Goal: Contribute content: Contribute content

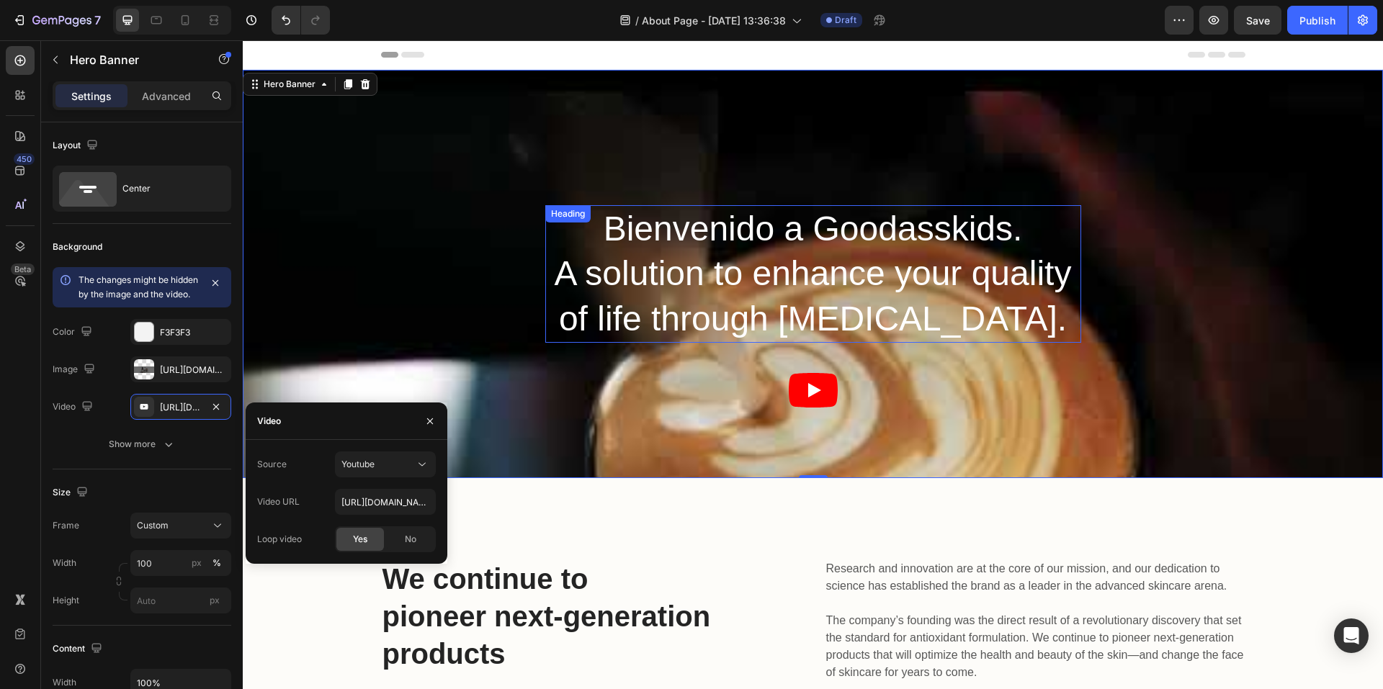
scroll to position [216, 0]
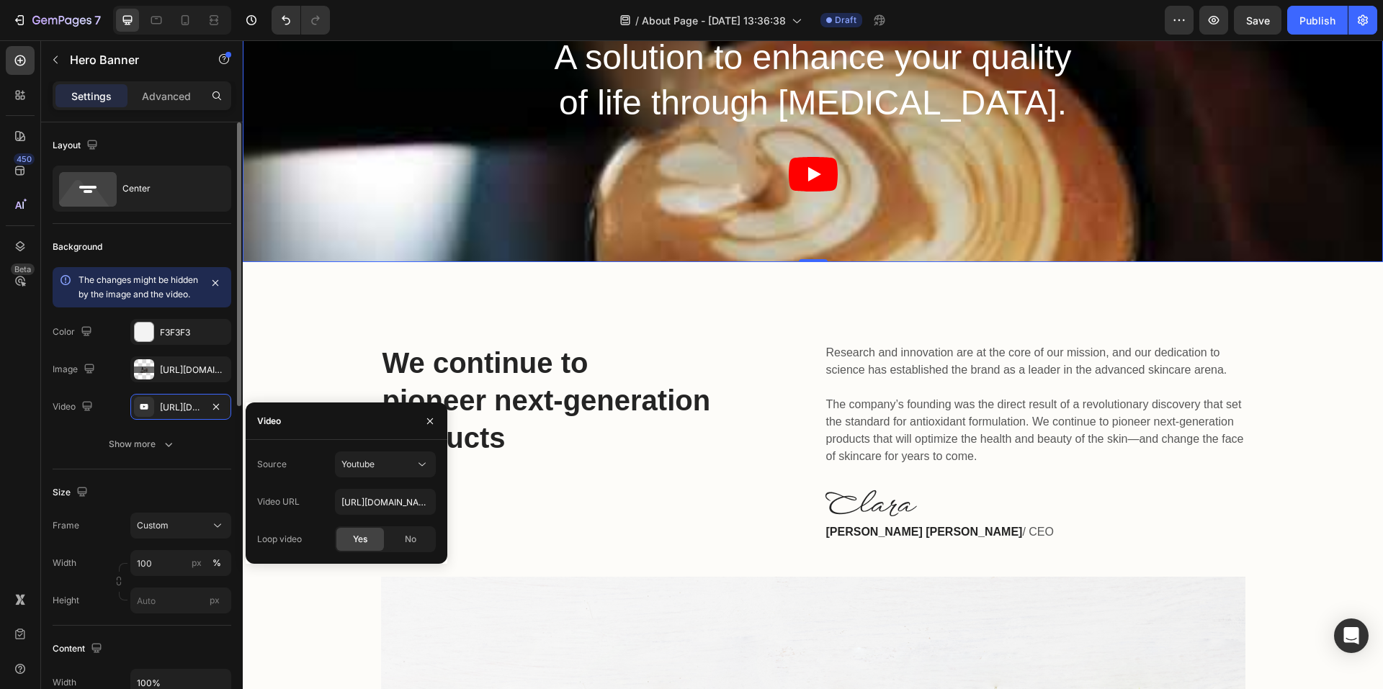
click at [217, 413] on icon "button" at bounding box center [216, 407] width 12 height 12
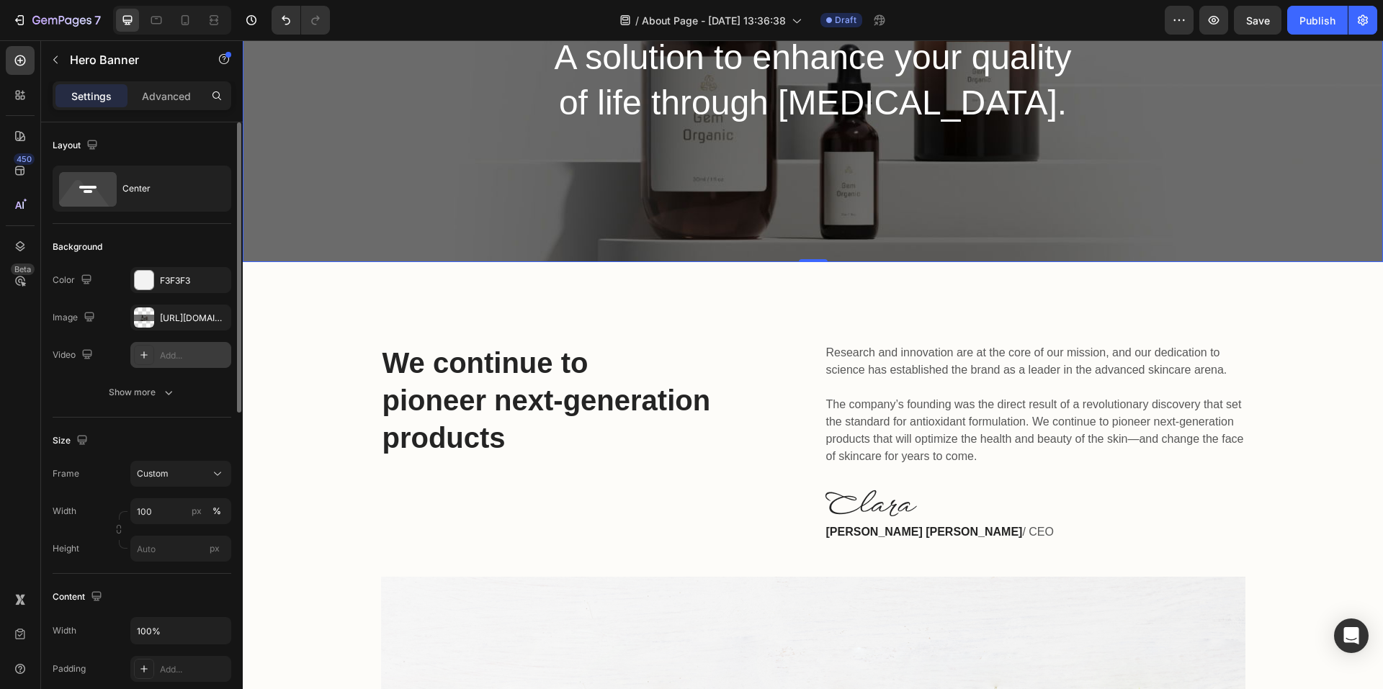
click at [176, 356] on div "Add..." at bounding box center [194, 355] width 68 height 13
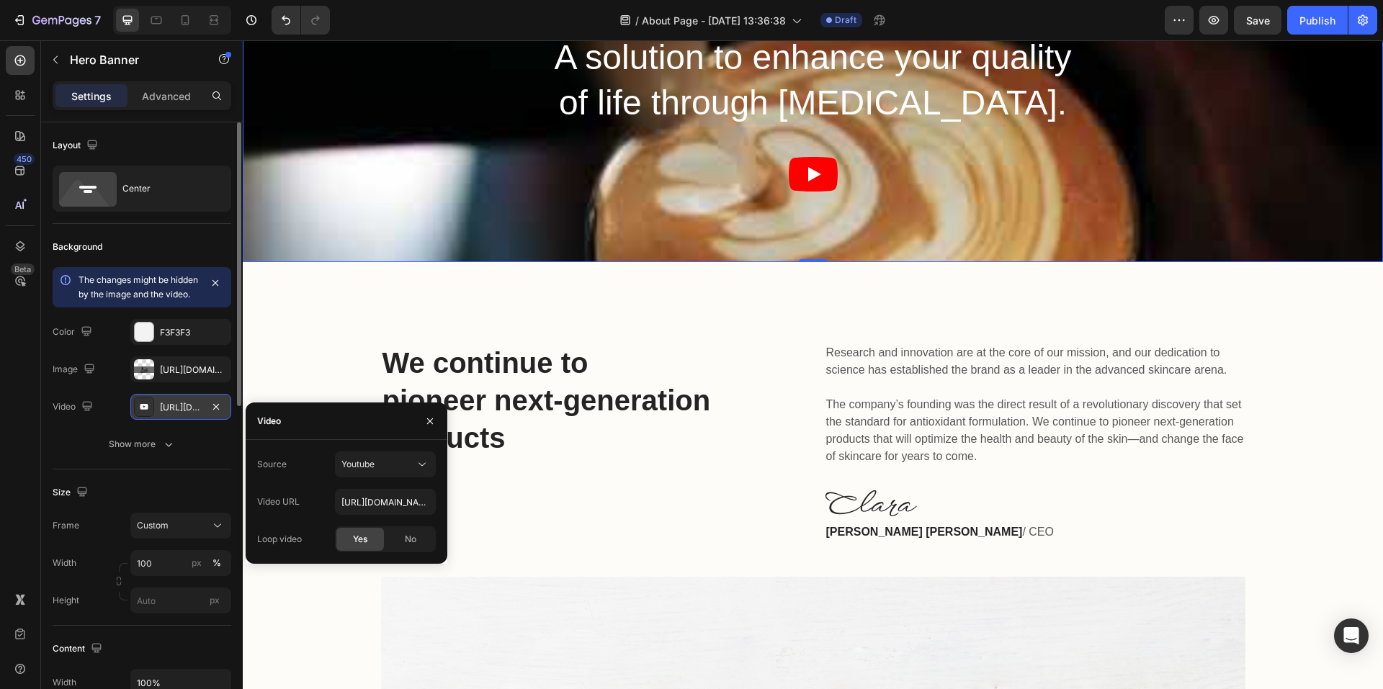
click at [184, 414] on div "[URL][DOMAIN_NAME]" at bounding box center [181, 407] width 42 height 13
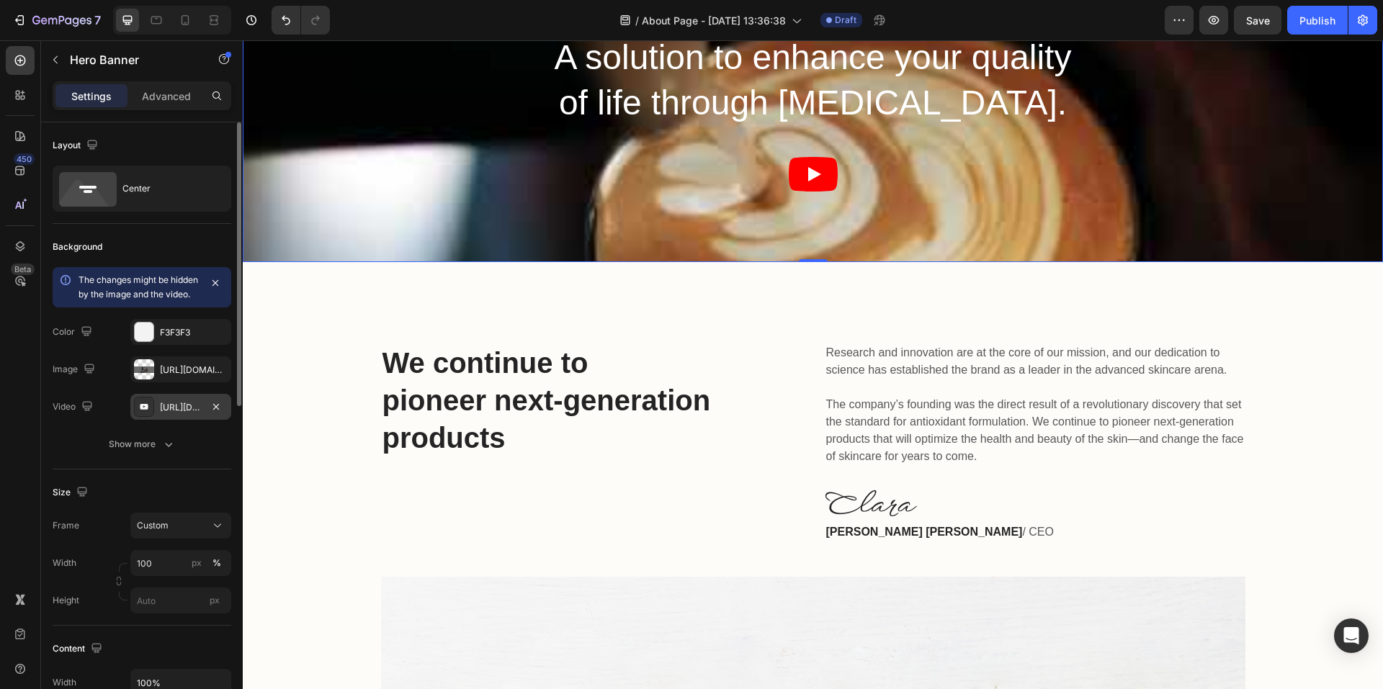
click at [189, 414] on div "[URL][DOMAIN_NAME]" at bounding box center [181, 407] width 42 height 13
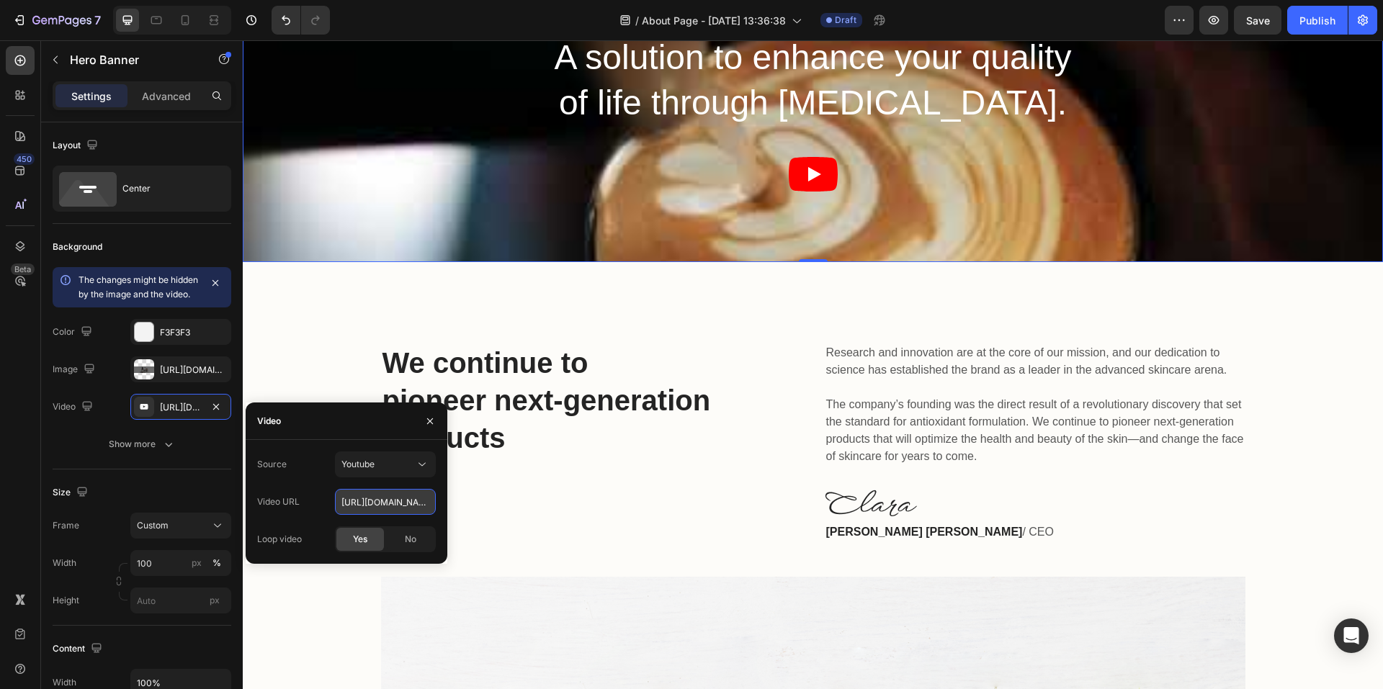
click at [379, 502] on input "[URL][DOMAIN_NAME]" at bounding box center [385, 502] width 101 height 26
paste input "[DOMAIN_NAME][URL]"
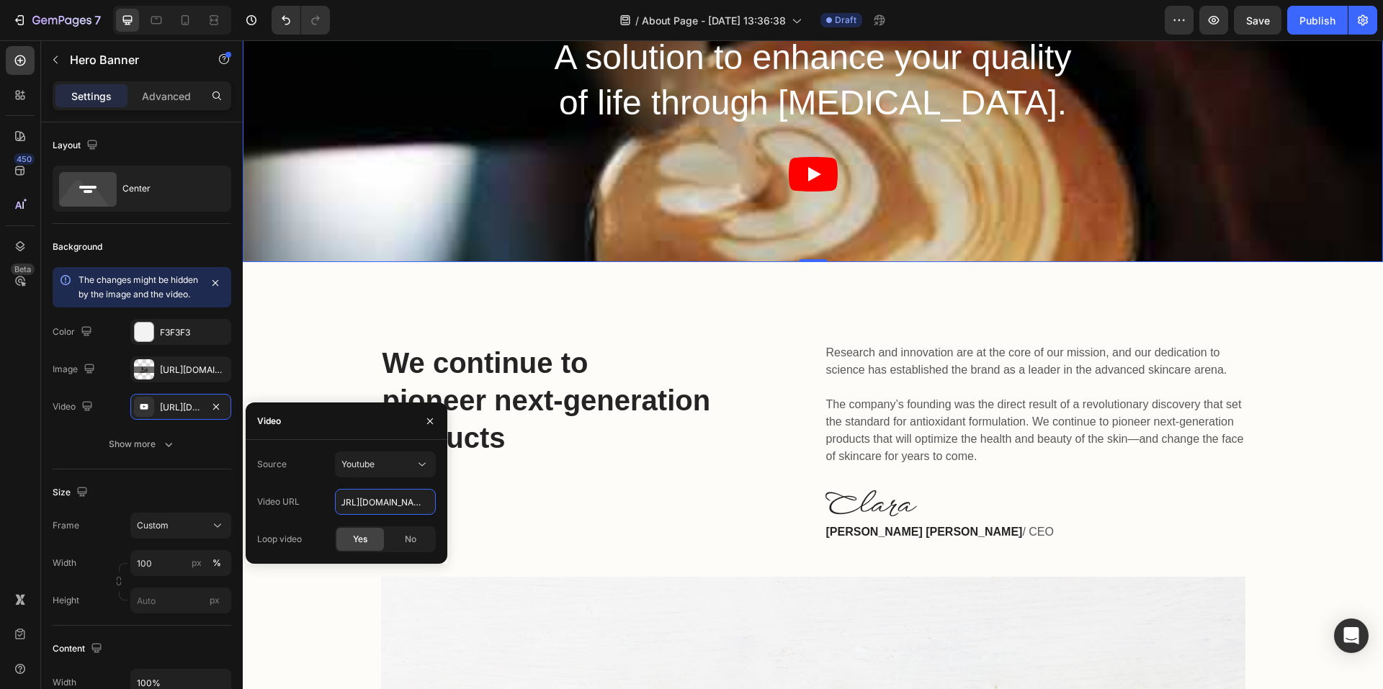
type input "[URL][DOMAIN_NAME]"
click at [360, 539] on span "Yes" at bounding box center [360, 539] width 14 height 13
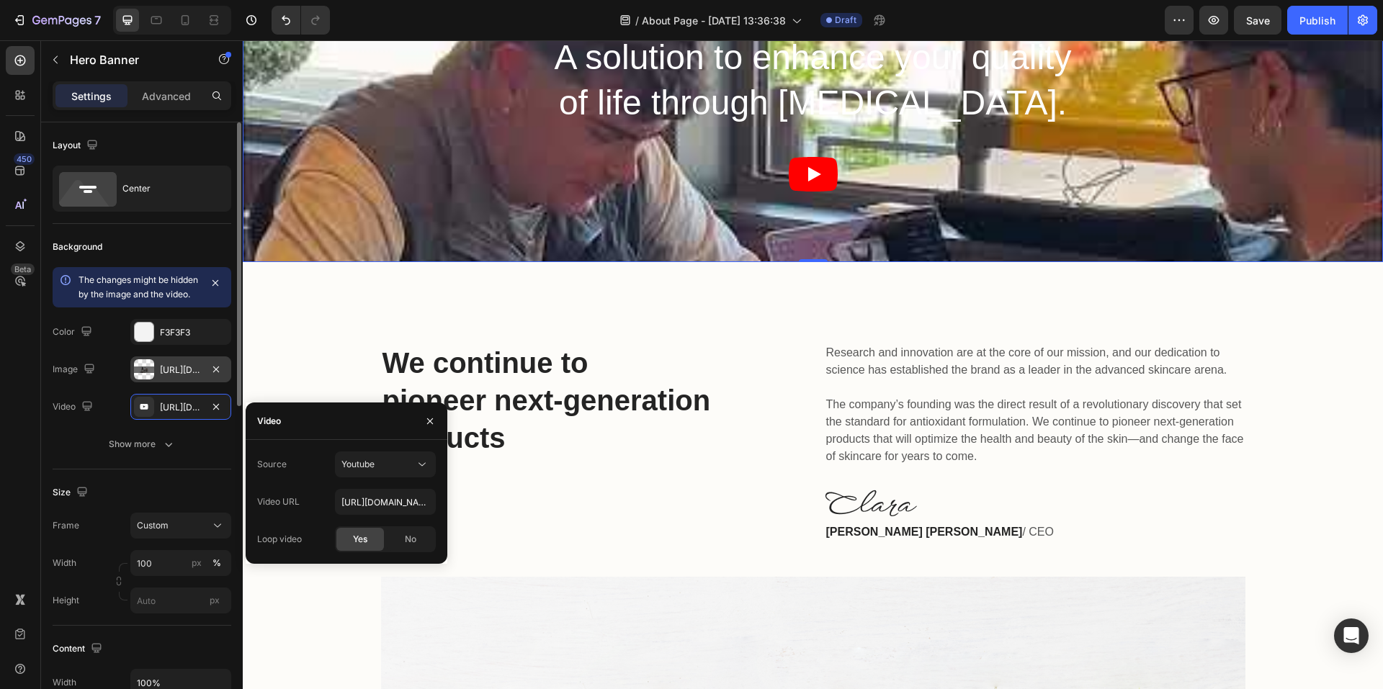
click at [166, 377] on div "[URL][DOMAIN_NAME]" at bounding box center [181, 370] width 42 height 13
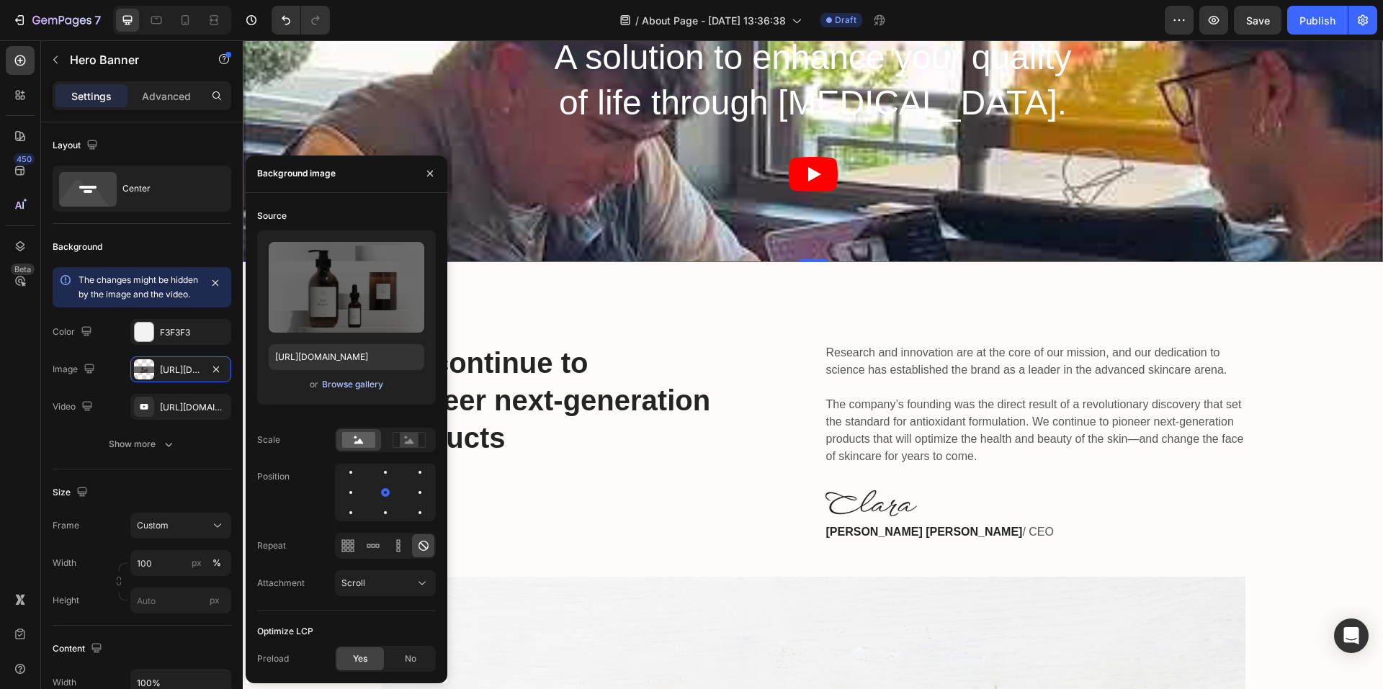
click at [336, 380] on div "Browse gallery" at bounding box center [352, 384] width 61 height 13
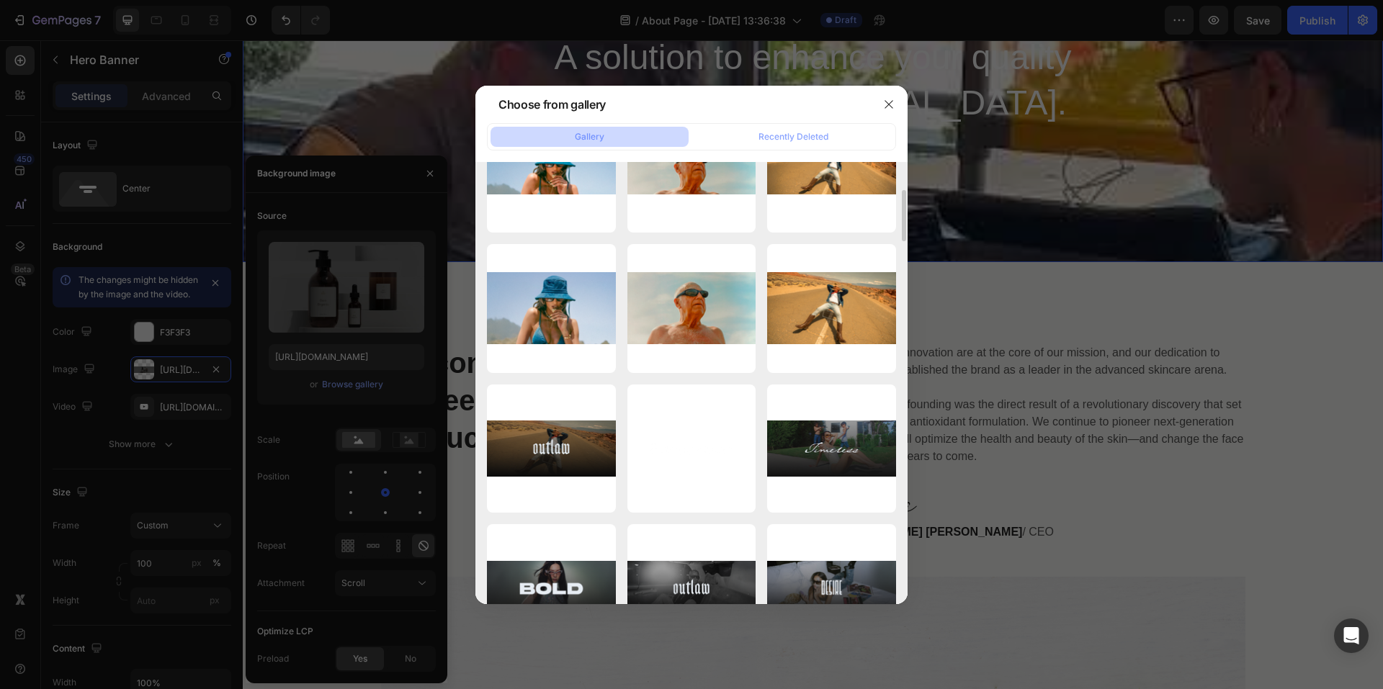
scroll to position [2097, 0]
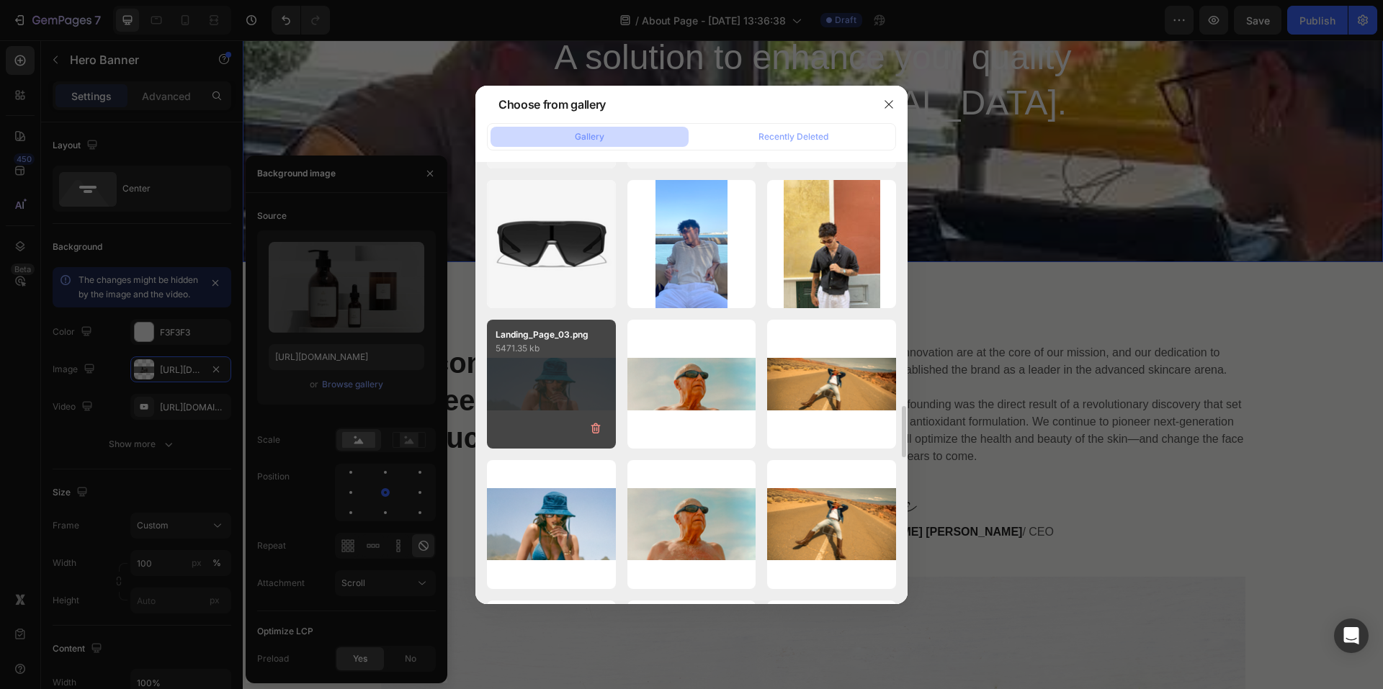
click at [569, 375] on div "Landing_Page_03.png 5471.35 kb" at bounding box center [551, 384] width 129 height 129
type input "[URL][DOMAIN_NAME]"
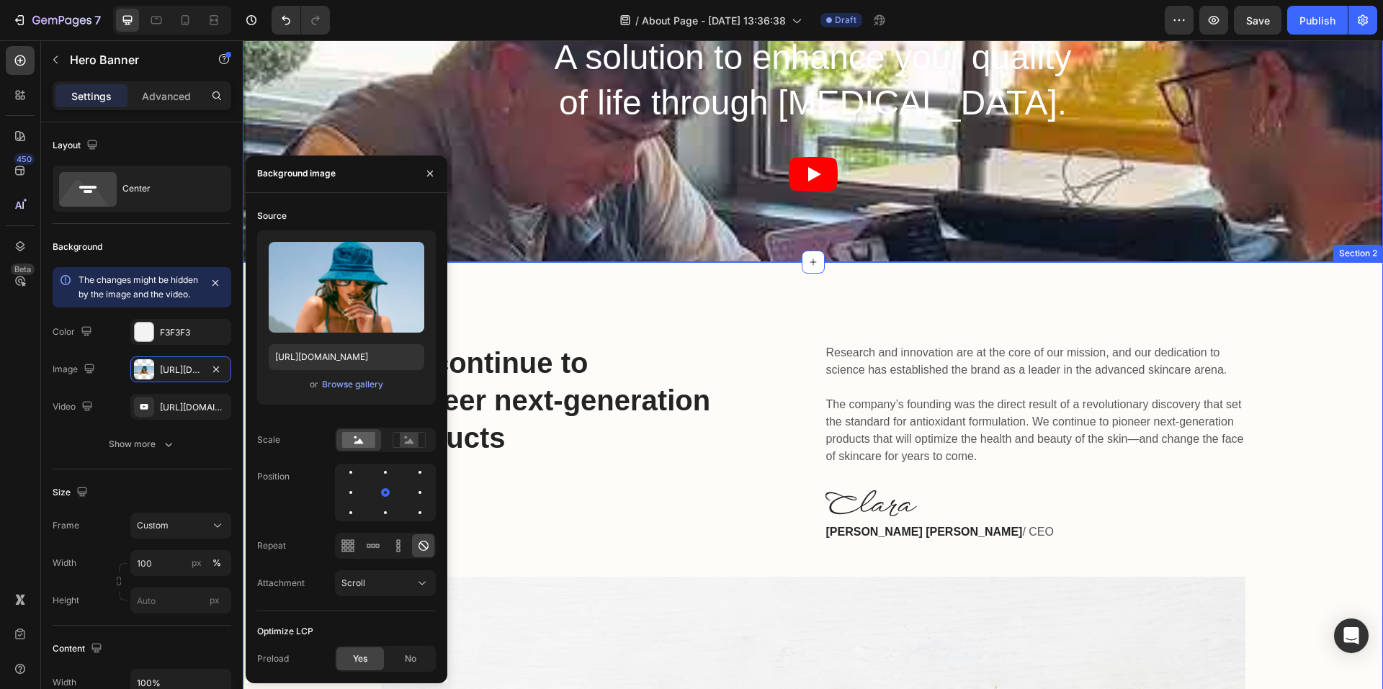
click at [570, 306] on div "We continue to pioneer next-generation products Heading Research and innovation…" at bounding box center [813, 615] width 1140 height 706
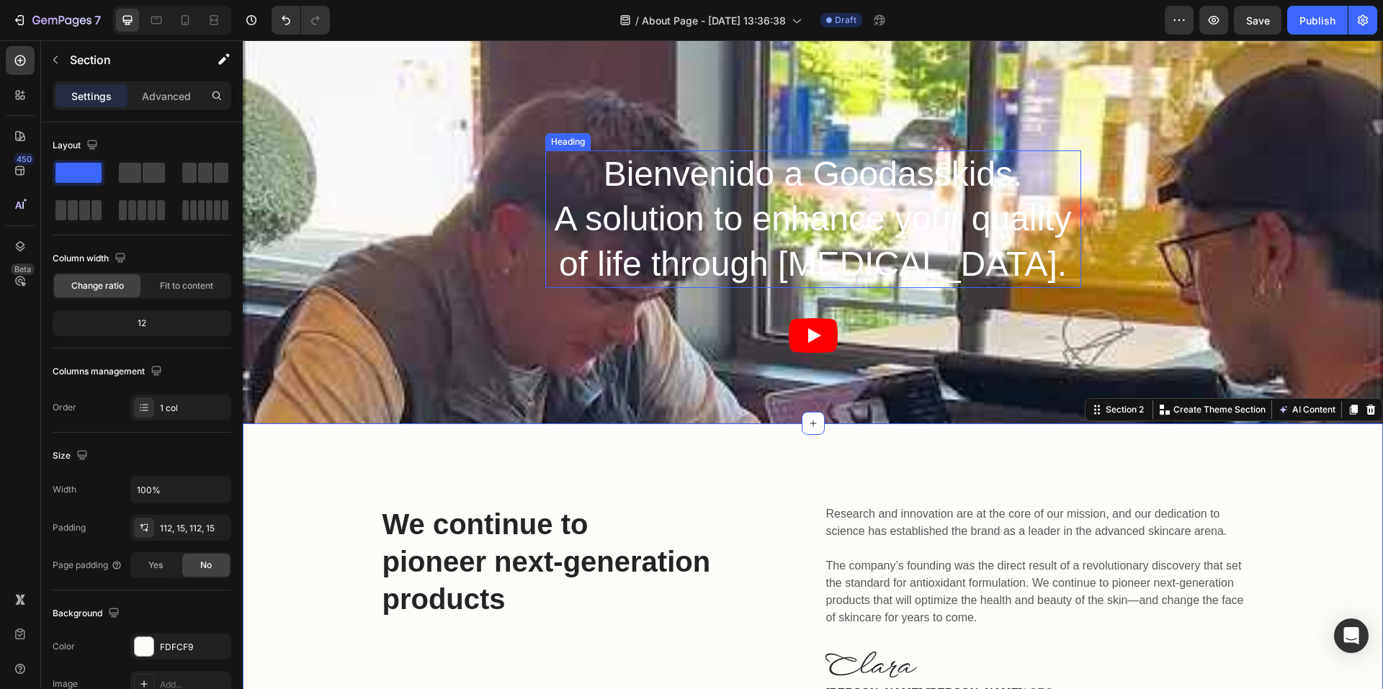
scroll to position [0, 0]
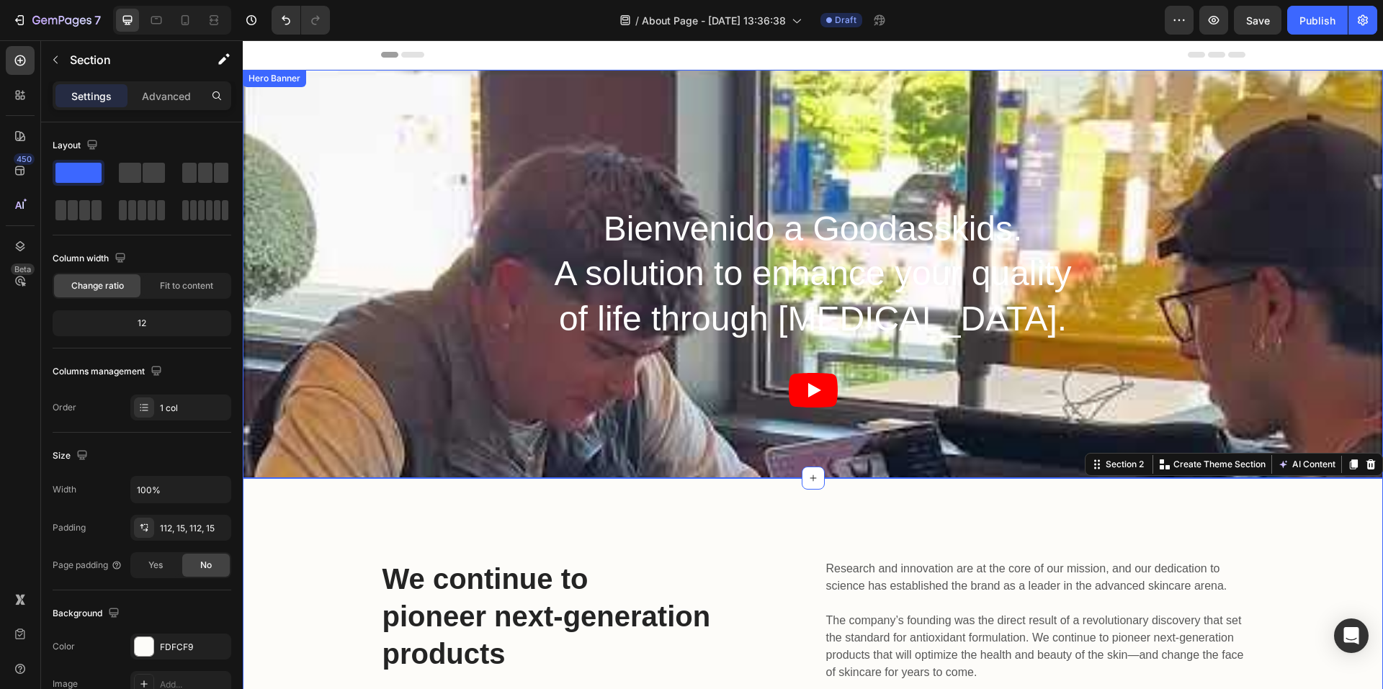
click at [795, 387] on div "Bienvenido a Goodasskids. A solution to enhance your quality of life through [M…" at bounding box center [813, 274] width 1140 height 408
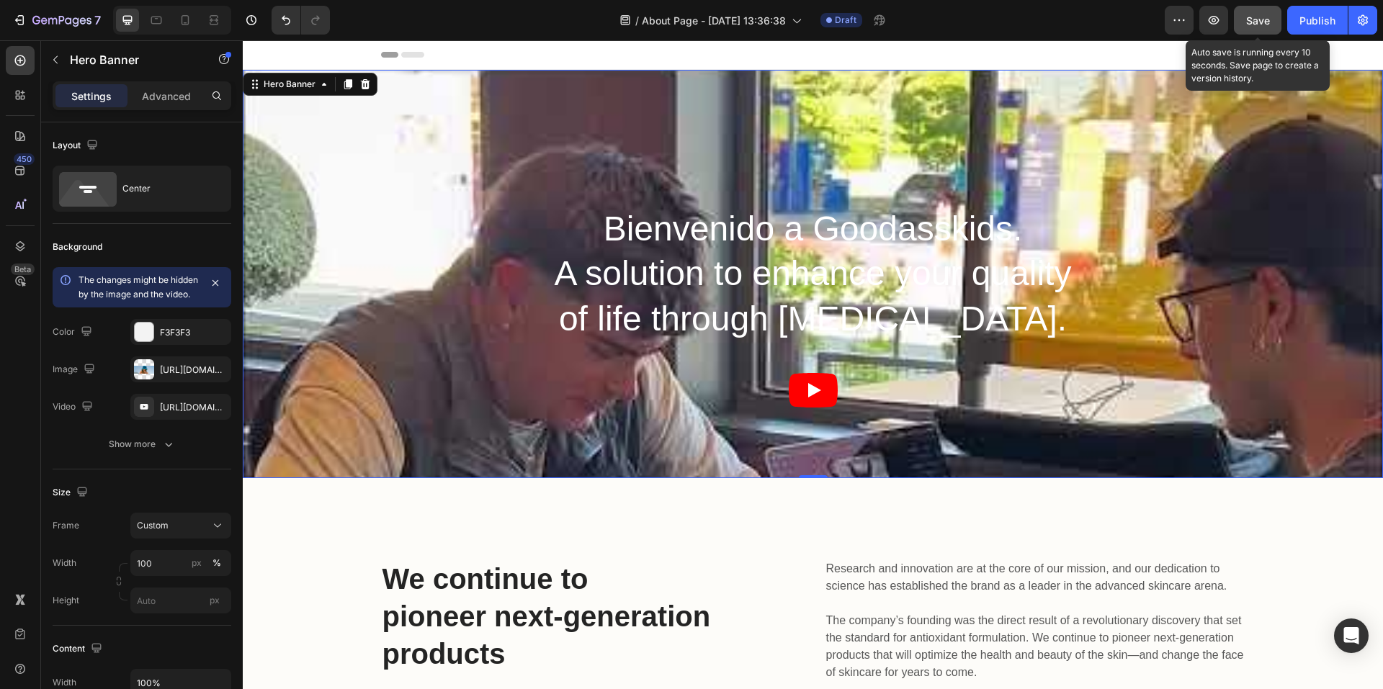
click at [1251, 27] on div "Save" at bounding box center [1258, 20] width 24 height 15
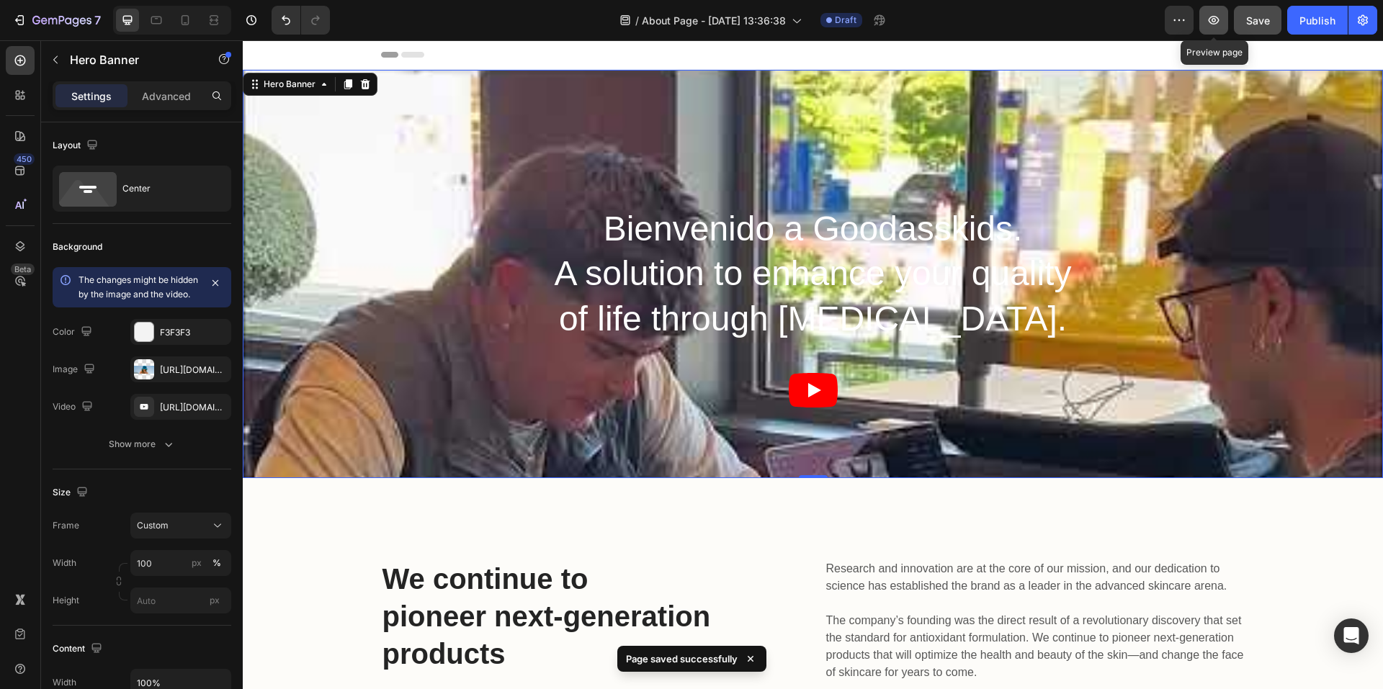
click at [1215, 14] on icon "button" at bounding box center [1214, 20] width 14 height 14
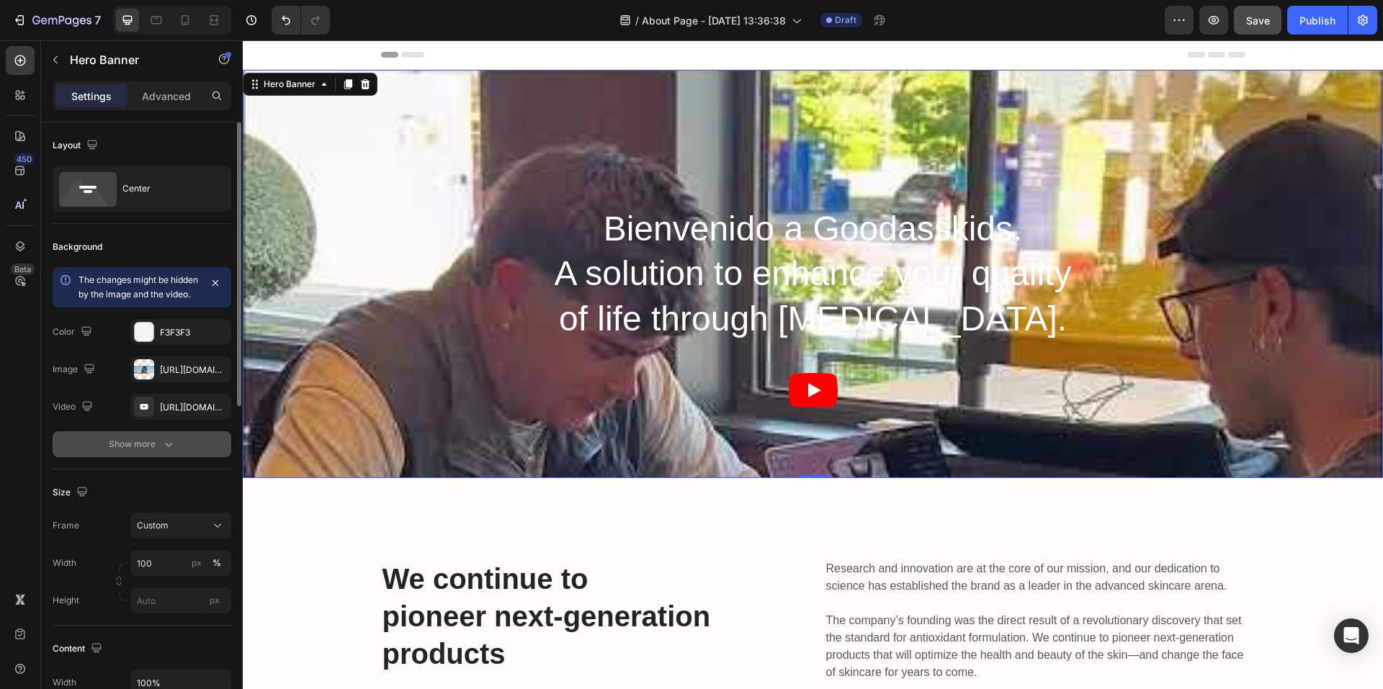
click at [170, 452] on icon "button" at bounding box center [168, 444] width 14 height 14
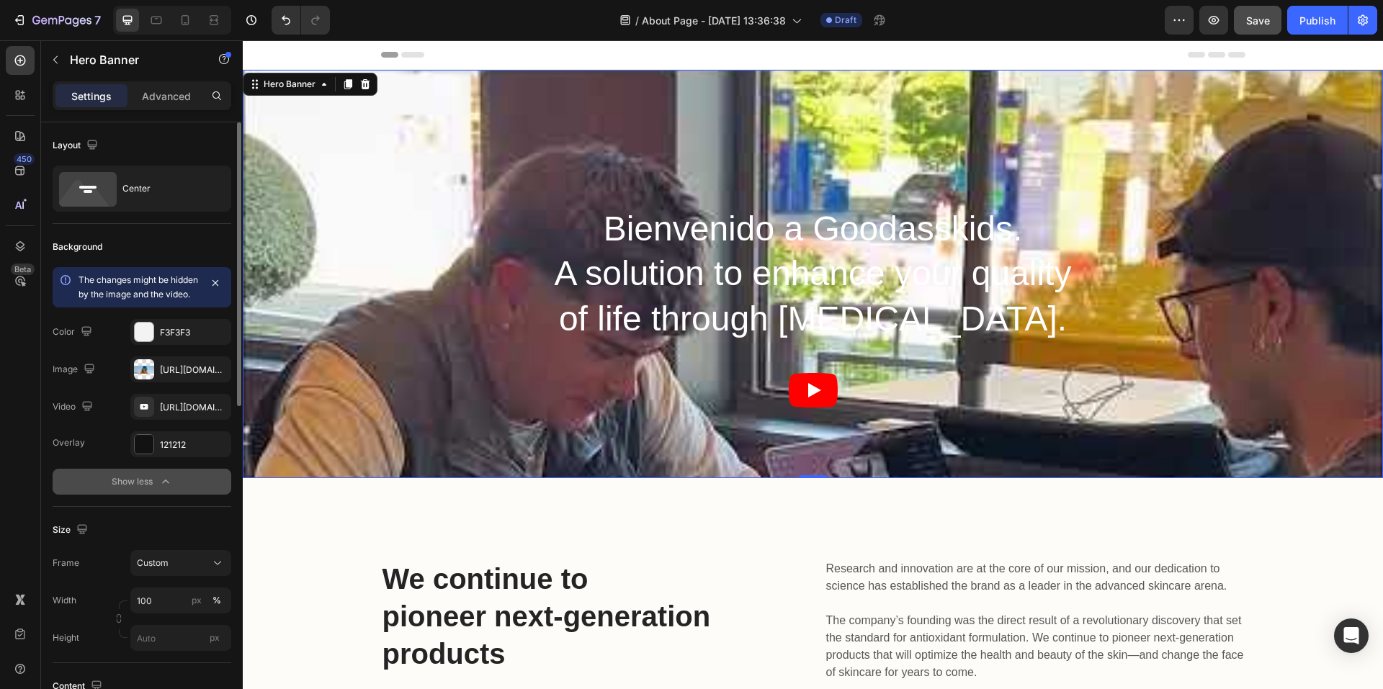
click at [698, 408] on div "Bienvenido a Goodasskids. A solution to enhance your quality of life through [M…" at bounding box center [813, 274] width 1140 height 408
click at [181, 414] on div "[URL][DOMAIN_NAME]" at bounding box center [181, 407] width 42 height 13
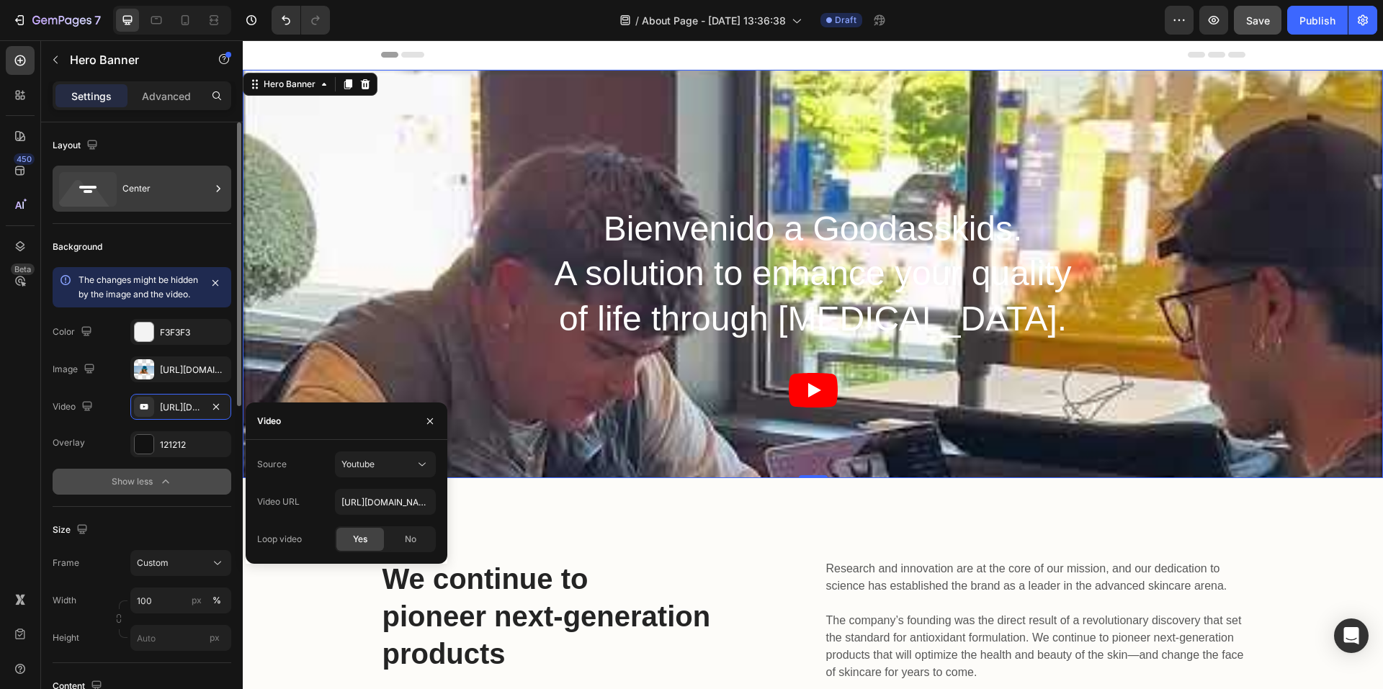
click at [177, 184] on div "Center" at bounding box center [166, 188] width 88 height 33
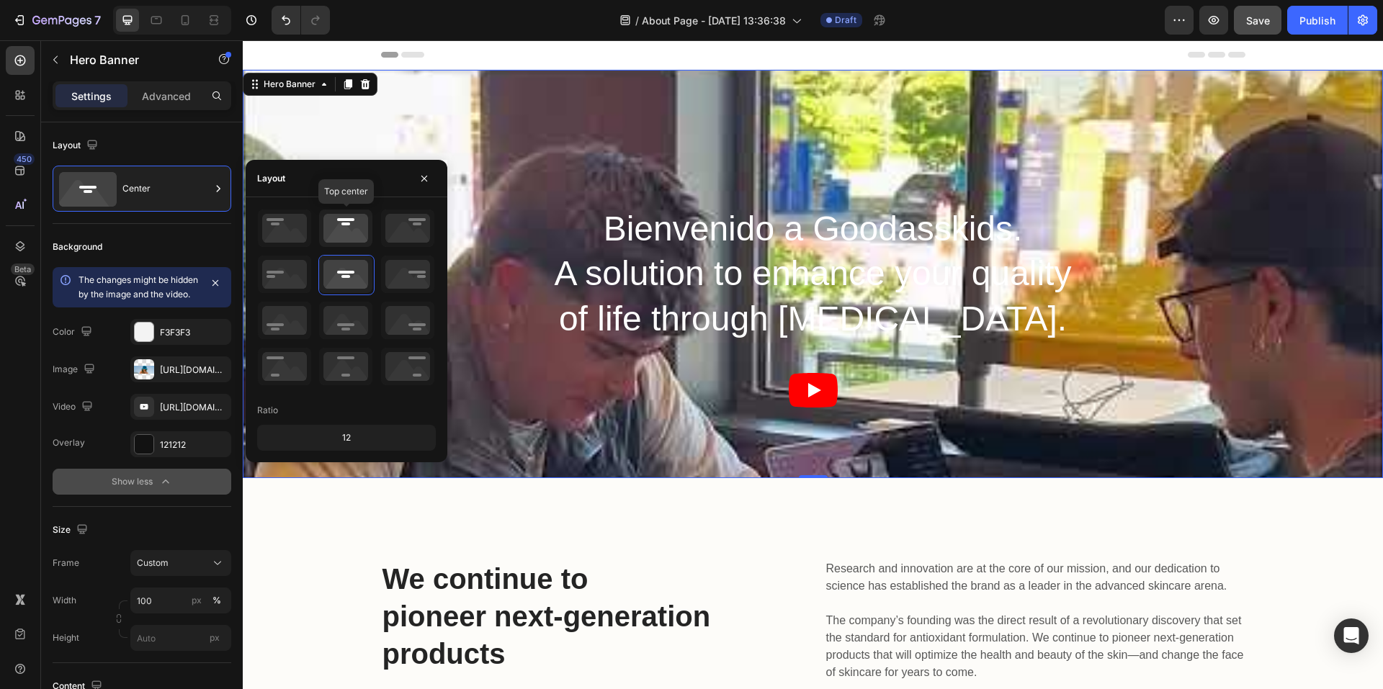
click at [334, 220] on icon at bounding box center [345, 228] width 53 height 37
click at [284, 228] on icon at bounding box center [284, 228] width 53 height 37
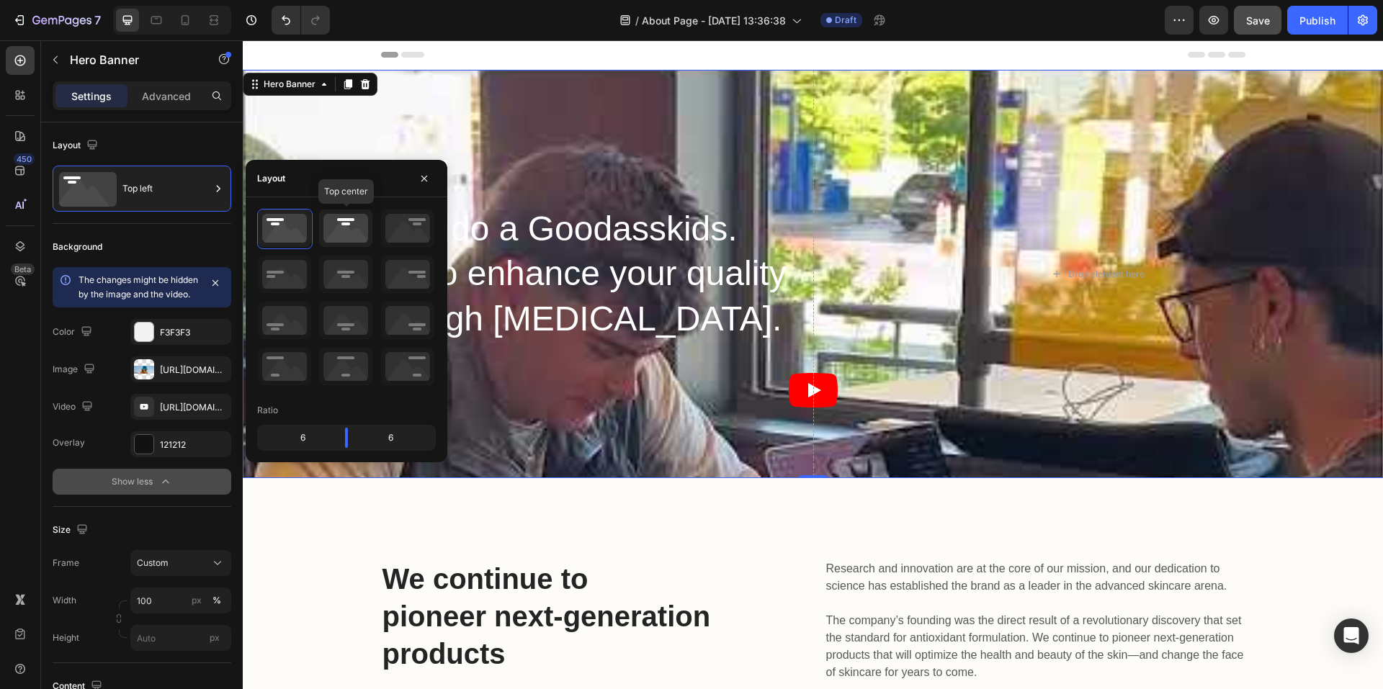
click at [356, 228] on icon at bounding box center [345, 228] width 53 height 37
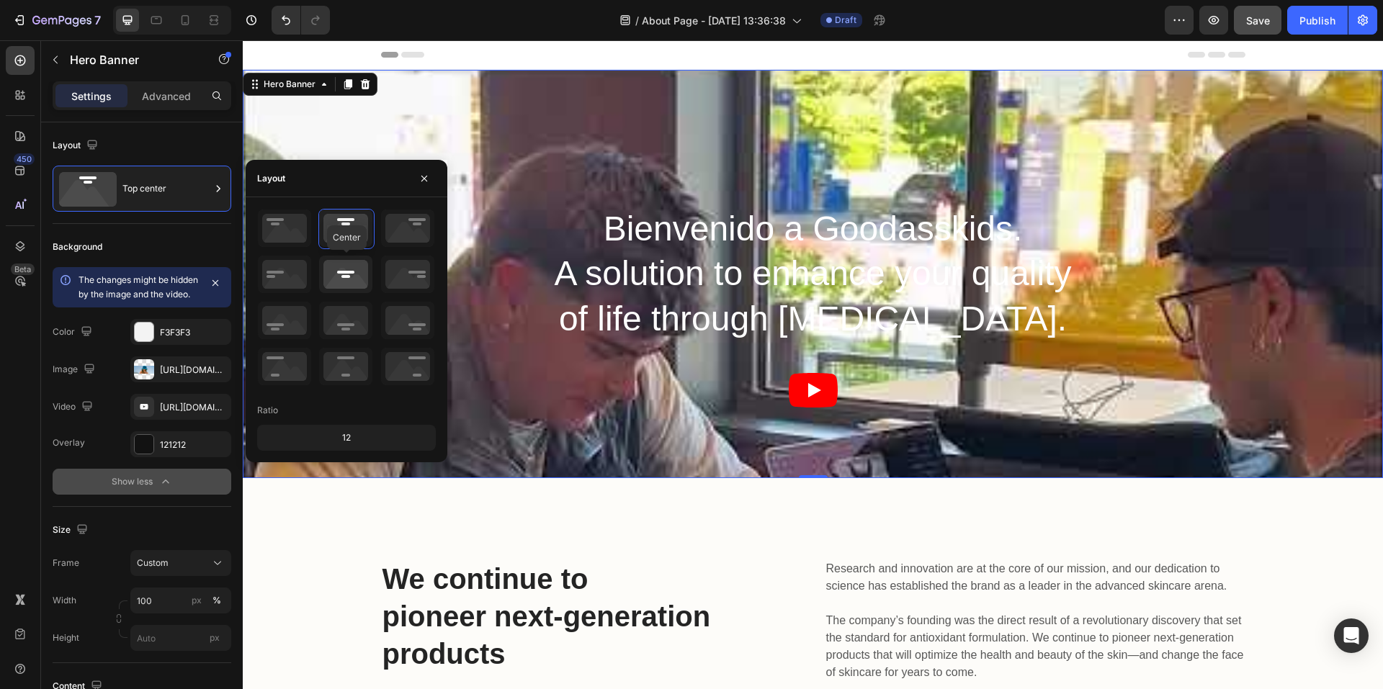
click at [342, 266] on icon at bounding box center [345, 274] width 53 height 37
click at [357, 448] on div "12" at bounding box center [346, 438] width 179 height 26
click at [420, 177] on icon "button" at bounding box center [425, 179] width 12 height 12
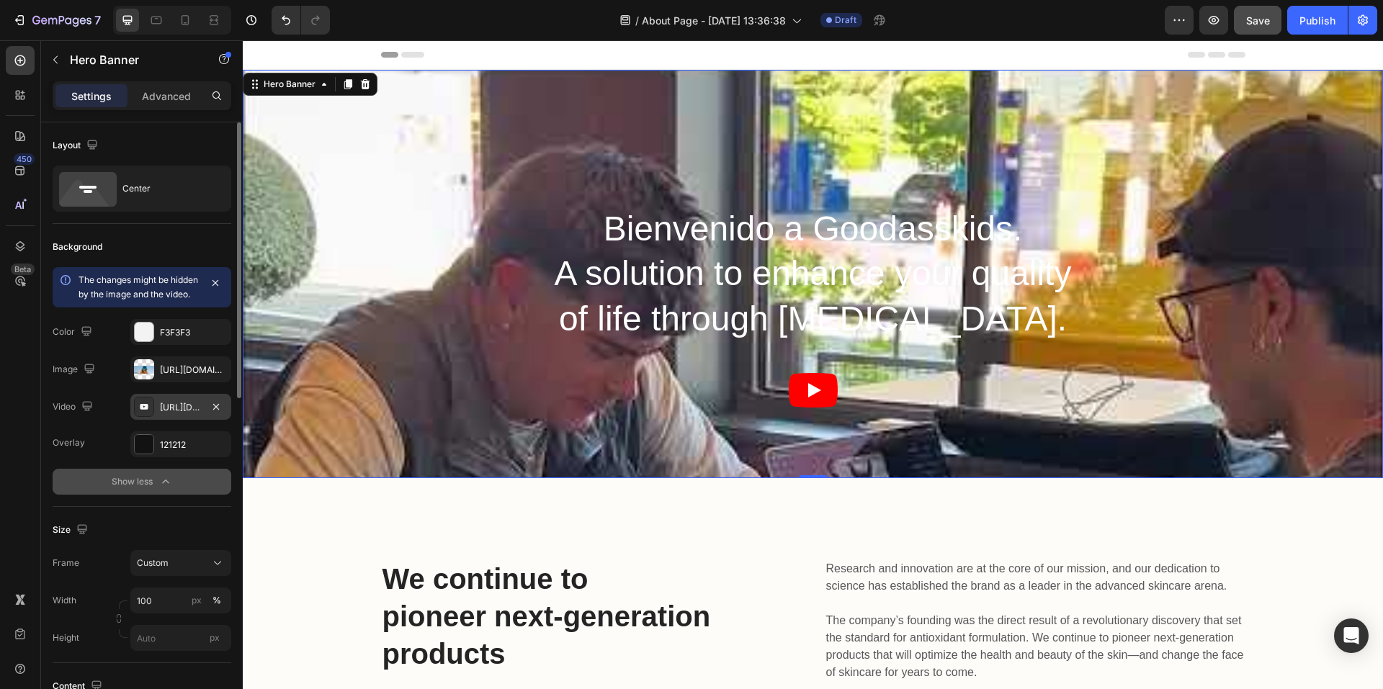
click at [166, 414] on div "[URL][DOMAIN_NAME]" at bounding box center [181, 407] width 42 height 13
click at [184, 377] on div "[URL][DOMAIN_NAME]" at bounding box center [181, 370] width 42 height 13
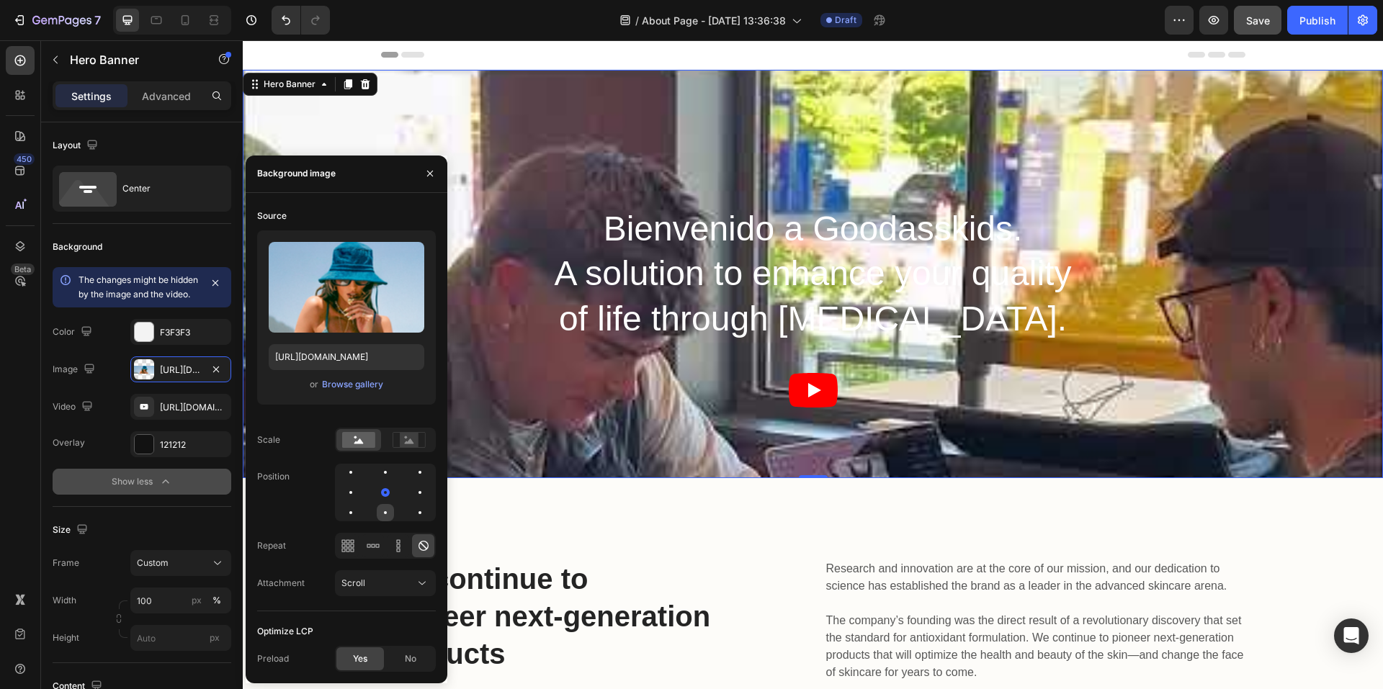
click at [411, 511] on div at bounding box center [419, 512] width 17 height 17
click at [411, 498] on div at bounding box center [419, 492] width 17 height 17
click at [411, 474] on div at bounding box center [419, 472] width 17 height 17
click at [385, 493] on div at bounding box center [385, 492] width 3 height 3
click at [358, 655] on span "Yes" at bounding box center [360, 659] width 14 height 13
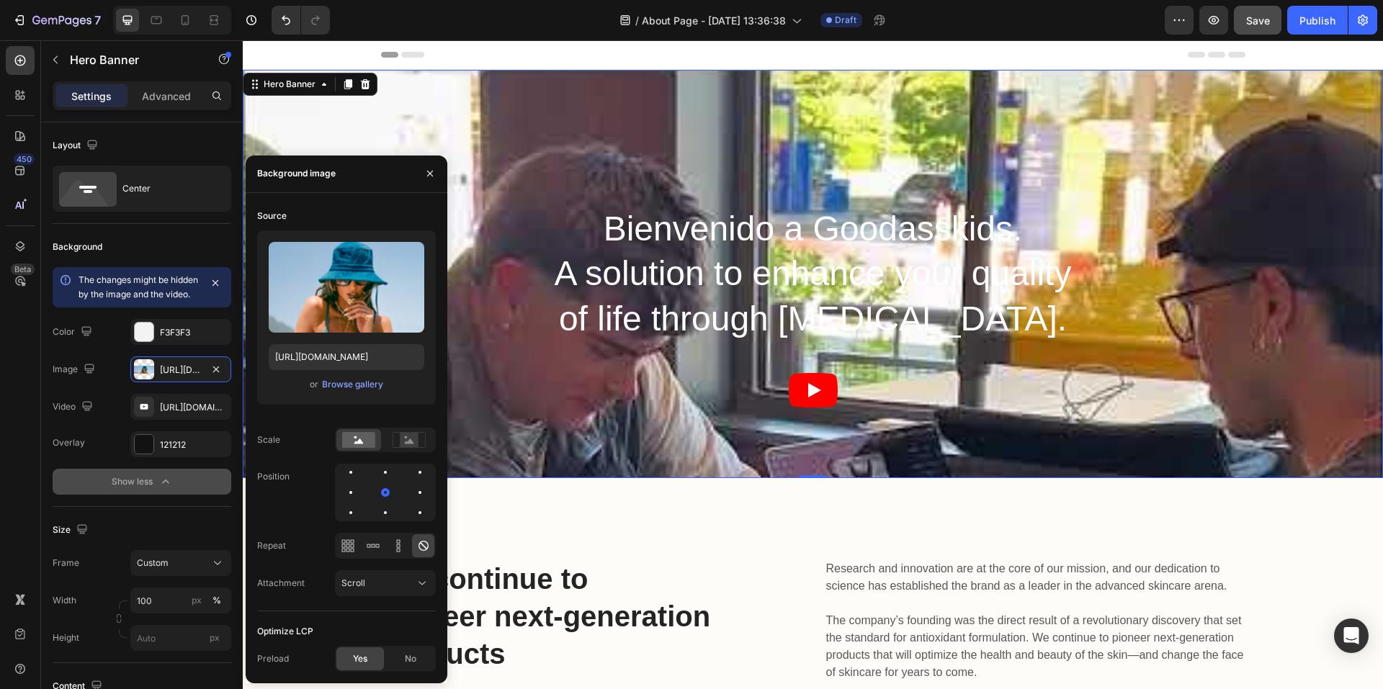
click at [361, 658] on span "Yes" at bounding box center [360, 659] width 14 height 13
click at [361, 663] on span "Yes" at bounding box center [360, 659] width 14 height 13
click at [428, 176] on icon "button" at bounding box center [430, 174] width 6 height 6
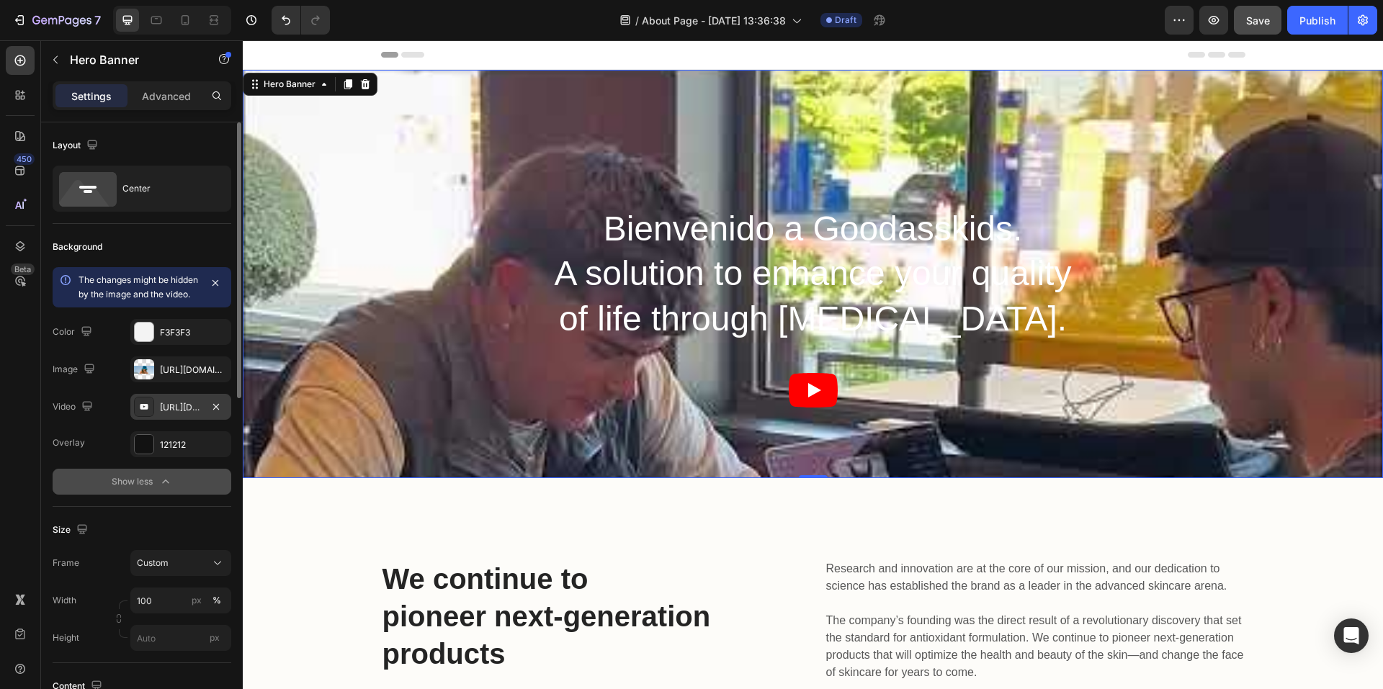
click at [168, 414] on div "[URL][DOMAIN_NAME]" at bounding box center [181, 407] width 42 height 13
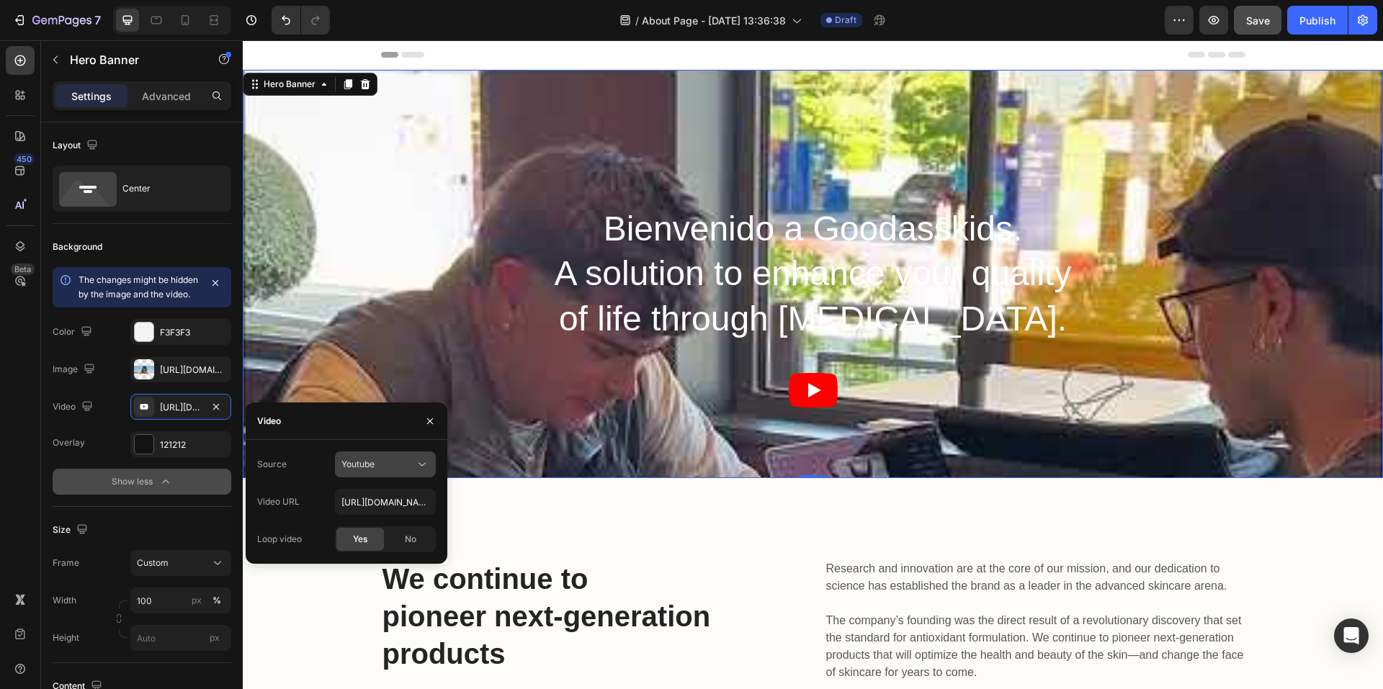
click at [354, 464] on span "Youtube" at bounding box center [357, 464] width 33 height 11
click at [403, 540] on div "No" at bounding box center [411, 539] width 48 height 23
click at [364, 543] on span "Yes" at bounding box center [360, 539] width 14 height 13
click at [318, 89] on icon at bounding box center [324, 85] width 12 height 12
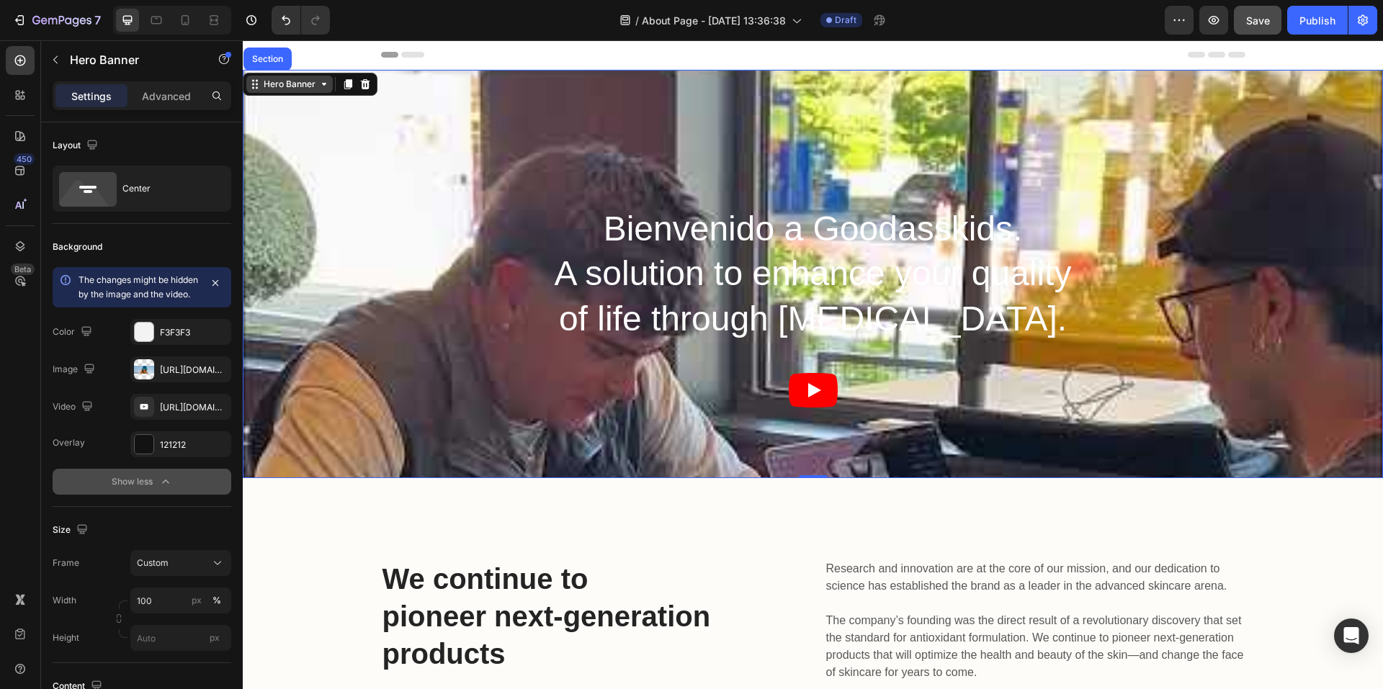
click at [324, 92] on div "Hero Banner" at bounding box center [289, 84] width 86 height 17
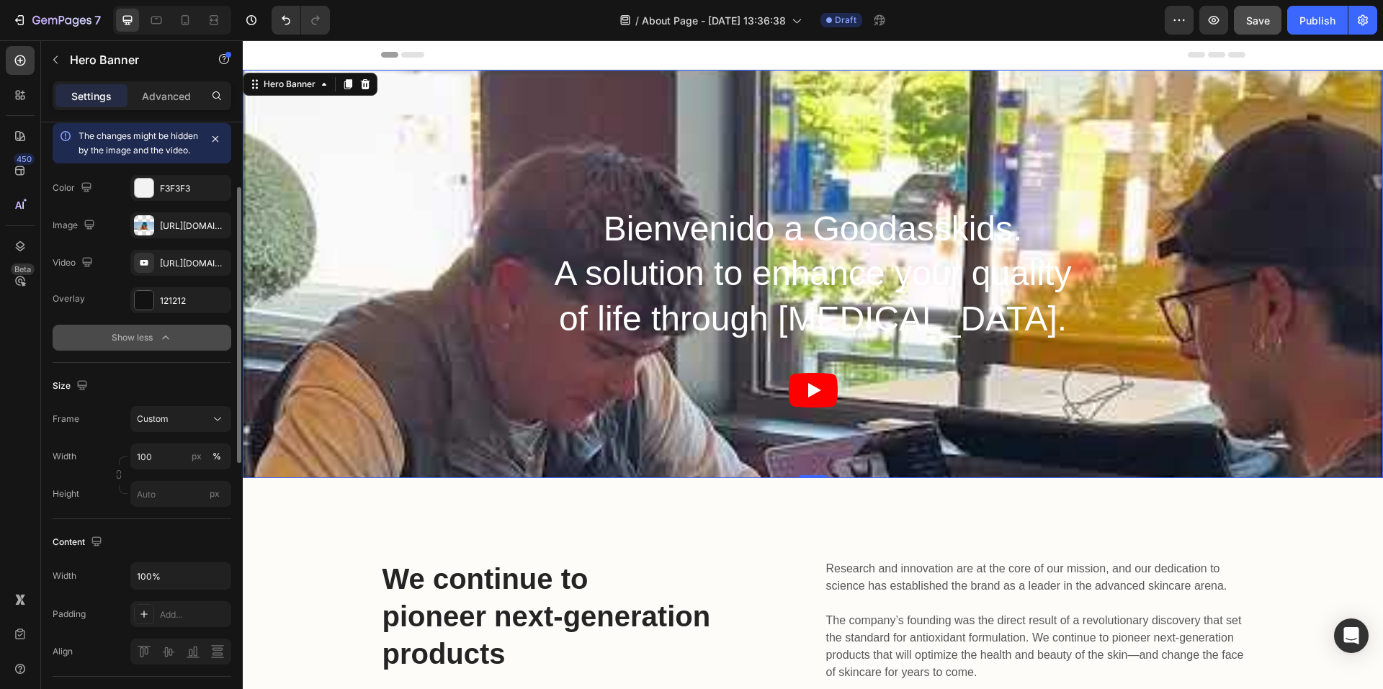
scroll to position [216, 0]
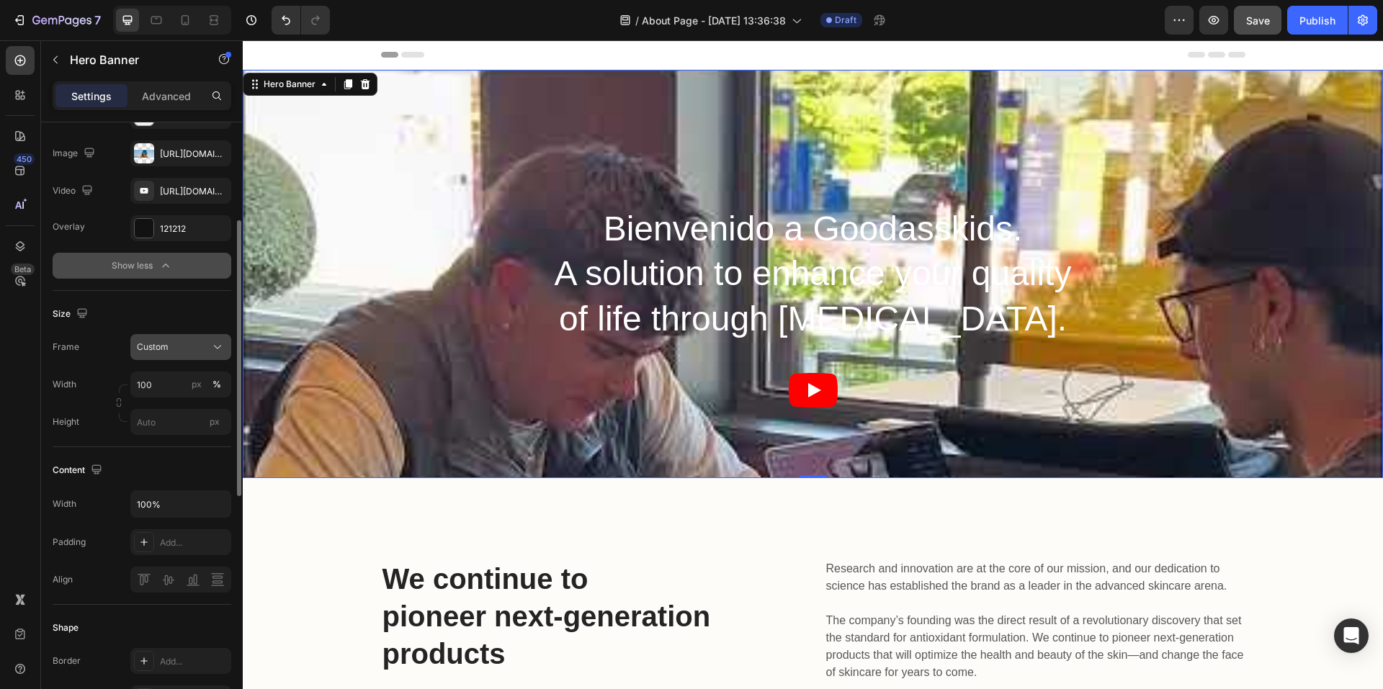
click at [181, 354] on div "Custom" at bounding box center [172, 347] width 71 height 13
click at [179, 388] on span "As banner source" at bounding box center [171, 381] width 71 height 13
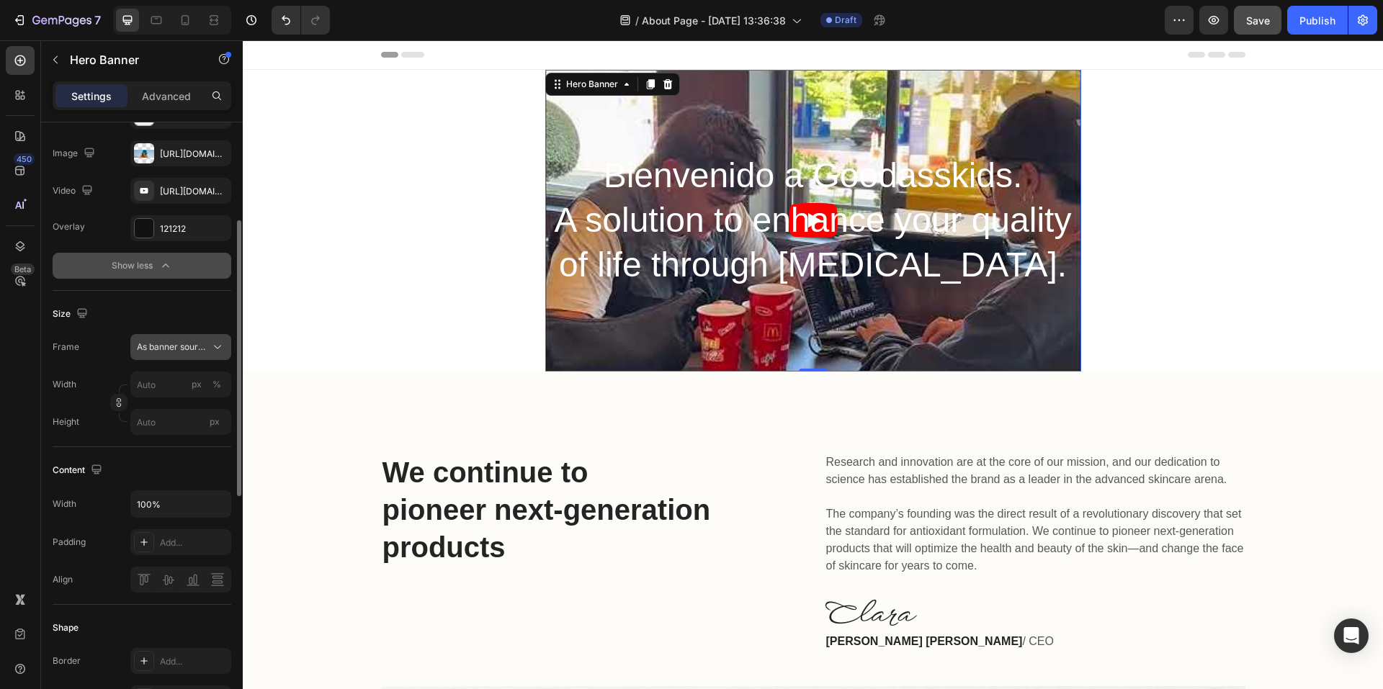
click at [182, 354] on span "As banner source" at bounding box center [172, 347] width 71 height 13
click at [159, 414] on span "Custom" at bounding box center [152, 407] width 32 height 13
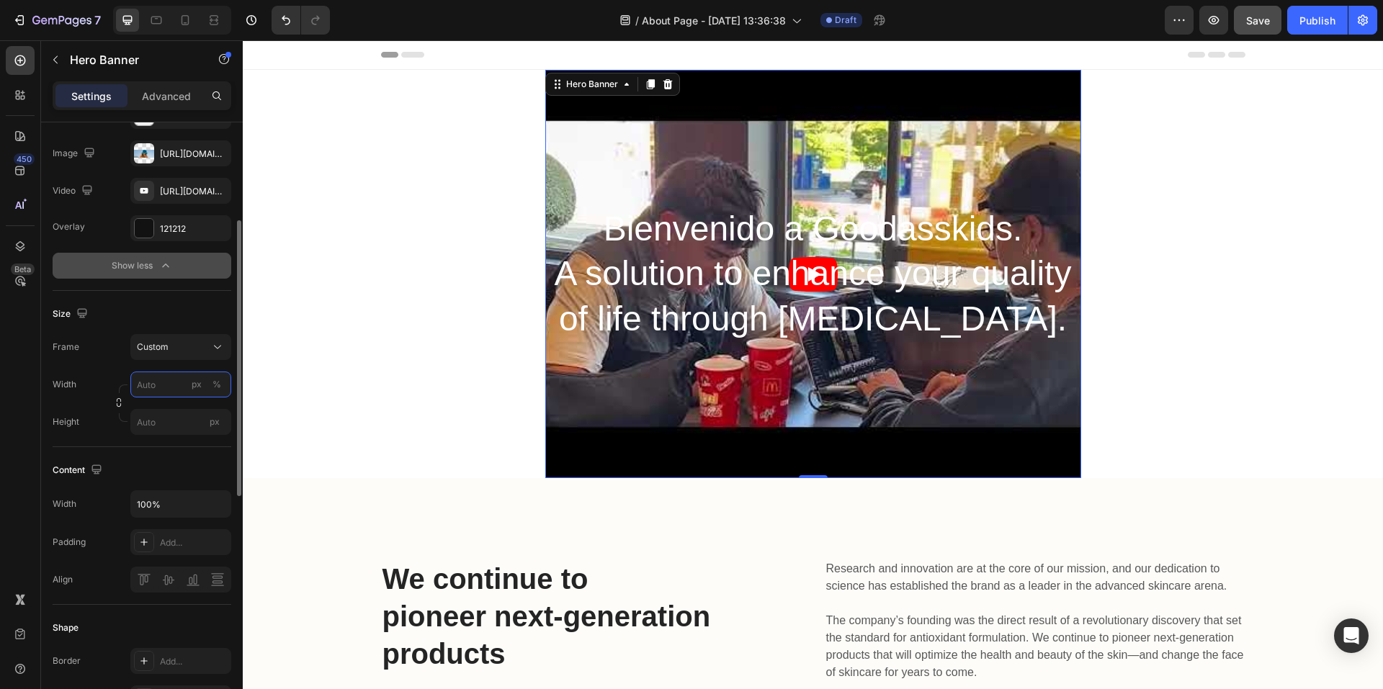
click at [163, 394] on input "px %" at bounding box center [180, 385] width 101 height 26
click at [200, 432] on span "100%" at bounding box center [208, 433] width 24 height 13
type input "100"
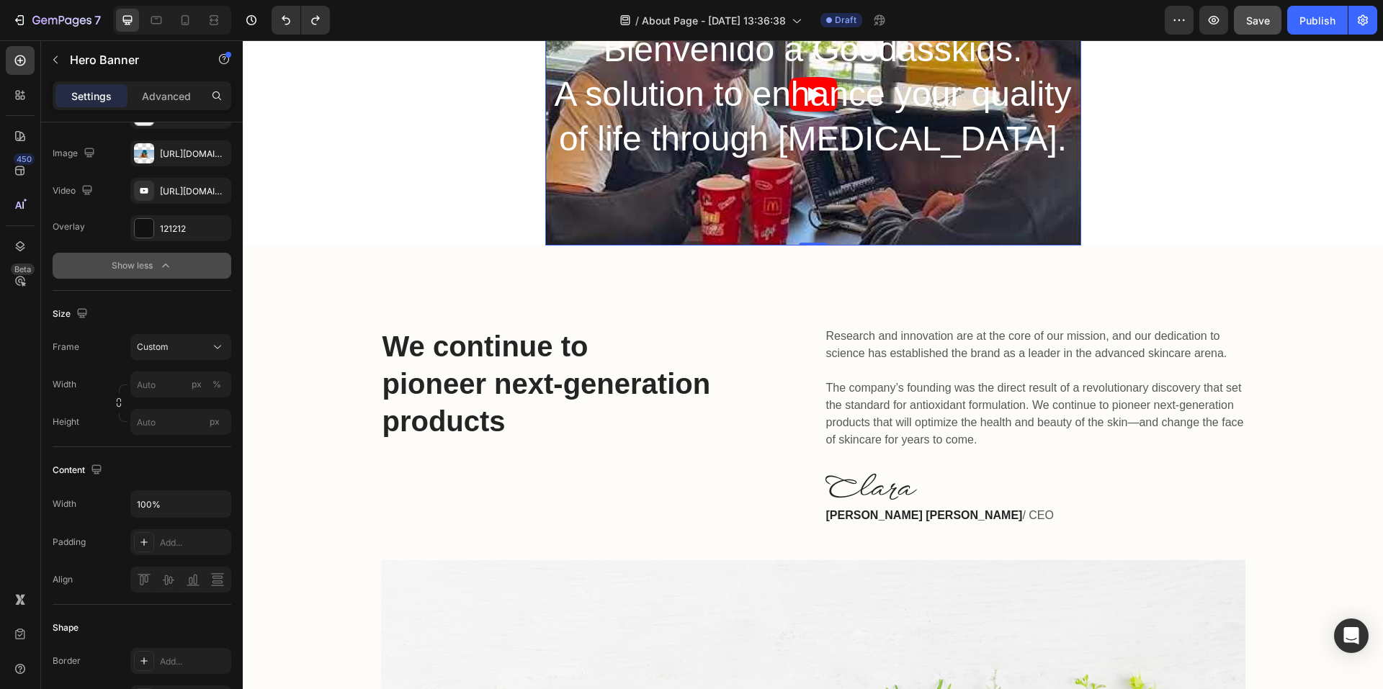
scroll to position [72, 0]
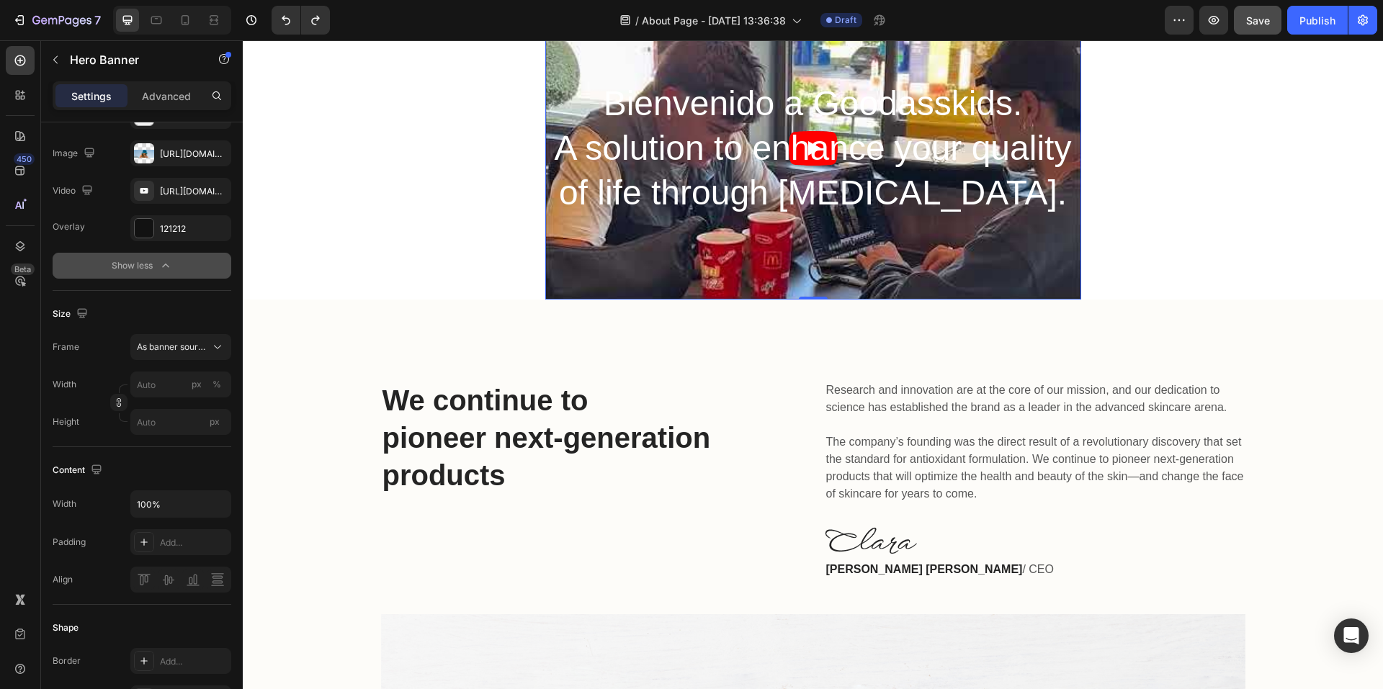
type input "100"
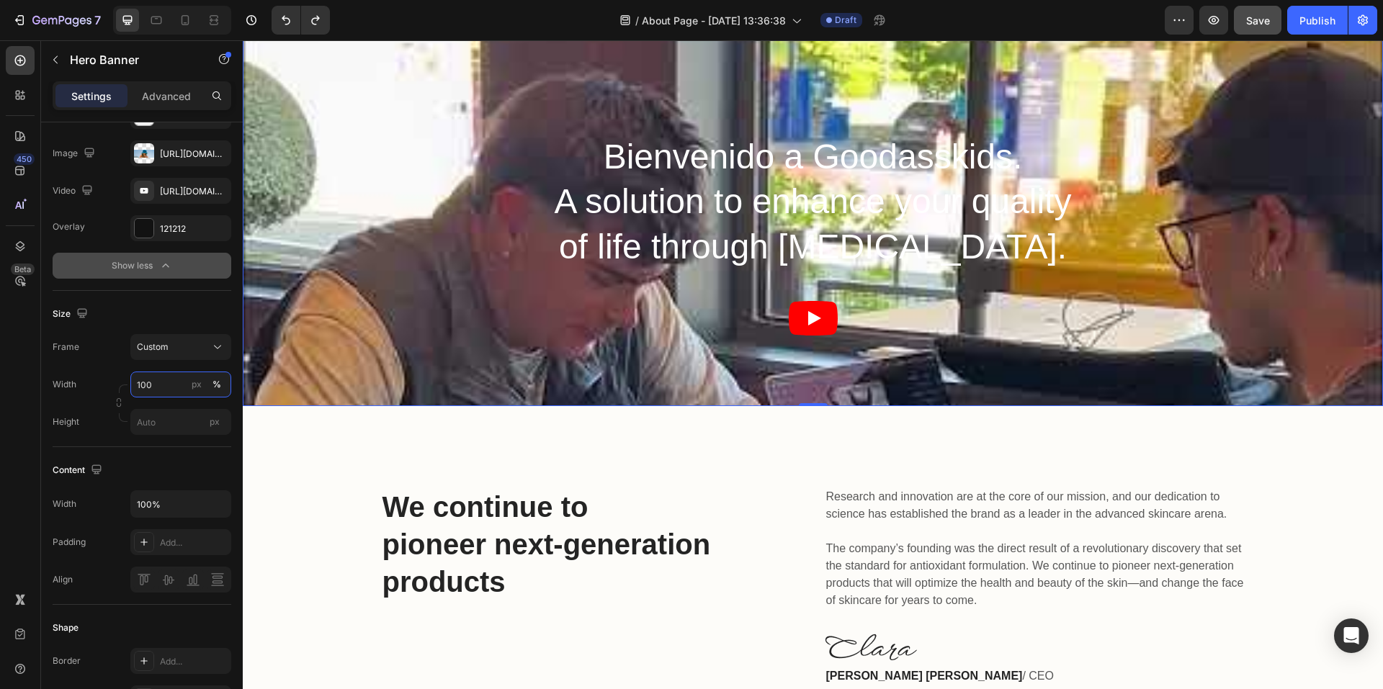
click at [168, 398] on input "100" at bounding box center [180, 385] width 101 height 26
drag, startPoint x: 220, startPoint y: 401, endPoint x: 203, endPoint y: 404, distance: 17.0
click at [193, 357] on div "Frame Custom Width 100 px % Height px" at bounding box center [142, 384] width 179 height 101
drag, startPoint x: 215, startPoint y: 401, endPoint x: 215, endPoint y: 363, distance: 37.5
click at [215, 363] on div "Frame Custom Width 100 px % Height px" at bounding box center [142, 384] width 179 height 101
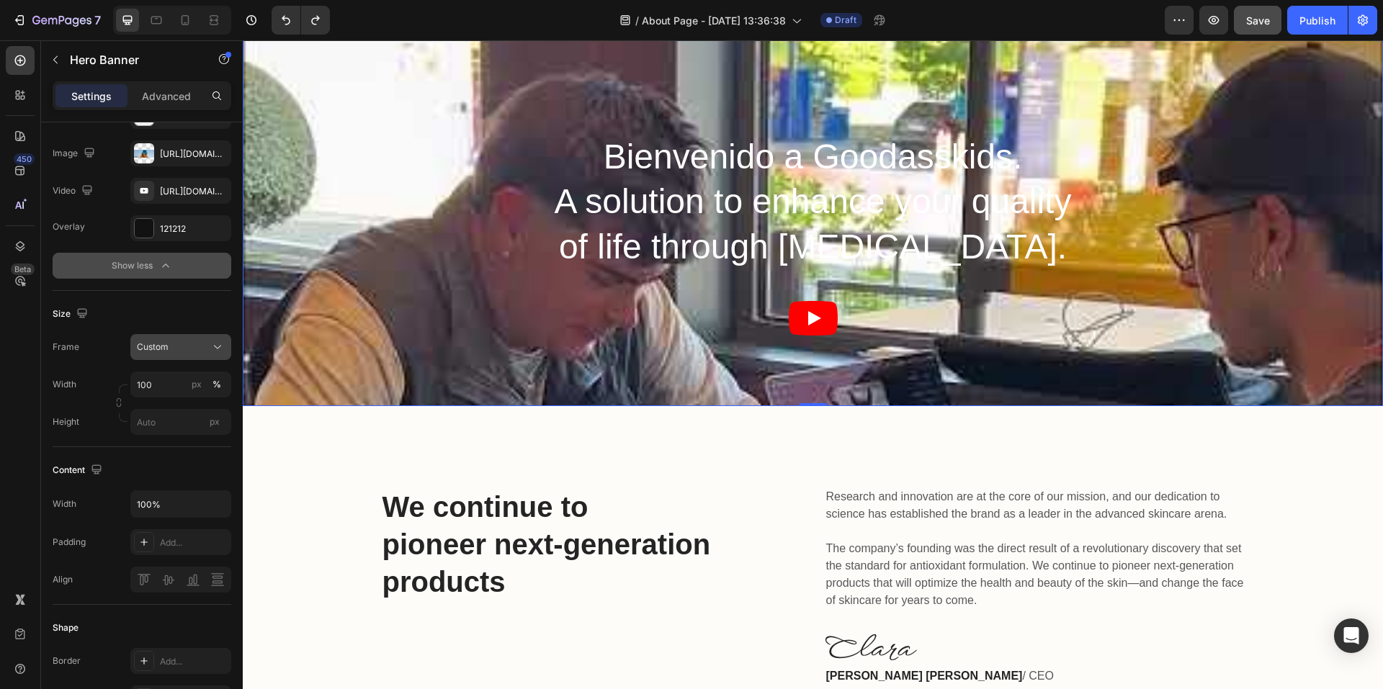
click at [193, 354] on div "Custom" at bounding box center [172, 347] width 71 height 13
click at [179, 388] on span "As banner source" at bounding box center [171, 381] width 71 height 13
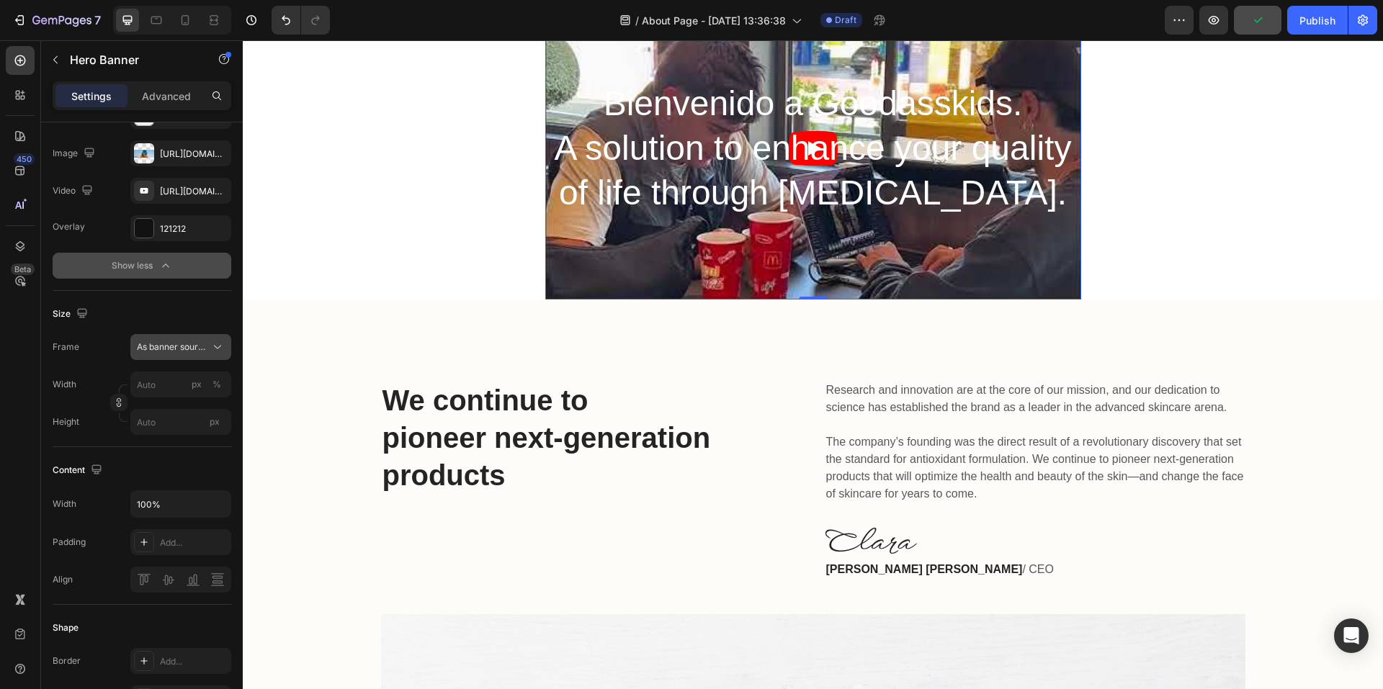
click at [181, 354] on span "As banner source" at bounding box center [172, 347] width 71 height 13
click at [161, 414] on span "Custom" at bounding box center [152, 407] width 32 height 13
type input "100"
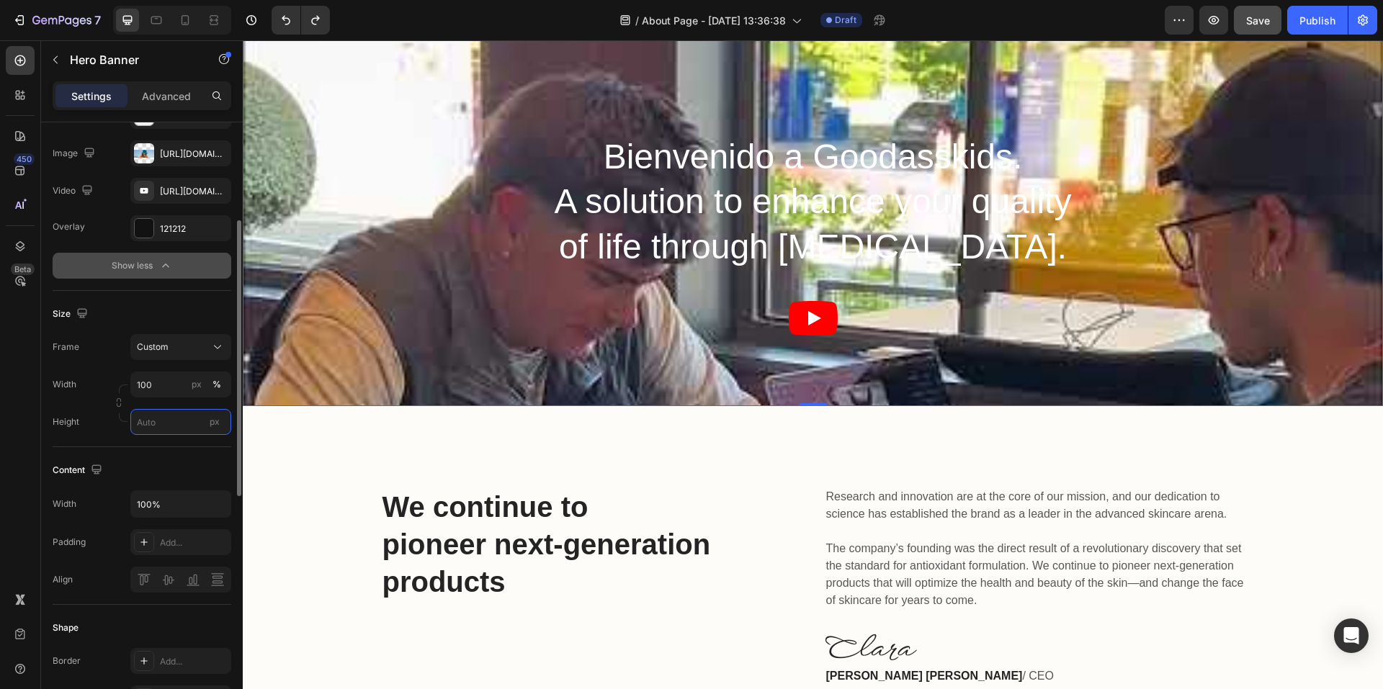
click at [153, 434] on input "px" at bounding box center [180, 422] width 101 height 26
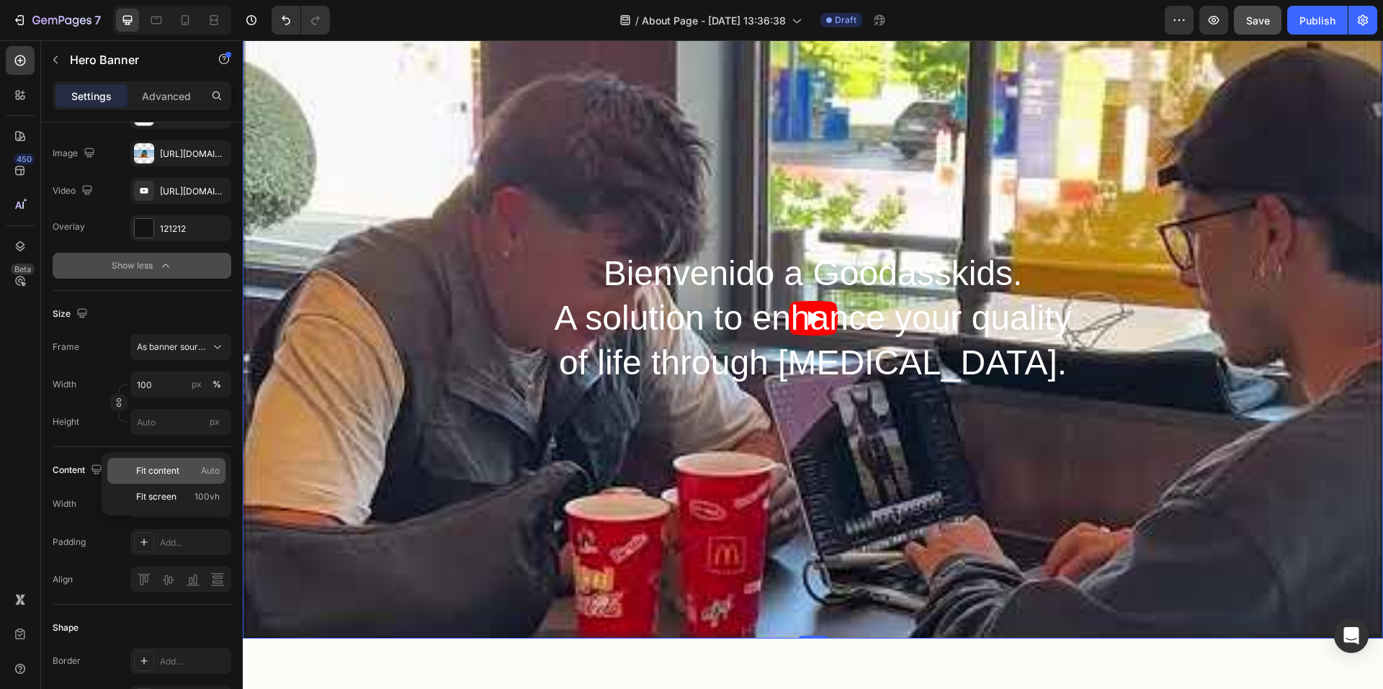
click at [164, 470] on span "Fit content" at bounding box center [157, 471] width 43 height 13
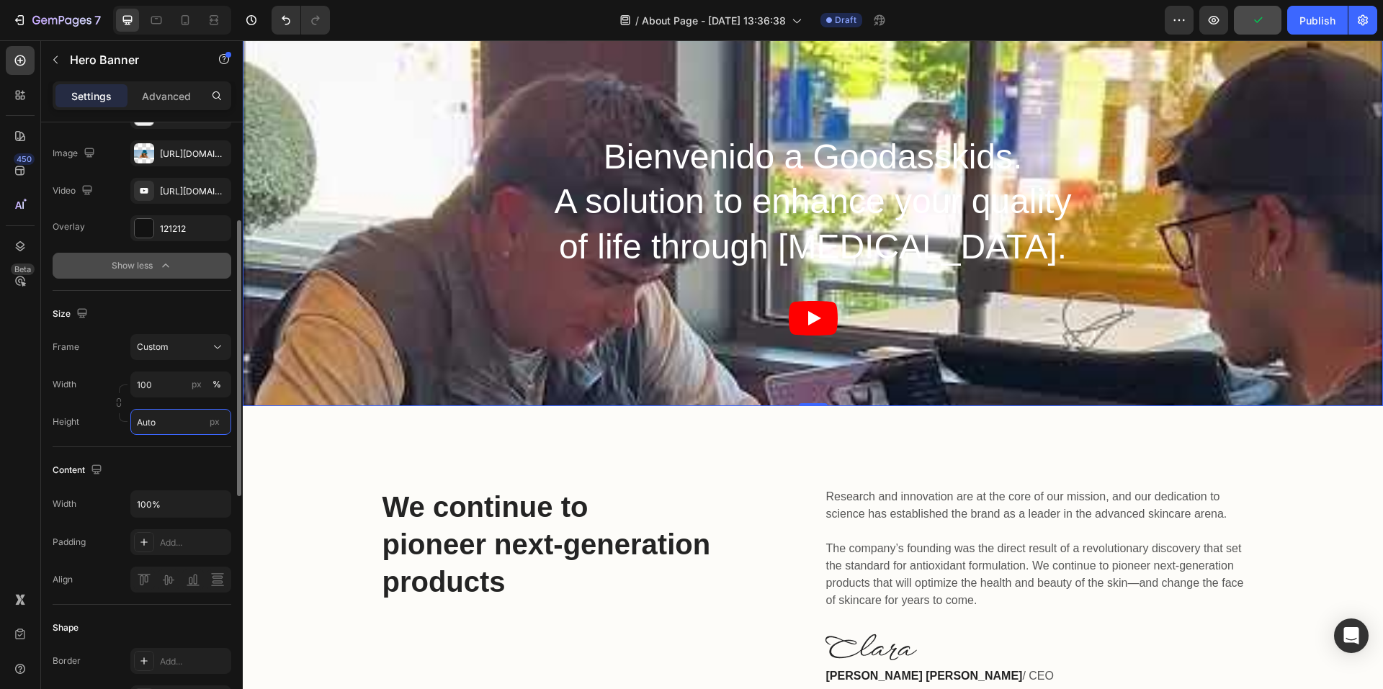
click at [167, 435] on input "Auto" at bounding box center [180, 422] width 101 height 26
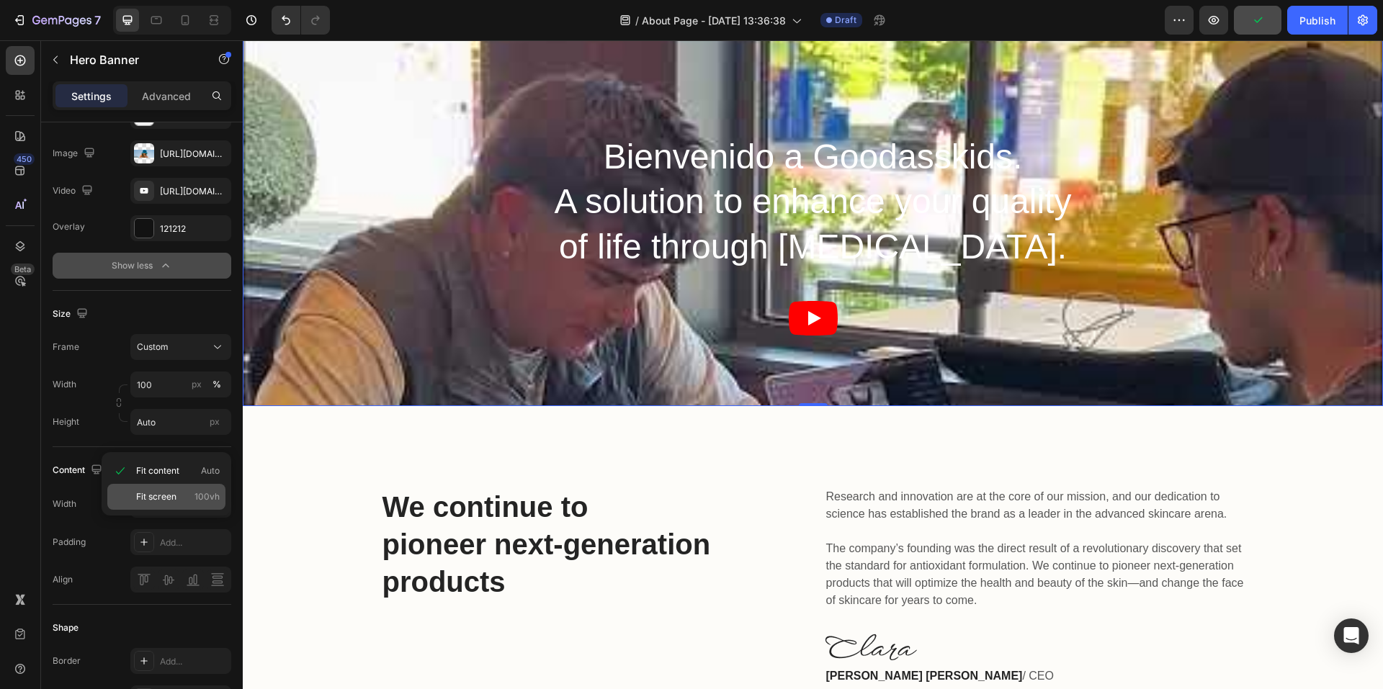
click at [167, 488] on div "Fit screen 100vh" at bounding box center [166, 497] width 118 height 26
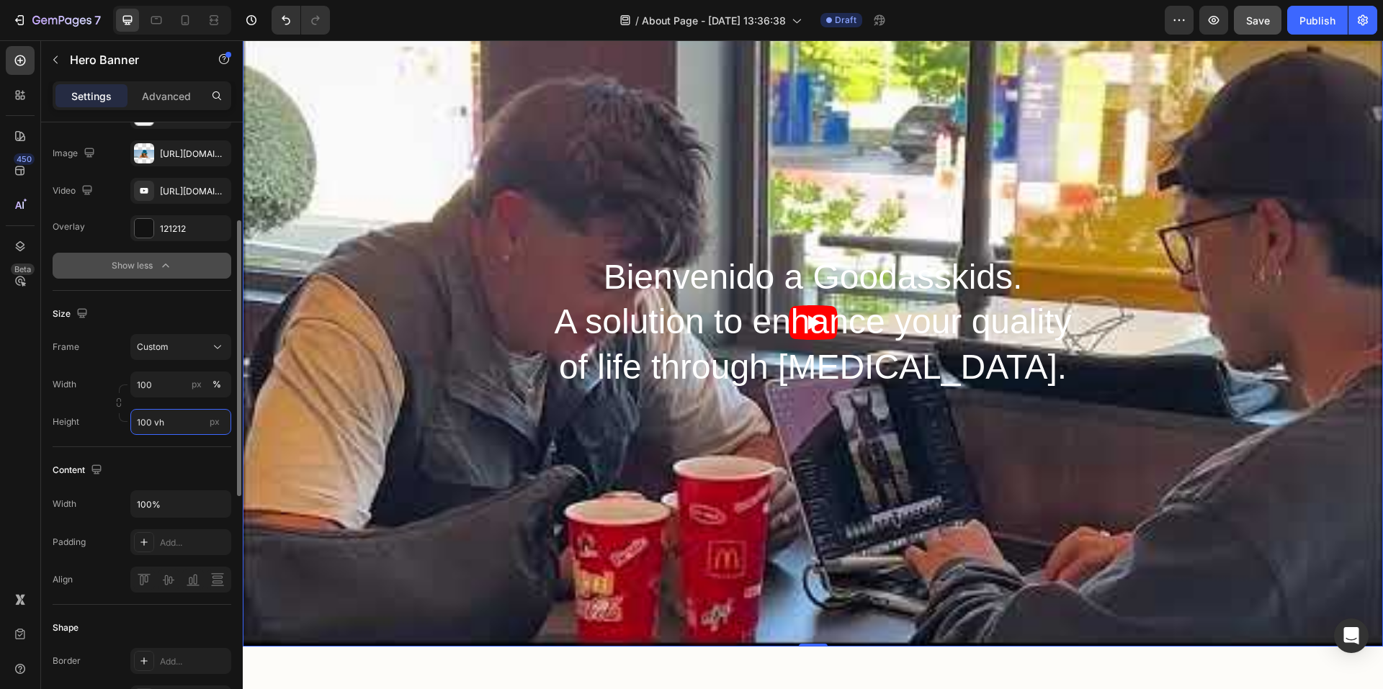
click at [164, 435] on input "100 vh" at bounding box center [180, 422] width 101 height 26
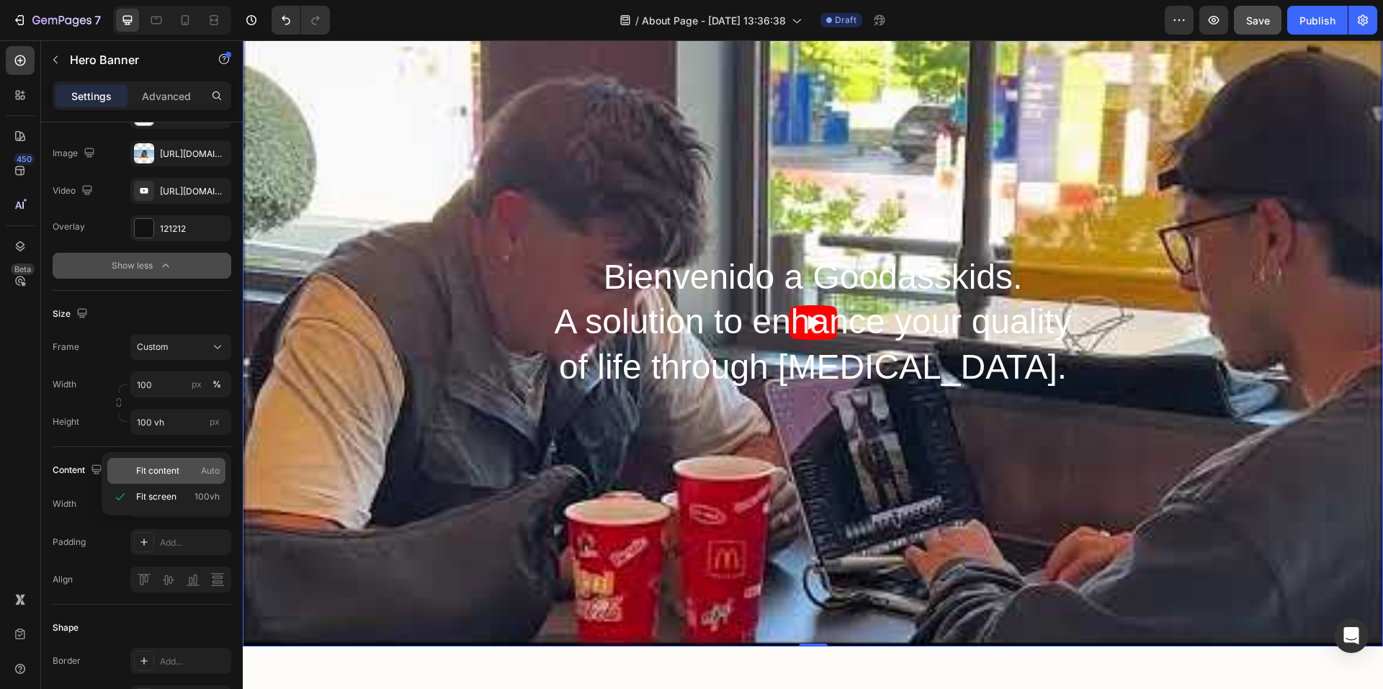
click at [173, 470] on span "Fit content" at bounding box center [157, 471] width 43 height 13
type input "Auto"
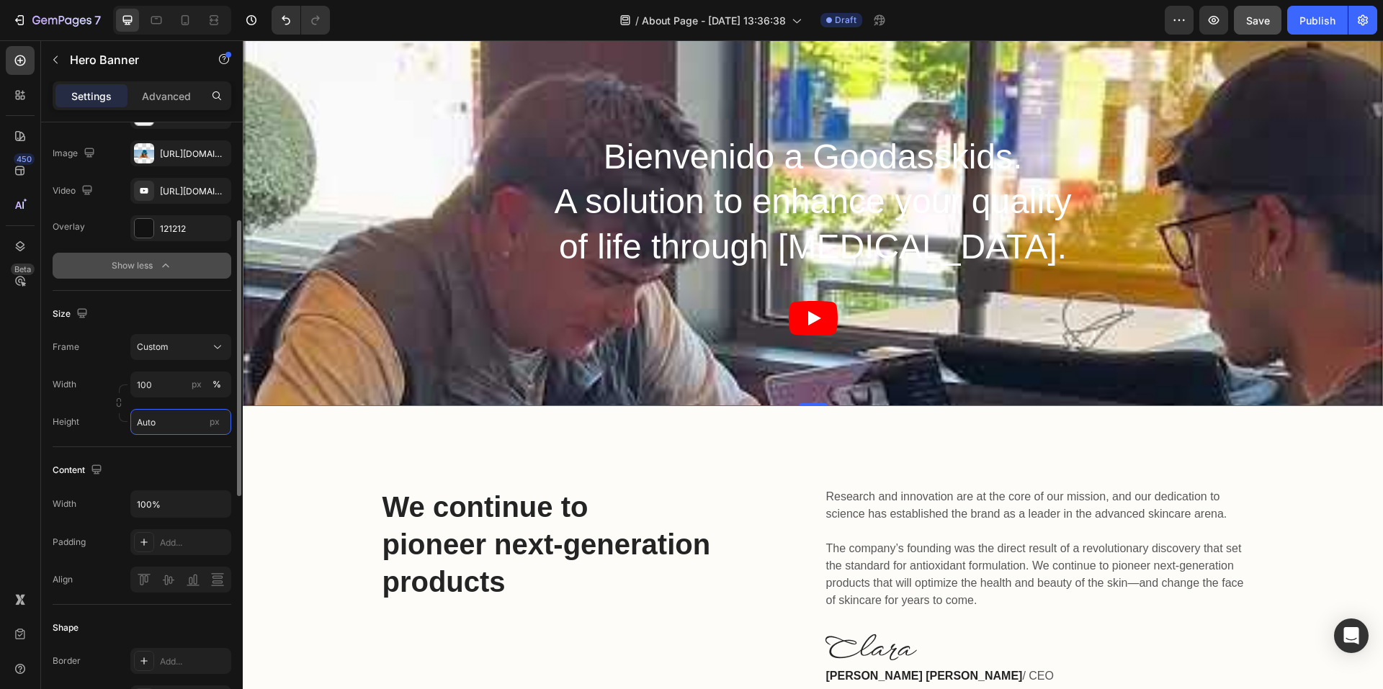
click at [188, 435] on input "Auto" at bounding box center [180, 422] width 101 height 26
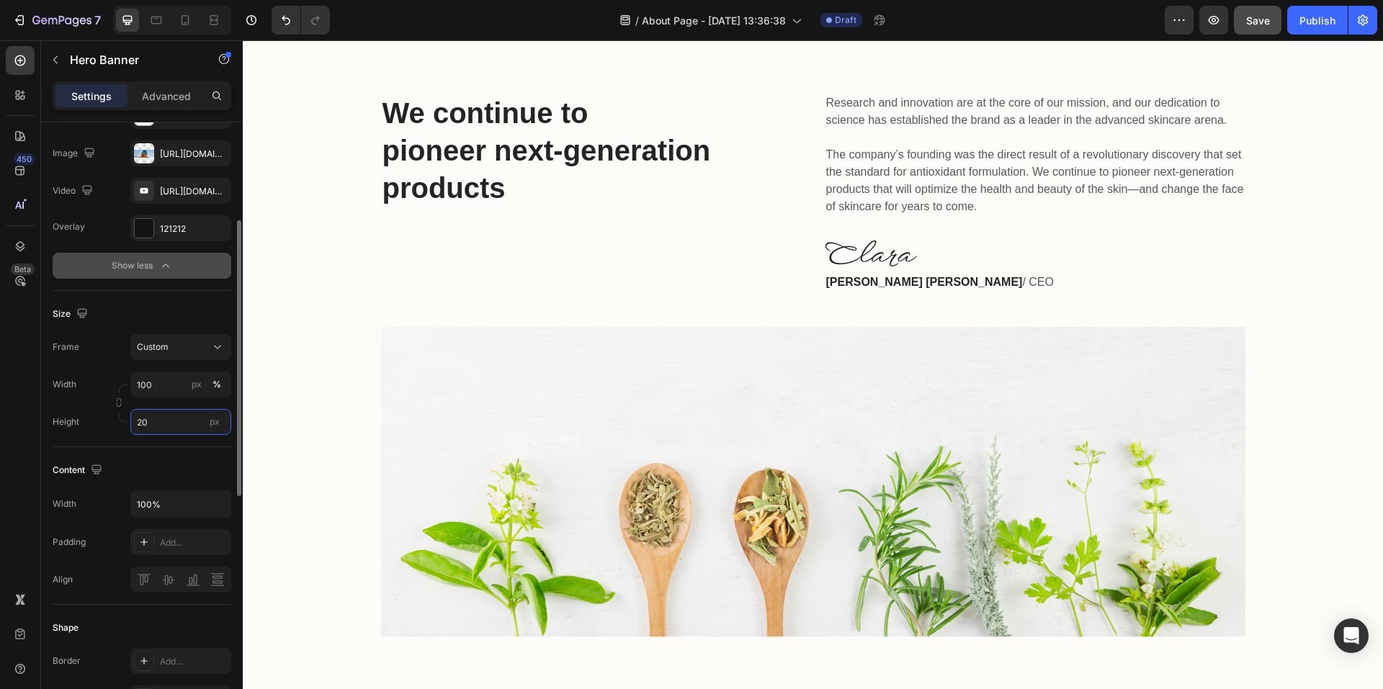
type input "2"
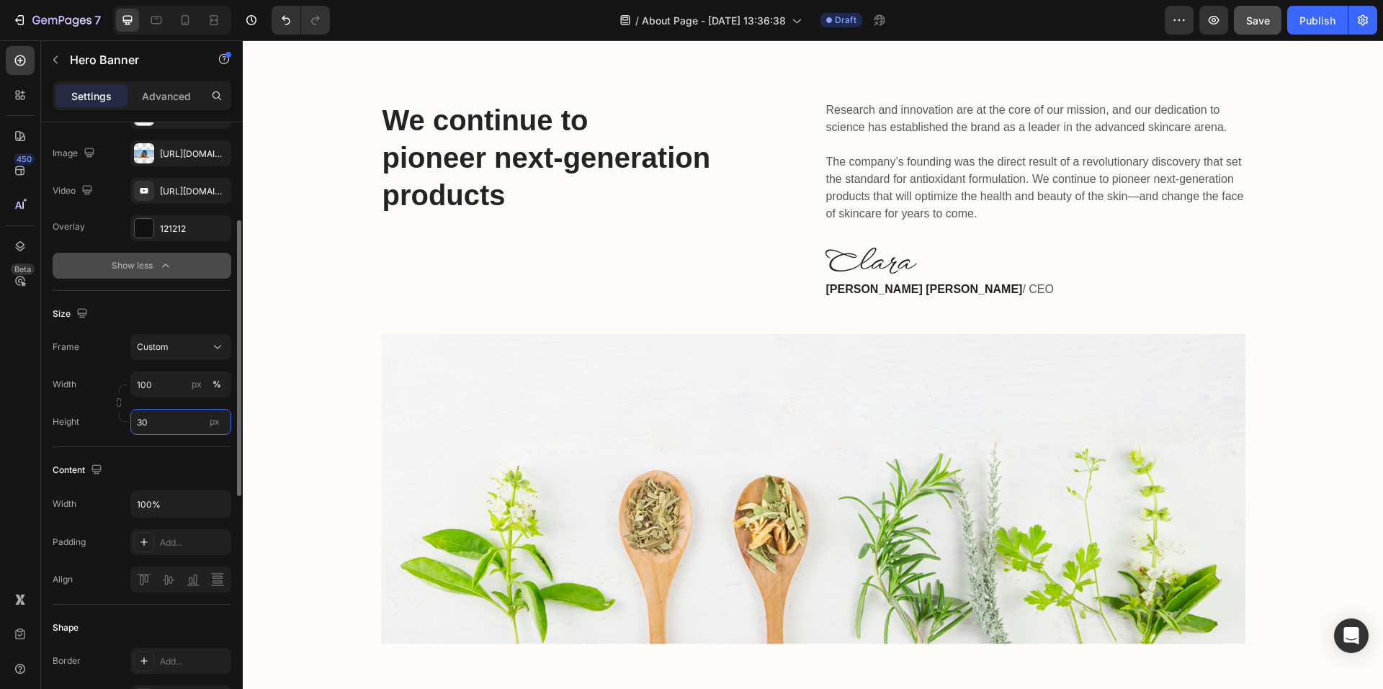
type input "3"
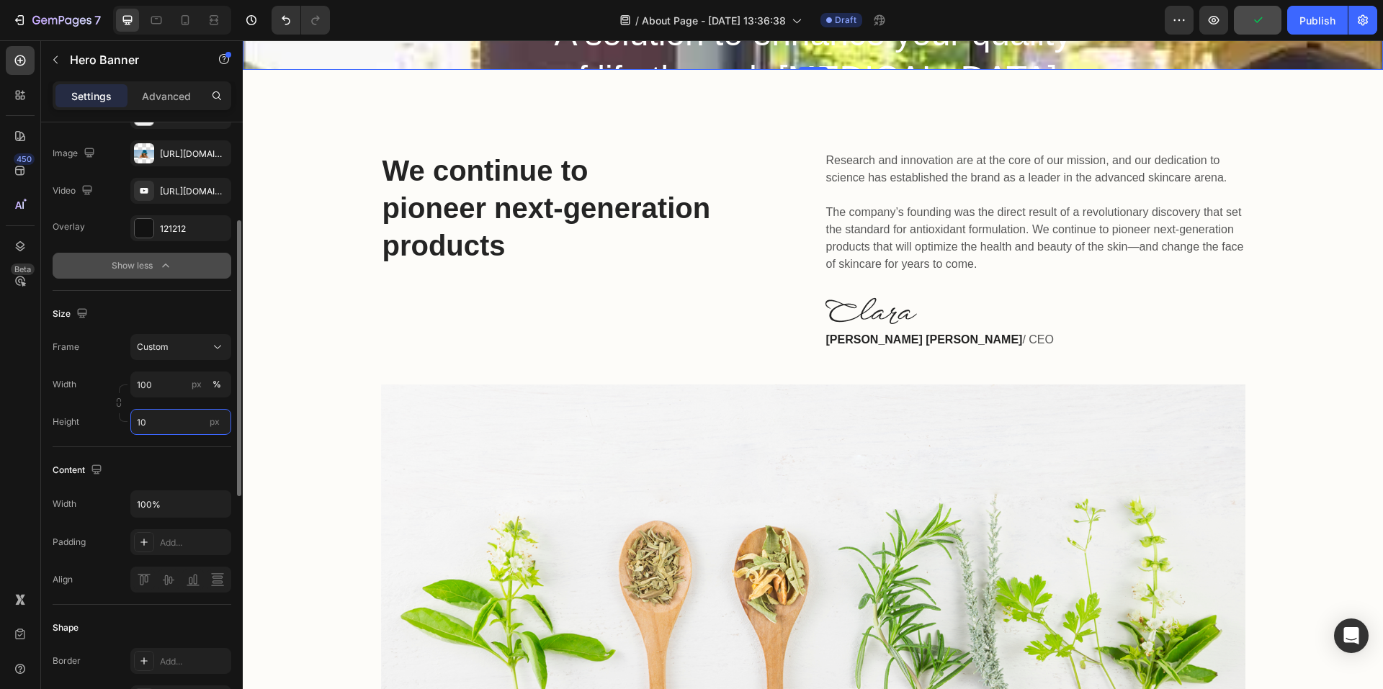
type input "1"
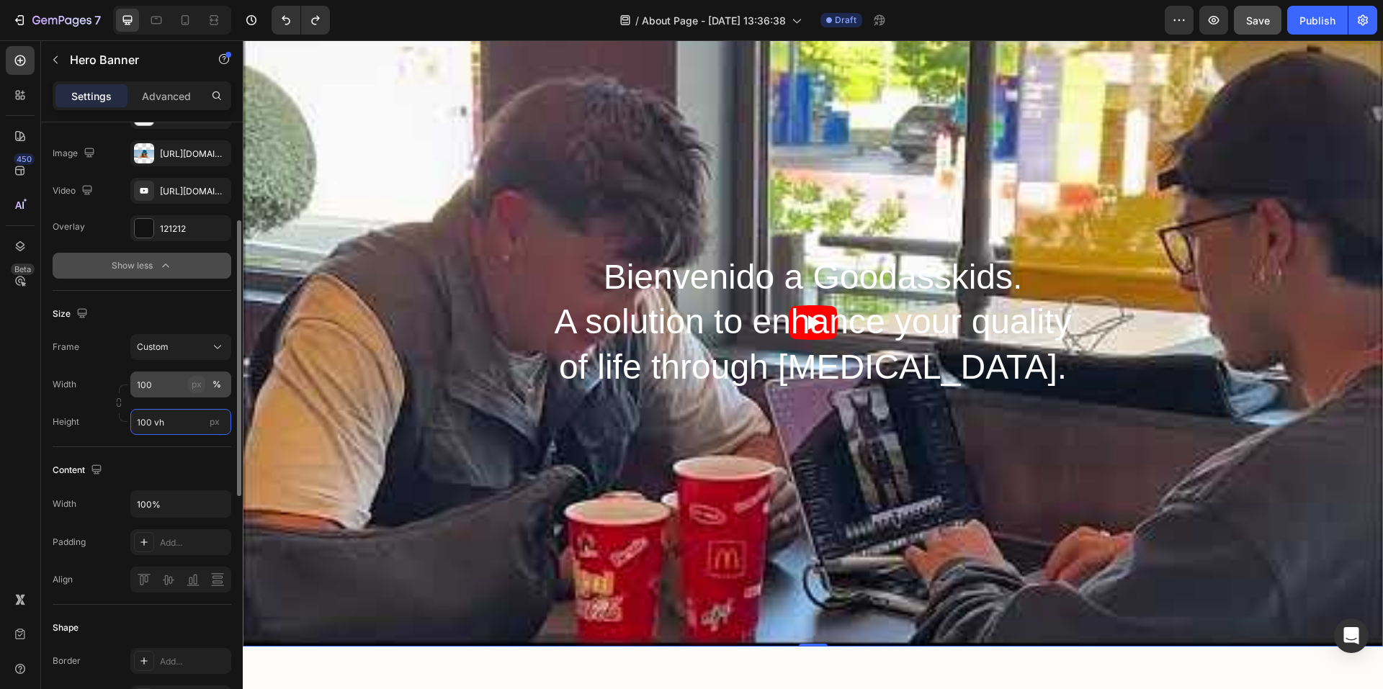
type input "Auto"
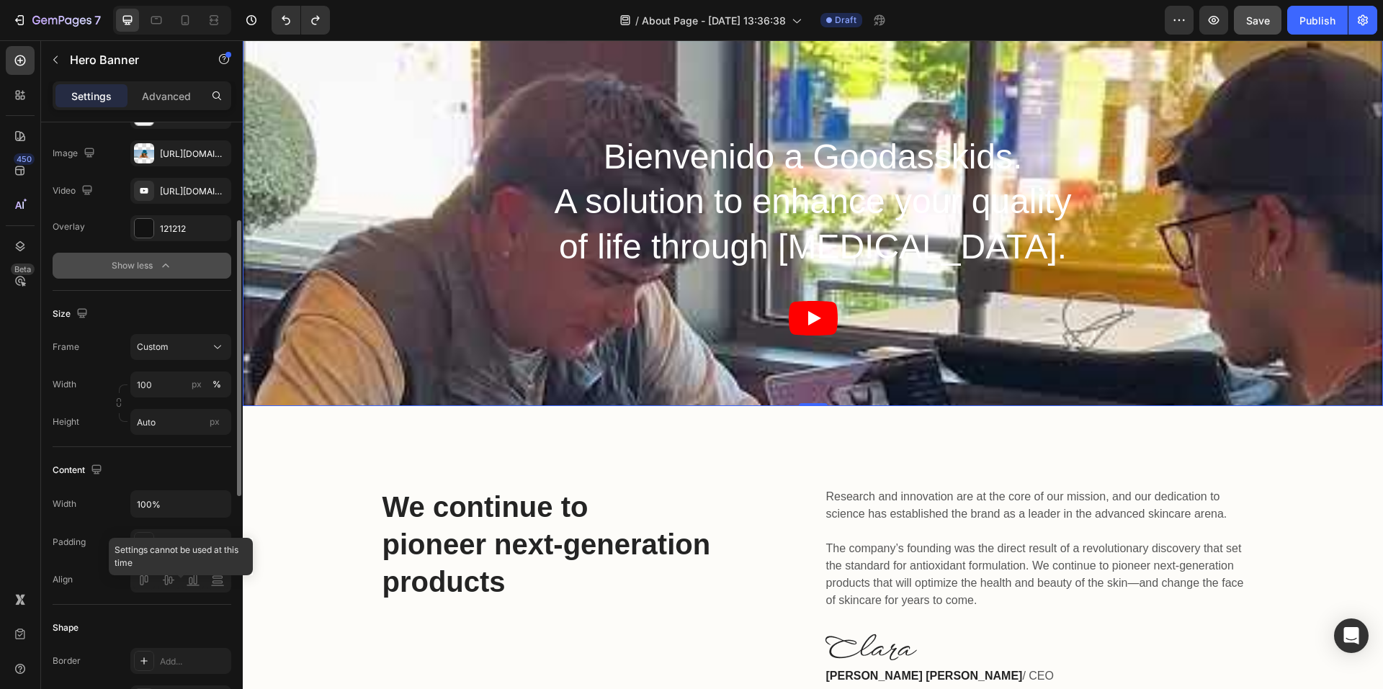
click at [151, 593] on div at bounding box center [180, 580] width 101 height 26
click at [145, 548] on icon at bounding box center [144, 543] width 12 height 12
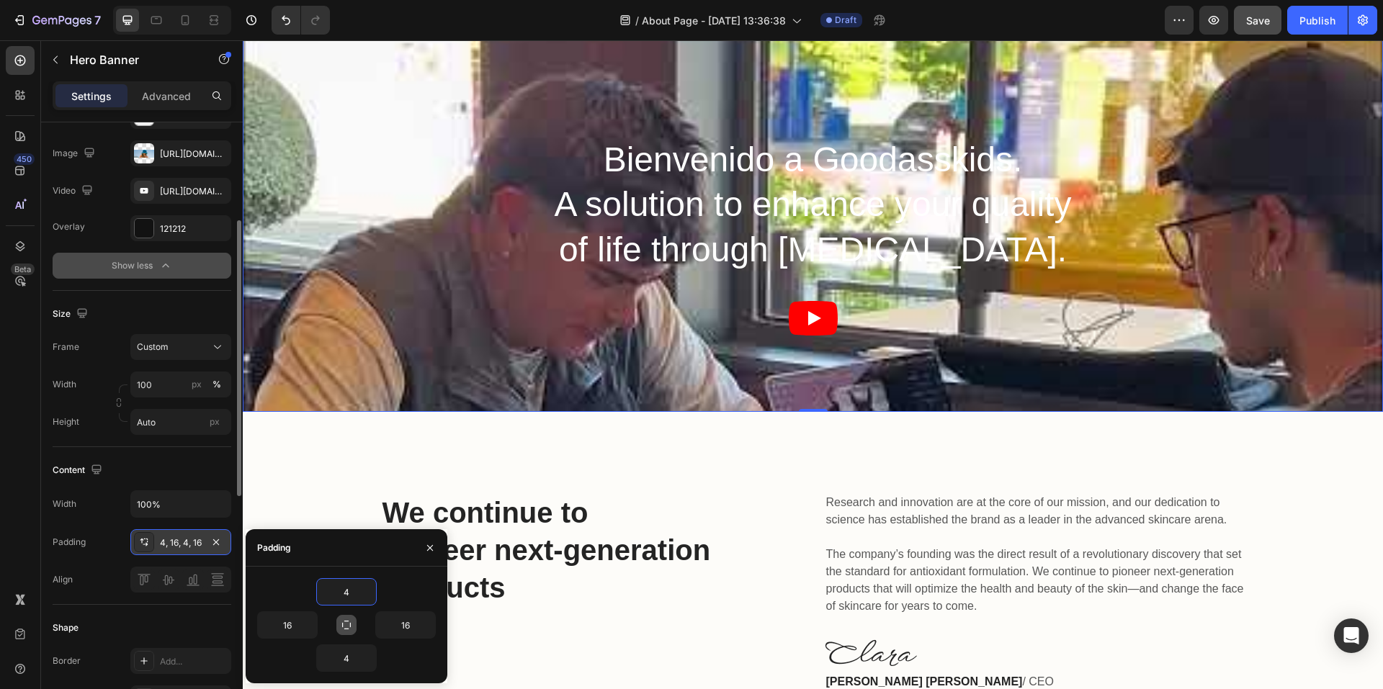
click at [347, 624] on icon "button" at bounding box center [347, 626] width 12 height 12
type input "4"
click at [347, 624] on icon "button" at bounding box center [347, 626] width 12 height 12
click at [347, 592] on input "4" at bounding box center [346, 592] width 59 height 26
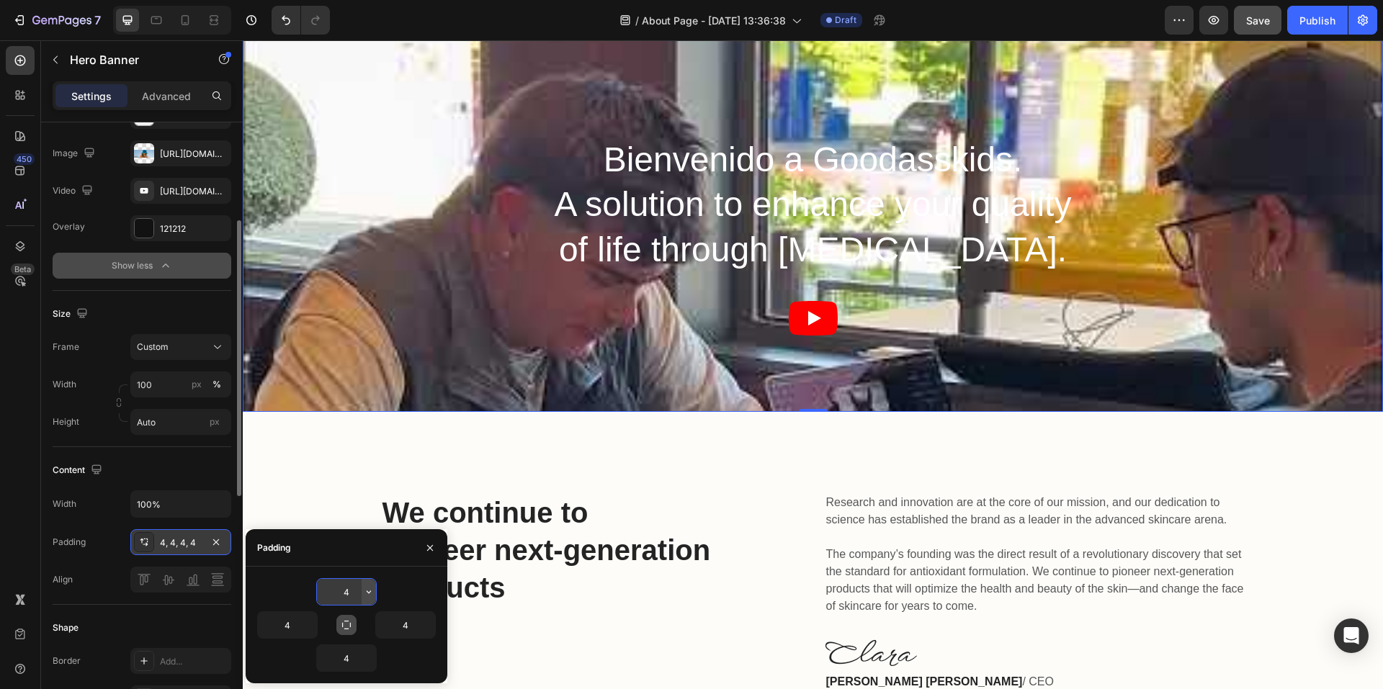
click at [367, 594] on icon "button" at bounding box center [369, 592] width 12 height 12
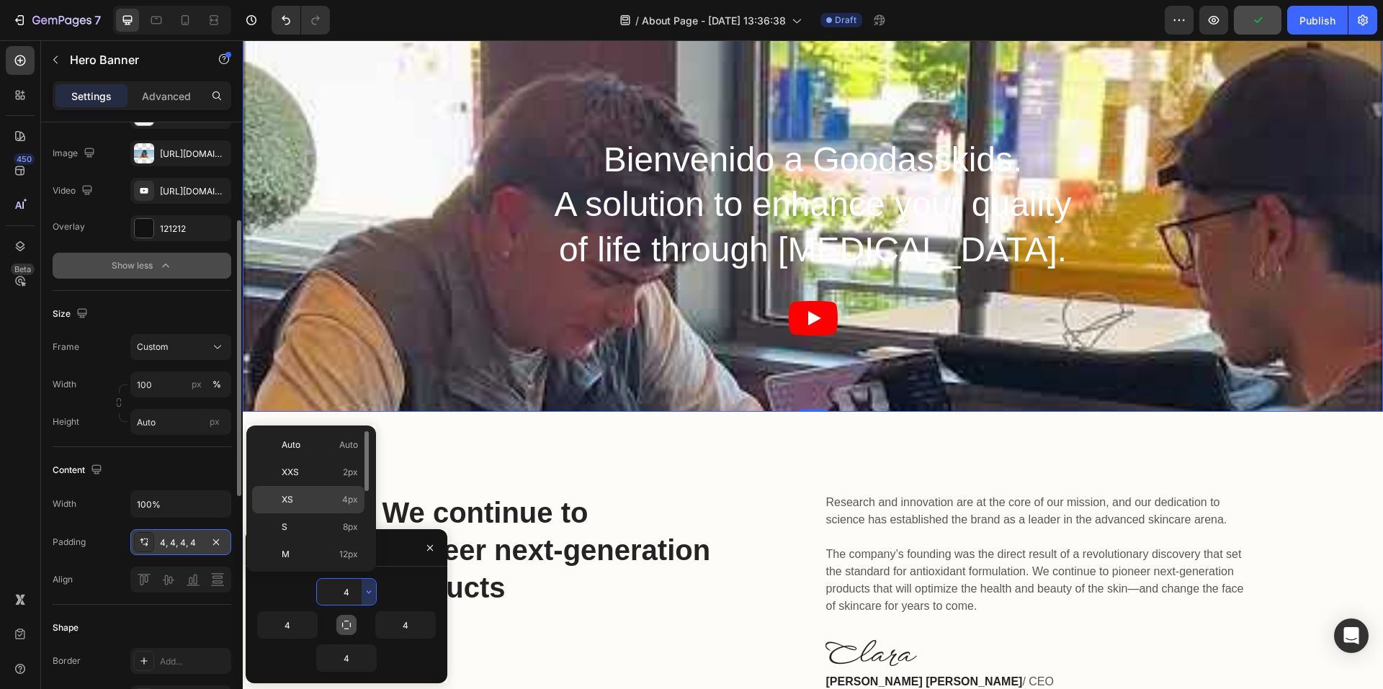
click at [313, 499] on p "XS 4px" at bounding box center [320, 499] width 76 height 13
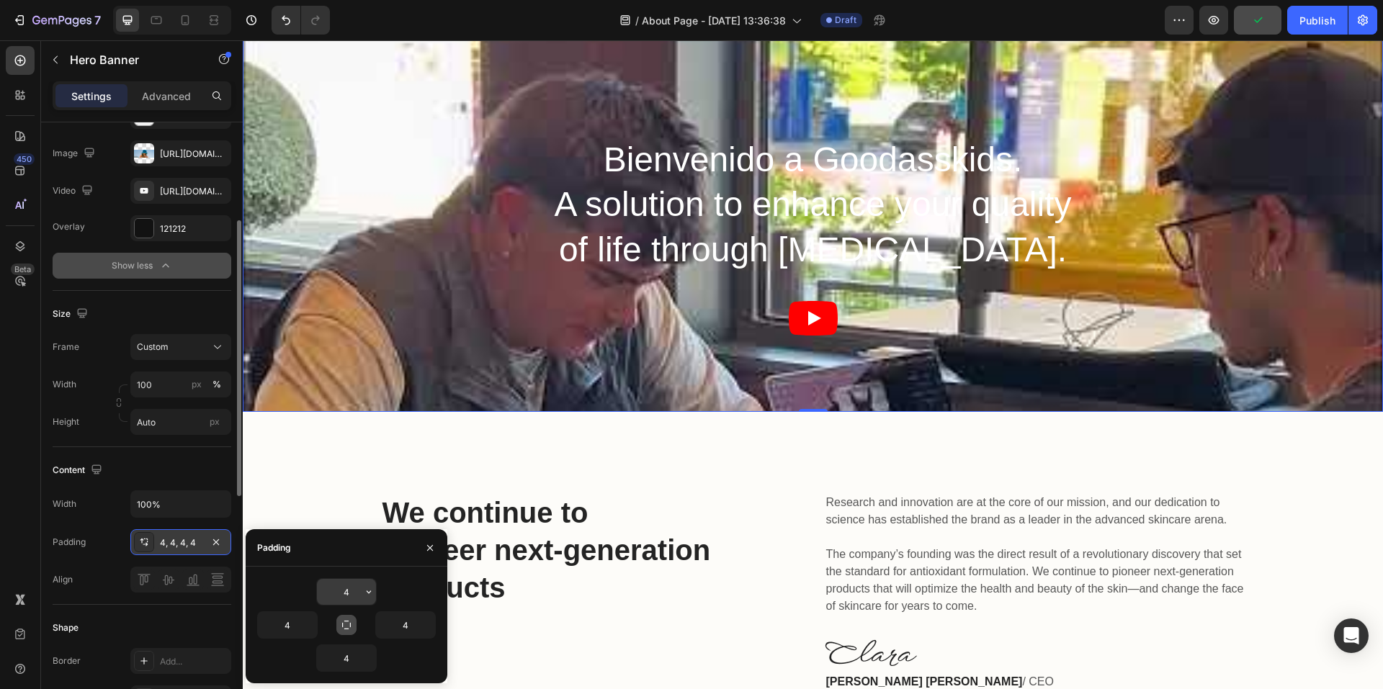
click at [360, 594] on input "4" at bounding box center [346, 592] width 59 height 26
click at [367, 593] on icon "button" at bounding box center [369, 592] width 12 height 12
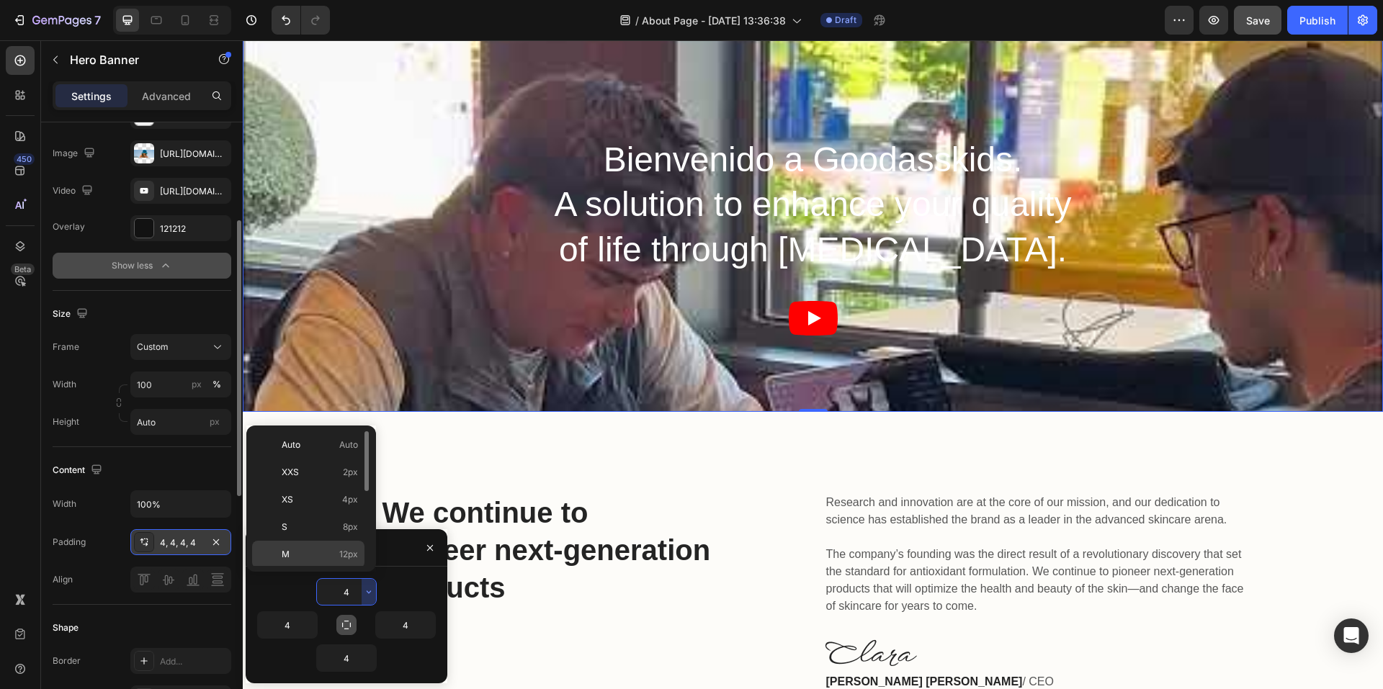
click at [331, 555] on p "M 12px" at bounding box center [320, 554] width 76 height 13
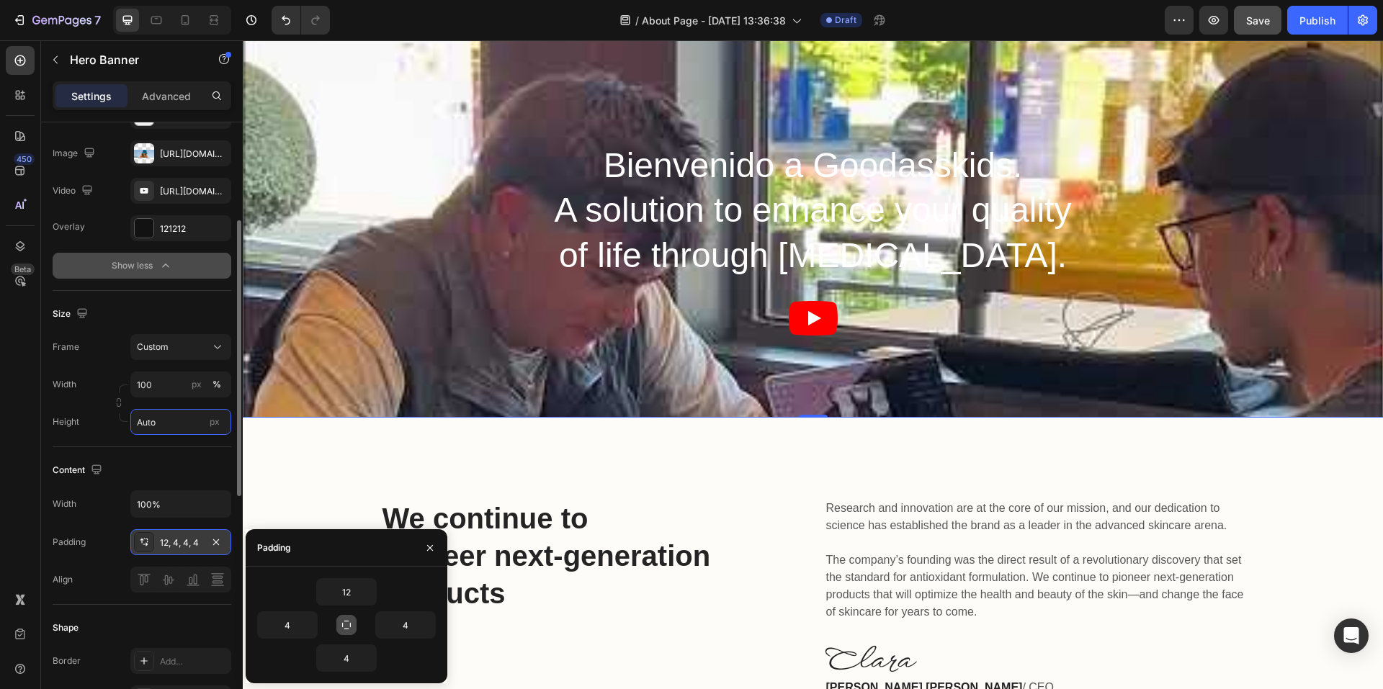
type input "4"
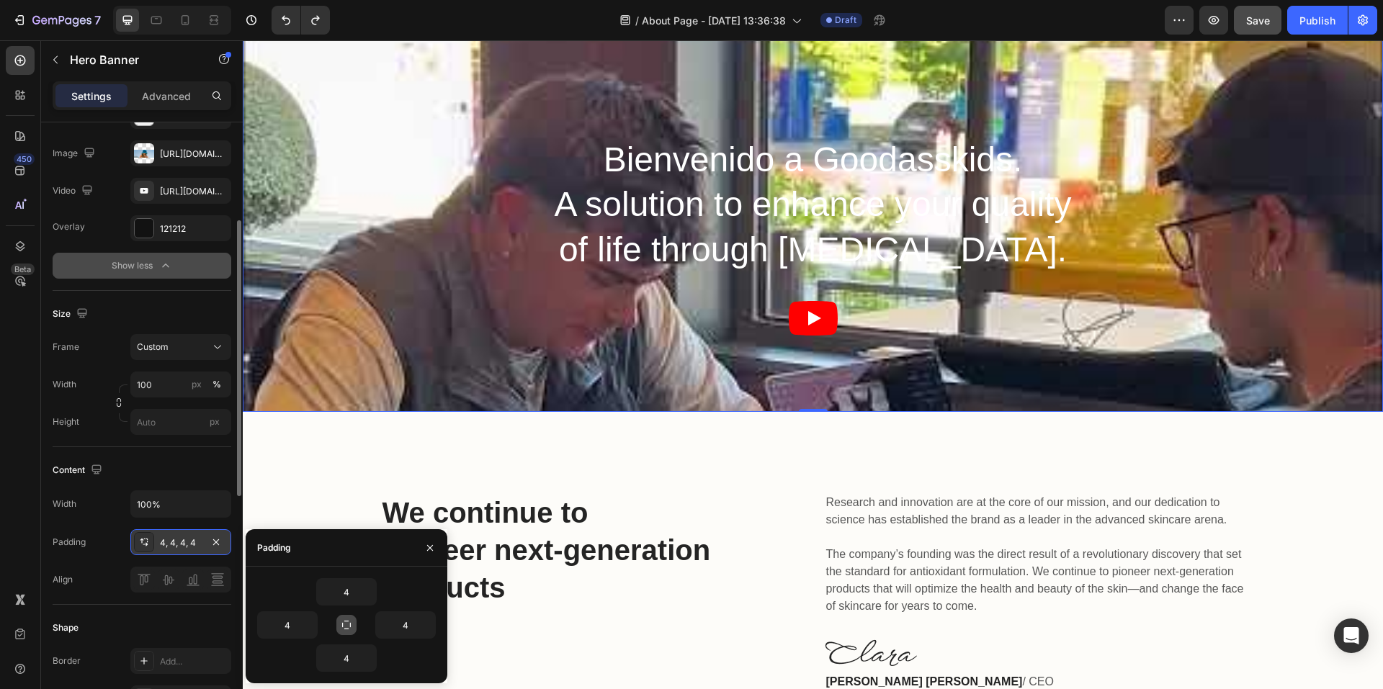
click at [188, 482] on div "Content" at bounding box center [142, 470] width 179 height 23
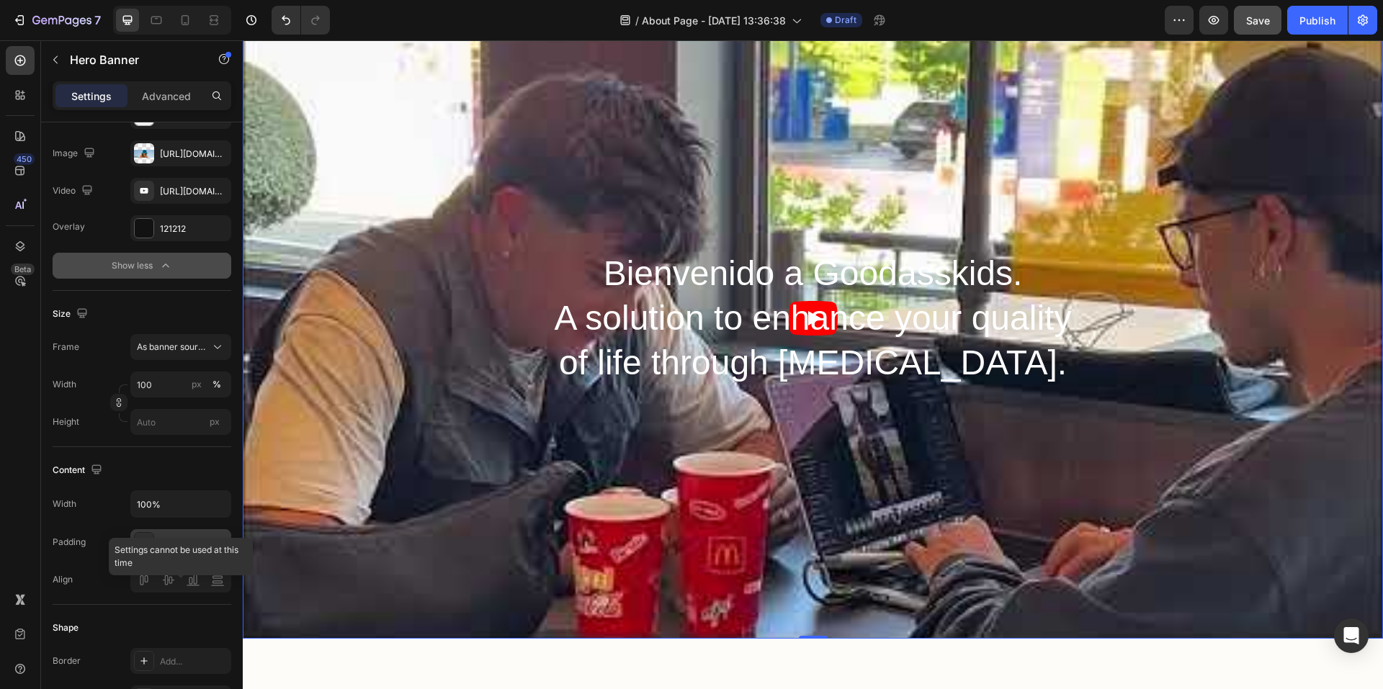
click at [198, 593] on div at bounding box center [180, 580] width 101 height 26
click at [202, 482] on div "Content" at bounding box center [142, 470] width 179 height 23
type input "Auto"
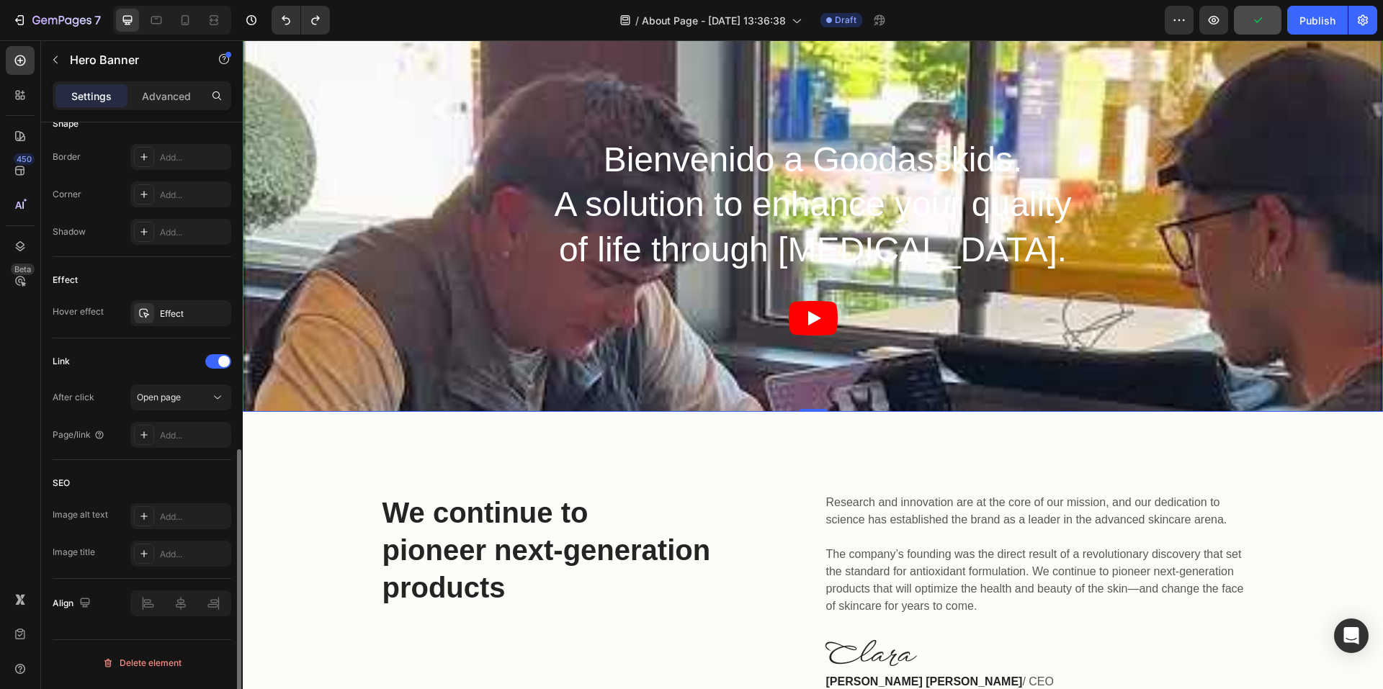
scroll to position [731, 0]
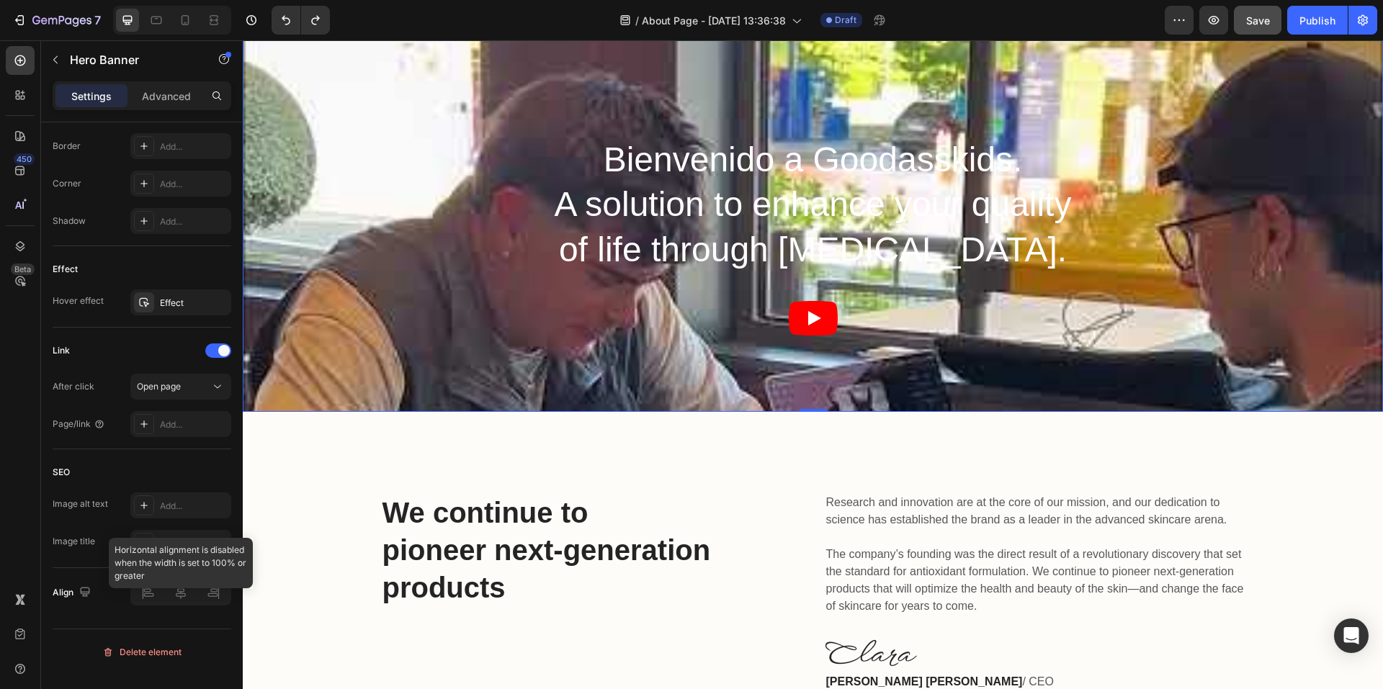
click at [143, 606] on div at bounding box center [180, 593] width 101 height 26
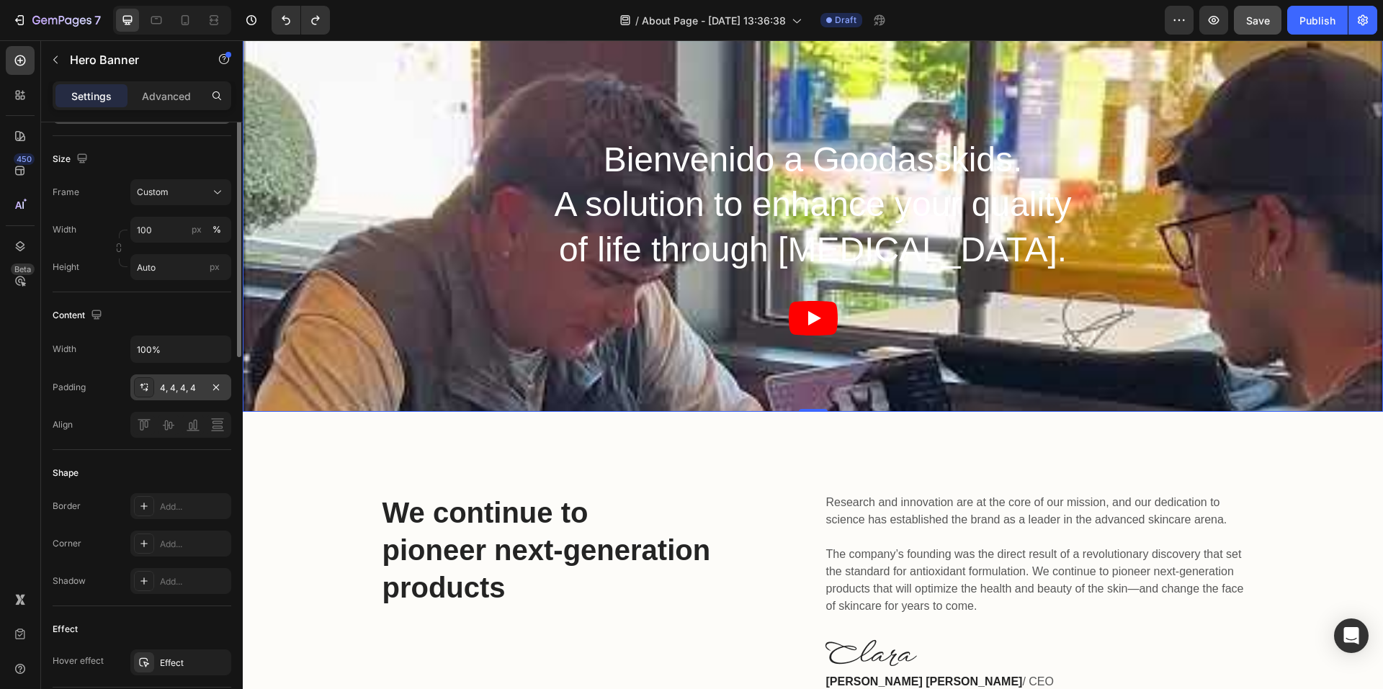
scroll to position [155, 0]
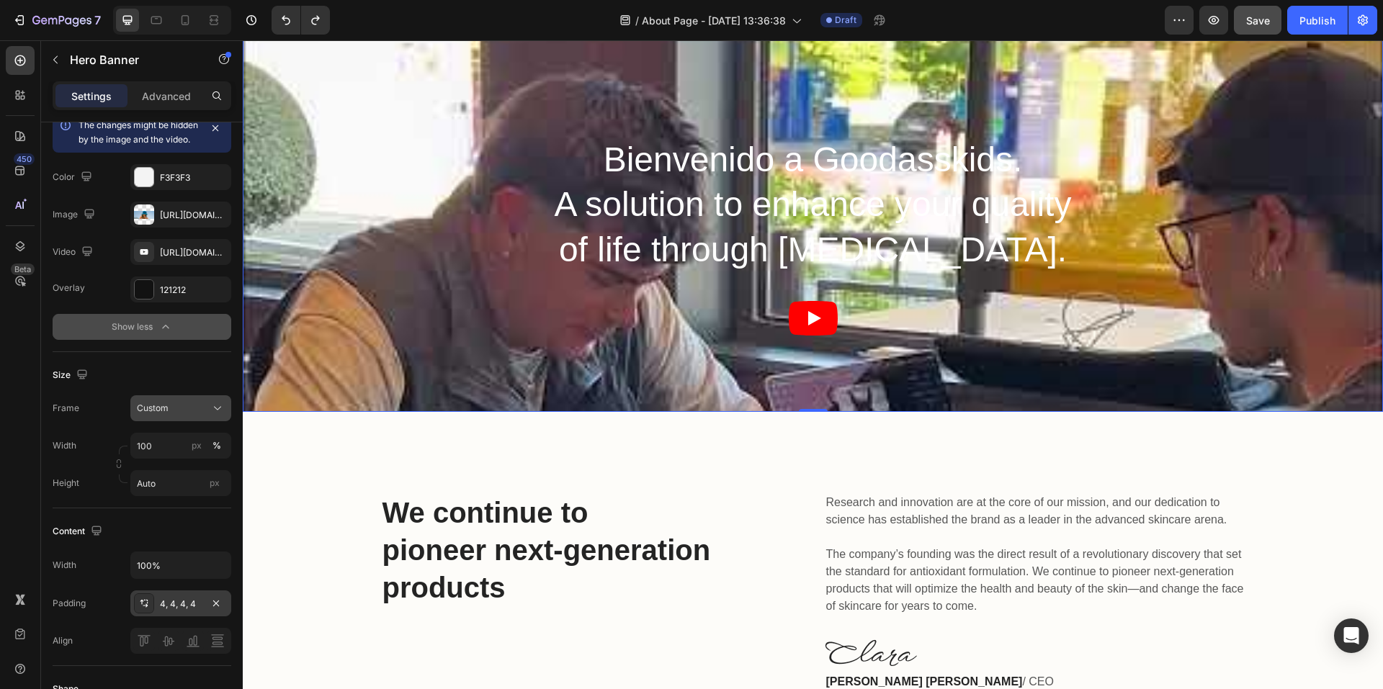
click at [188, 415] on div "Custom" at bounding box center [172, 408] width 71 height 13
click at [163, 475] on span "Custom" at bounding box center [152, 469] width 32 height 13
click at [169, 459] on input "100" at bounding box center [180, 446] width 101 height 26
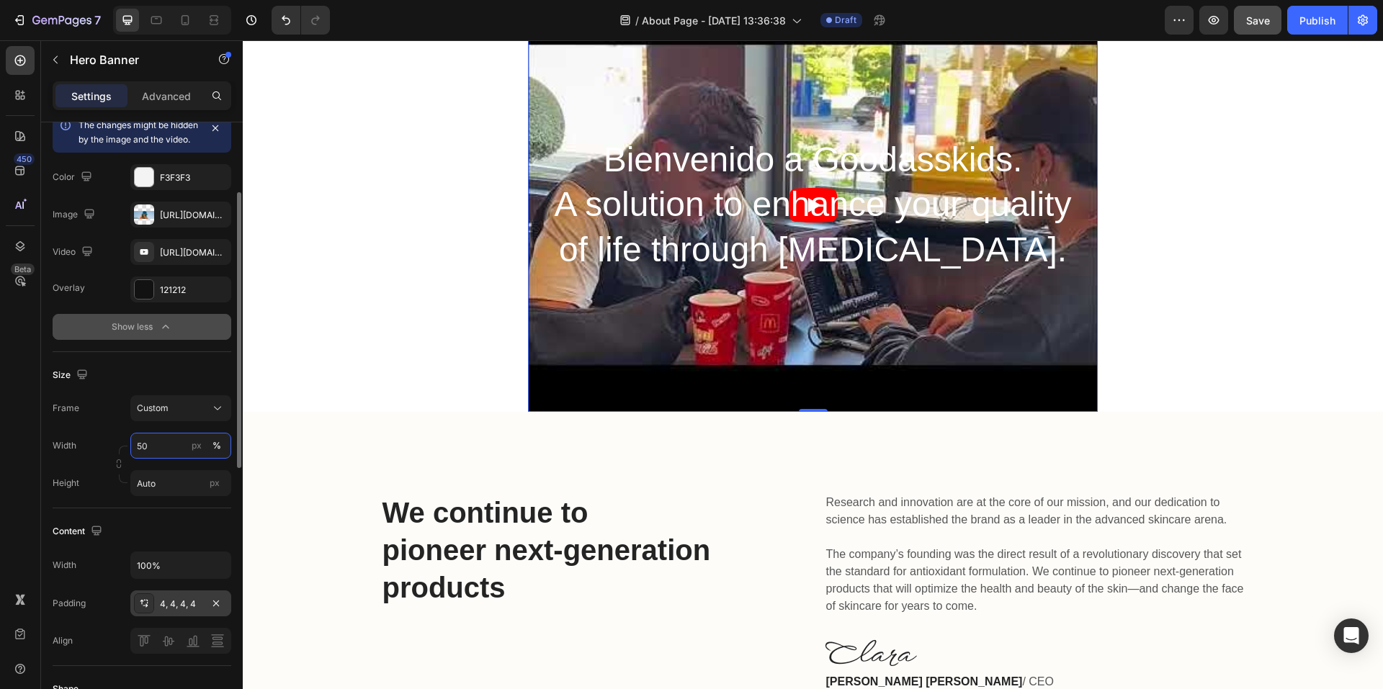
type input "100"
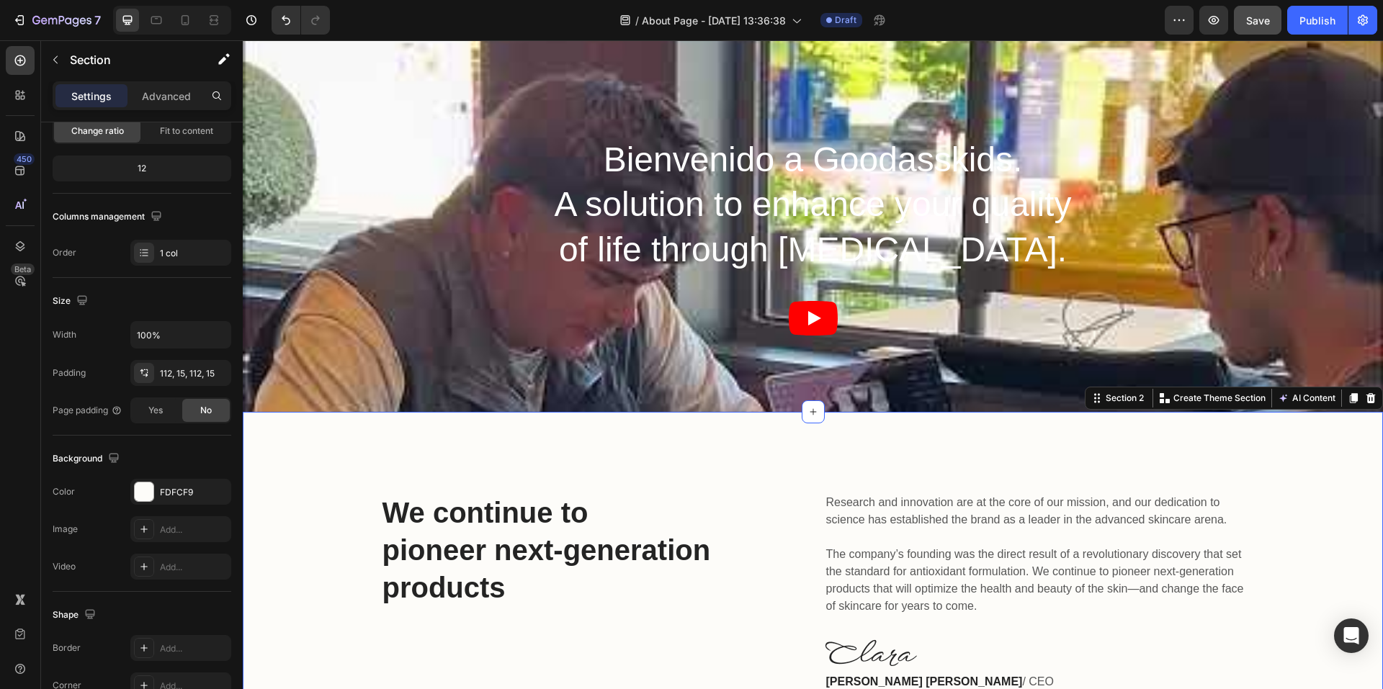
scroll to position [0, 0]
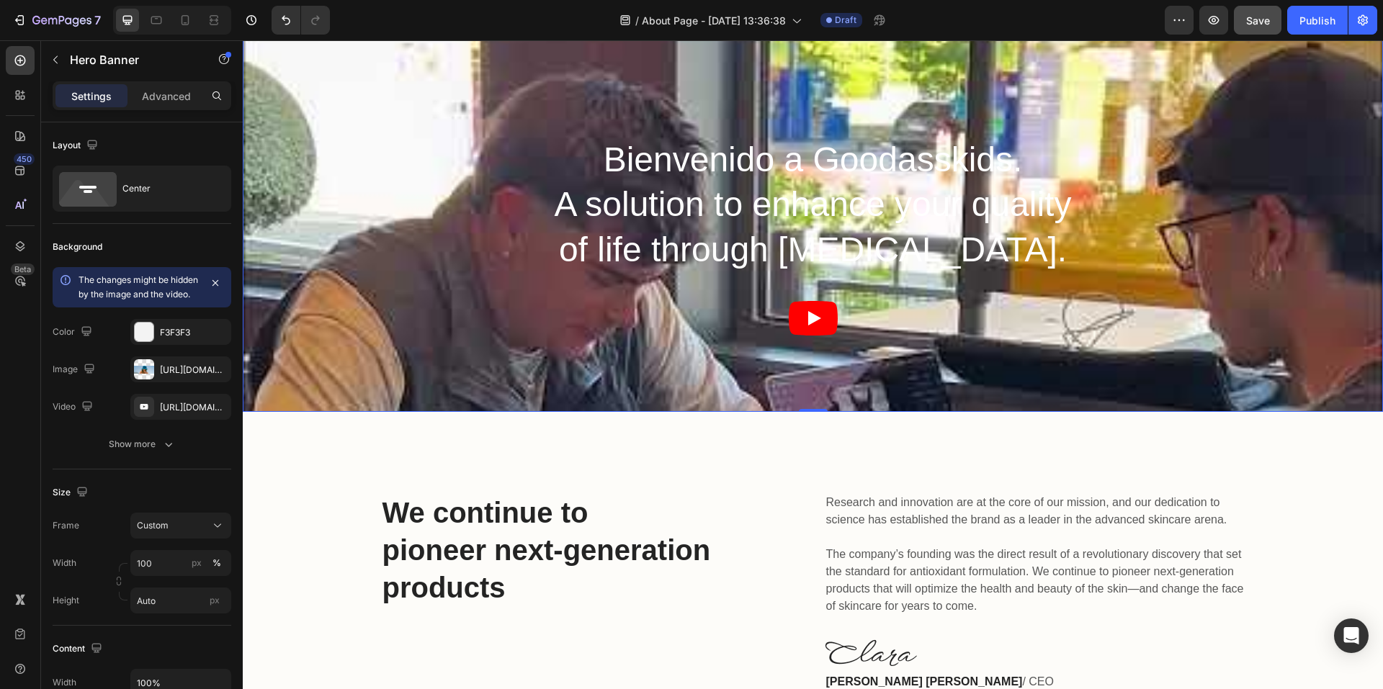
click at [411, 262] on div "Bienvenido a Goodasskids. A solution to enhance your quality of life through [M…" at bounding box center [813, 205] width 1135 height 408
click at [146, 192] on div "Center" at bounding box center [166, 188] width 88 height 33
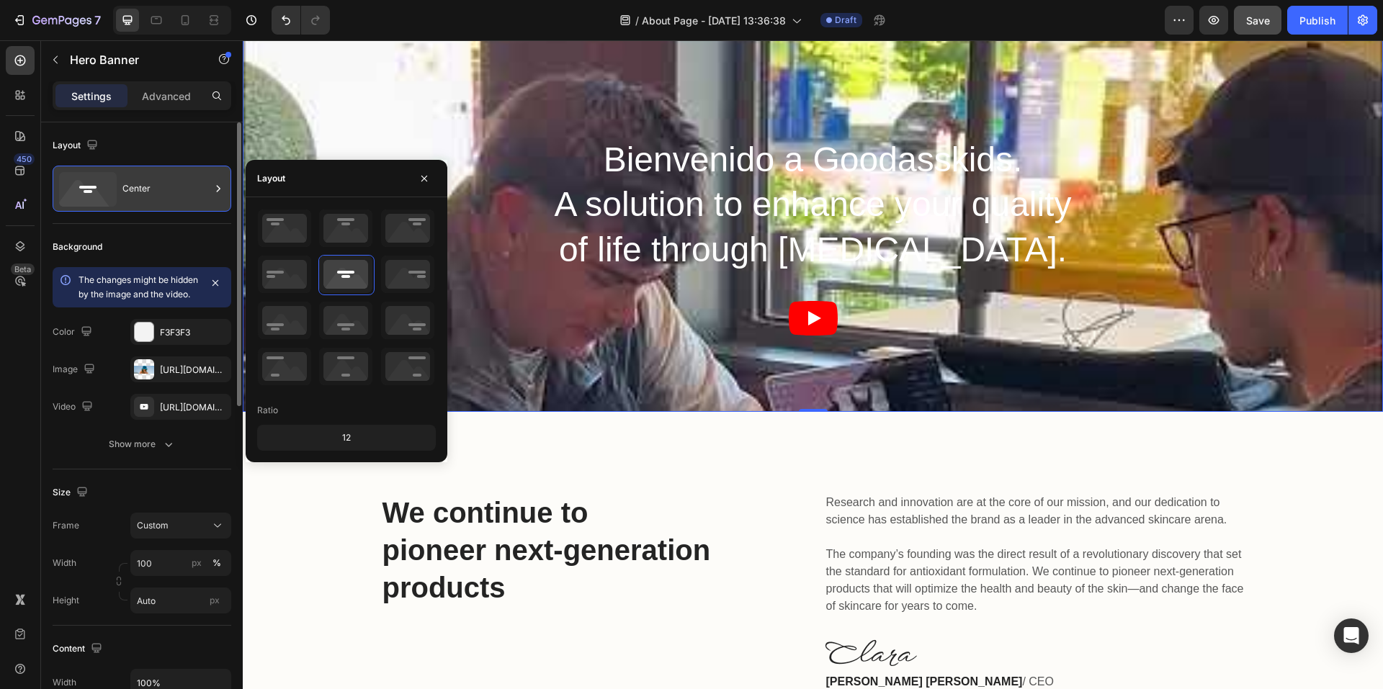
click at [146, 192] on div "Center" at bounding box center [166, 188] width 88 height 33
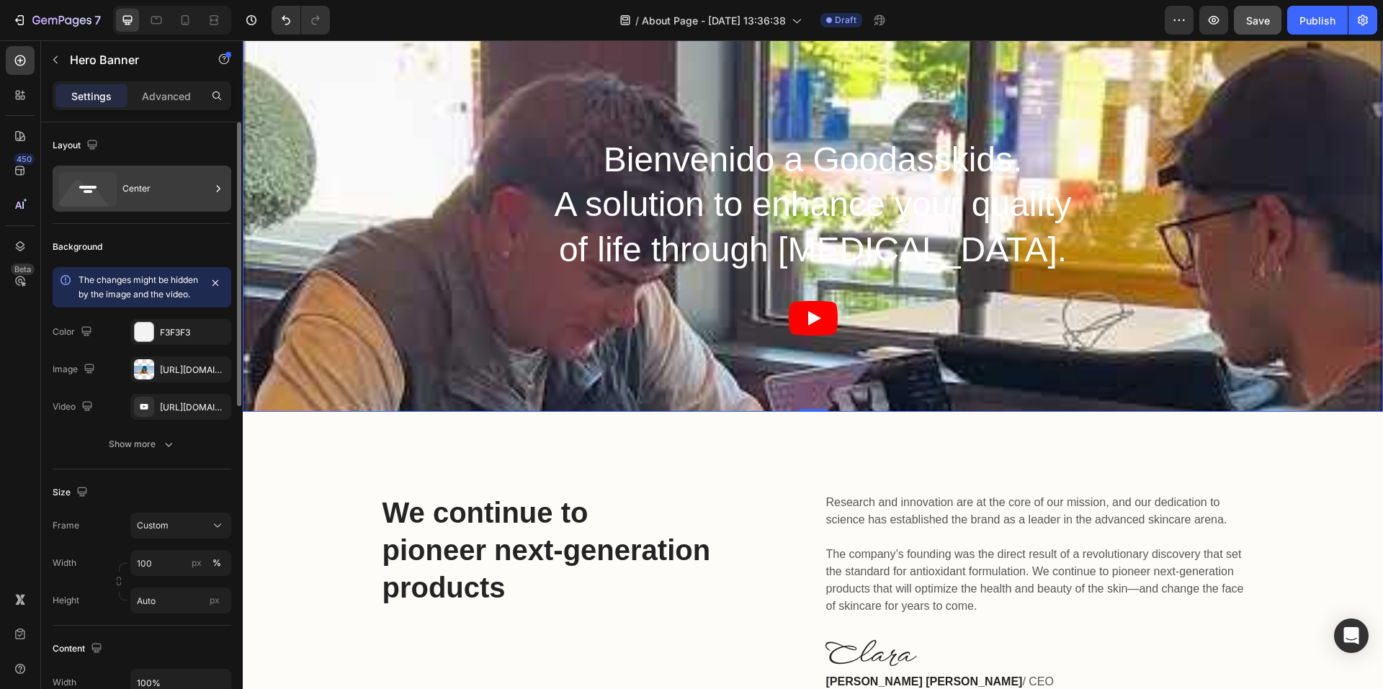
click at [146, 192] on div "Center" at bounding box center [166, 188] width 88 height 33
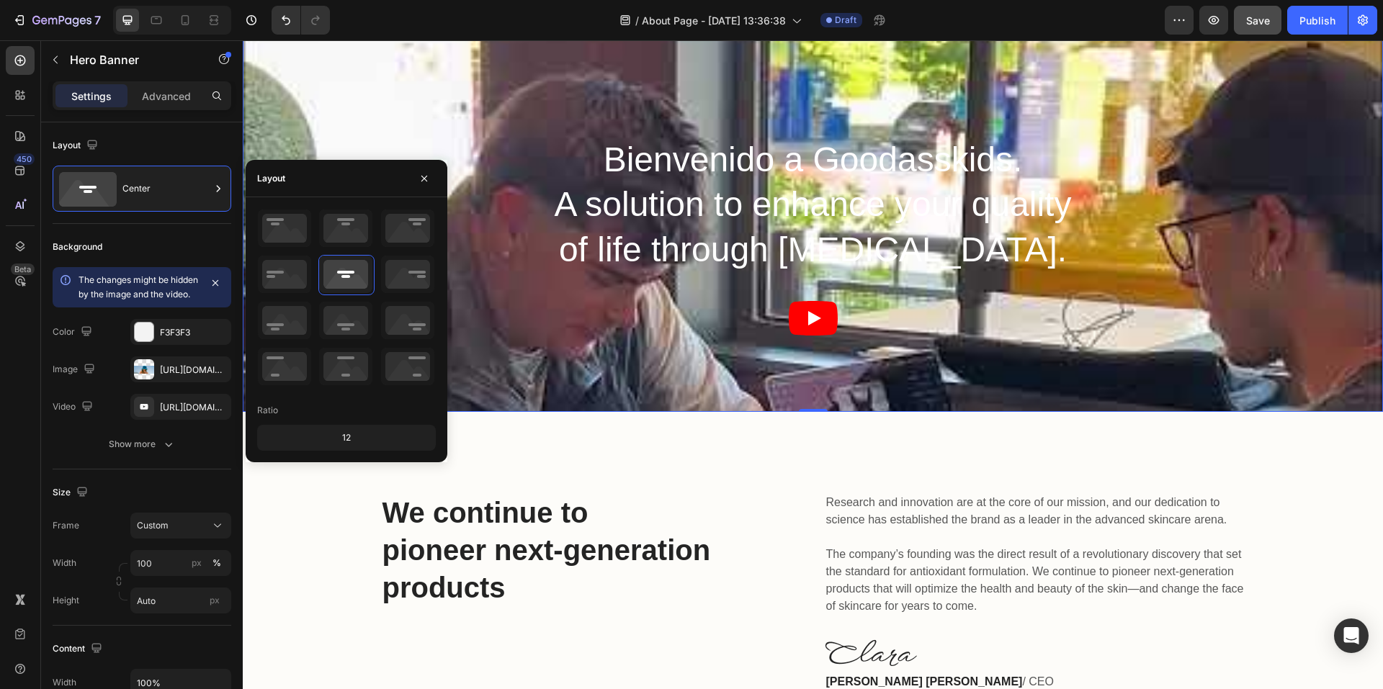
click at [360, 442] on div "12" at bounding box center [346, 438] width 173 height 20
click at [349, 438] on div "12" at bounding box center [346, 438] width 173 height 20
click at [345, 438] on div "12" at bounding box center [346, 438] width 173 height 20
click at [161, 186] on div "Center" at bounding box center [166, 188] width 88 height 33
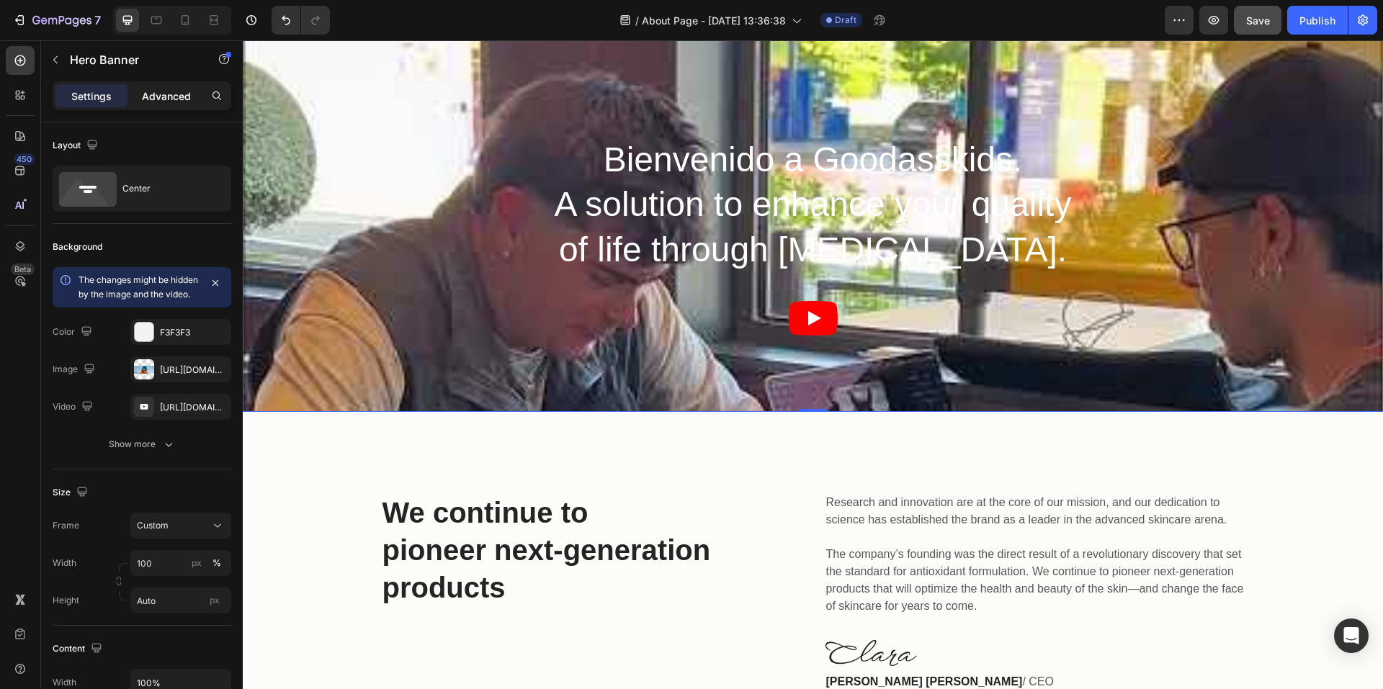
click at [158, 99] on p "Advanced" at bounding box center [166, 96] width 49 height 15
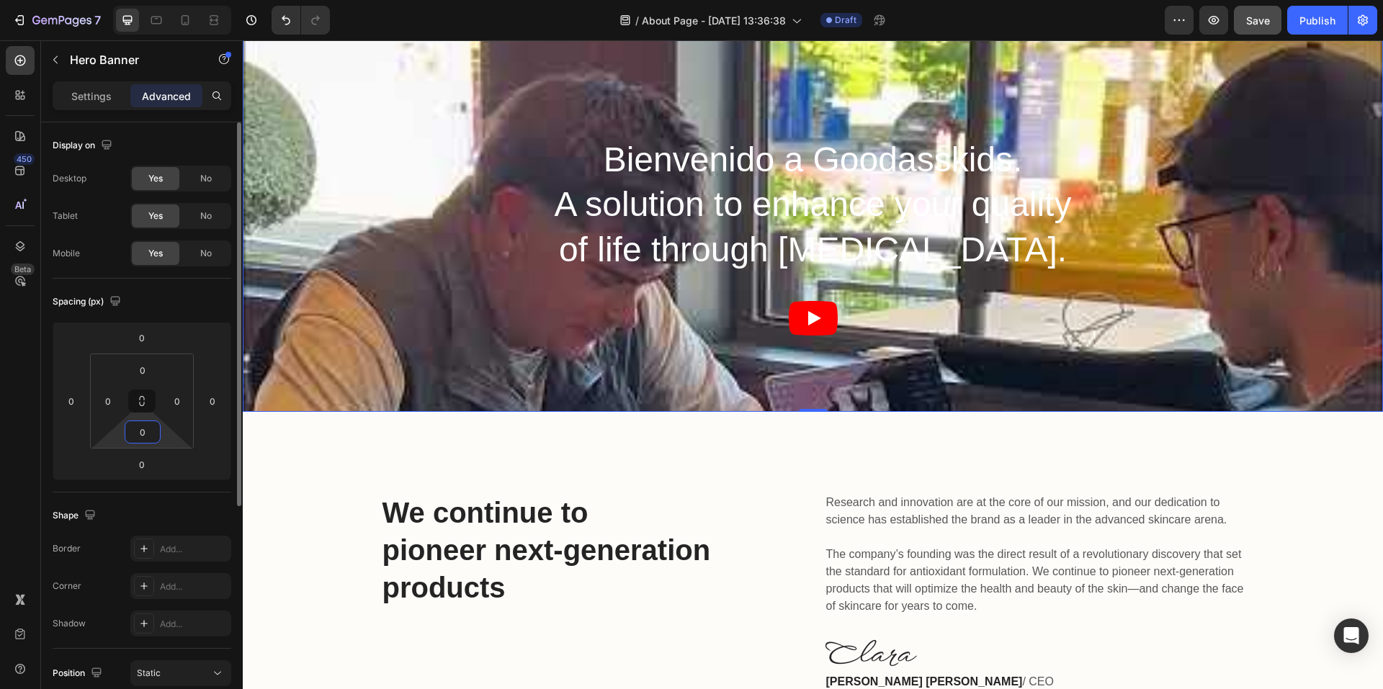
click at [145, 426] on input "0" at bounding box center [142, 432] width 29 height 22
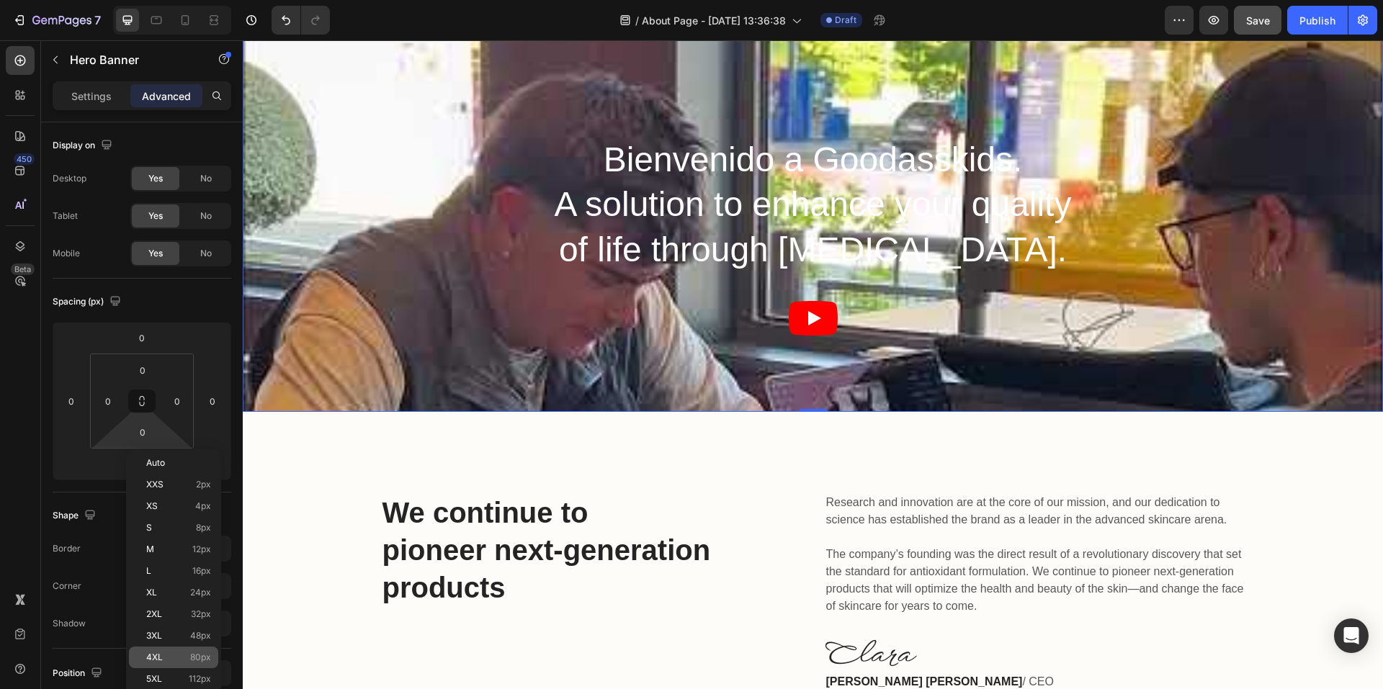
click at [180, 652] on div "4XL 80px" at bounding box center [173, 658] width 89 height 22
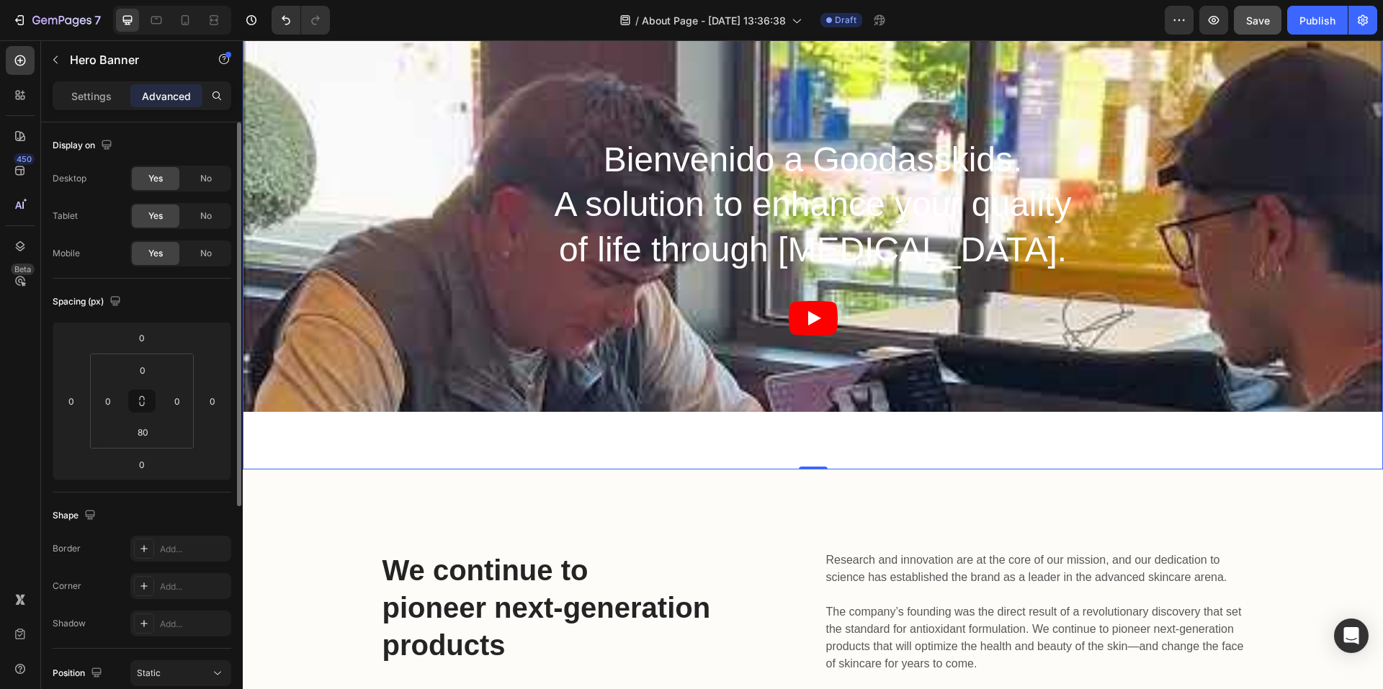
type input "0"
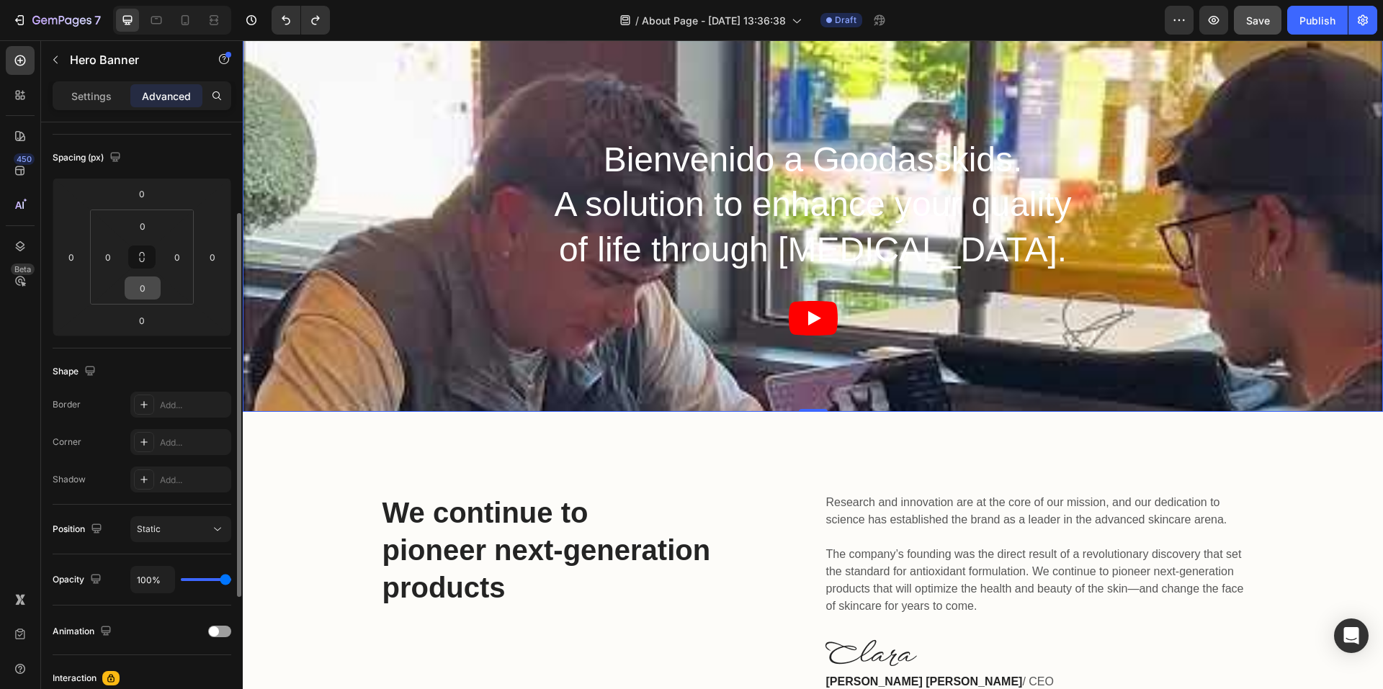
scroll to position [216, 0]
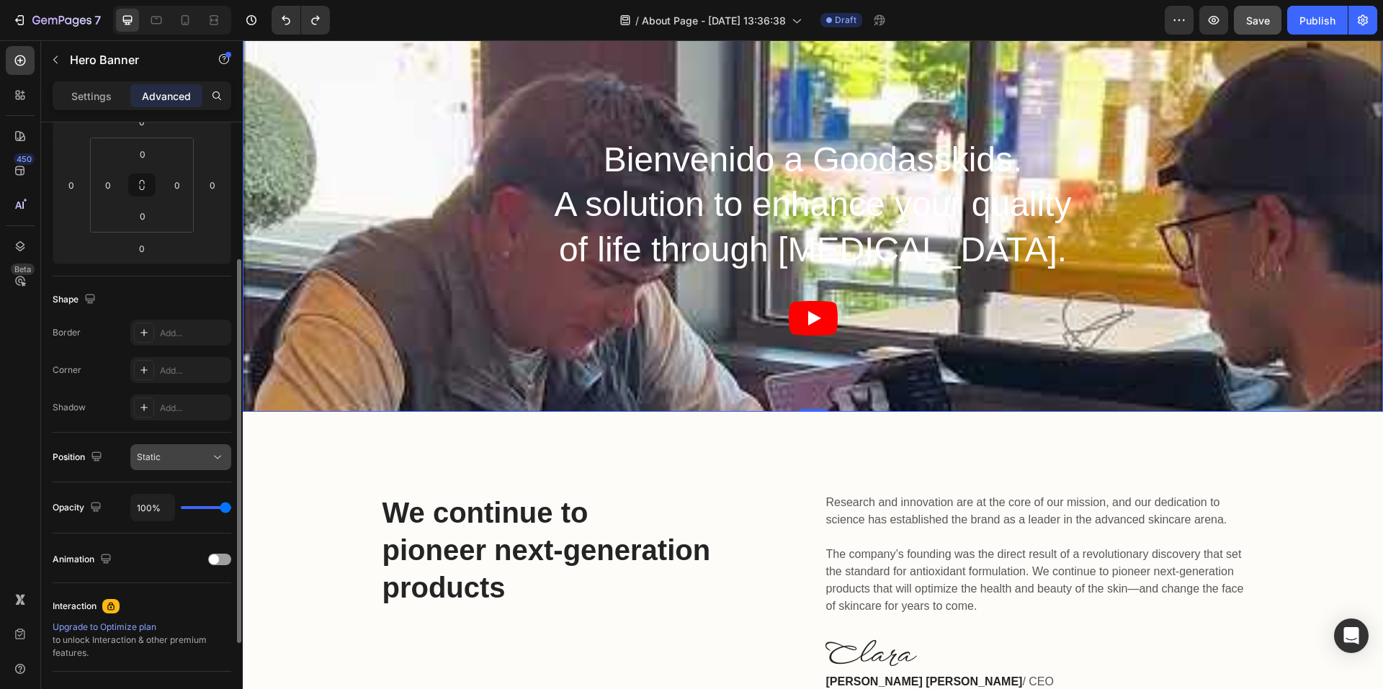
click at [177, 457] on div "Static" at bounding box center [173, 457] width 73 height 13
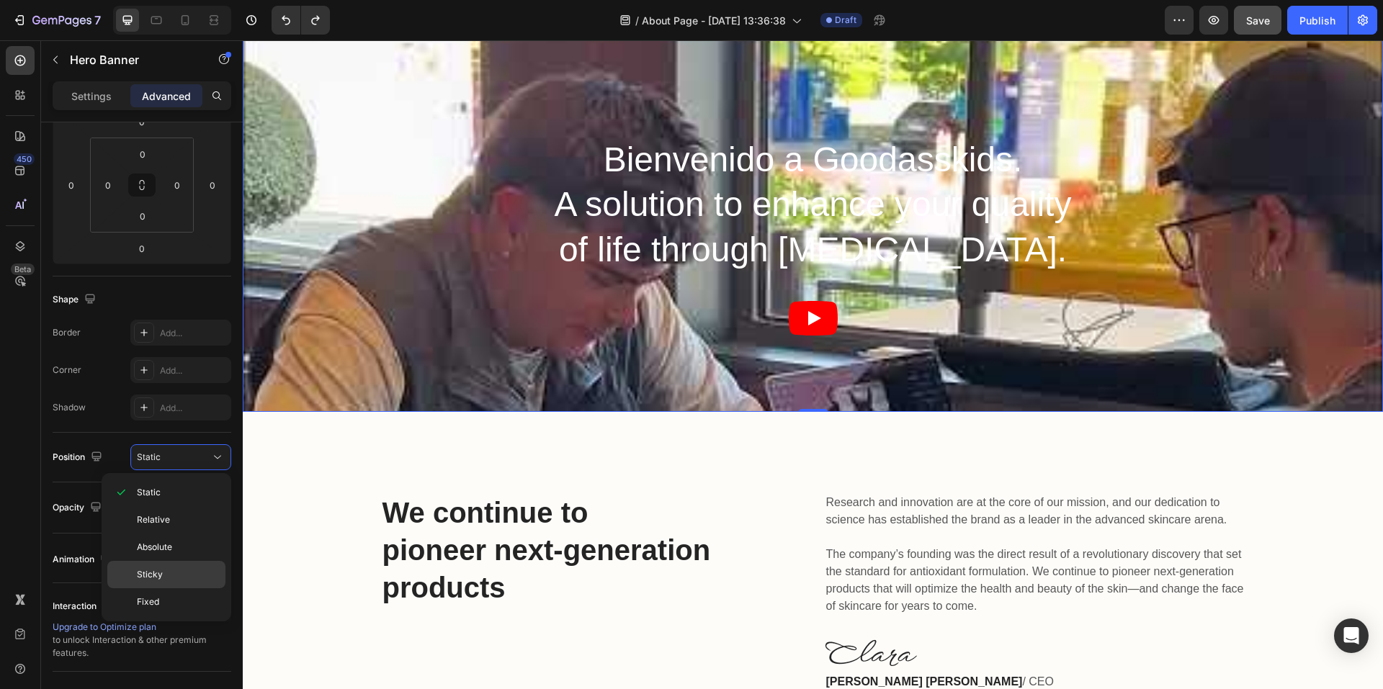
click at [168, 574] on p "Sticky" at bounding box center [178, 574] width 82 height 13
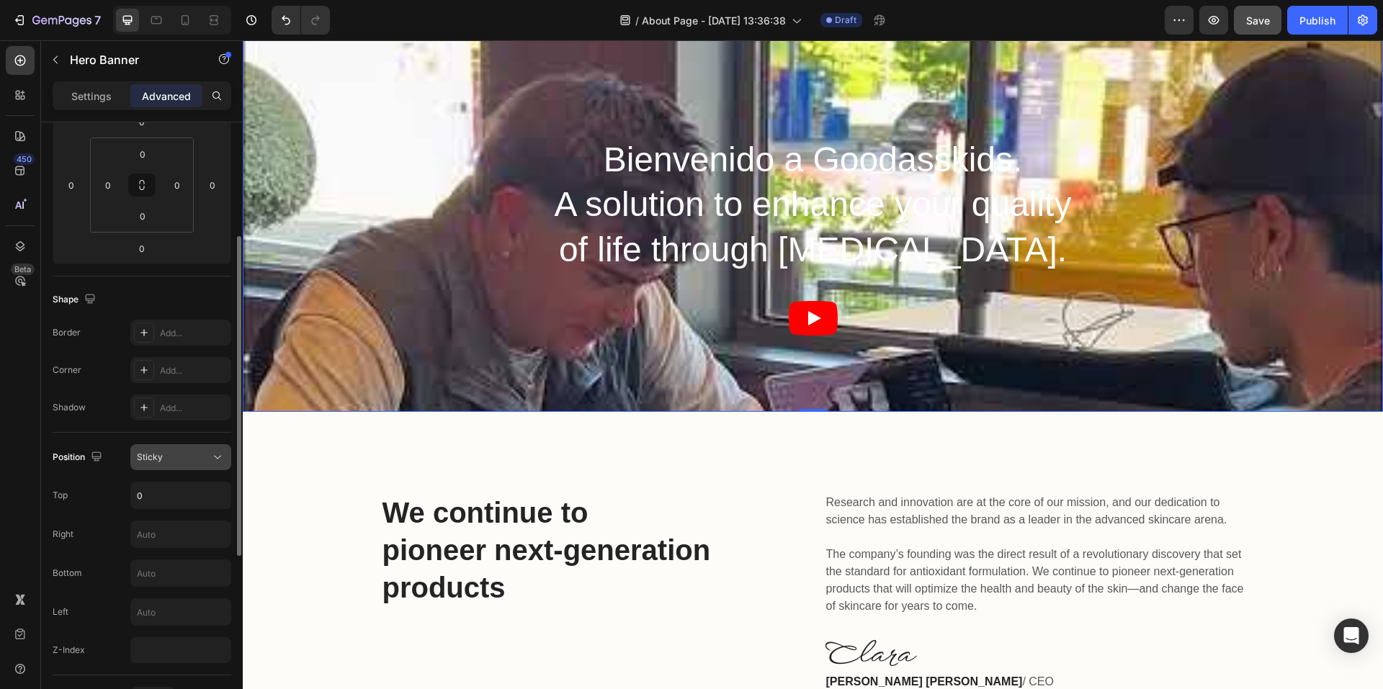
click at [168, 464] on div "Sticky" at bounding box center [181, 457] width 88 height 14
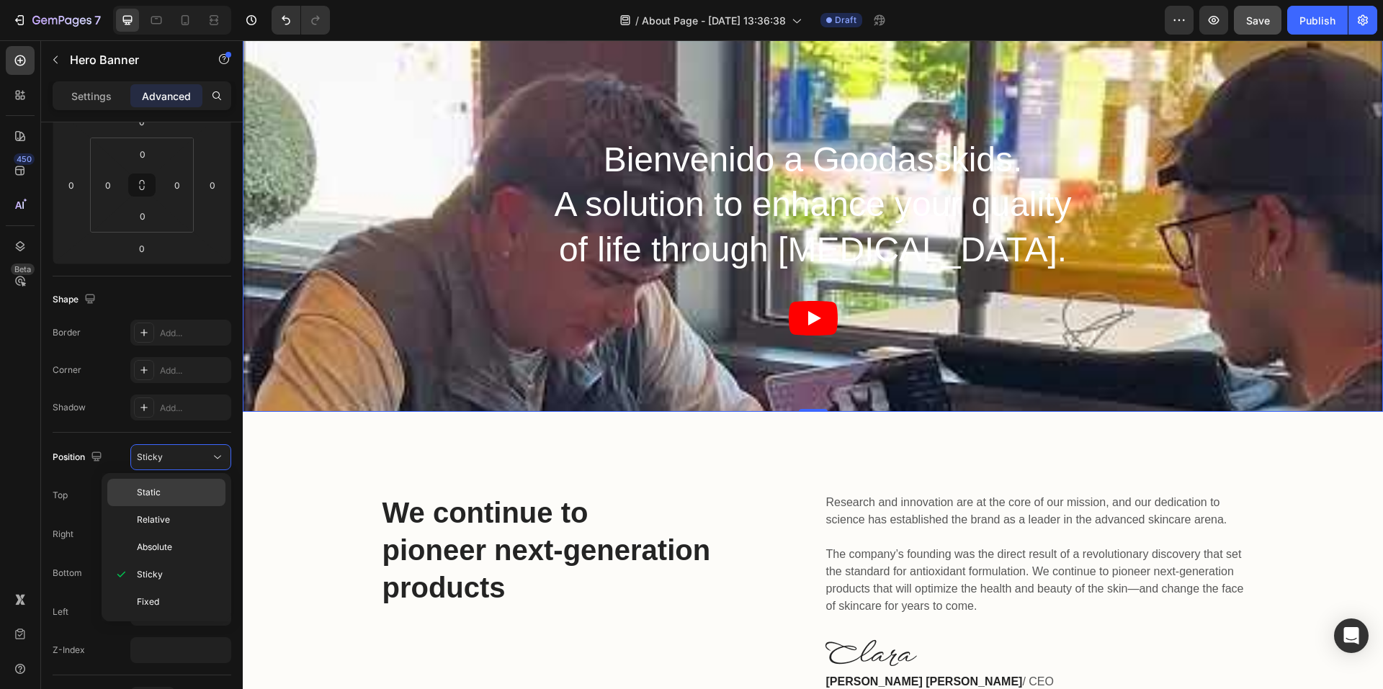
click at [166, 491] on p "Static" at bounding box center [178, 492] width 82 height 13
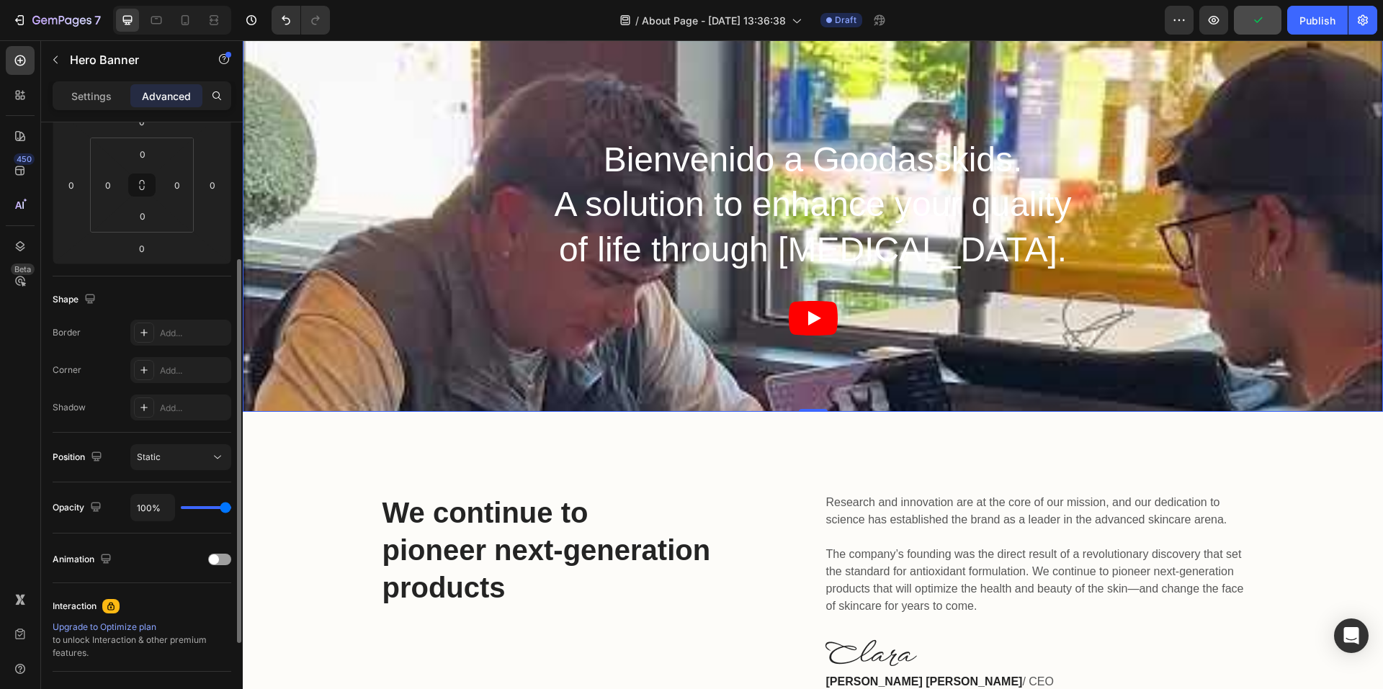
drag, startPoint x: 197, startPoint y: 504, endPoint x: 177, endPoint y: 505, distance: 20.9
click at [177, 505] on div "100%" at bounding box center [180, 507] width 101 height 27
type input "37%"
type input "37"
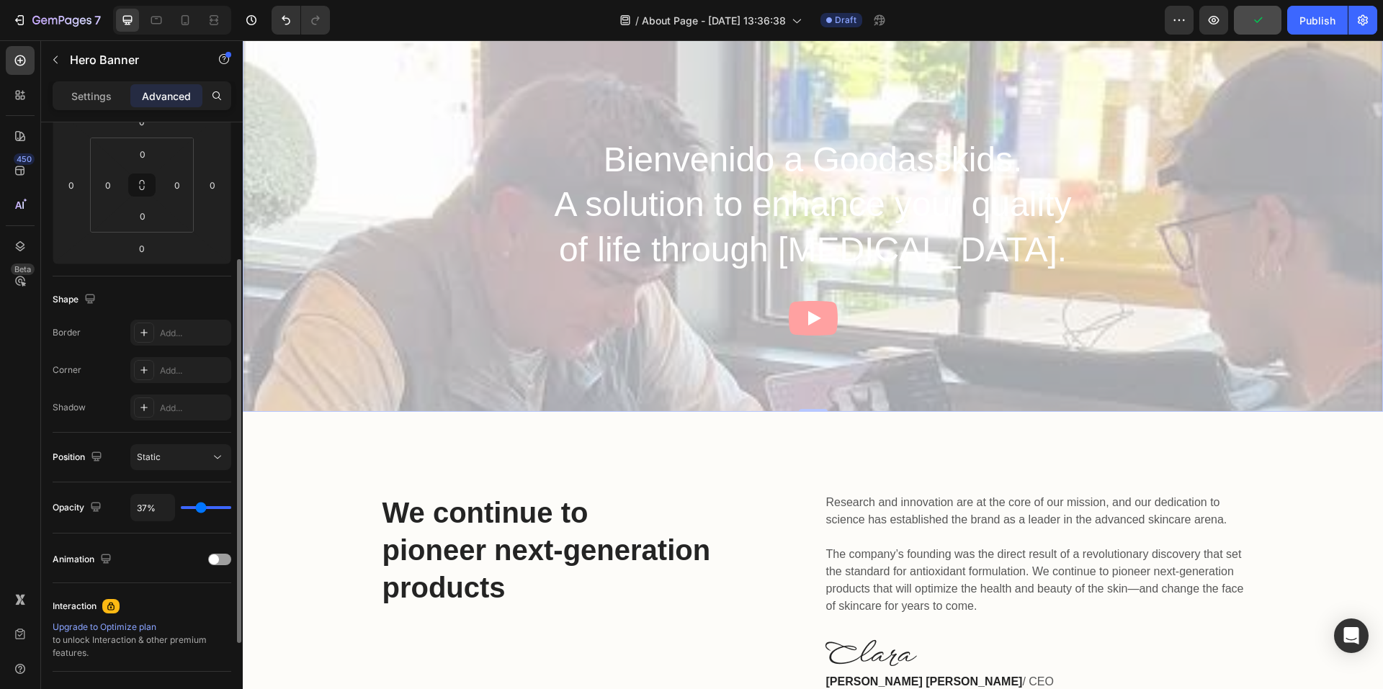
type input "35%"
type input "35"
type input "31%"
type input "31"
type input "28%"
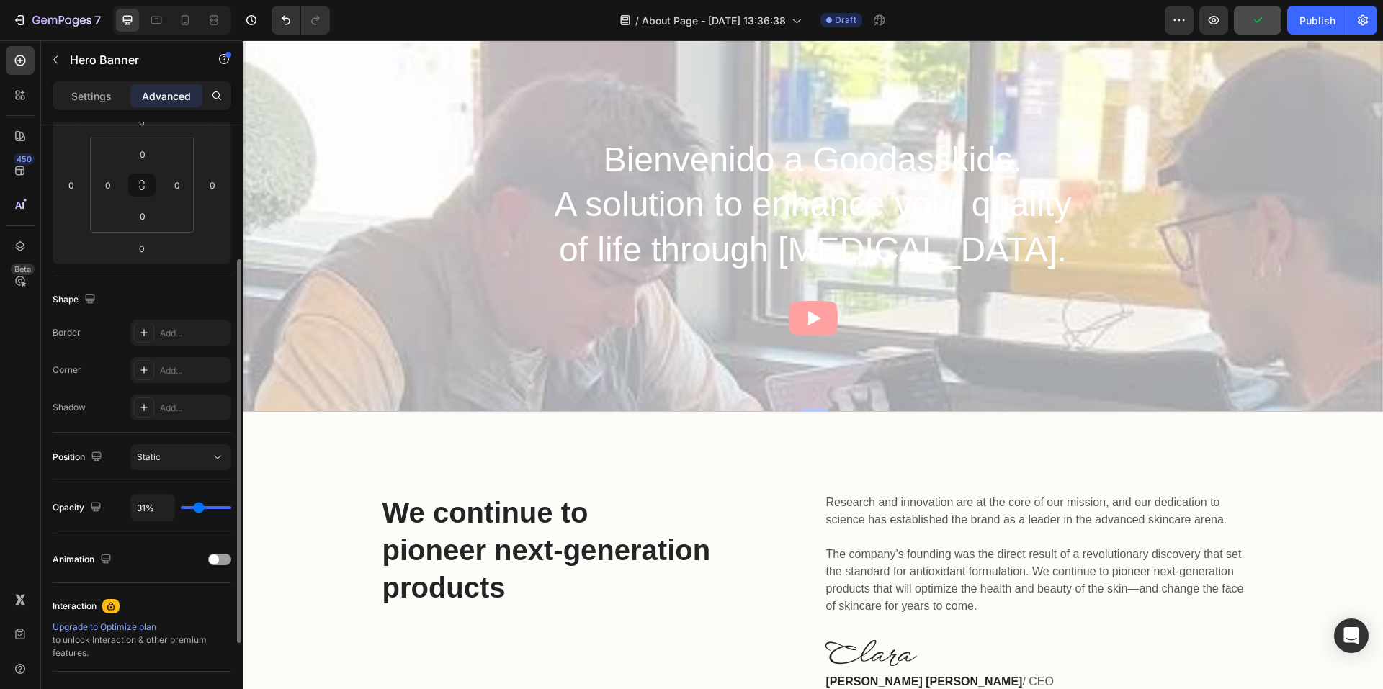
type input "28"
type input "20%"
type input "20"
type input "17%"
type input "17"
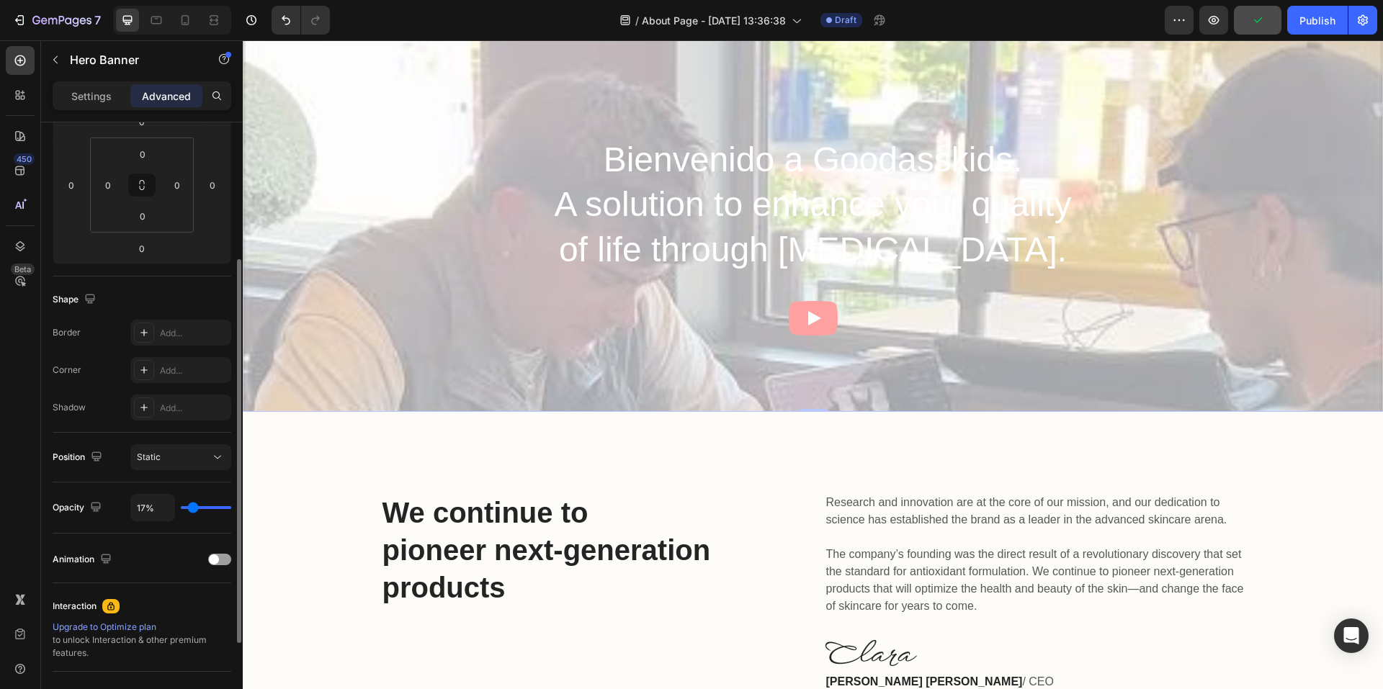
type input "9%"
type input "9"
type input "7%"
type input "7"
type input "6%"
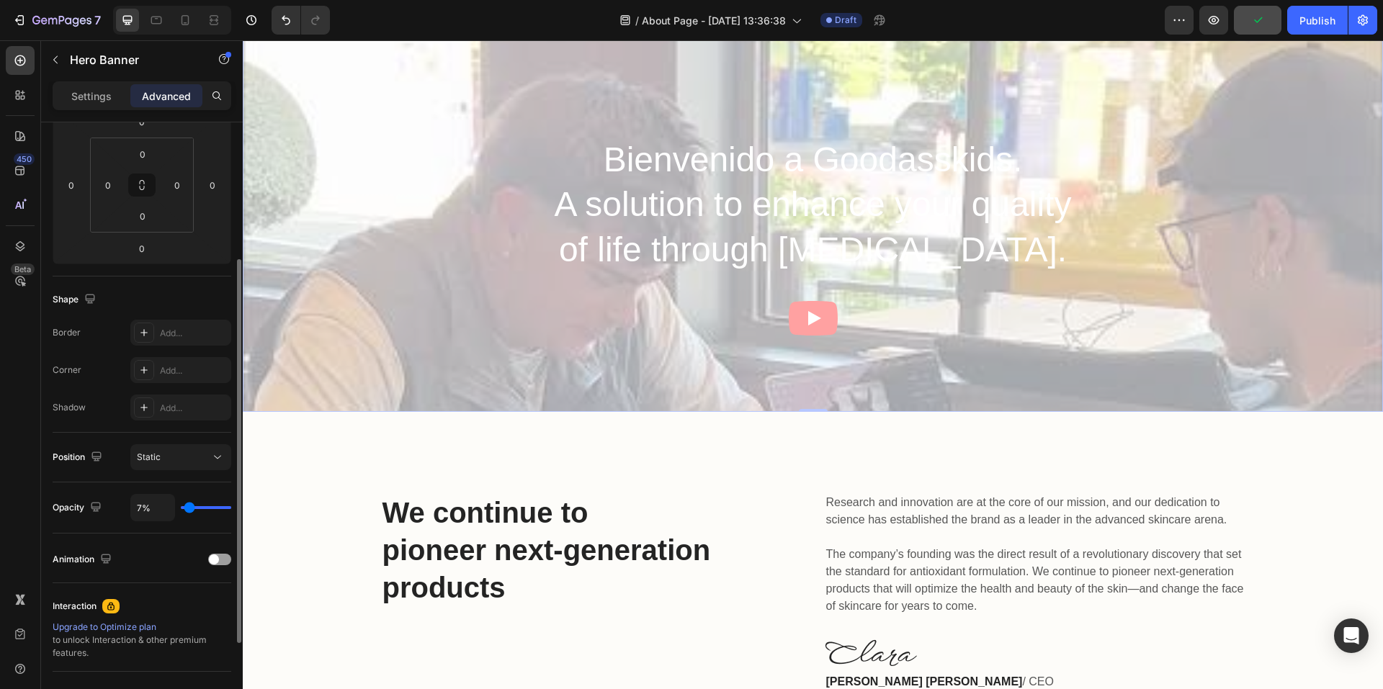
type input "6"
type input "4%"
type input "4"
type input "2%"
type input "2"
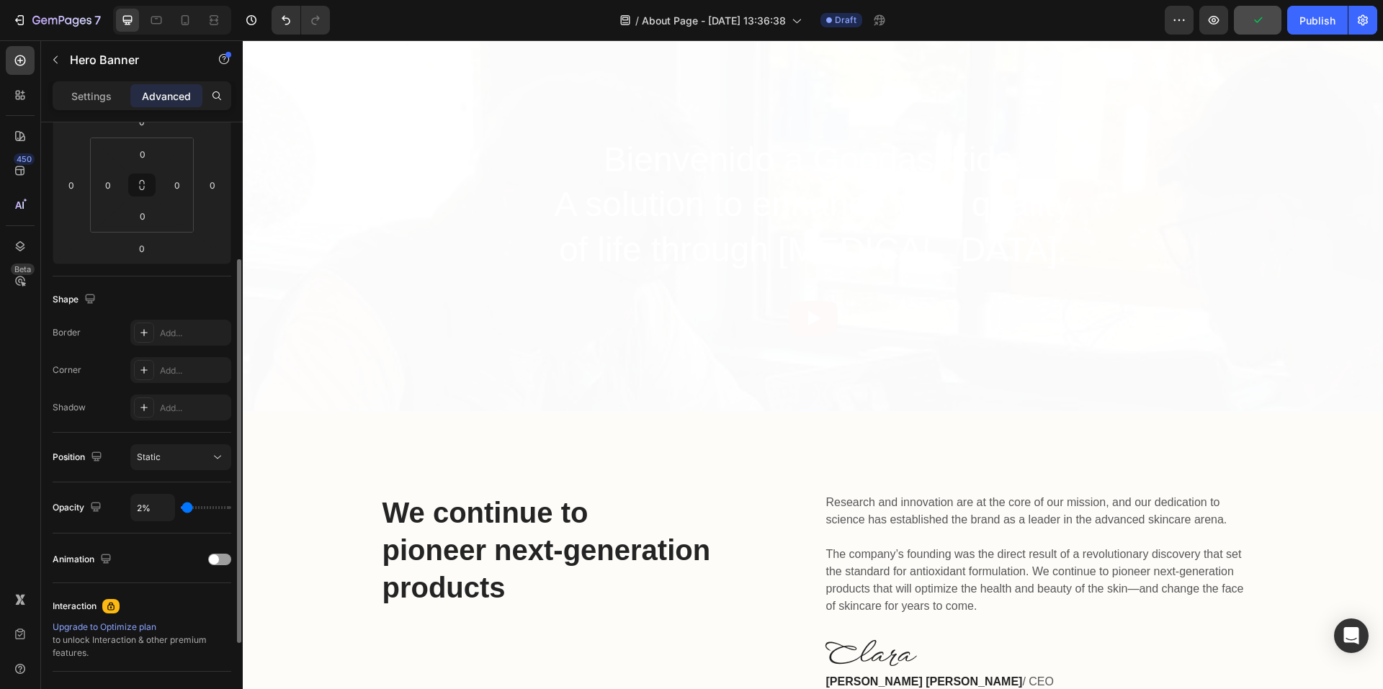
type input "4%"
type input "4"
type input "7%"
type input "7"
type input "11%"
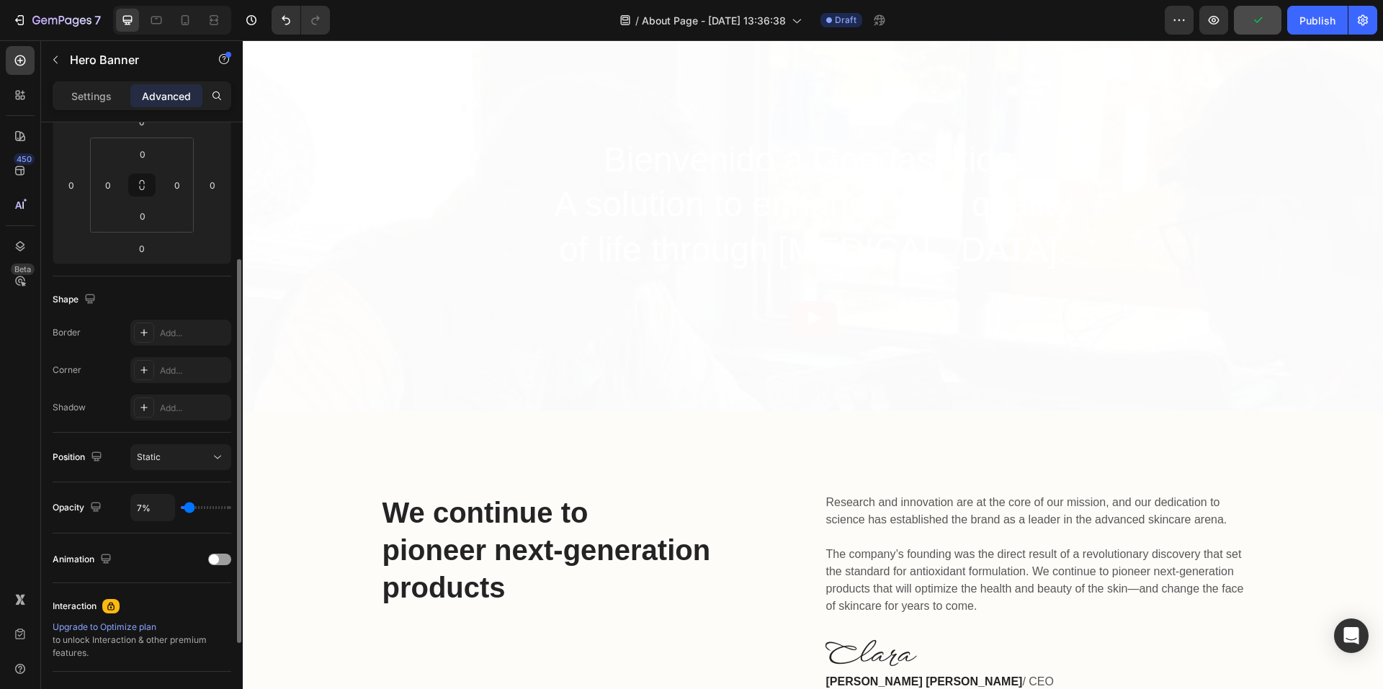
type input "11"
type input "15%"
type input "15"
type input "17%"
type input "17"
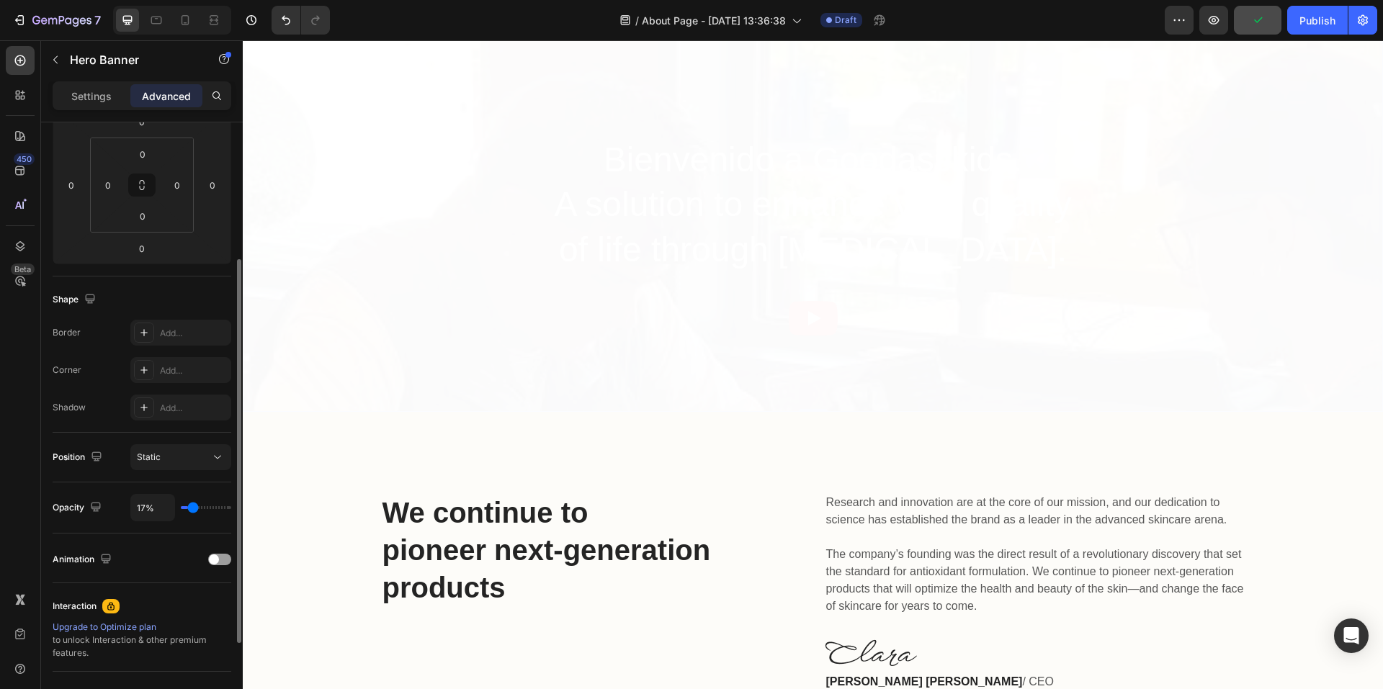
type input "19%"
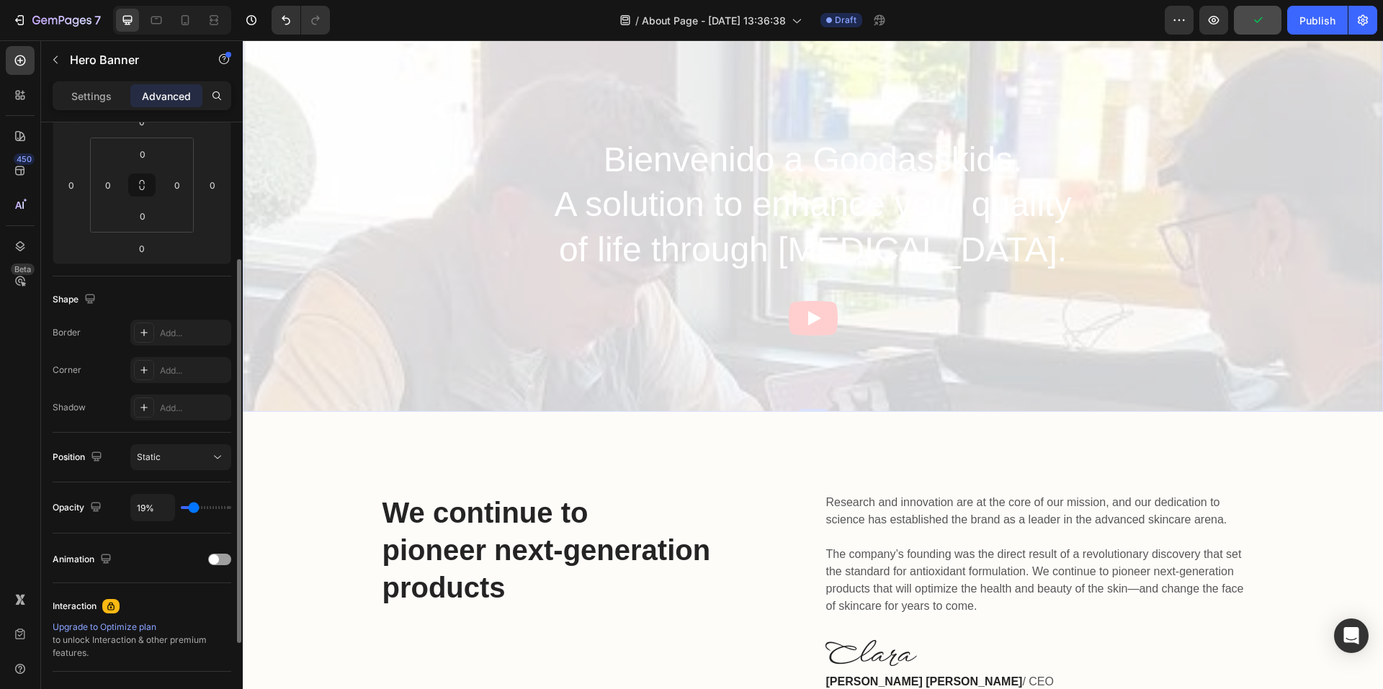
drag, startPoint x: 201, startPoint y: 508, endPoint x: 194, endPoint y: 509, distance: 7.3
type input "19"
click at [194, 509] on input "range" at bounding box center [206, 507] width 50 height 3
type input "100%"
type input "100"
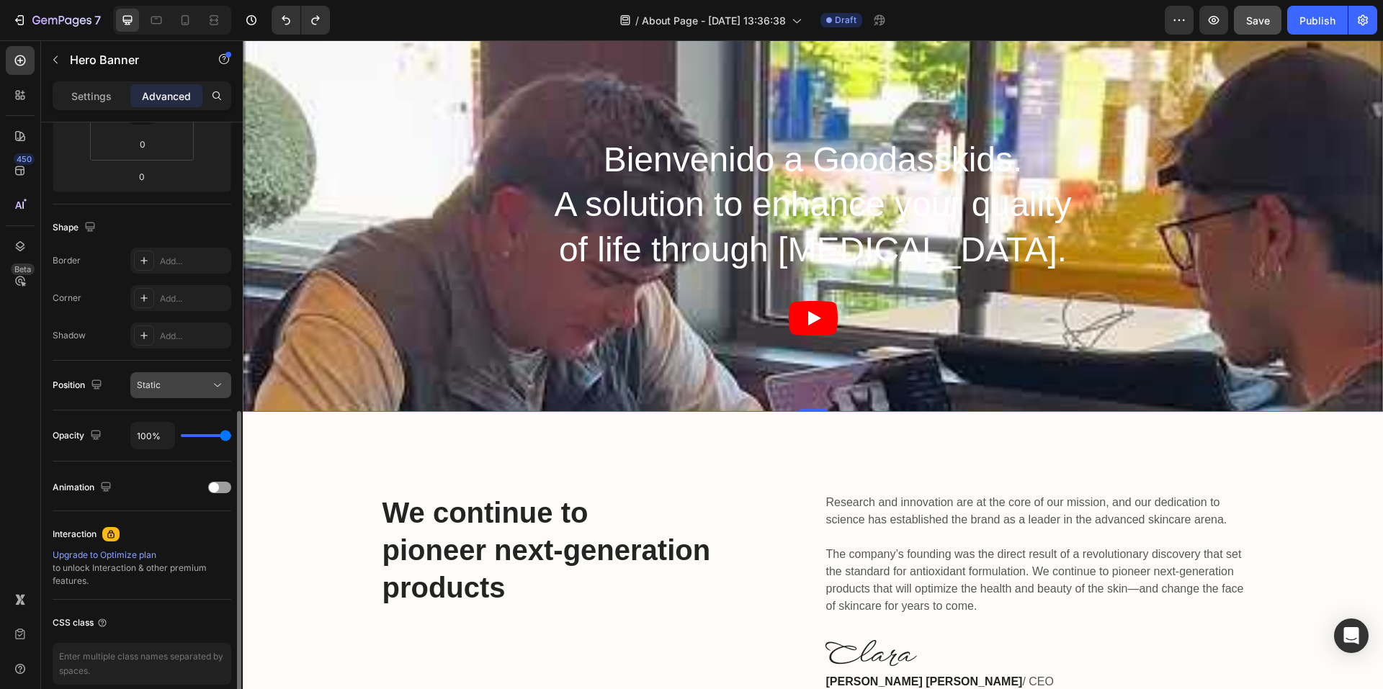
scroll to position [353, 0]
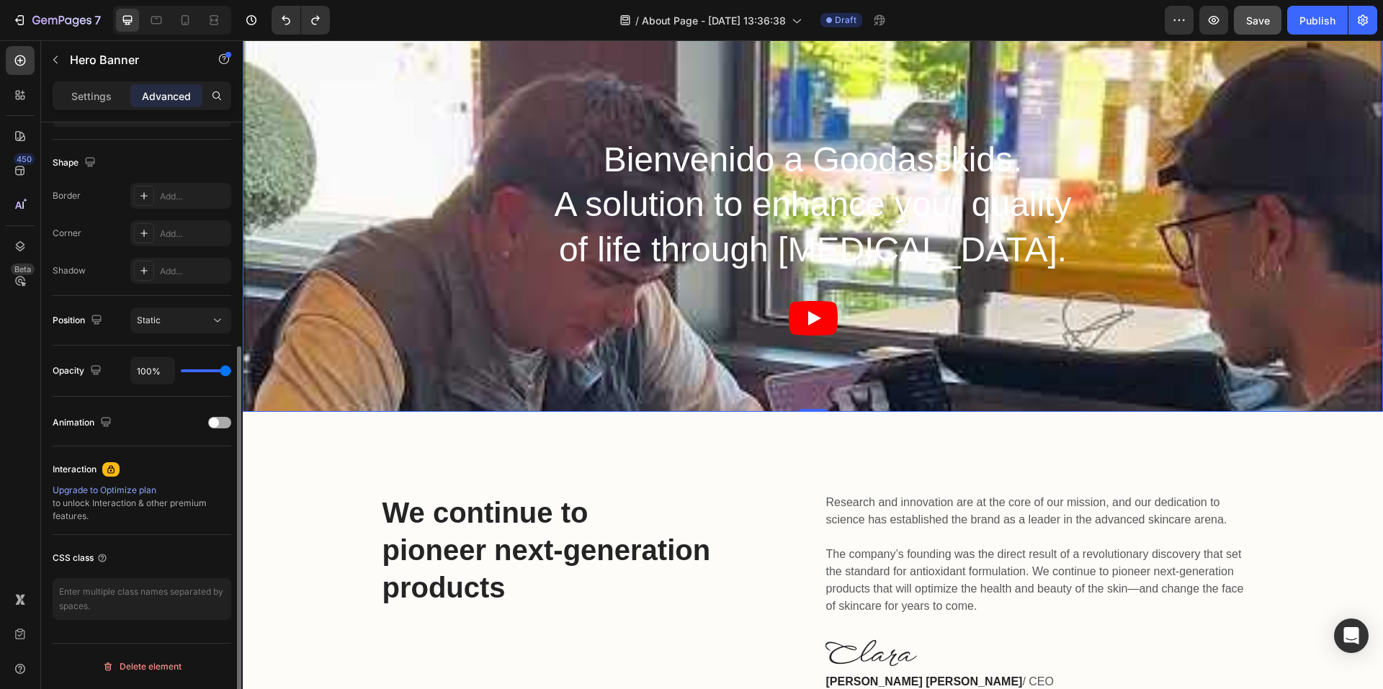
click at [215, 429] on div "Animation" at bounding box center [142, 422] width 179 height 23
click at [217, 424] on span at bounding box center [214, 423] width 10 height 10
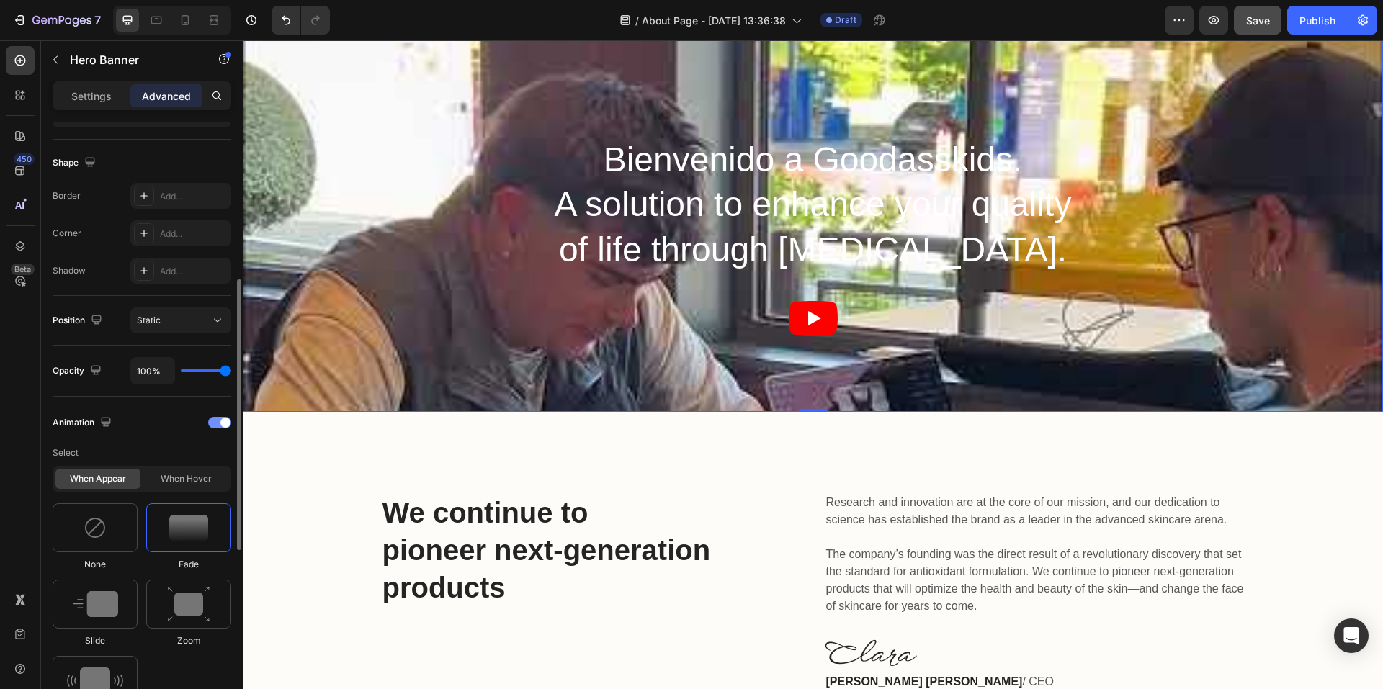
click at [217, 424] on div at bounding box center [219, 423] width 23 height 12
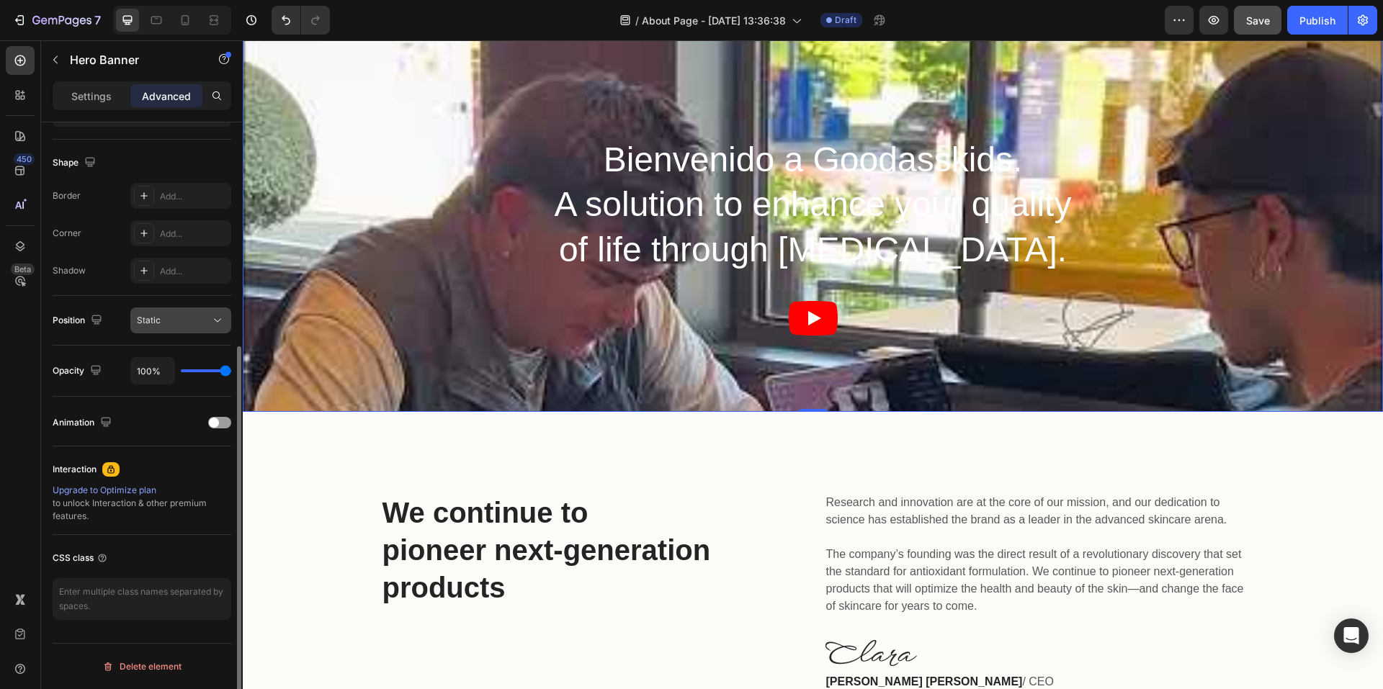
click at [179, 311] on button "Static" at bounding box center [180, 321] width 101 height 26
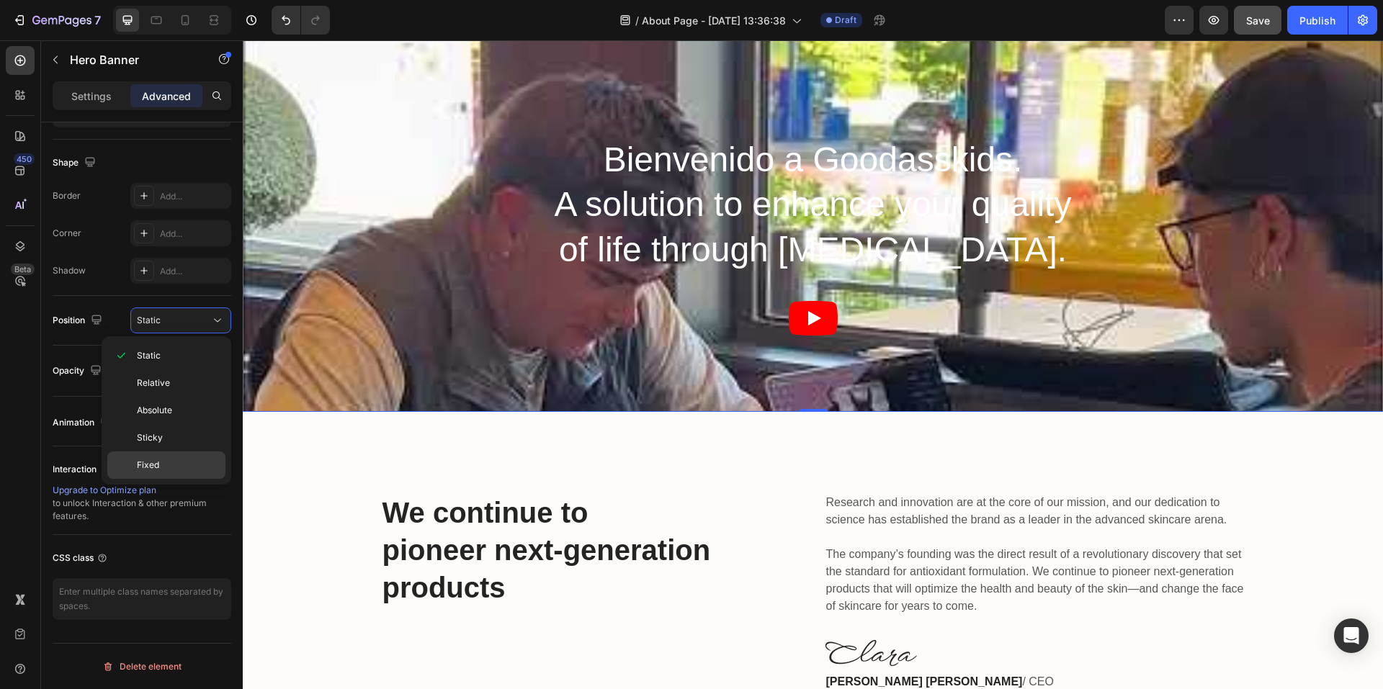
click at [163, 468] on p "Fixed" at bounding box center [178, 465] width 82 height 13
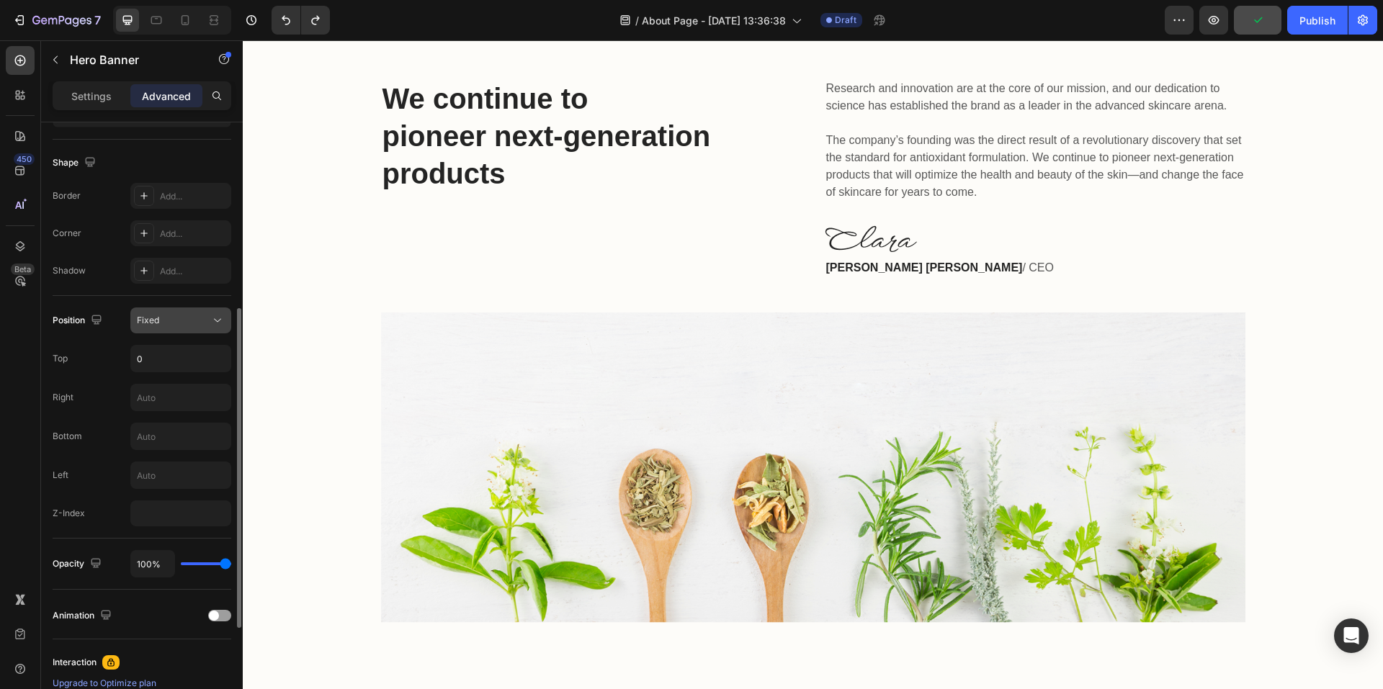
click at [192, 316] on div "Fixed" at bounding box center [173, 320] width 73 height 13
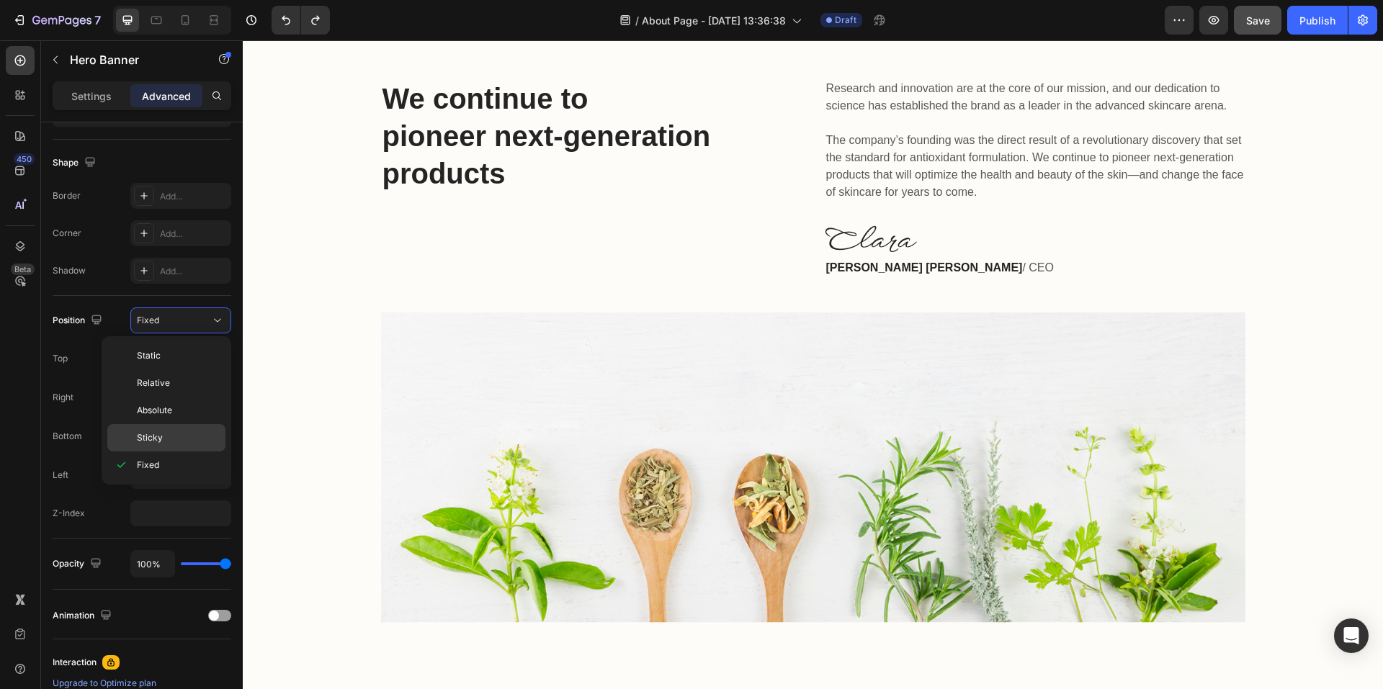
click at [177, 434] on p "Sticky" at bounding box center [178, 438] width 82 height 13
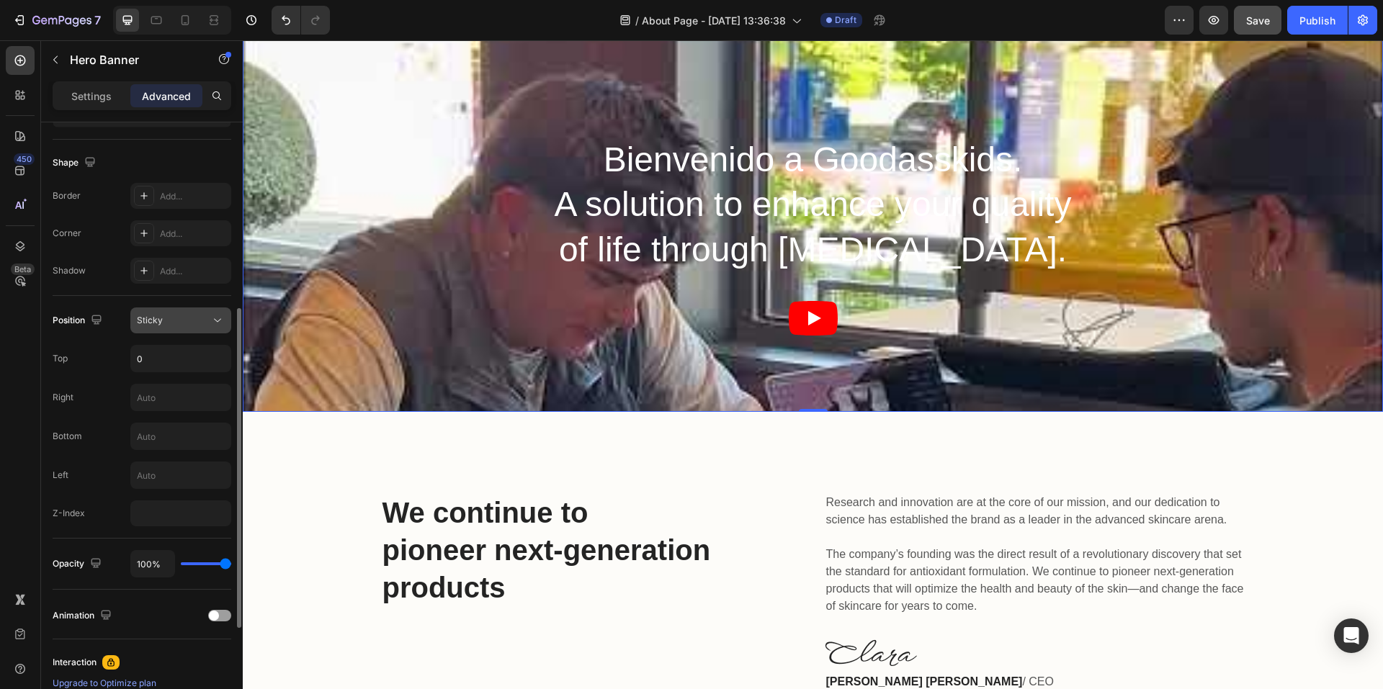
click at [174, 326] on div "Sticky" at bounding box center [173, 320] width 73 height 13
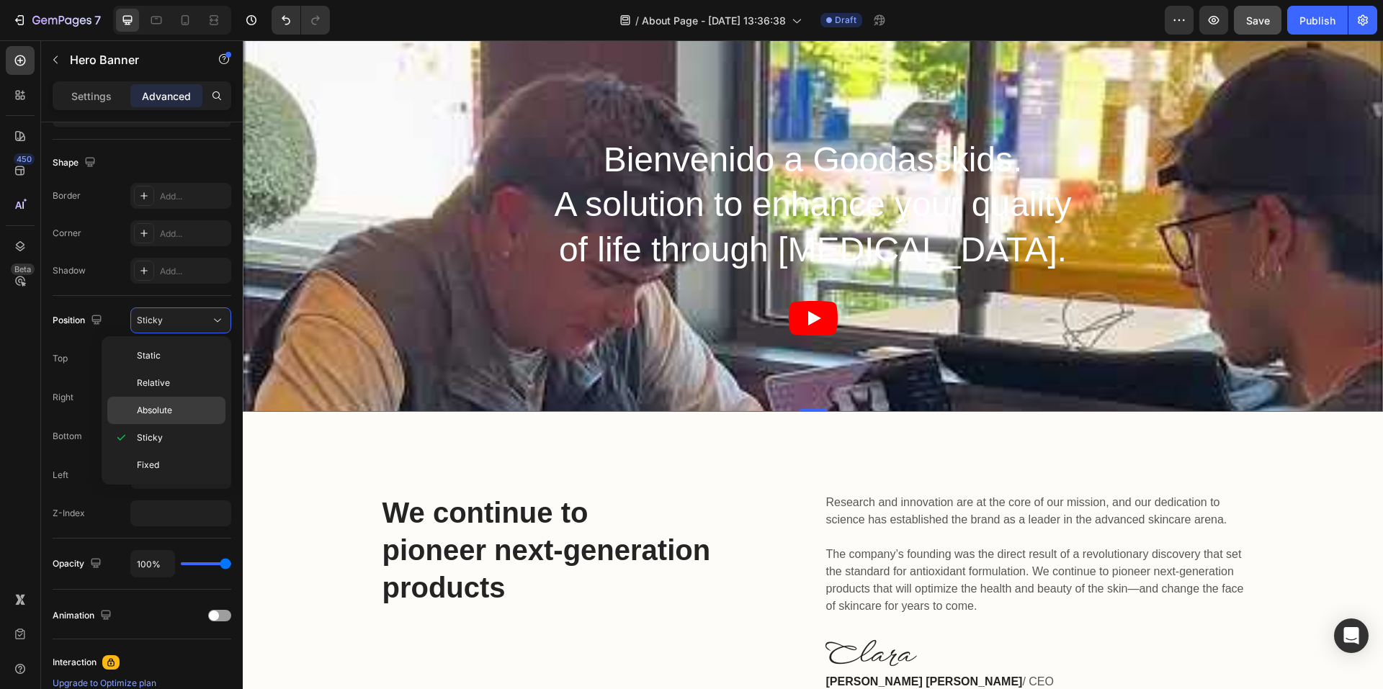
click at [164, 408] on span "Absolute" at bounding box center [154, 410] width 35 height 13
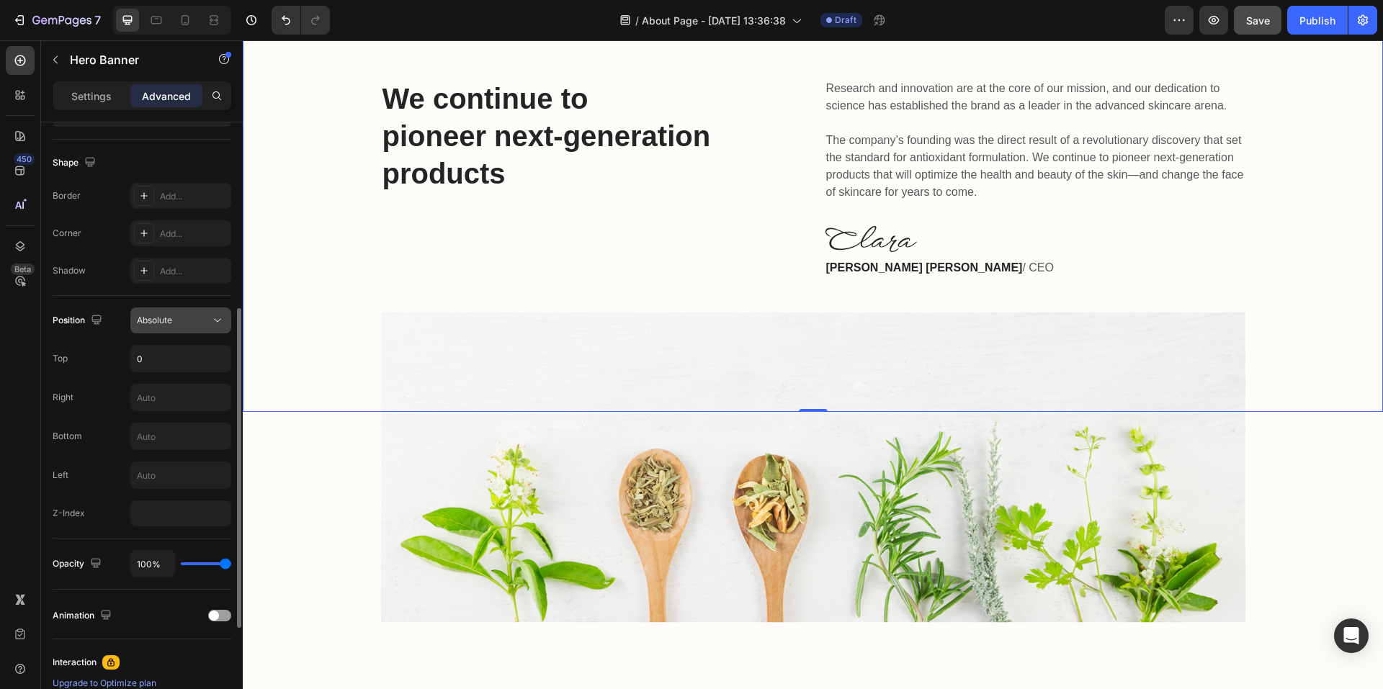
click at [174, 323] on div "Absolute" at bounding box center [173, 320] width 73 height 13
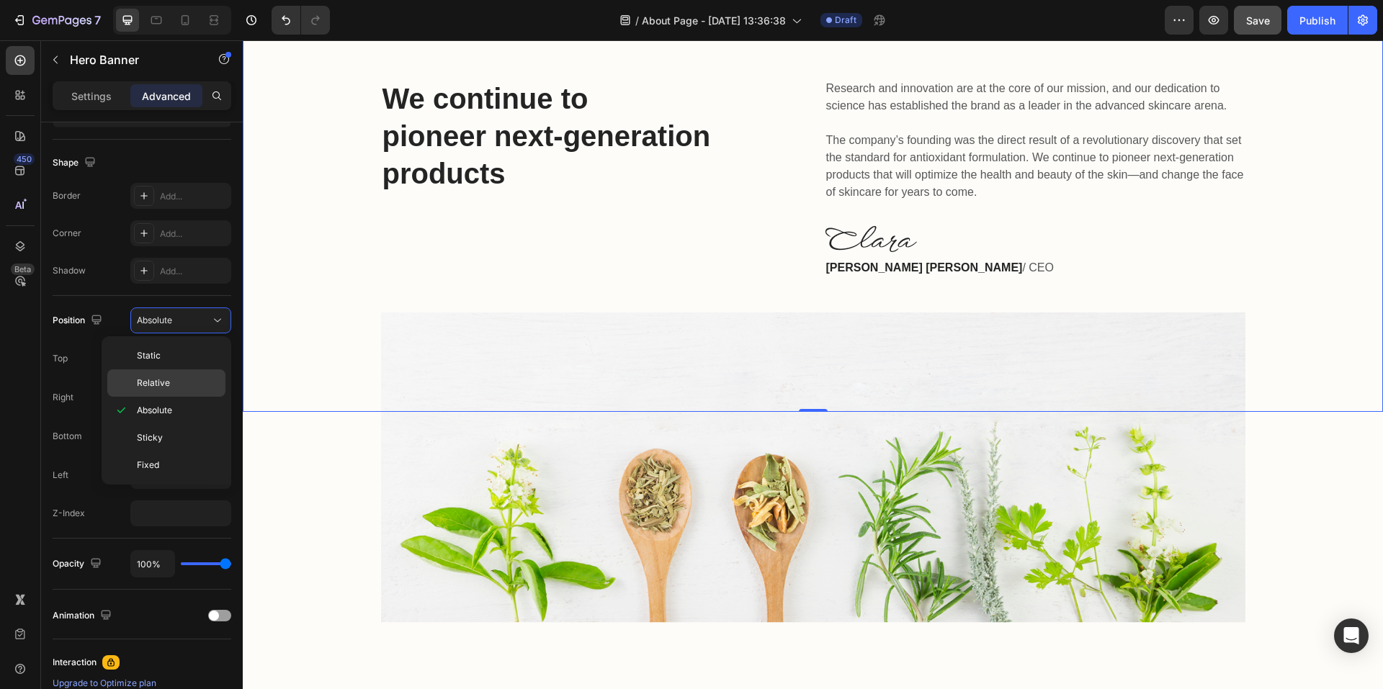
click at [163, 384] on span "Relative" at bounding box center [153, 383] width 33 height 13
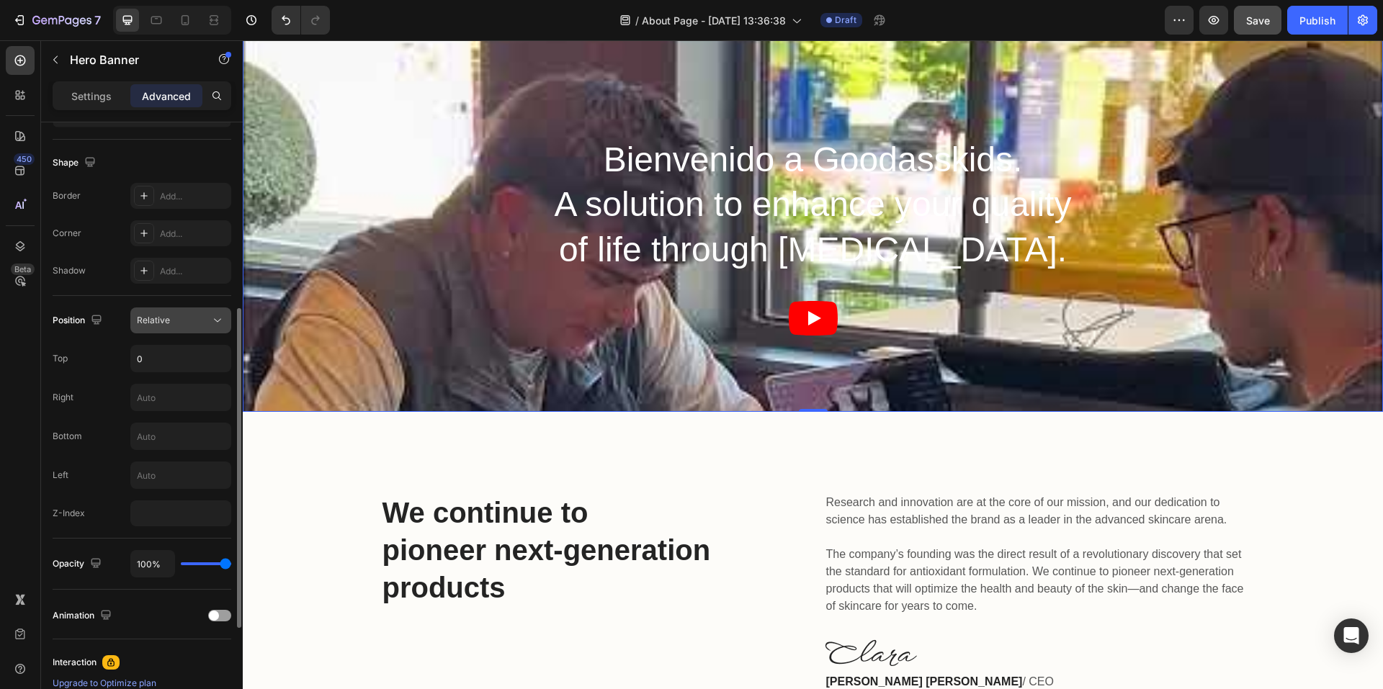
click at [178, 321] on div "Relative" at bounding box center [173, 320] width 73 height 13
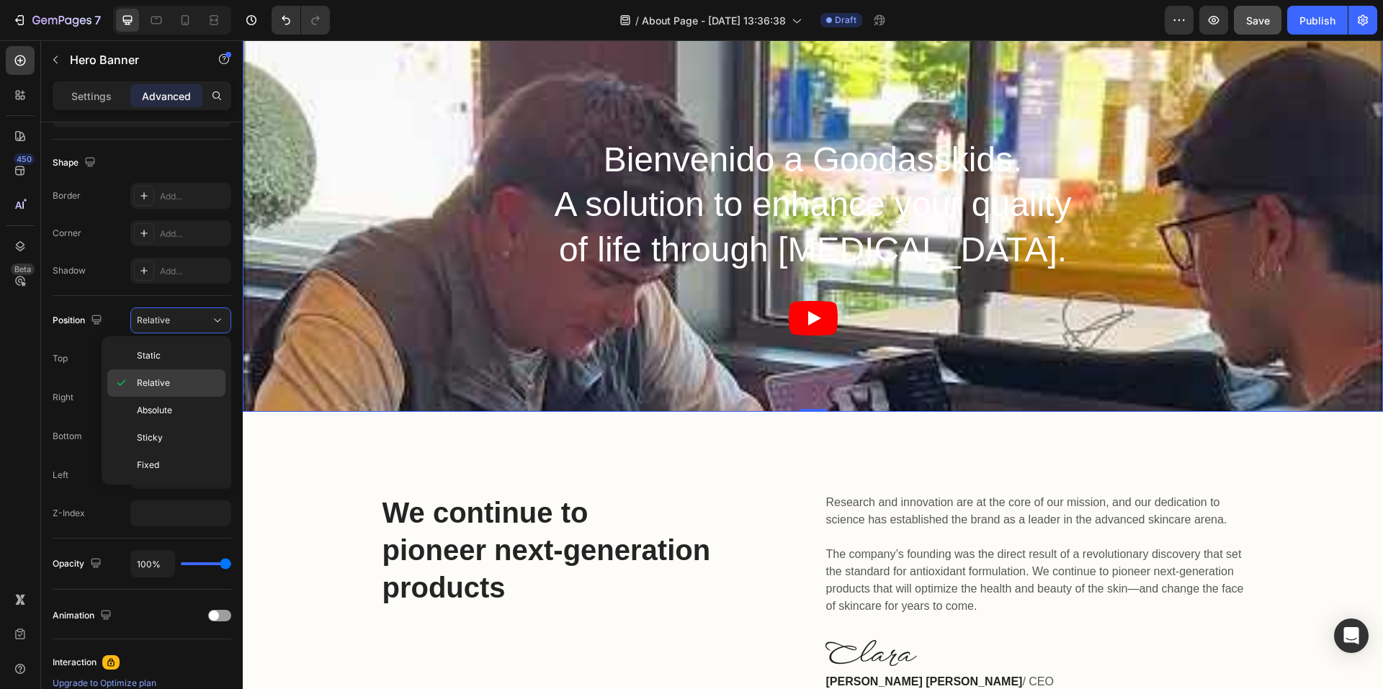
click at [160, 383] on span "Relative" at bounding box center [153, 383] width 33 height 13
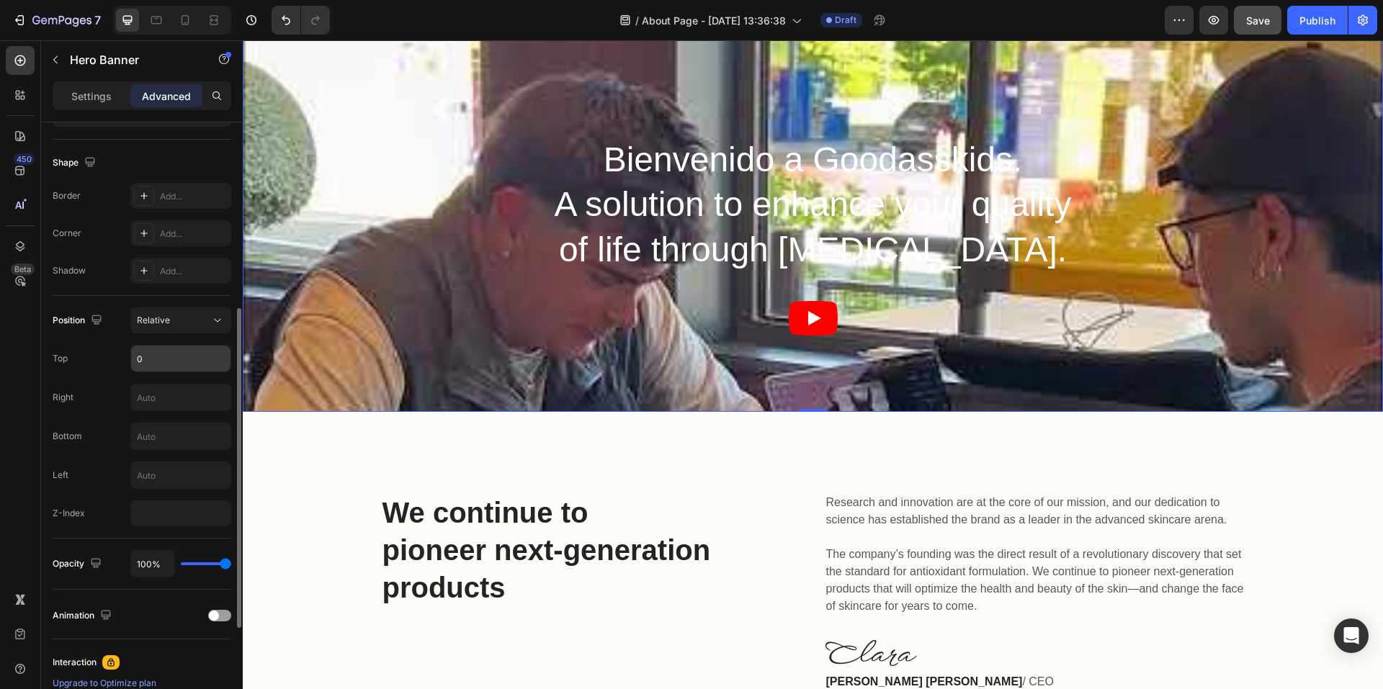
click at [173, 366] on input "0" at bounding box center [180, 359] width 99 height 26
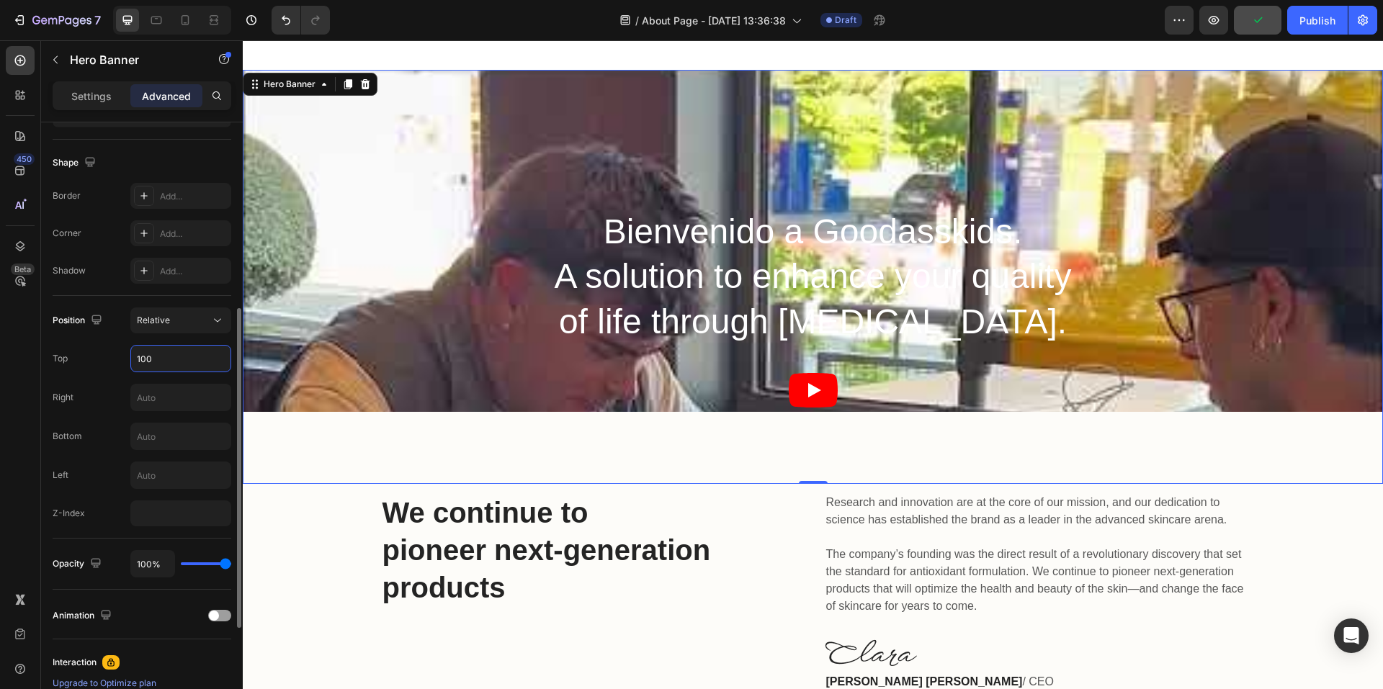
type input "10"
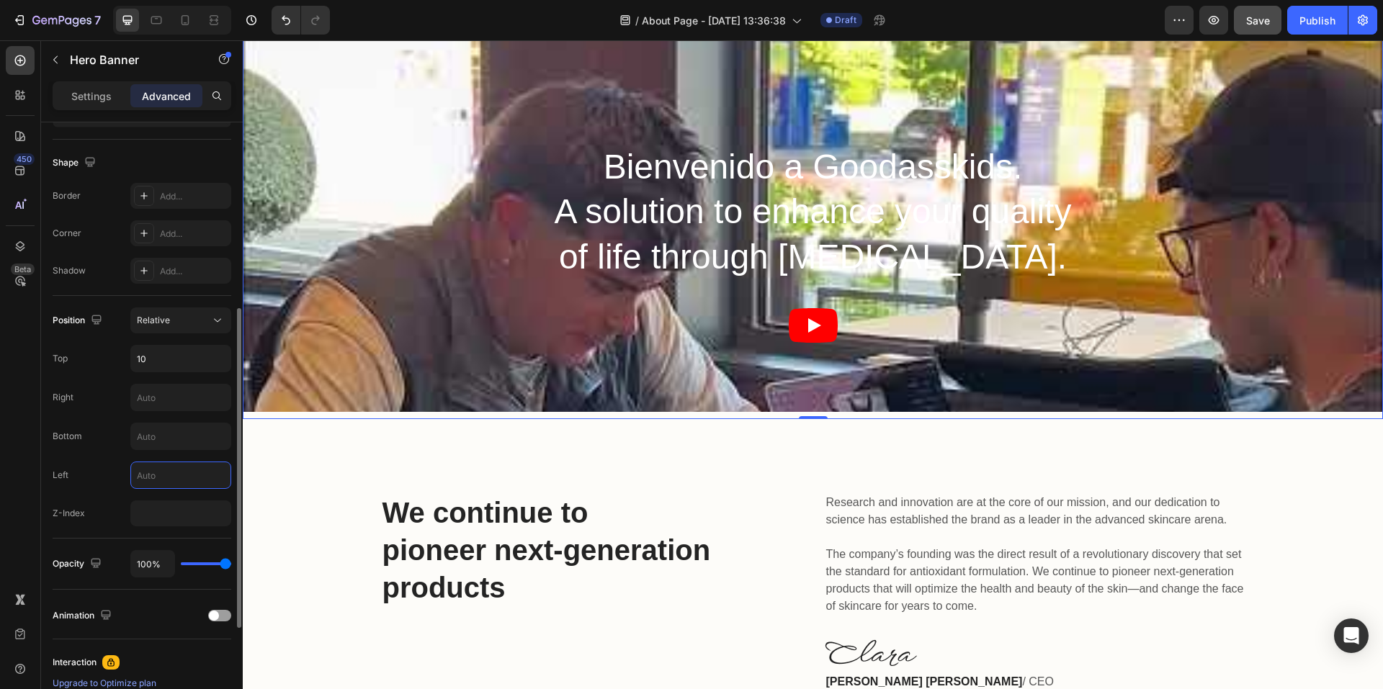
click at [174, 467] on input "text" at bounding box center [180, 476] width 99 height 26
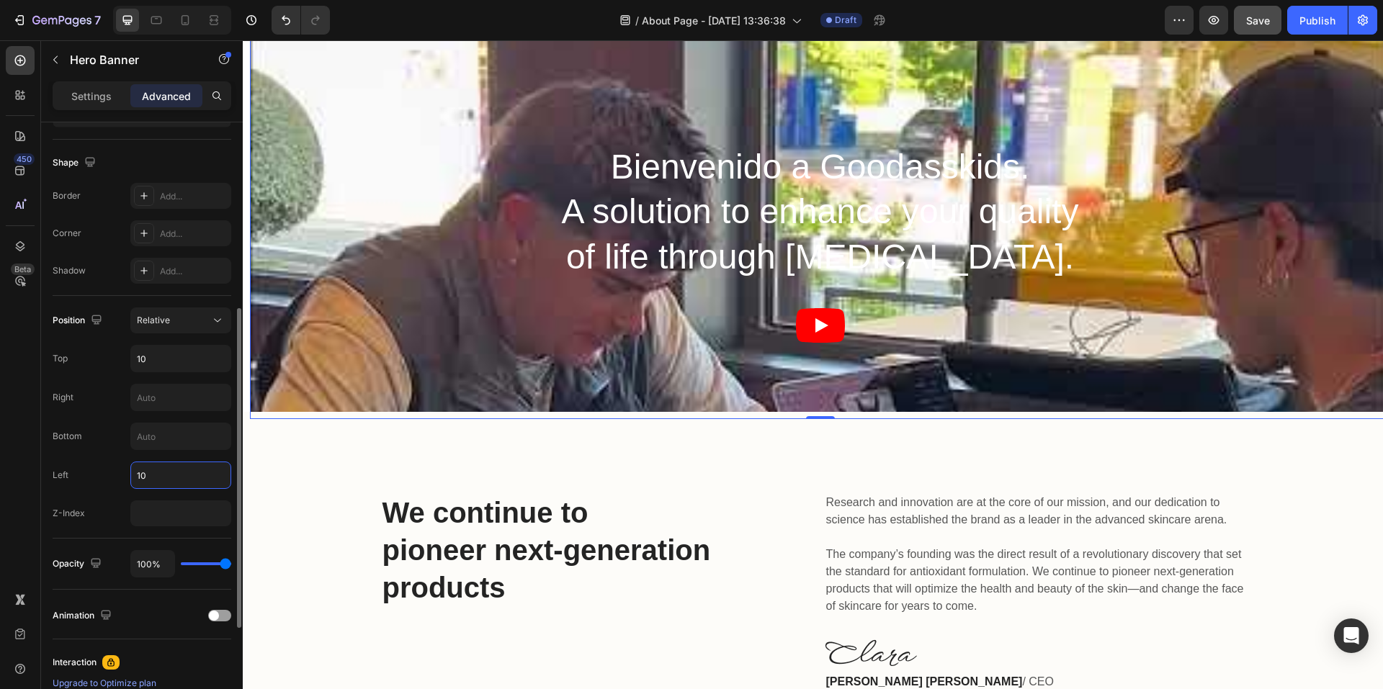
type input "100"
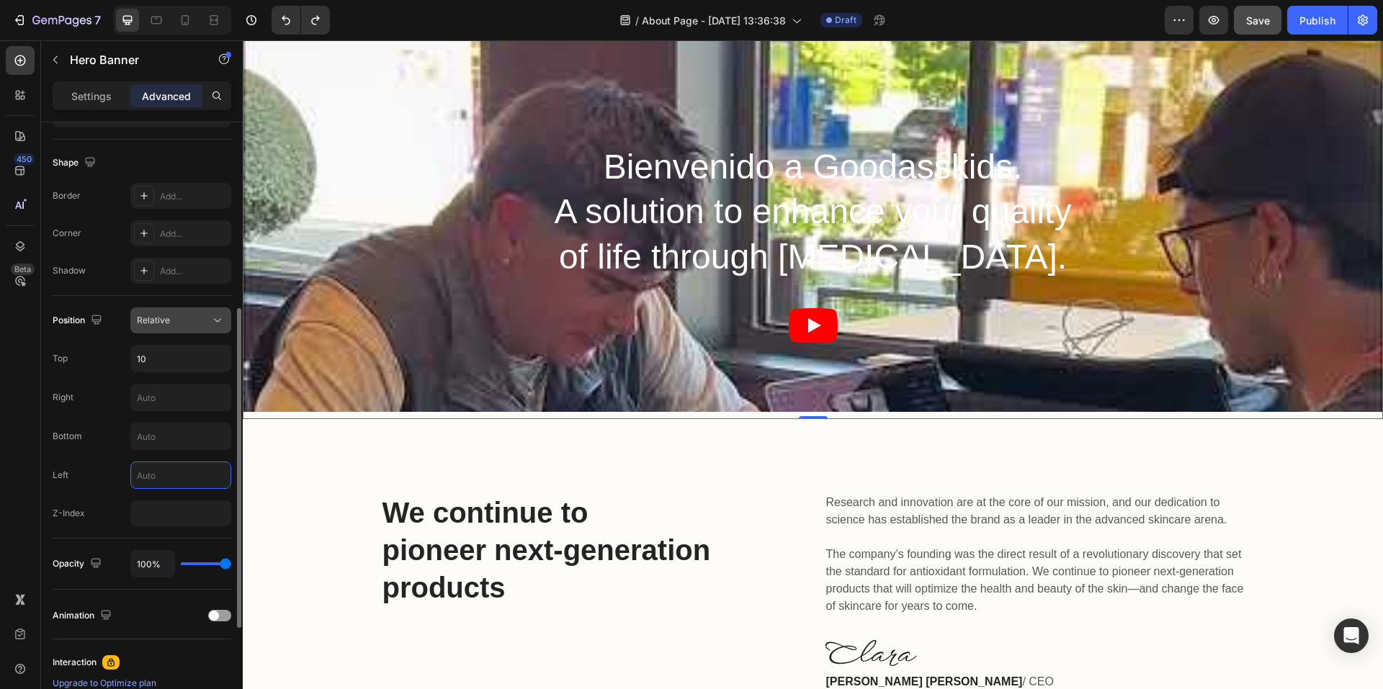
click at [177, 324] on div "Relative" at bounding box center [173, 320] width 73 height 13
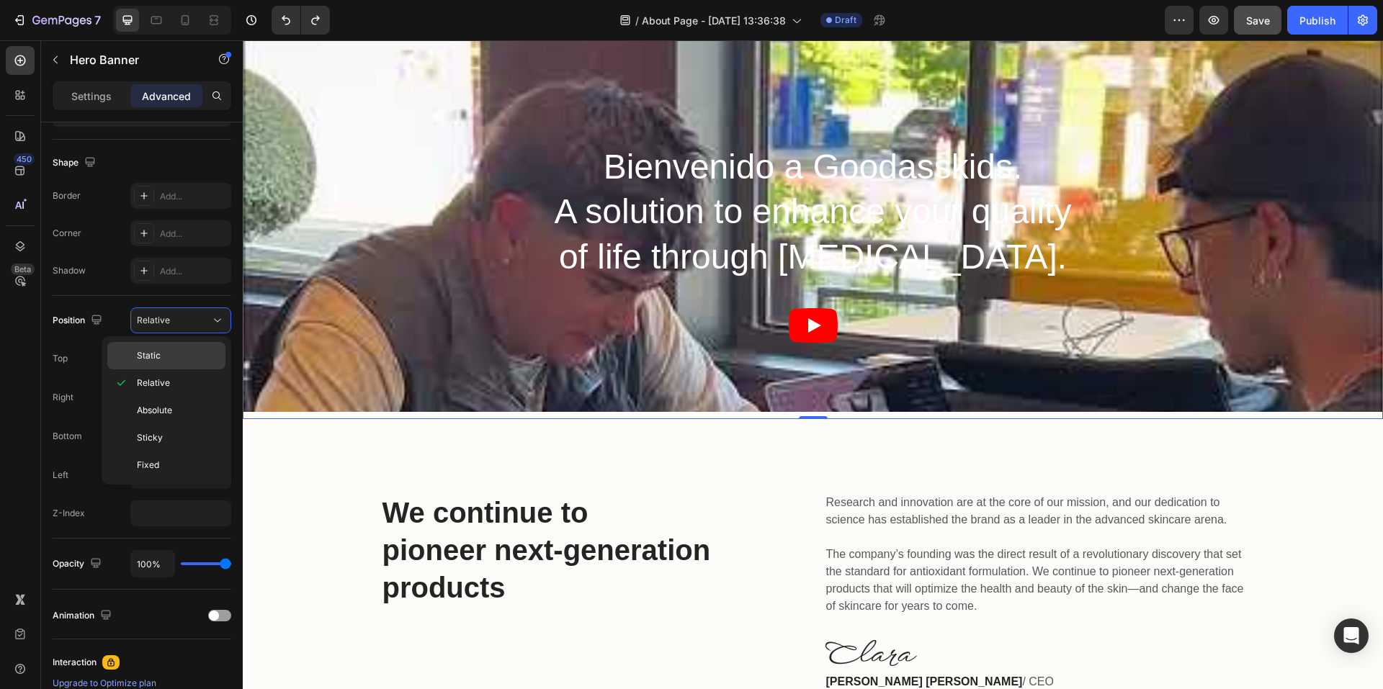
click at [164, 353] on p "Static" at bounding box center [178, 355] width 82 height 13
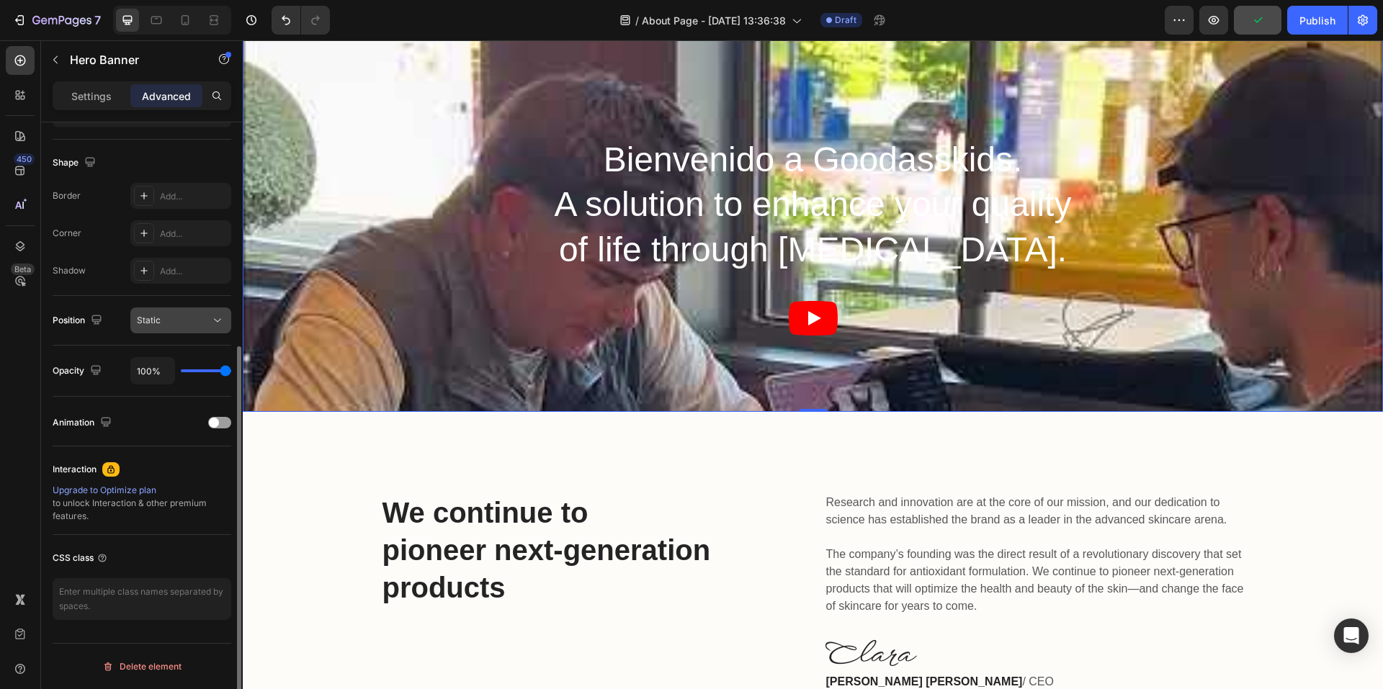
click at [189, 323] on div "Static" at bounding box center [173, 320] width 73 height 13
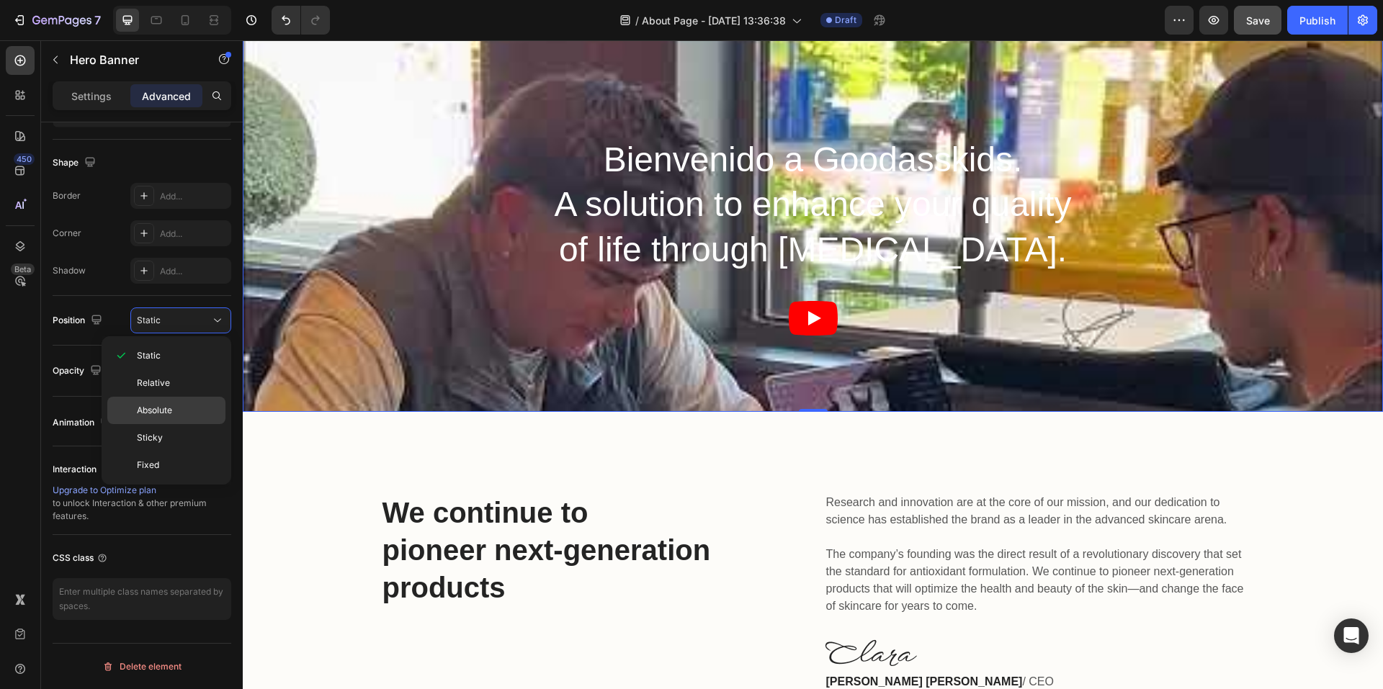
click at [179, 408] on p "Absolute" at bounding box center [178, 410] width 82 height 13
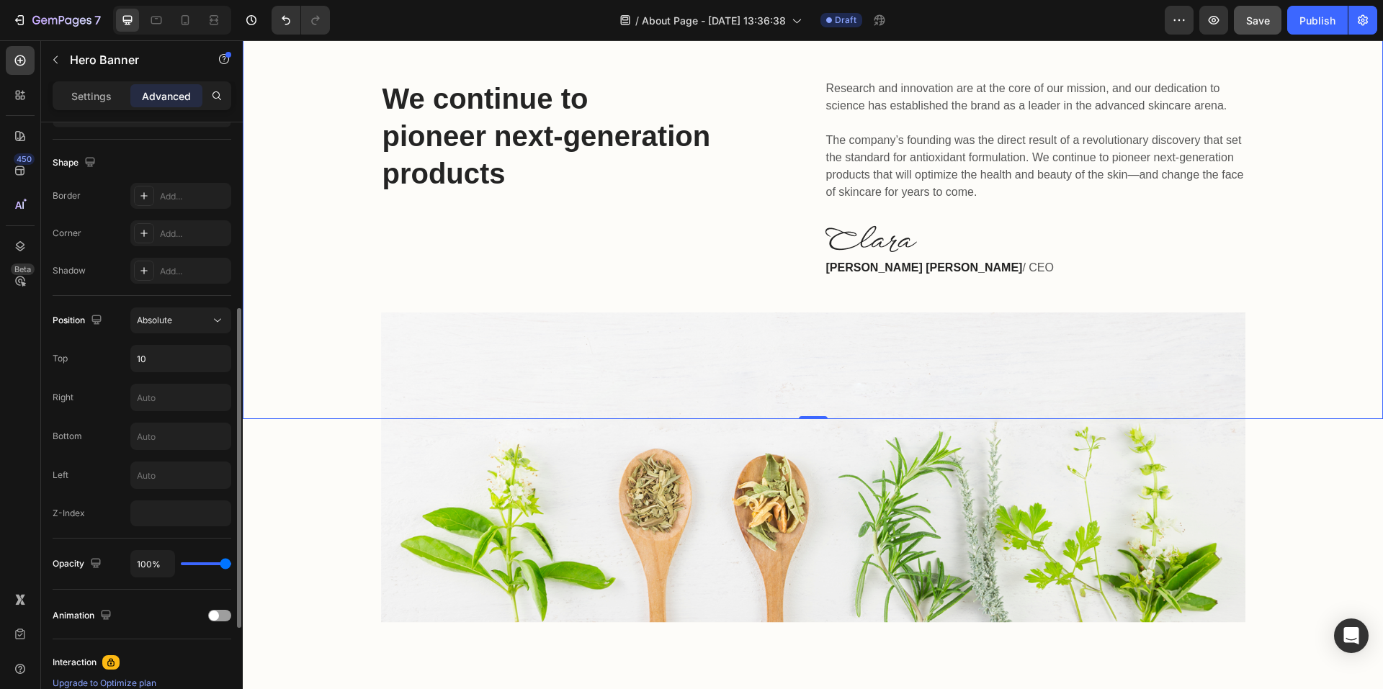
click at [161, 415] on div "Position Absolute Top 10 Right Bottom Left Z-Index" at bounding box center [142, 417] width 179 height 219
click at [163, 365] on input "10" at bounding box center [180, 359] width 99 height 26
type input "10"
click at [186, 318] on div "Absolute" at bounding box center [173, 320] width 73 height 13
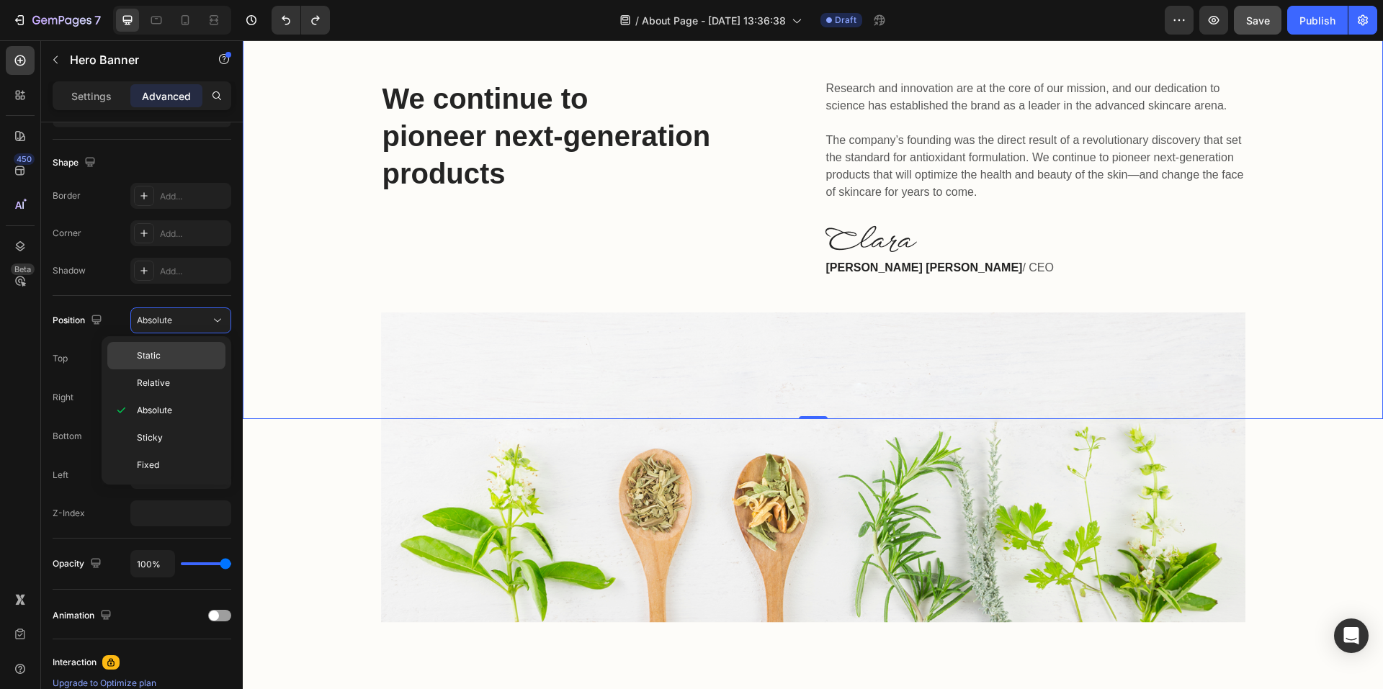
click at [163, 355] on p "Static" at bounding box center [178, 355] width 82 height 13
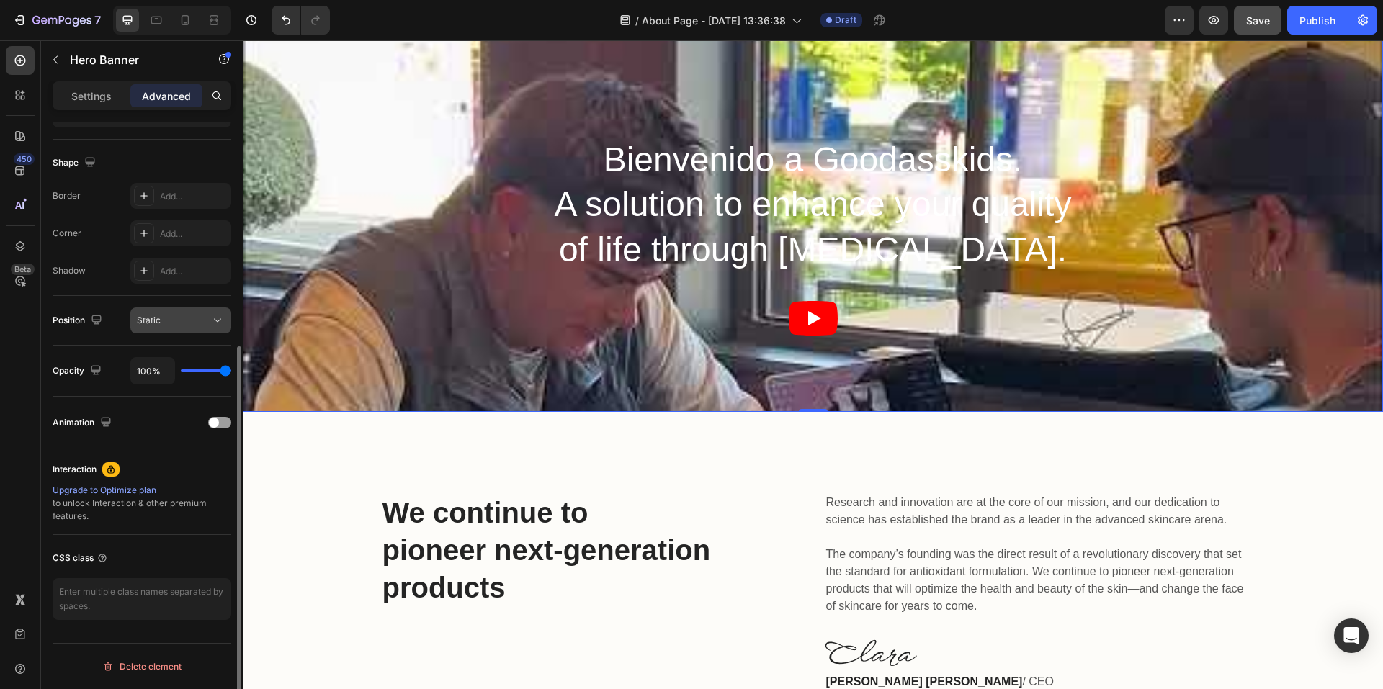
click at [175, 319] on div "Static" at bounding box center [173, 320] width 73 height 13
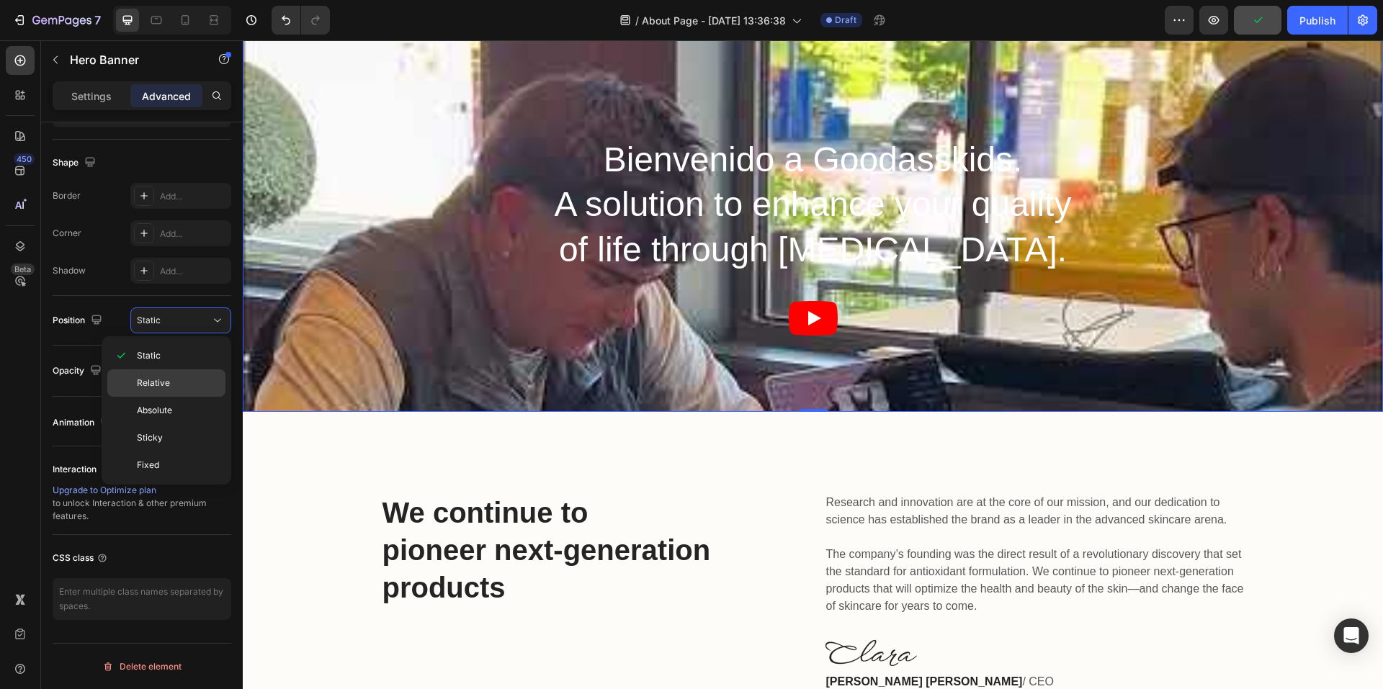
click at [163, 380] on span "Relative" at bounding box center [153, 383] width 33 height 13
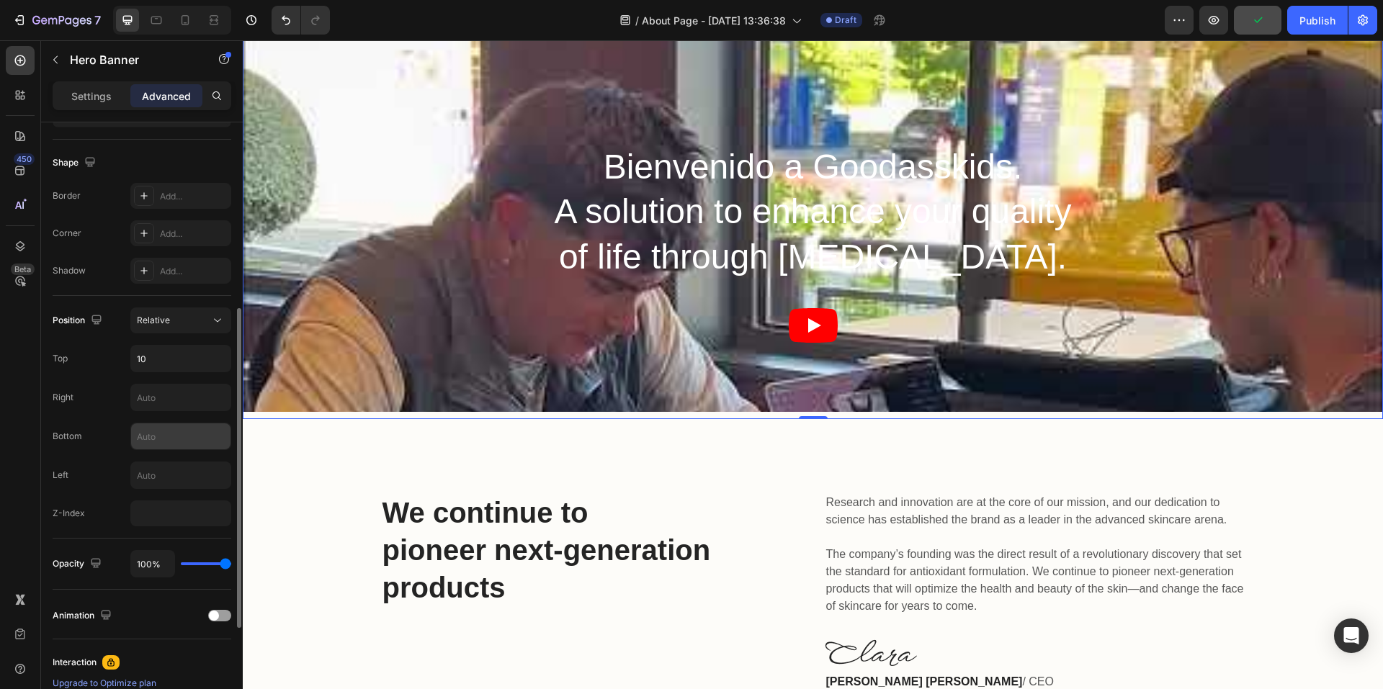
click at [153, 442] on input "text" at bounding box center [180, 437] width 99 height 26
type input "100"
click at [159, 354] on input "10" at bounding box center [180, 359] width 99 height 26
type input "1"
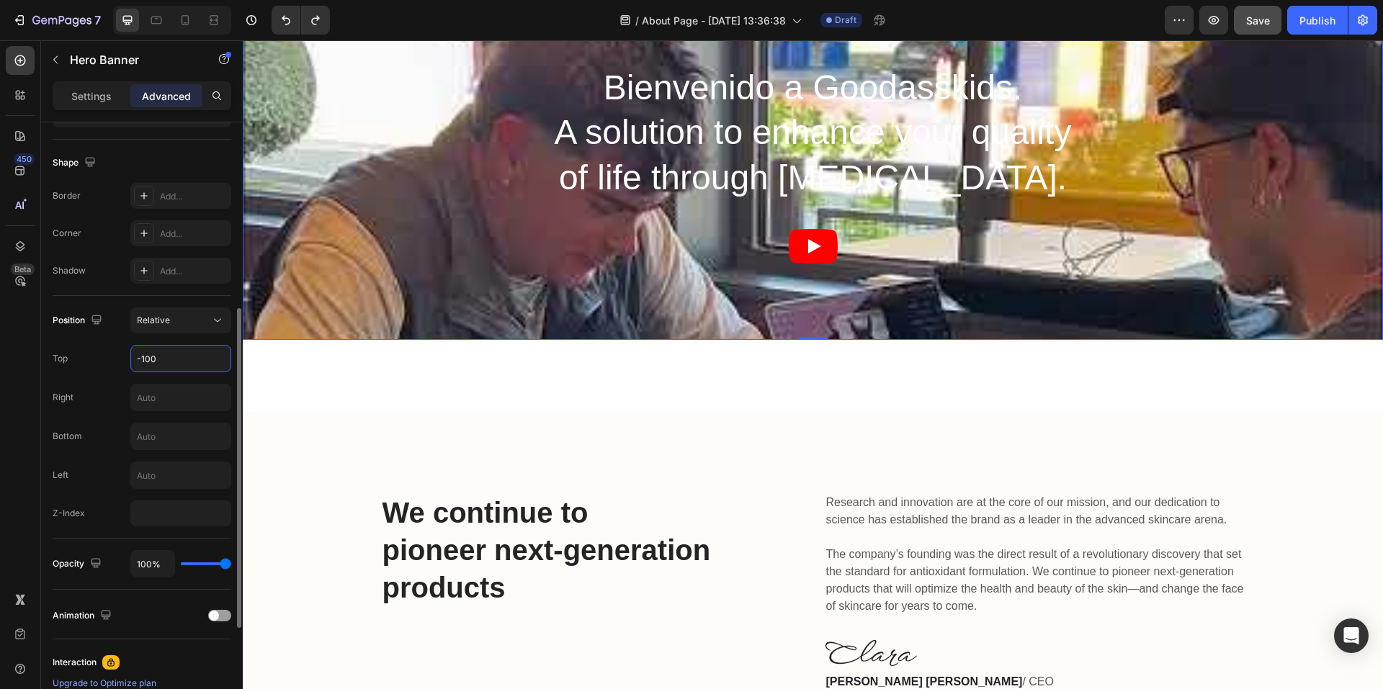
type input "-10"
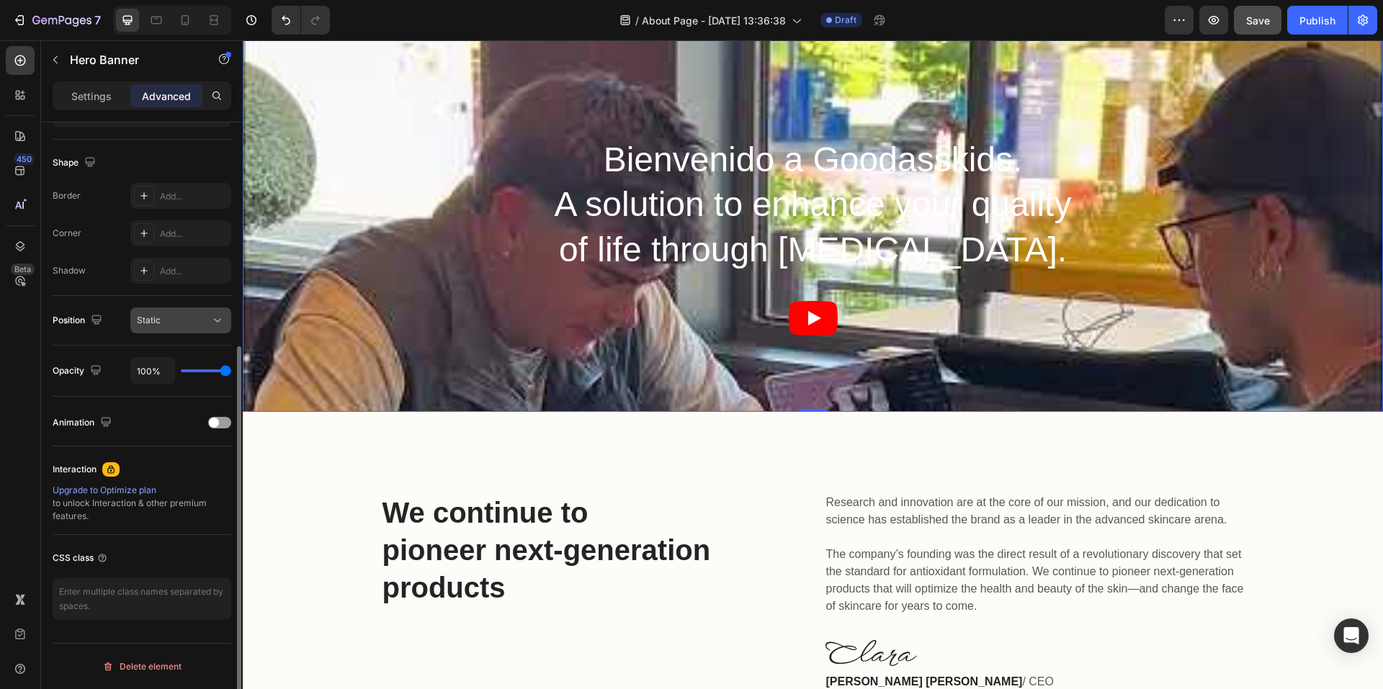
click at [201, 323] on div "Static" at bounding box center [173, 320] width 73 height 13
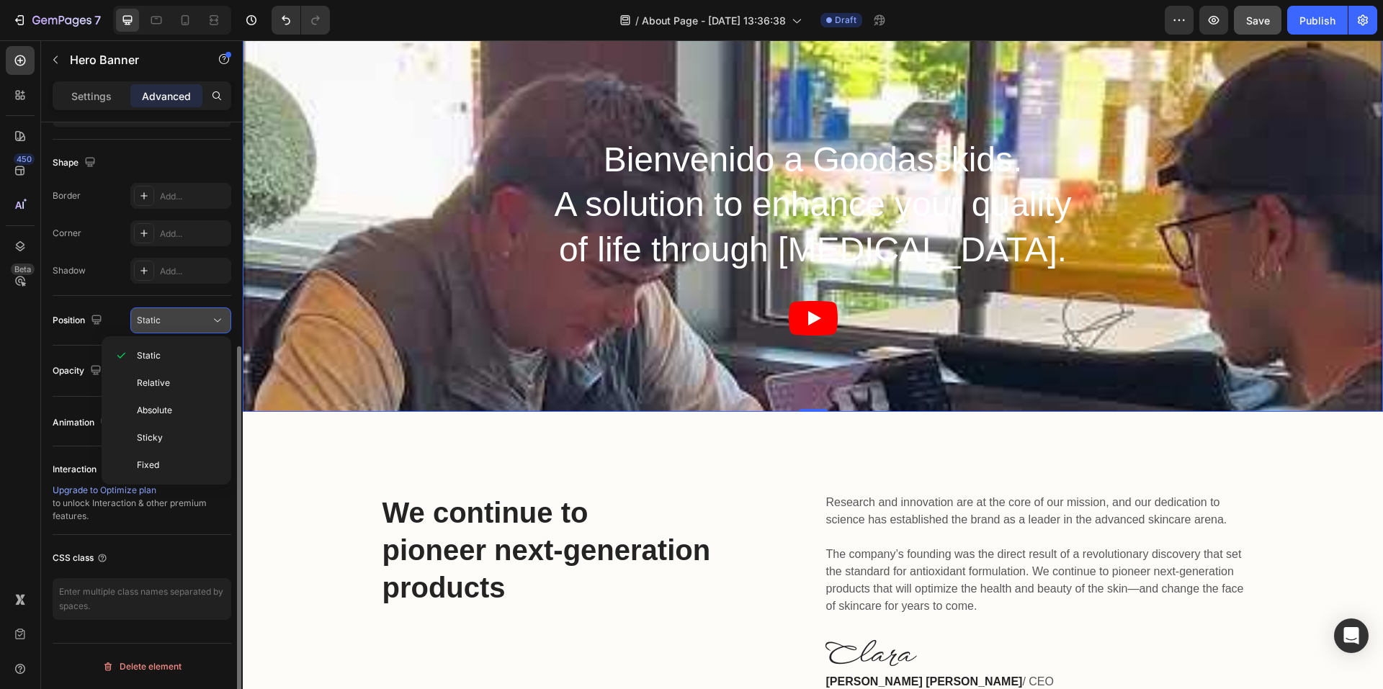
click at [201, 323] on div "Static" at bounding box center [173, 320] width 73 height 13
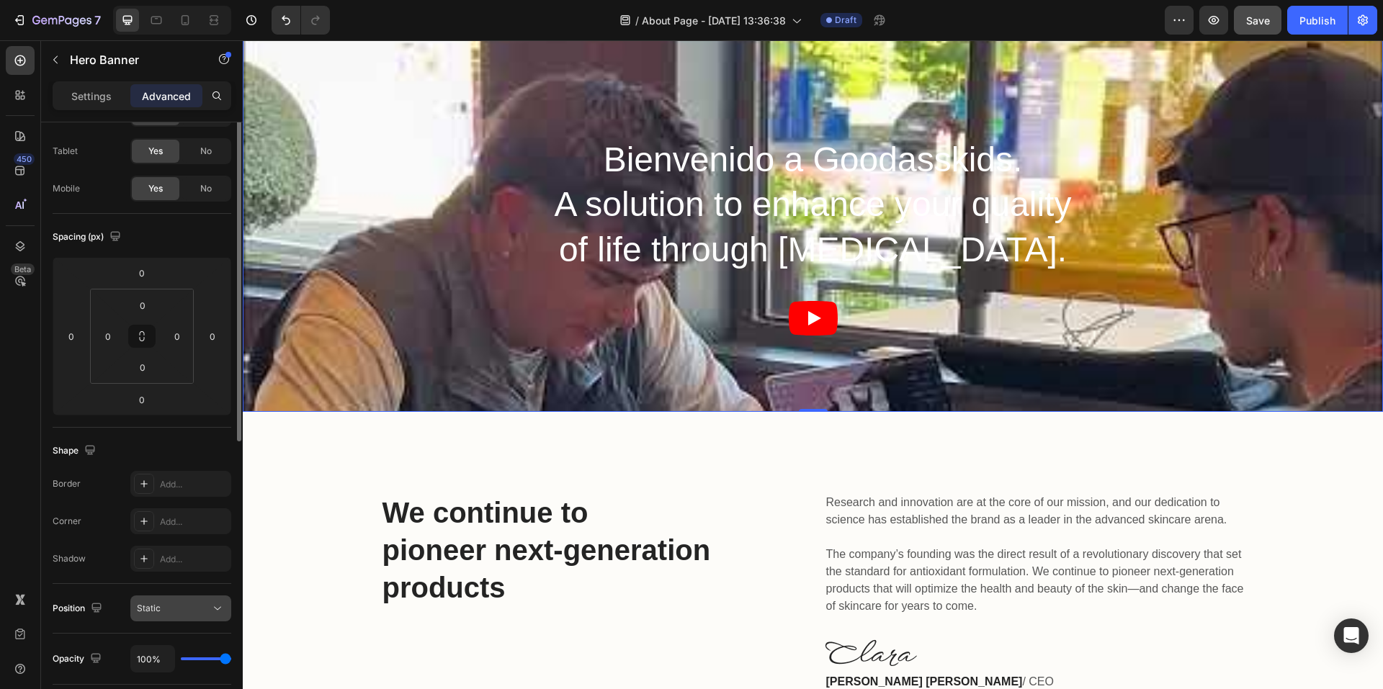
scroll to position [0, 0]
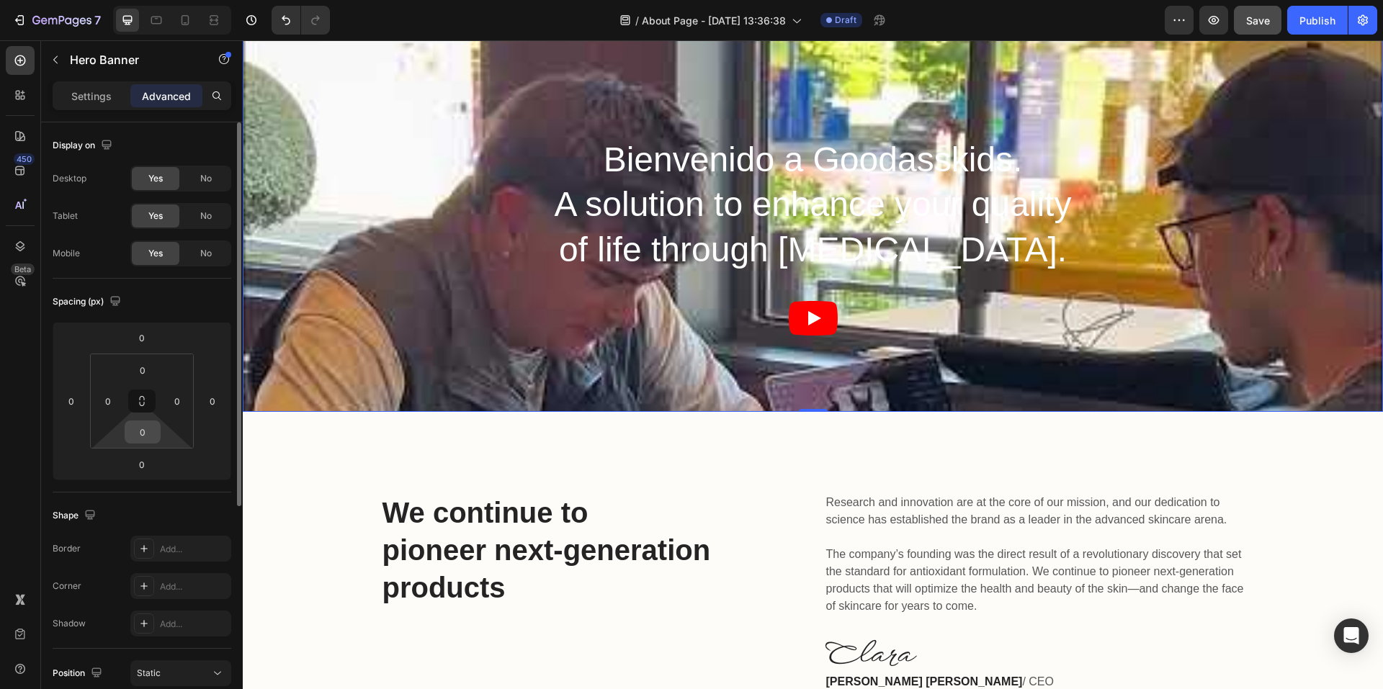
click at [143, 434] on input "0" at bounding box center [142, 432] width 29 height 22
type input "5"
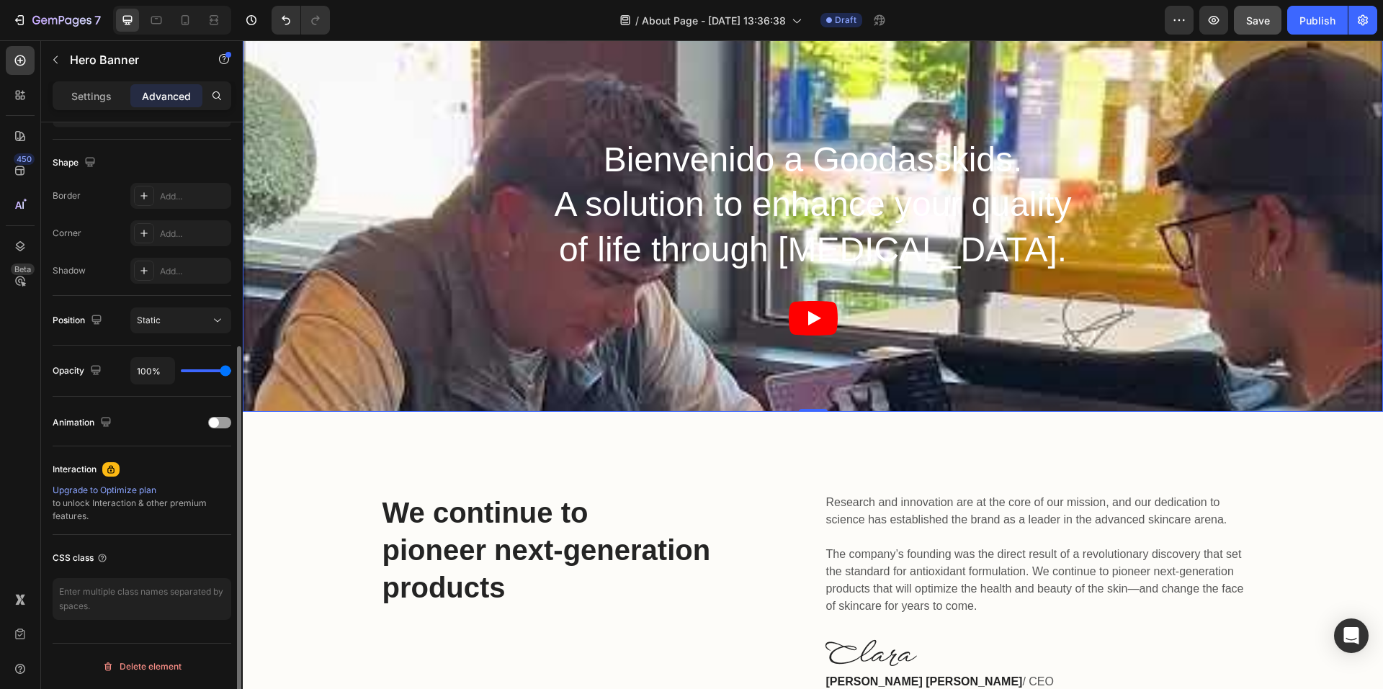
scroll to position [65, 0]
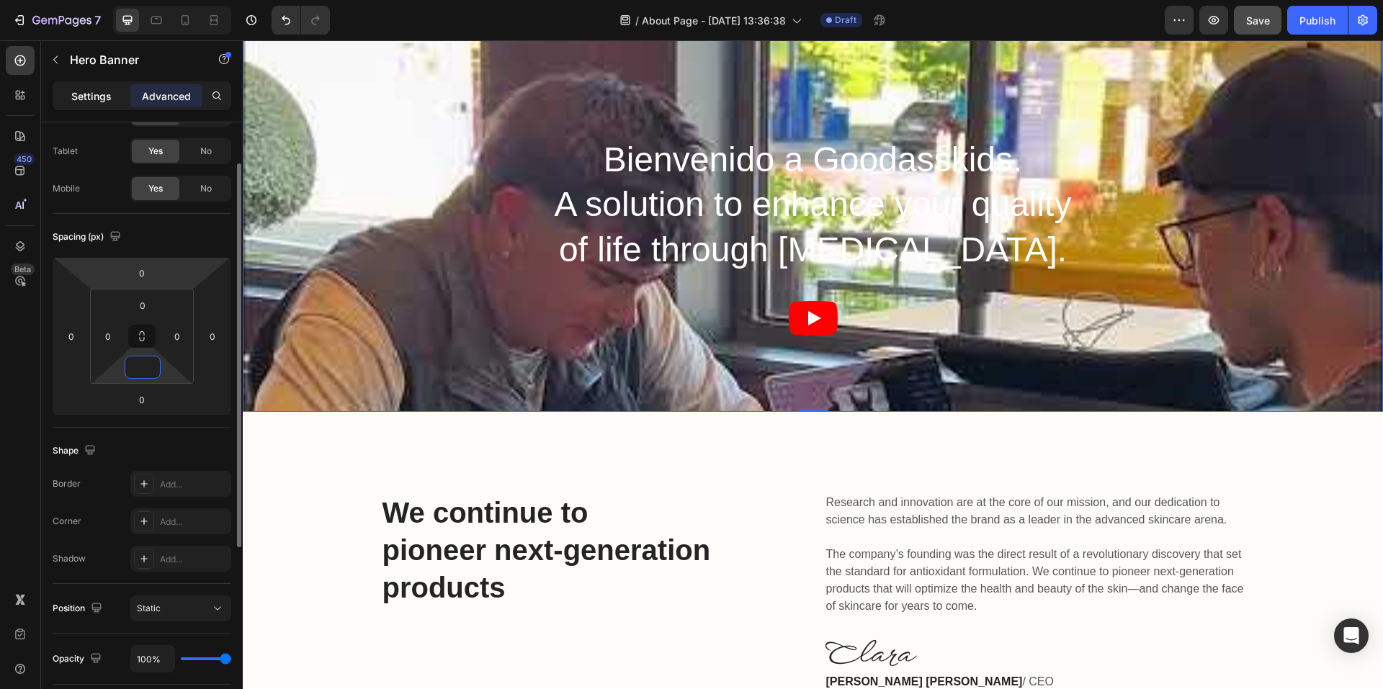
click at [122, 100] on div "Settings" at bounding box center [91, 95] width 72 height 23
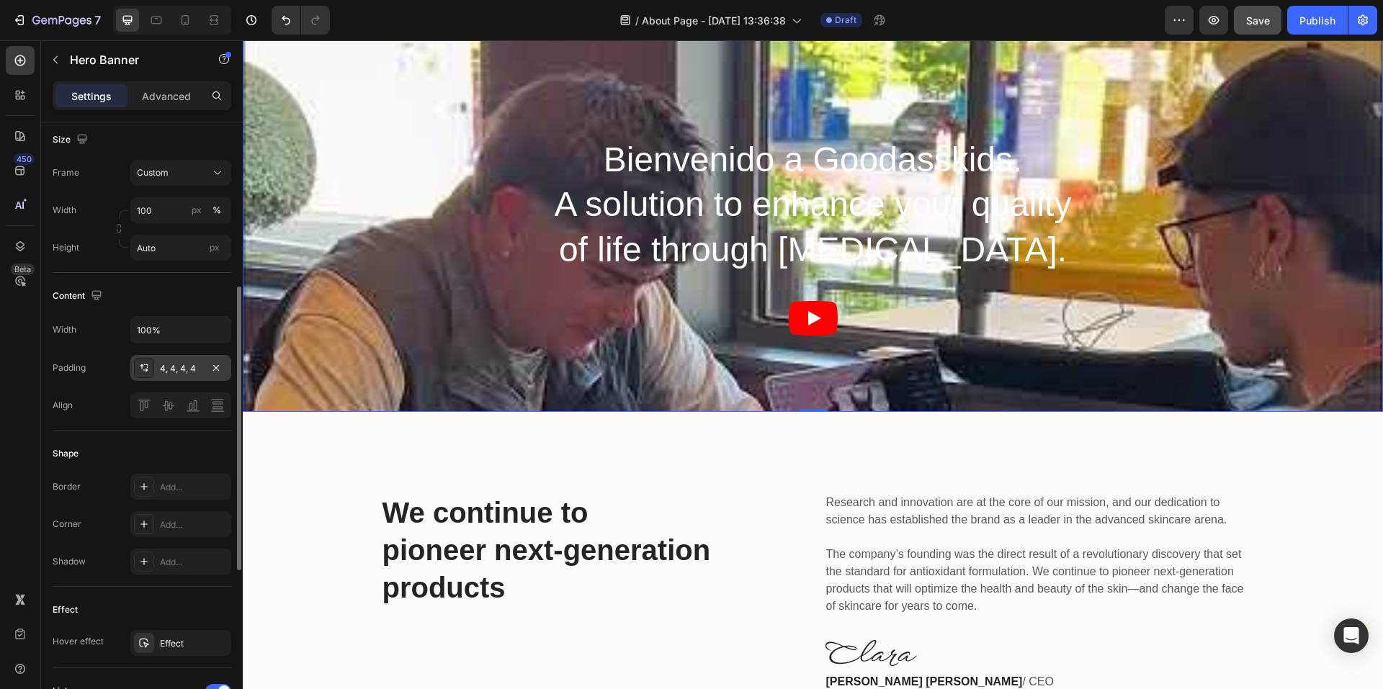
scroll to position [425, 0]
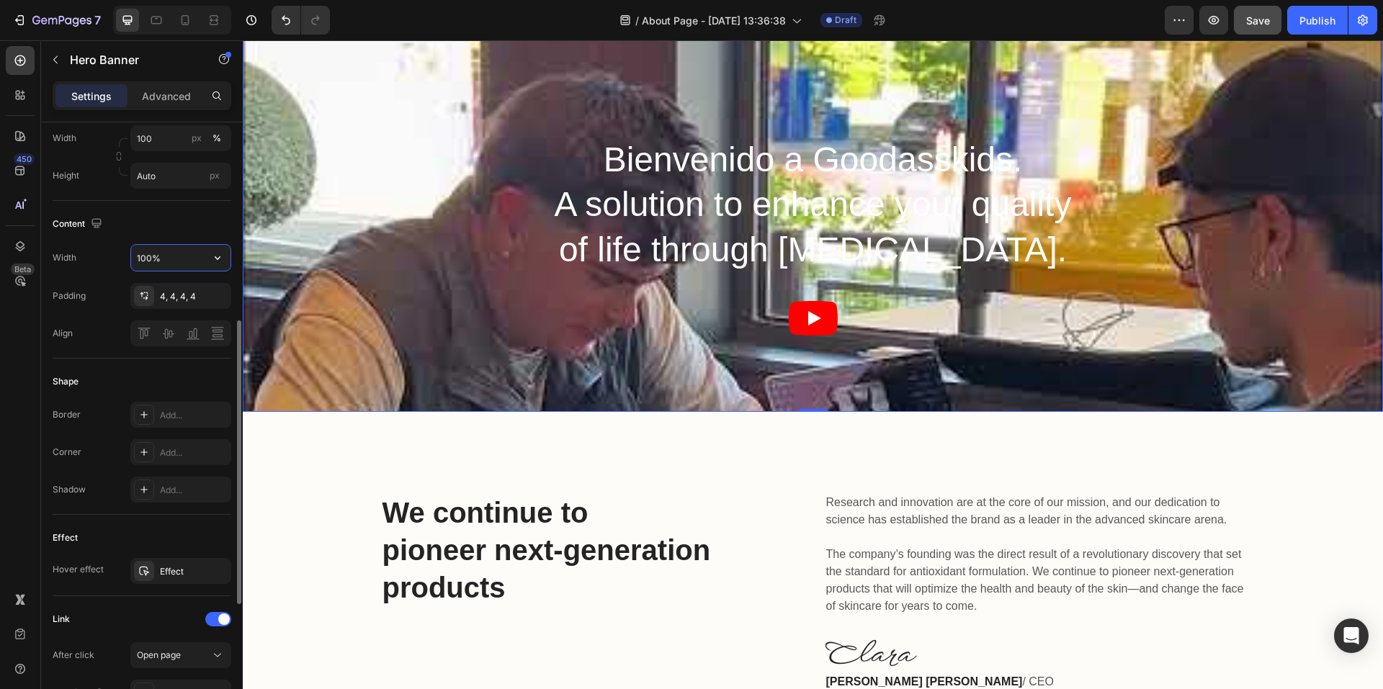
click at [178, 270] on input "100%" at bounding box center [180, 258] width 99 height 26
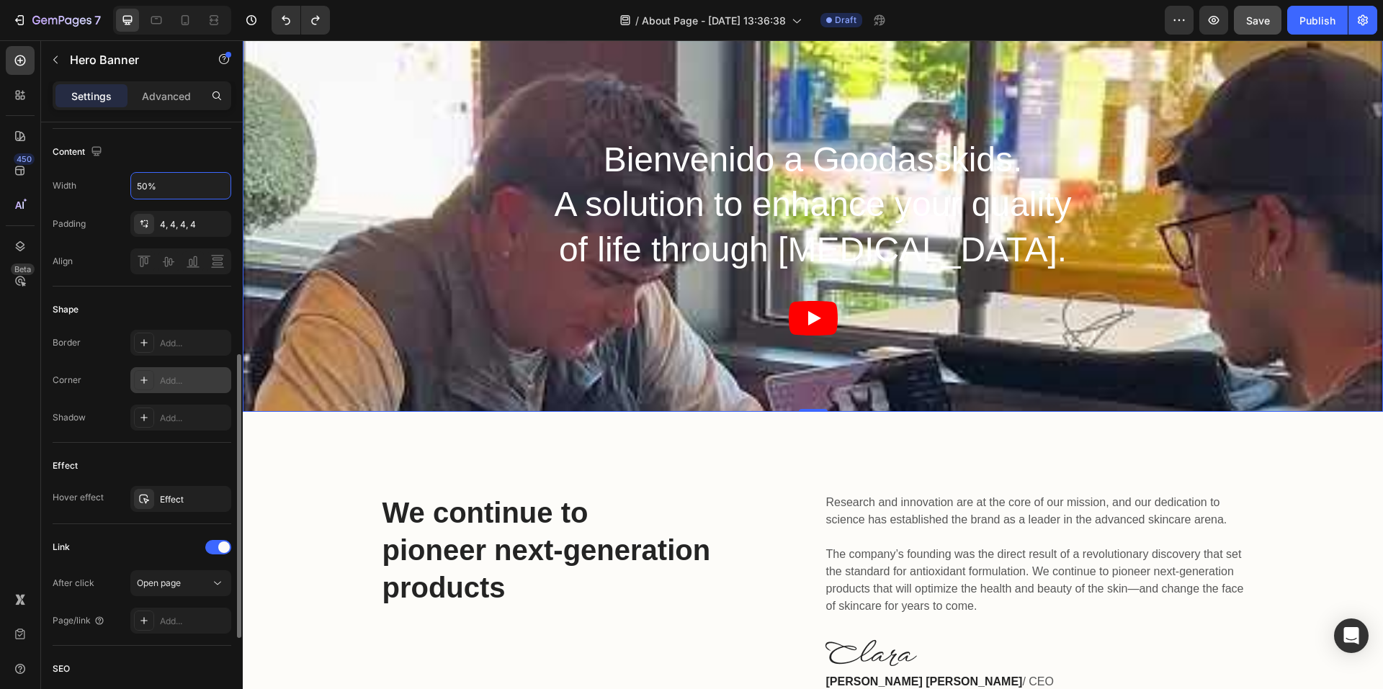
type input "50%"
click at [171, 388] on div "Add..." at bounding box center [194, 381] width 68 height 13
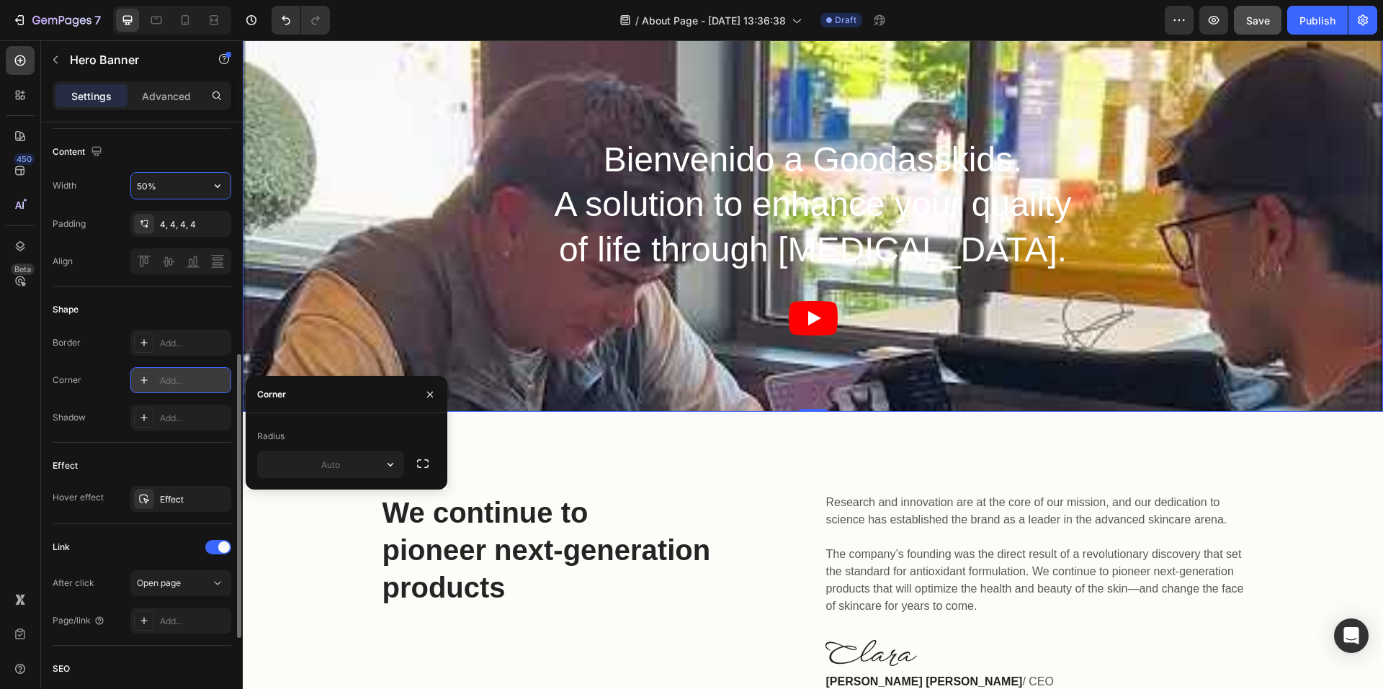
click at [169, 478] on div "Effect" at bounding box center [142, 466] width 179 height 23
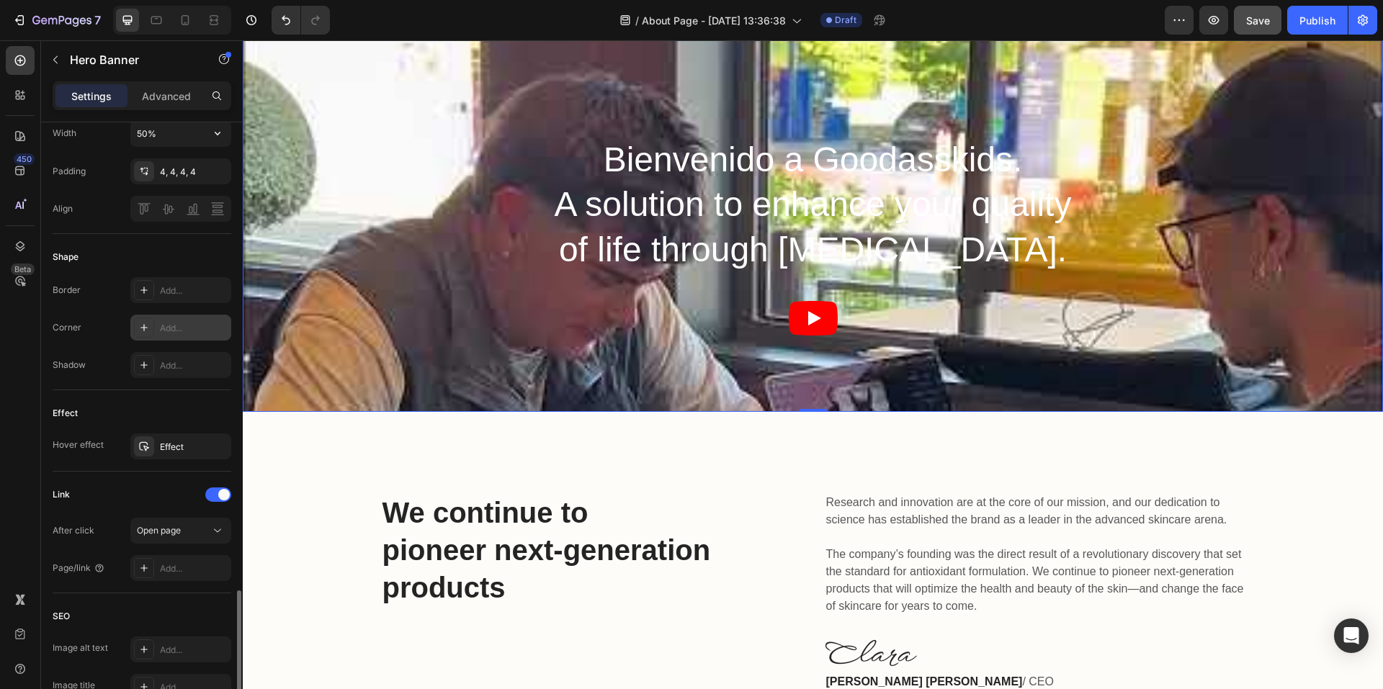
scroll to position [694, 0]
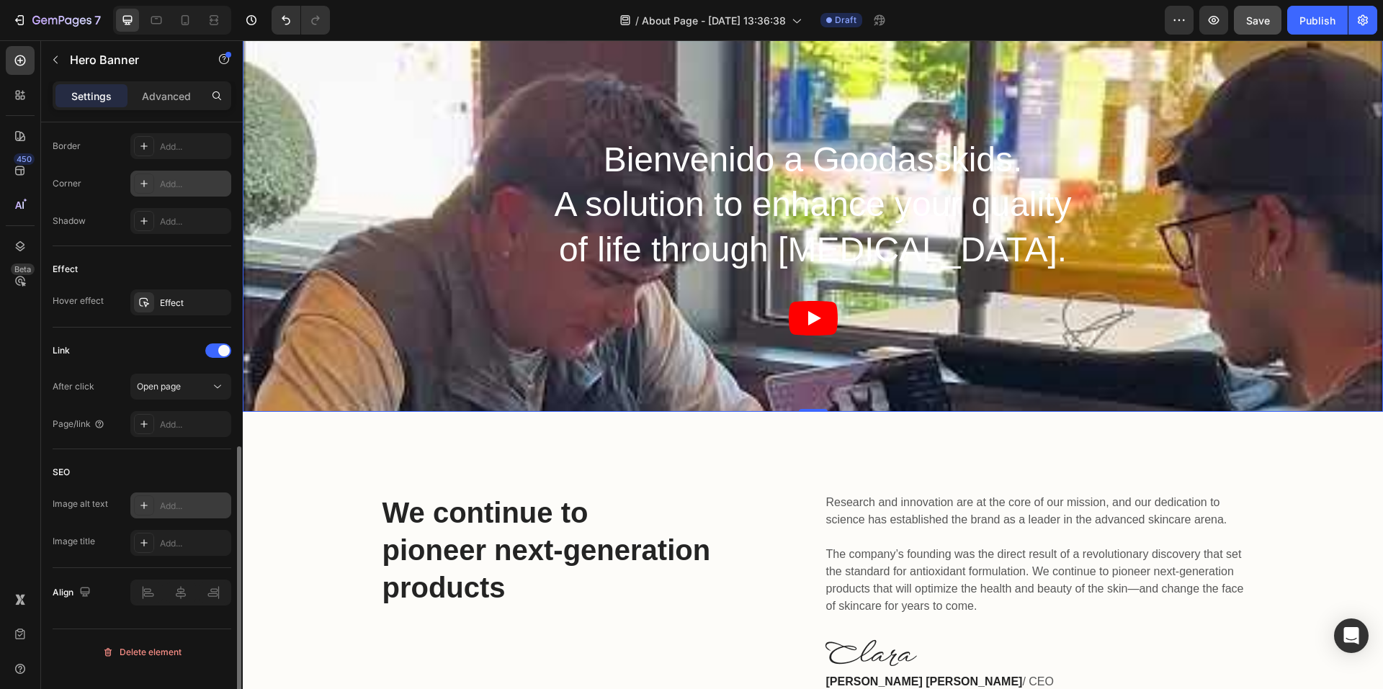
click at [165, 513] on div "Add..." at bounding box center [194, 506] width 68 height 13
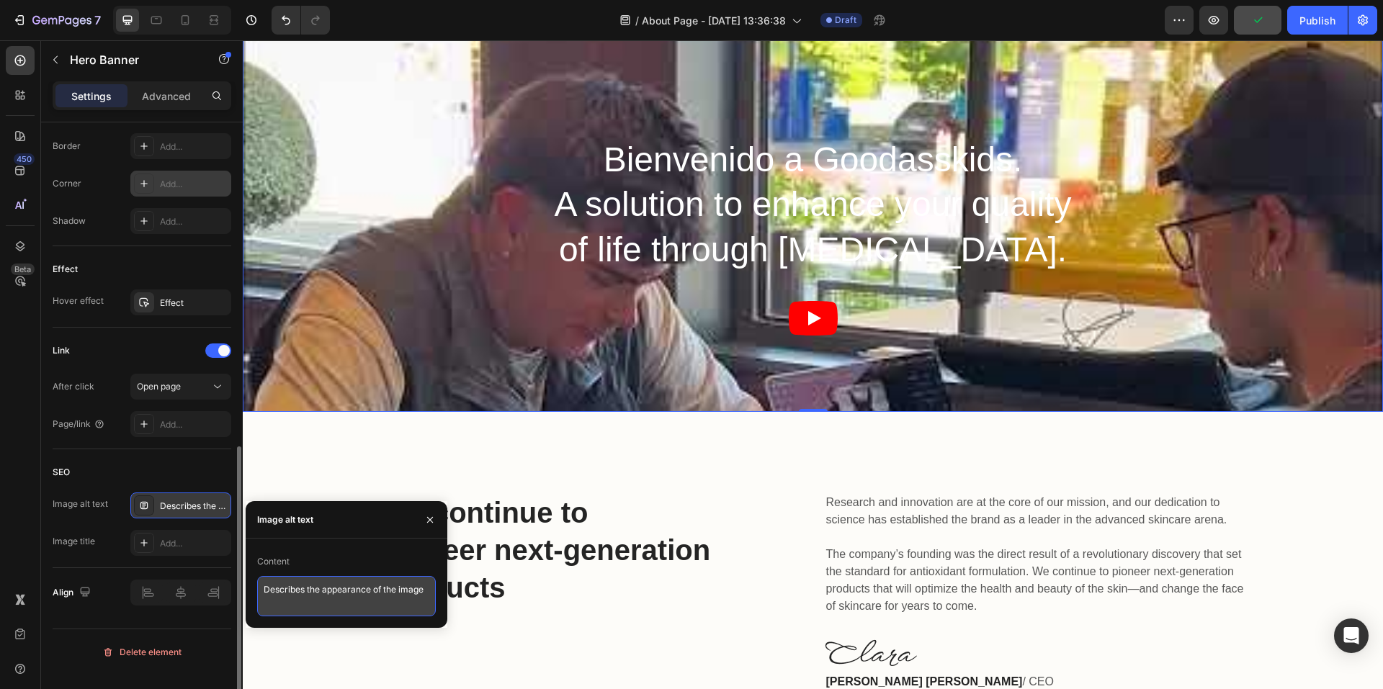
click at [303, 591] on textarea "Describes the appearance of the image" at bounding box center [346, 596] width 179 height 40
click at [334, 586] on textarea "Describes the appearance of the image" at bounding box center [346, 596] width 179 height 40
type textarea "Video aspiracional goodasskids"
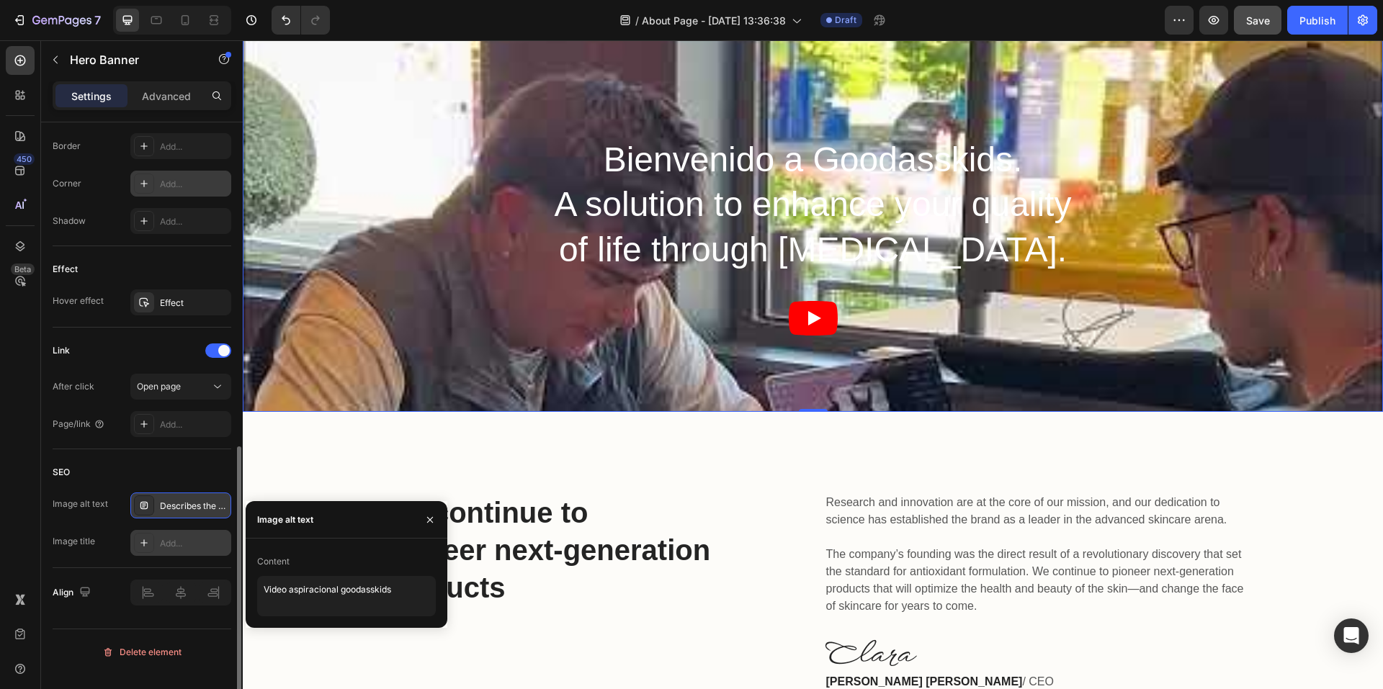
click at [167, 556] on div "Add..." at bounding box center [180, 543] width 101 height 26
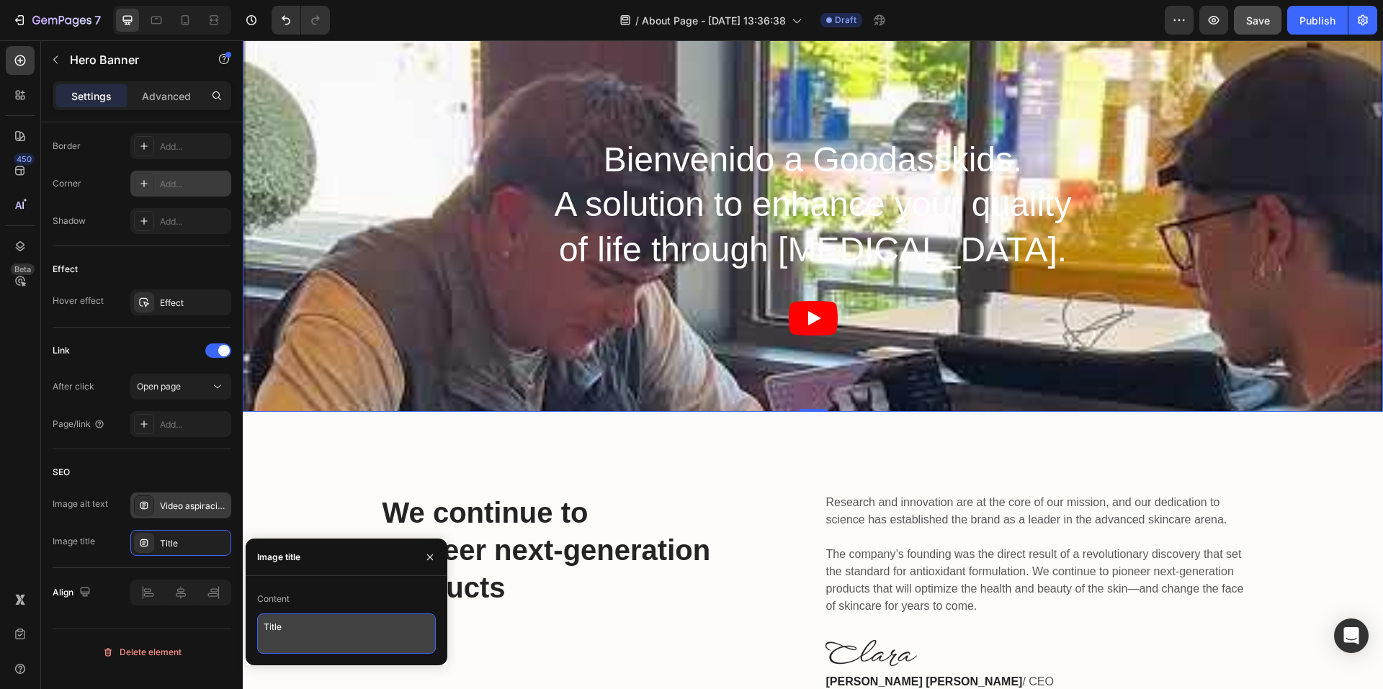
click at [297, 637] on textarea "Title" at bounding box center [346, 634] width 179 height 40
type textarea "G"
type textarea "g"
type textarea "G"
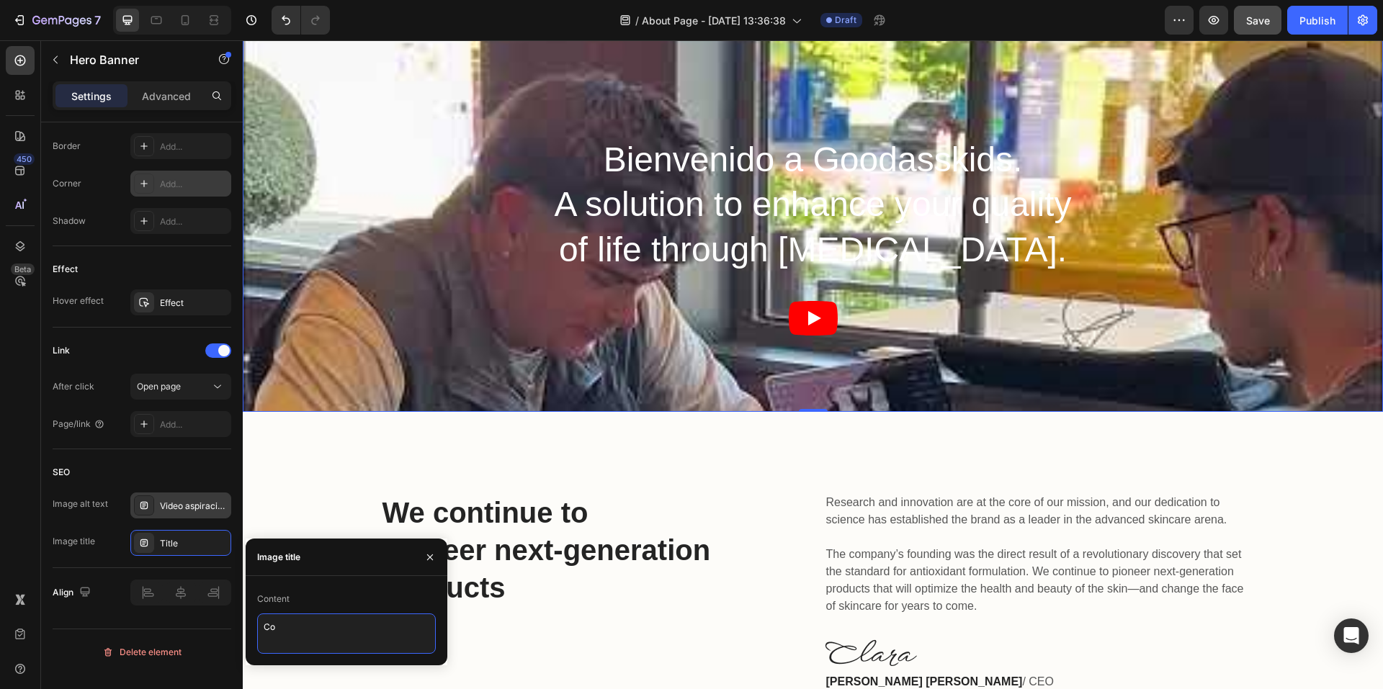
type textarea "C"
type textarea "Gafas de sol Goodasskids"
click at [171, 484] on div "SEO" at bounding box center [142, 472] width 179 height 23
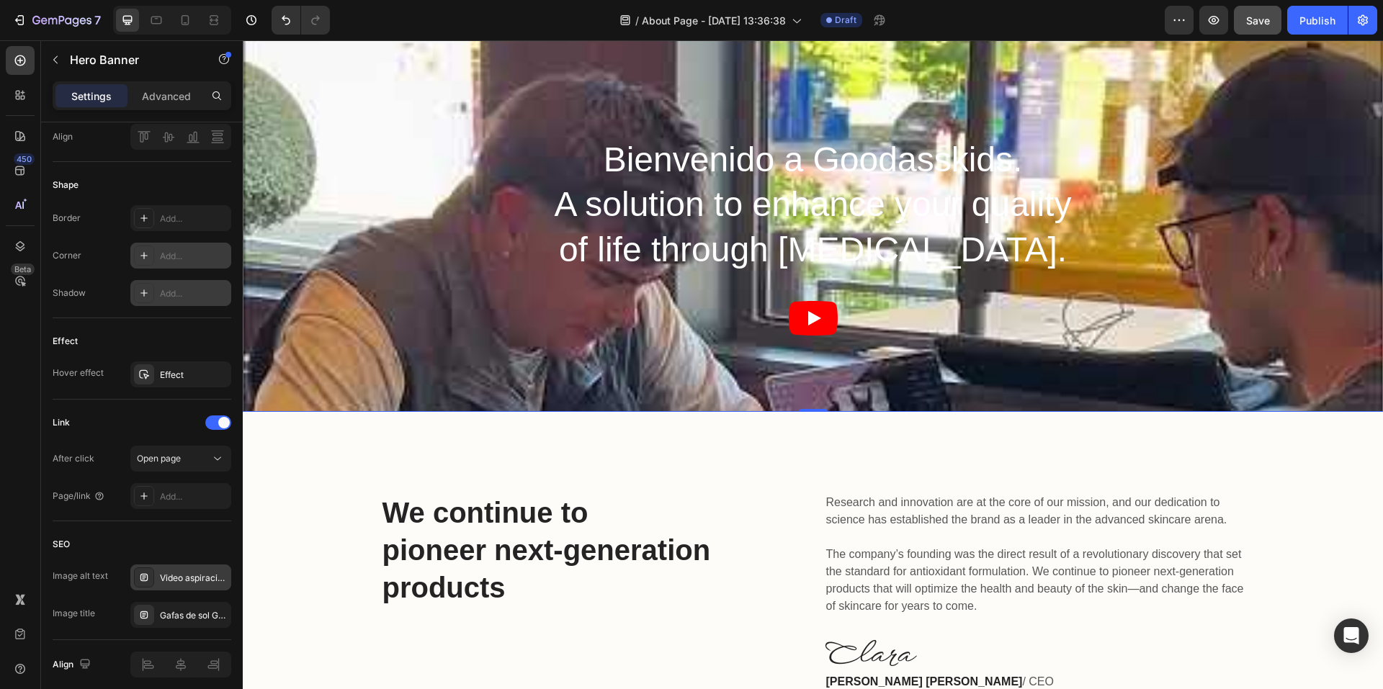
scroll to position [550, 0]
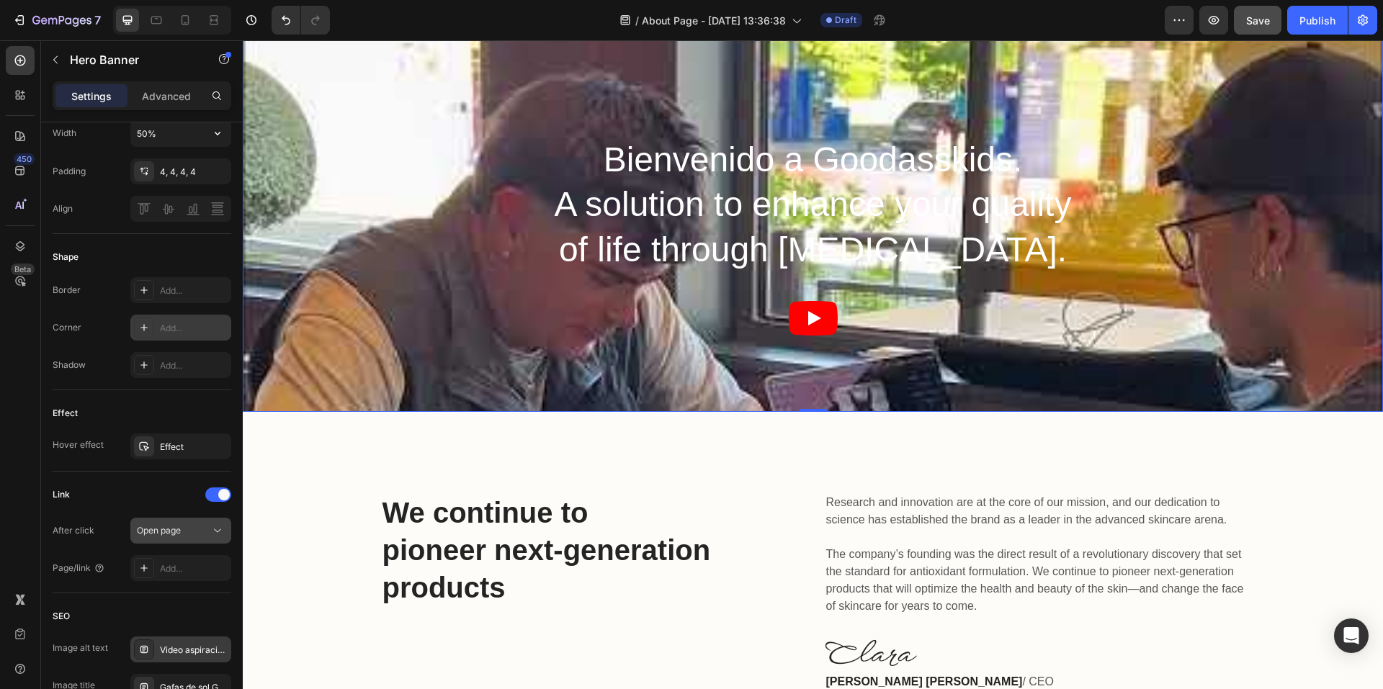
click at [171, 536] on span "Open page" at bounding box center [159, 530] width 44 height 11
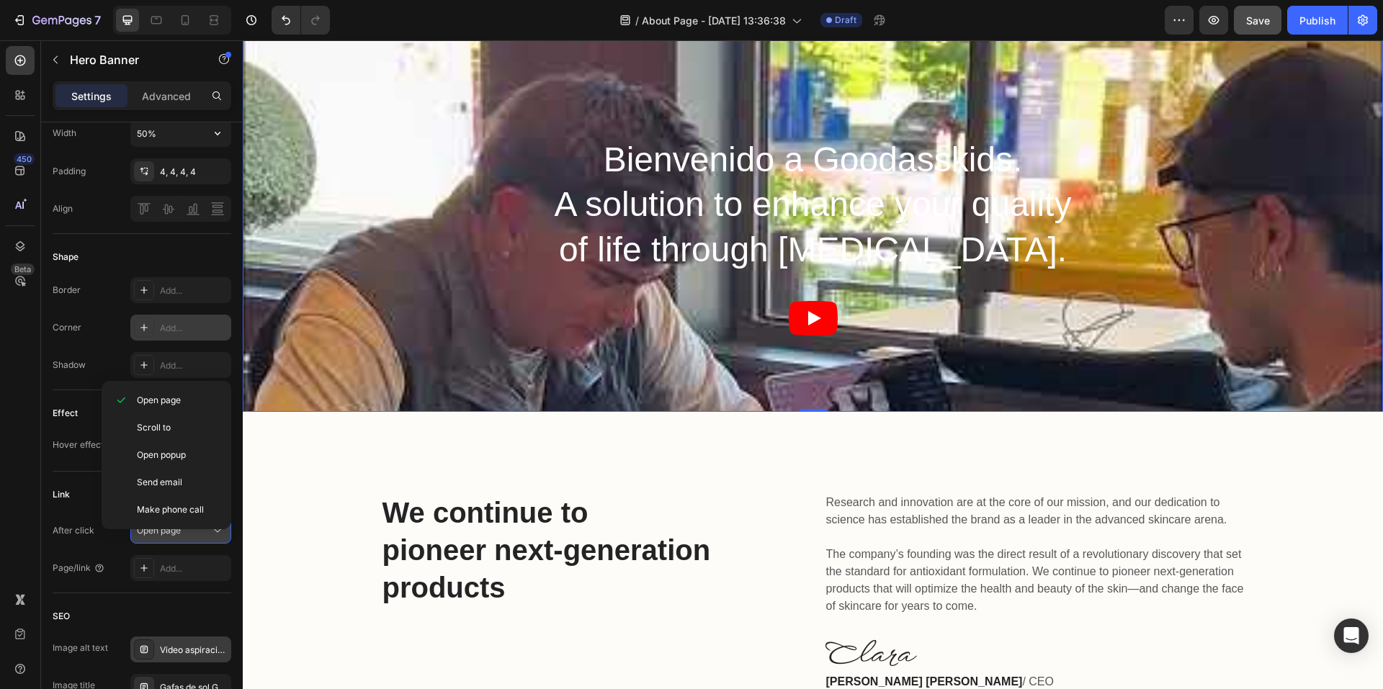
click at [171, 536] on span "Open page" at bounding box center [159, 530] width 44 height 11
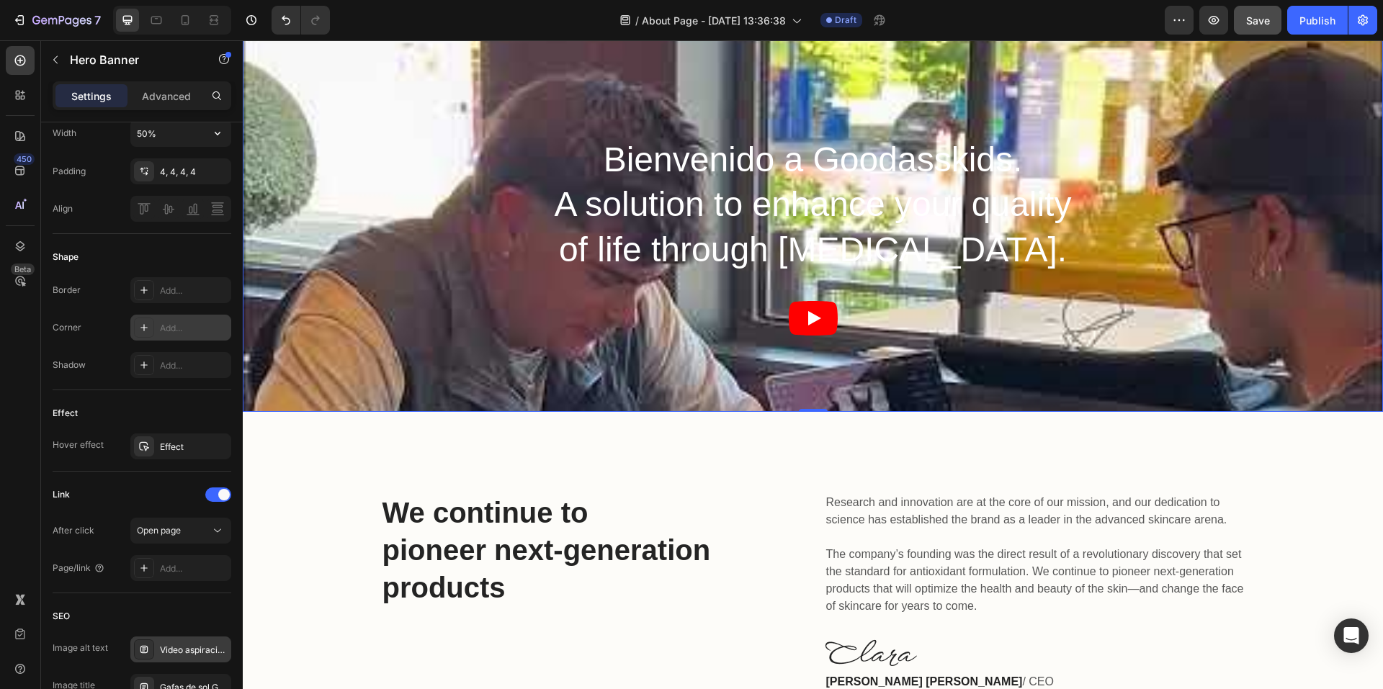
click at [424, 364] on div "Overlay" at bounding box center [813, 205] width 1140 height 414
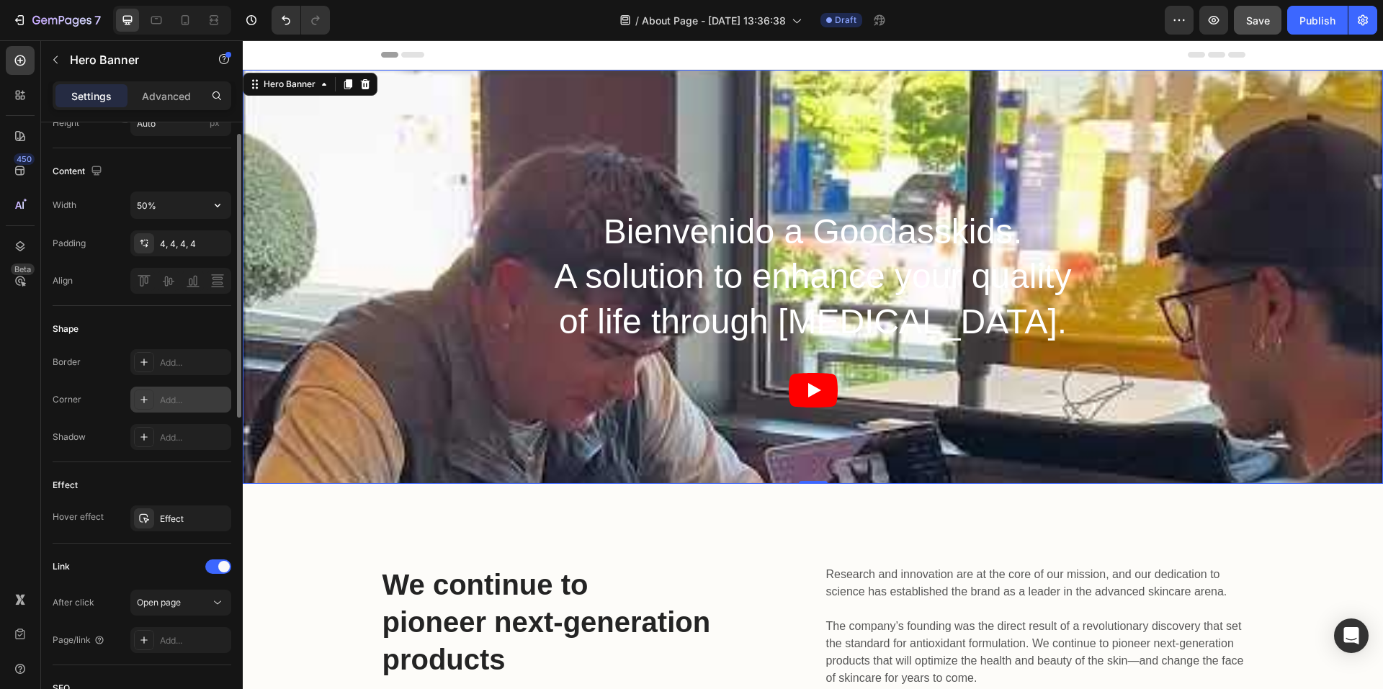
scroll to position [334, 0]
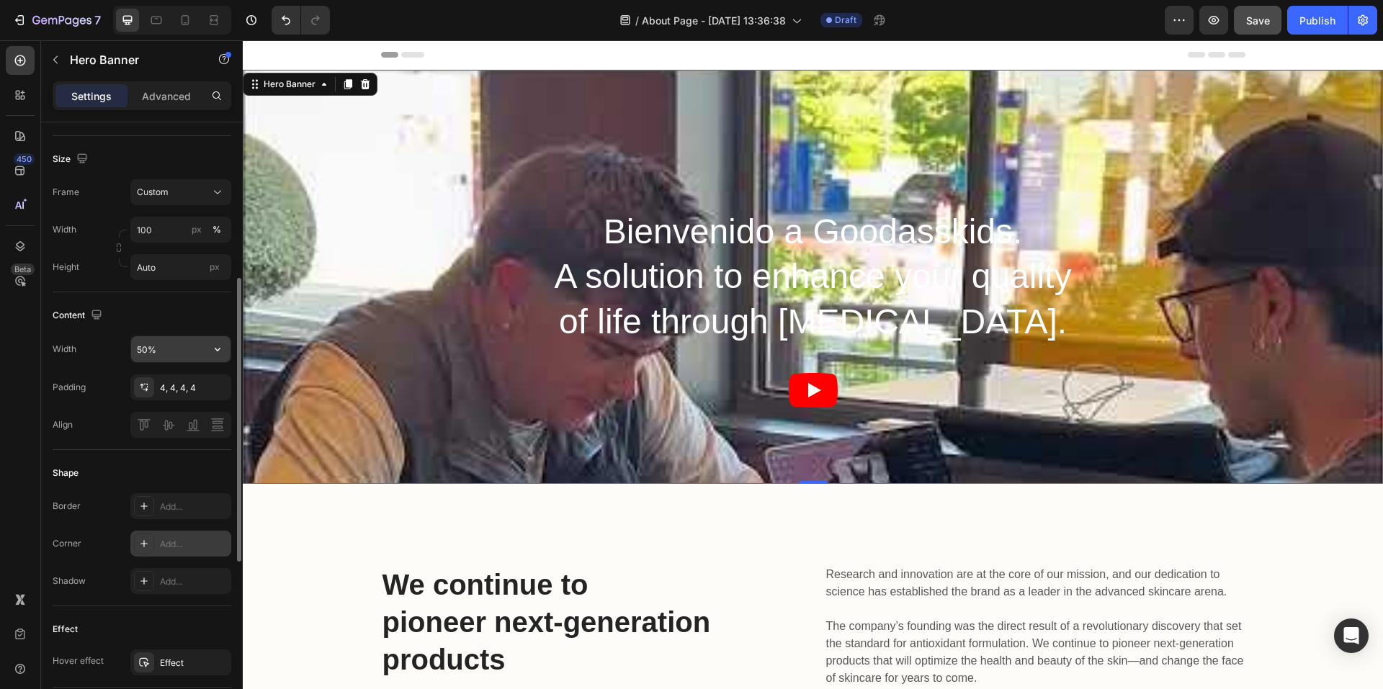
click at [204, 362] on input "50%" at bounding box center [180, 349] width 99 height 26
click at [220, 357] on icon "button" at bounding box center [217, 349] width 14 height 14
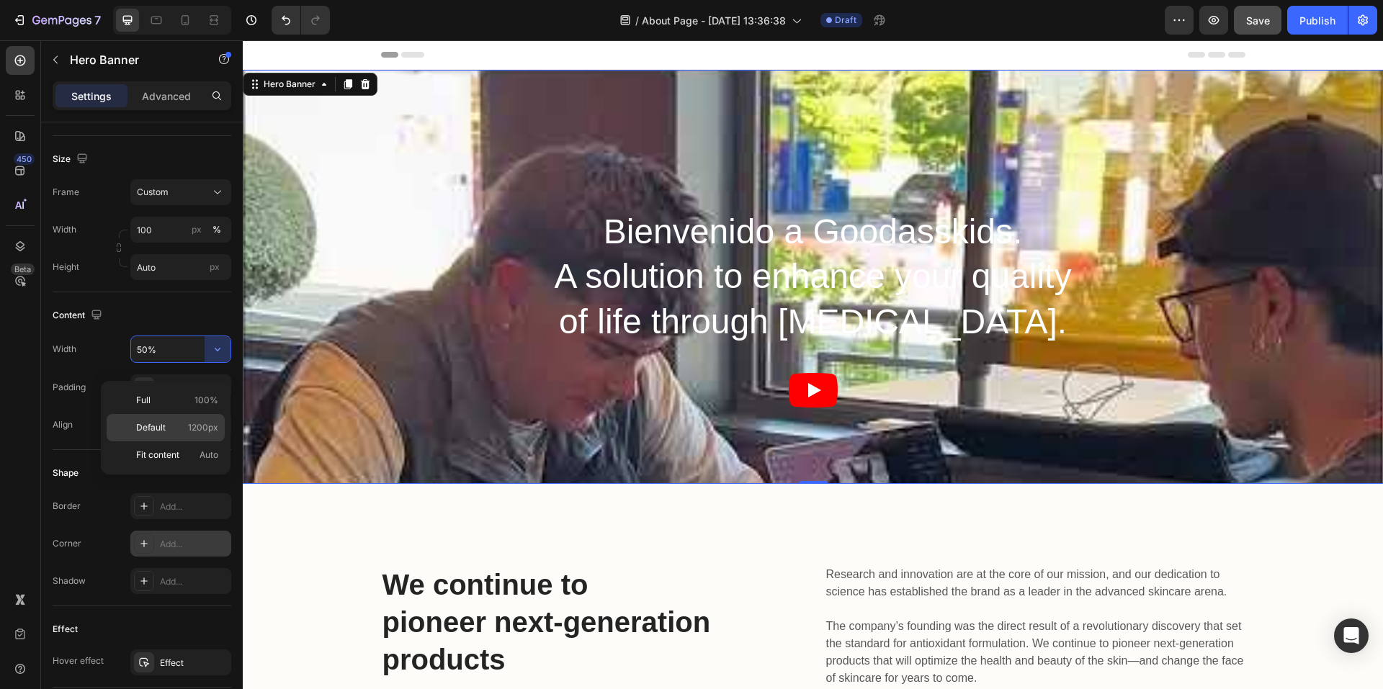
click at [177, 432] on p "Default 1200px" at bounding box center [177, 427] width 82 height 13
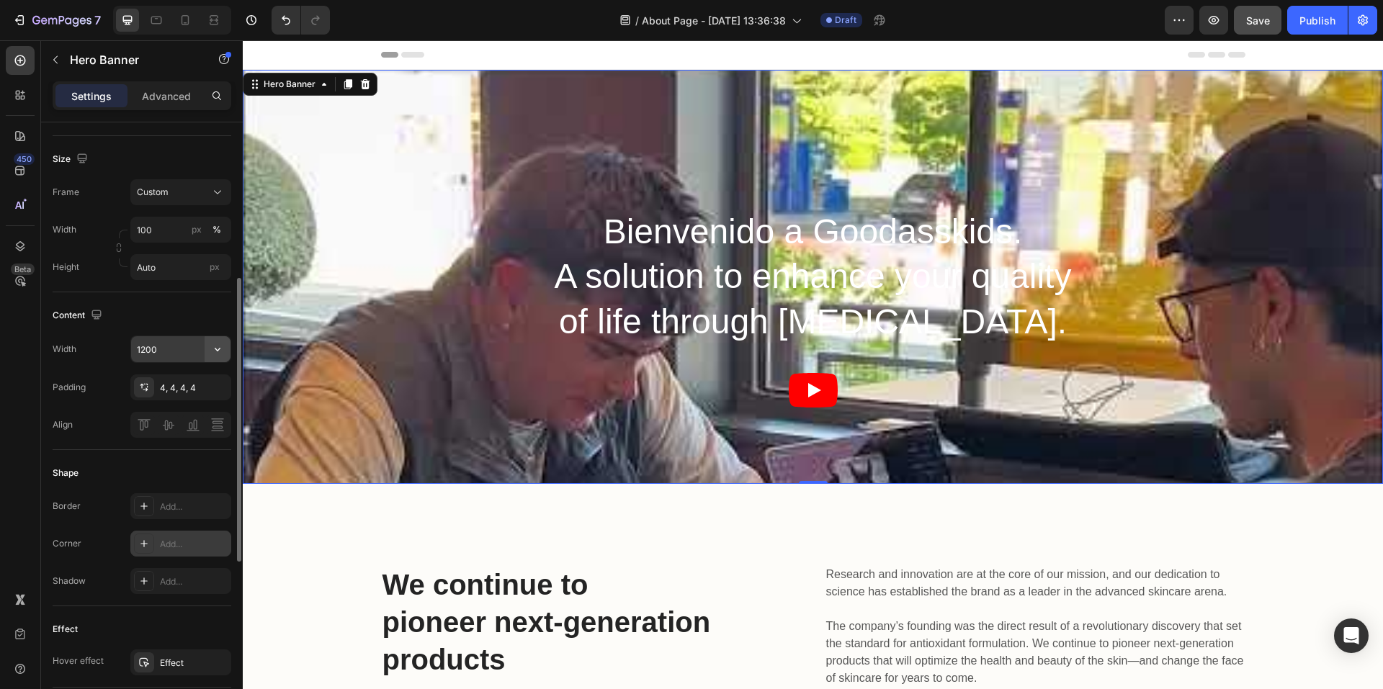
click at [214, 357] on icon "button" at bounding box center [217, 349] width 14 height 14
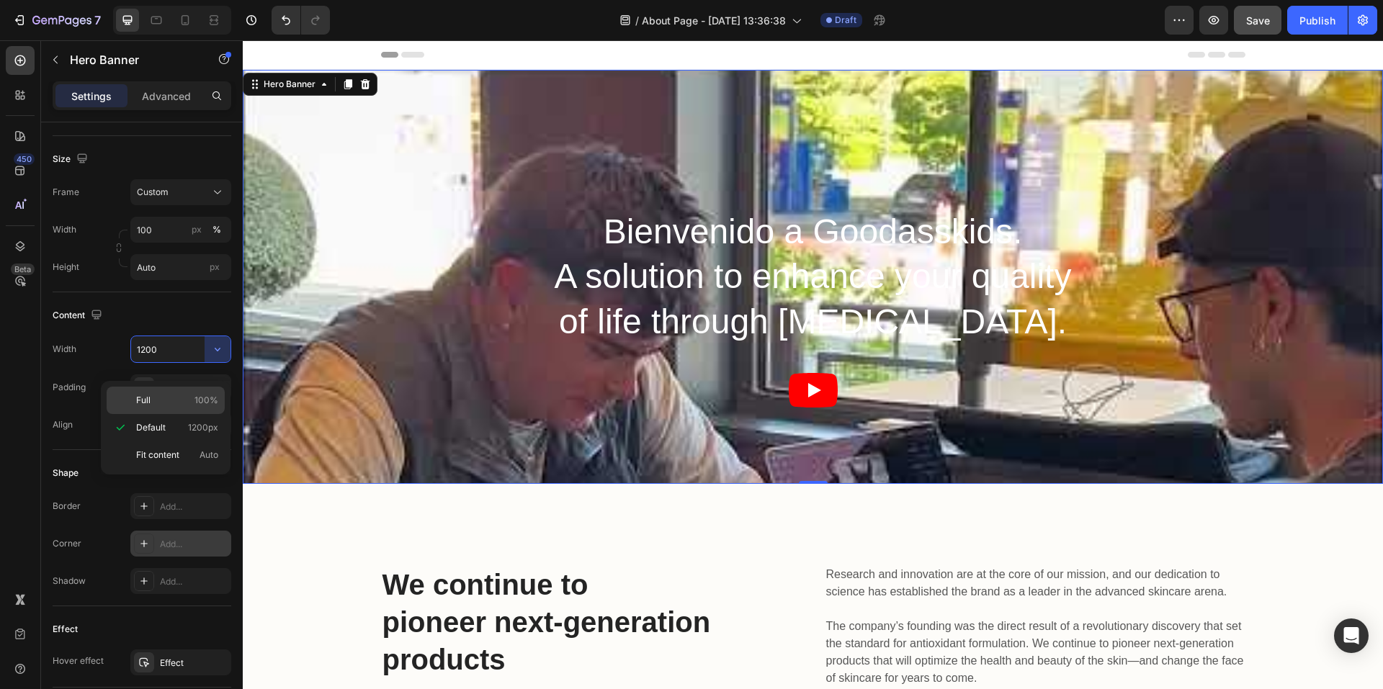
click at [177, 404] on p "Full 100%" at bounding box center [177, 400] width 82 height 13
type input "100%"
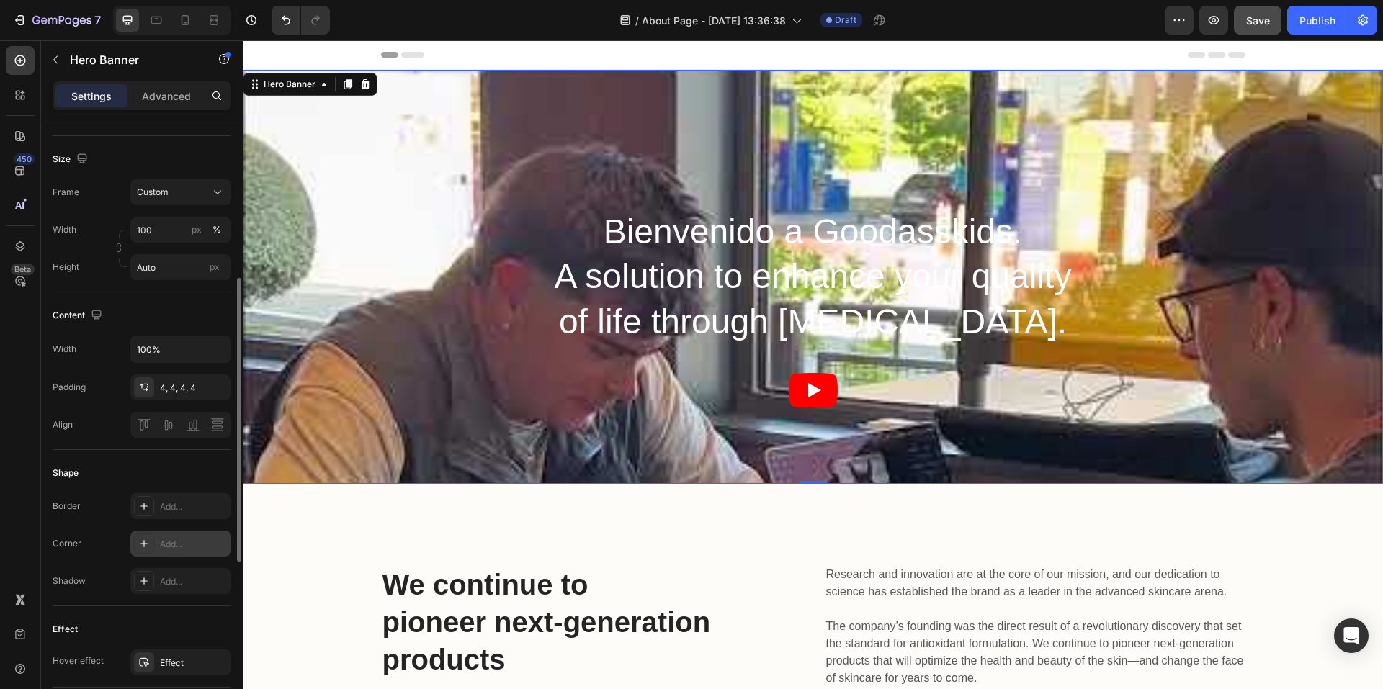
scroll to position [189, 0]
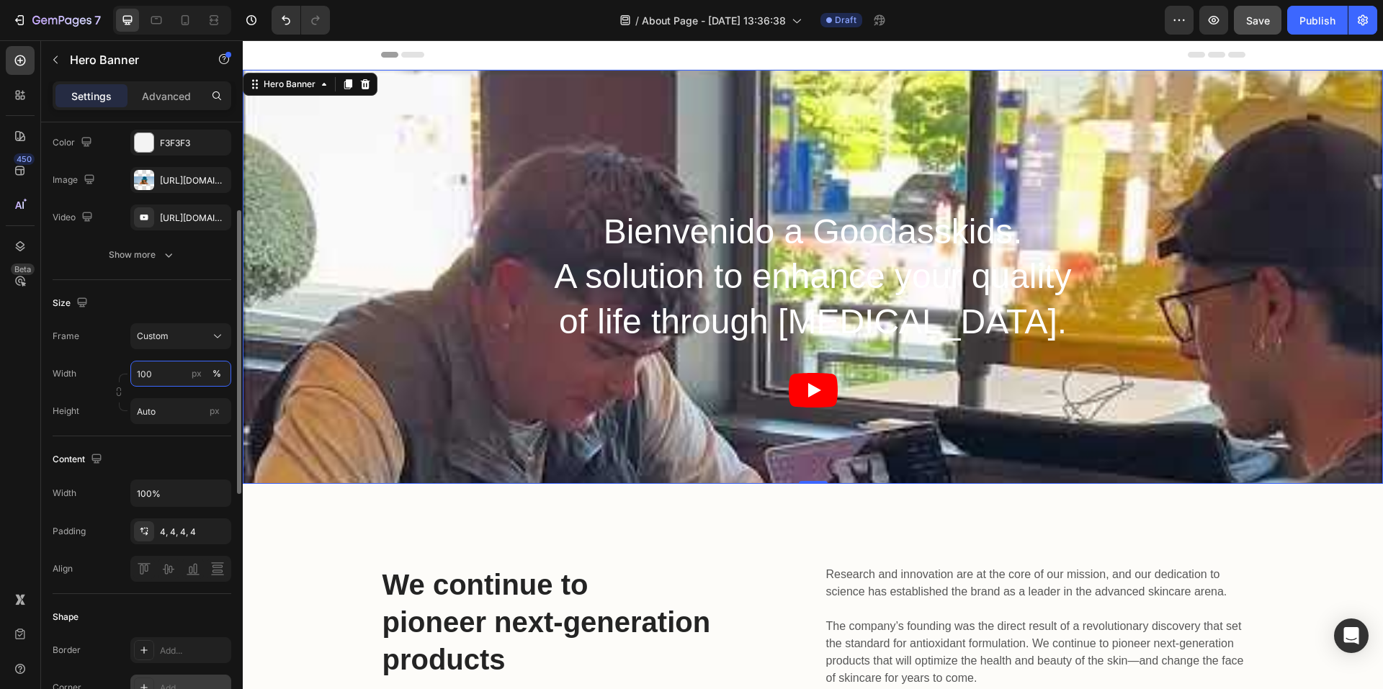
click at [184, 386] on input "100" at bounding box center [180, 374] width 101 height 26
click at [158, 440] on div "Default 1200px" at bounding box center [166, 449] width 118 height 26
click at [161, 387] on input "100" at bounding box center [180, 374] width 101 height 26
click at [158, 441] on div "Default 1200px" at bounding box center [166, 449] width 118 height 26
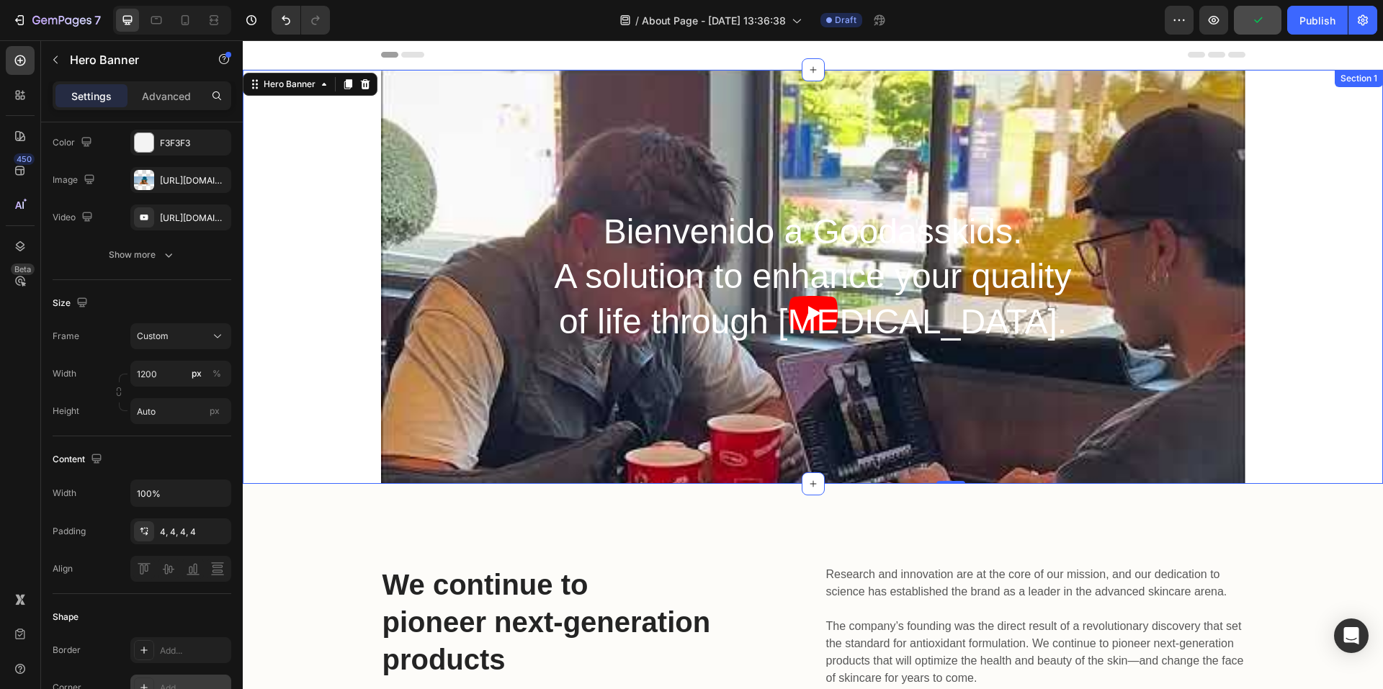
type input "100"
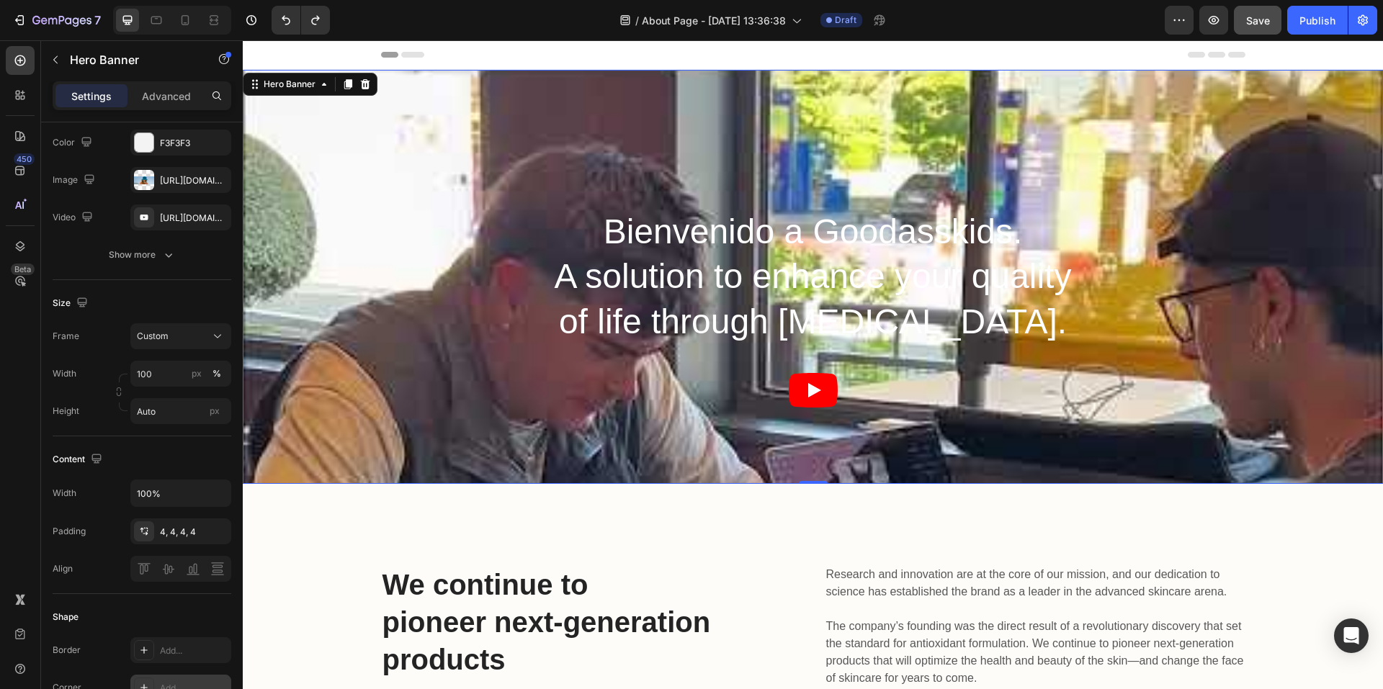
drag, startPoint x: 803, startPoint y: 485, endPoint x: 806, endPoint y: 419, distance: 66.4
click at [826, 459] on div "Bienvenido a Goodasskids. A solution to enhance your quality of life through [M…" at bounding box center [813, 277] width 1135 height 408
click at [326, 89] on icon at bounding box center [324, 85] width 12 height 12
click at [192, 343] on div "Custom" at bounding box center [172, 336] width 71 height 13
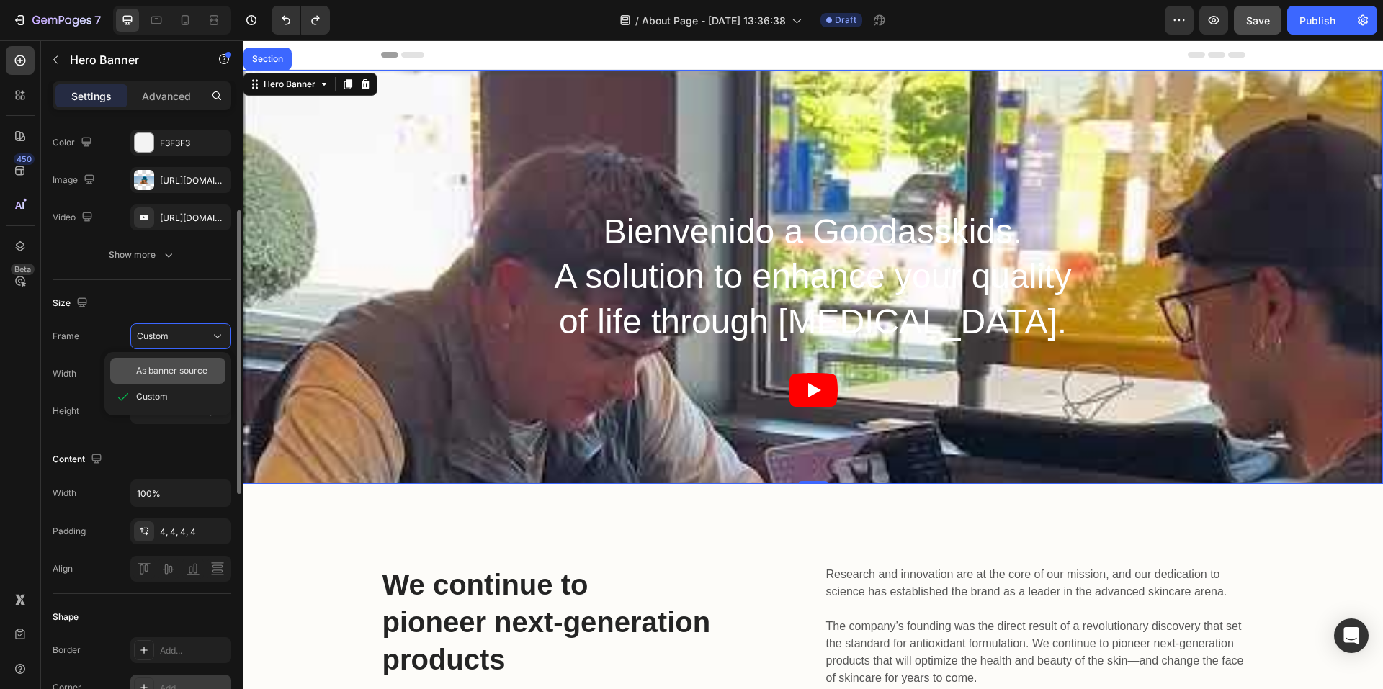
click at [179, 378] on span "As banner source" at bounding box center [171, 371] width 71 height 13
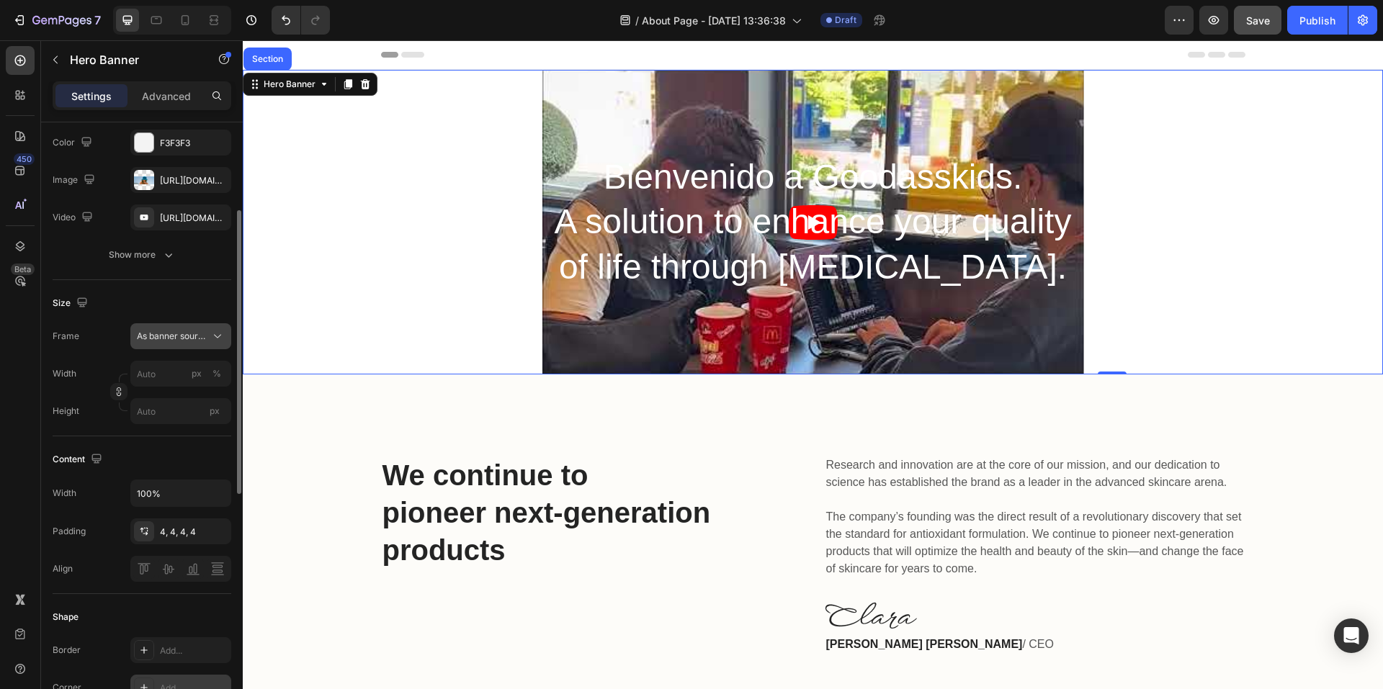
click at [170, 343] on span "As banner source" at bounding box center [172, 336] width 71 height 13
click at [165, 403] on span "Custom" at bounding box center [152, 396] width 32 height 13
click at [168, 343] on span "As banner source" at bounding box center [172, 336] width 71 height 13
click at [164, 403] on span "Custom" at bounding box center [152, 396] width 32 height 13
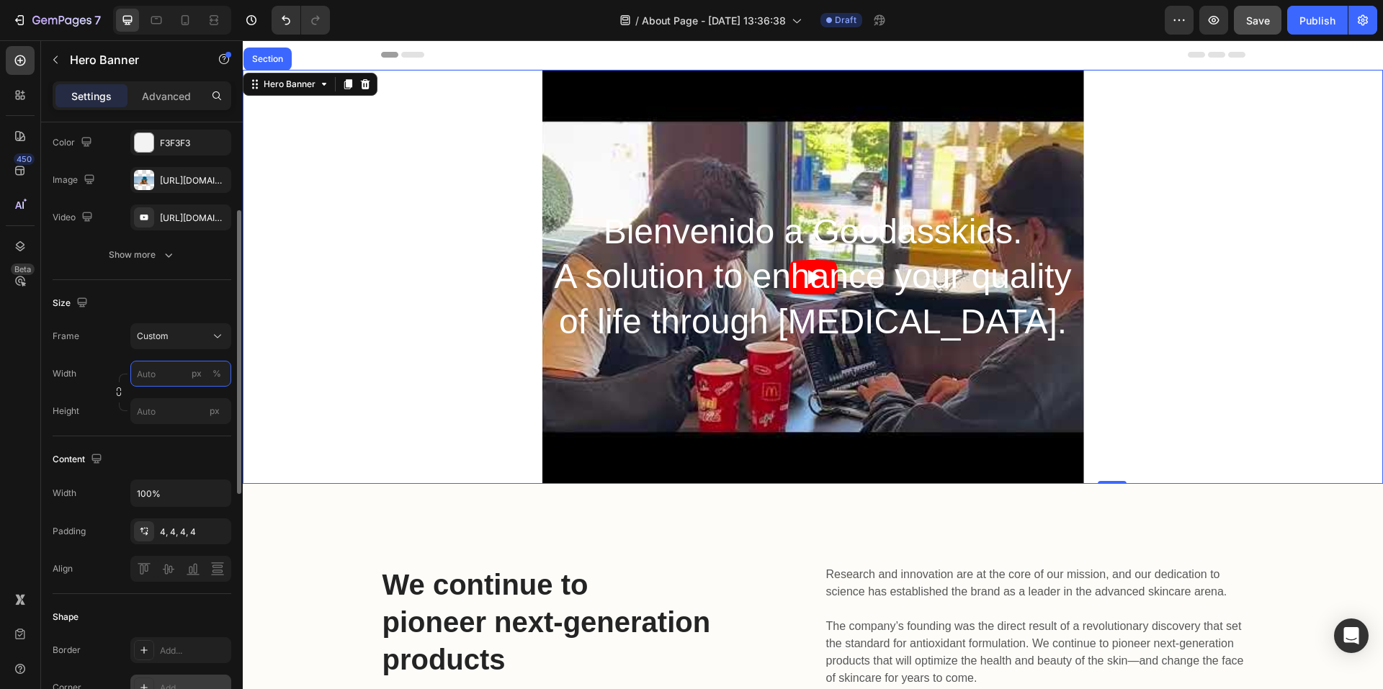
click at [161, 387] on input "px %" at bounding box center [180, 374] width 101 height 26
click at [176, 424] on p "Full 100%" at bounding box center [178, 422] width 84 height 13
type input "100"
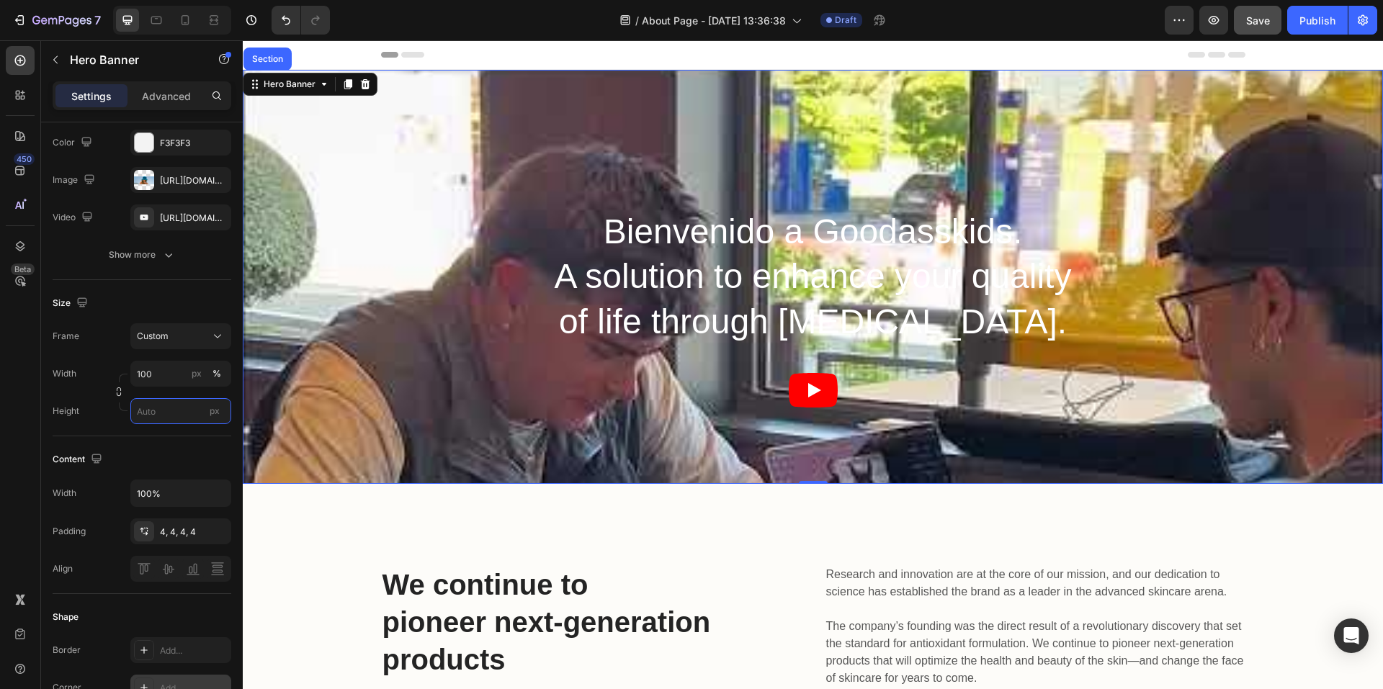
click at [176, 424] on input "px" at bounding box center [180, 411] width 101 height 26
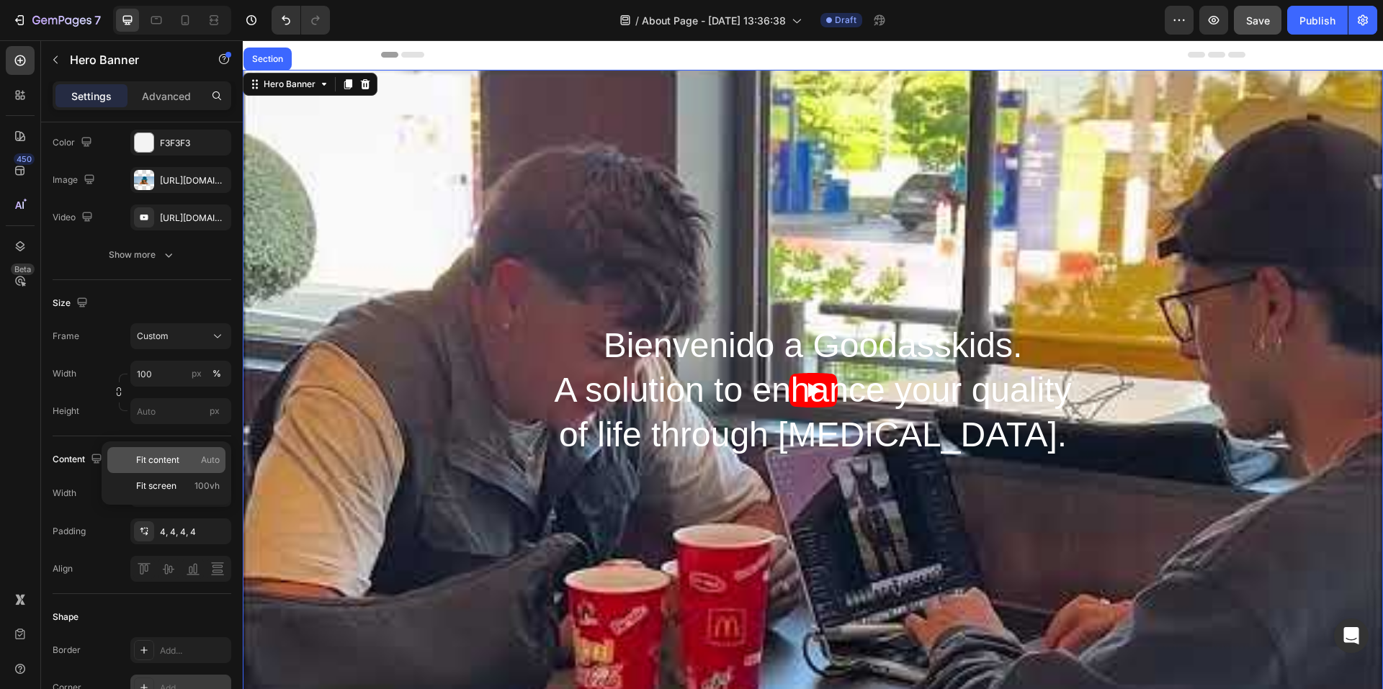
click at [169, 458] on span "Fit content" at bounding box center [157, 460] width 43 height 13
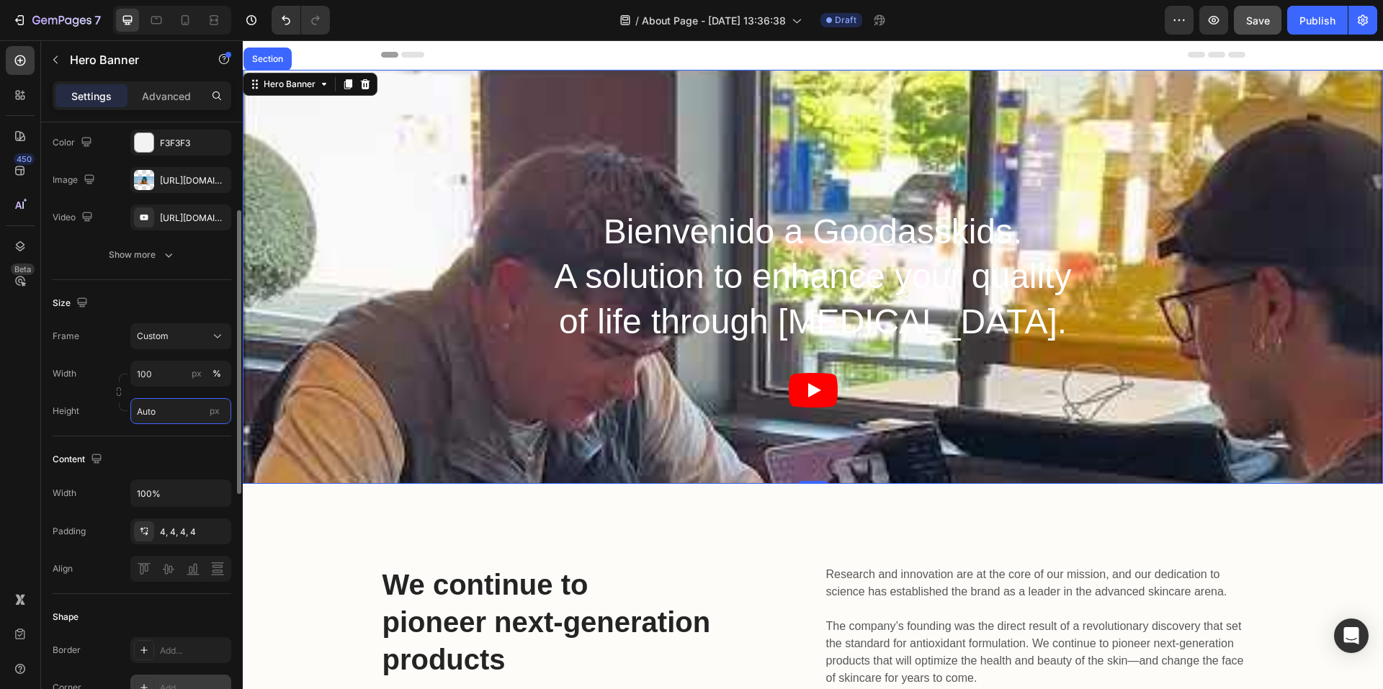
click at [169, 415] on input "Auto" at bounding box center [180, 411] width 101 height 26
click at [168, 481] on span "Fit screen" at bounding box center [156, 486] width 40 height 13
type input "100 vh"
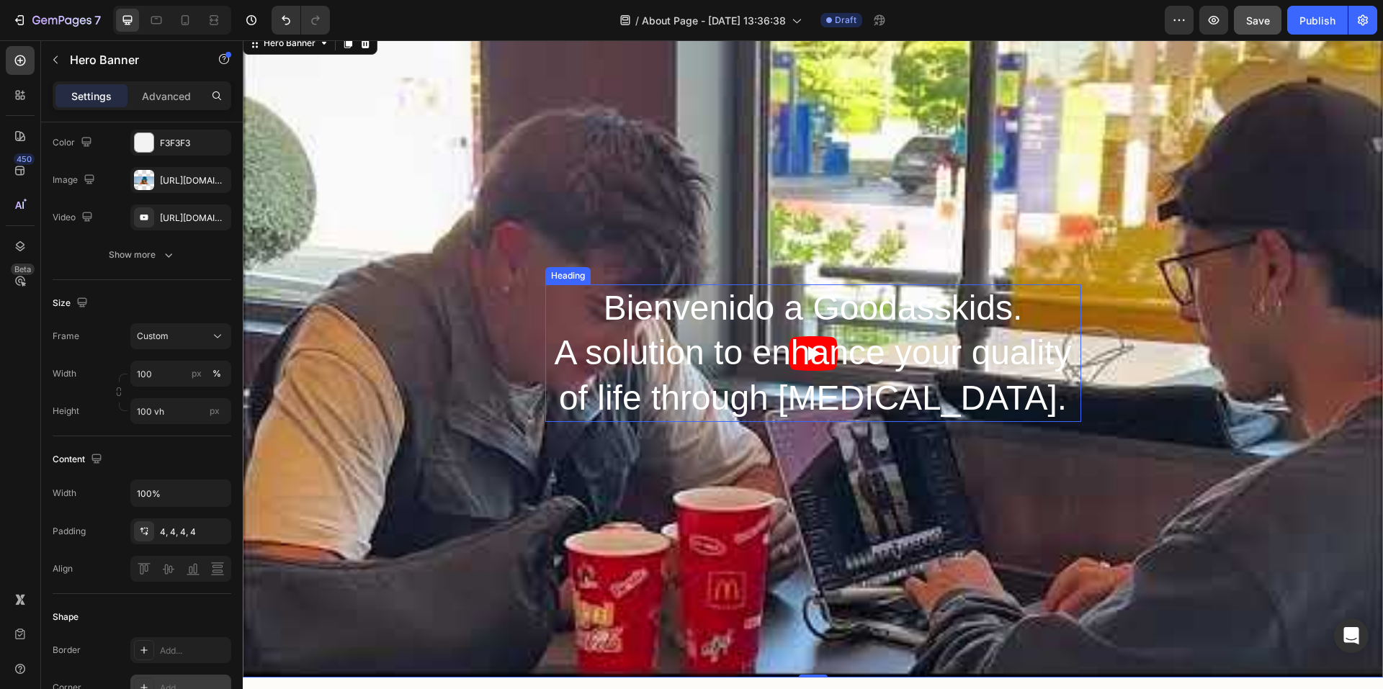
scroll to position [0, 0]
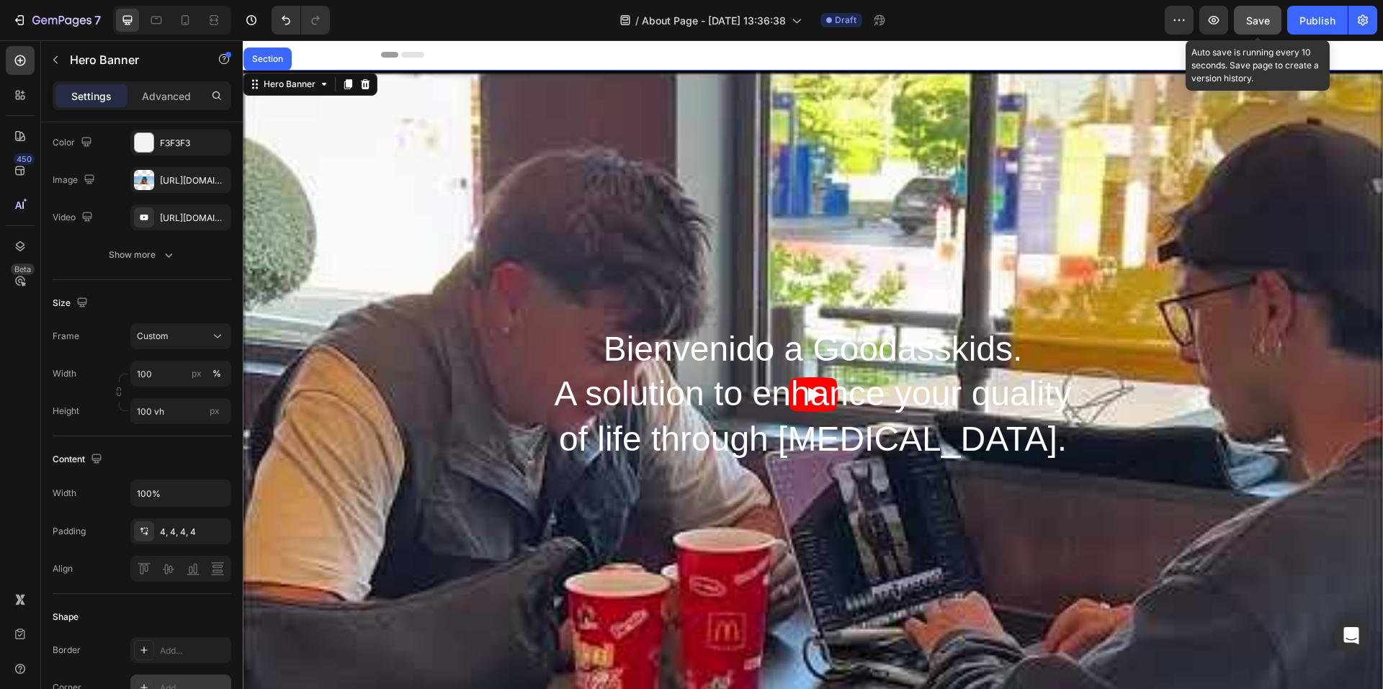
click at [1264, 27] on div "Save" at bounding box center [1258, 20] width 24 height 15
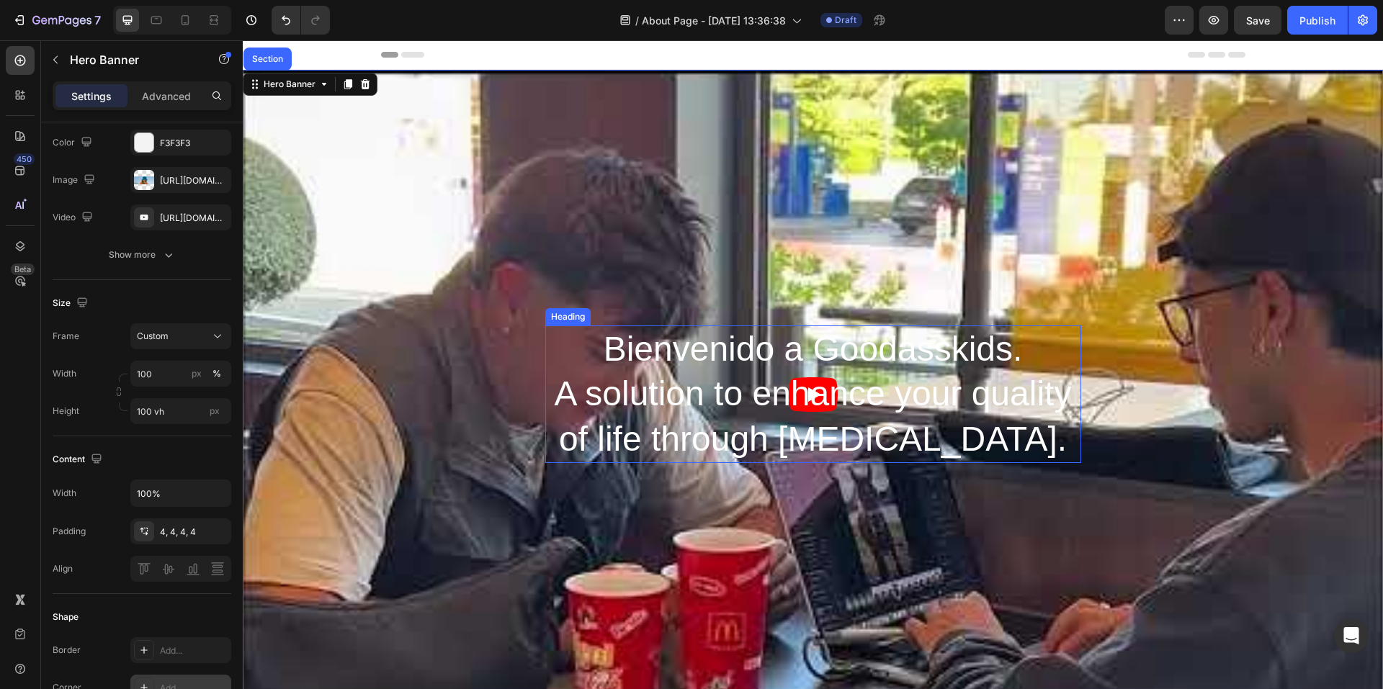
click at [662, 389] on p "Bienvenido a Goodasskids. A solution to enhance your quality of life through [M…" at bounding box center [813, 394] width 533 height 135
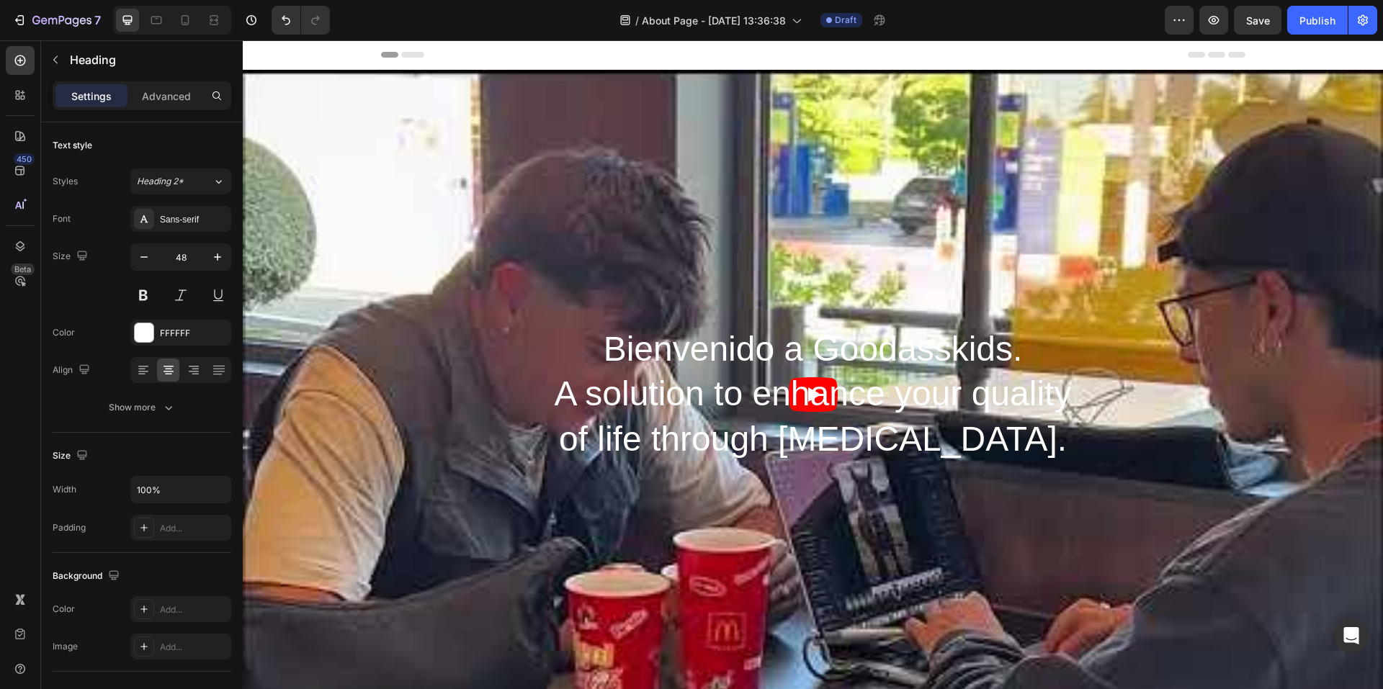
click at [737, 397] on h2 "Bienvenido a Goodasskids. A solution to enhance your quality of life through [M…" at bounding box center [813, 395] width 536 height 138
click at [723, 397] on p "Bienvenido a Goodasskids. A solution to enhance your quality of life through [M…" at bounding box center [813, 394] width 533 height 135
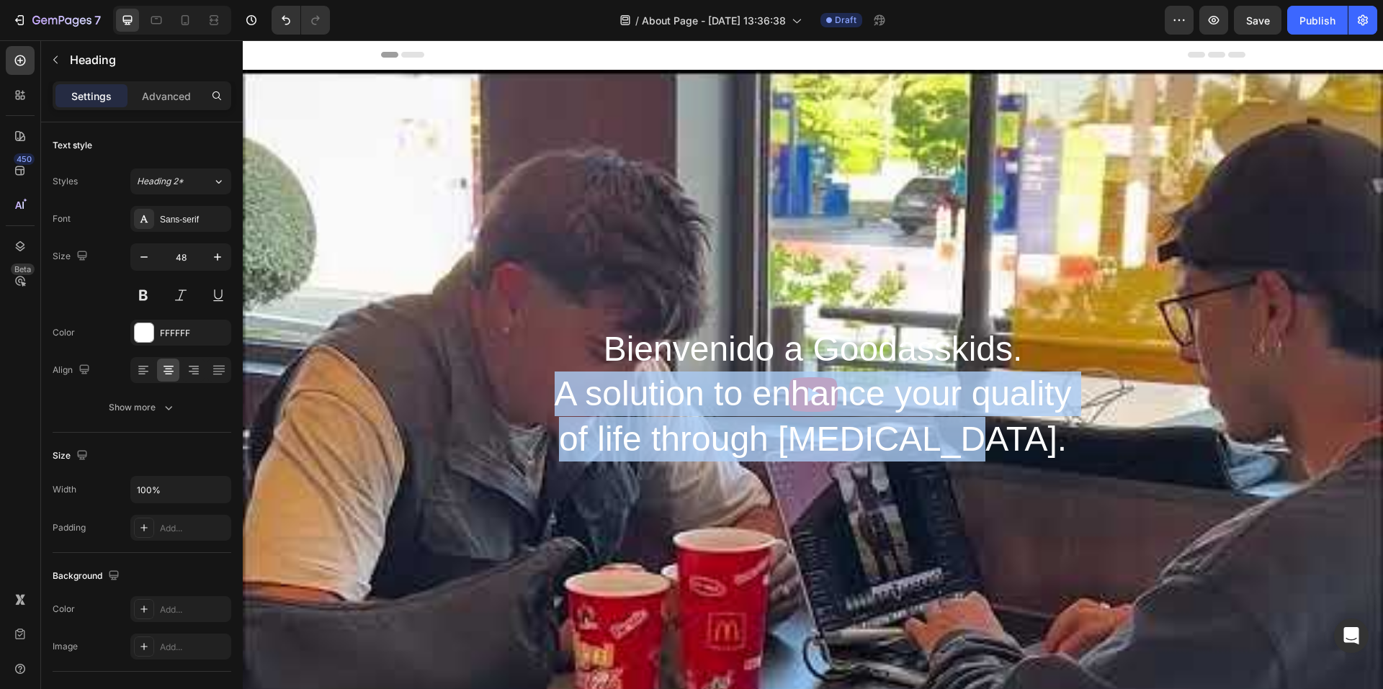
click at [723, 397] on p "Bienvenido a Goodasskids. A solution to enhance your quality of life through [M…" at bounding box center [813, 394] width 533 height 135
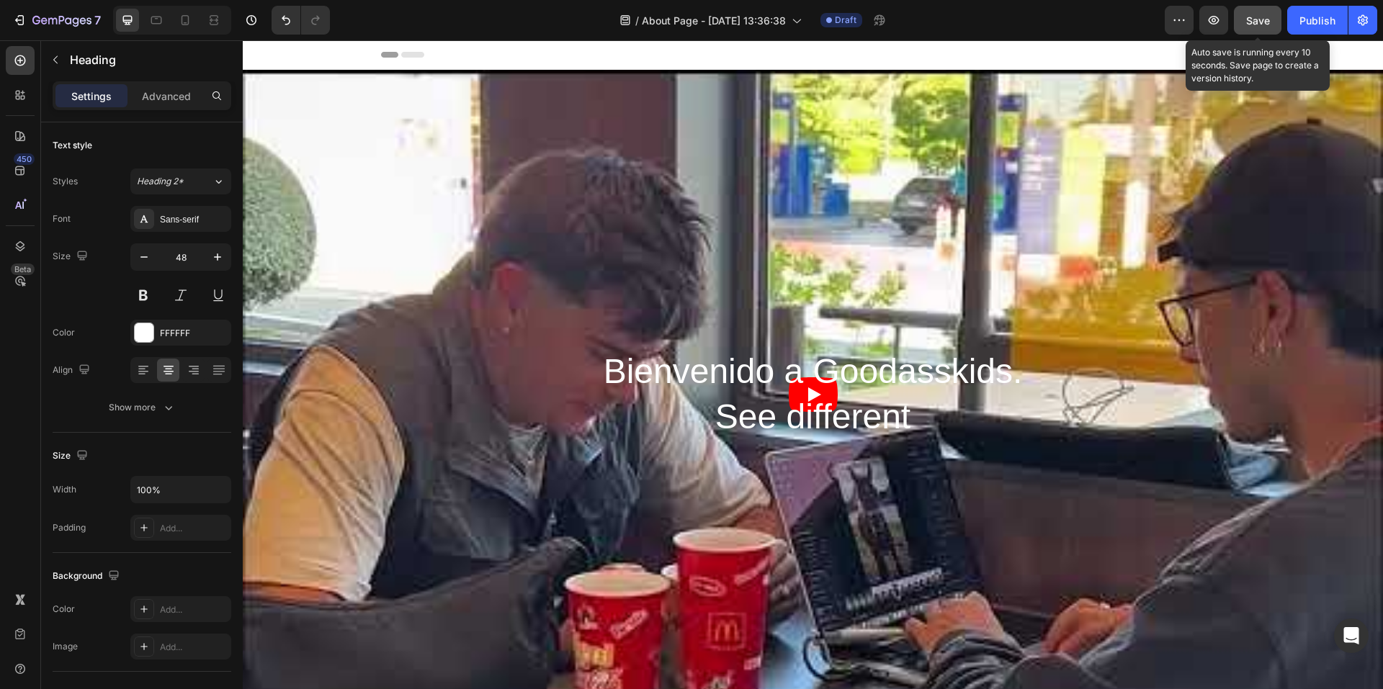
click at [1272, 25] on button "Save" at bounding box center [1258, 20] width 48 height 29
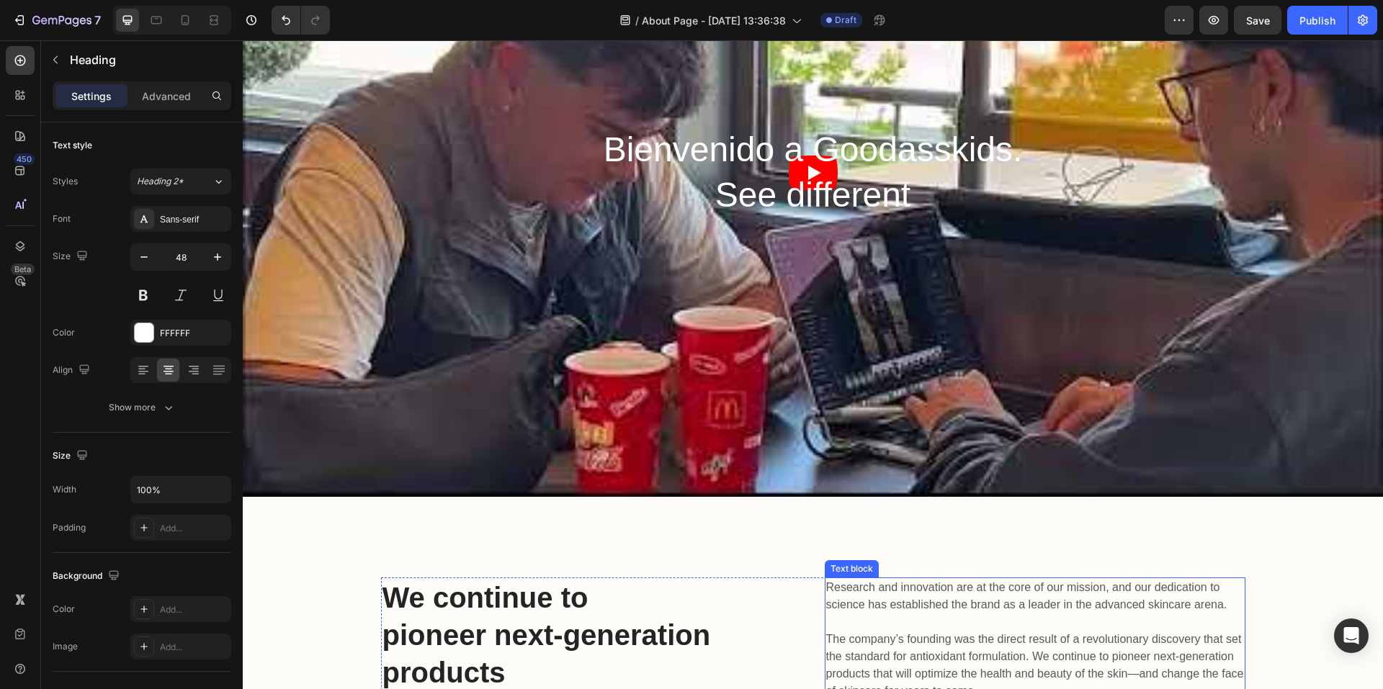
scroll to position [216, 0]
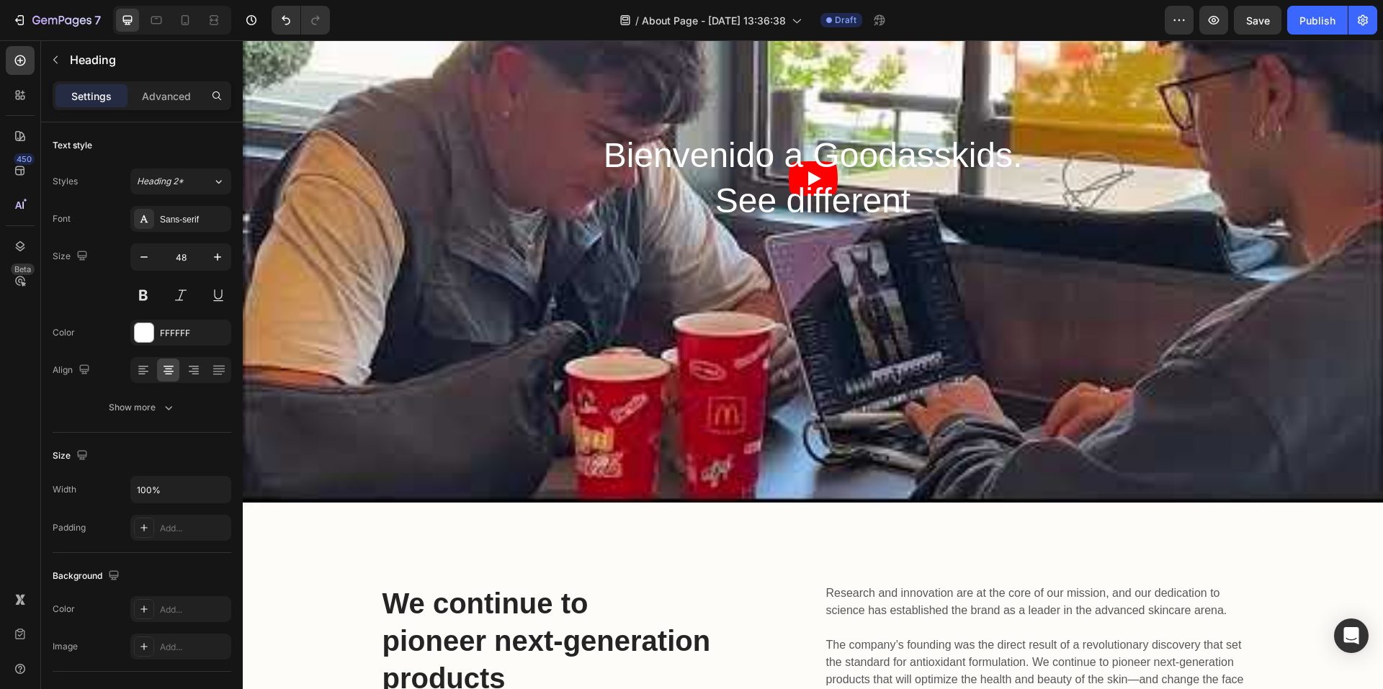
click at [834, 208] on p "Bienvenido a Goodasskids. See different" at bounding box center [813, 178] width 533 height 90
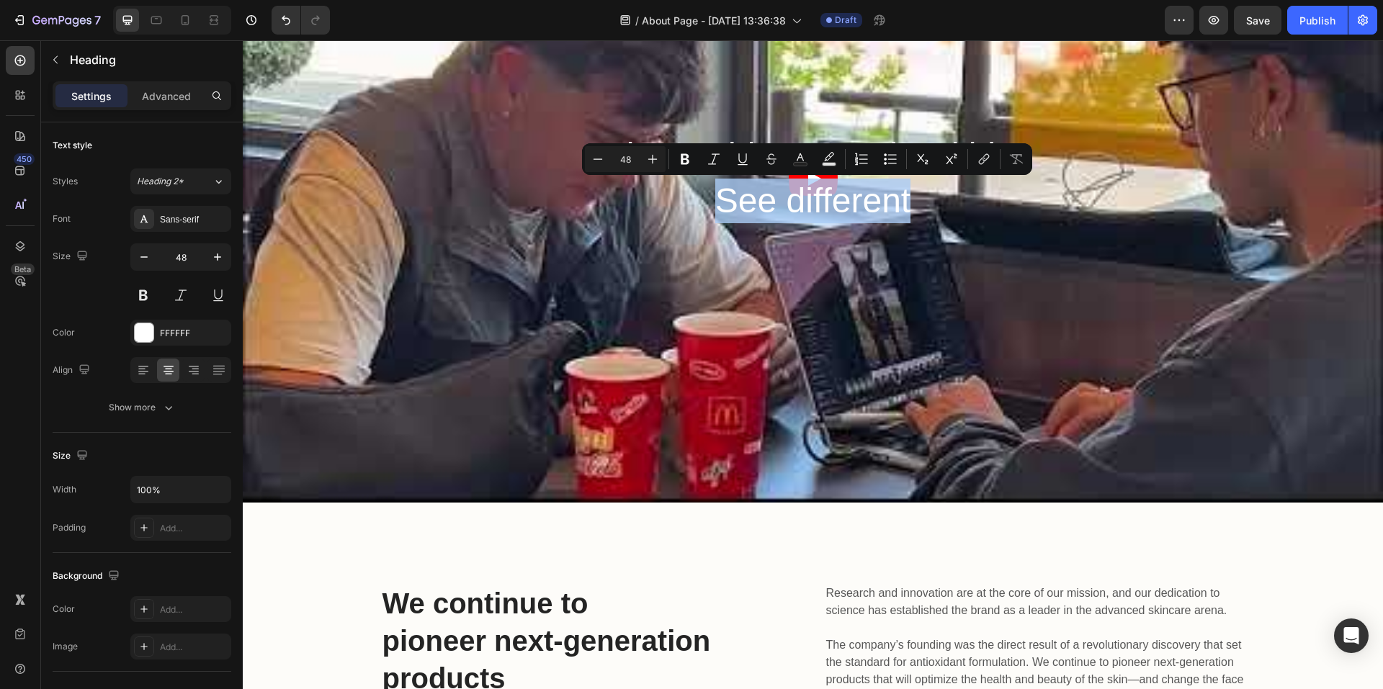
click at [895, 203] on p "Bienvenido a Goodasskids. See different" at bounding box center [813, 178] width 533 height 90
click at [911, 213] on p "Bienvenido a Goodasskids. See different" at bounding box center [813, 178] width 533 height 90
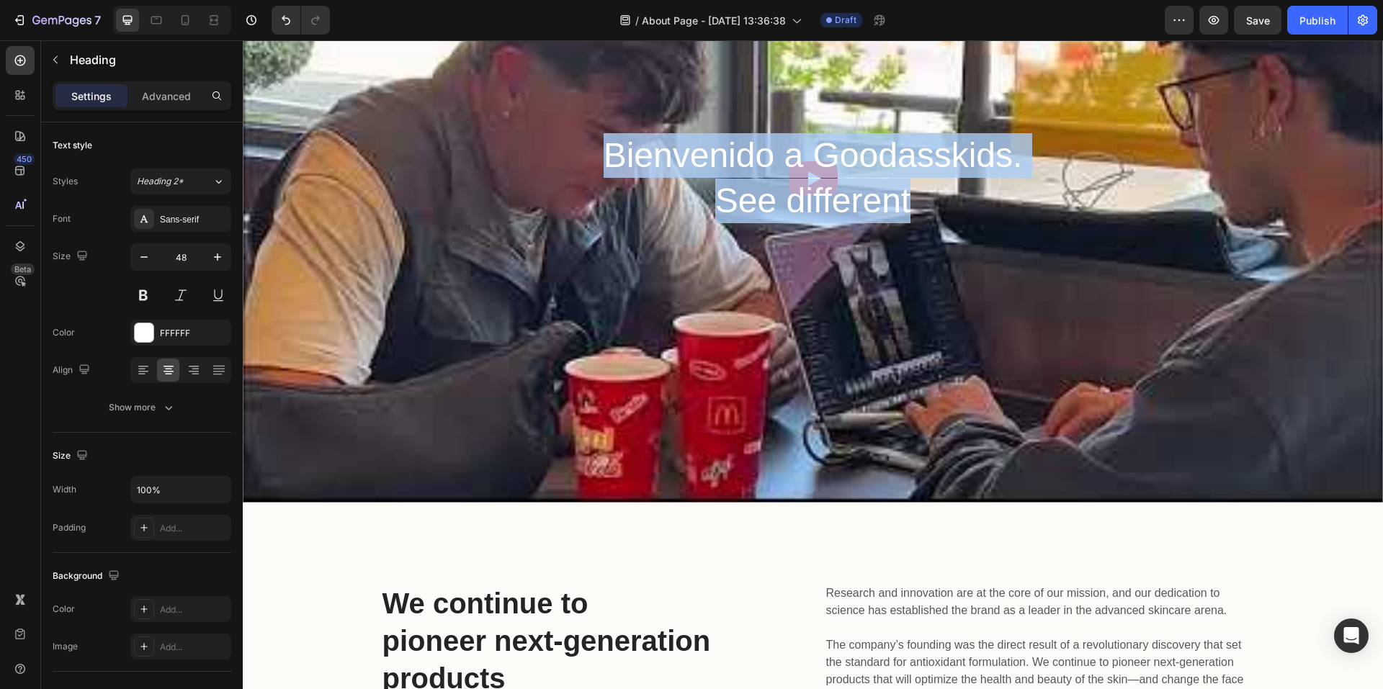
drag, startPoint x: 904, startPoint y: 203, endPoint x: 594, endPoint y: 131, distance: 318.0
click at [594, 131] on div "Bienvenido a Goodasskids. See different Heading Row" at bounding box center [813, 178] width 1135 height 364
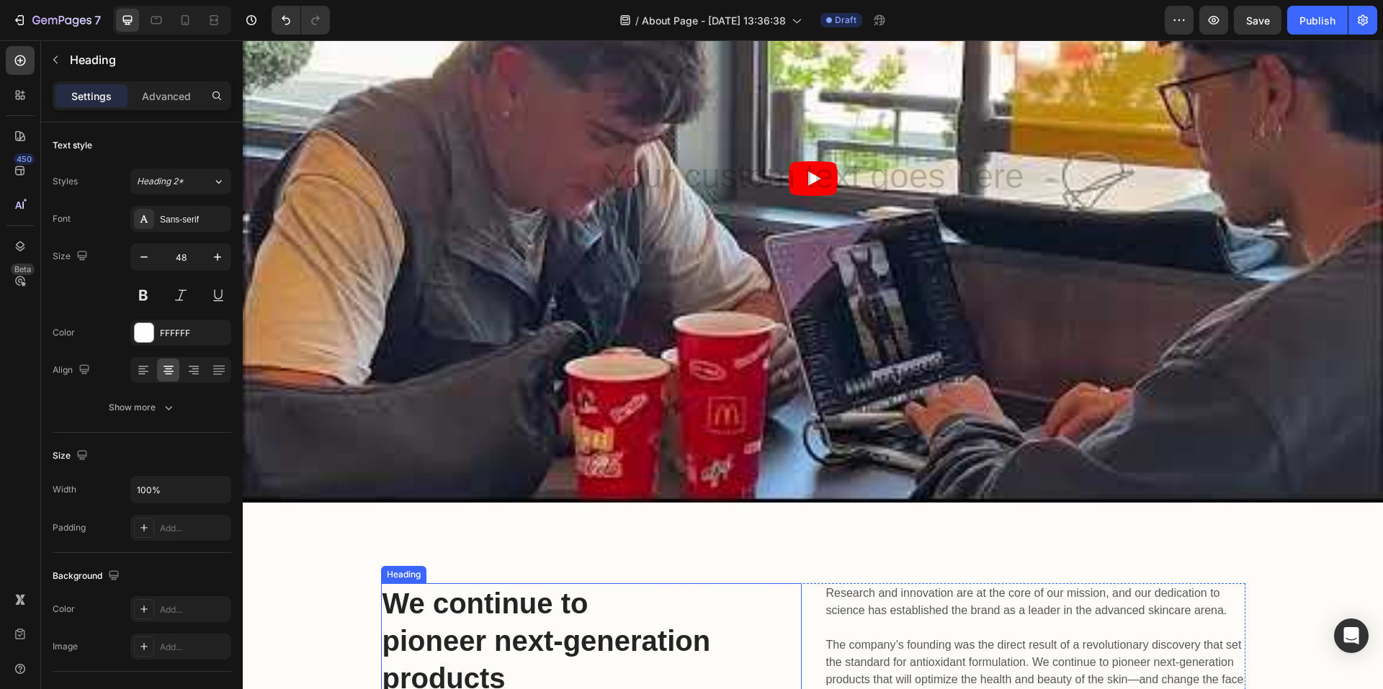
click at [504, 615] on p "We continue to pioneer next-generation products" at bounding box center [592, 641] width 418 height 112
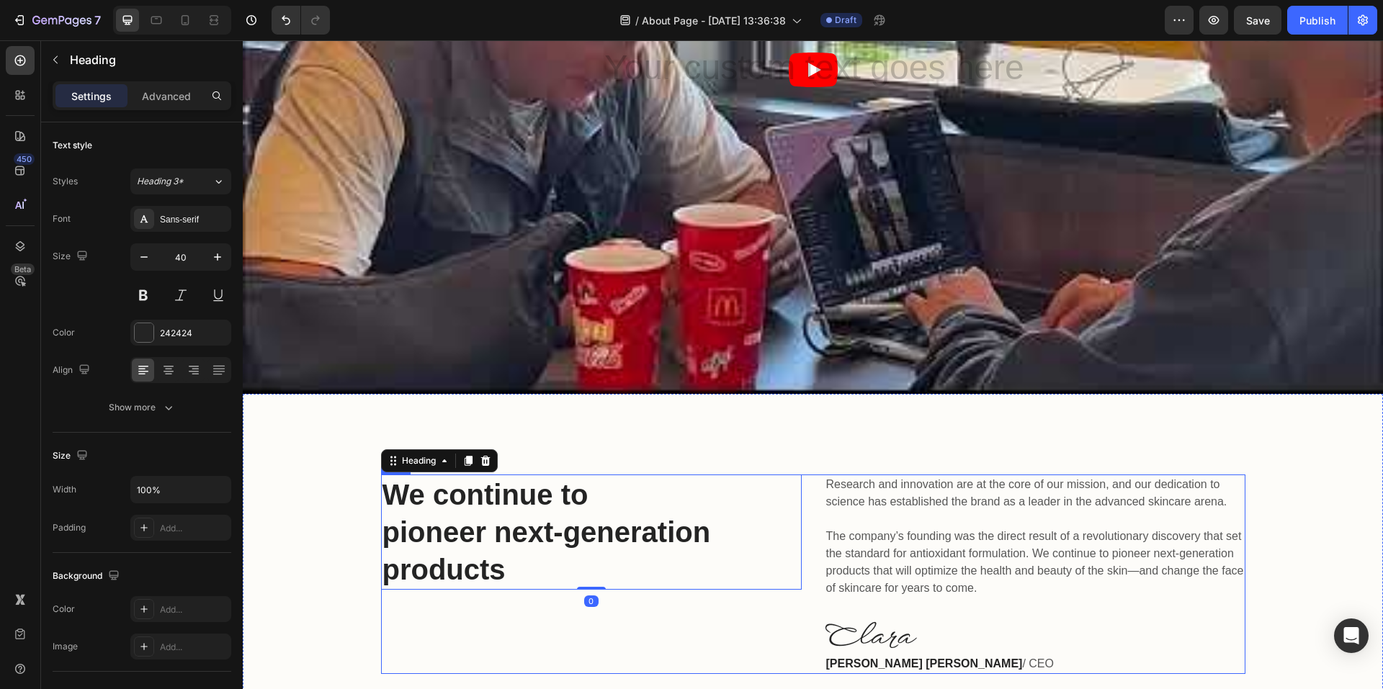
scroll to position [360, 0]
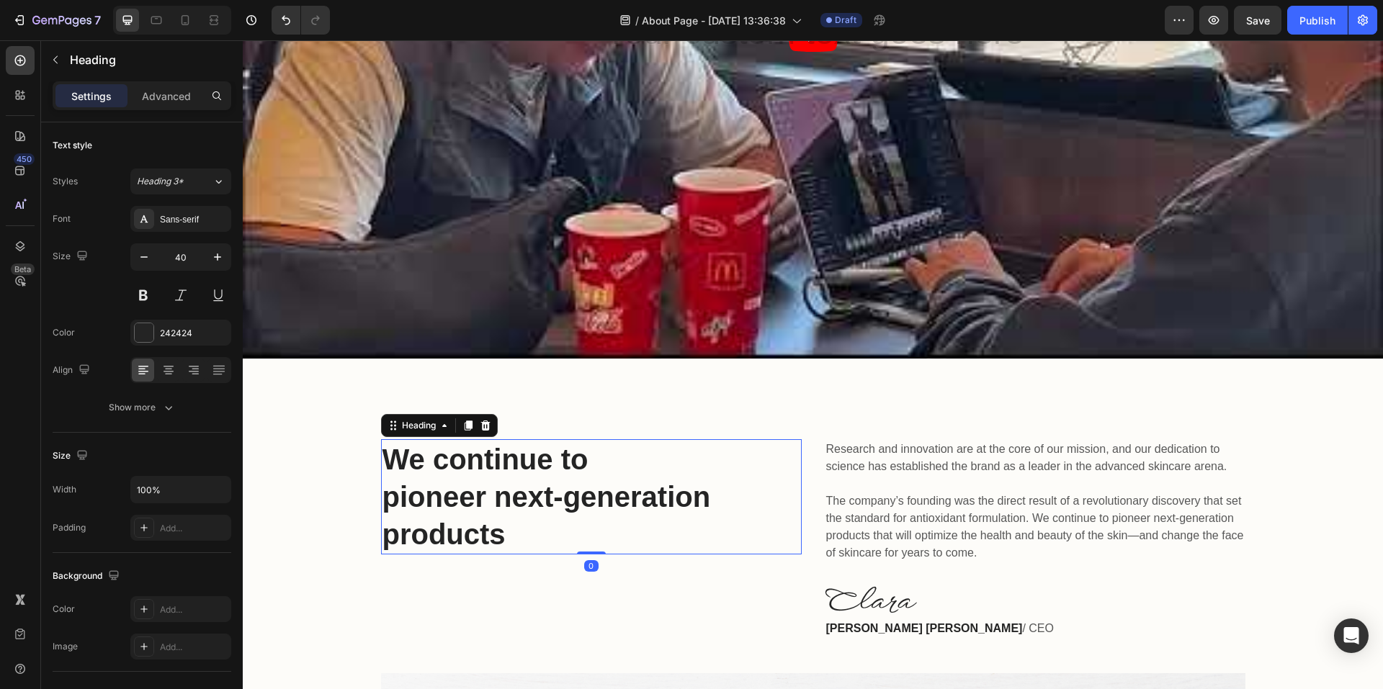
click at [475, 532] on p "We continue to pioneer next-generation products" at bounding box center [592, 497] width 418 height 112
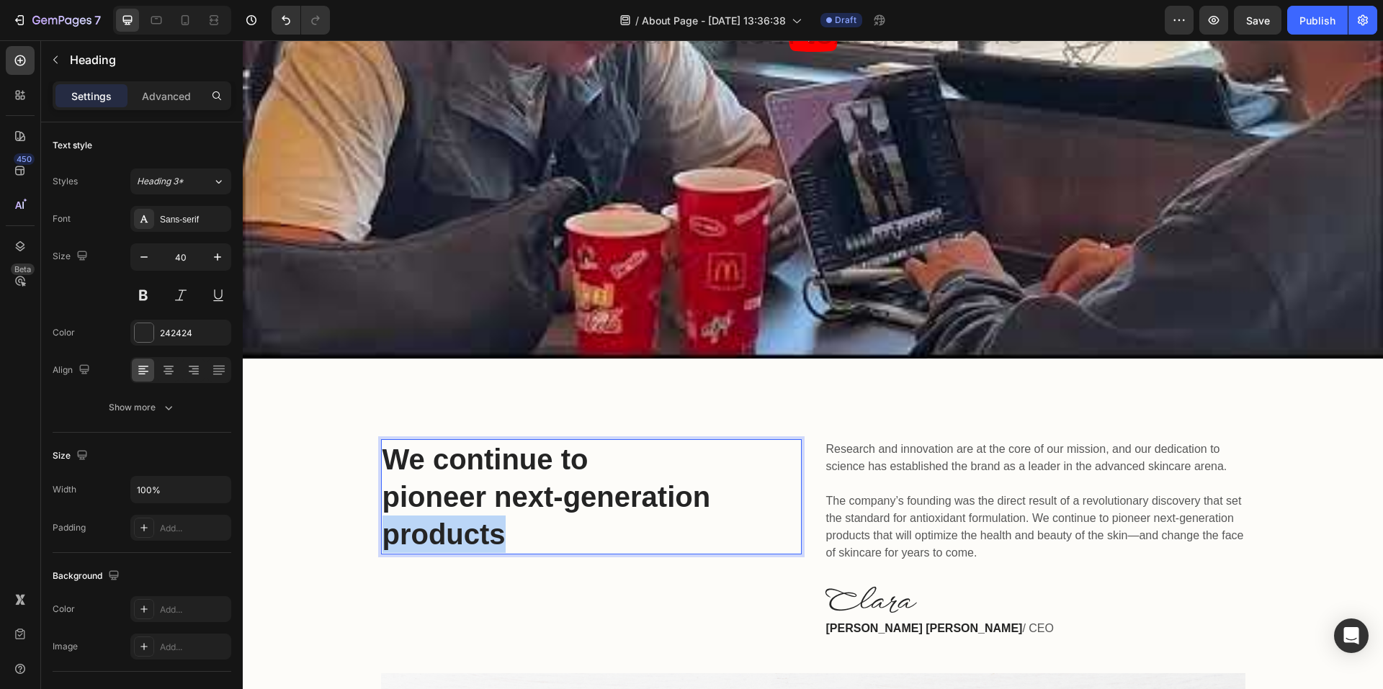
click at [475, 532] on p "We continue to pioneer next-generation products" at bounding box center [592, 497] width 418 height 112
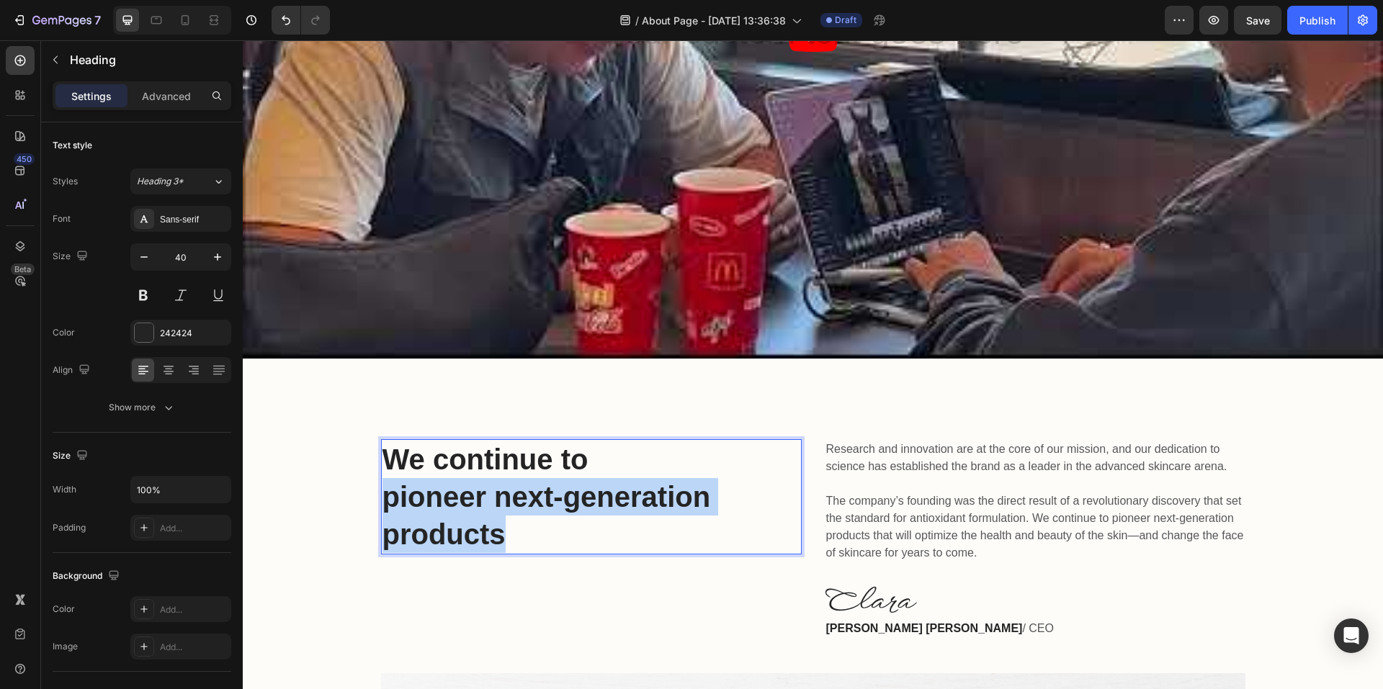
click at [475, 532] on p "We continue to pioneer next-generation products" at bounding box center [592, 497] width 418 height 112
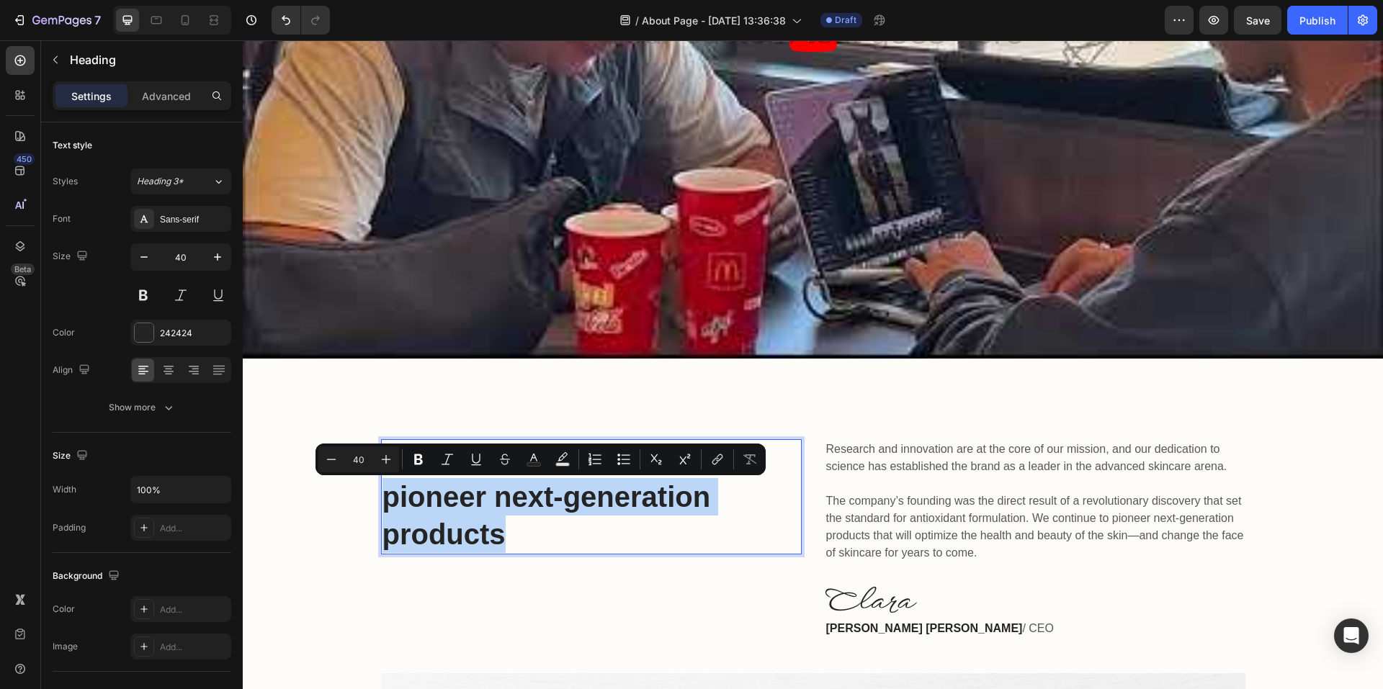
click at [512, 542] on p "We continue to pioneer next-generation products" at bounding box center [592, 497] width 418 height 112
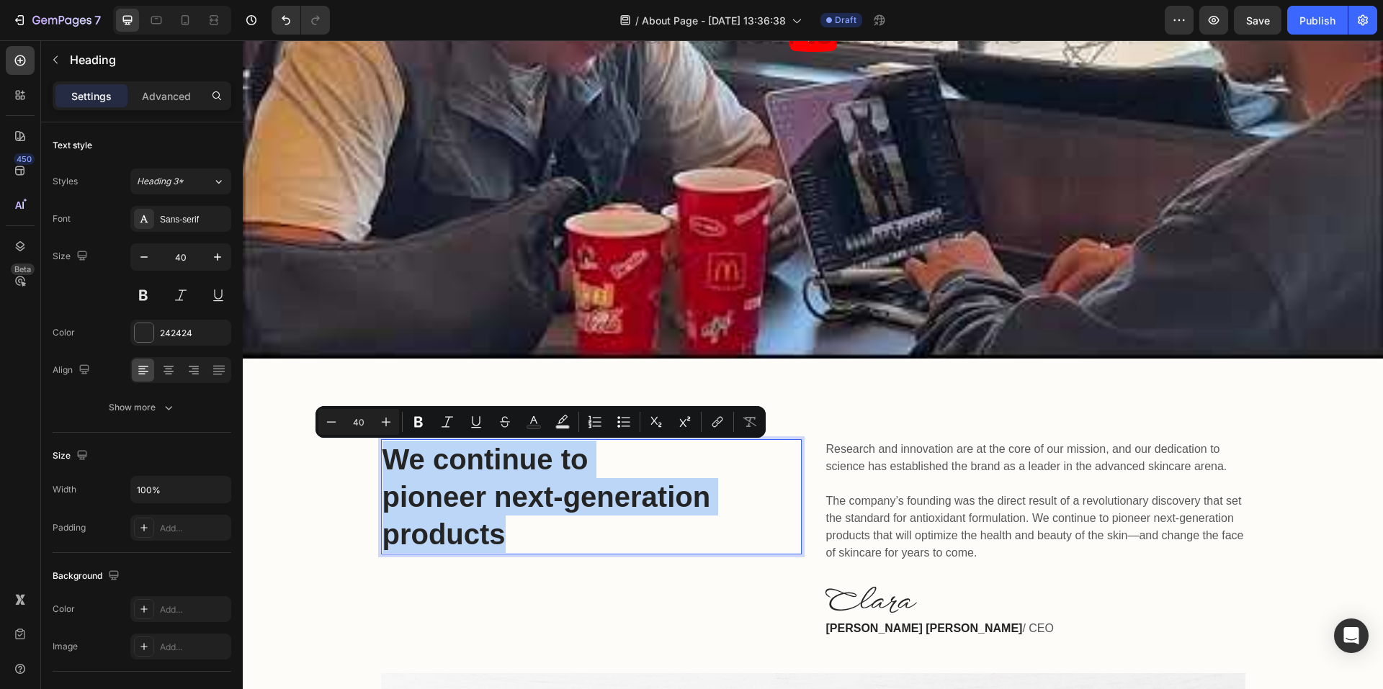
drag, startPoint x: 491, startPoint y: 530, endPoint x: 385, endPoint y: 460, distance: 127.9
click at [385, 460] on p "We continue to pioneer next-generation products" at bounding box center [592, 497] width 418 height 112
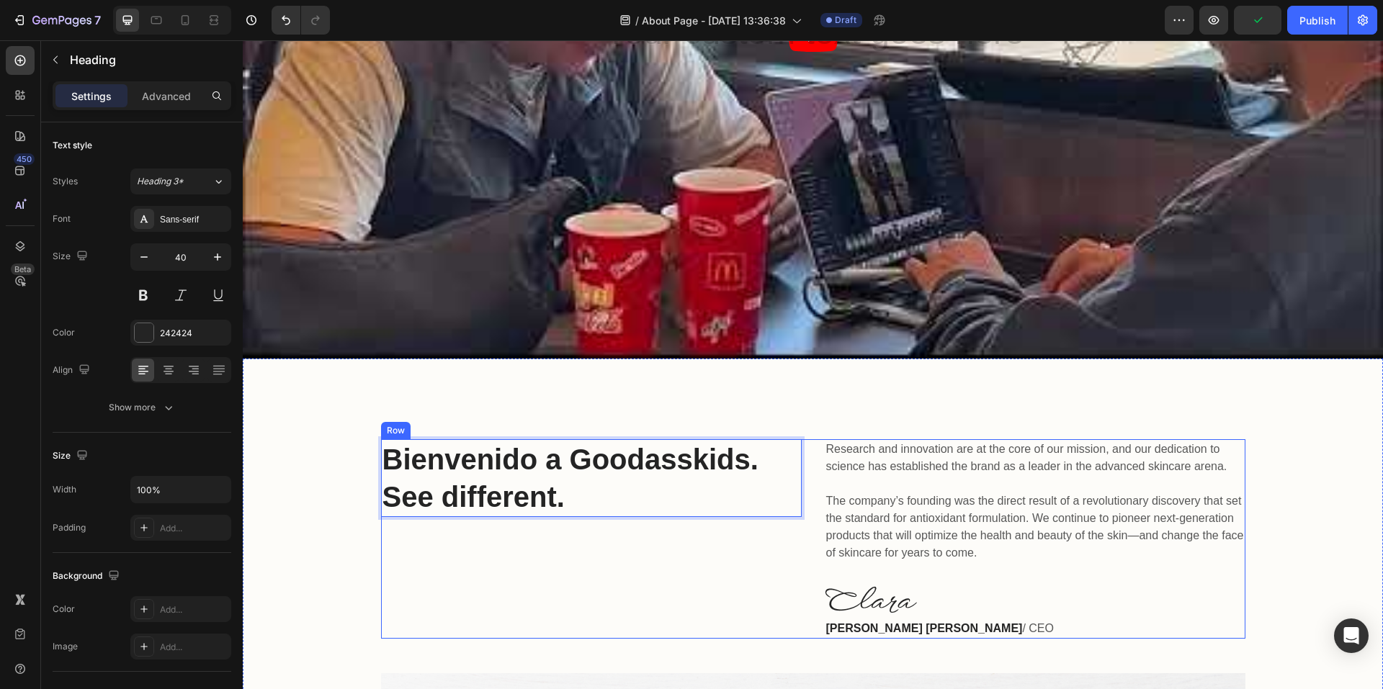
click at [596, 564] on div "Bienvenido a Goodasskids. See different. Heading 0" at bounding box center [591, 539] width 421 height 200
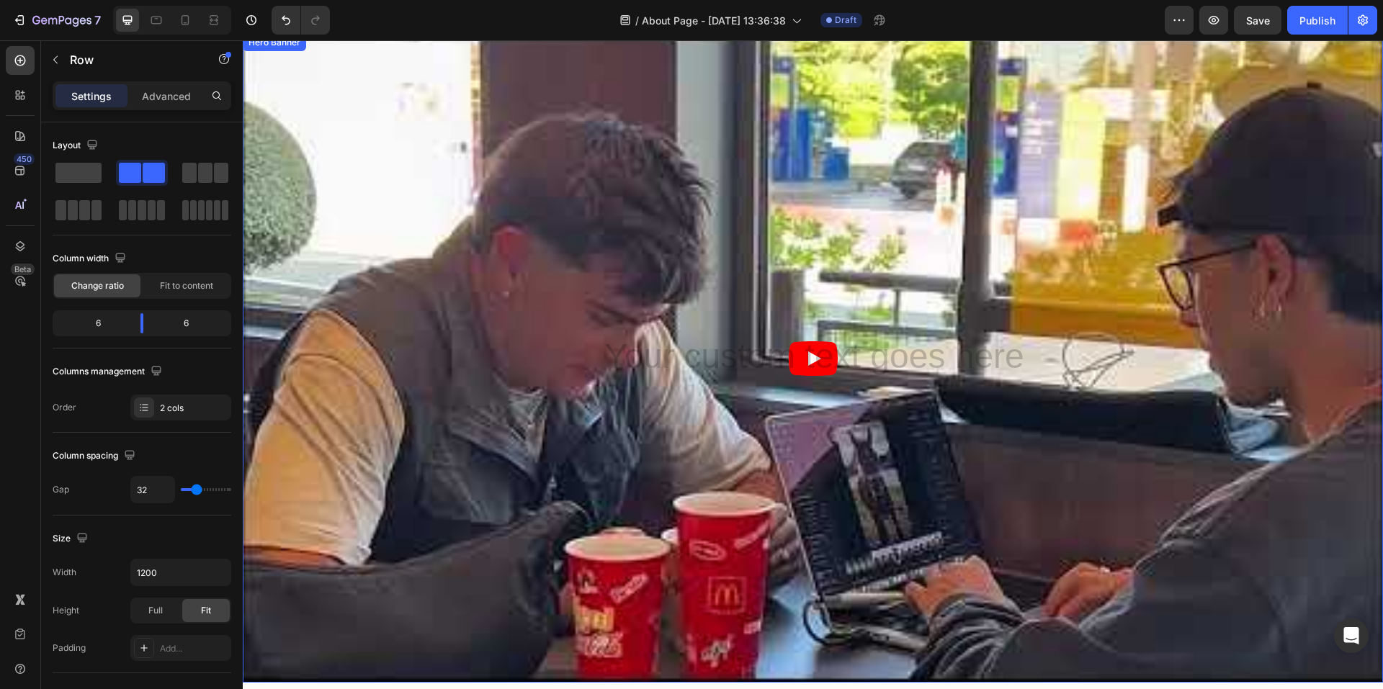
scroll to position [0, 0]
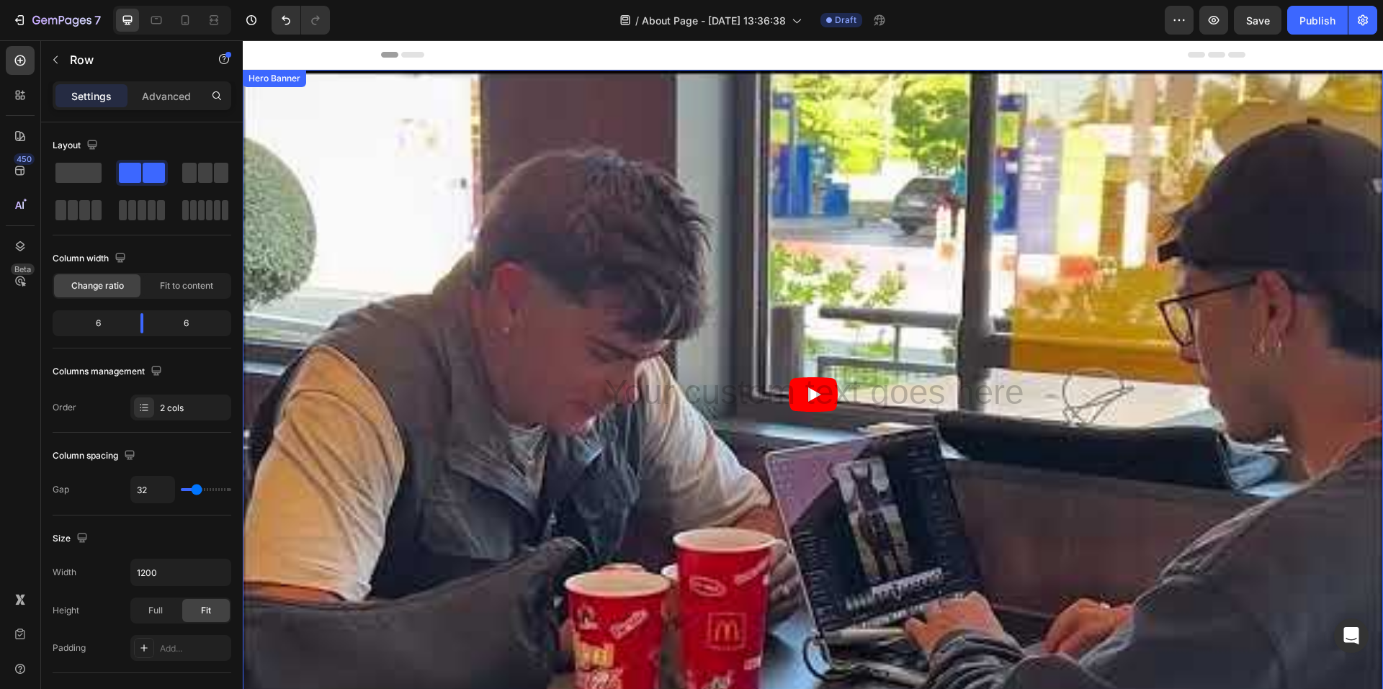
click at [347, 262] on div "Heading Row" at bounding box center [813, 394] width 1135 height 318
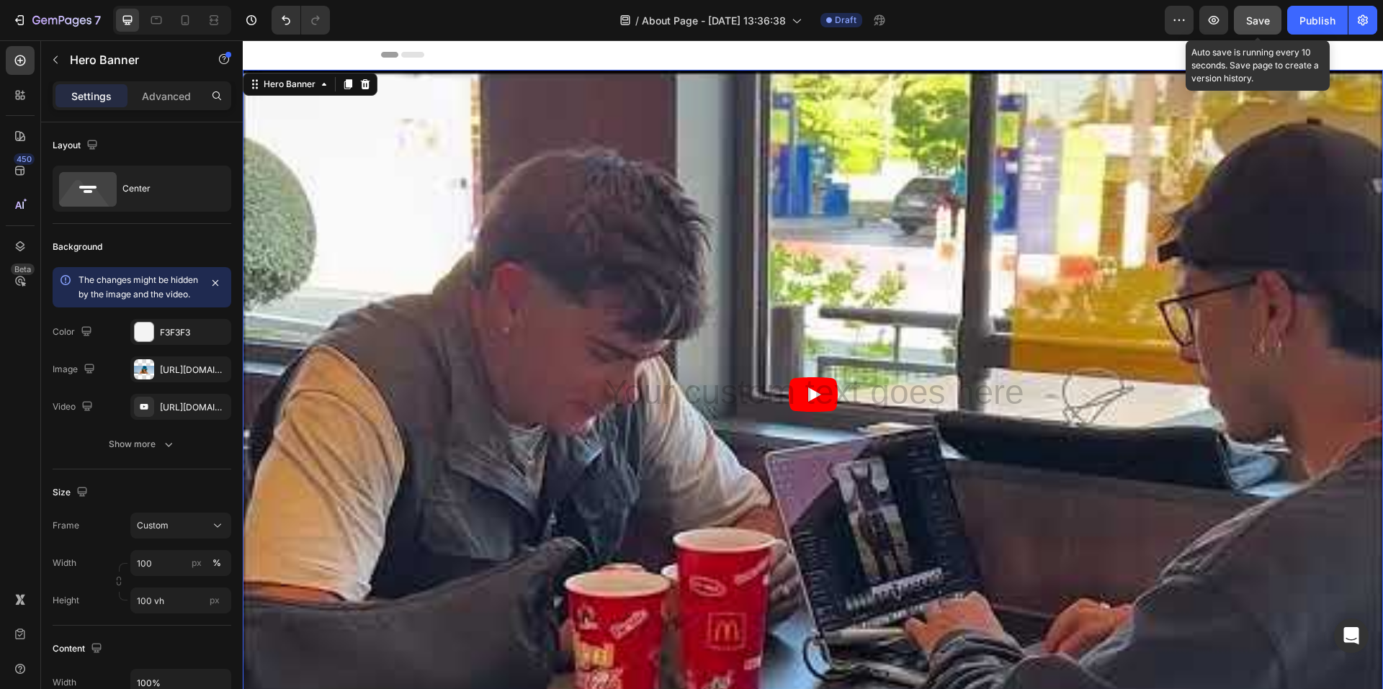
click at [1241, 30] on button "Save" at bounding box center [1258, 20] width 48 height 29
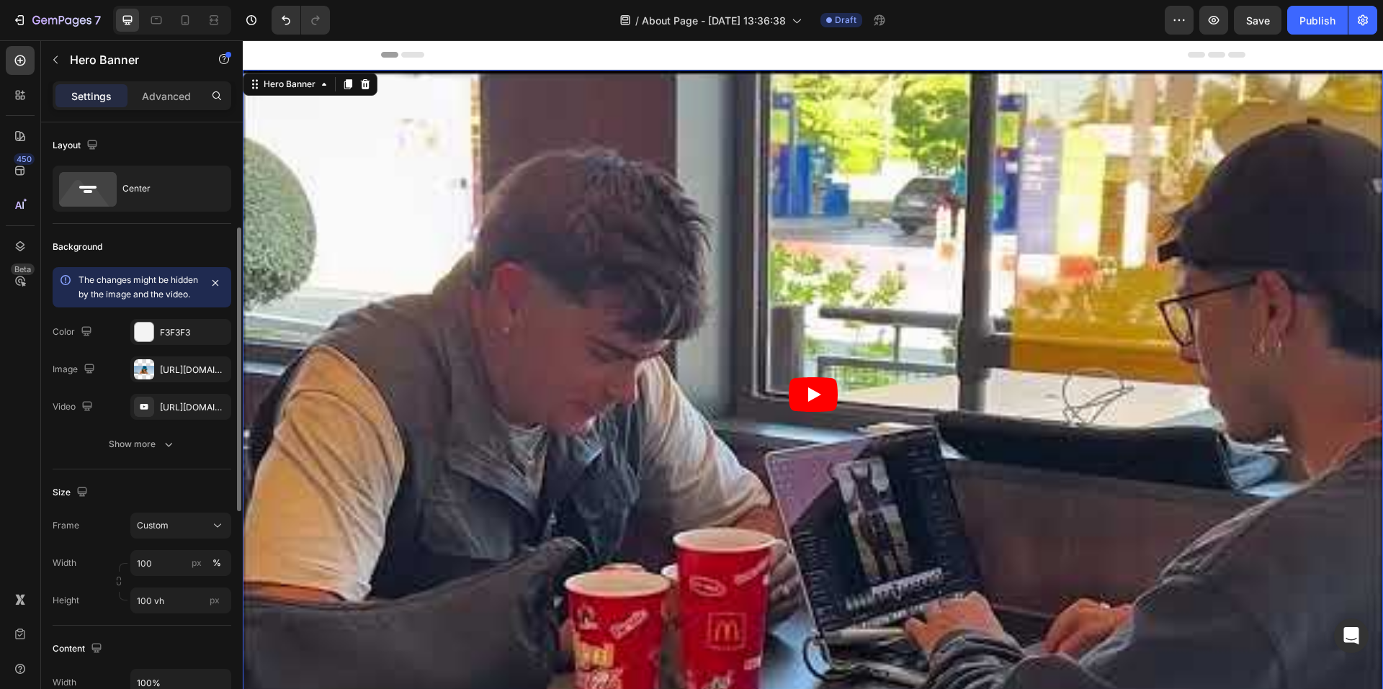
scroll to position [144, 0]
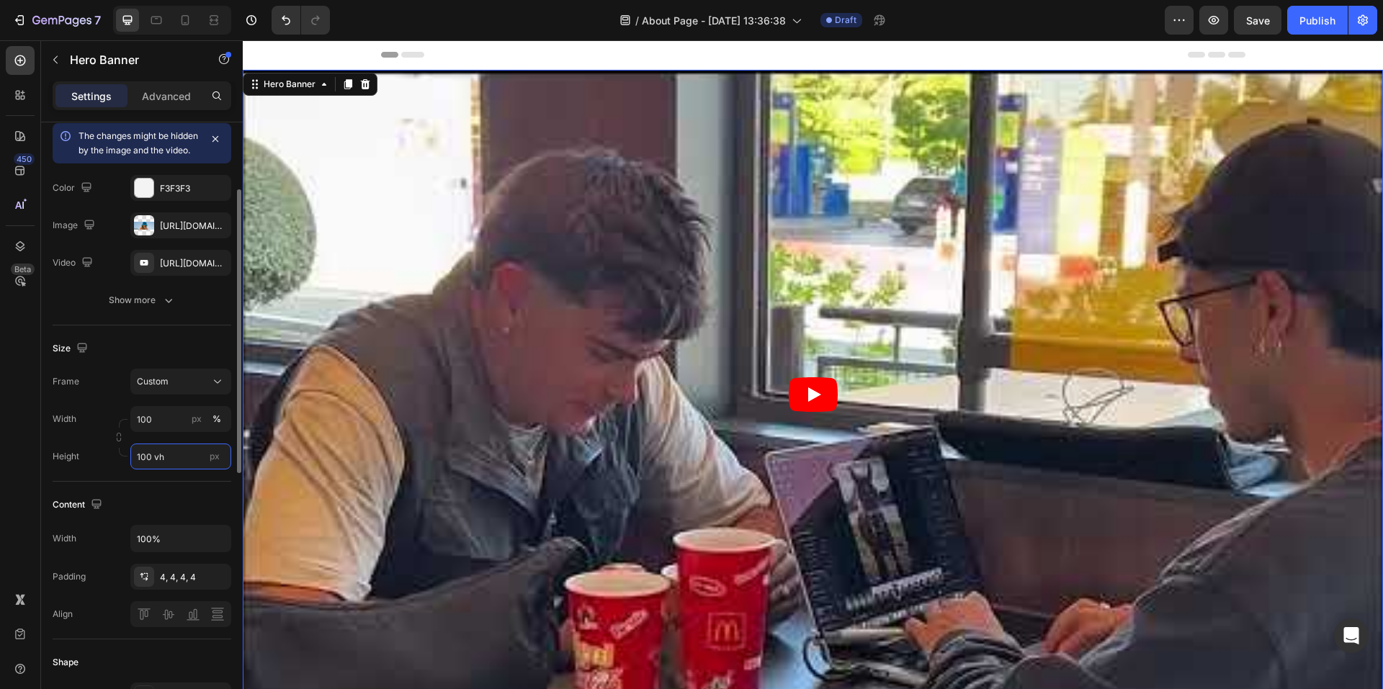
click at [163, 470] on input "100 vh" at bounding box center [180, 457] width 101 height 26
click at [171, 470] on input "100 vh" at bounding box center [180, 457] width 101 height 26
click at [184, 540] on div "Fit screen 100vh" at bounding box center [166, 532] width 118 height 26
click at [148, 470] on input "100 vh" at bounding box center [180, 457] width 101 height 26
click at [149, 469] on input "100 vh" at bounding box center [180, 457] width 101 height 26
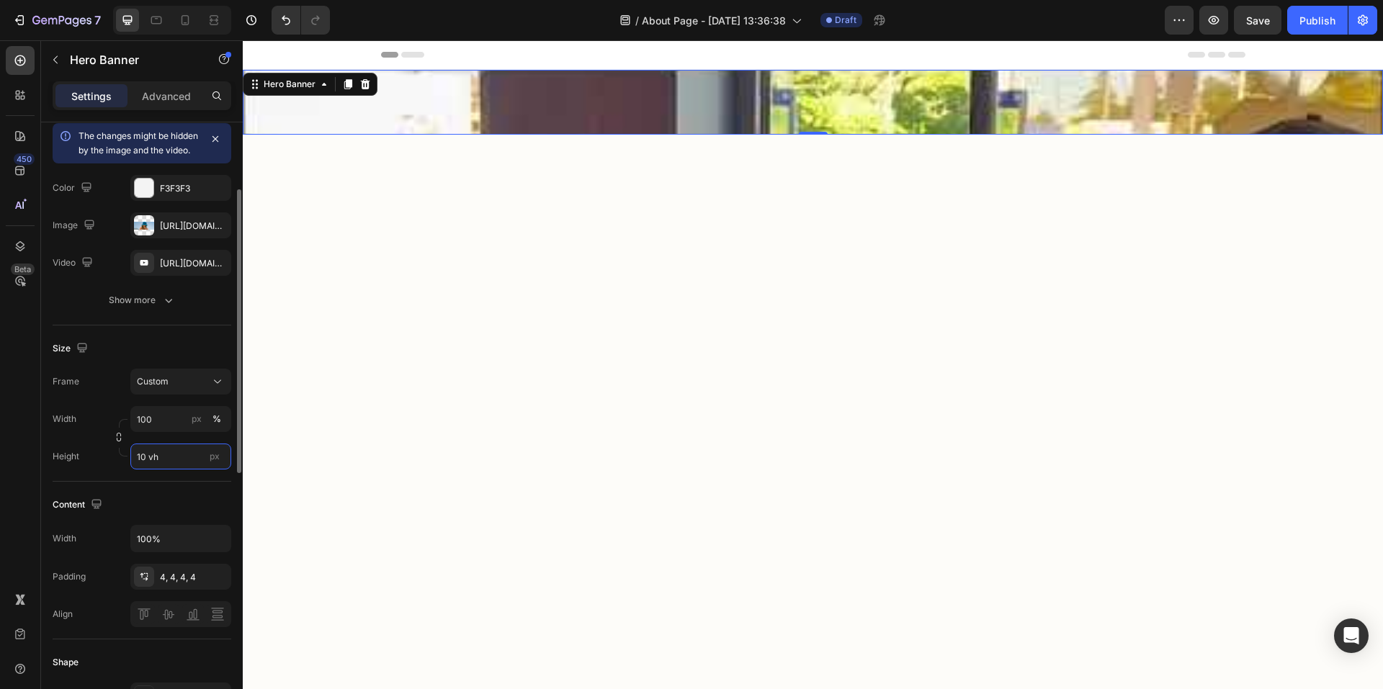
type input "1 vh"
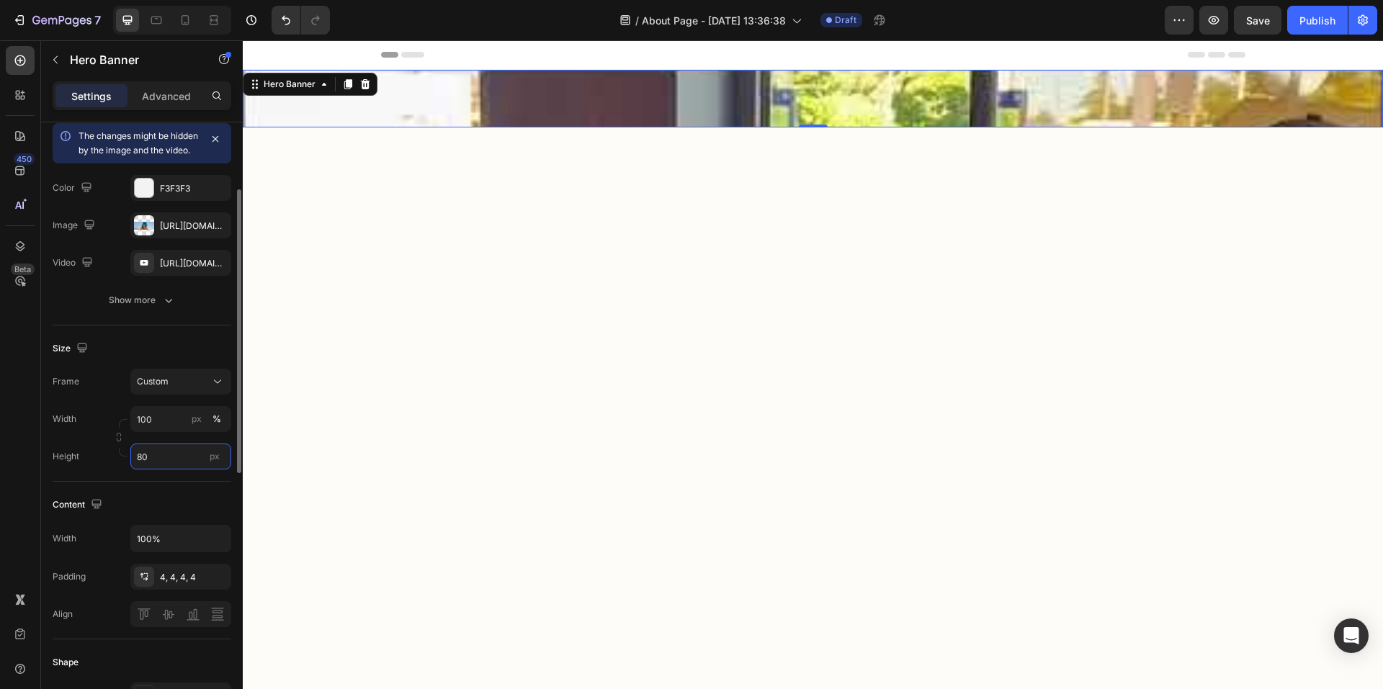
type input "8"
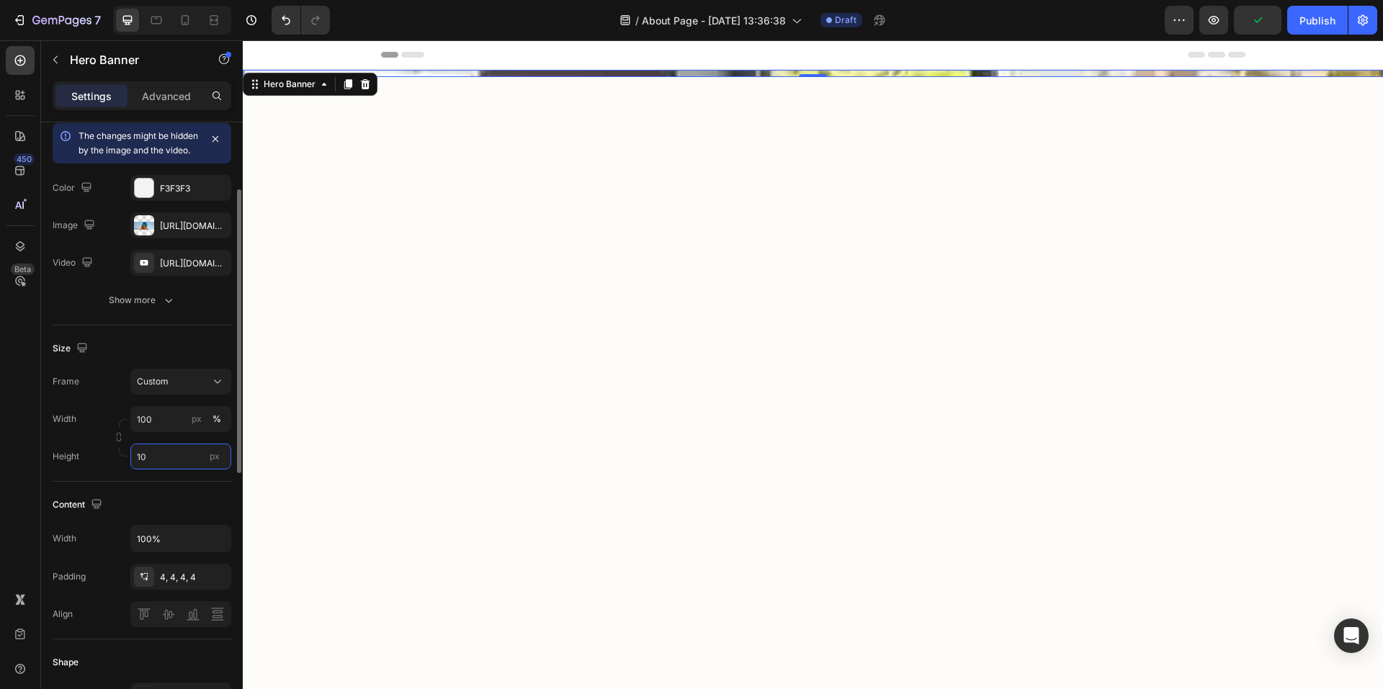
type input "1"
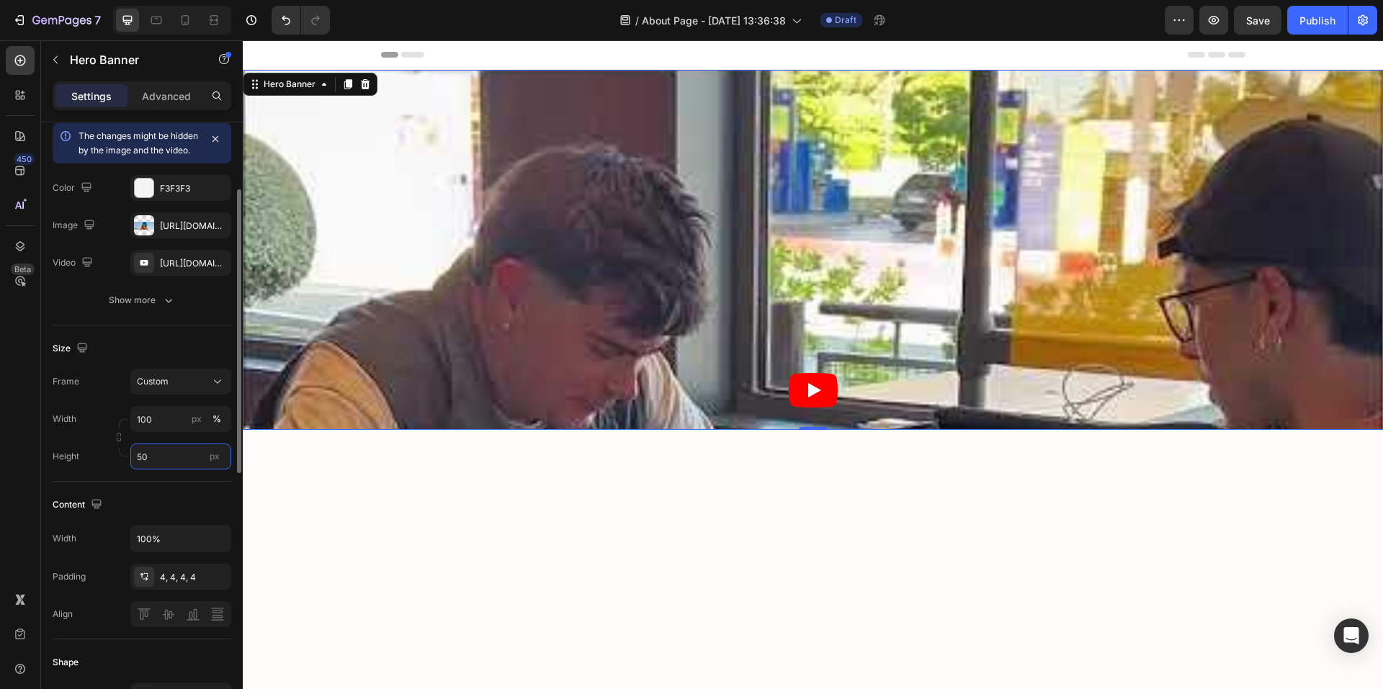
type input "5"
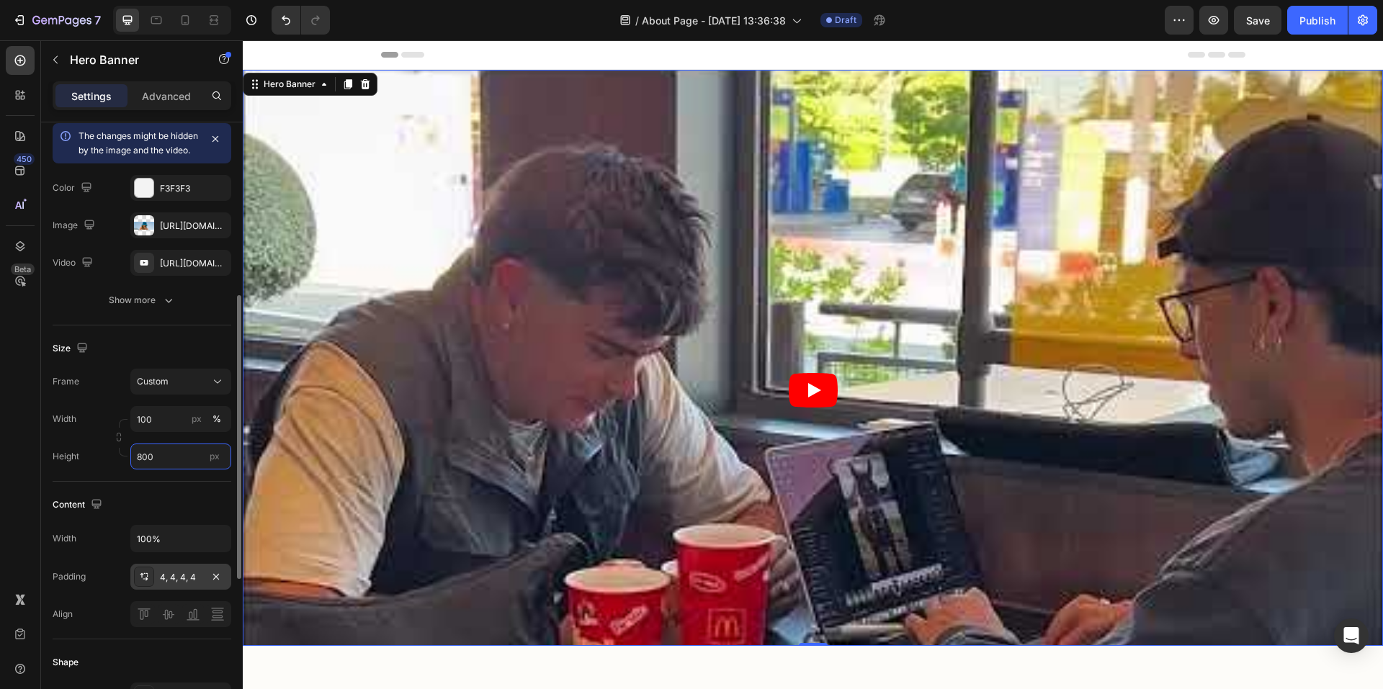
scroll to position [288, 0]
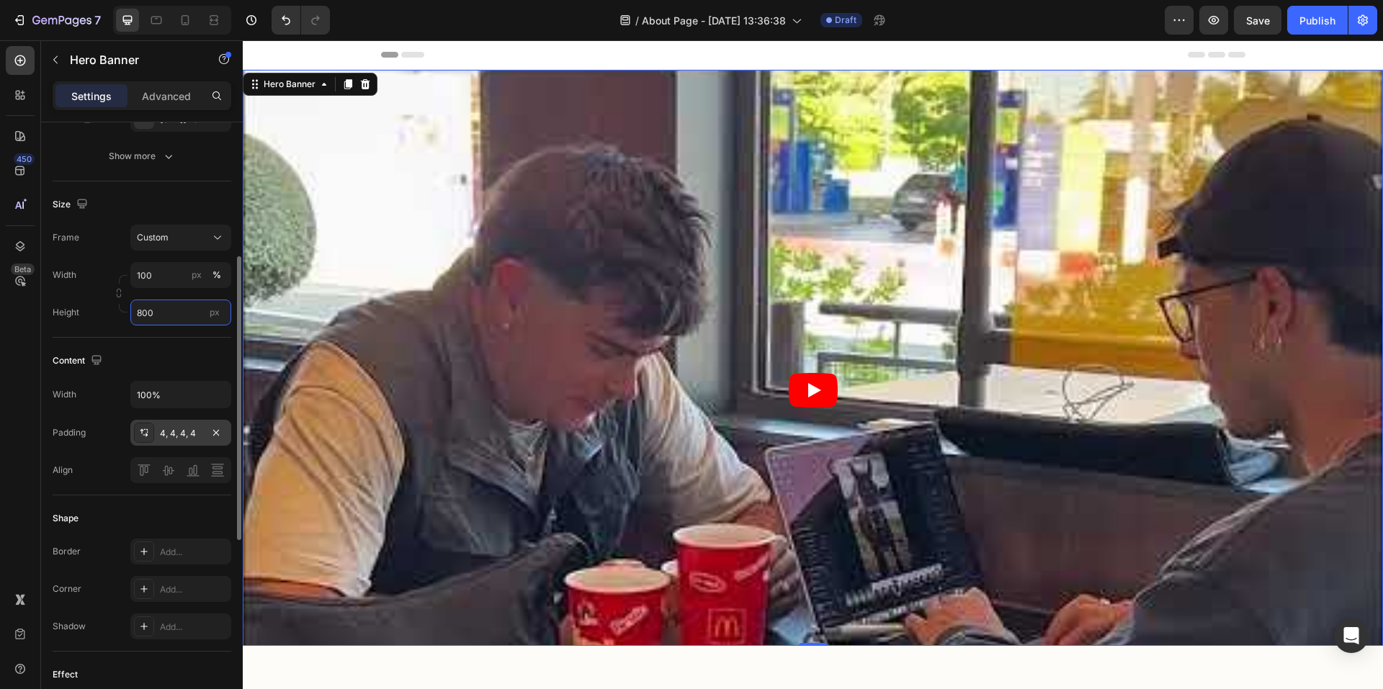
type input "800"
click at [182, 440] on div "4, 4, 4, 4" at bounding box center [181, 433] width 42 height 13
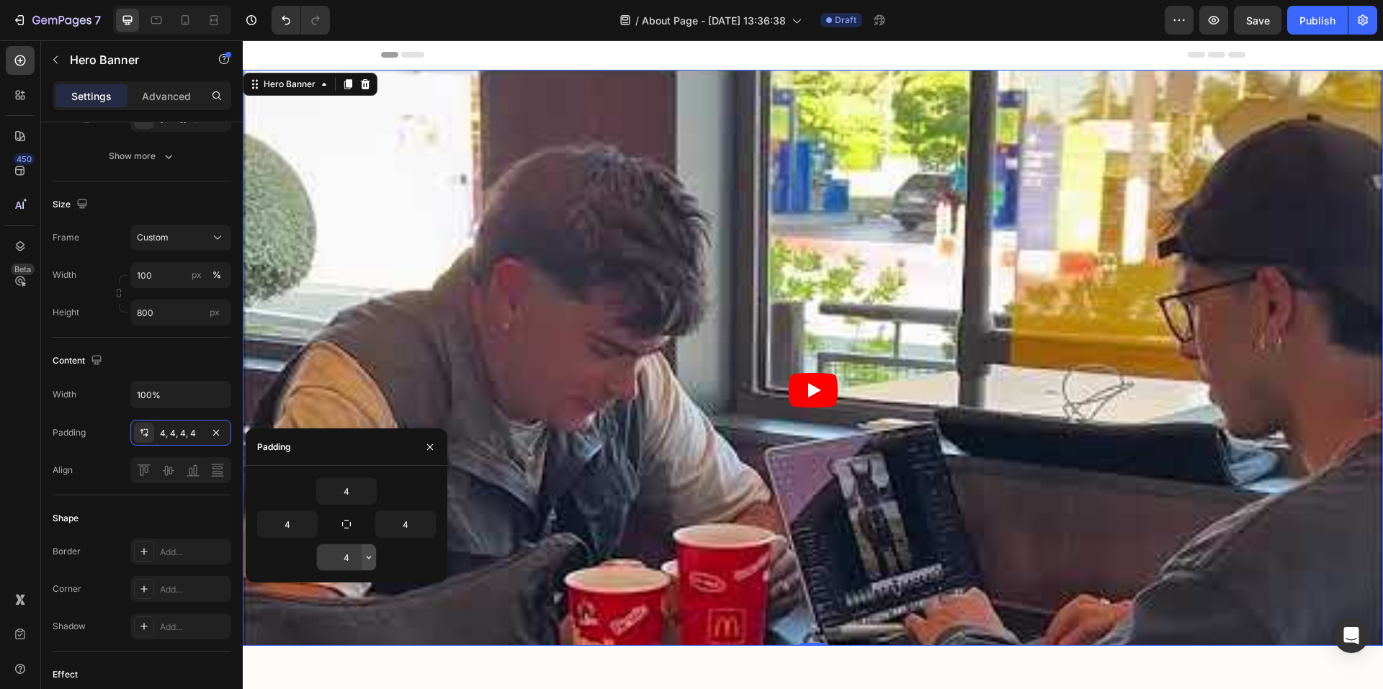
click at [366, 559] on icon "button" at bounding box center [369, 558] width 12 height 12
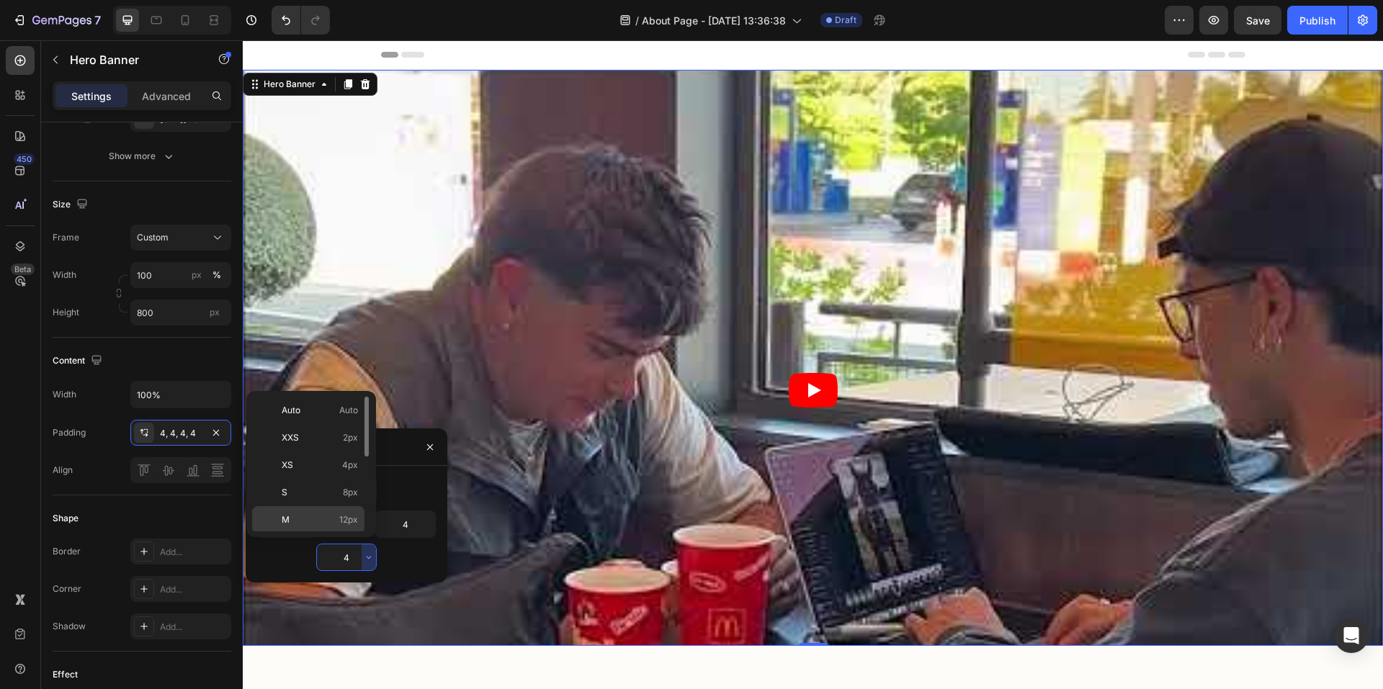
click at [342, 518] on span "12px" at bounding box center [348, 520] width 19 height 13
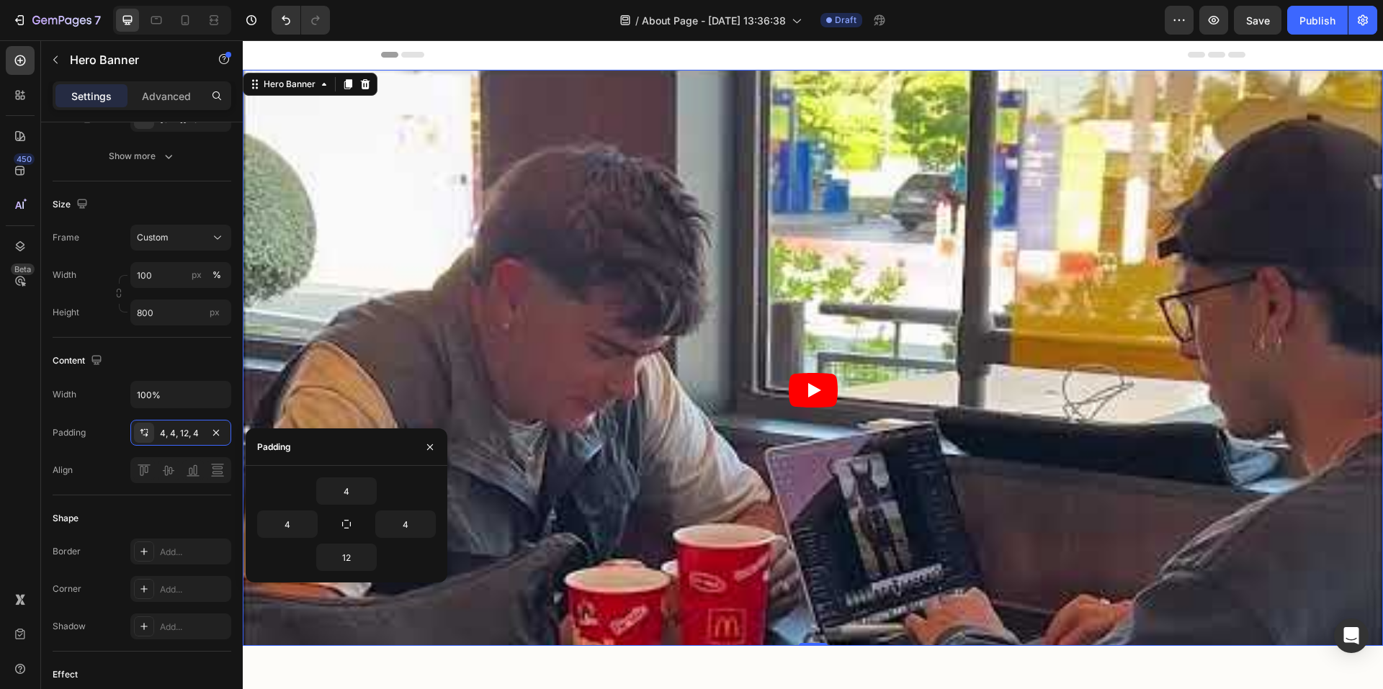
click at [347, 573] on div "4 4 4 12" at bounding box center [347, 524] width 202 height 117
click at [345, 557] on input "12" at bounding box center [346, 558] width 59 height 26
click at [372, 560] on icon "button" at bounding box center [369, 558] width 12 height 12
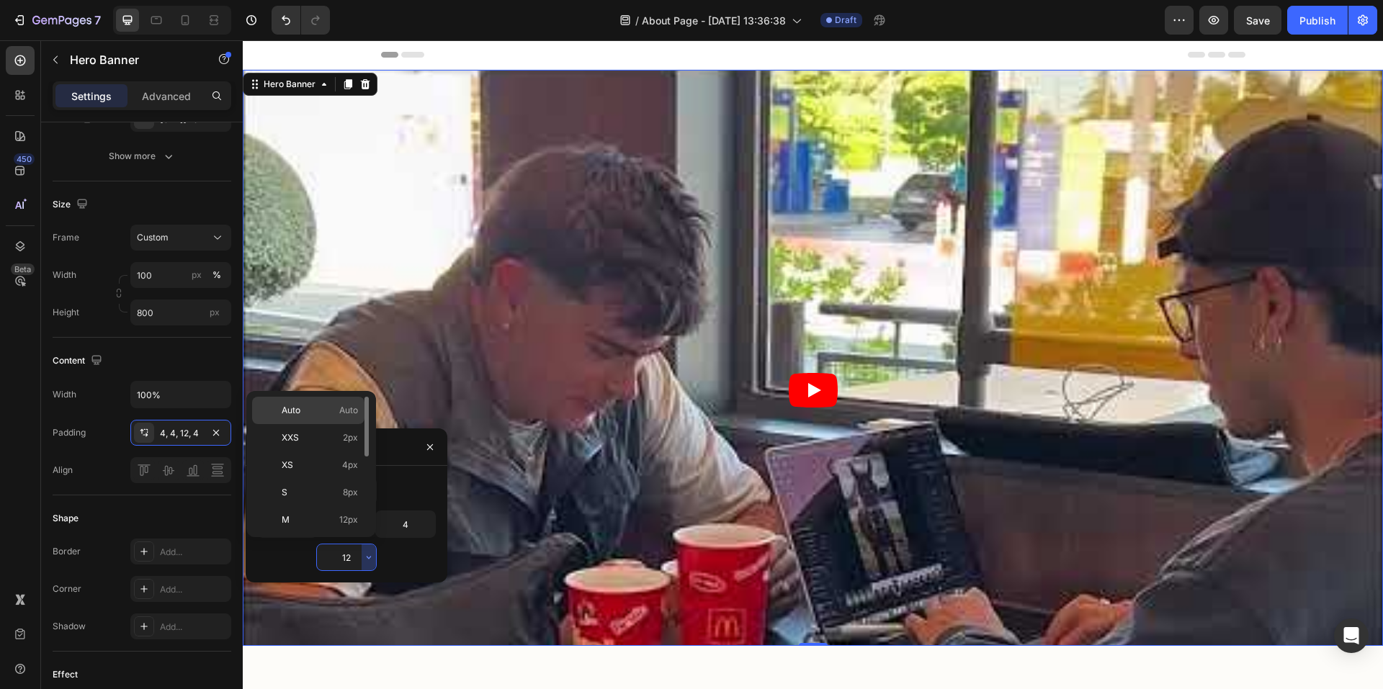
click at [332, 416] on p "Auto Auto" at bounding box center [320, 410] width 76 height 13
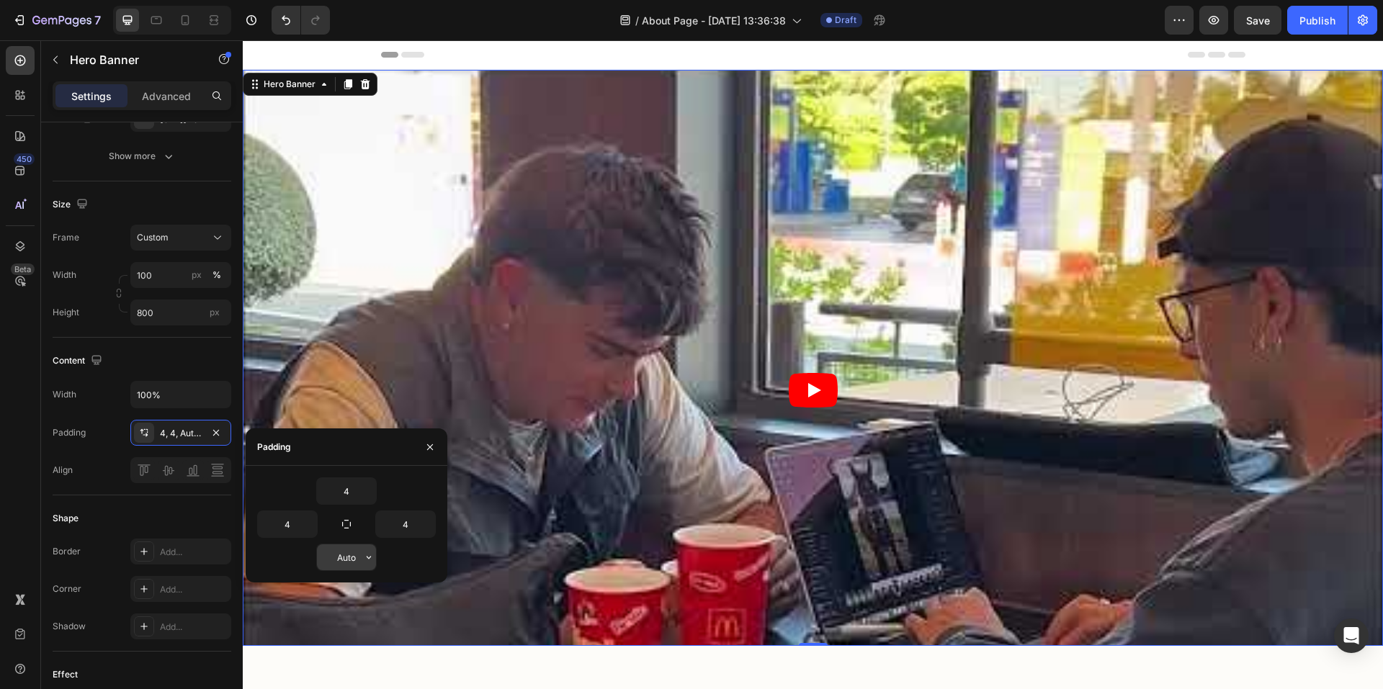
click at [358, 563] on input "Auto" at bounding box center [346, 558] width 59 height 26
click at [355, 555] on input "Auto" at bounding box center [346, 558] width 59 height 26
click at [367, 565] on button "button" at bounding box center [369, 558] width 14 height 26
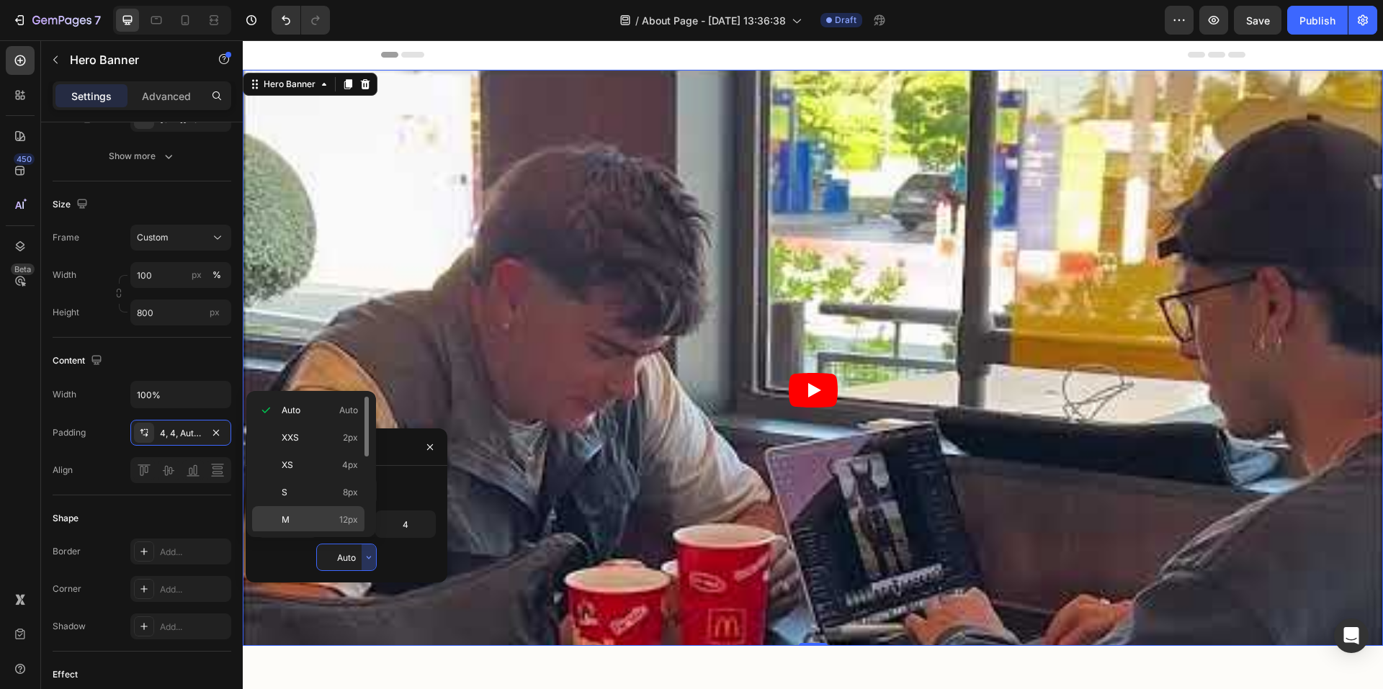
click at [326, 523] on p "M 12px" at bounding box center [320, 520] width 76 height 13
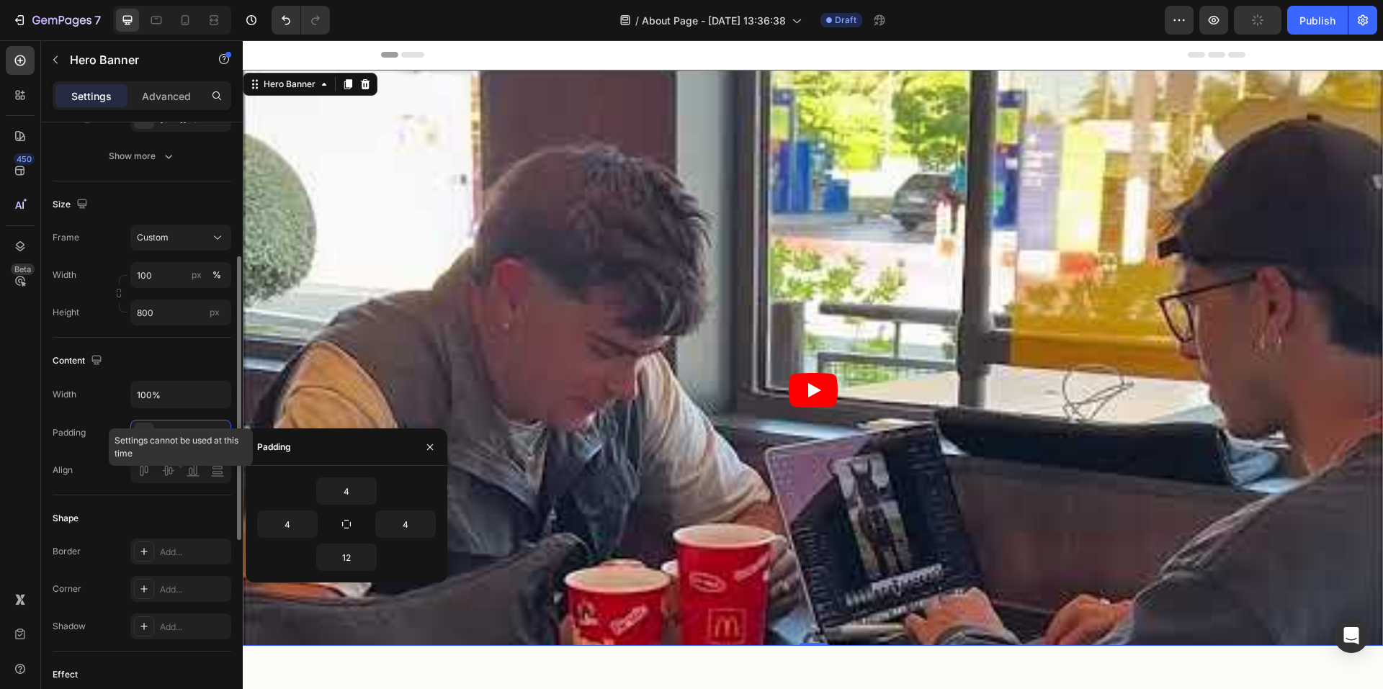
click at [154, 483] on div at bounding box center [180, 470] width 101 height 26
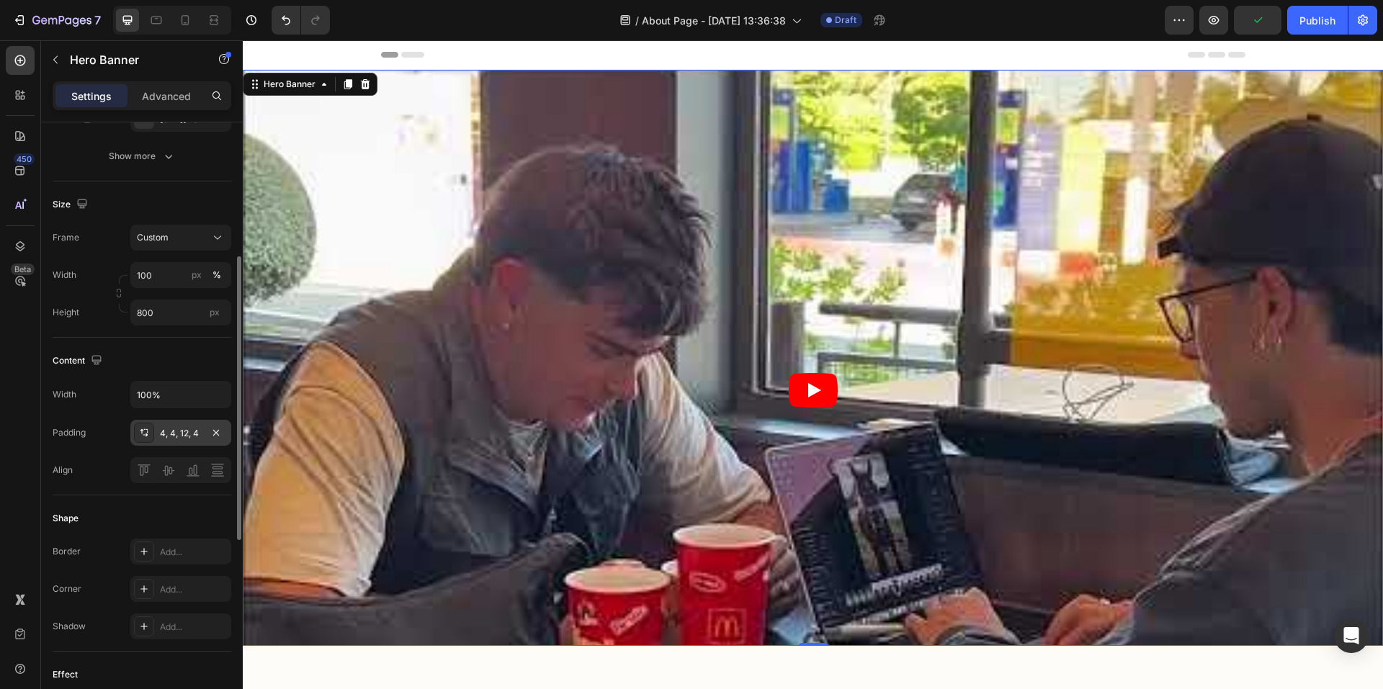
click at [177, 440] on div "4, 4, 12, 4" at bounding box center [181, 433] width 42 height 13
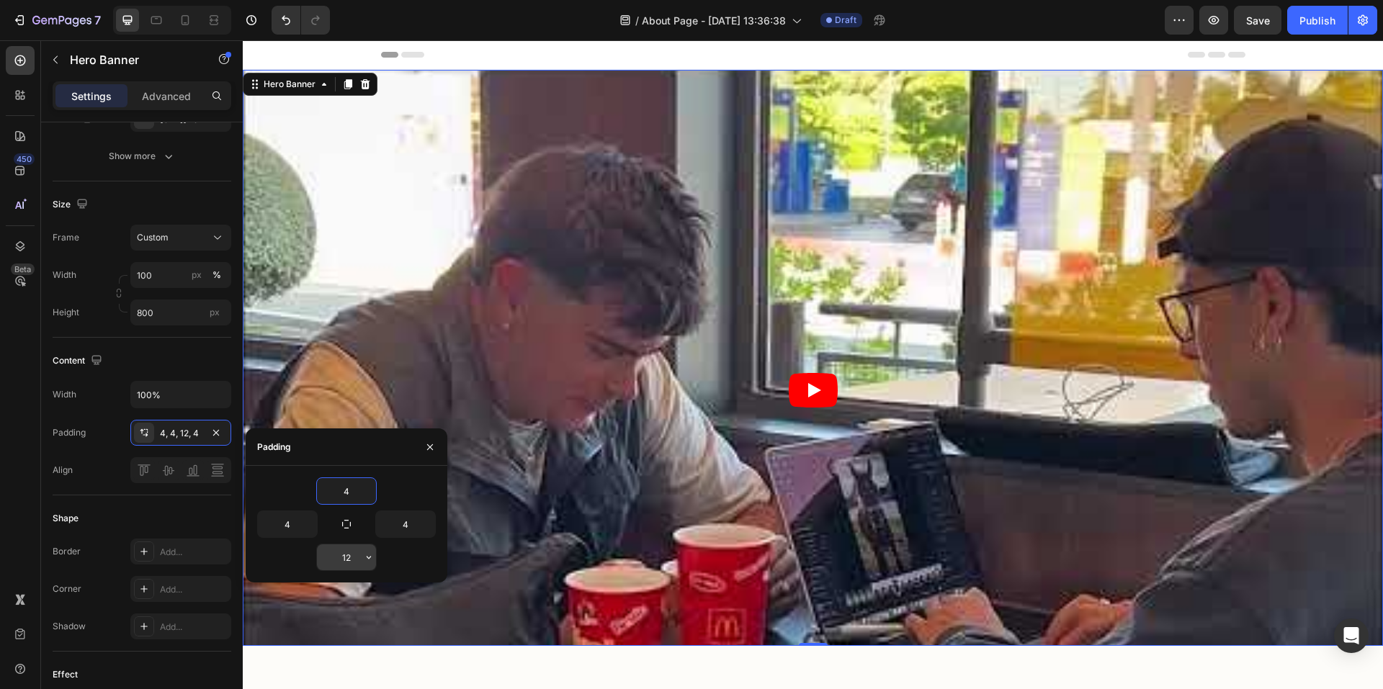
click at [361, 555] on input "12" at bounding box center [346, 558] width 59 height 26
click at [369, 564] on button "button" at bounding box center [369, 558] width 14 height 26
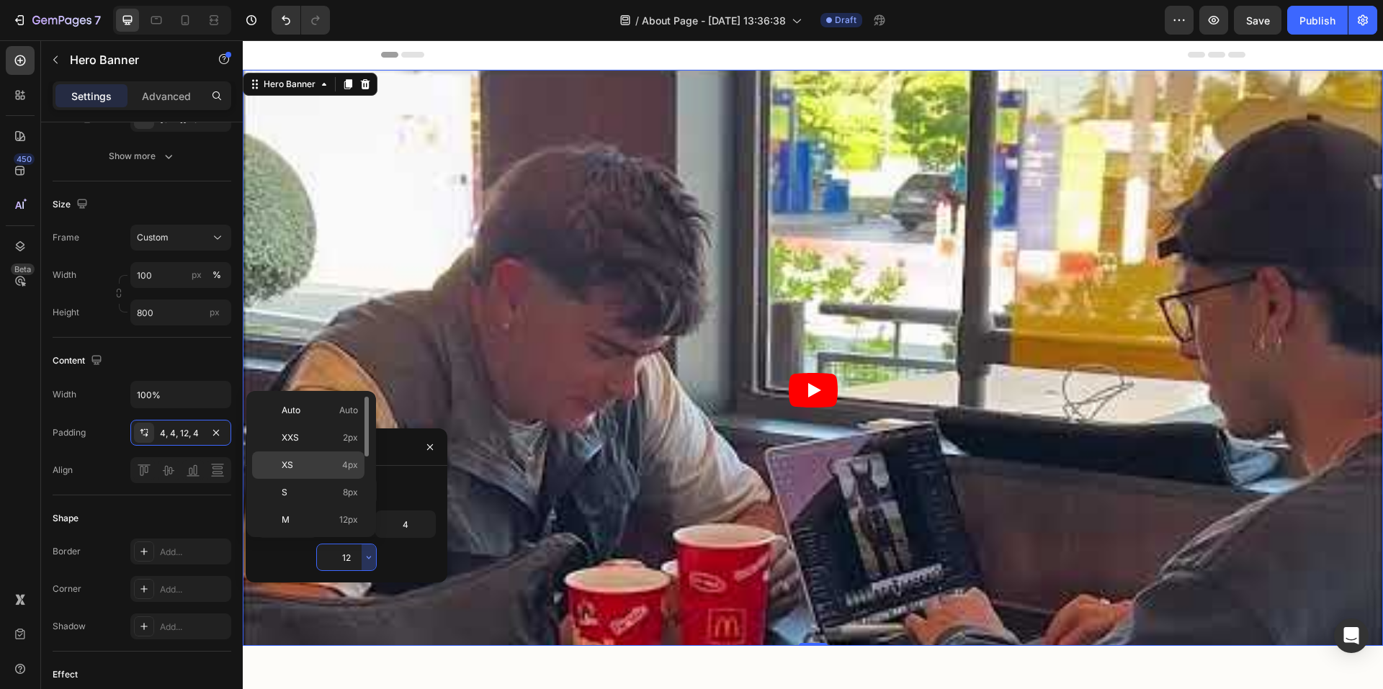
click at [321, 468] on p "XS 4px" at bounding box center [320, 465] width 76 height 13
type input "4"
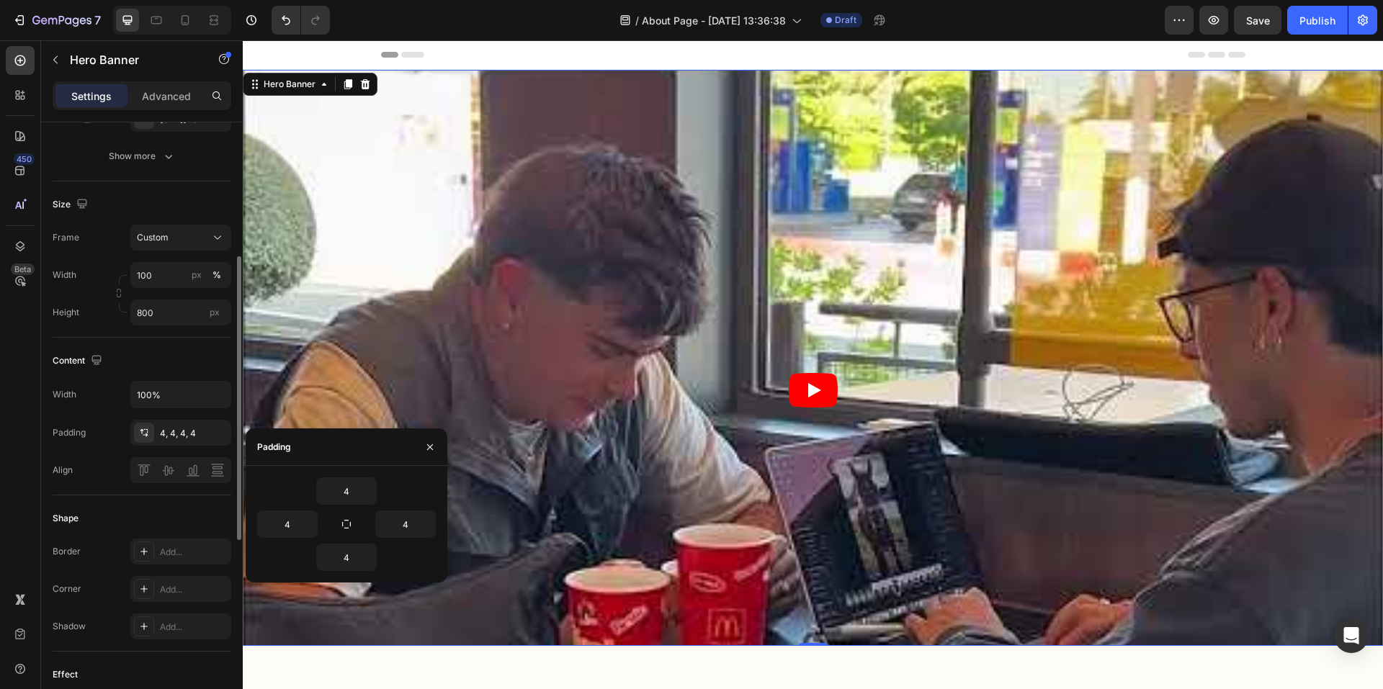
click at [128, 530] on div "Shape" at bounding box center [142, 518] width 179 height 23
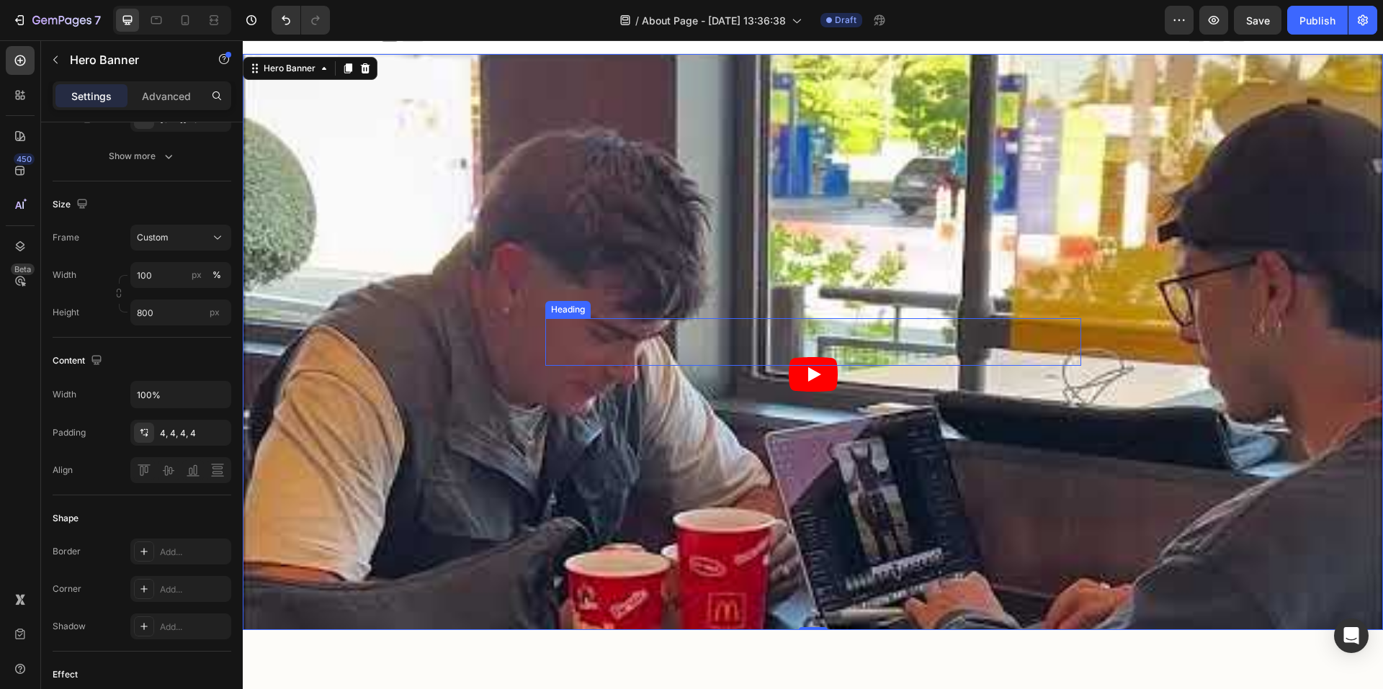
scroll to position [0, 0]
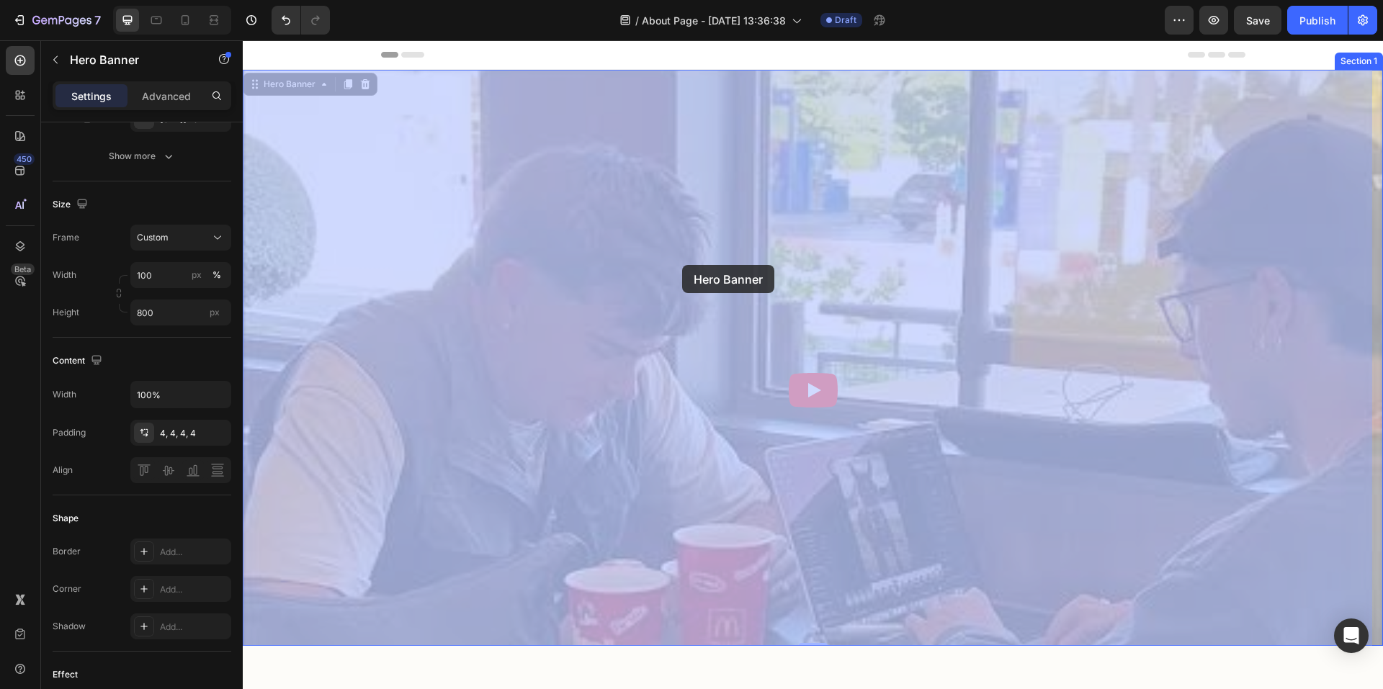
drag, startPoint x: 687, startPoint y: 390, endPoint x: 686, endPoint y: 292, distance: 98.0
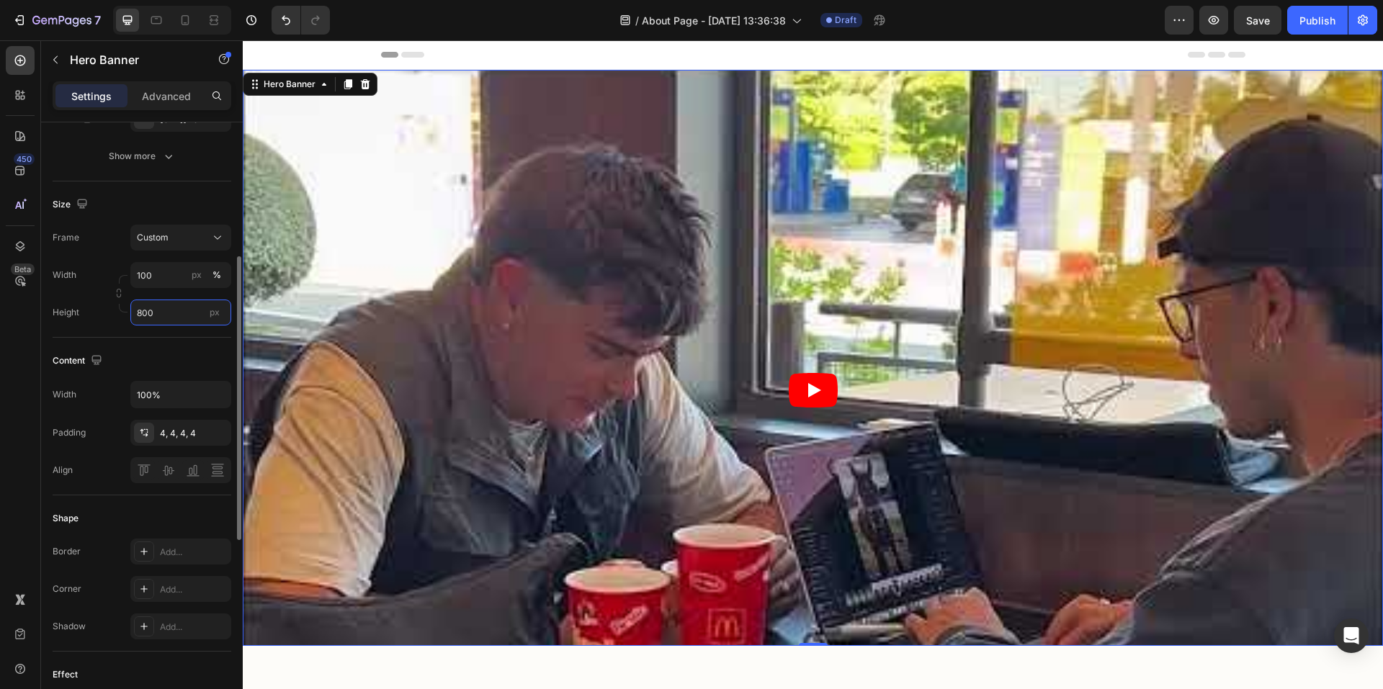
click at [138, 326] on input "800" at bounding box center [180, 313] width 101 height 26
click at [153, 338] on div "Size Frame Custom Width 100 px % Height 800 px" at bounding box center [142, 260] width 179 height 156
click at [140, 321] on input "800" at bounding box center [180, 313] width 101 height 26
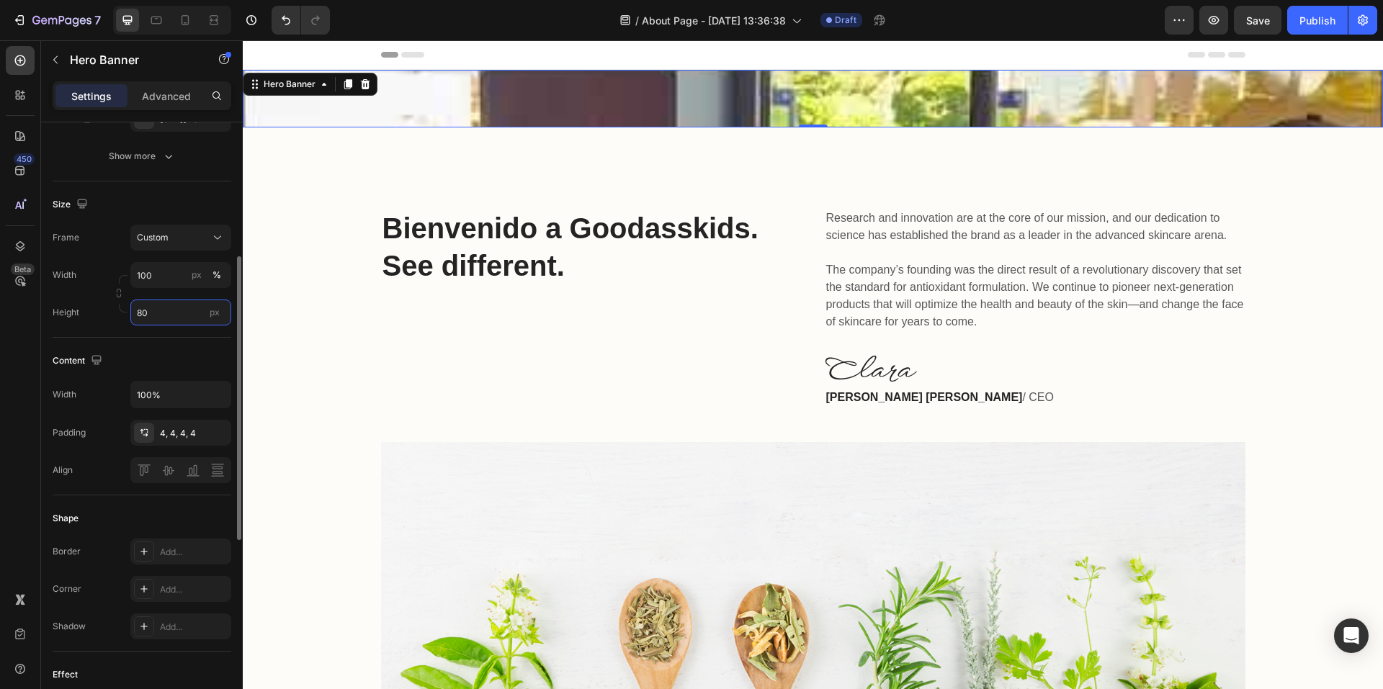
type input "8"
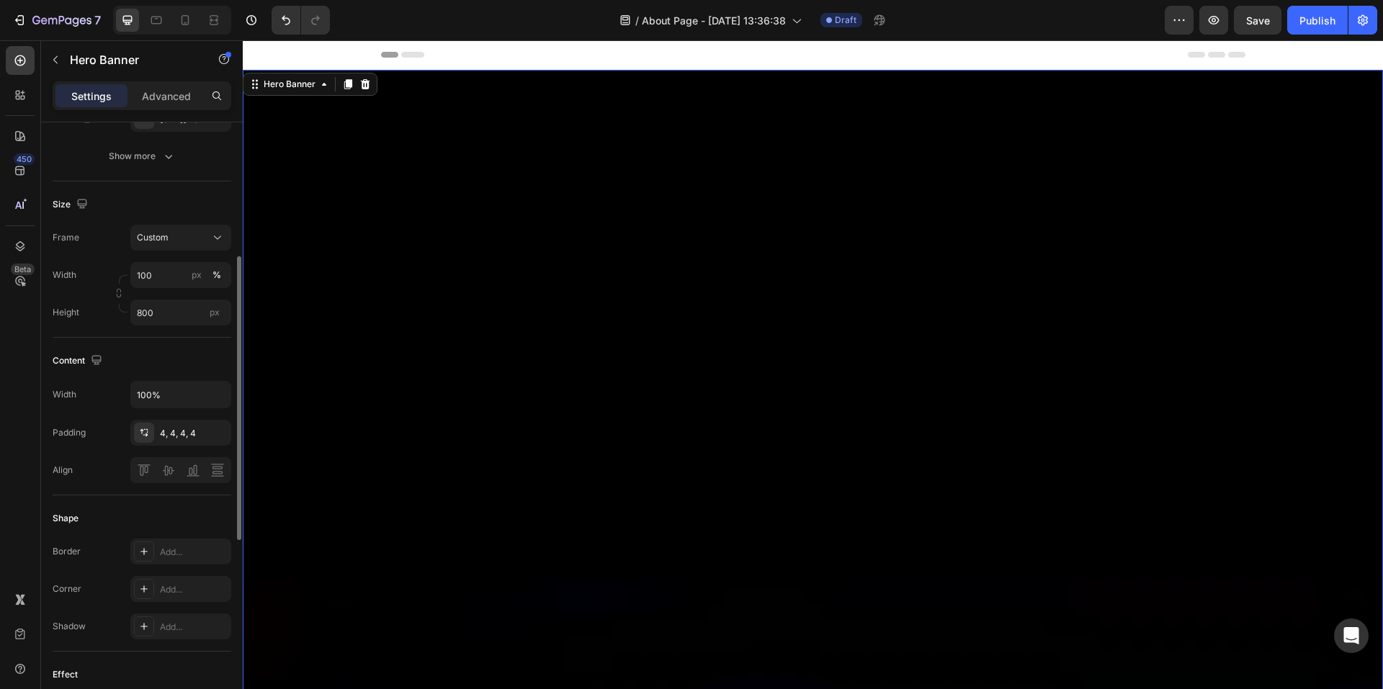
click at [166, 354] on div "Content Width 100% Padding 4, 4, 4, 4 Align" at bounding box center [142, 417] width 179 height 158
click at [176, 326] on input "800" at bounding box center [180, 313] width 101 height 26
type input "8000"
click at [176, 326] on input "8000" at bounding box center [180, 313] width 101 height 26
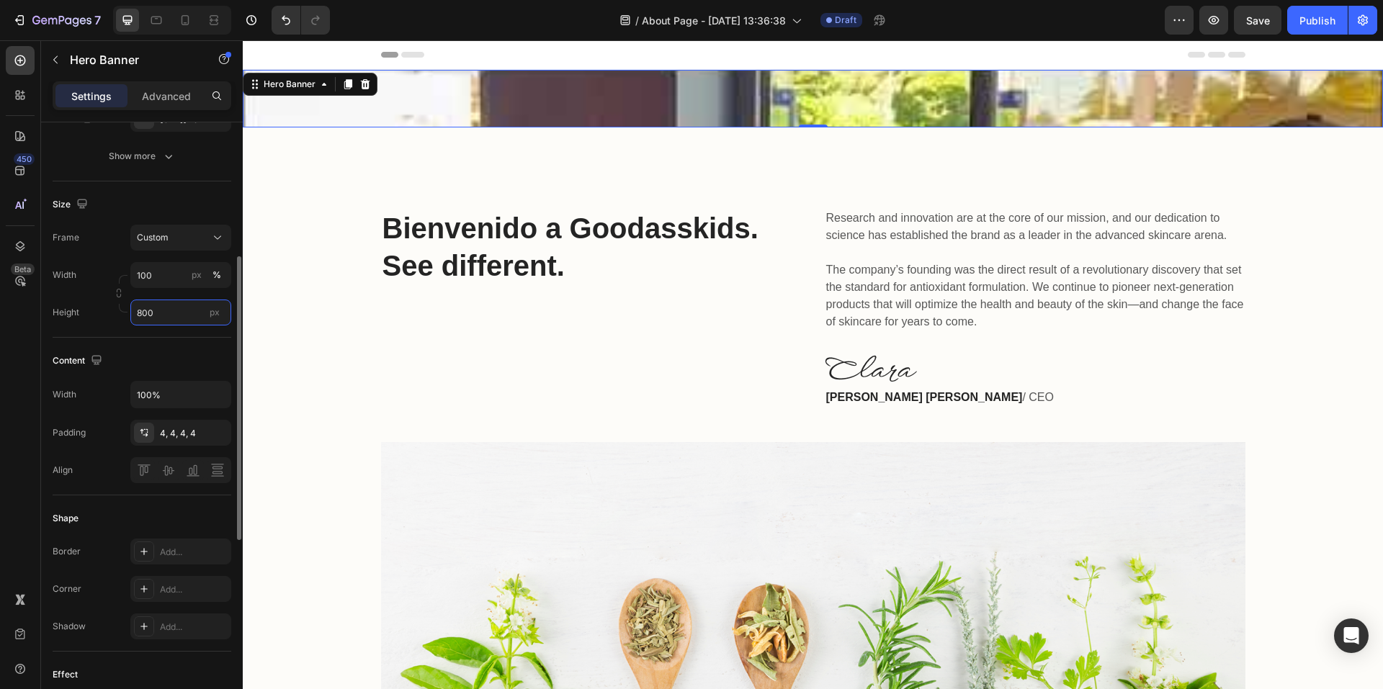
drag, startPoint x: 174, startPoint y: 321, endPoint x: 181, endPoint y: 303, distance: 20.1
click at [181, 307] on div "Width 100 px % Height 800 px" at bounding box center [142, 293] width 179 height 63
click at [234, 311] on div at bounding box center [237, 426] width 11 height 608
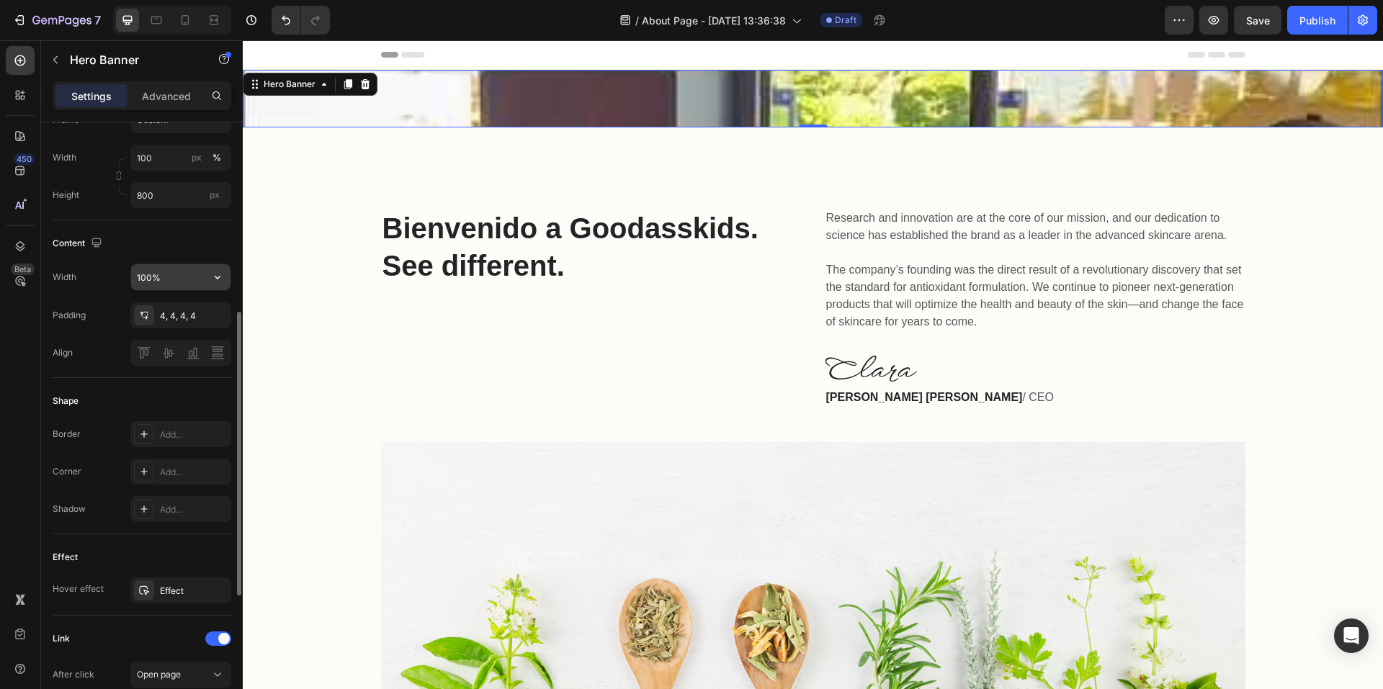
scroll to position [117, 0]
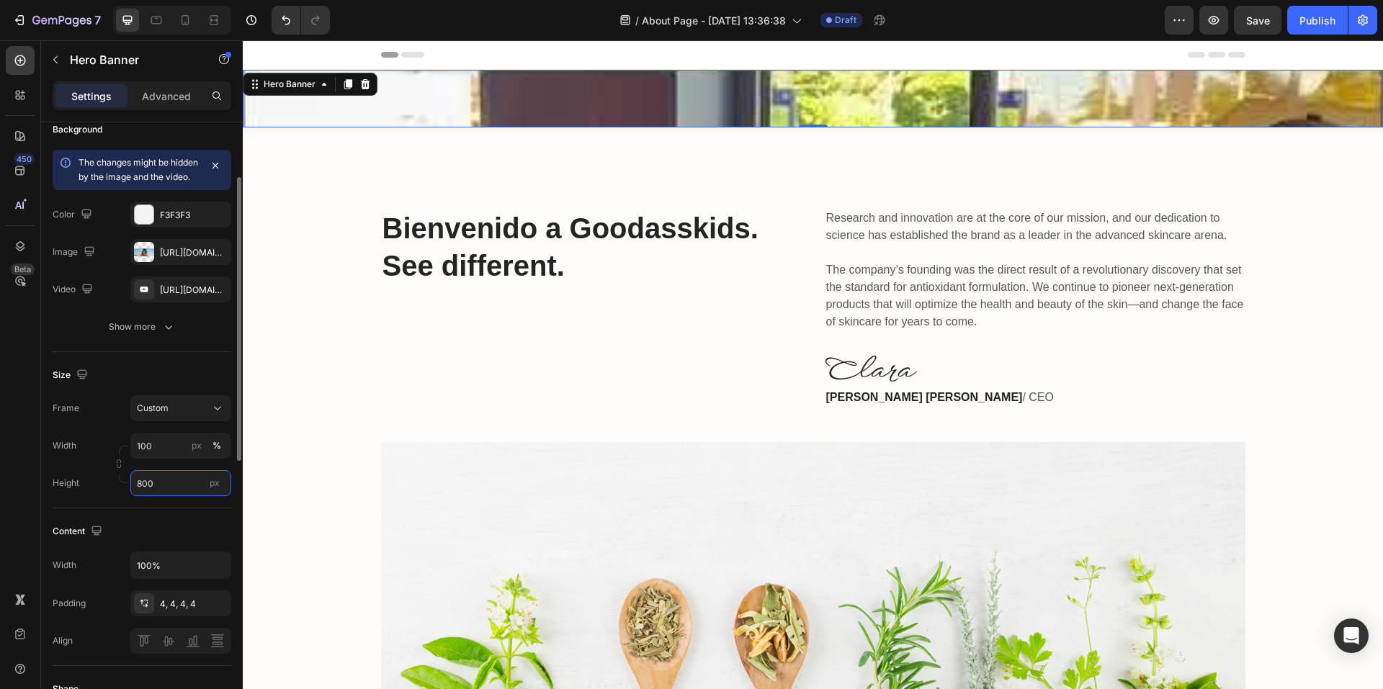
click at [169, 495] on input "800" at bounding box center [180, 483] width 101 height 26
click at [169, 495] on input "80" at bounding box center [180, 483] width 101 height 26
click at [187, 534] on p "Fit content Auto" at bounding box center [178, 532] width 84 height 13
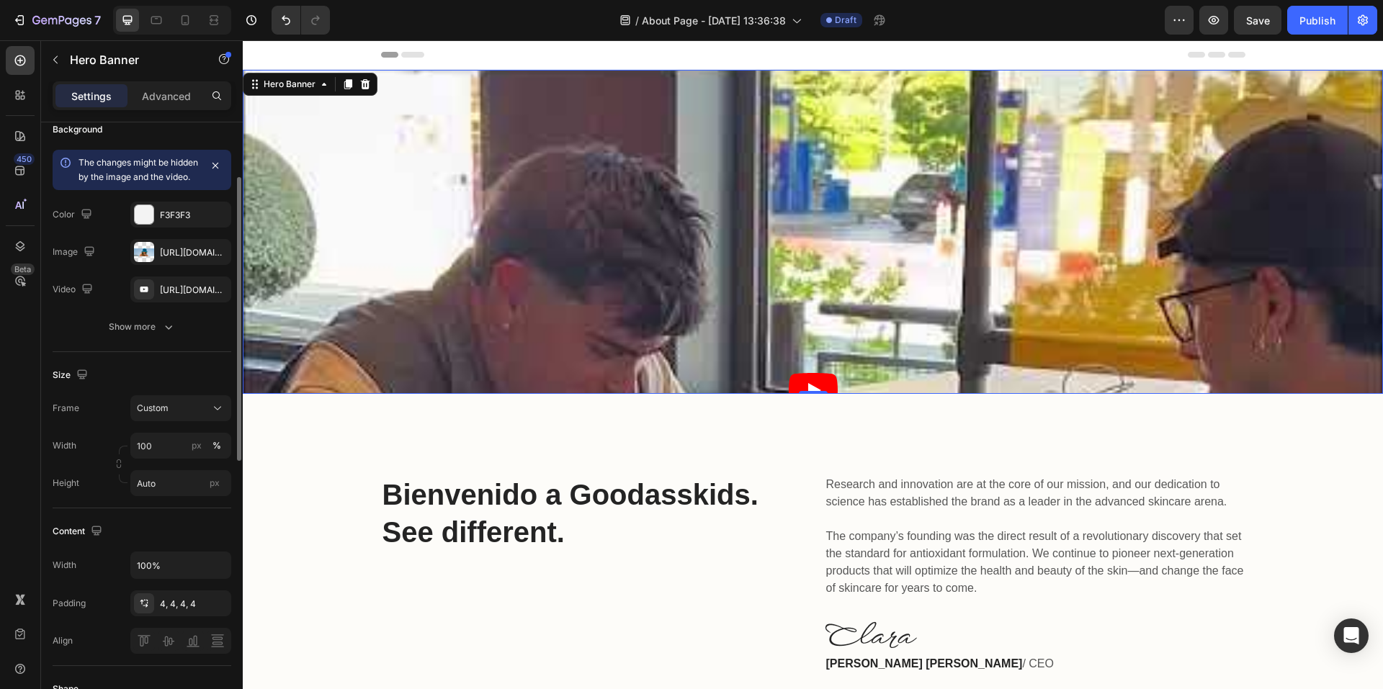
click at [171, 509] on div "Size Frame Custom Width 100 px % Height Auto px" at bounding box center [142, 430] width 179 height 156
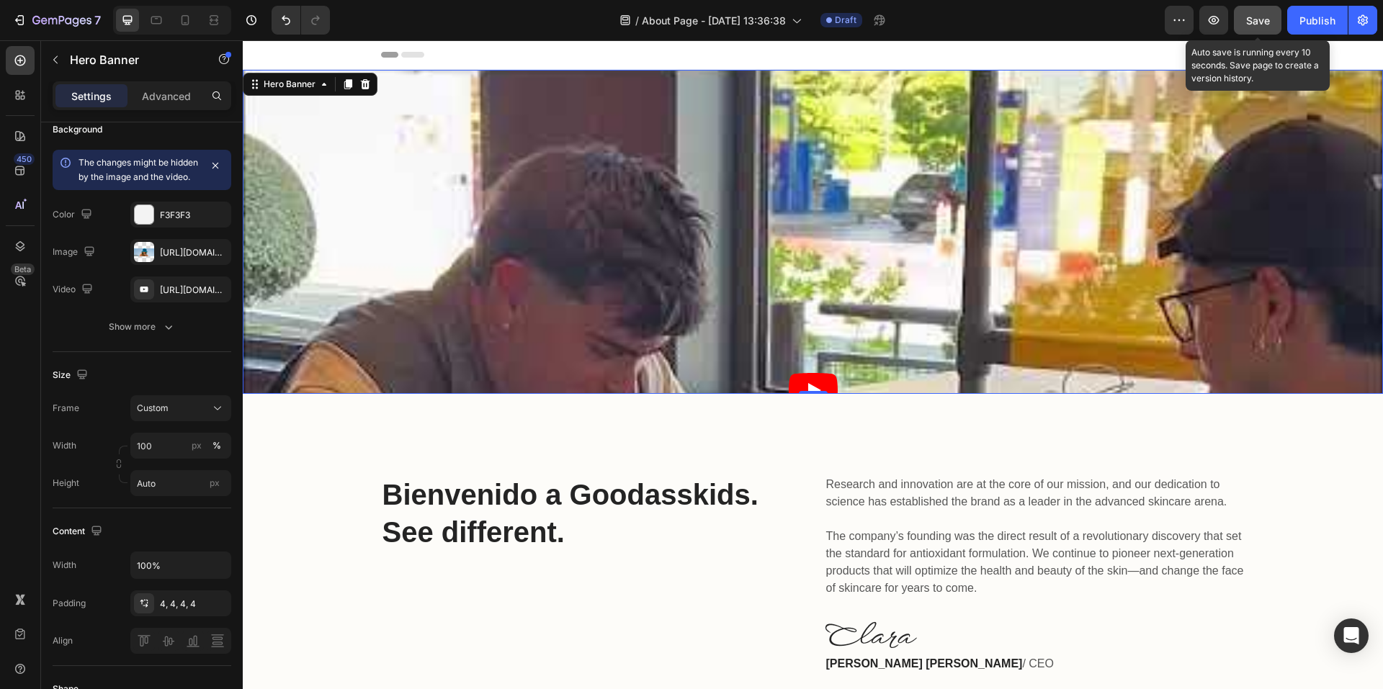
click at [1249, 17] on span "Save" at bounding box center [1258, 20] width 24 height 12
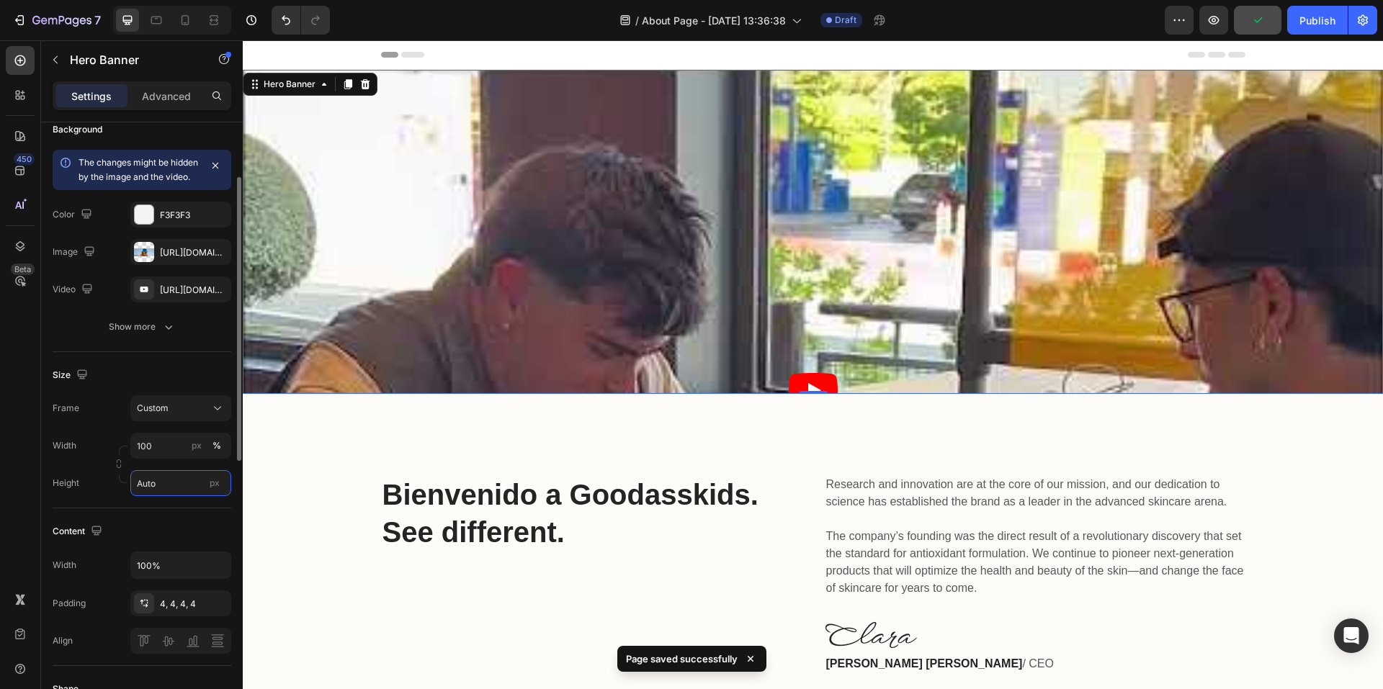
click at [179, 496] on input "Auto" at bounding box center [180, 483] width 101 height 26
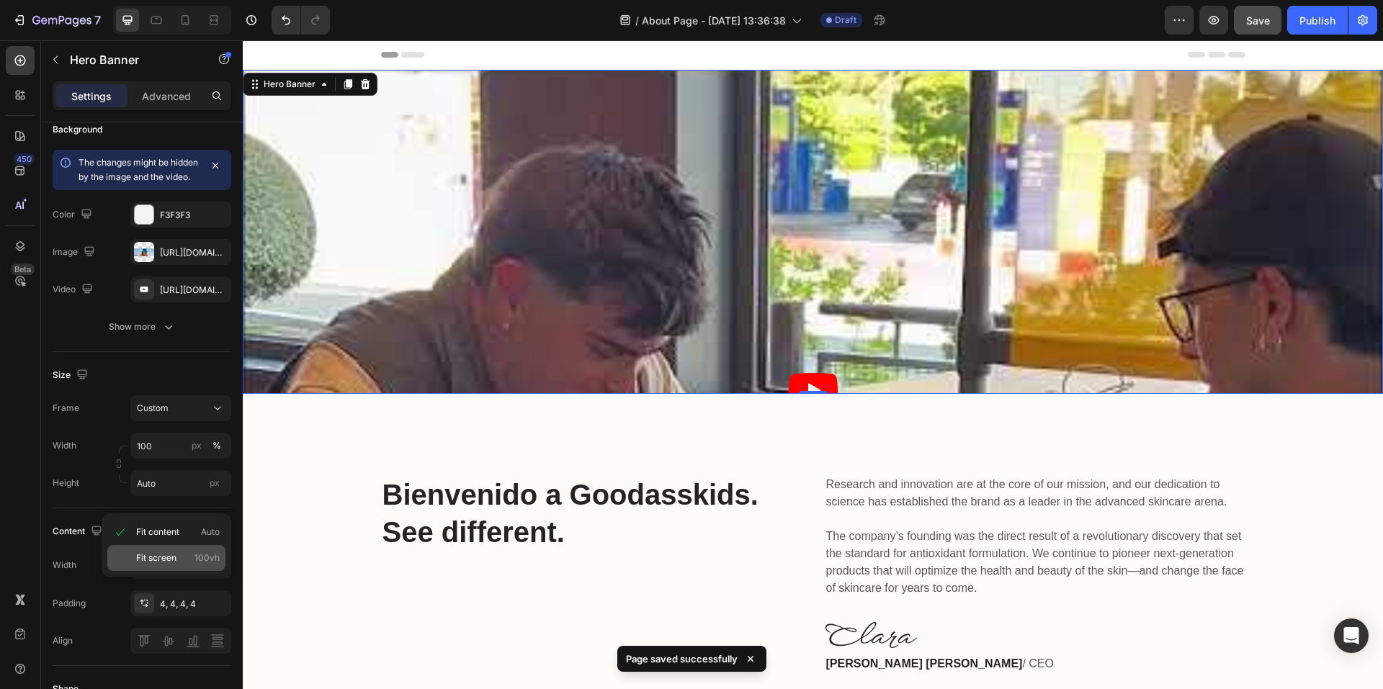
click at [174, 552] on span "Fit screen" at bounding box center [156, 558] width 40 height 13
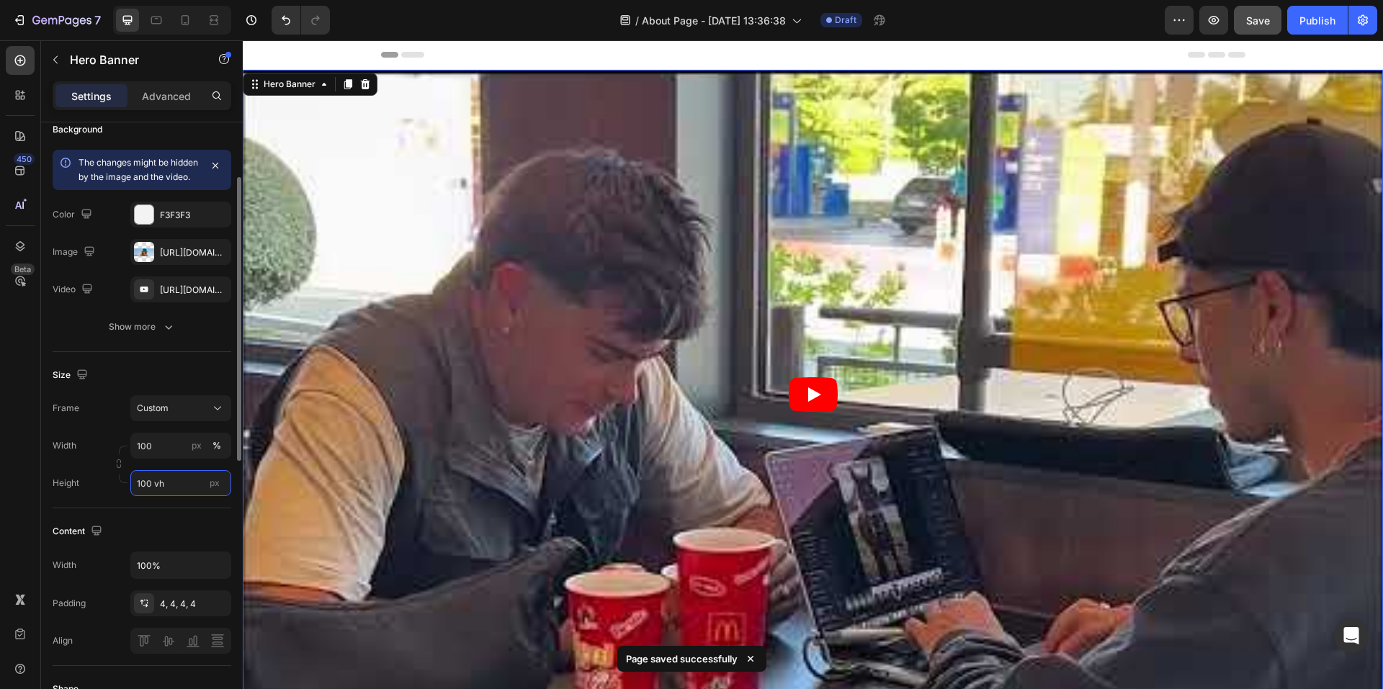
click at [166, 496] on input "100 vh" at bounding box center [180, 483] width 101 height 26
click at [184, 524] on div "Fit content Auto" at bounding box center [166, 532] width 118 height 26
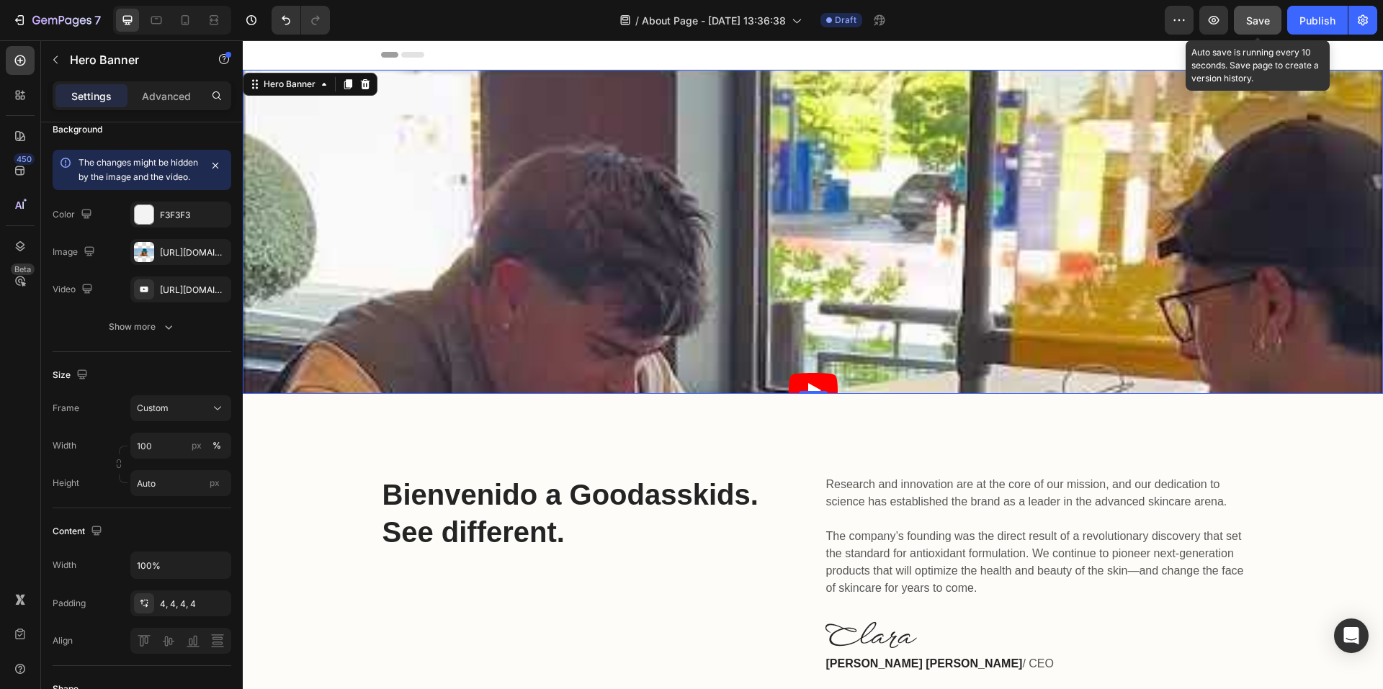
click at [1251, 27] on div "Save" at bounding box center [1258, 20] width 24 height 15
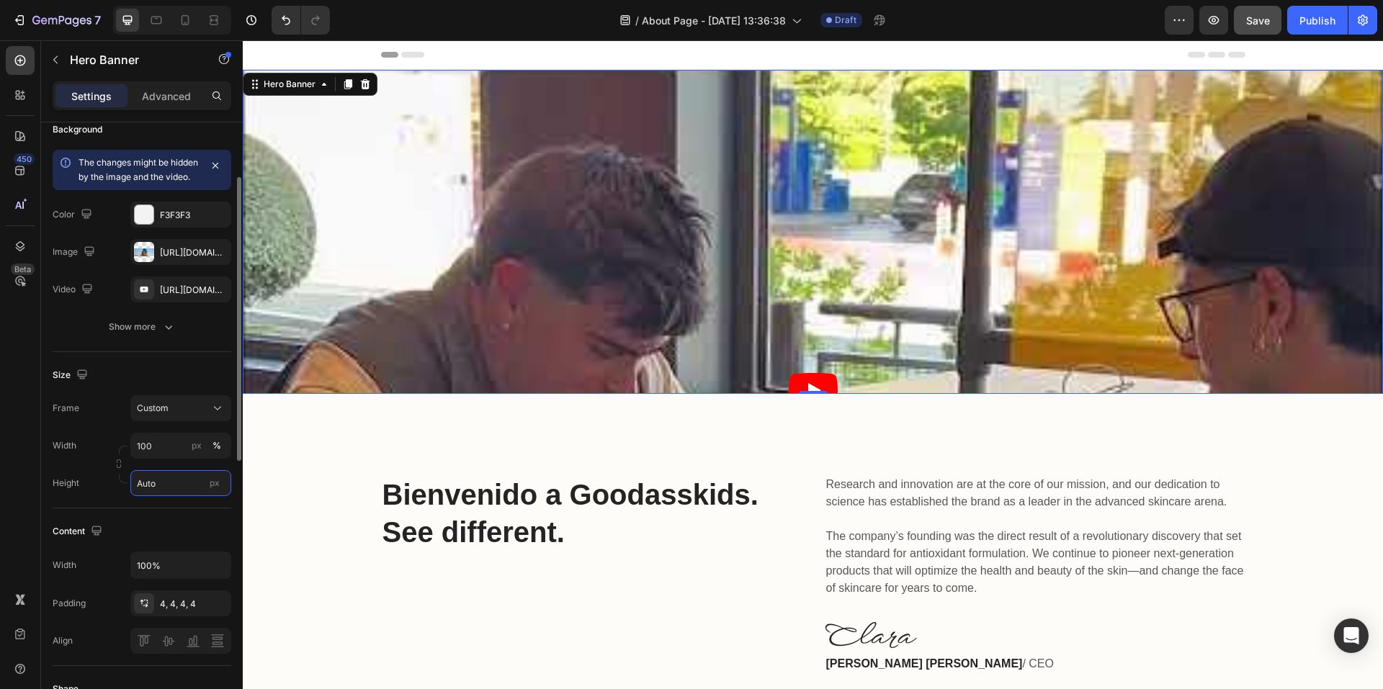
click at [172, 489] on input "Auto" at bounding box center [180, 483] width 101 height 26
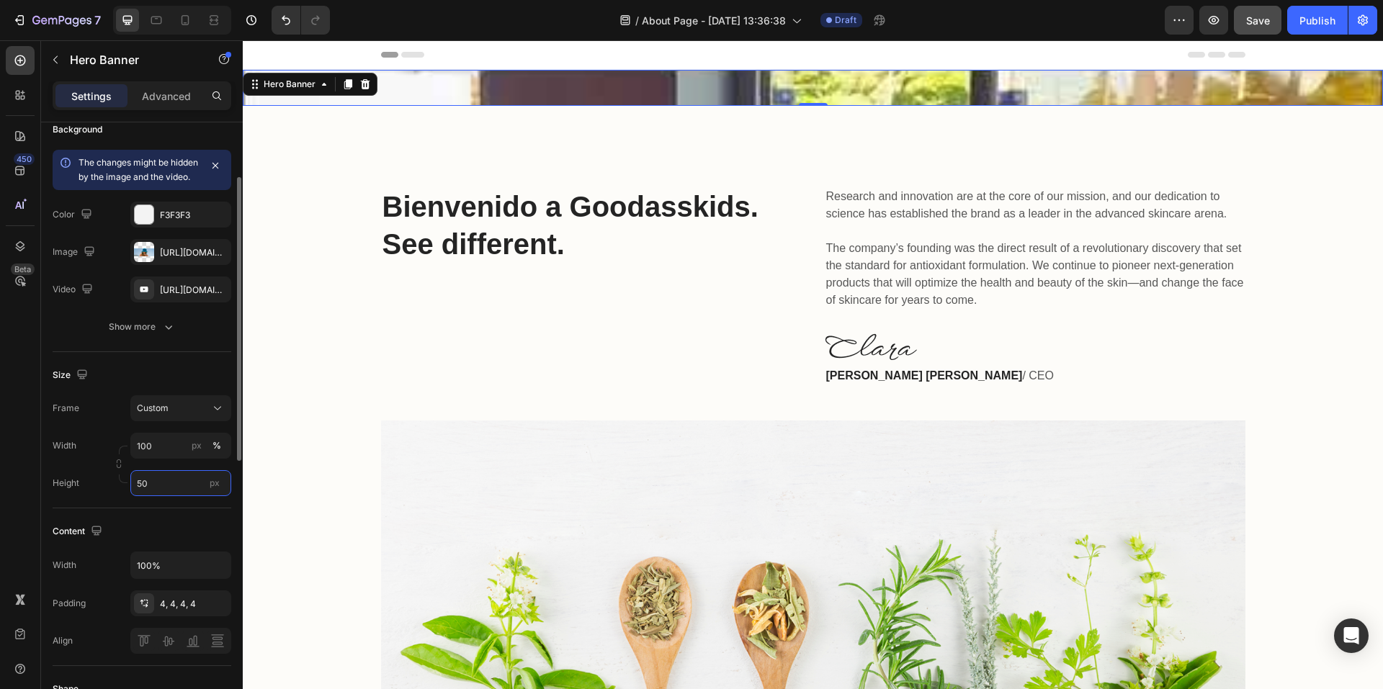
type input "5"
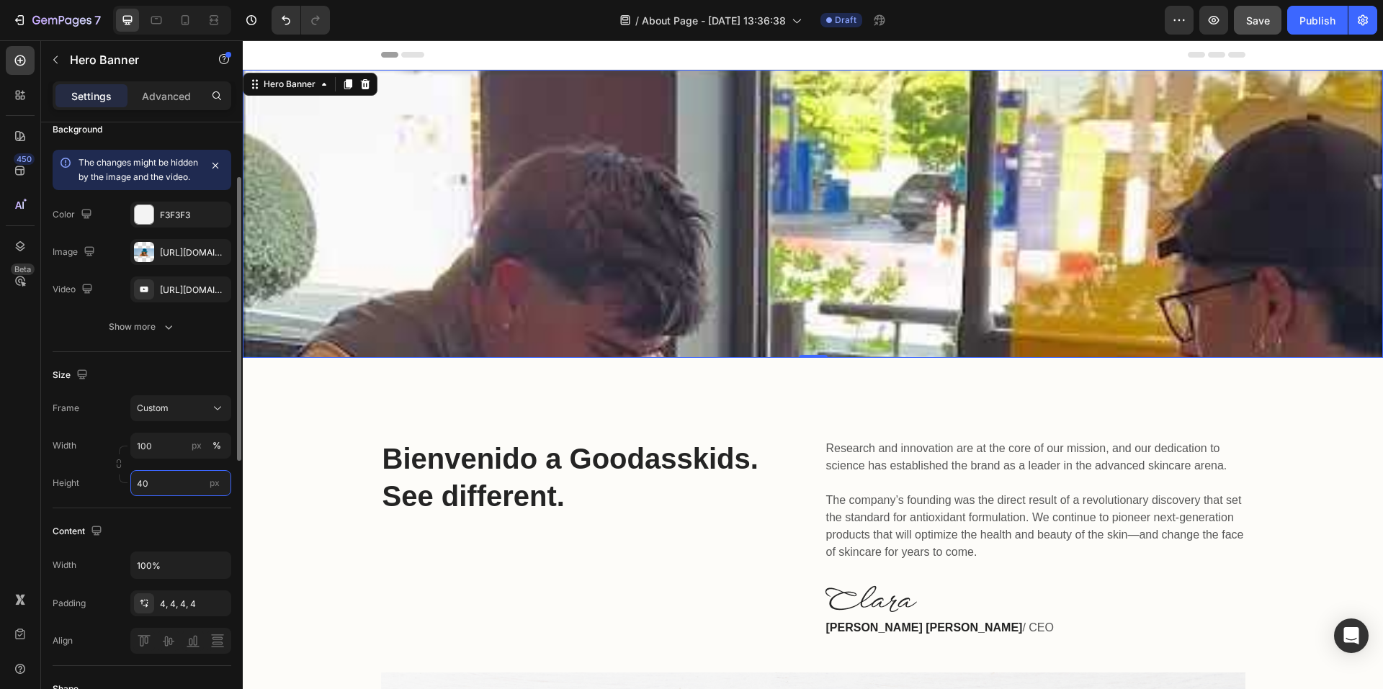
type input "4"
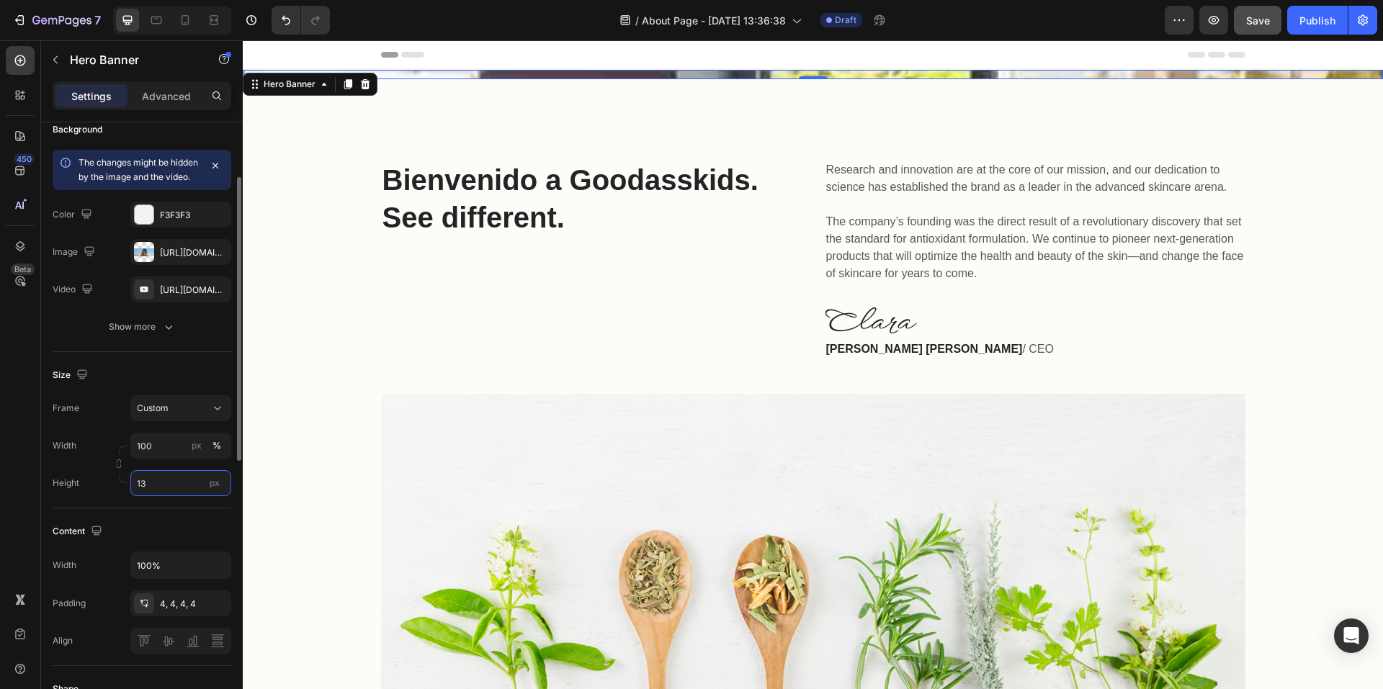
type input "1"
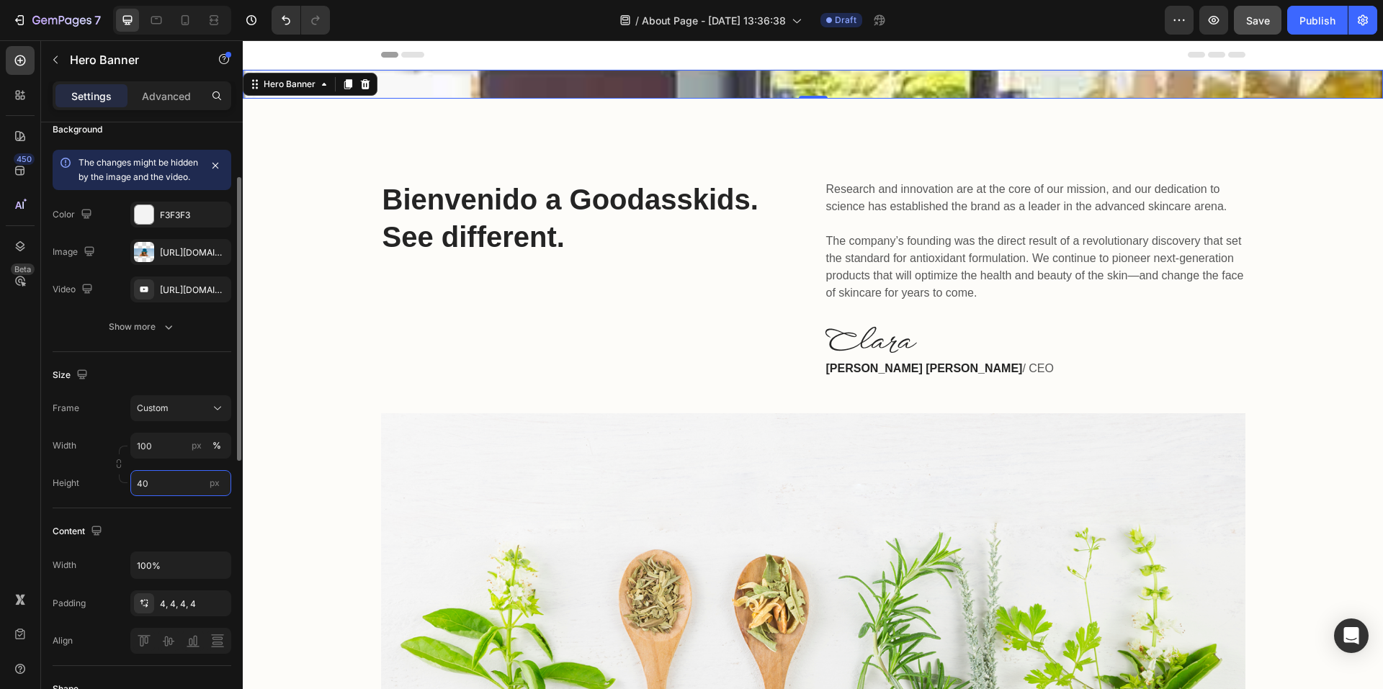
type input "4"
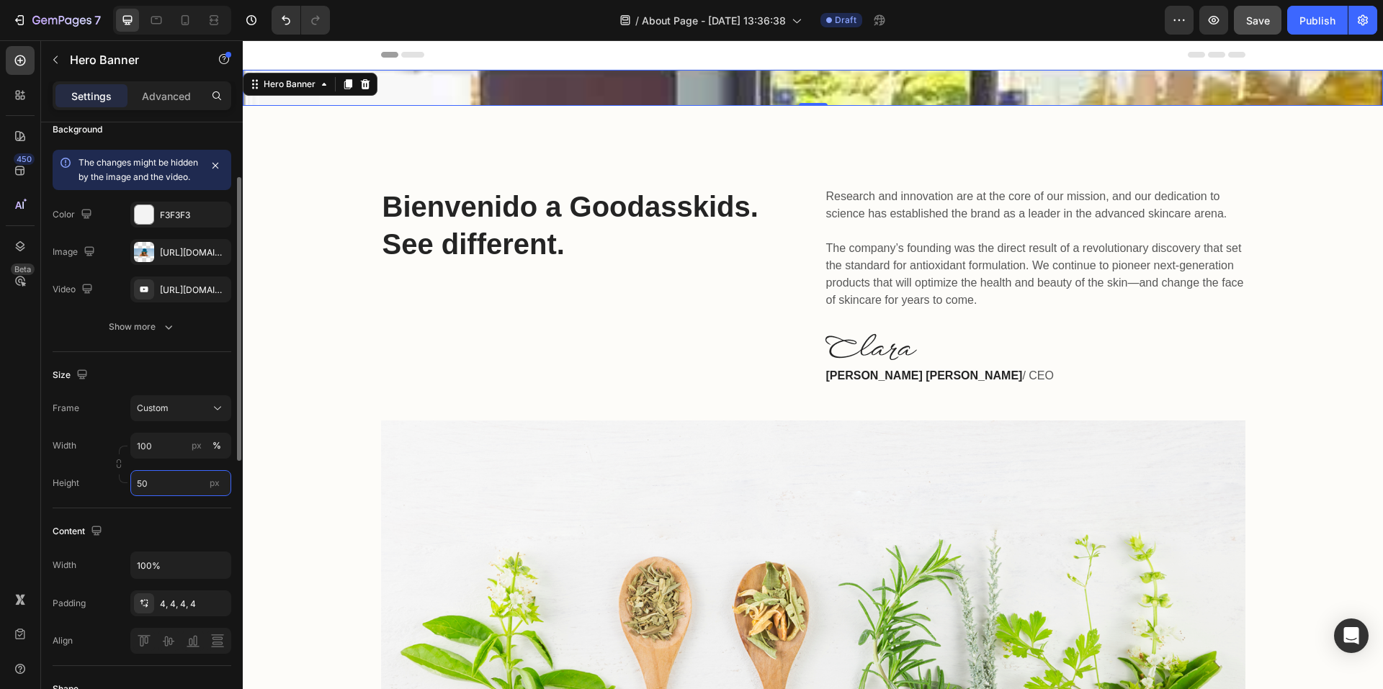
type input "5"
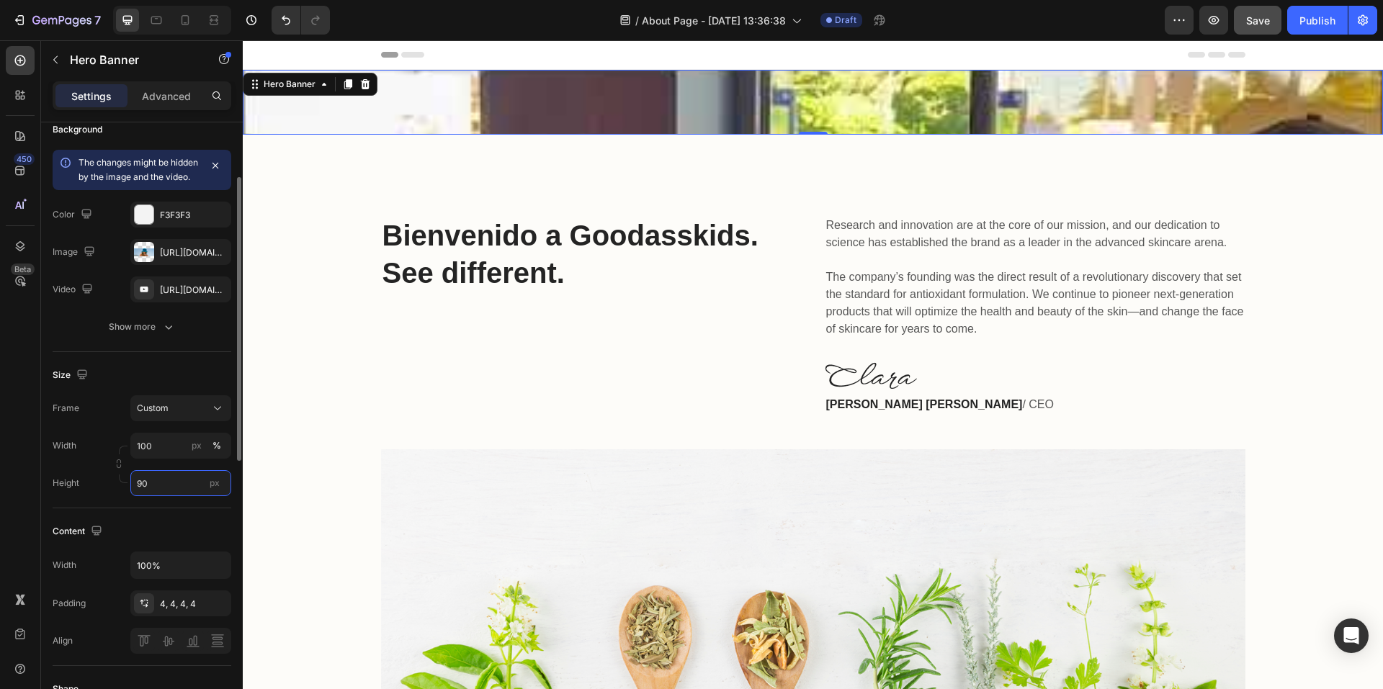
type input "9"
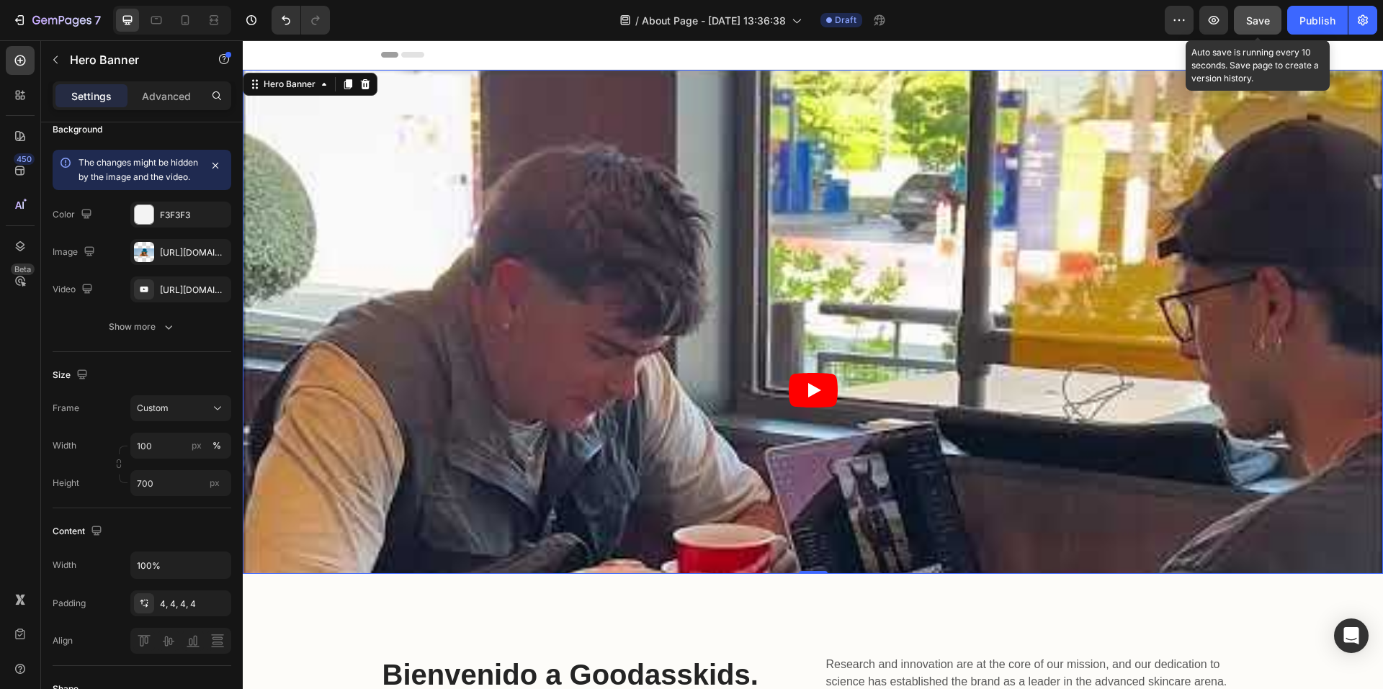
click at [1260, 20] on span "Save" at bounding box center [1258, 20] width 24 height 12
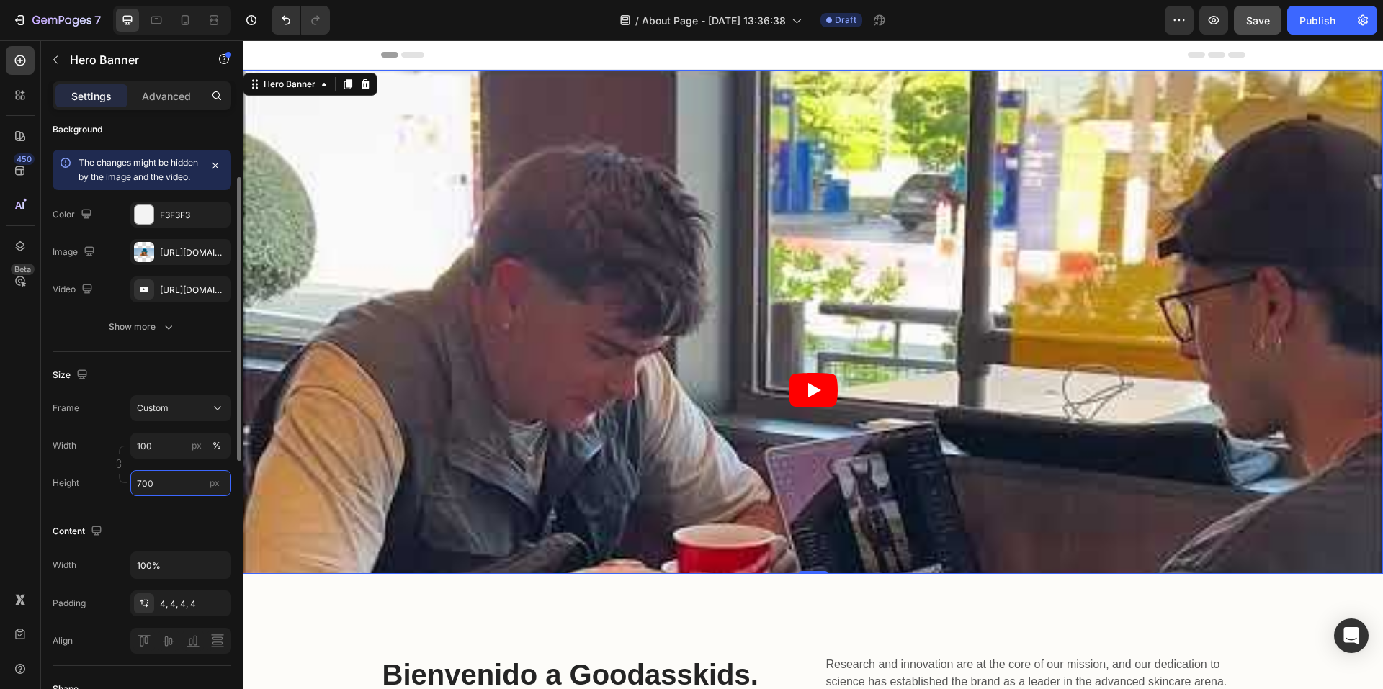
click at [163, 496] on input "700" at bounding box center [180, 483] width 101 height 26
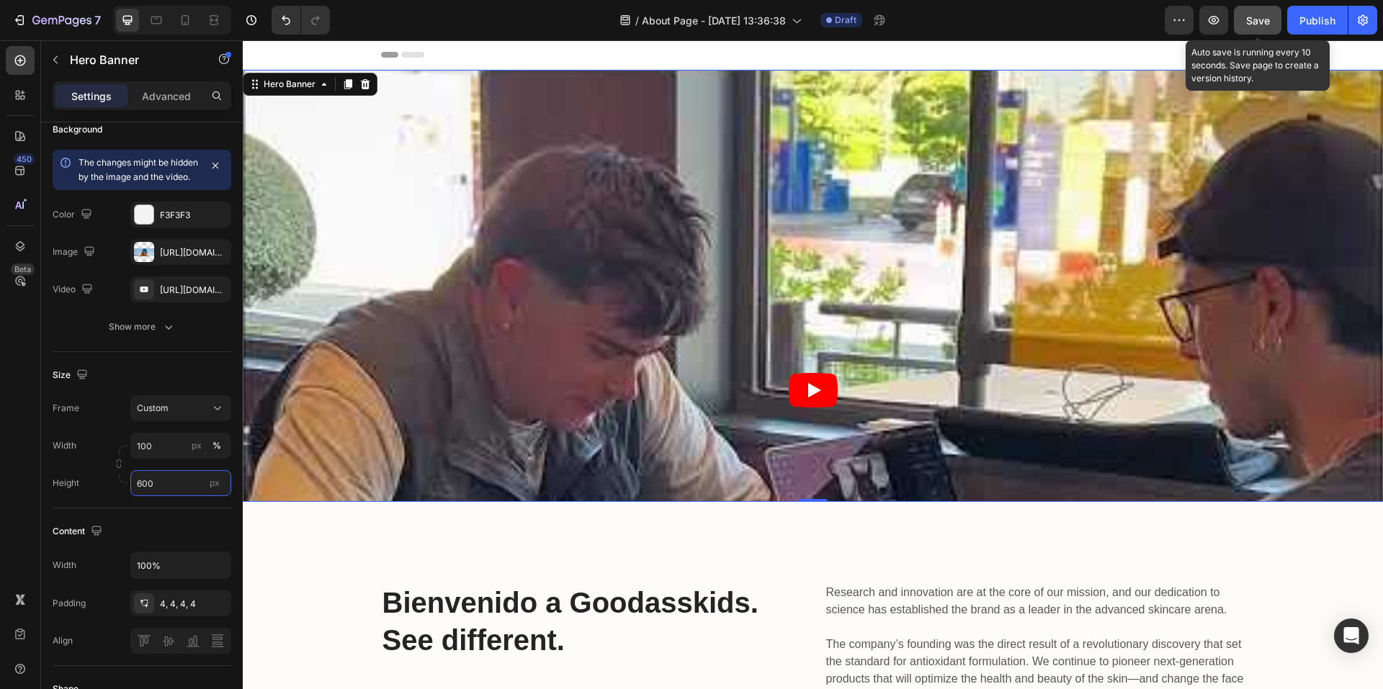
type input "600"
click at [1252, 13] on div "Save" at bounding box center [1258, 20] width 24 height 15
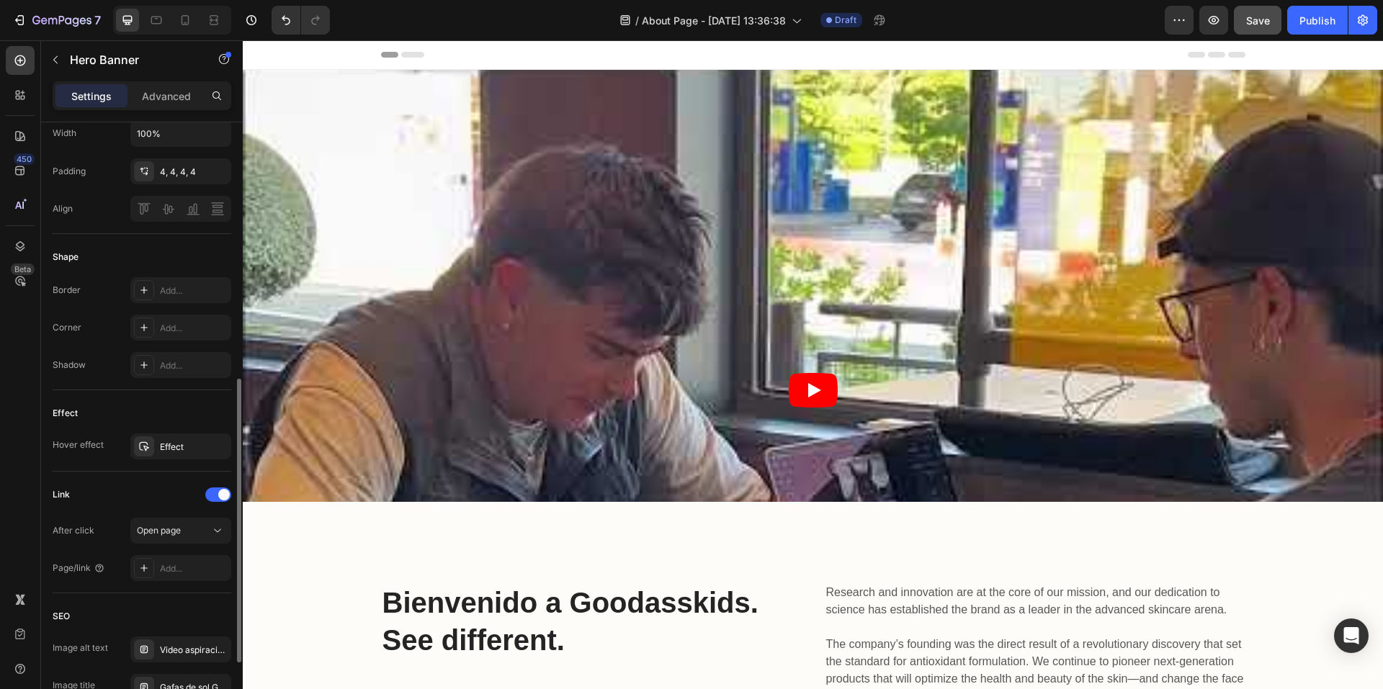
scroll to position [262, 0]
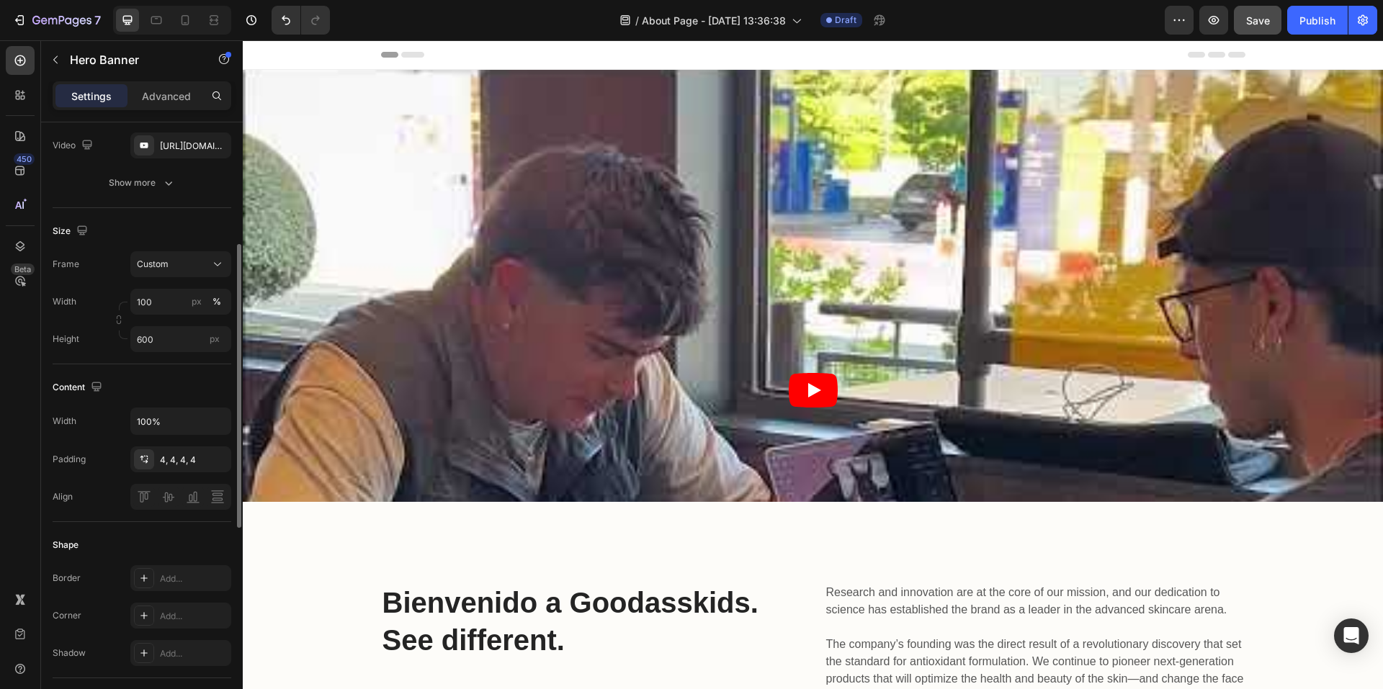
click at [478, 350] on div "Heading Row" at bounding box center [813, 286] width 1135 height 274
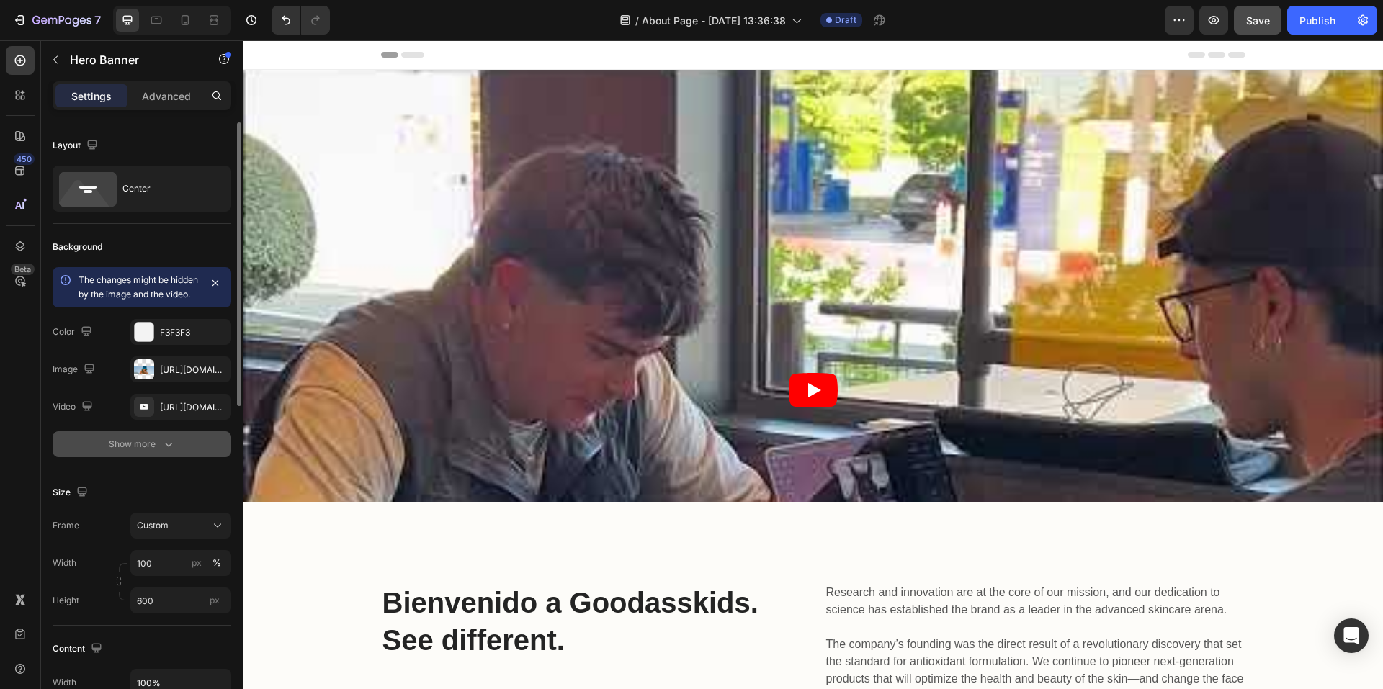
click at [157, 452] on div "Show more" at bounding box center [142, 444] width 67 height 14
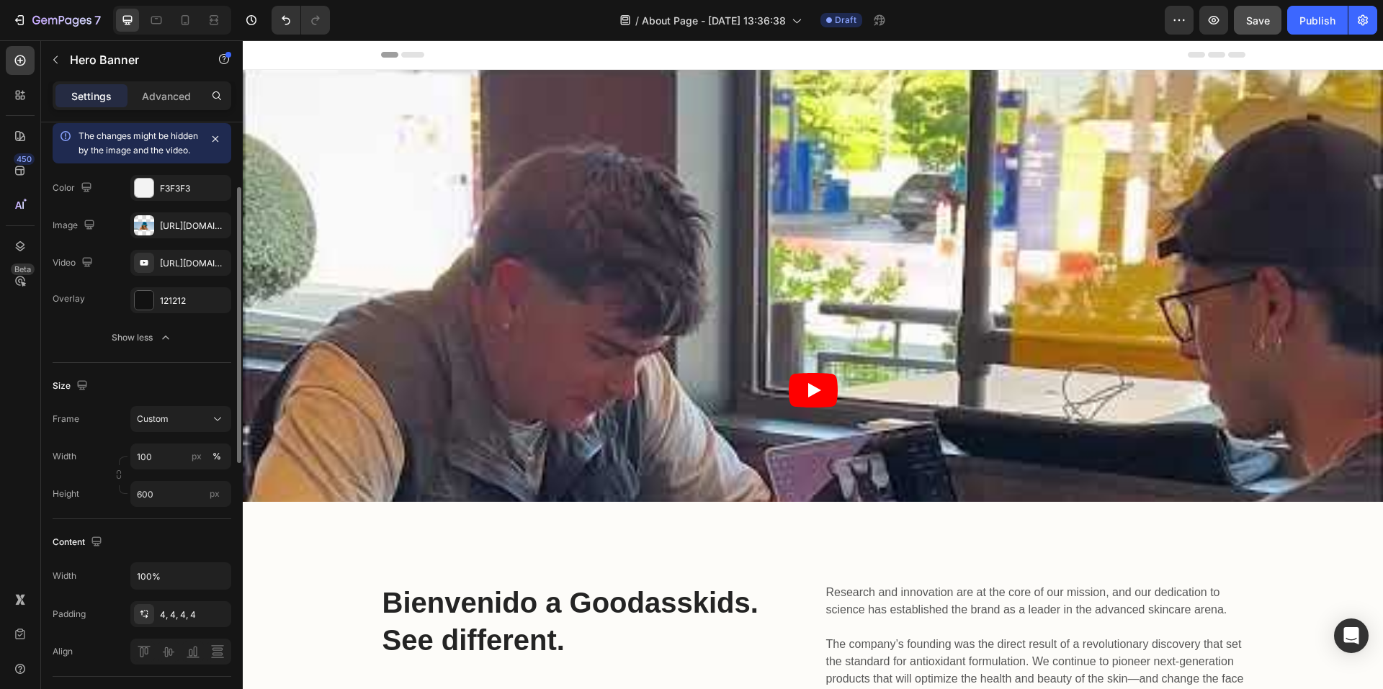
scroll to position [288, 0]
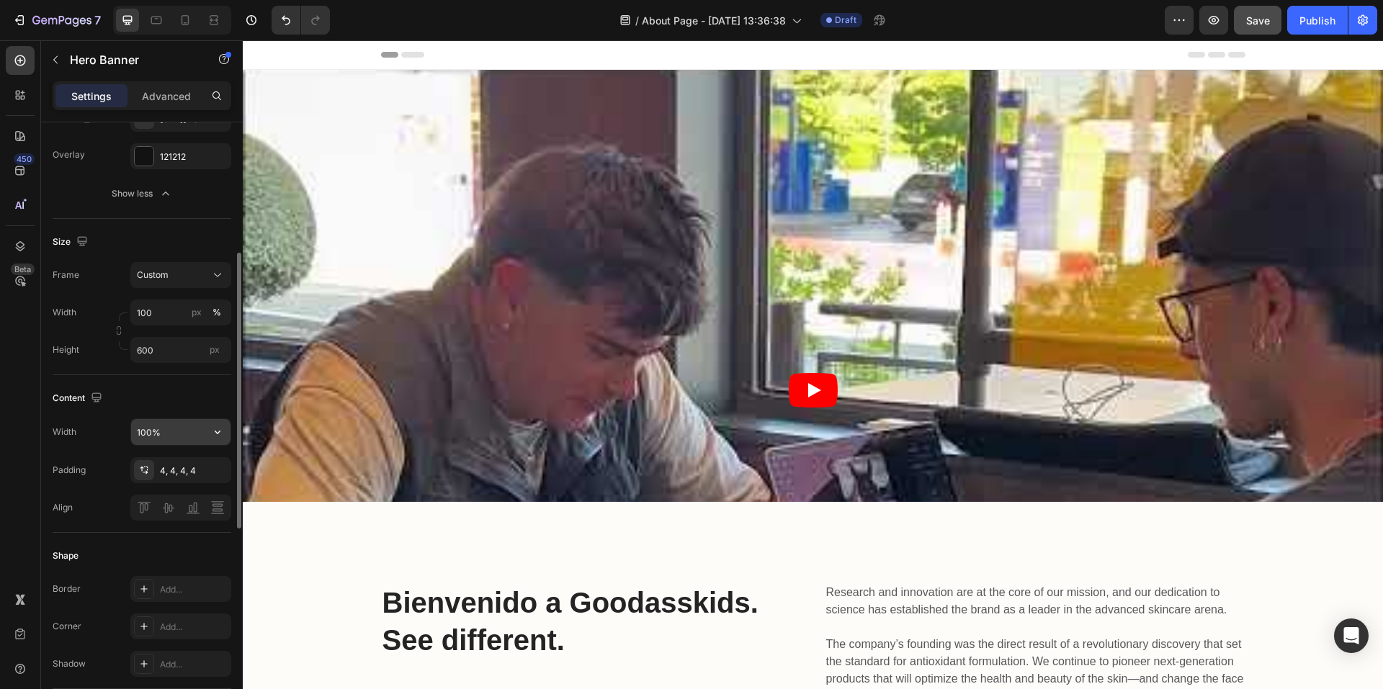
click at [187, 444] on input "100%" at bounding box center [180, 432] width 99 height 26
click at [219, 434] on icon "button" at bounding box center [218, 433] width 6 height 4
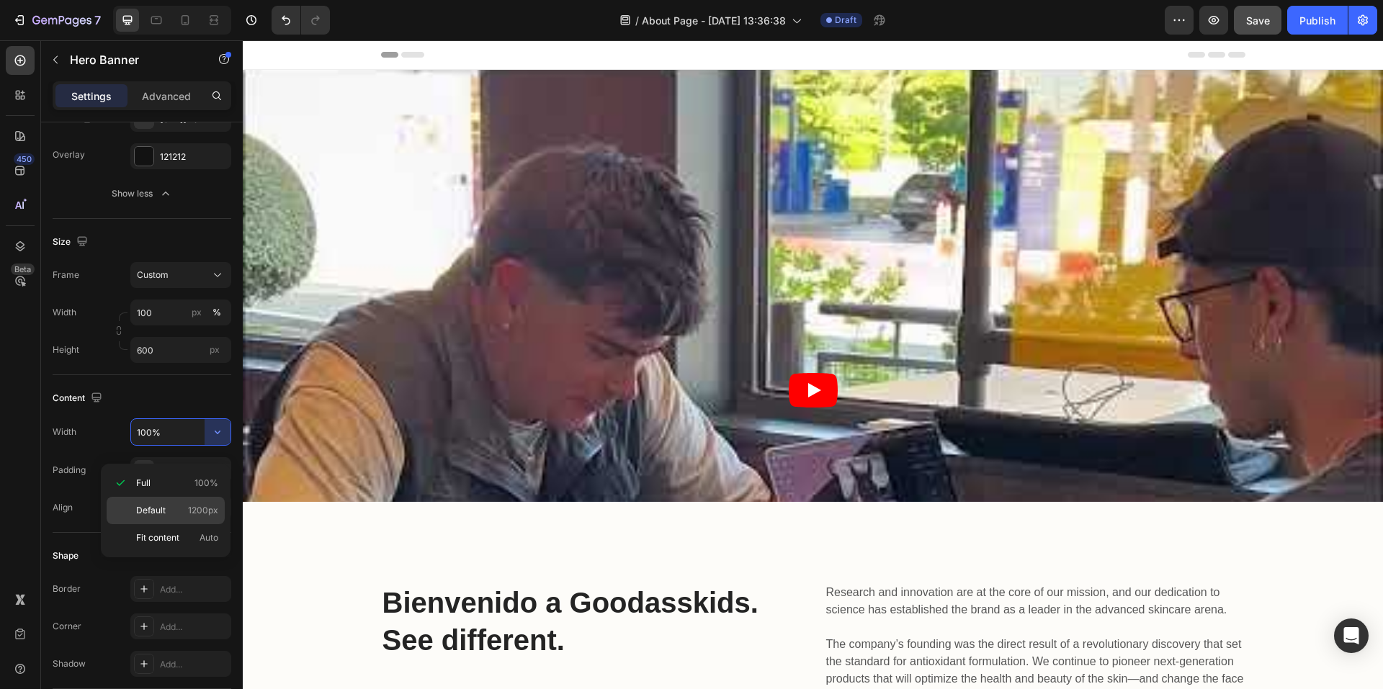
click at [173, 512] on p "Default 1200px" at bounding box center [177, 510] width 82 height 13
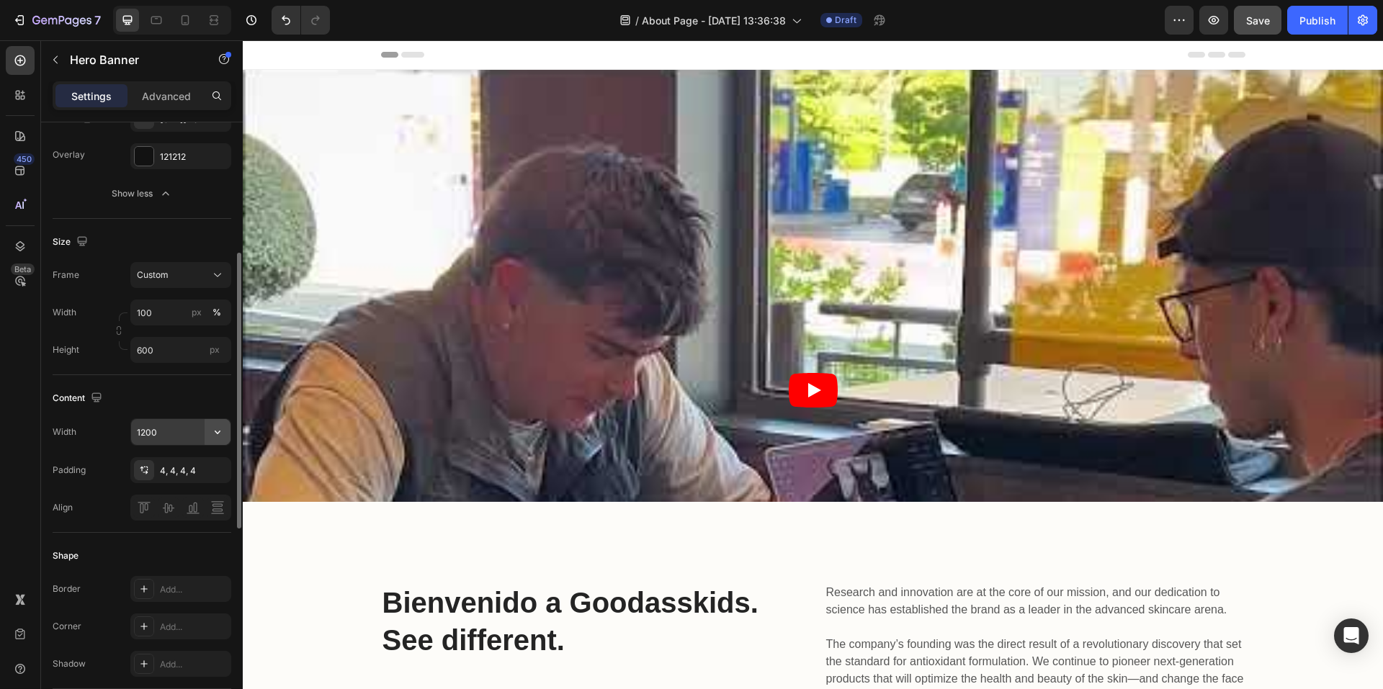
click at [217, 439] on icon "button" at bounding box center [217, 432] width 14 height 14
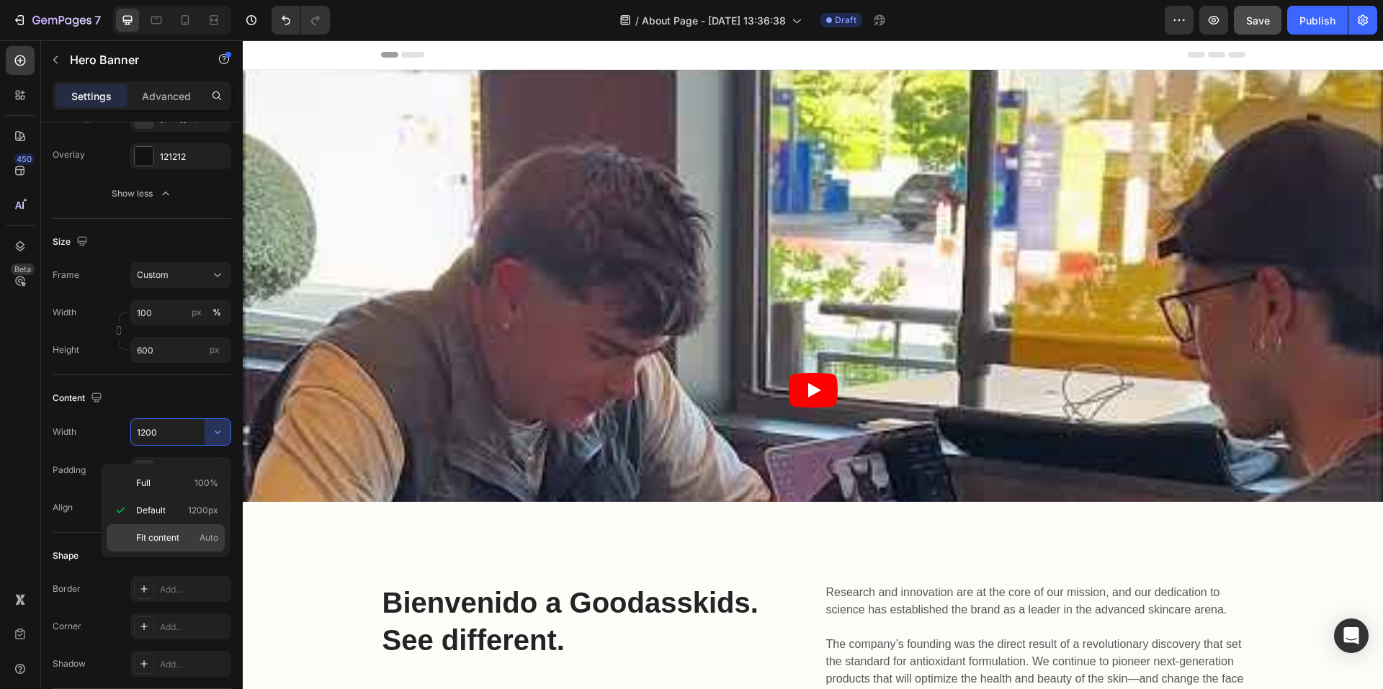
click at [170, 537] on span "Fit content" at bounding box center [157, 538] width 43 height 13
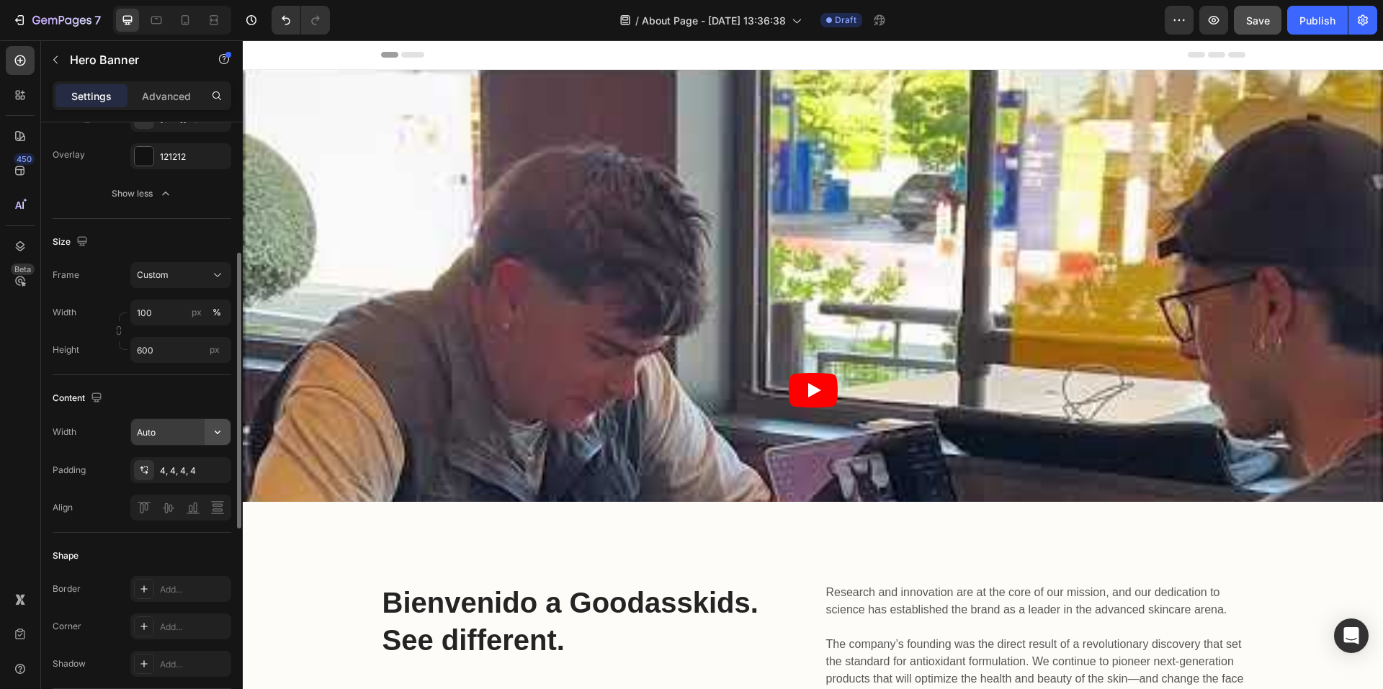
click at [217, 439] on icon "button" at bounding box center [217, 432] width 14 height 14
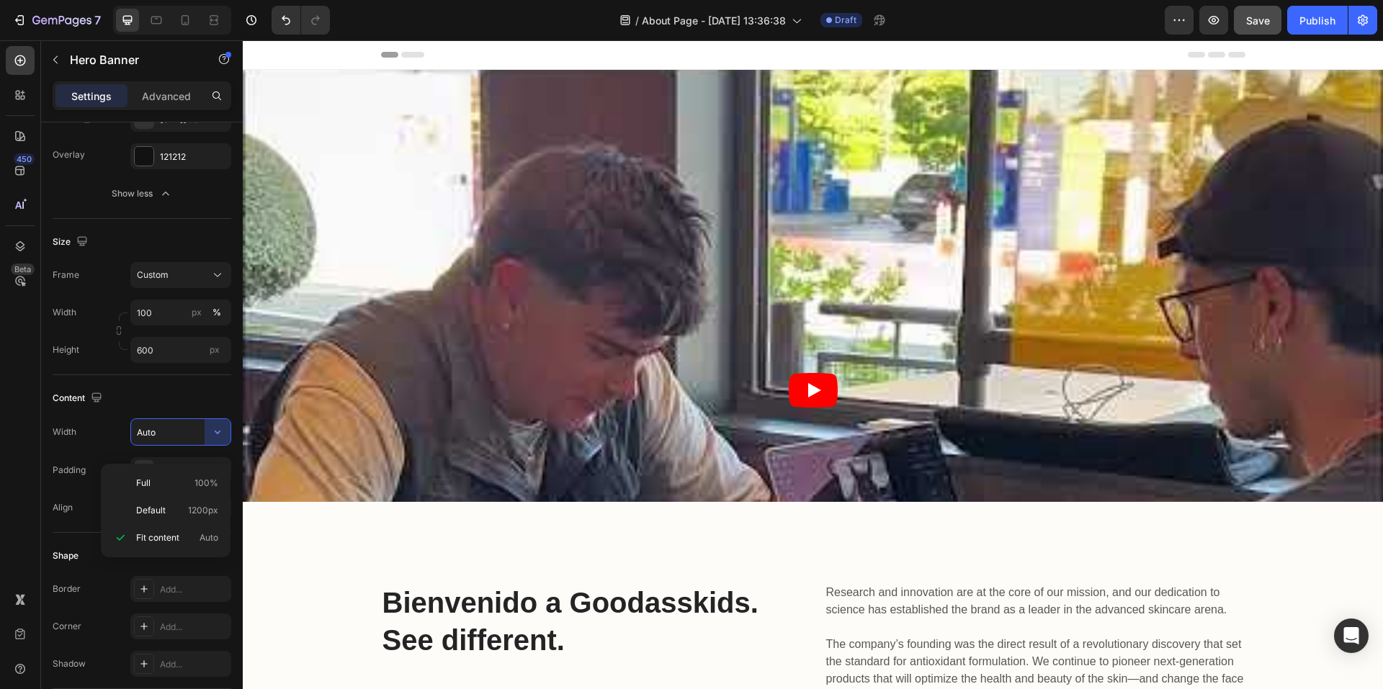
click at [175, 469] on div "Full 100% Default 1200px Fit content Auto" at bounding box center [166, 511] width 130 height 94
click at [171, 479] on p "Full 100%" at bounding box center [177, 483] width 82 height 13
type input "100%"
click at [148, 470] on icon at bounding box center [147, 469] width 1 height 1
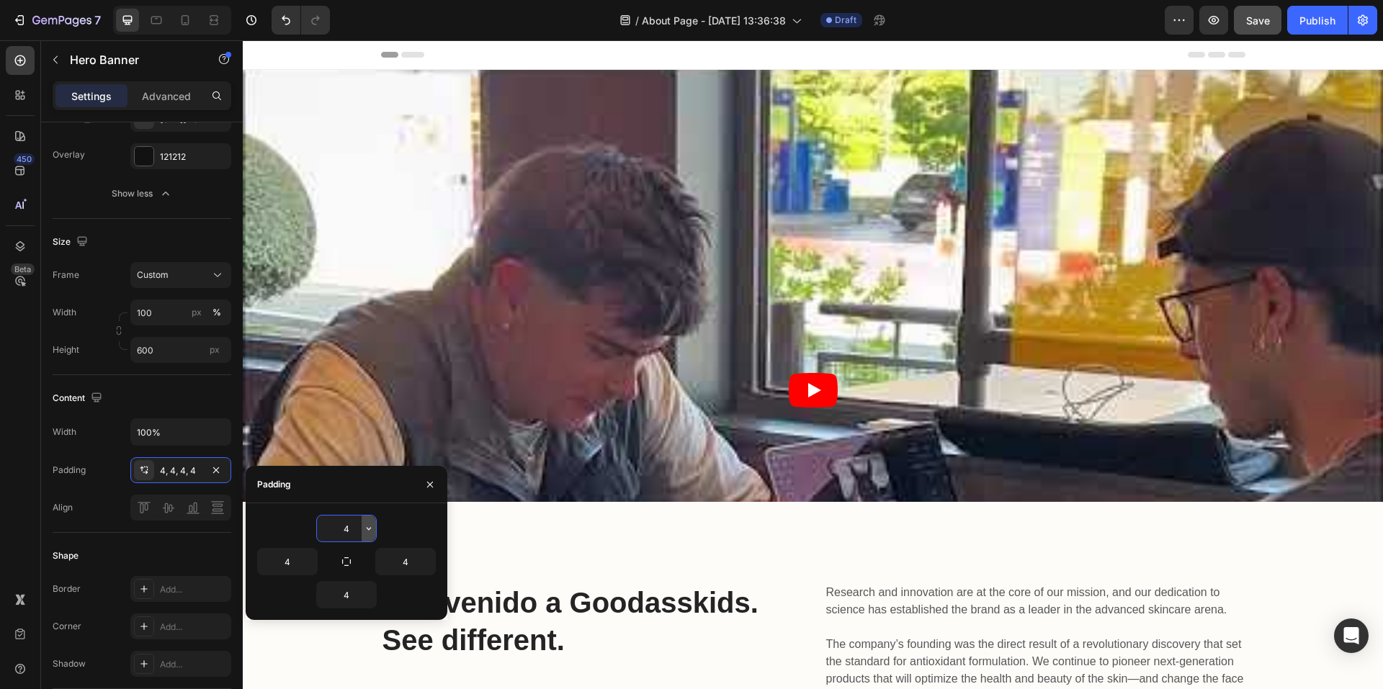
click at [364, 531] on icon "button" at bounding box center [369, 529] width 12 height 12
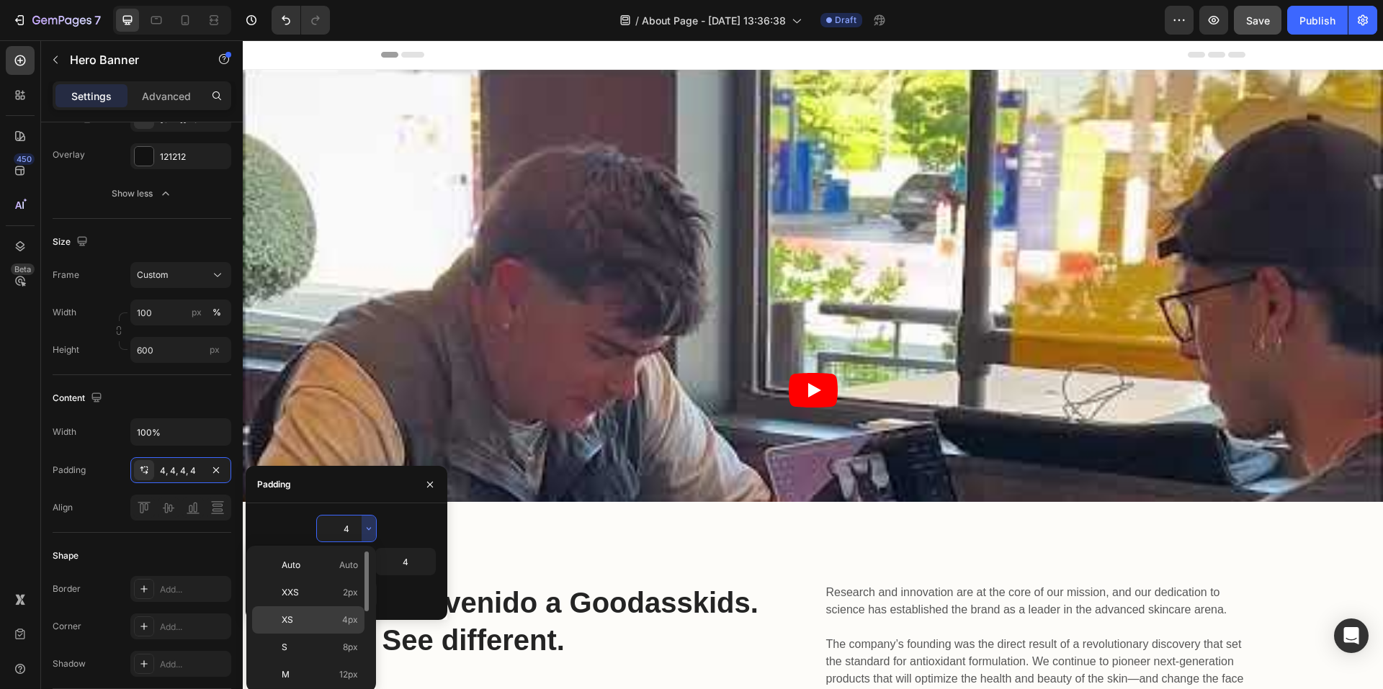
click at [313, 619] on p "XS 4px" at bounding box center [320, 620] width 76 height 13
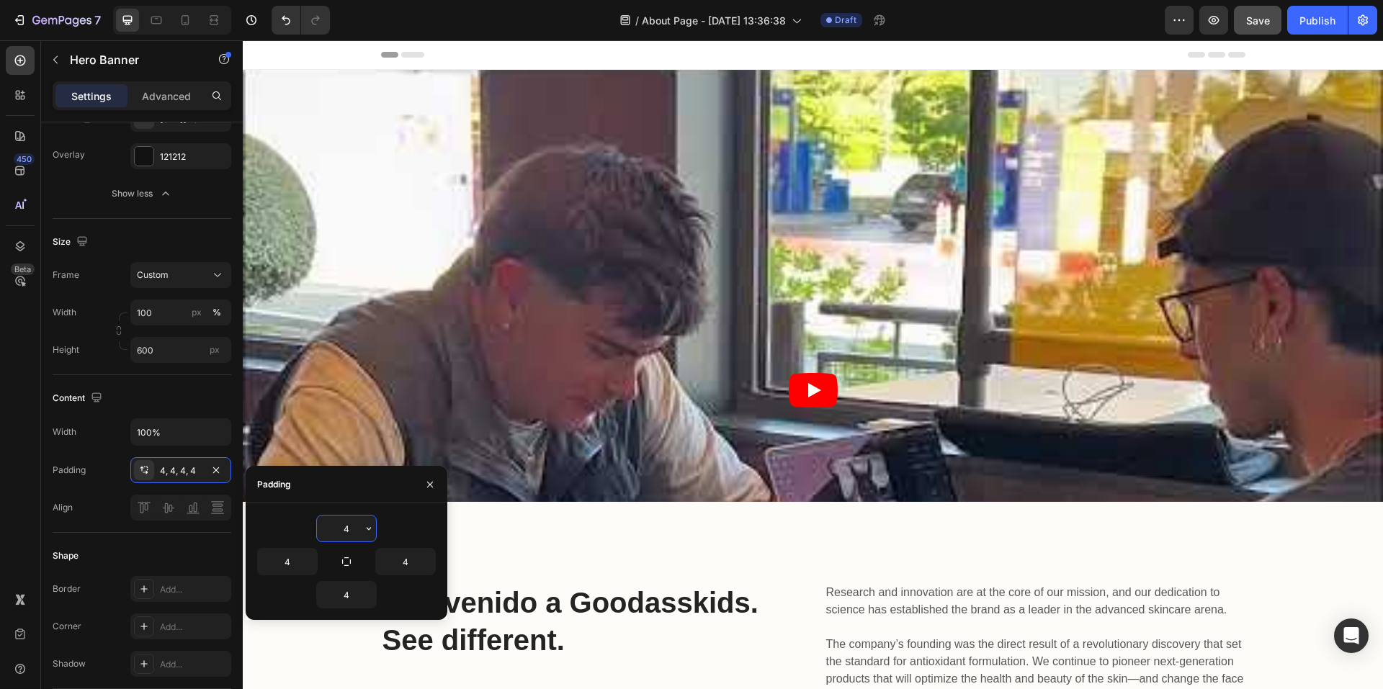
click at [356, 528] on input "4" at bounding box center [346, 529] width 59 height 26
click at [367, 533] on icon "button" at bounding box center [369, 529] width 12 height 12
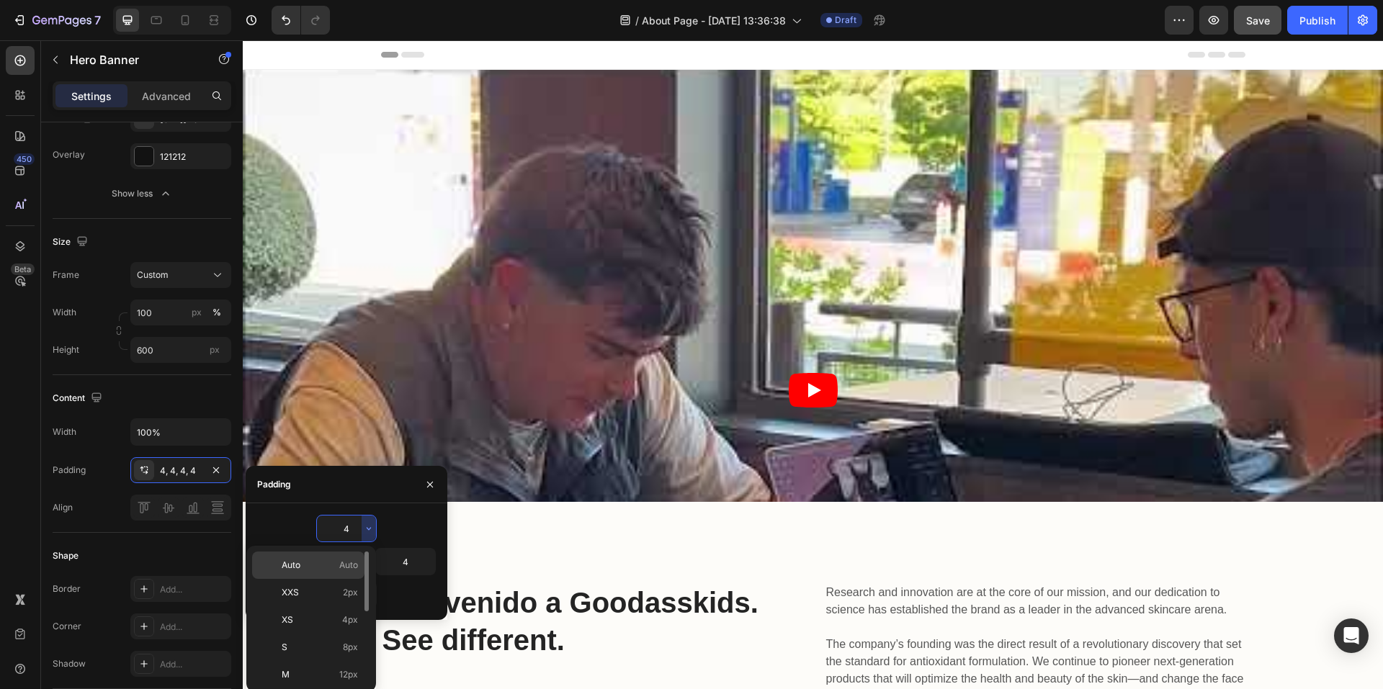
click at [331, 566] on p "Auto Auto" at bounding box center [320, 565] width 76 height 13
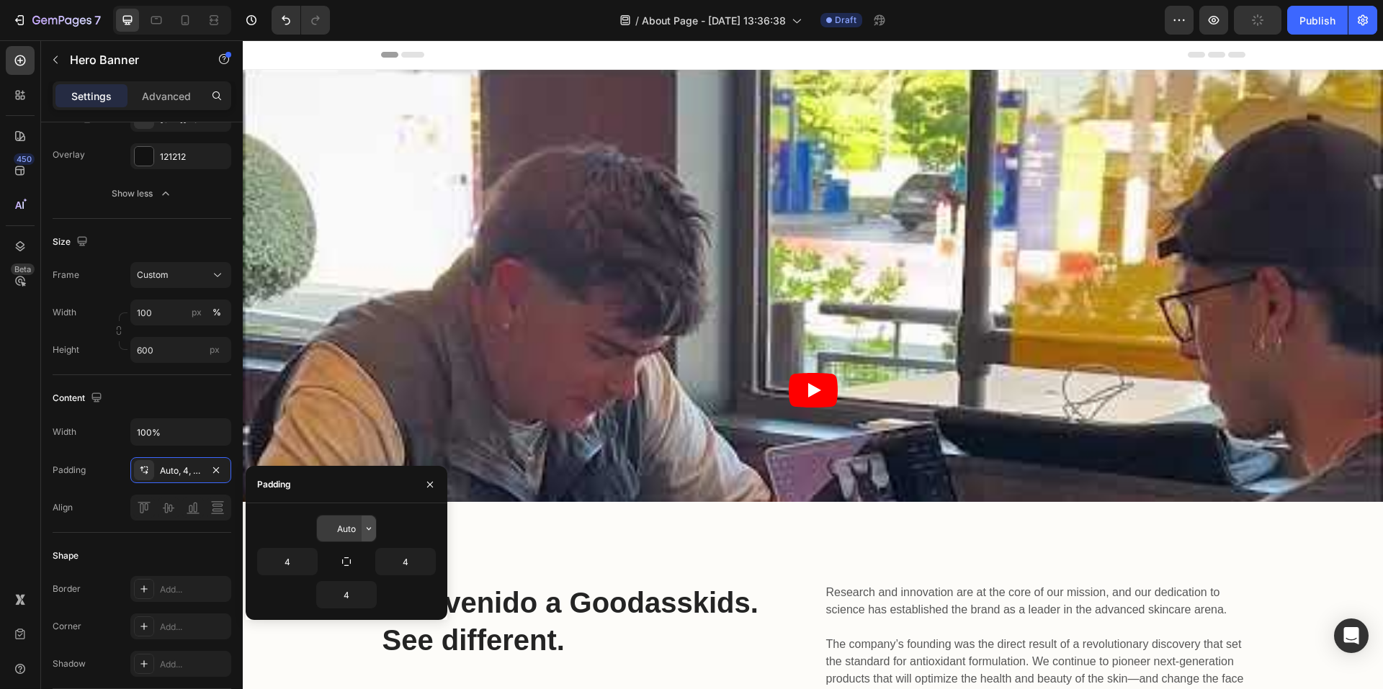
click at [371, 525] on icon "button" at bounding box center [369, 529] width 12 height 12
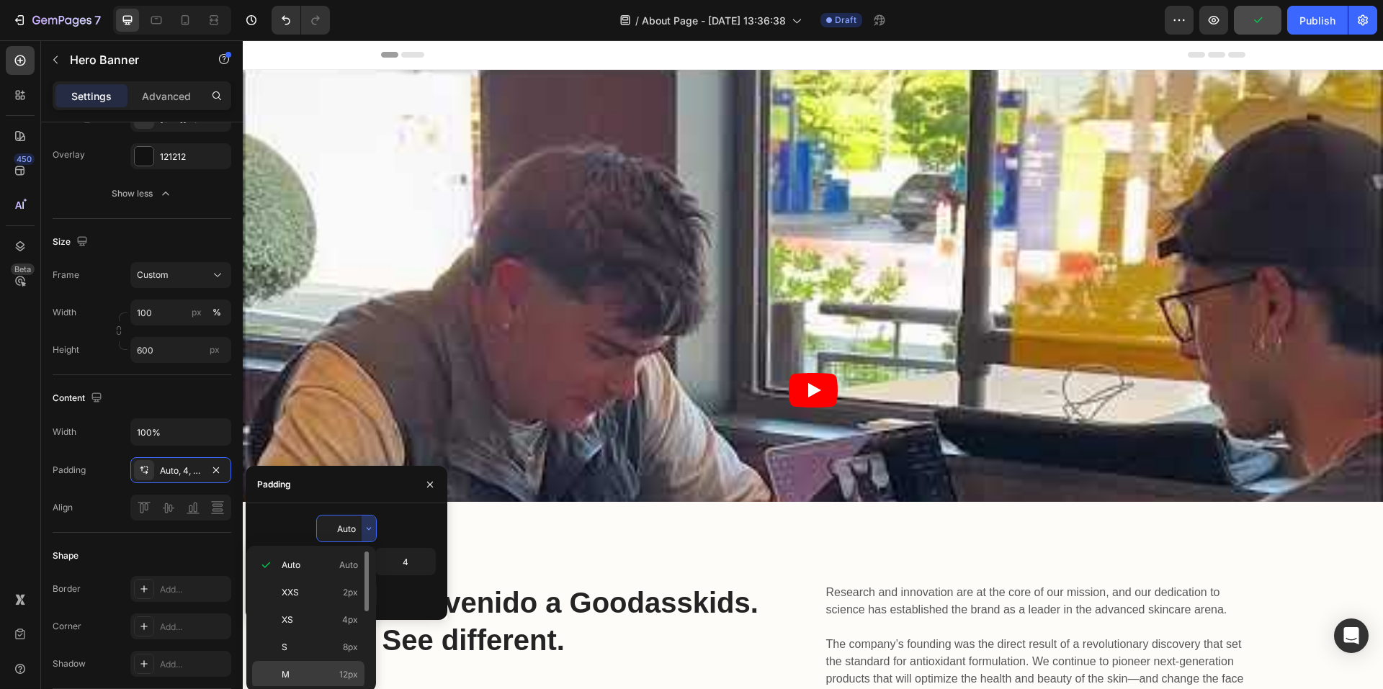
click at [322, 674] on p "M 12px" at bounding box center [320, 675] width 76 height 13
type input "12"
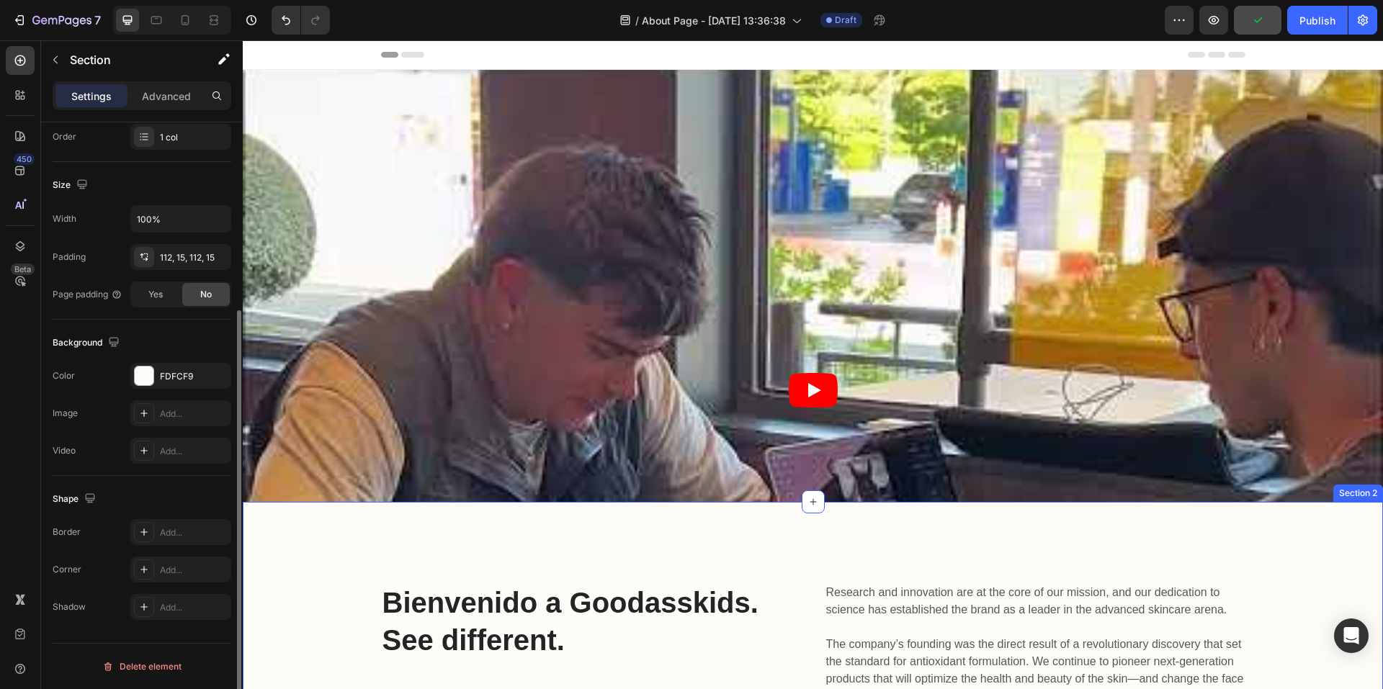
scroll to position [0, 0]
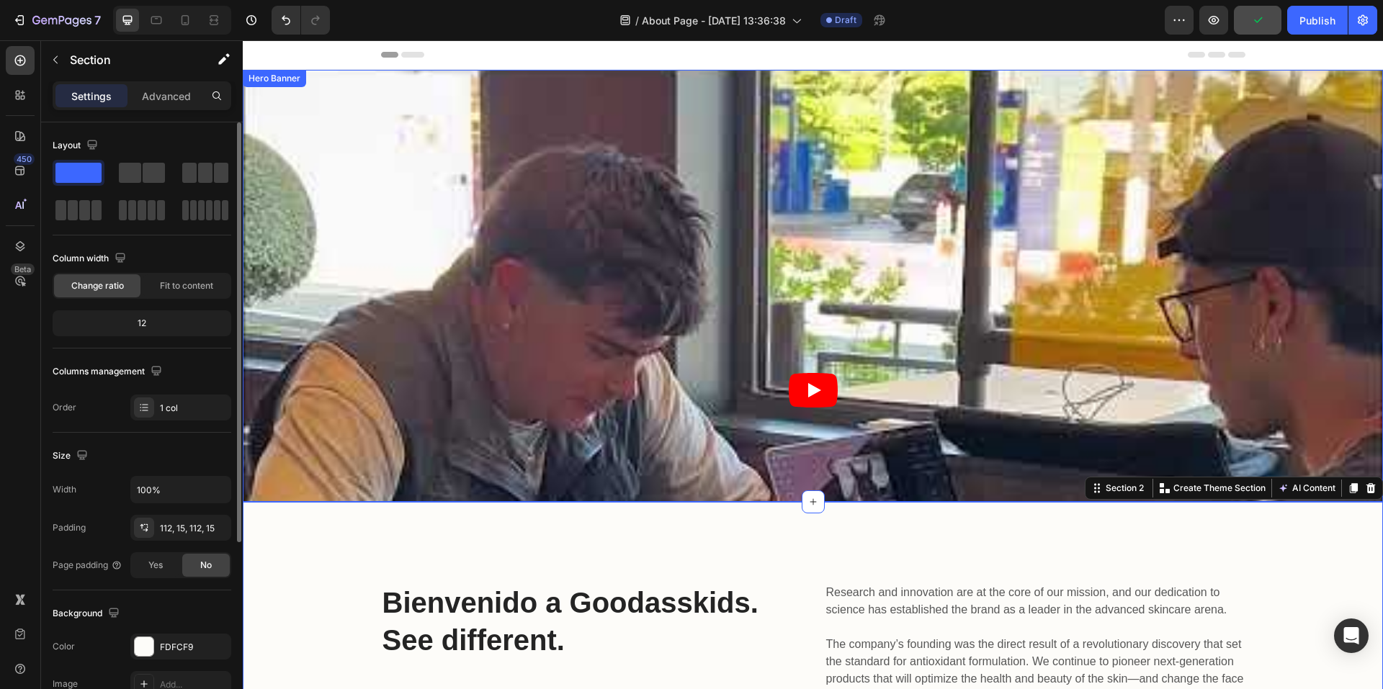
click at [535, 401] on div "Heading Row" at bounding box center [813, 289] width 1135 height 274
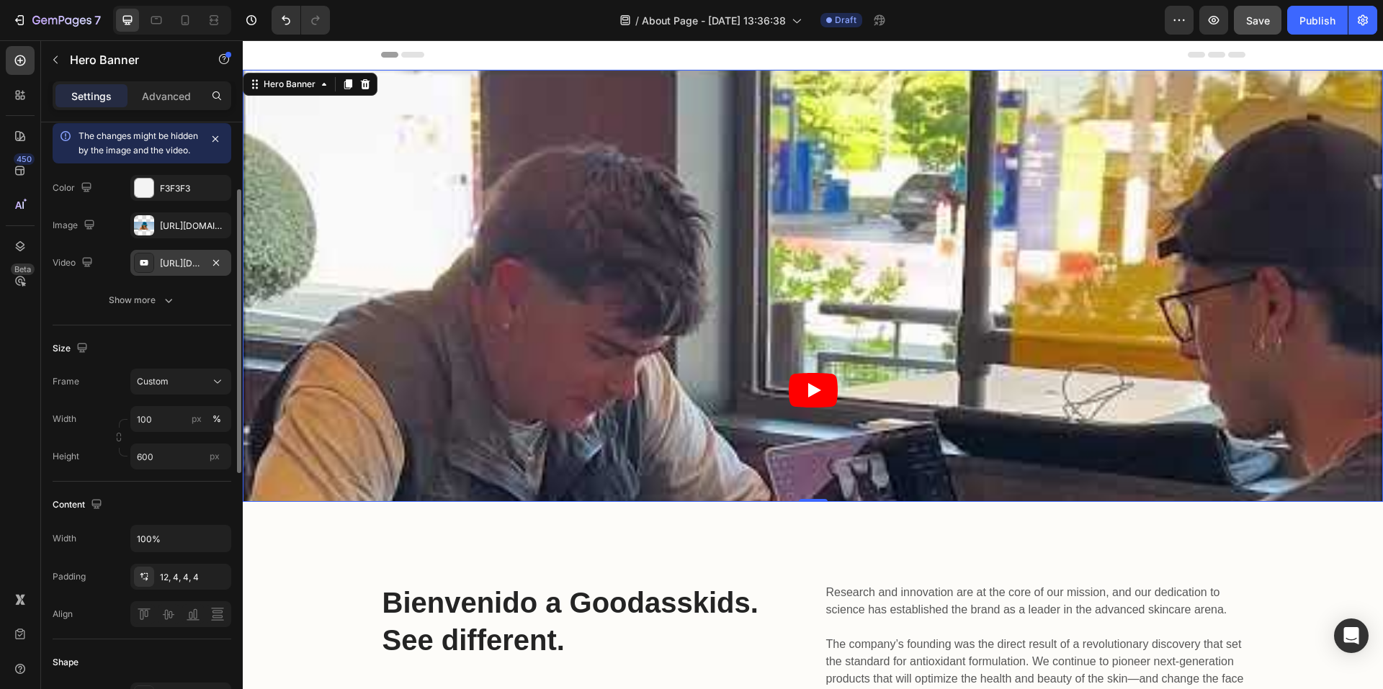
scroll to position [288, 0]
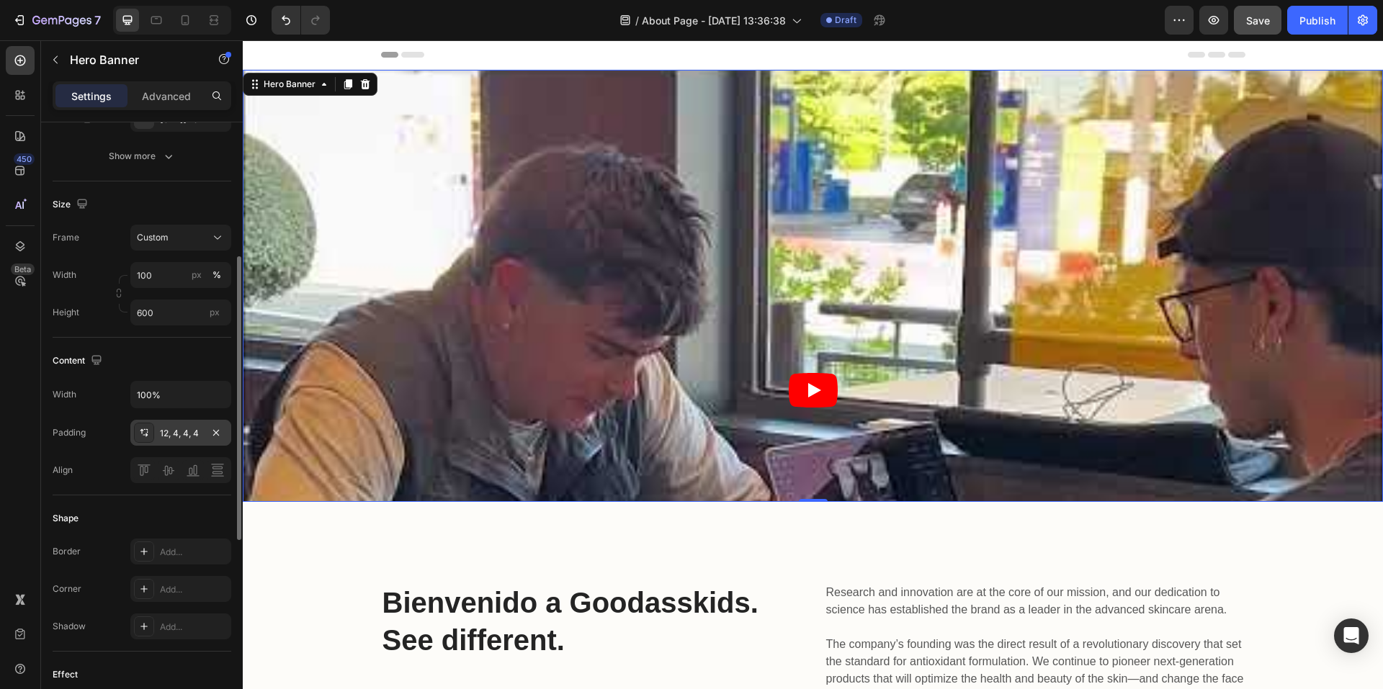
click at [183, 440] on div "12, 4, 4, 4" at bounding box center [181, 433] width 42 height 13
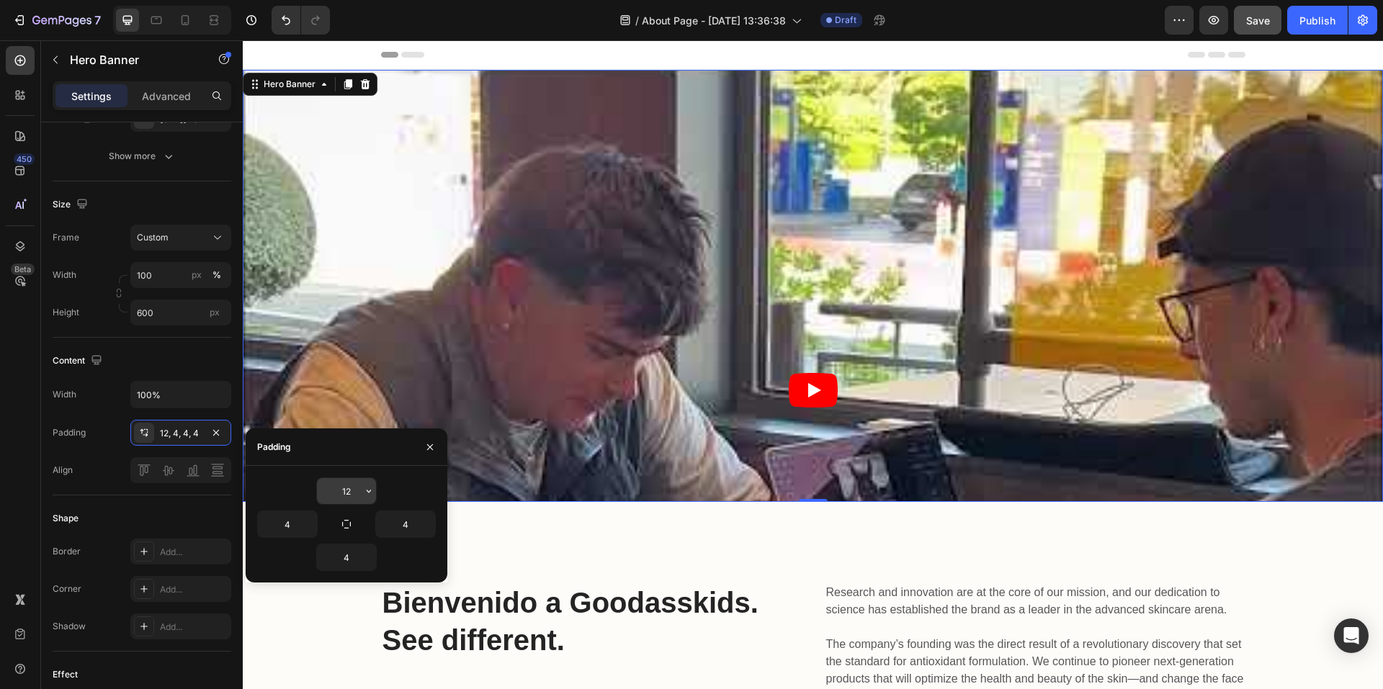
click at [339, 493] on input "12" at bounding box center [346, 491] width 59 height 26
click at [369, 501] on button "button" at bounding box center [369, 491] width 14 height 26
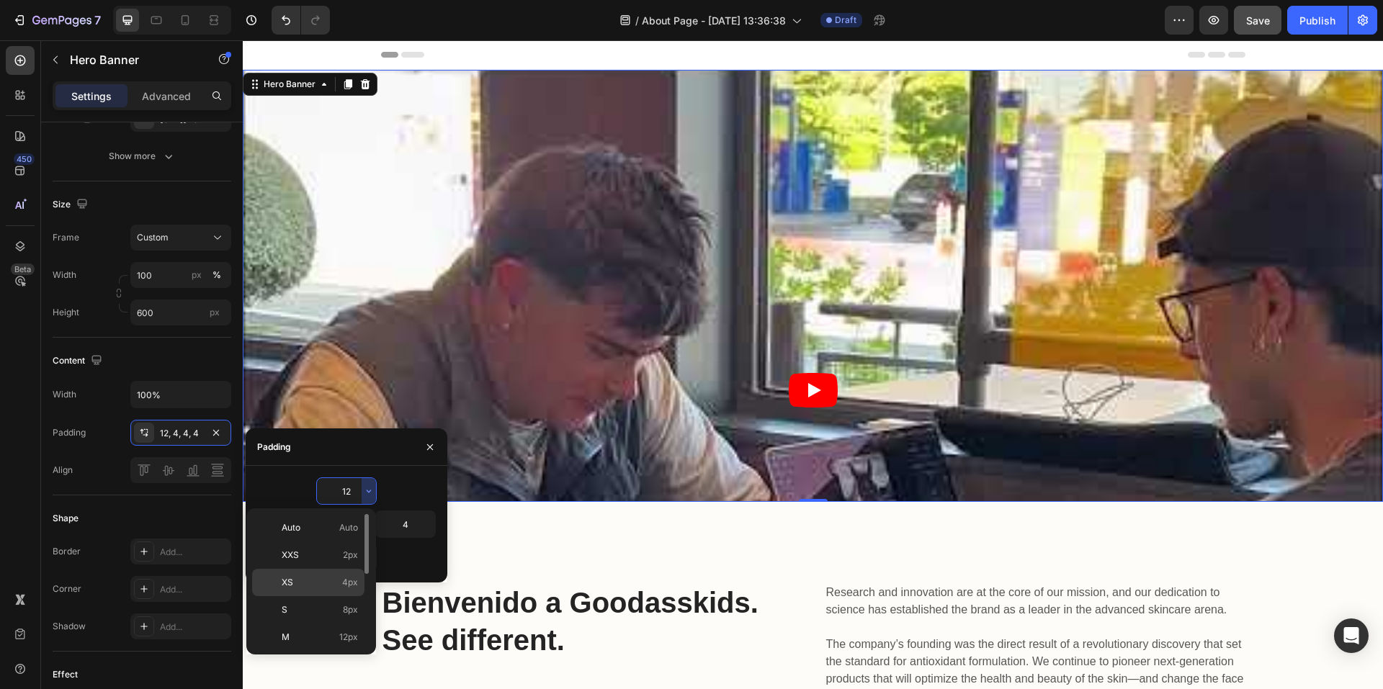
click at [307, 584] on p "XS 4px" at bounding box center [320, 582] width 76 height 13
type input "4"
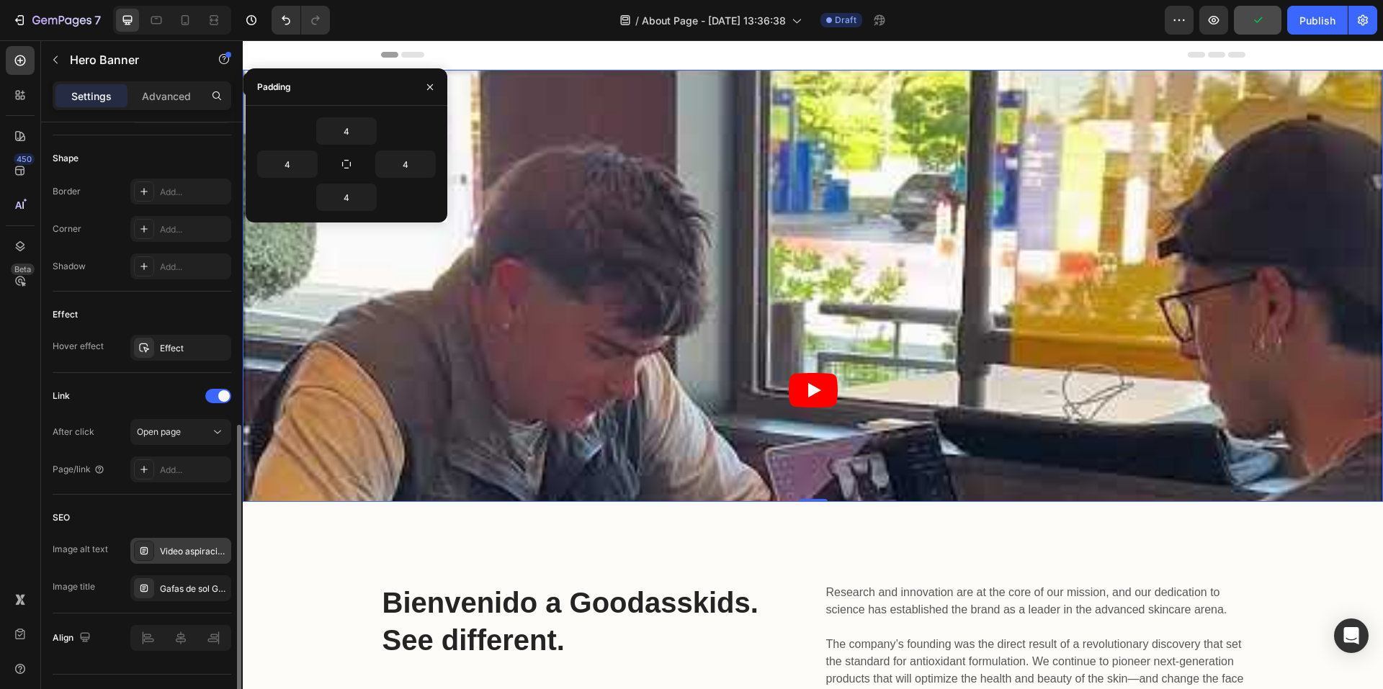
scroll to position [694, 0]
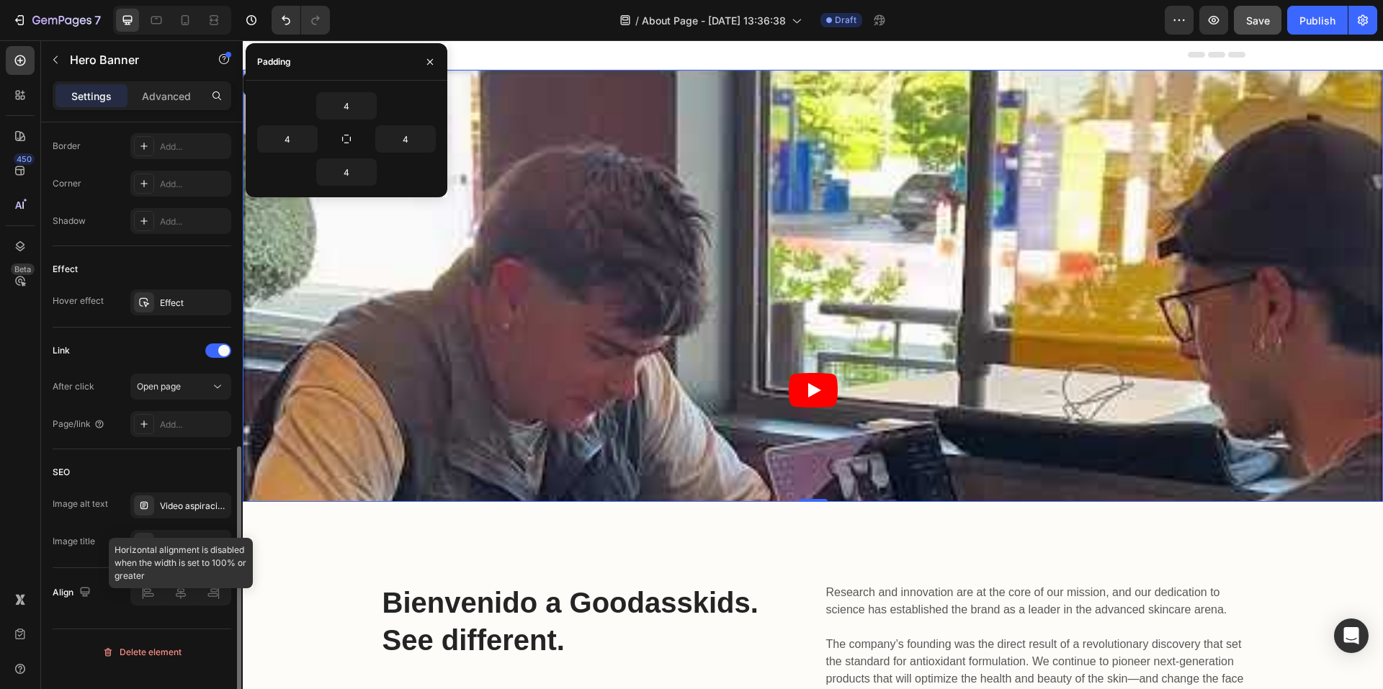
click at [183, 606] on div at bounding box center [180, 593] width 101 height 26
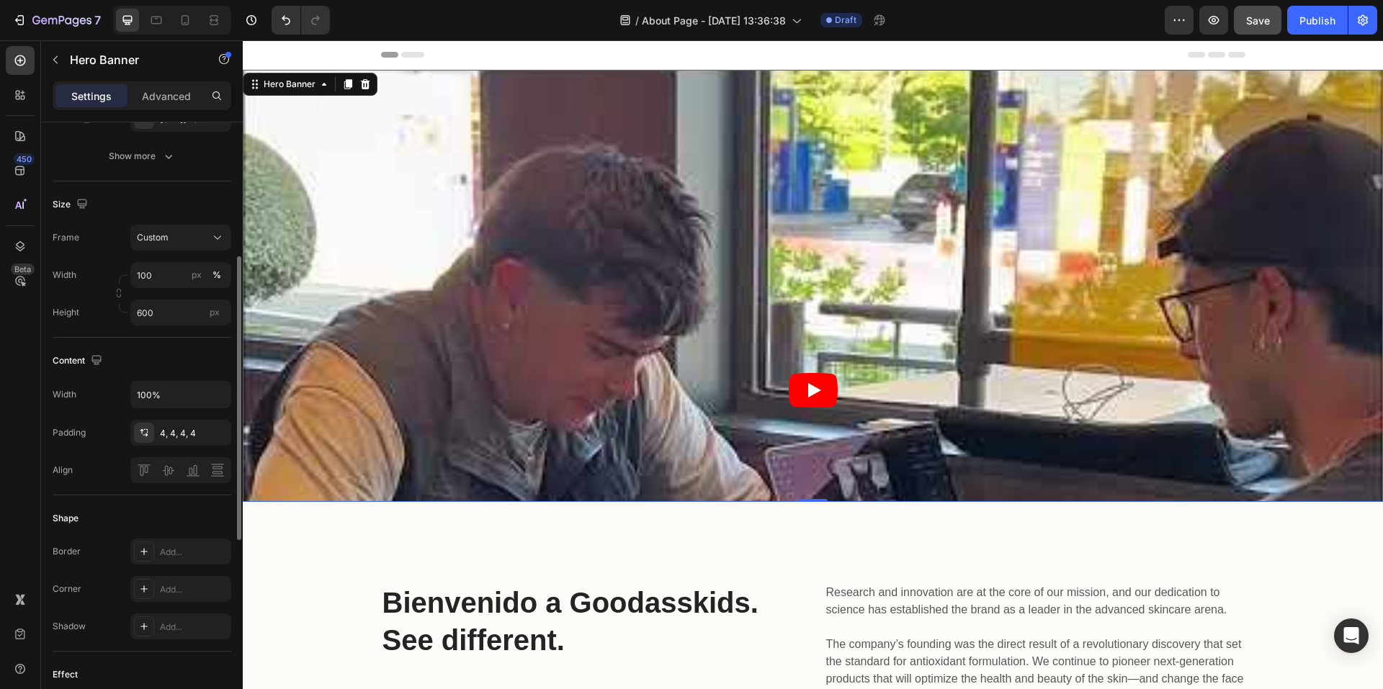
scroll to position [360, 0]
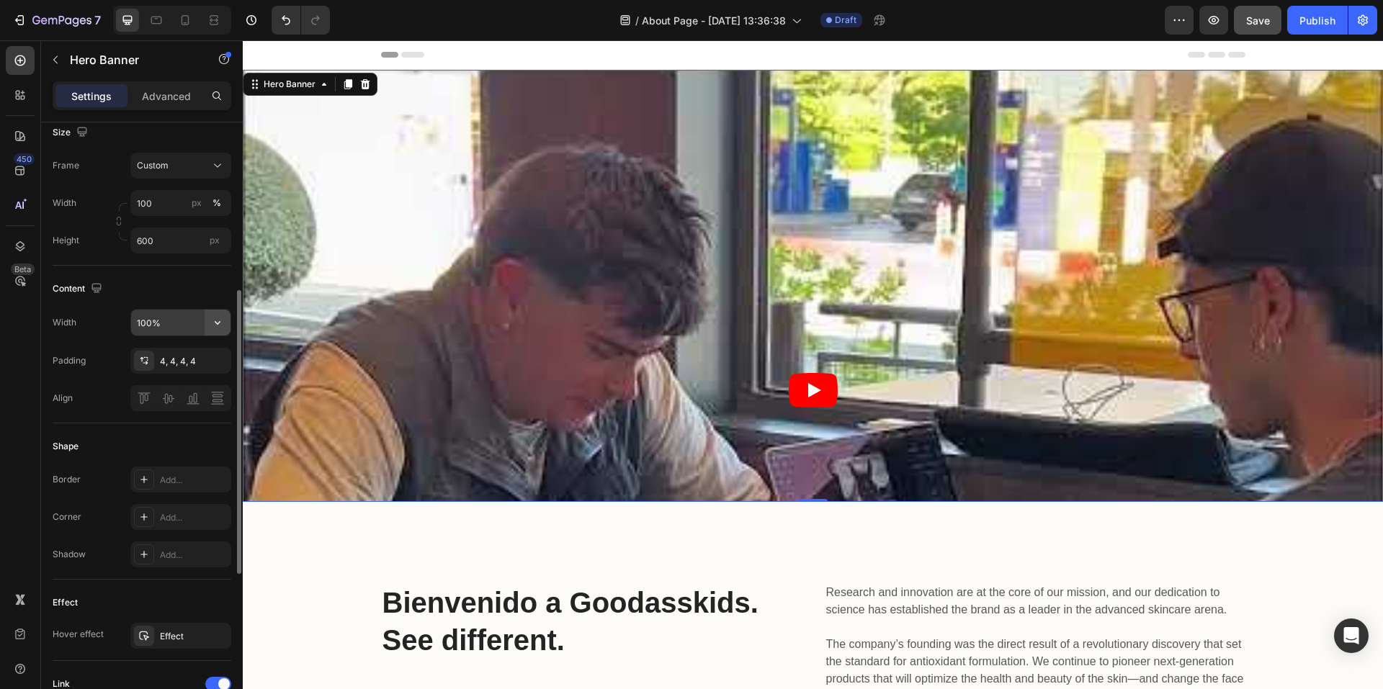
click at [217, 330] on icon "button" at bounding box center [217, 323] width 14 height 14
click at [174, 335] on input "100%" at bounding box center [180, 323] width 99 height 26
click at [198, 298] on div "Content" at bounding box center [142, 288] width 179 height 23
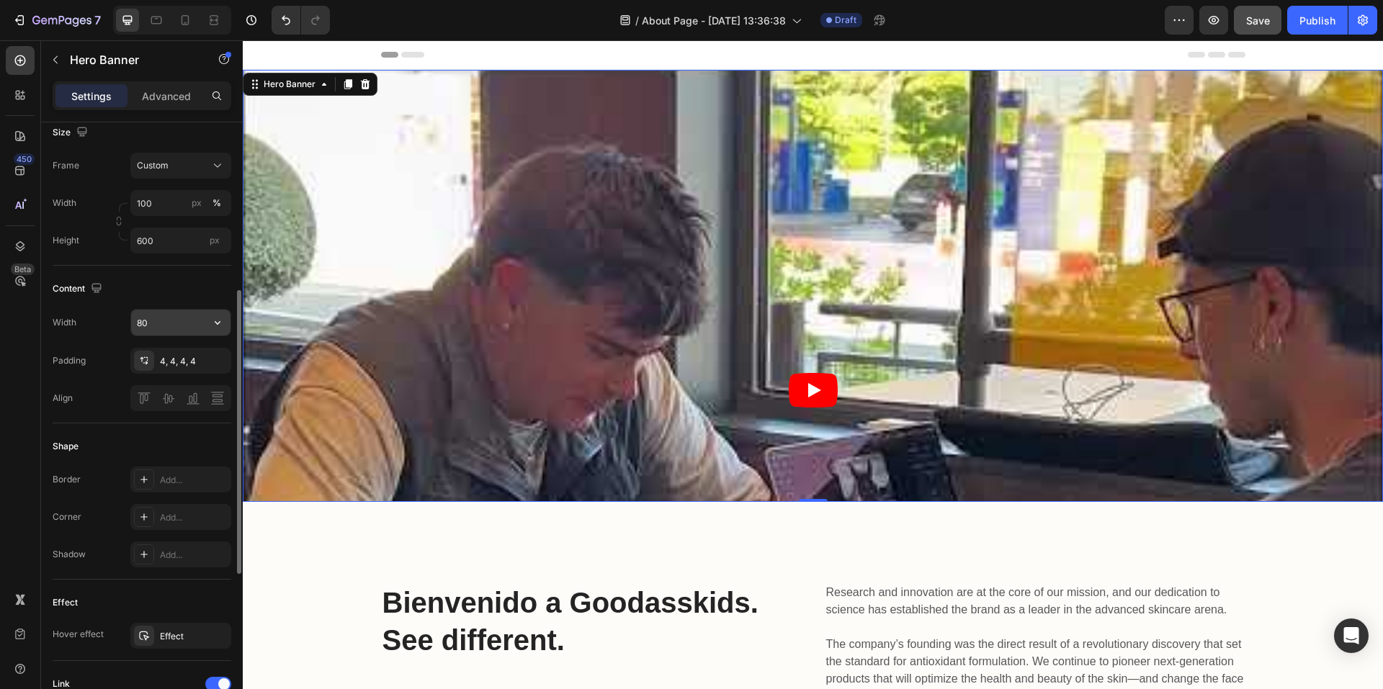
click at [172, 334] on input "80" at bounding box center [180, 323] width 99 height 26
type input "80%"
click at [187, 291] on div "Content Width 80% Padding 4, 4, 4, 4 Align" at bounding box center [142, 345] width 179 height 158
click at [92, 295] on icon "button" at bounding box center [96, 288] width 14 height 14
click at [97, 344] on icon "button" at bounding box center [99, 337] width 14 height 14
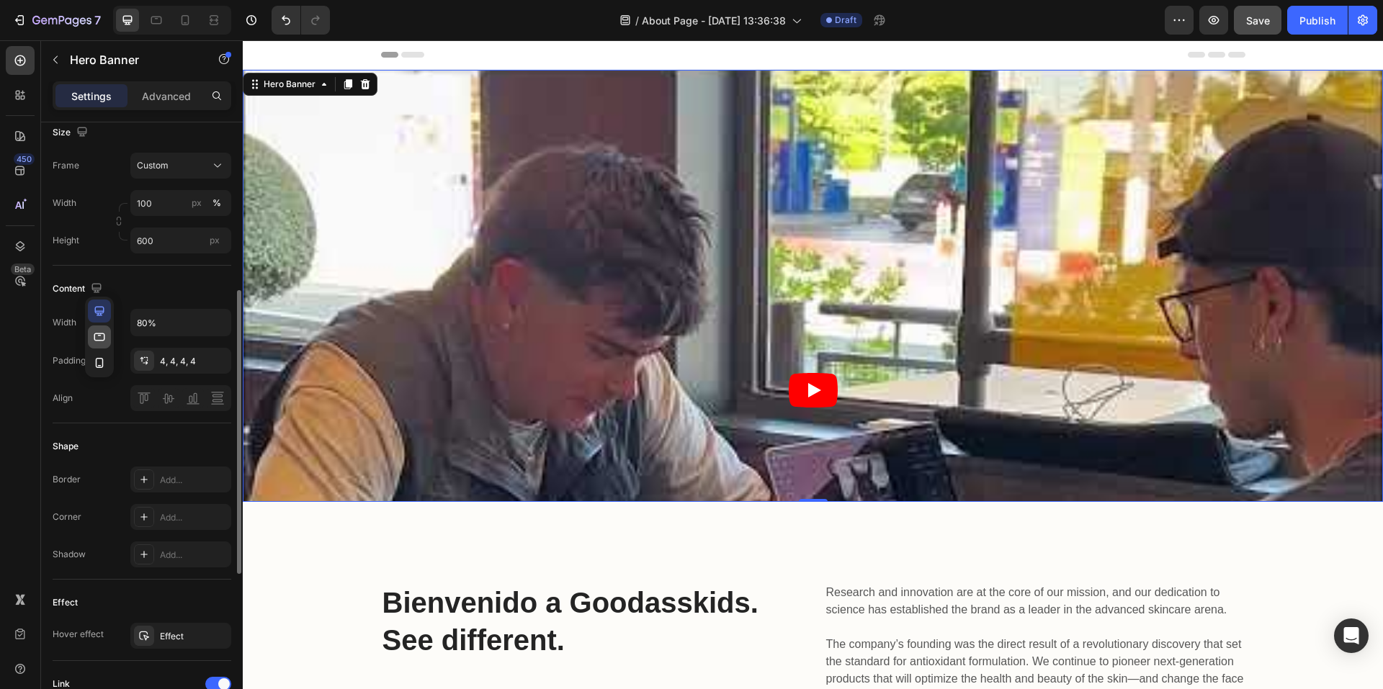
type input "100%"
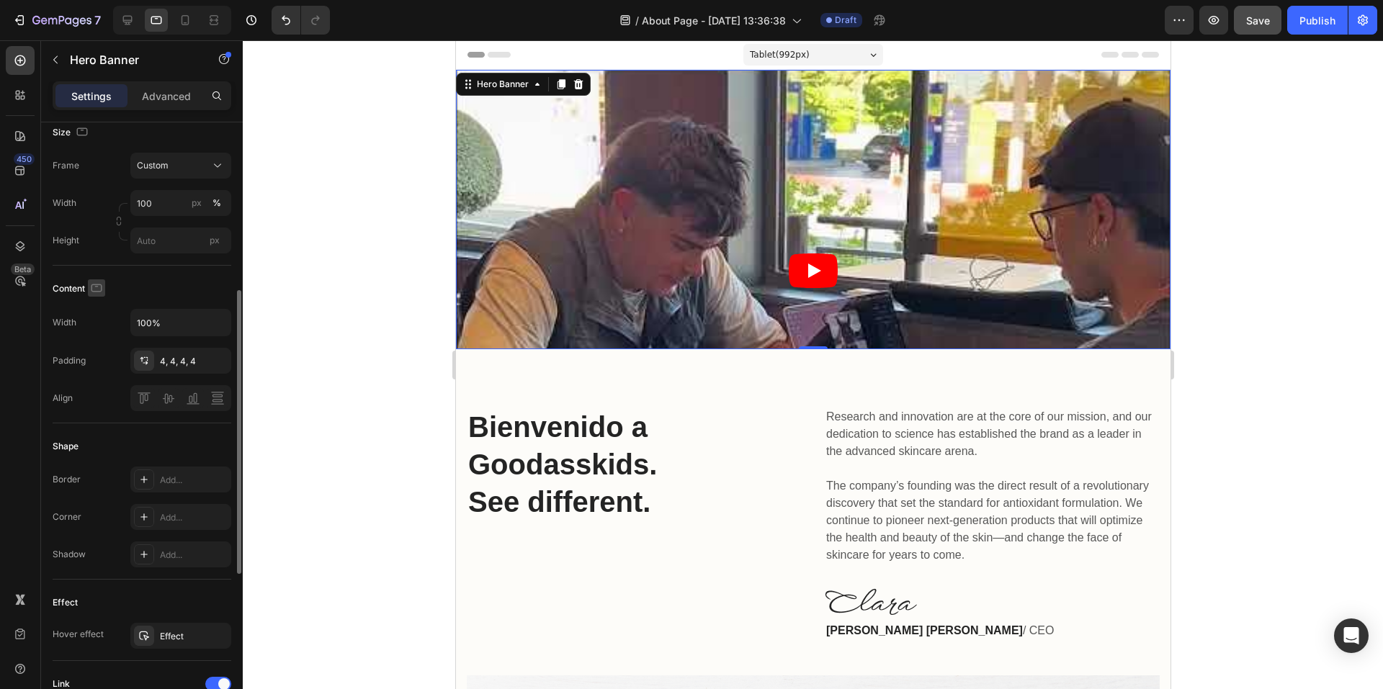
click at [95, 295] on icon "button" at bounding box center [96, 288] width 14 height 14
click at [101, 368] on button "button" at bounding box center [99, 363] width 23 height 23
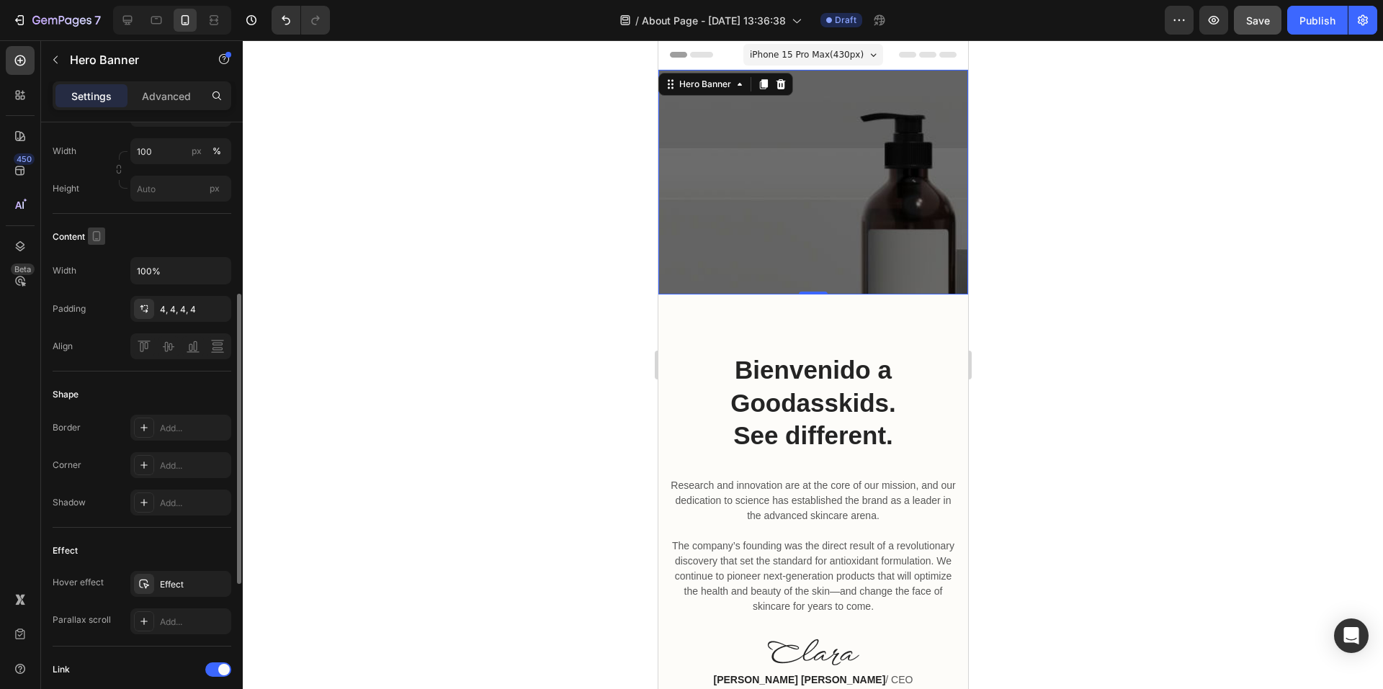
click at [98, 235] on icon "button" at bounding box center [96, 236] width 14 height 14
click at [102, 313] on icon "button" at bounding box center [99, 311] width 14 height 14
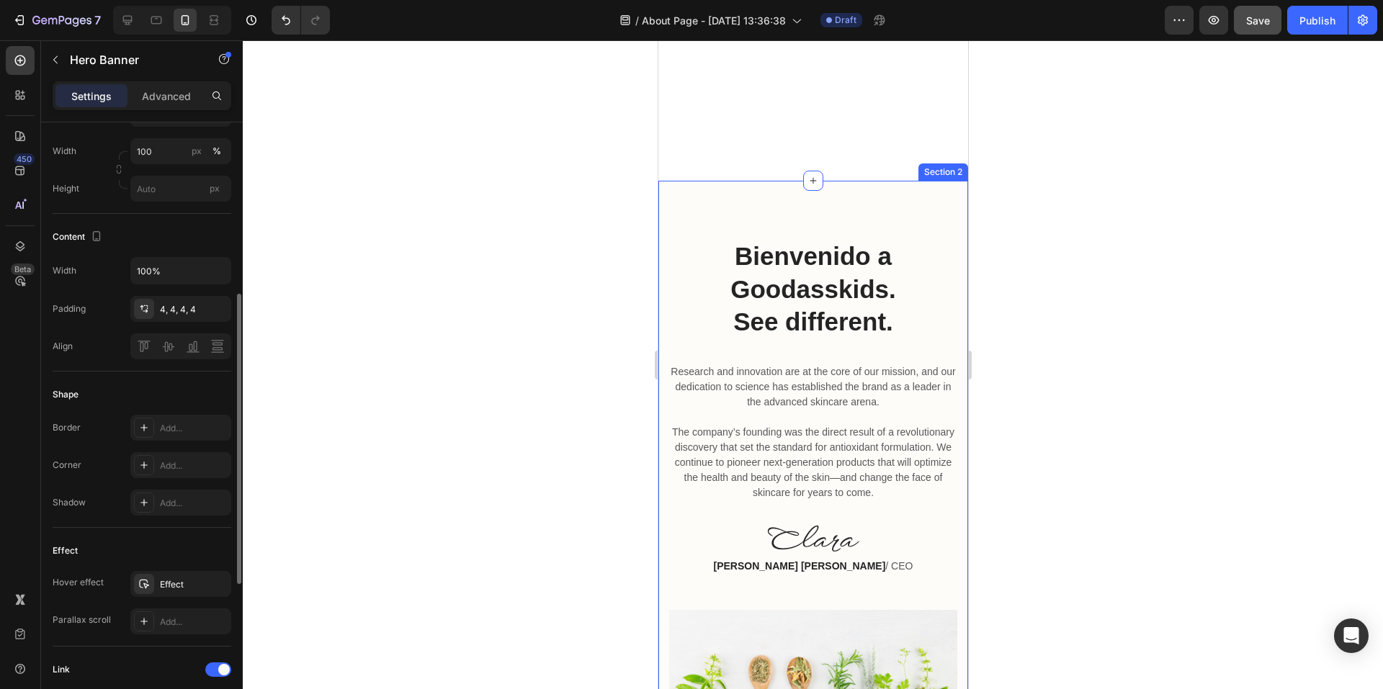
scroll to position [0, 0]
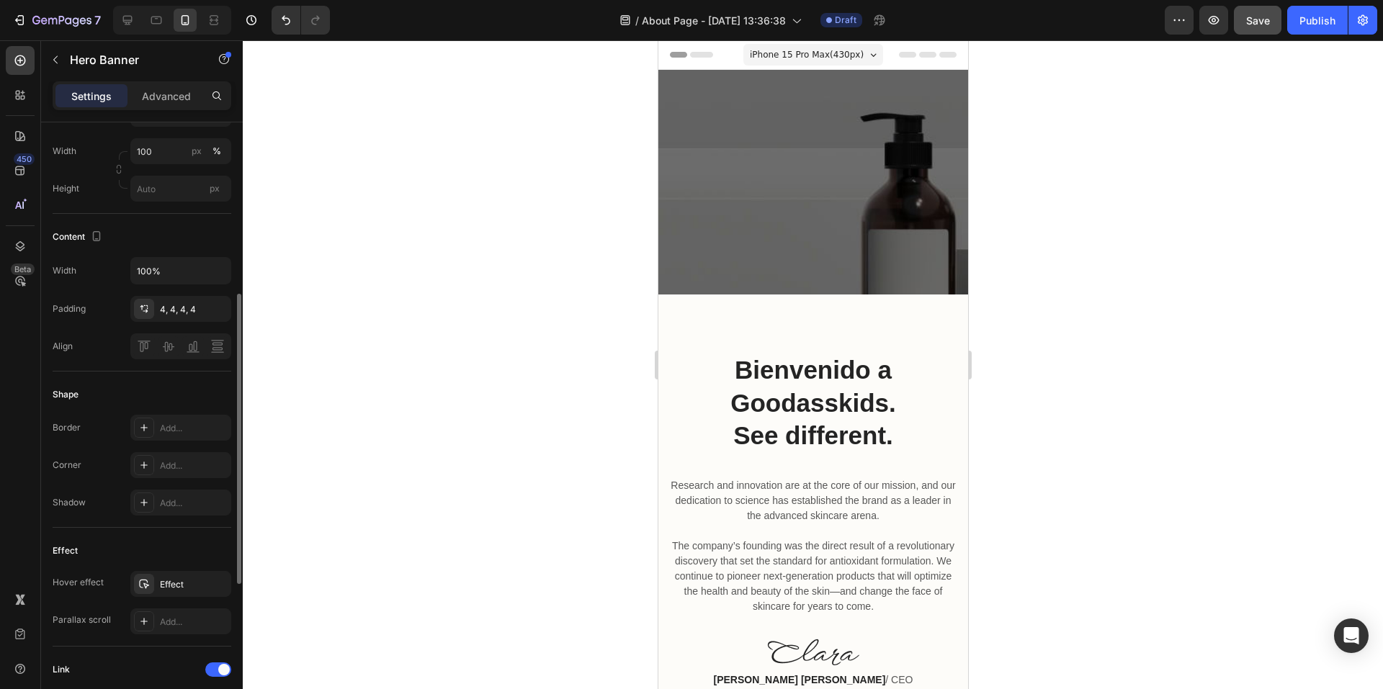
click at [845, 235] on div "Heading Row" at bounding box center [813, 182] width 304 height 219
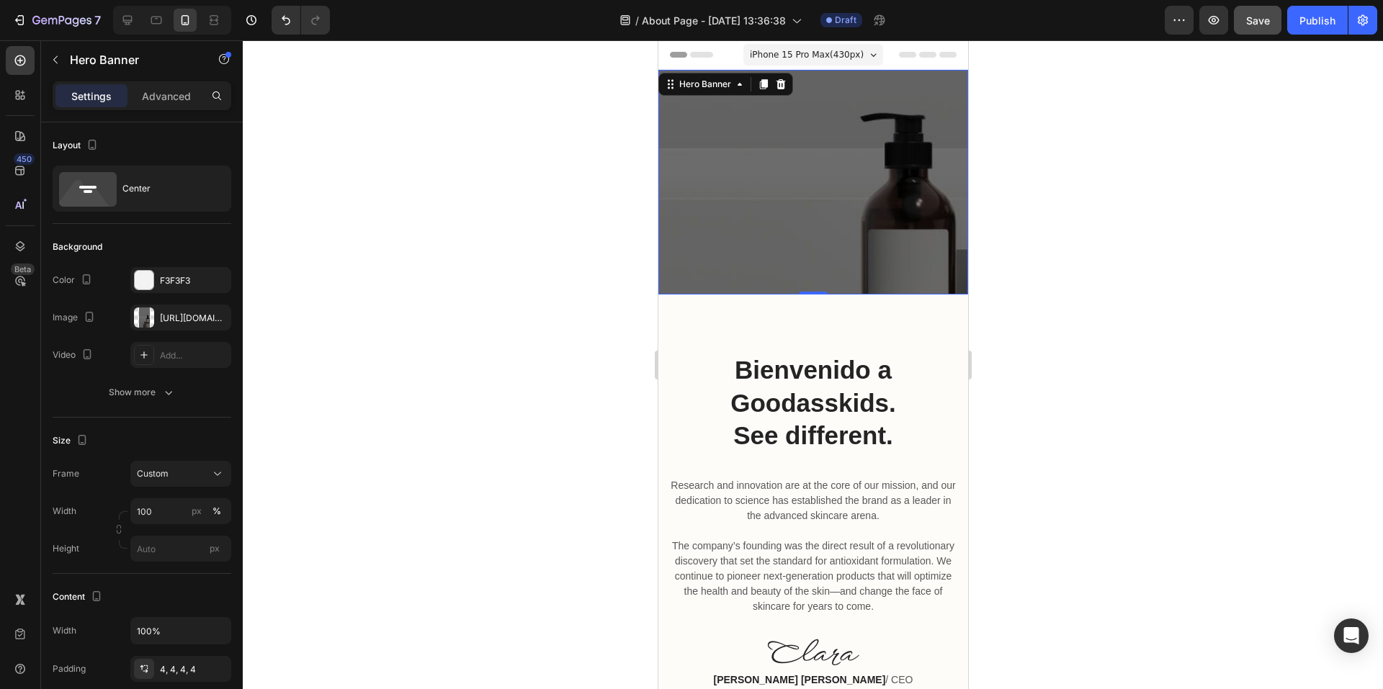
click at [822, 195] on div "Heading Row" at bounding box center [813, 182] width 304 height 219
click at [180, 349] on div "Add..." at bounding box center [194, 355] width 68 height 13
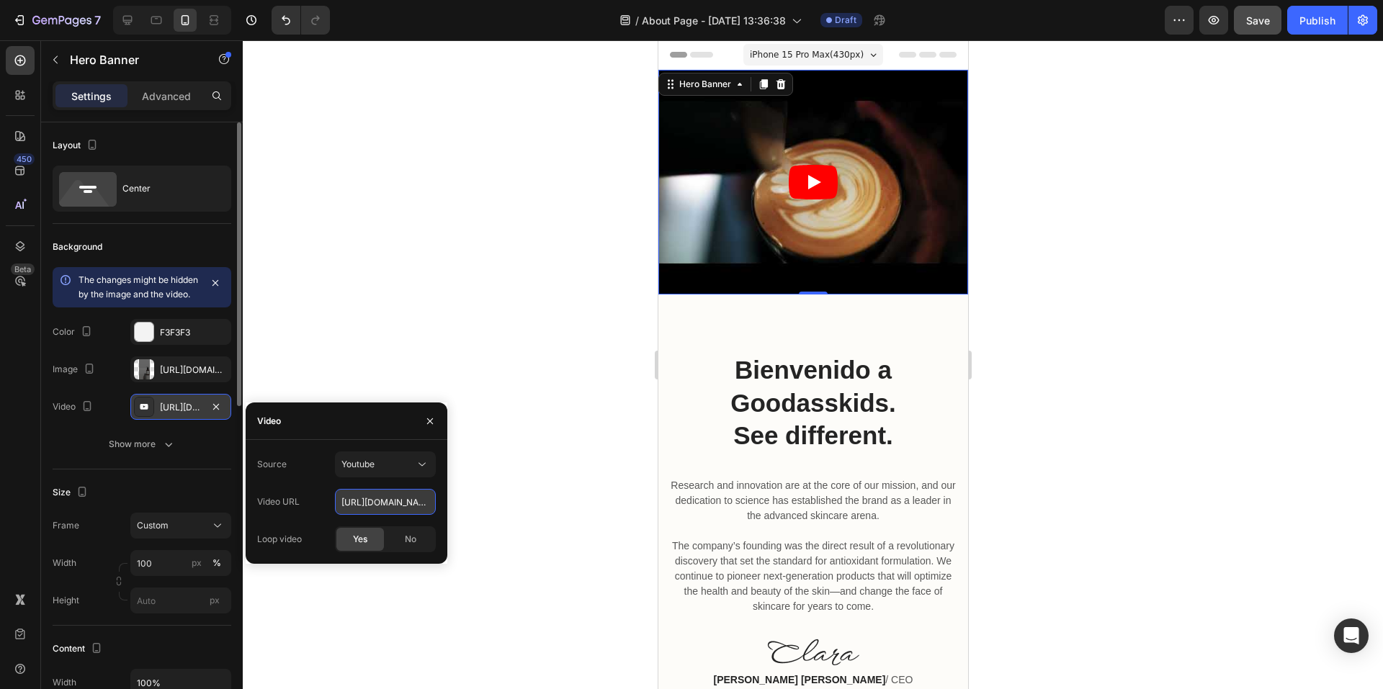
click at [375, 496] on input "[URL][DOMAIN_NAME]" at bounding box center [385, 502] width 101 height 26
click at [214, 413] on icon "button" at bounding box center [216, 407] width 12 height 12
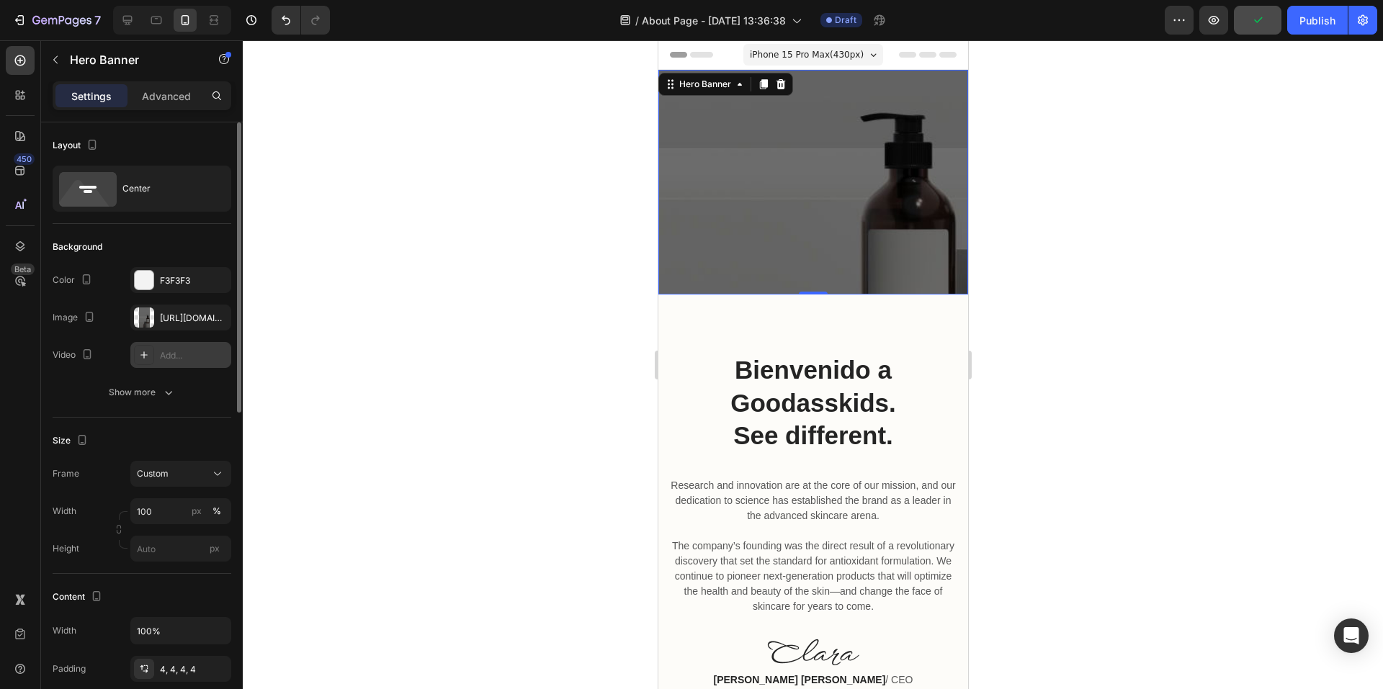
click at [176, 360] on div "Add..." at bounding box center [194, 355] width 68 height 13
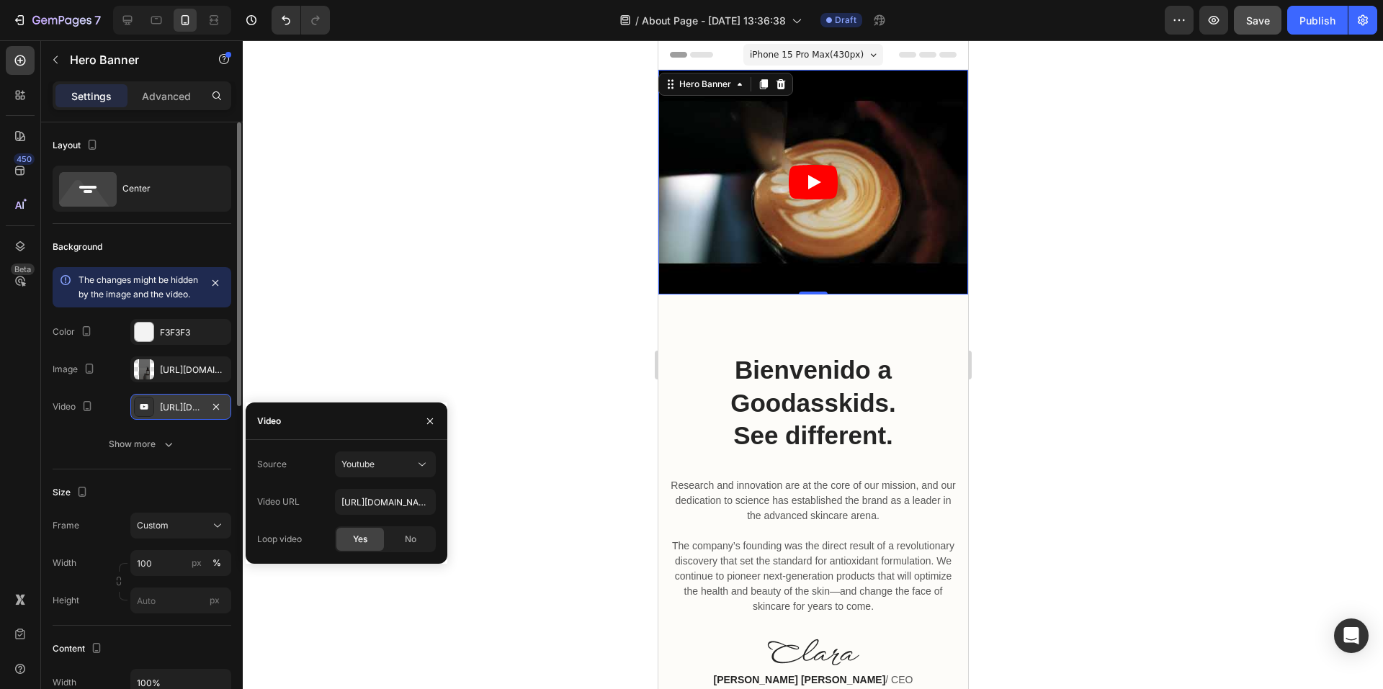
click at [195, 414] on div "[URL][DOMAIN_NAME]" at bounding box center [181, 407] width 42 height 13
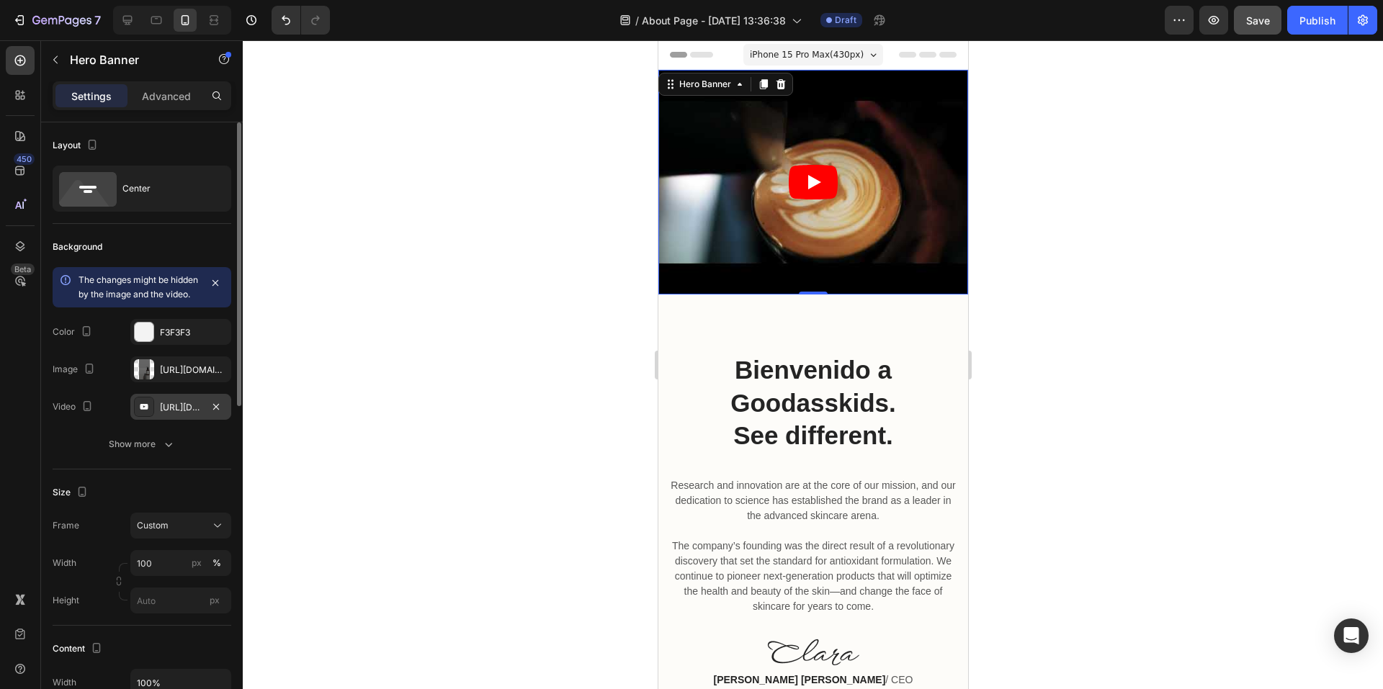
click at [195, 414] on div "[URL][DOMAIN_NAME]" at bounding box center [181, 407] width 42 height 13
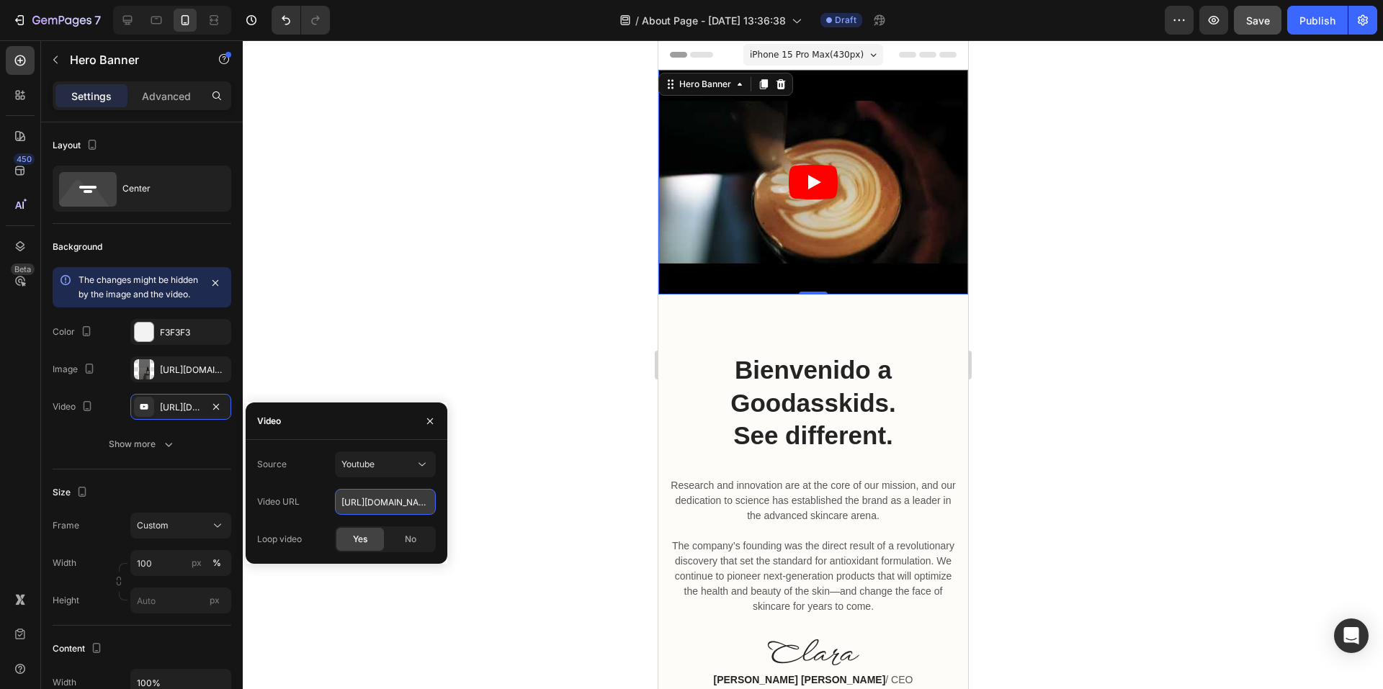
click at [377, 493] on input "[URL][DOMAIN_NAME]" at bounding box center [385, 502] width 101 height 26
click at [376, 496] on input "[URL][DOMAIN_NAME]" at bounding box center [385, 502] width 101 height 26
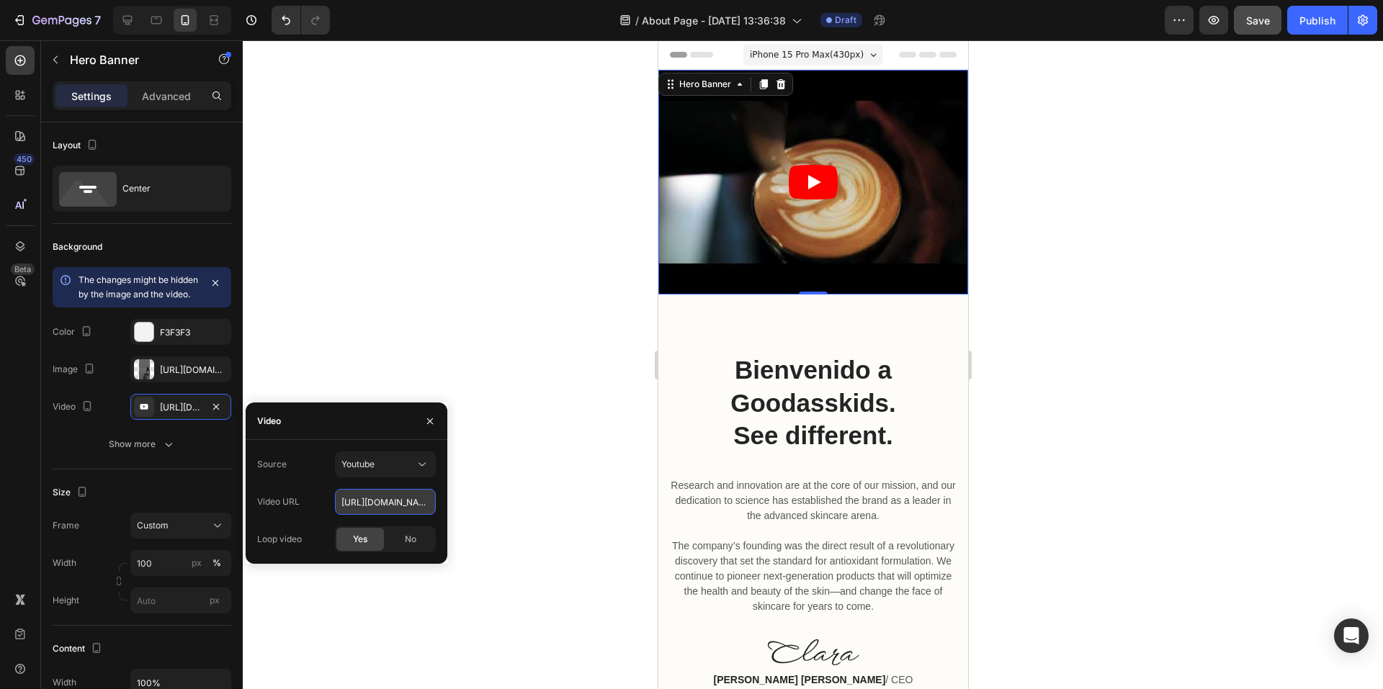
click at [376, 496] on input "[URL][DOMAIN_NAME]" at bounding box center [385, 502] width 101 height 26
paste input "[DOMAIN_NAME][URL]"
type input "[URL][DOMAIN_NAME]"
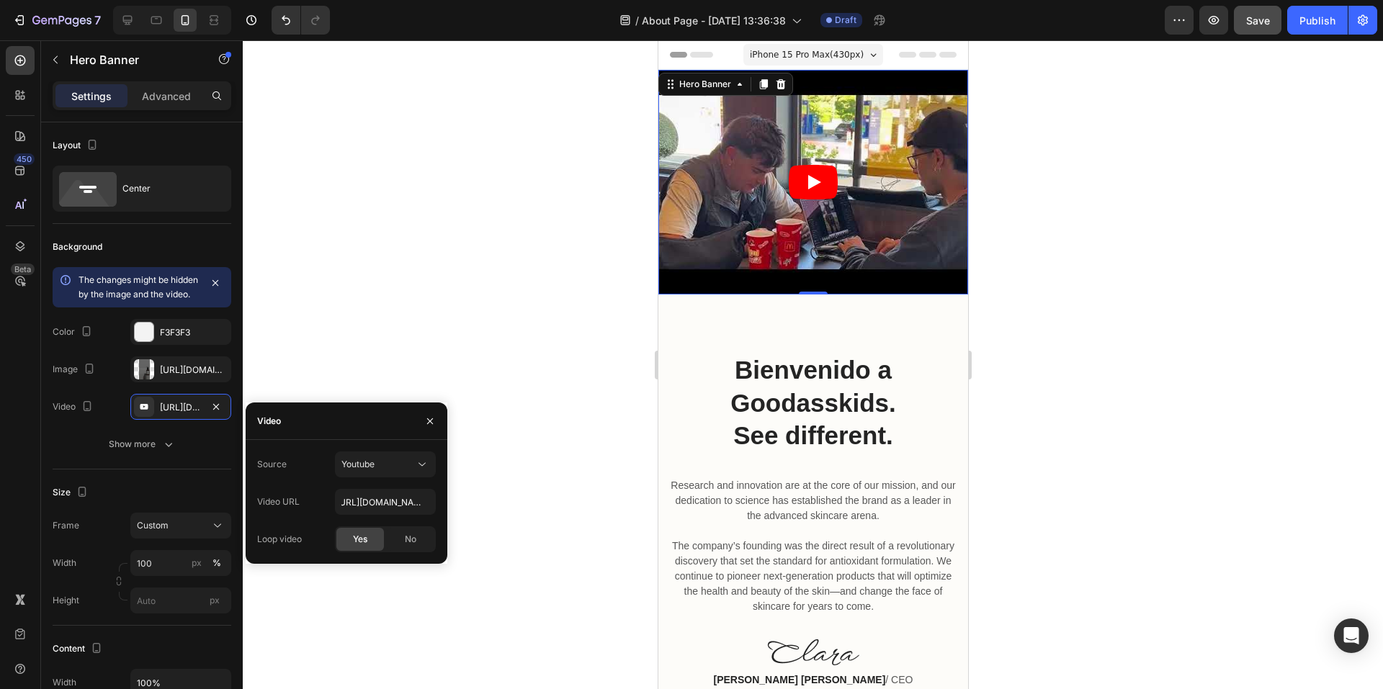
click at [373, 532] on div "Yes" at bounding box center [360, 539] width 48 height 23
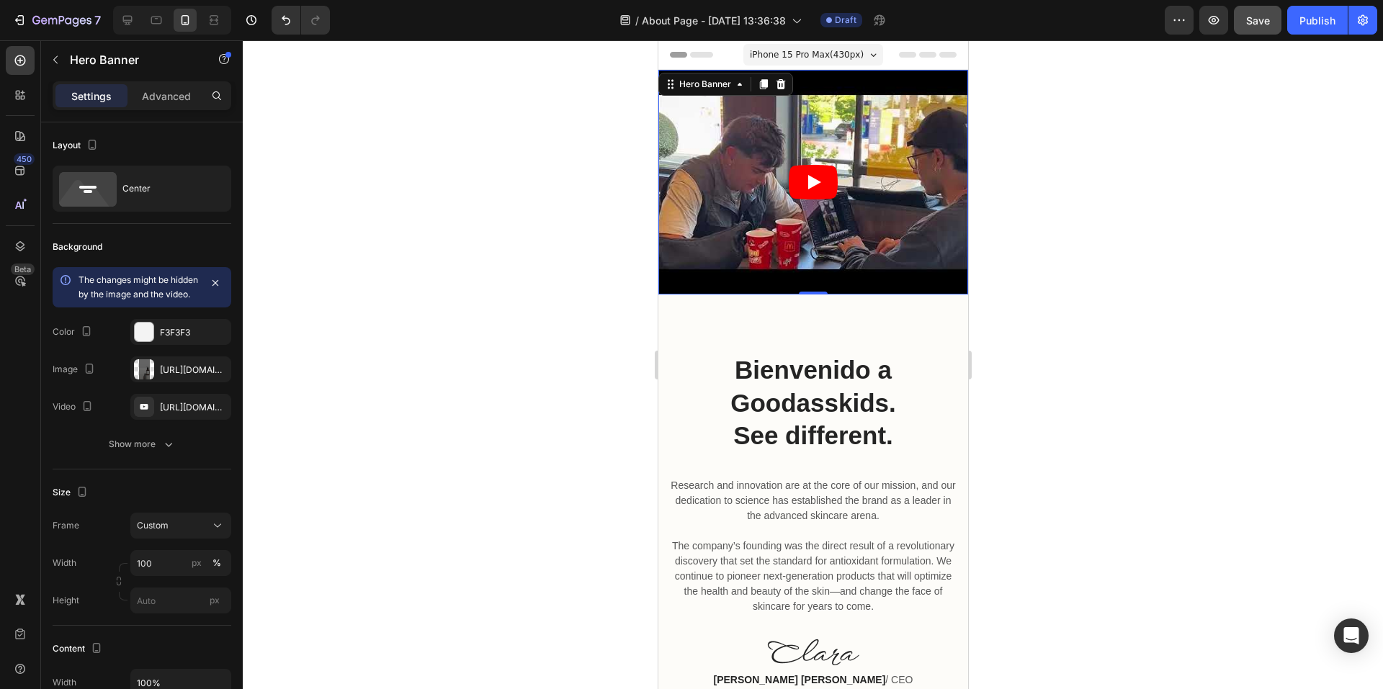
click at [406, 330] on div at bounding box center [813, 364] width 1140 height 649
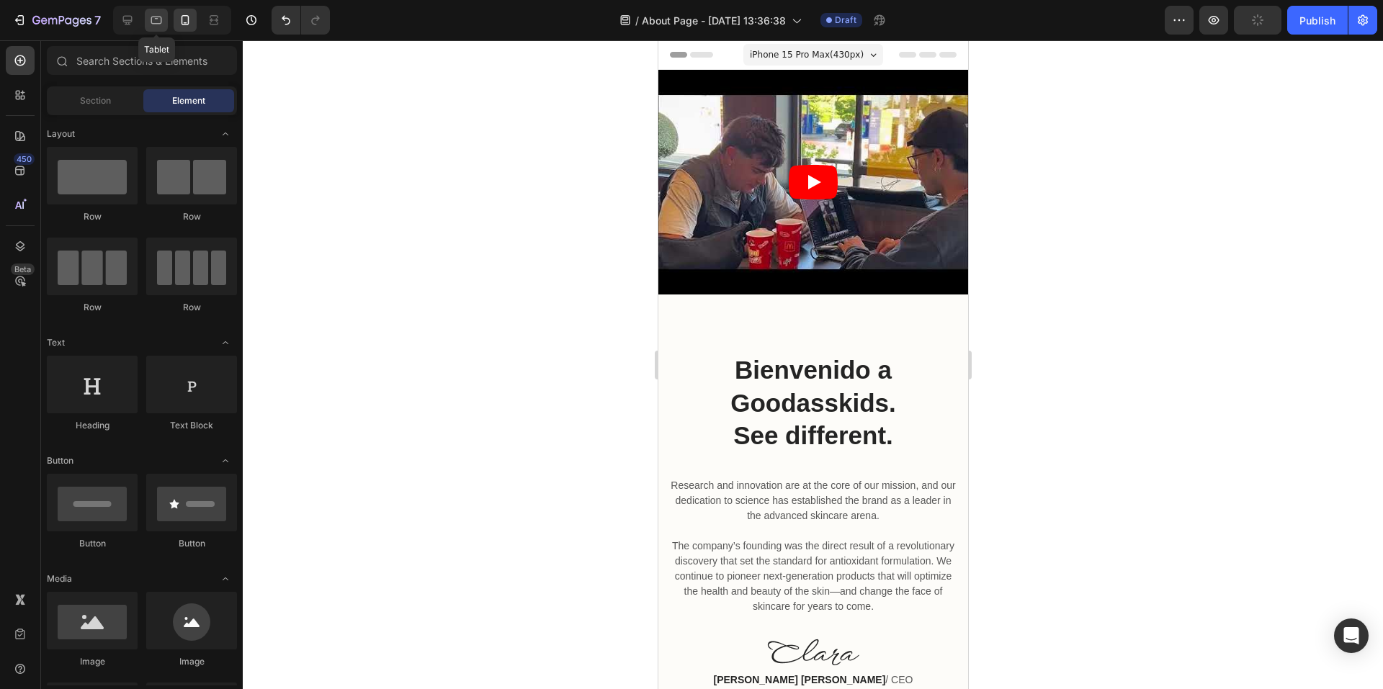
click at [154, 17] on icon at bounding box center [156, 21] width 11 height 8
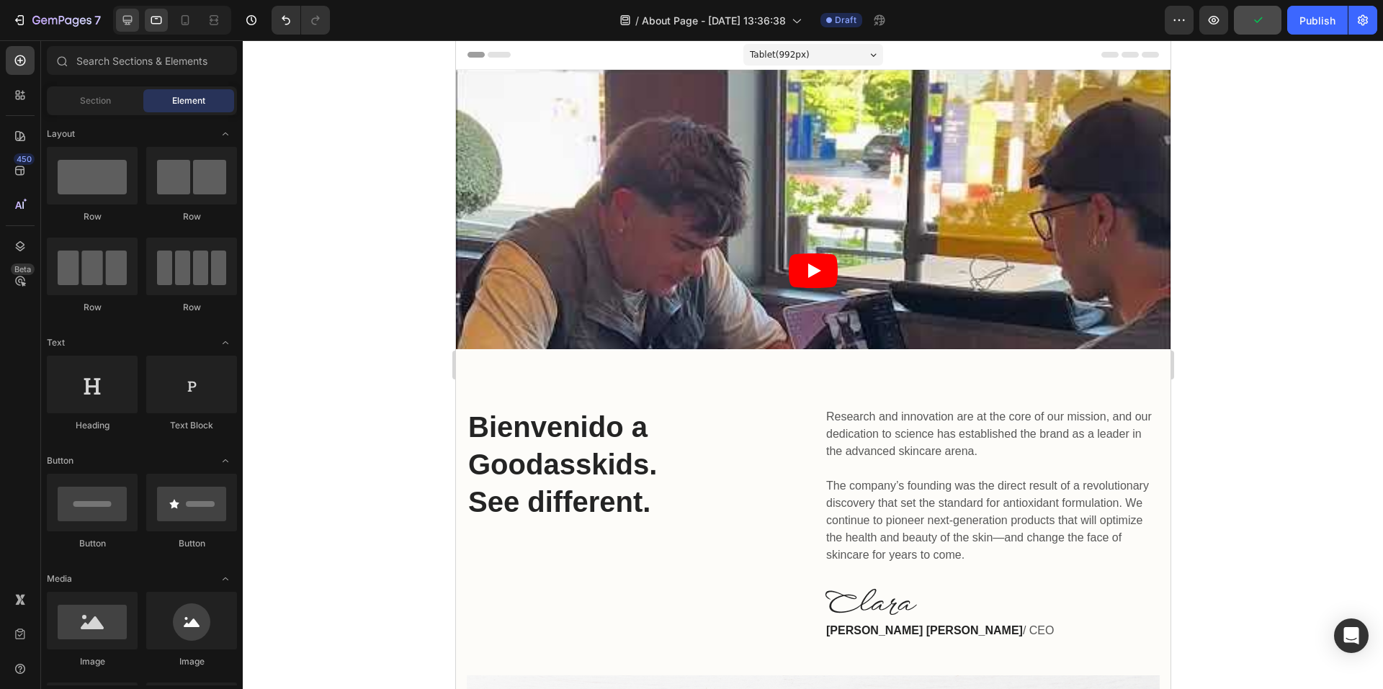
click at [132, 19] on icon at bounding box center [127, 20] width 9 height 9
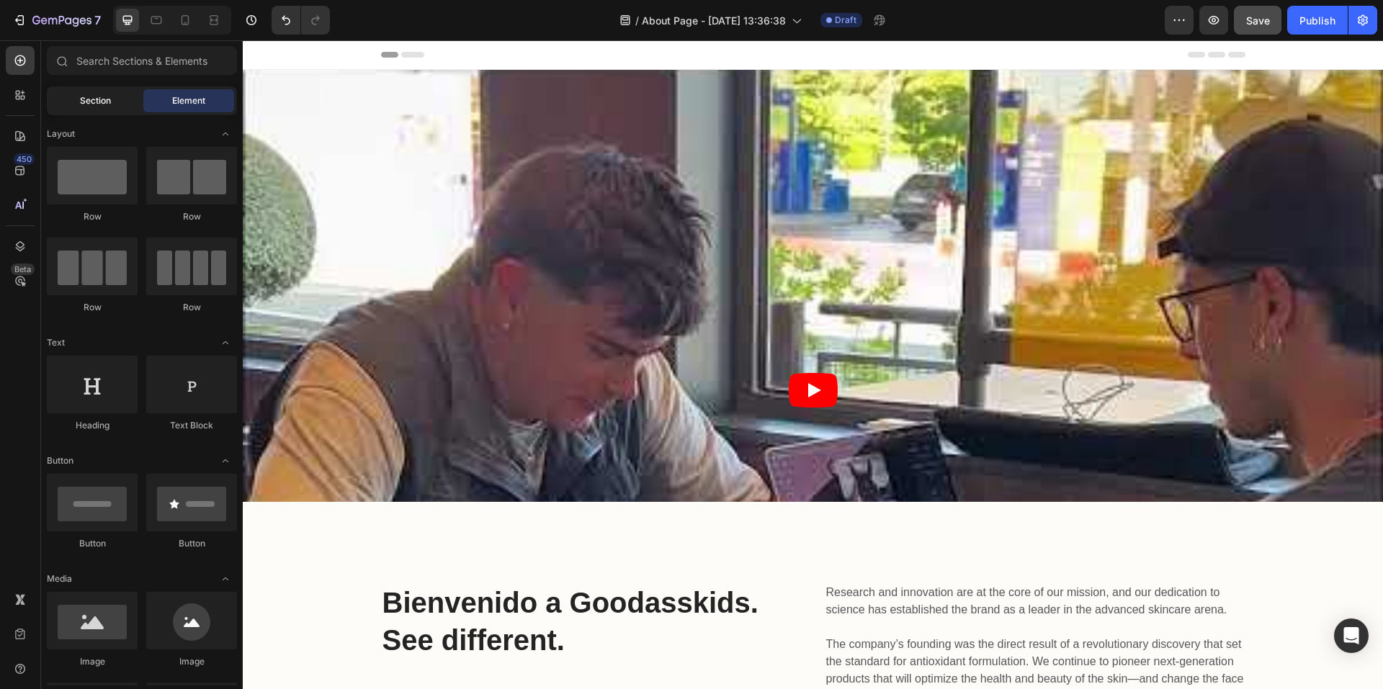
click at [86, 111] on div "Section" at bounding box center [95, 100] width 91 height 23
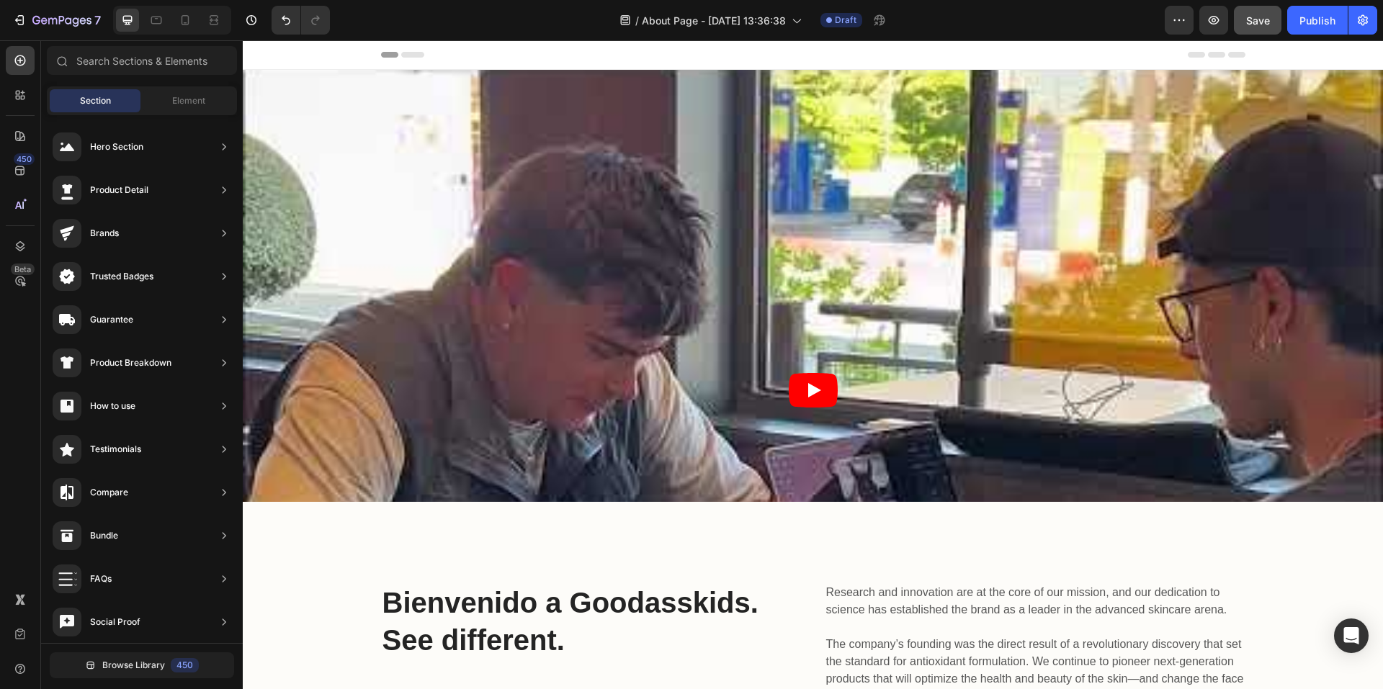
click at [538, 304] on div "Heading Row" at bounding box center [812, 286] width 906 height 274
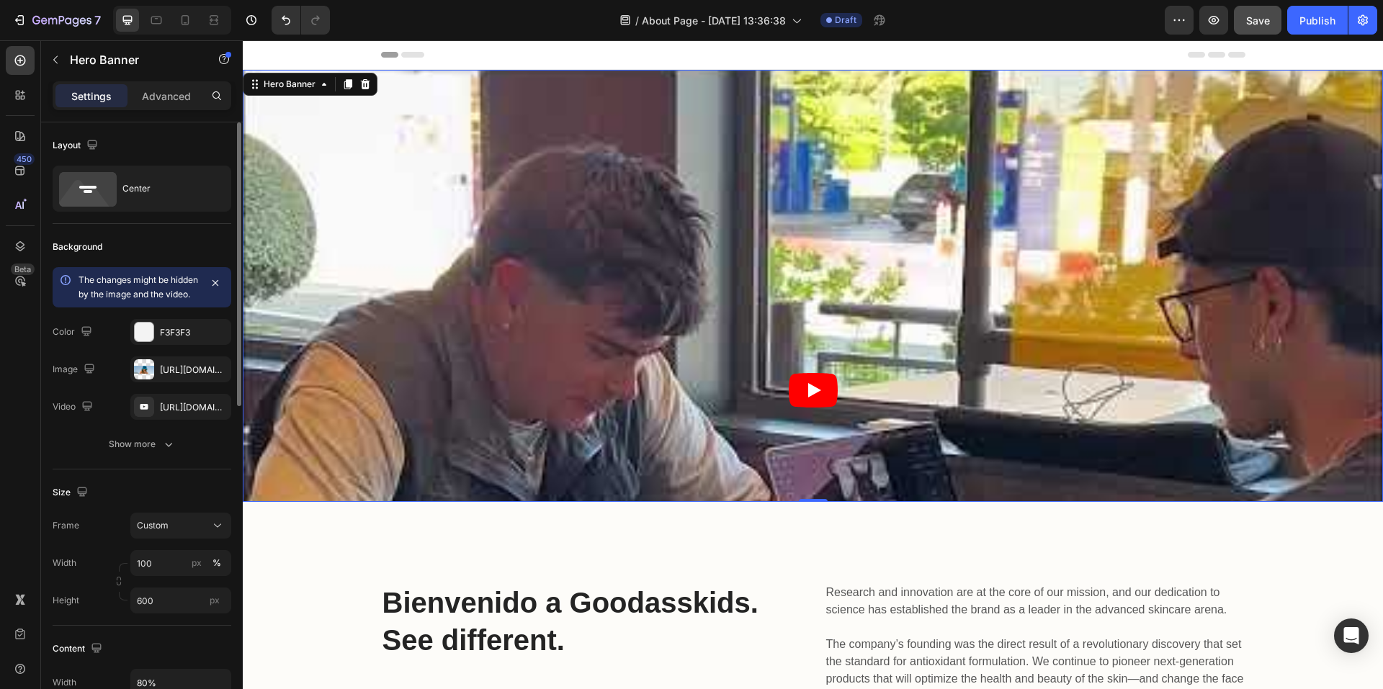
scroll to position [72, 0]
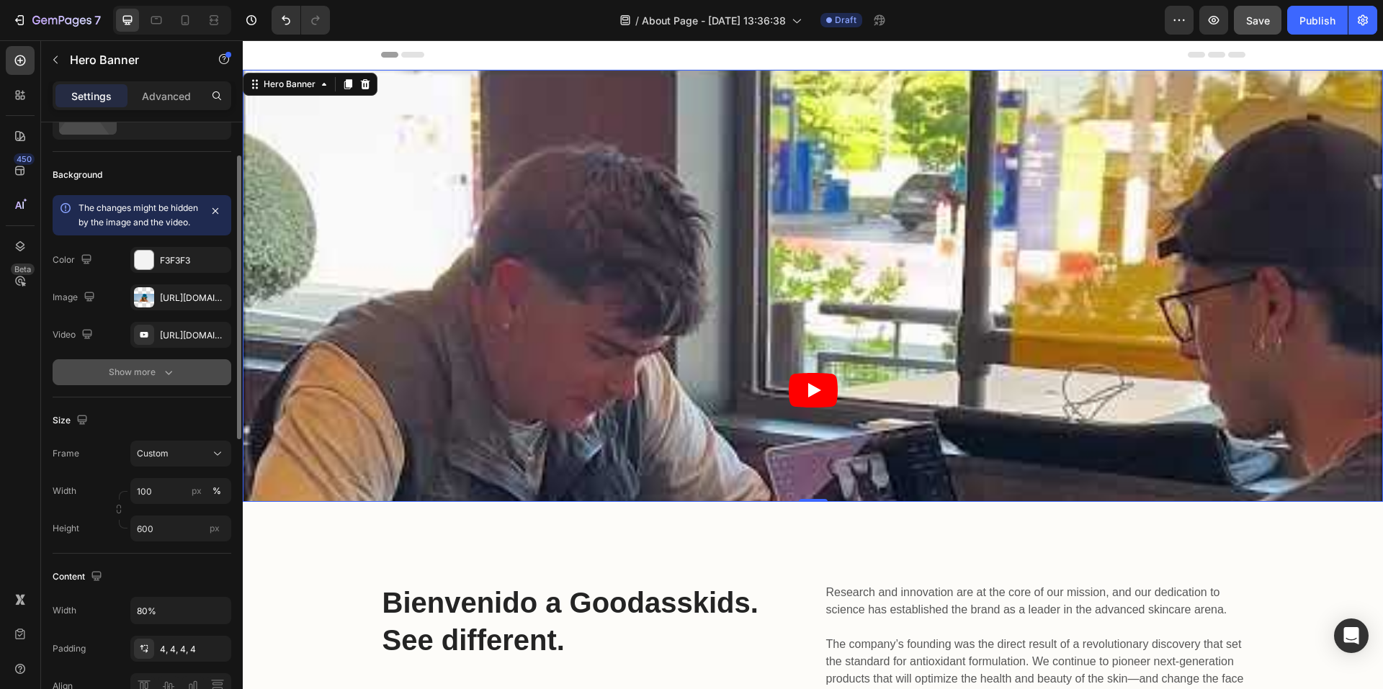
click at [160, 380] on div "Show more" at bounding box center [142, 372] width 67 height 14
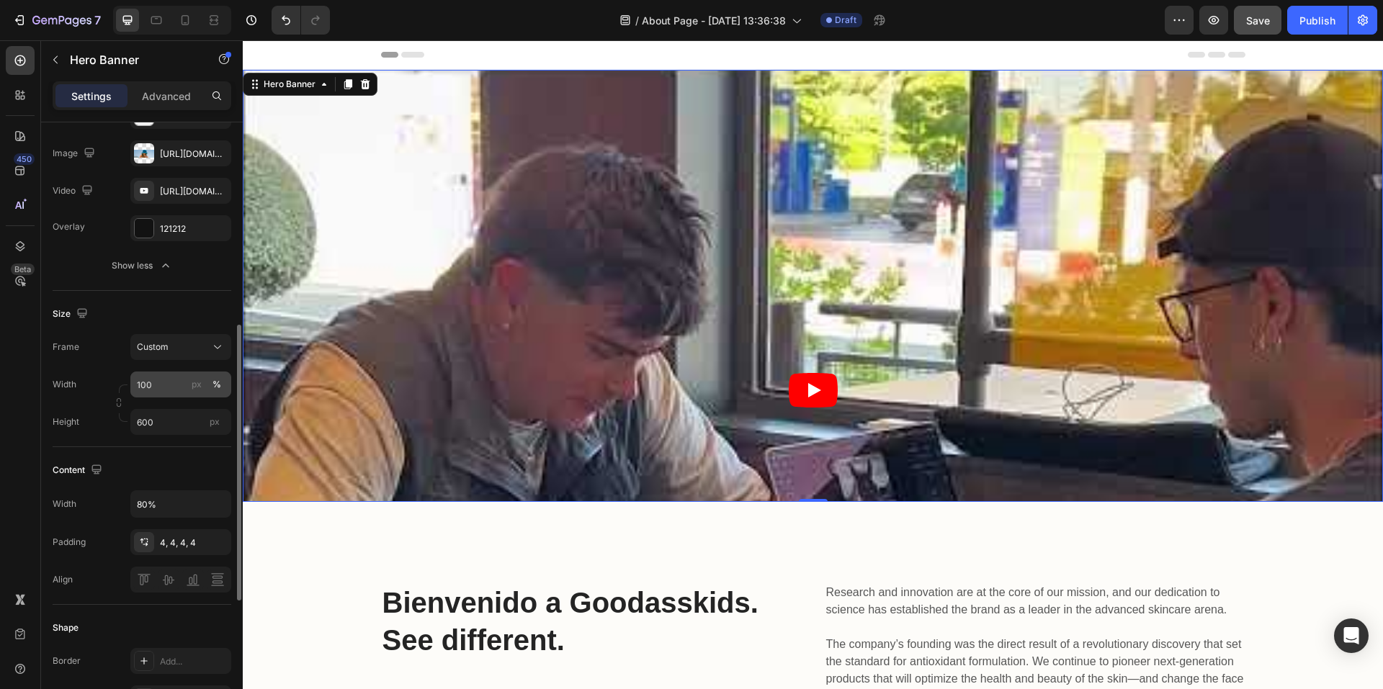
scroll to position [288, 0]
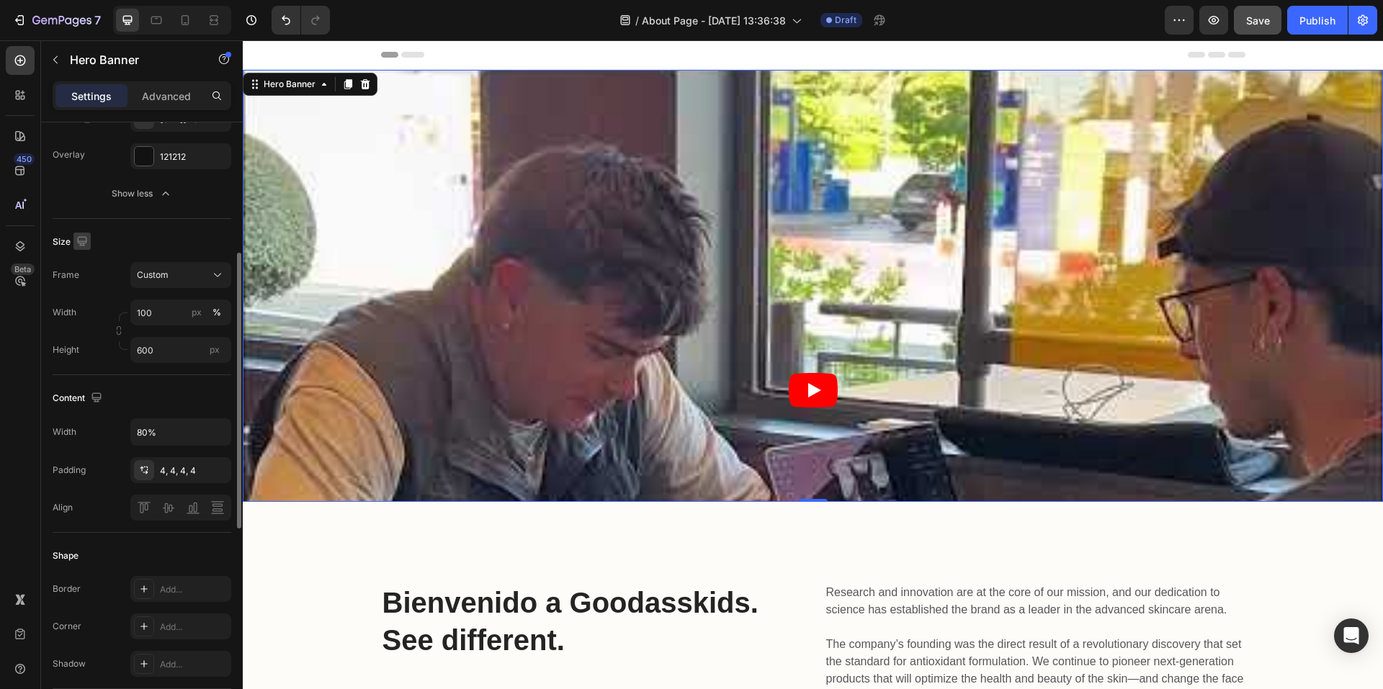
click at [79, 246] on icon "button" at bounding box center [81, 240] width 9 height 9
click at [188, 303] on div "Frame Custom Width 100 px % Height 600 px" at bounding box center [142, 312] width 179 height 101
click at [184, 282] on div "Custom" at bounding box center [172, 275] width 71 height 13
click at [182, 316] on span "As banner source" at bounding box center [171, 309] width 71 height 13
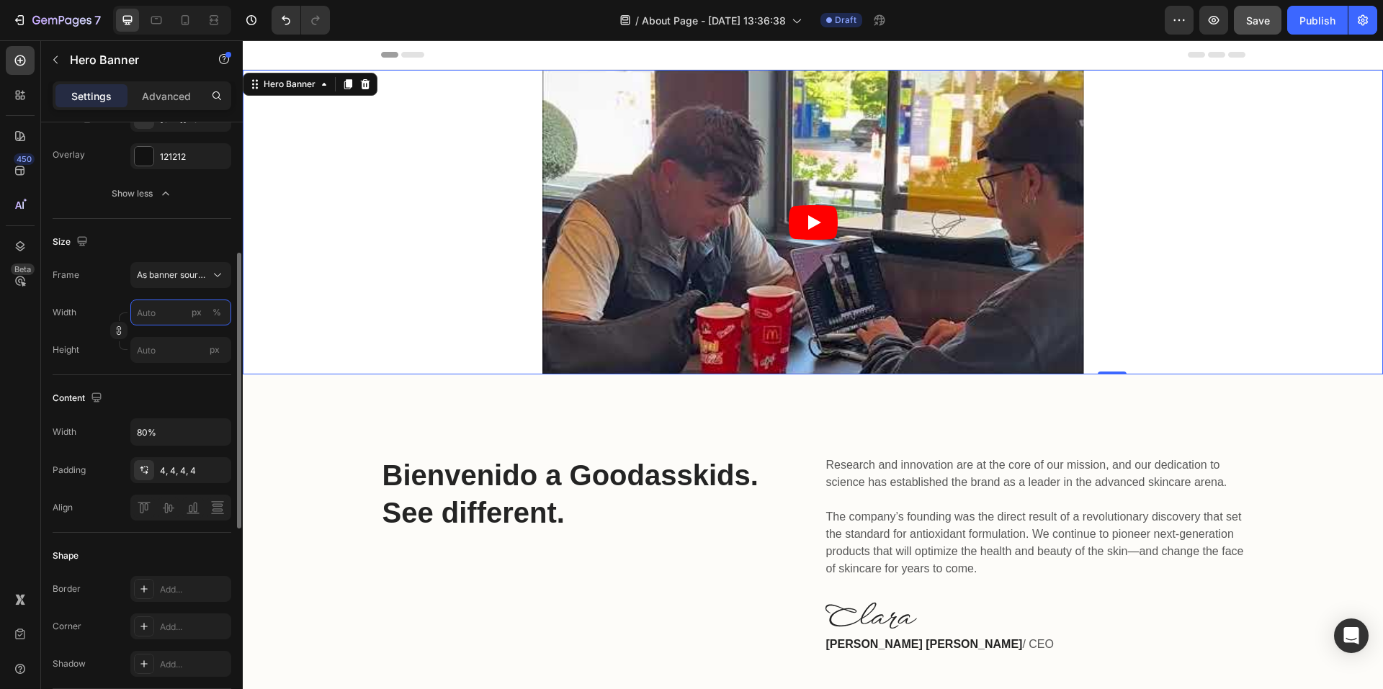
click at [166, 324] on input "px %" at bounding box center [180, 313] width 101 height 26
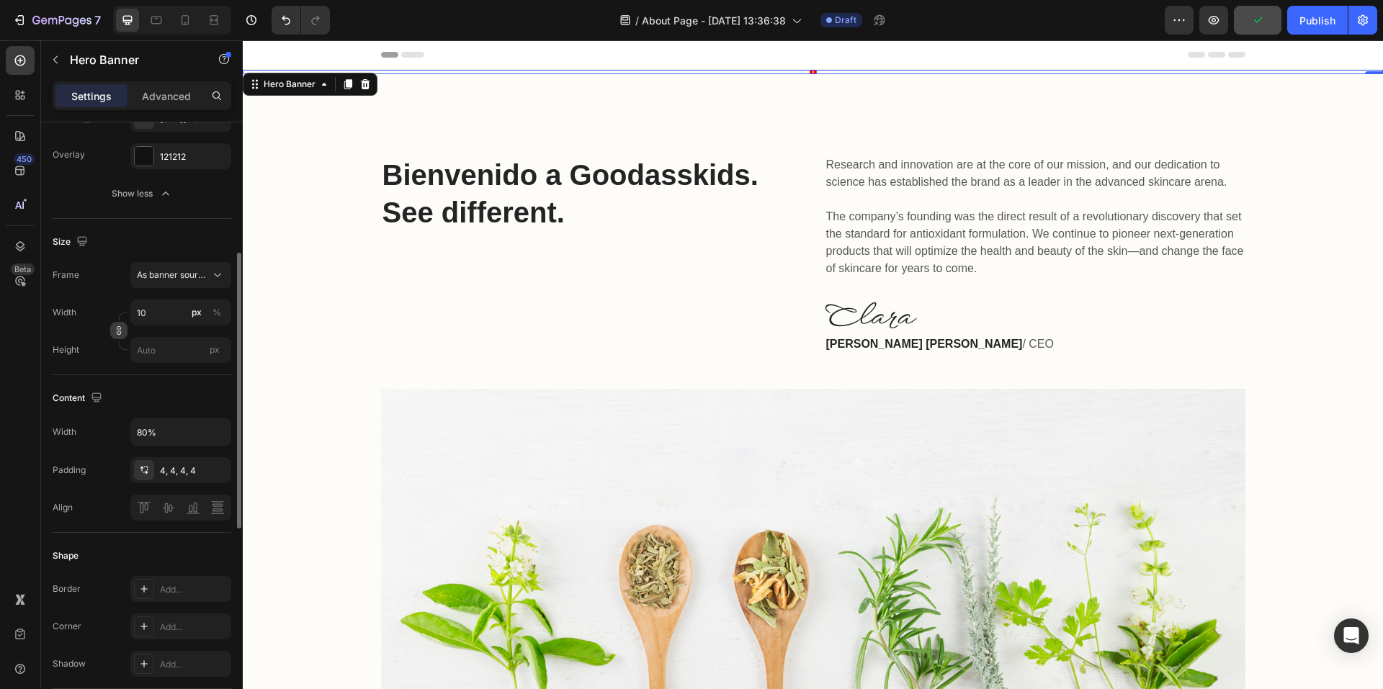
click at [115, 336] on icon "button" at bounding box center [119, 331] width 10 height 10
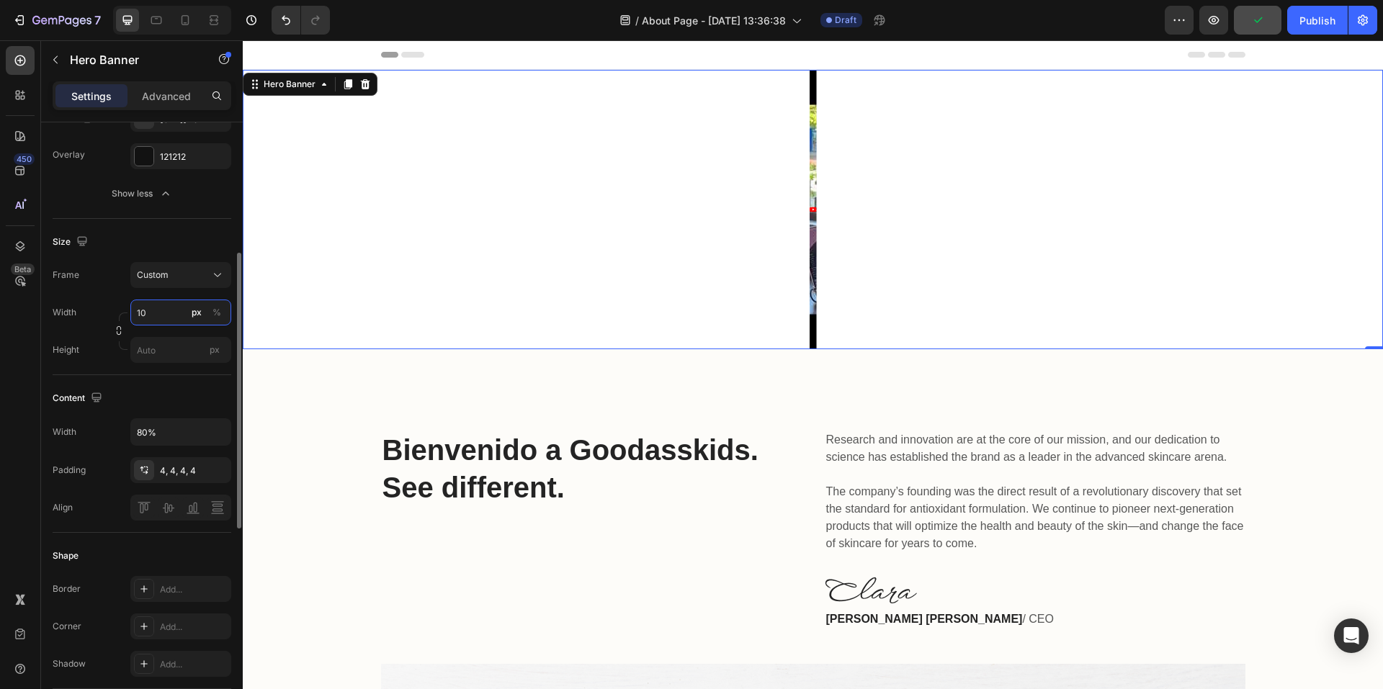
click at [157, 324] on input "10" at bounding box center [180, 313] width 101 height 26
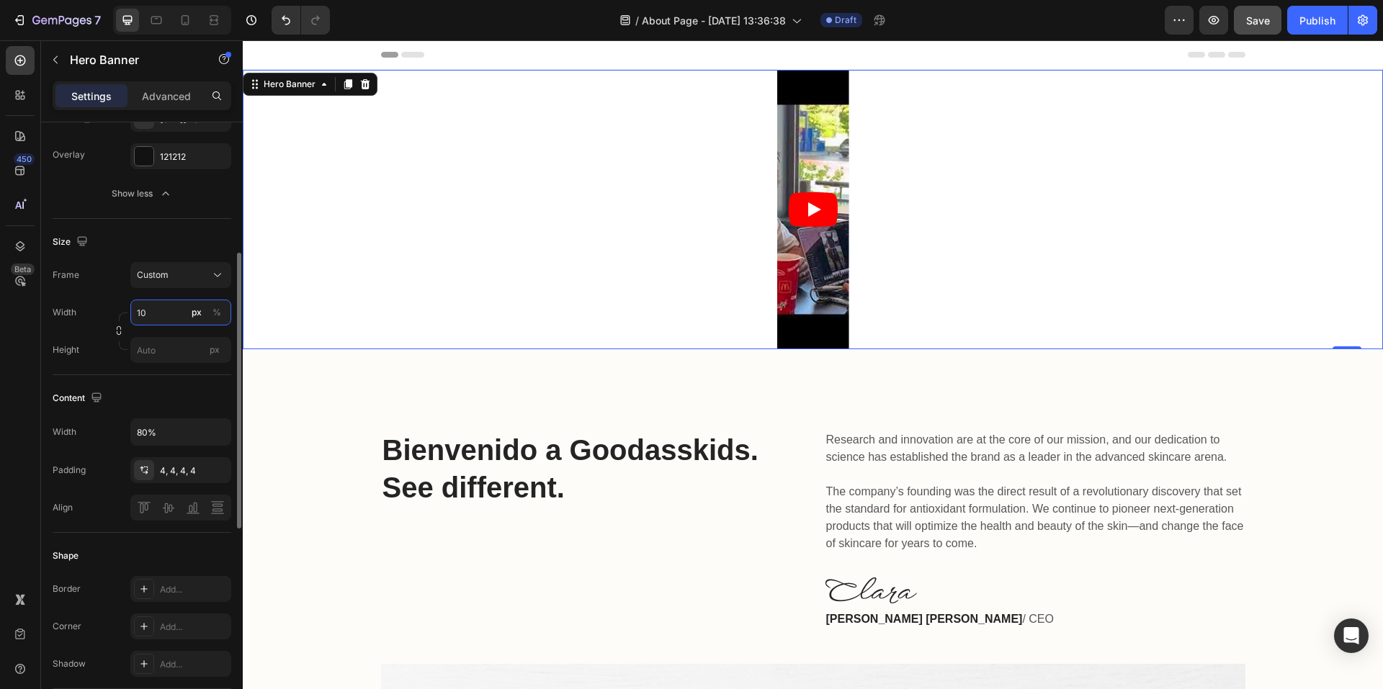
type input "1"
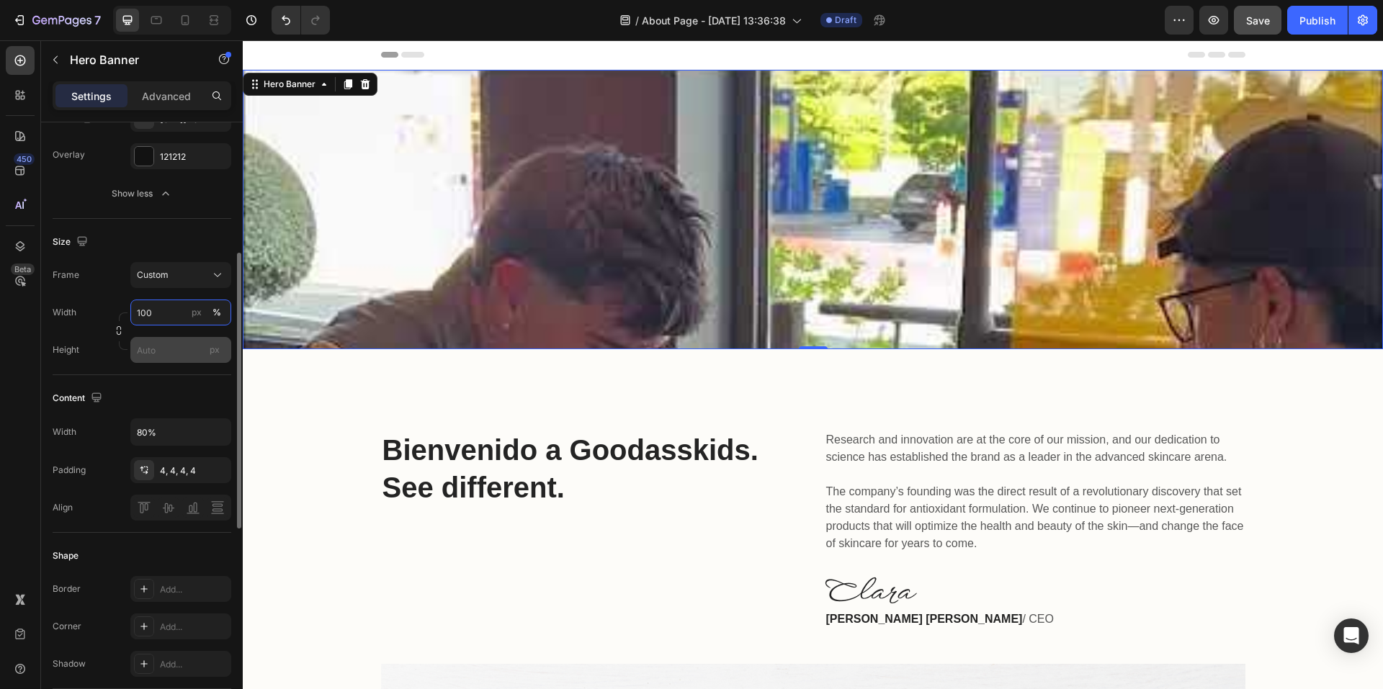
type input "100"
click at [167, 363] on input "px" at bounding box center [180, 350] width 101 height 26
click at [112, 339] on button "button" at bounding box center [118, 330] width 17 height 17
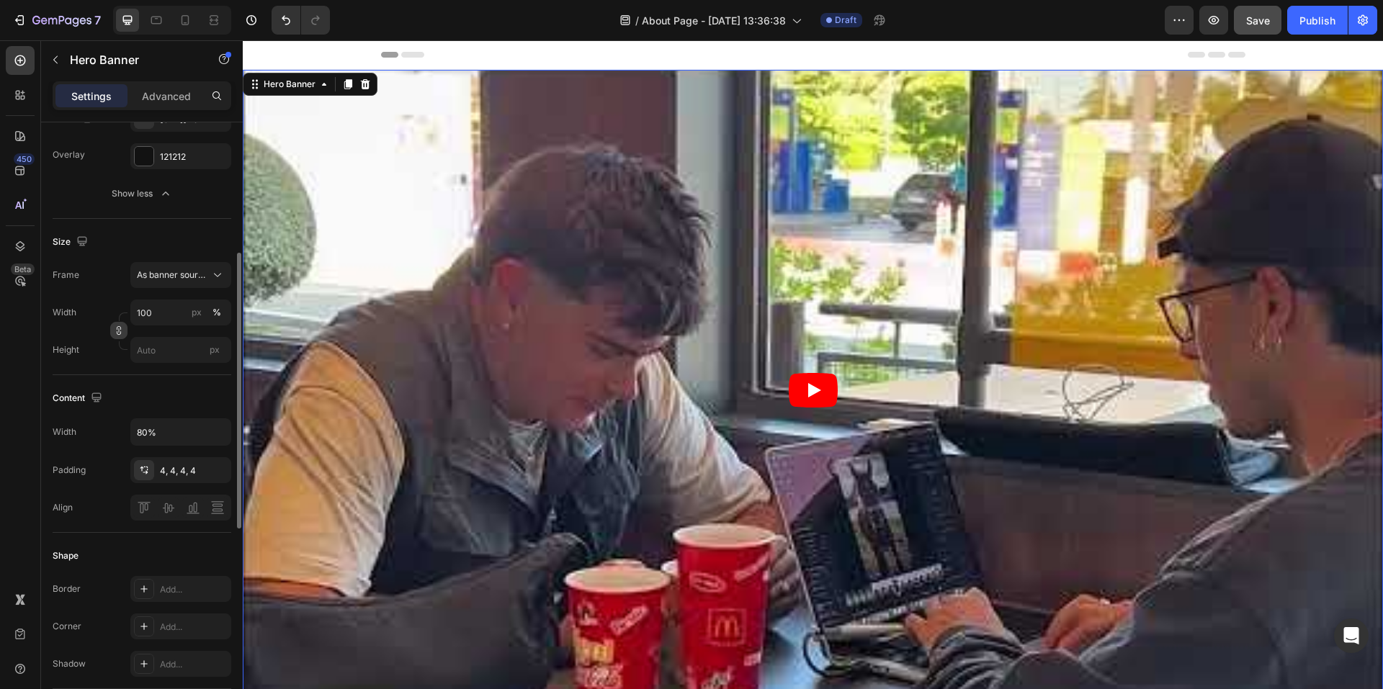
click at [112, 339] on button "button" at bounding box center [118, 330] width 17 height 17
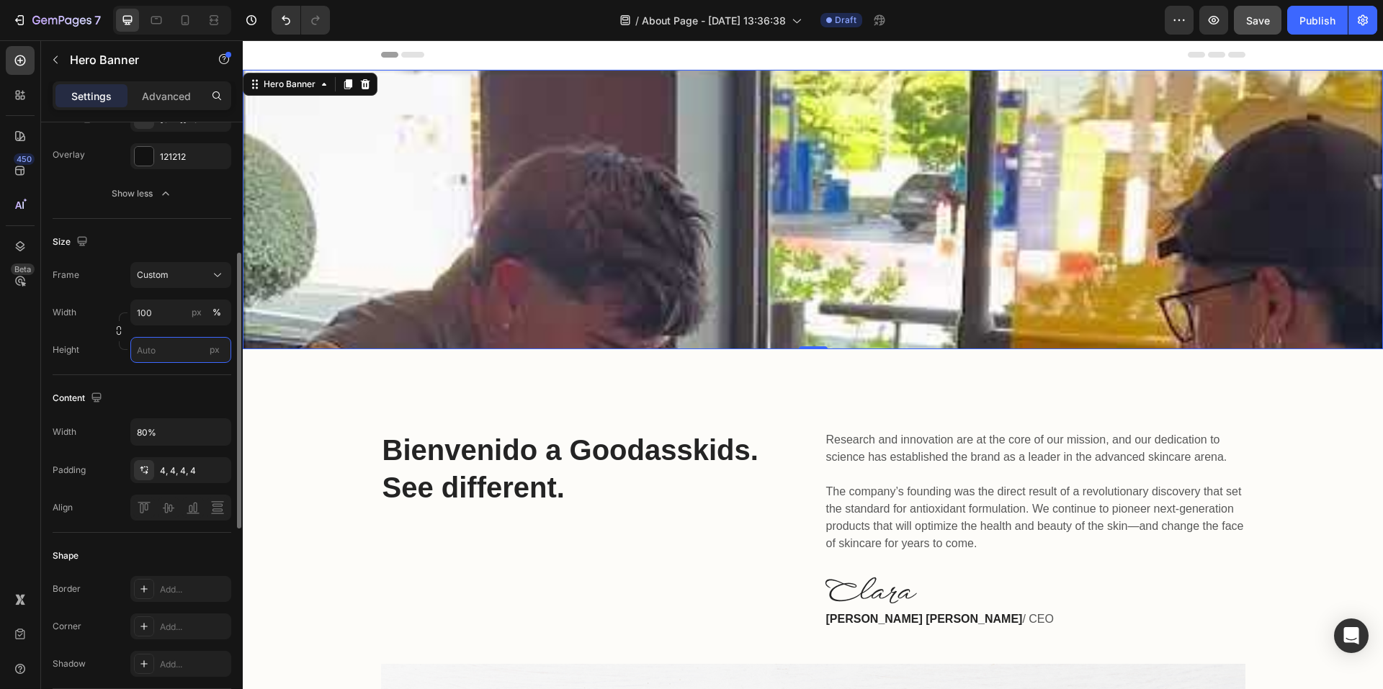
click at [179, 359] on input "px" at bounding box center [180, 350] width 101 height 26
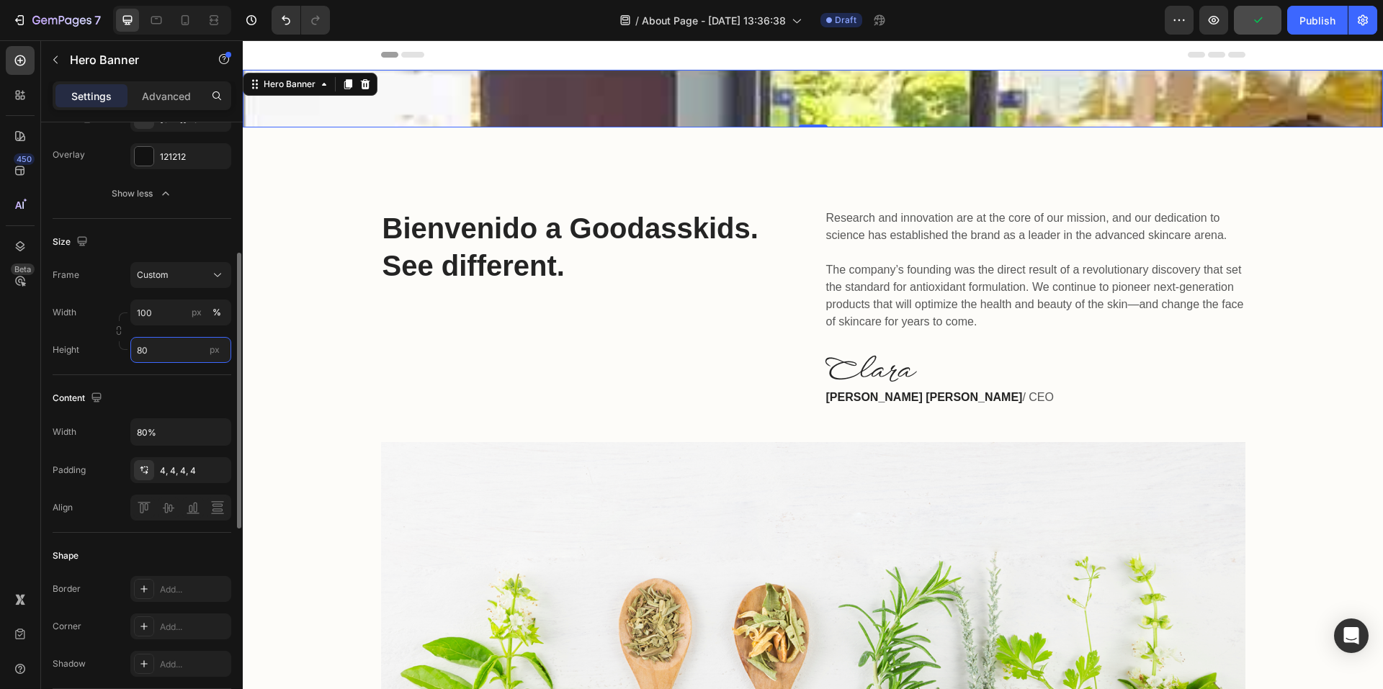
type input "8"
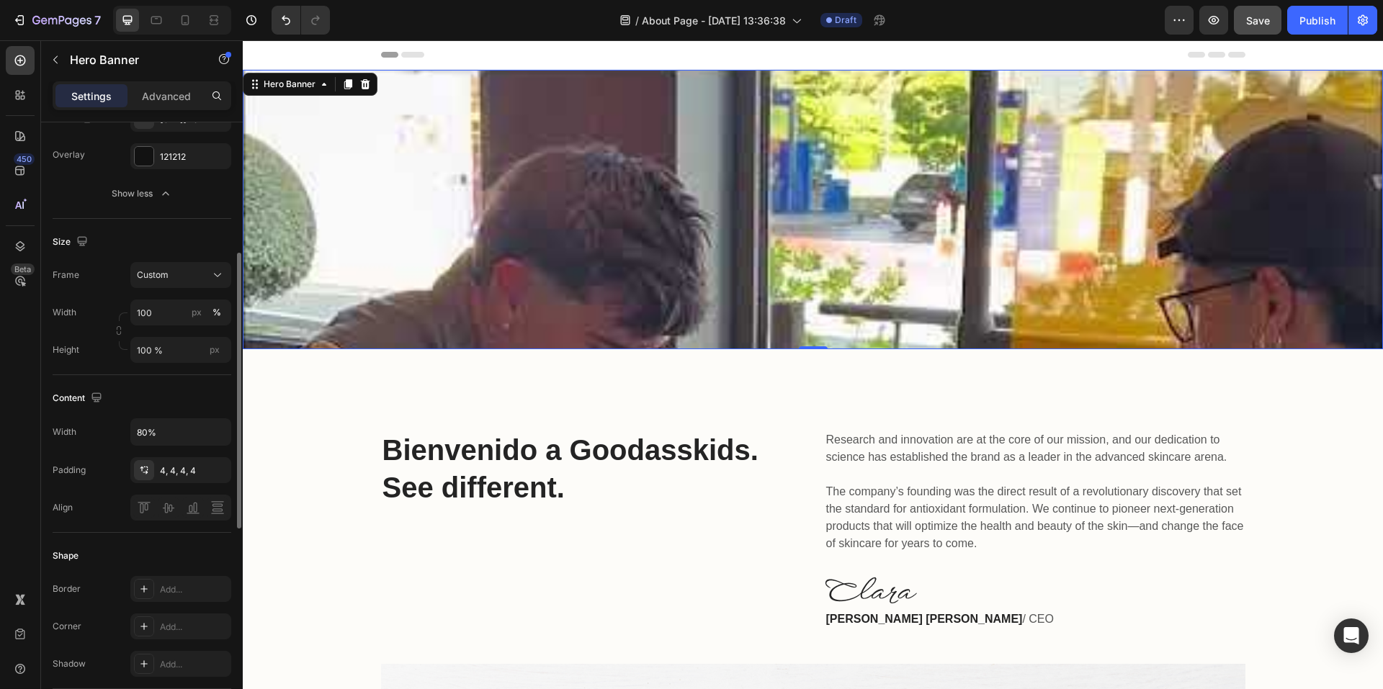
click at [176, 393] on div "Content Width 80% Padding 4, 4, 4, 4 Align" at bounding box center [142, 454] width 179 height 158
click at [148, 363] on input "100 %" at bounding box center [180, 350] width 101 height 26
click at [174, 390] on div "Fit content Auto" at bounding box center [166, 399] width 118 height 26
click at [162, 358] on input "Auto" at bounding box center [180, 350] width 101 height 26
click at [171, 416] on div "Fit screen 100vh" at bounding box center [166, 425] width 118 height 26
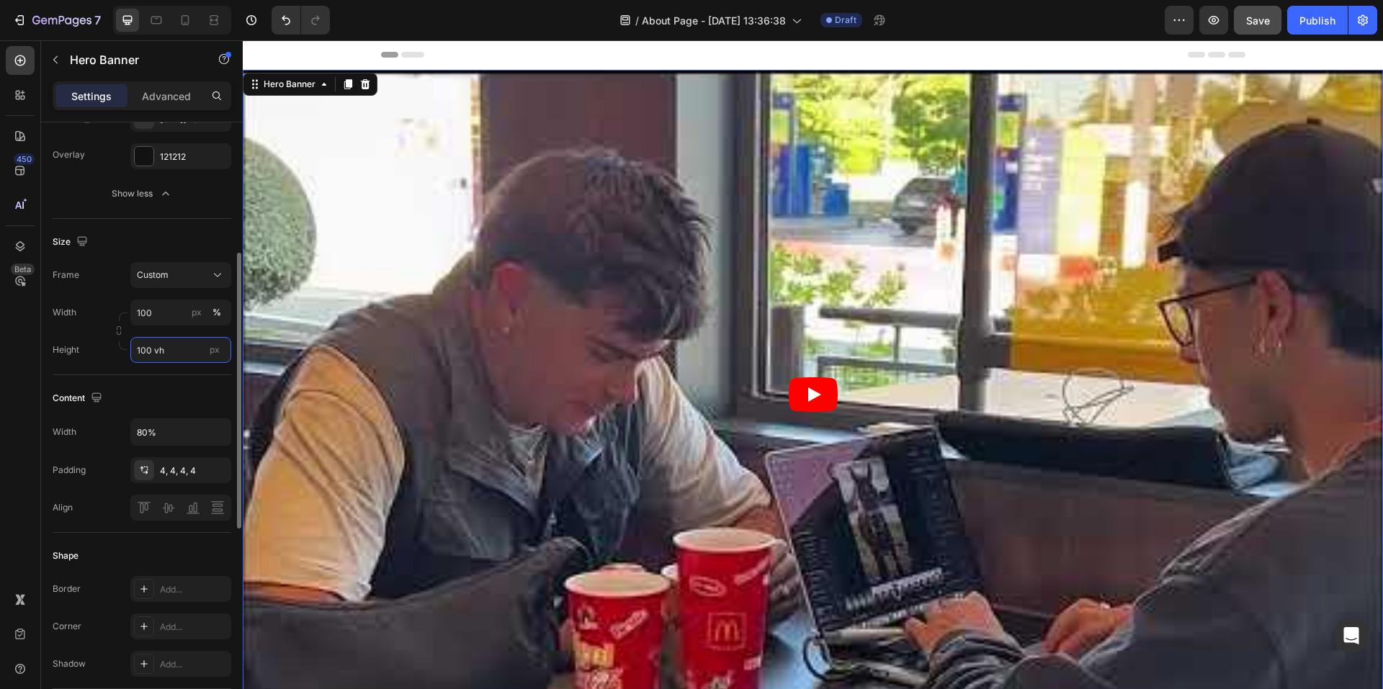
click at [171, 363] on input "100 vh" at bounding box center [180, 350] width 101 height 26
click at [177, 405] on span "Fit content" at bounding box center [157, 399] width 43 height 13
type input "Auto"
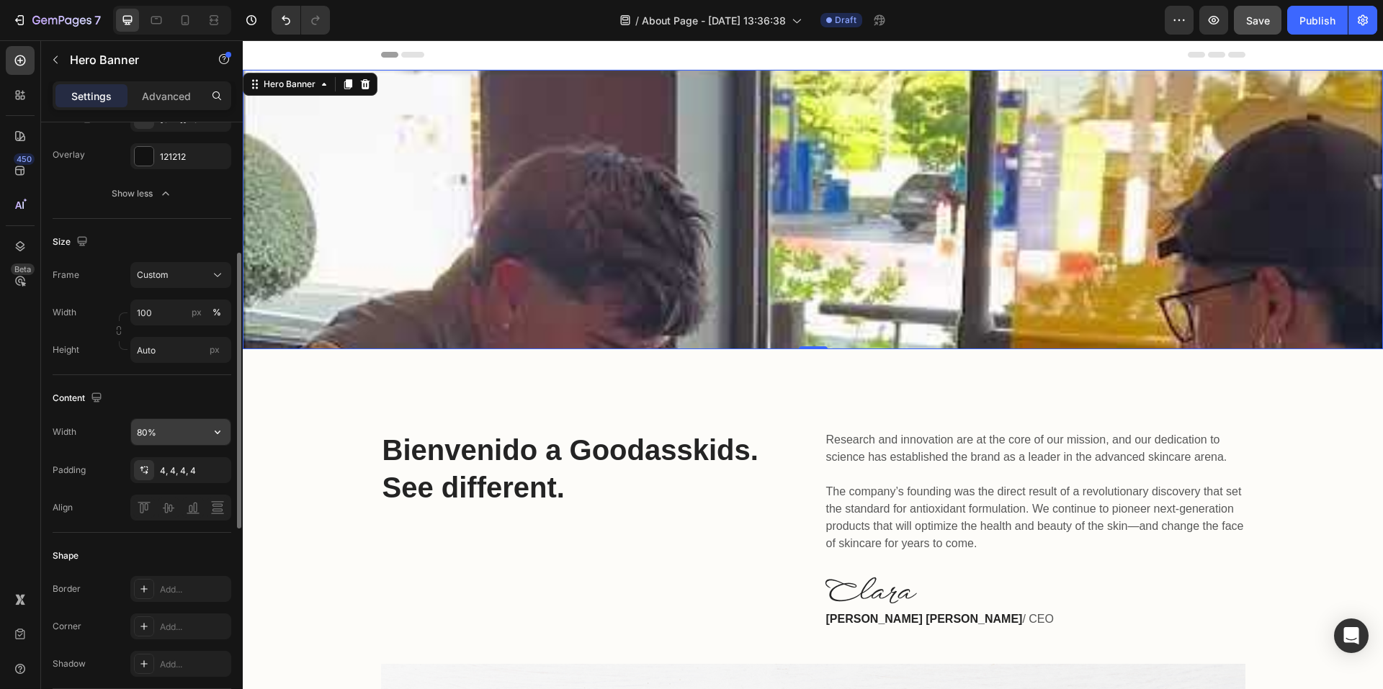
click at [158, 443] on input "80%" at bounding box center [180, 432] width 99 height 26
click at [220, 439] on icon "button" at bounding box center [217, 432] width 14 height 14
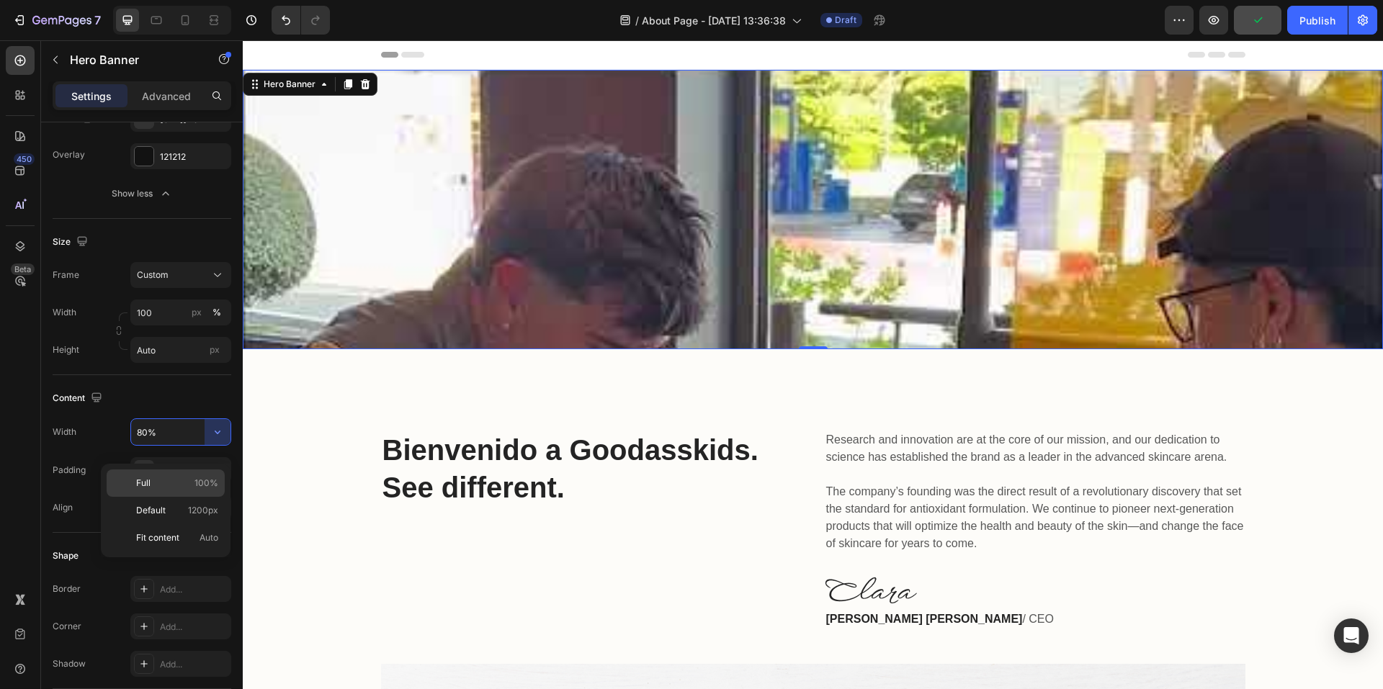
click at [169, 482] on p "Full 100%" at bounding box center [177, 483] width 82 height 13
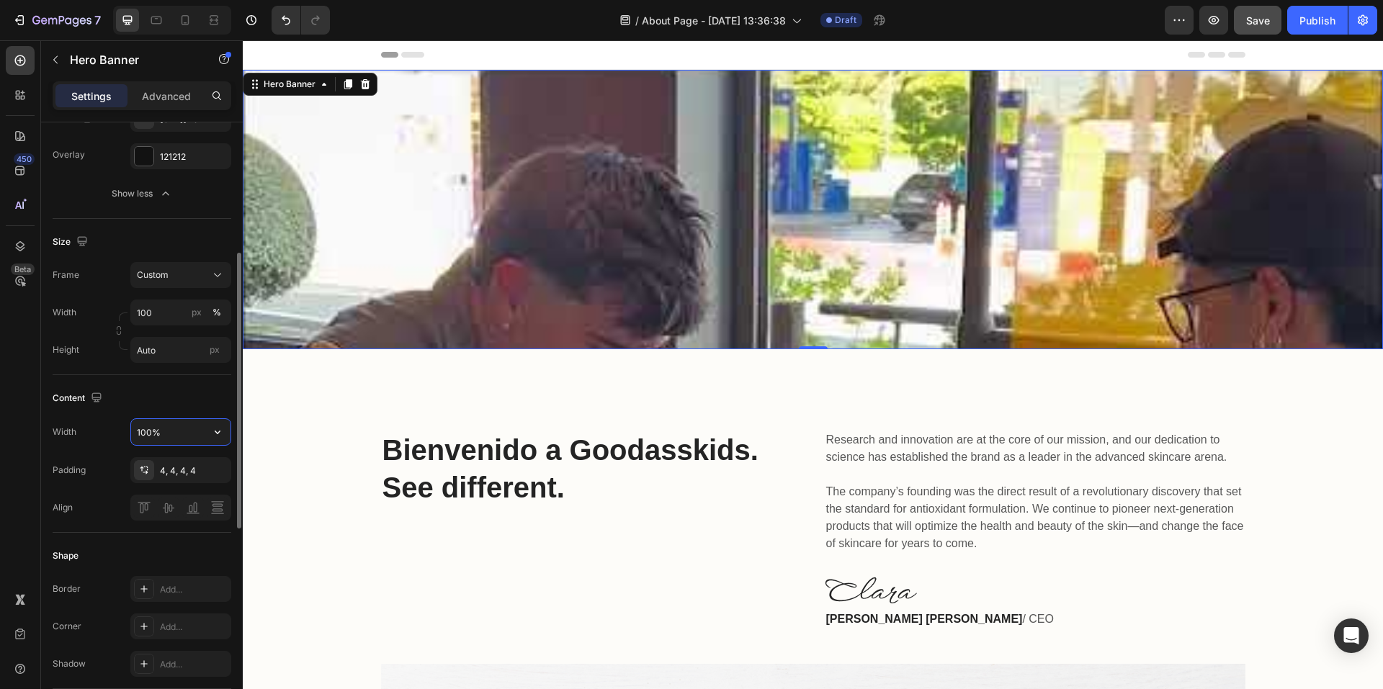
click at [202, 445] on input "100%" at bounding box center [180, 432] width 99 height 26
click at [218, 439] on icon "button" at bounding box center [217, 432] width 14 height 14
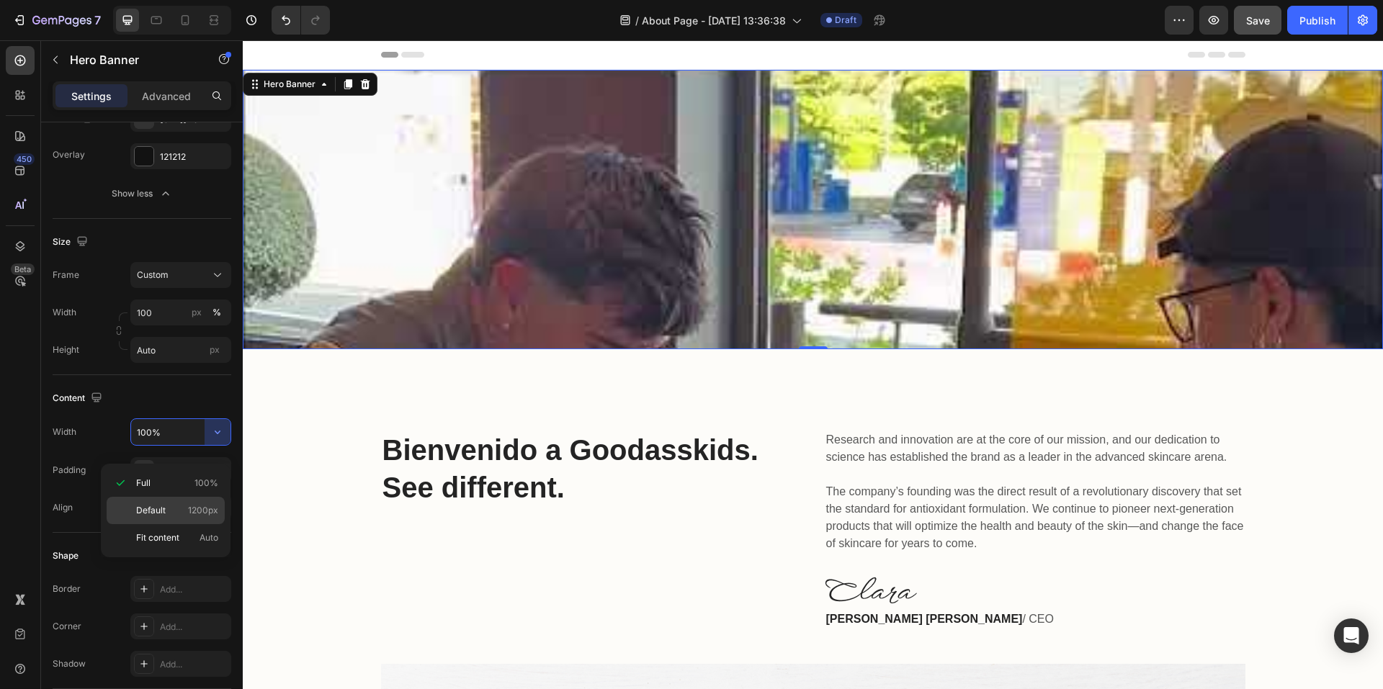
click at [174, 524] on div "Default 1200px" at bounding box center [166, 537] width 118 height 27
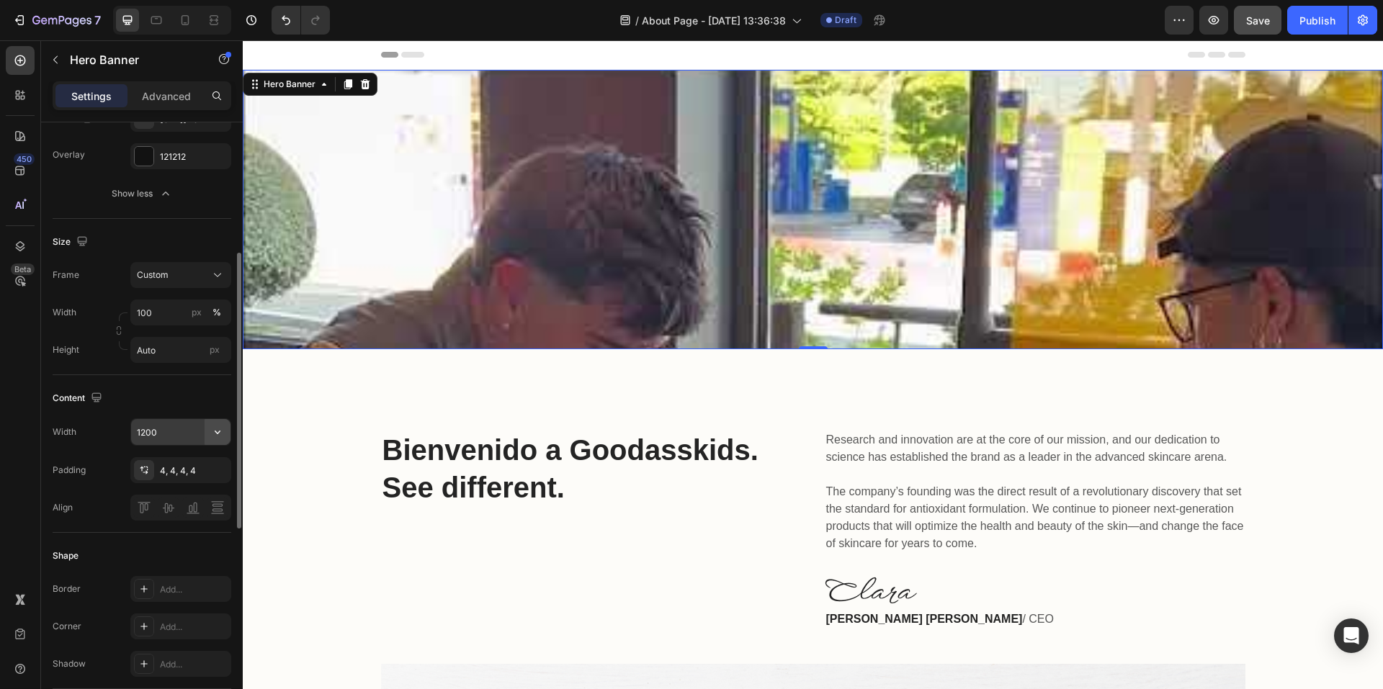
click at [221, 439] on icon "button" at bounding box center [217, 432] width 14 height 14
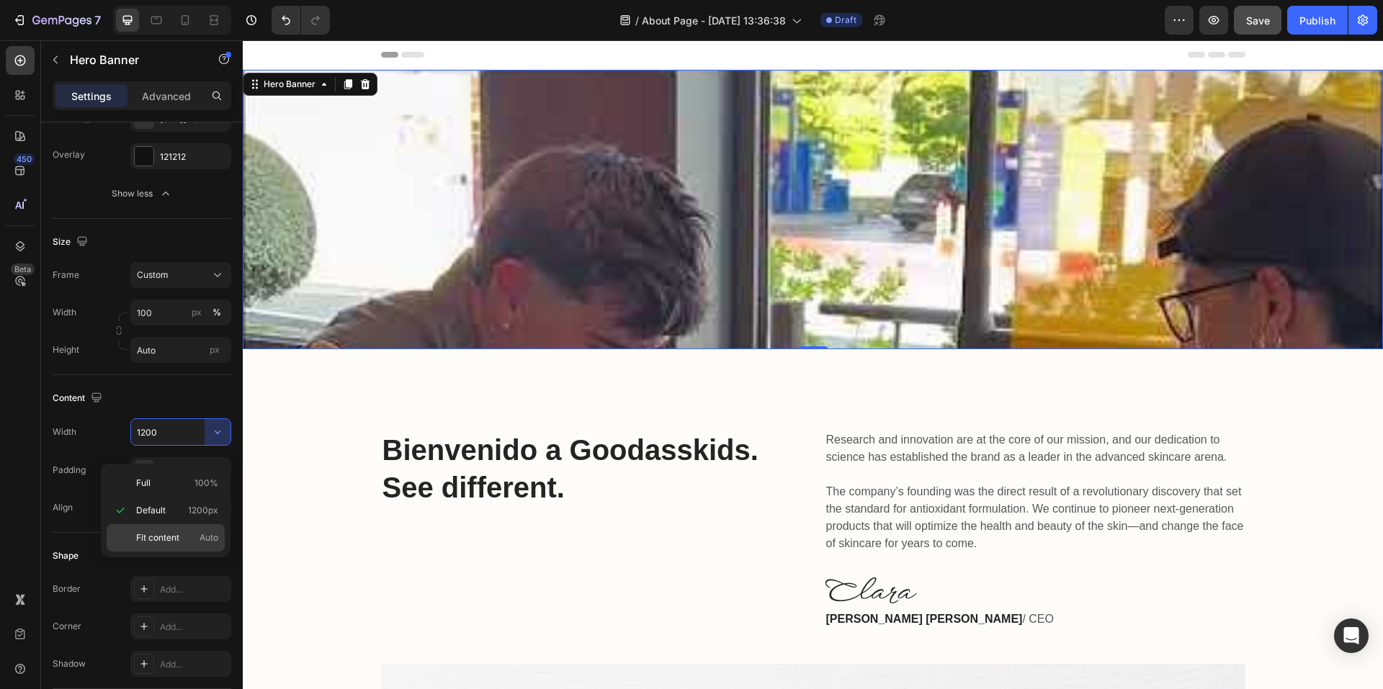
click at [159, 536] on span "Fit content" at bounding box center [157, 538] width 43 height 13
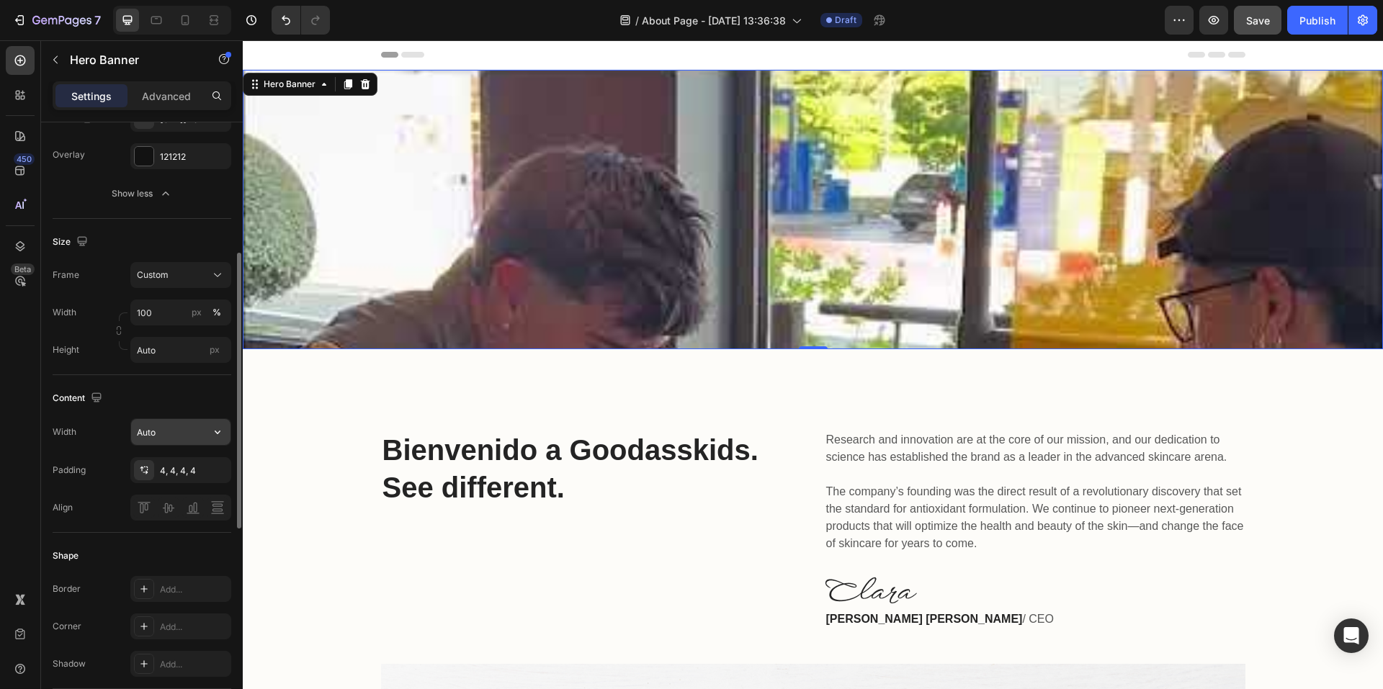
click at [172, 445] on input "Auto" at bounding box center [180, 432] width 99 height 26
type input "0"
click at [218, 476] on icon "button" at bounding box center [216, 471] width 12 height 12
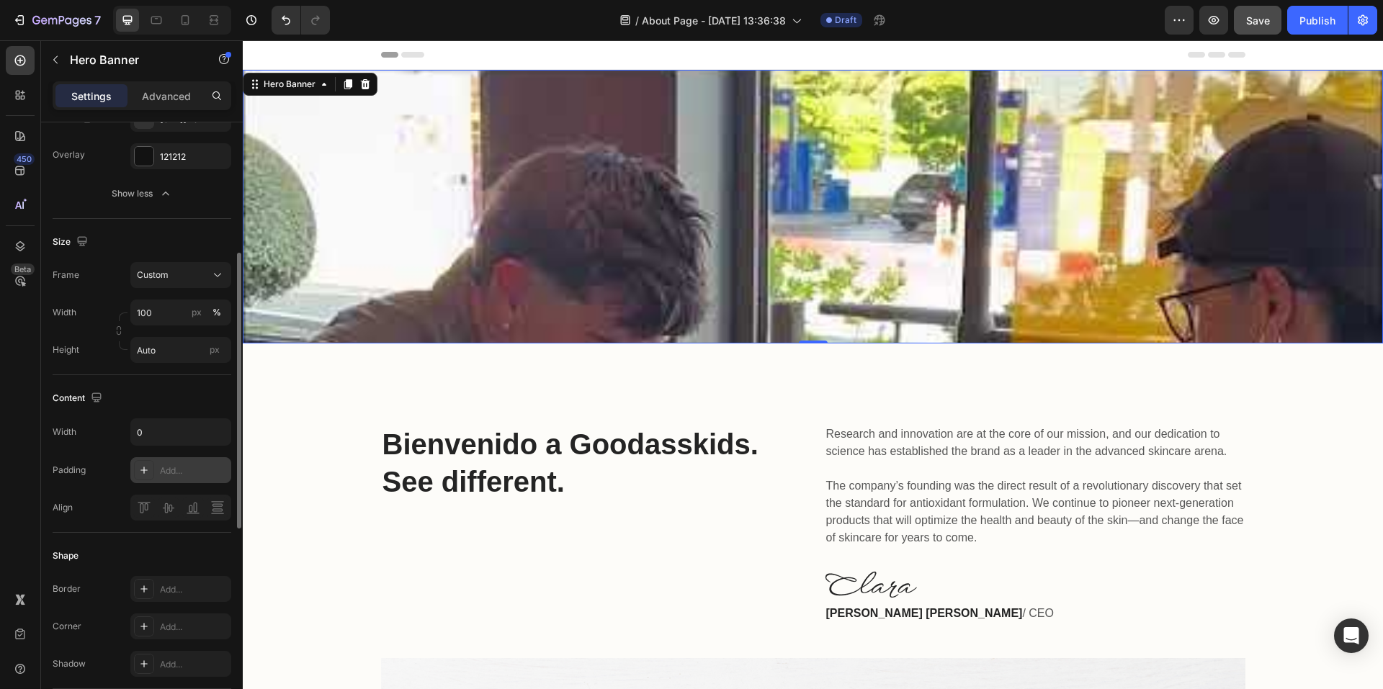
click at [182, 478] on div "Add..." at bounding box center [194, 471] width 68 height 13
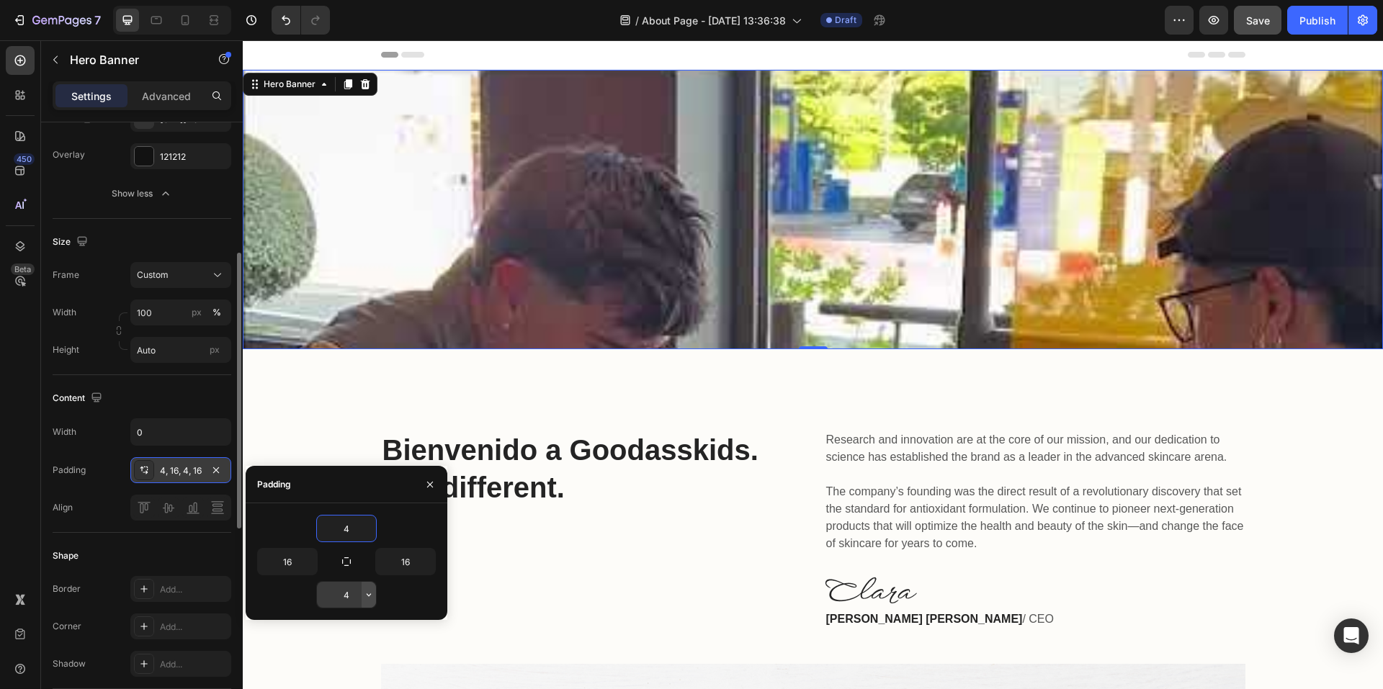
click at [370, 595] on icon "button" at bounding box center [369, 595] width 4 height 3
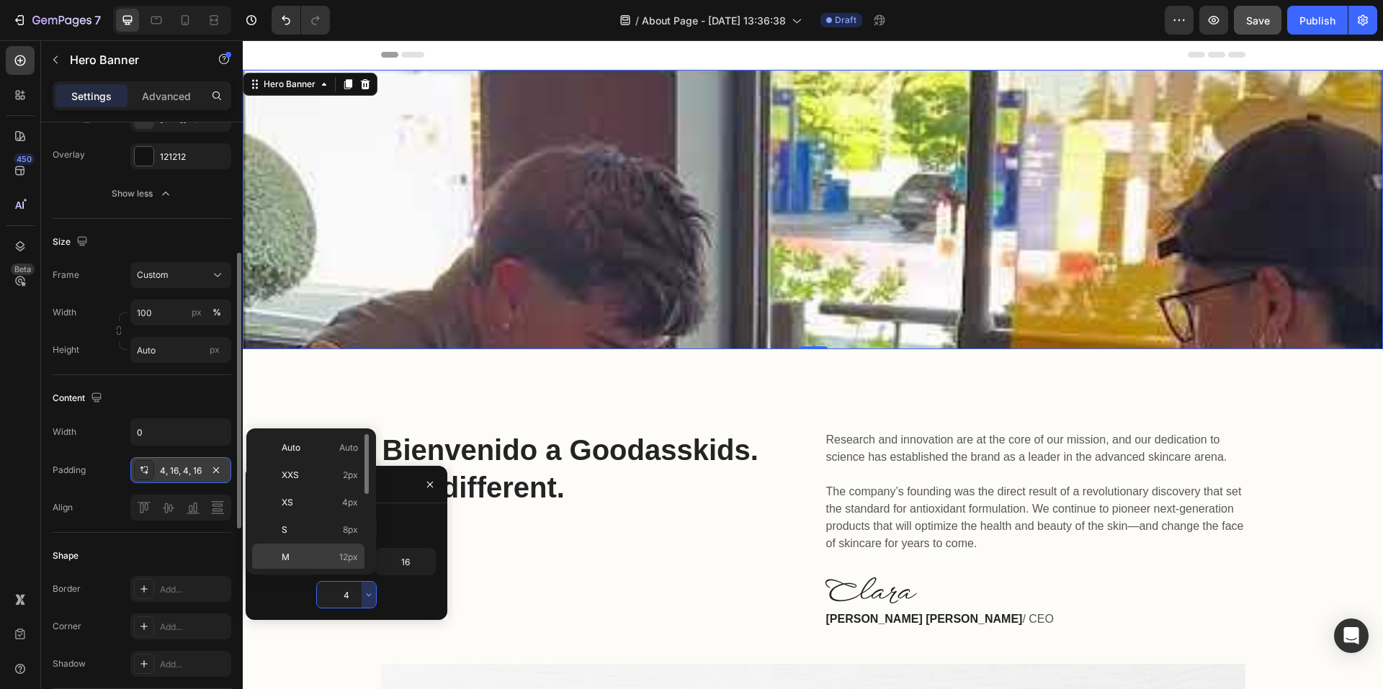
click at [331, 561] on p "M 12px" at bounding box center [320, 557] width 76 height 13
type input "12"
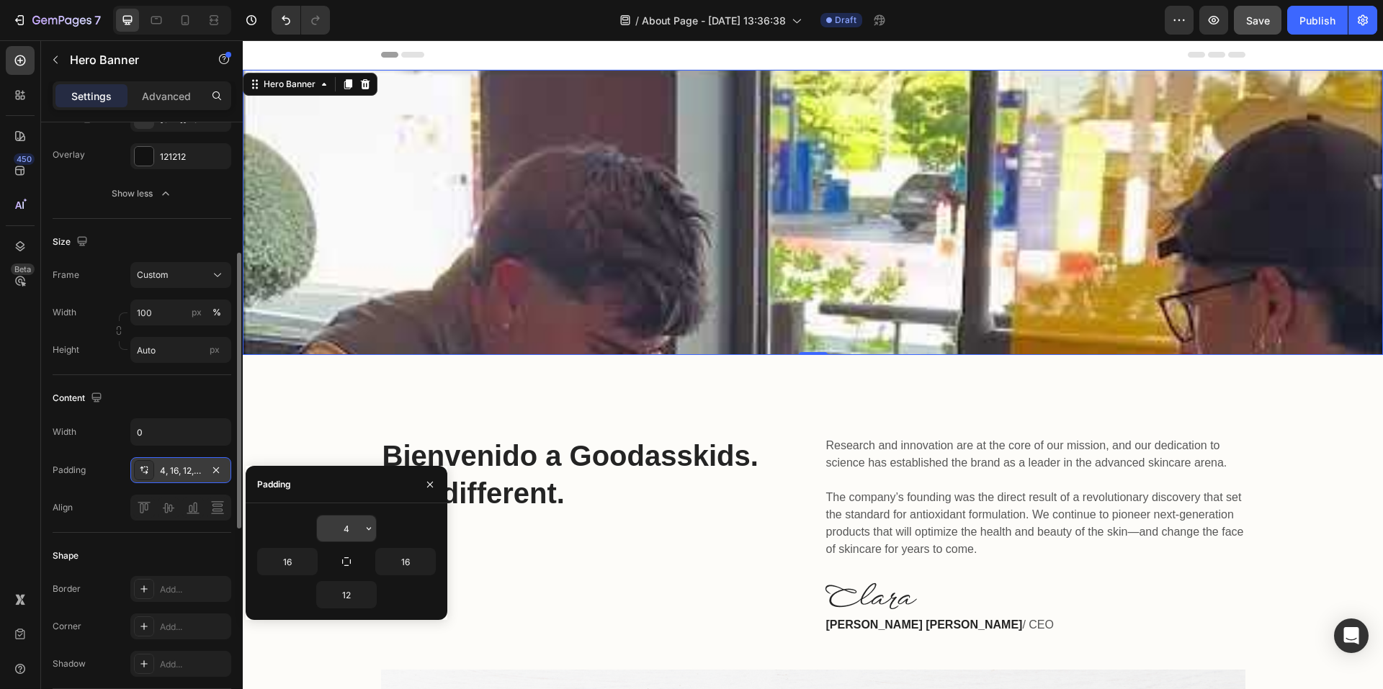
click at [344, 532] on input "4" at bounding box center [346, 529] width 59 height 26
click at [370, 527] on icon "button" at bounding box center [369, 529] width 12 height 12
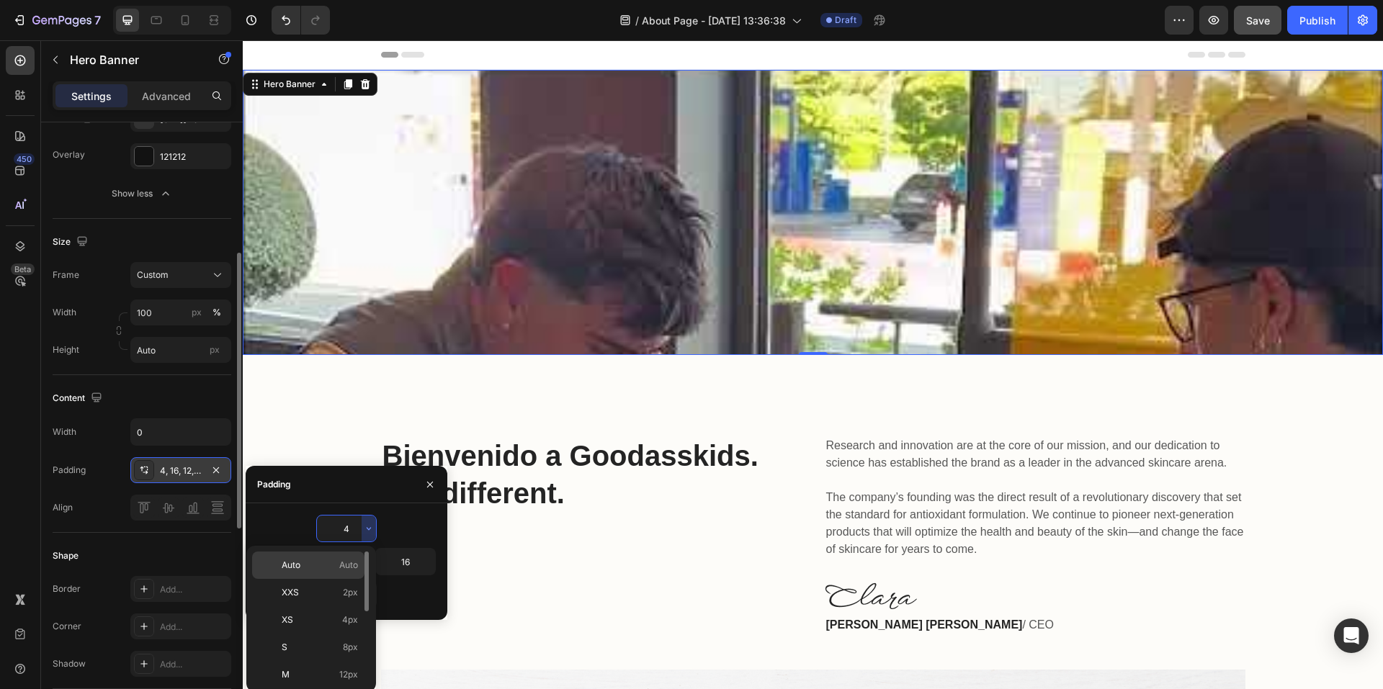
click at [327, 563] on p "Auto Auto" at bounding box center [320, 565] width 76 height 13
type input "Auto"
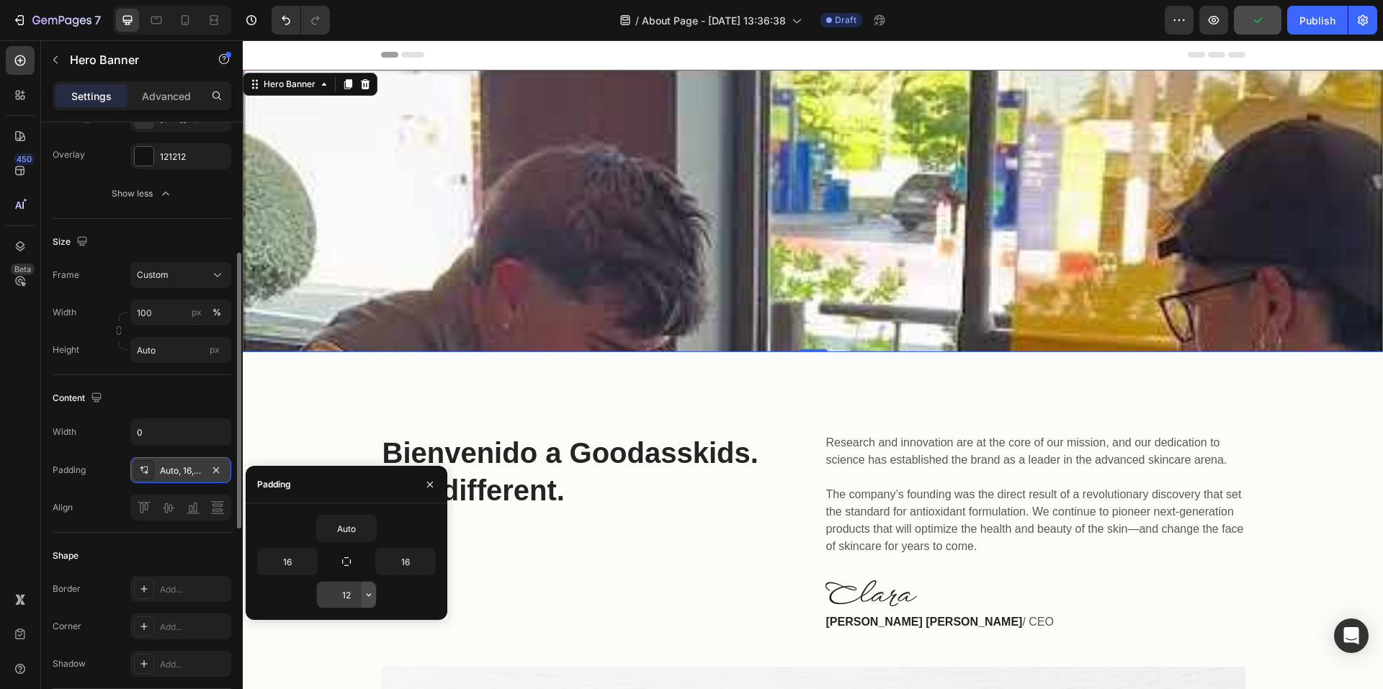
click at [368, 591] on icon "button" at bounding box center [369, 595] width 12 height 12
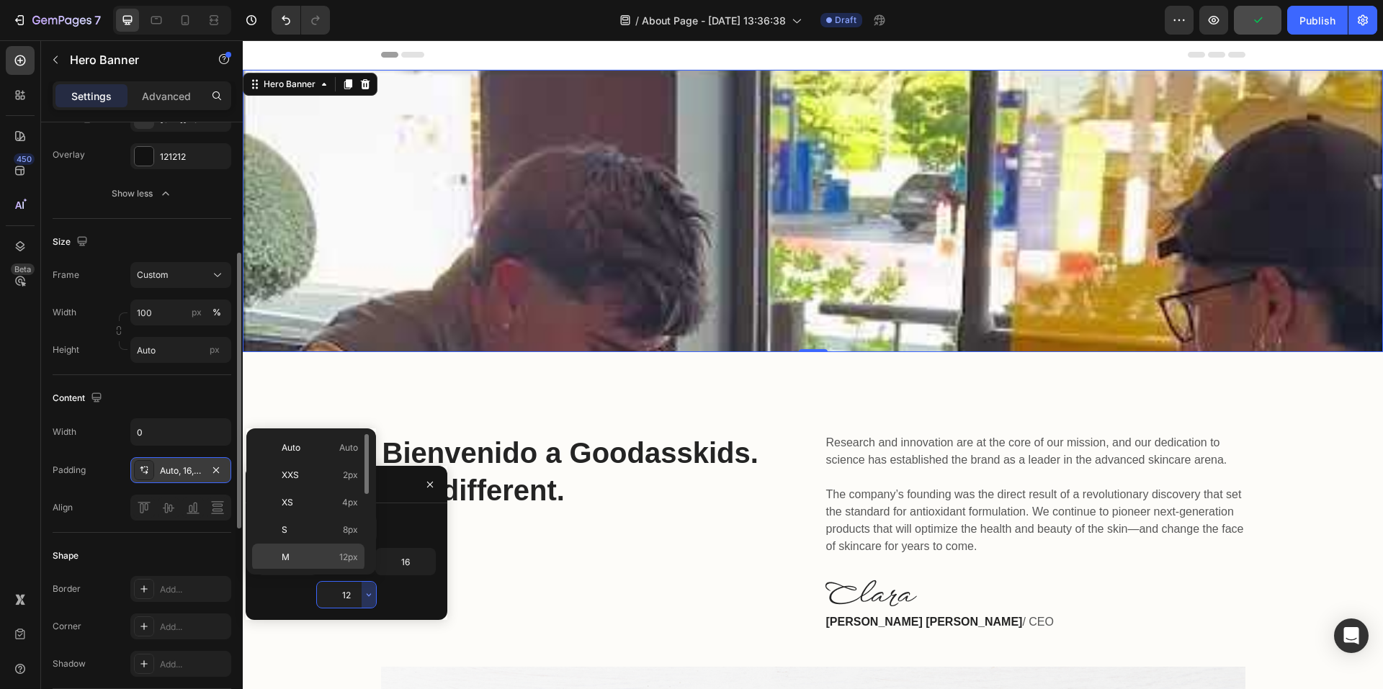
click at [322, 571] on div "M 12px" at bounding box center [308, 584] width 112 height 27
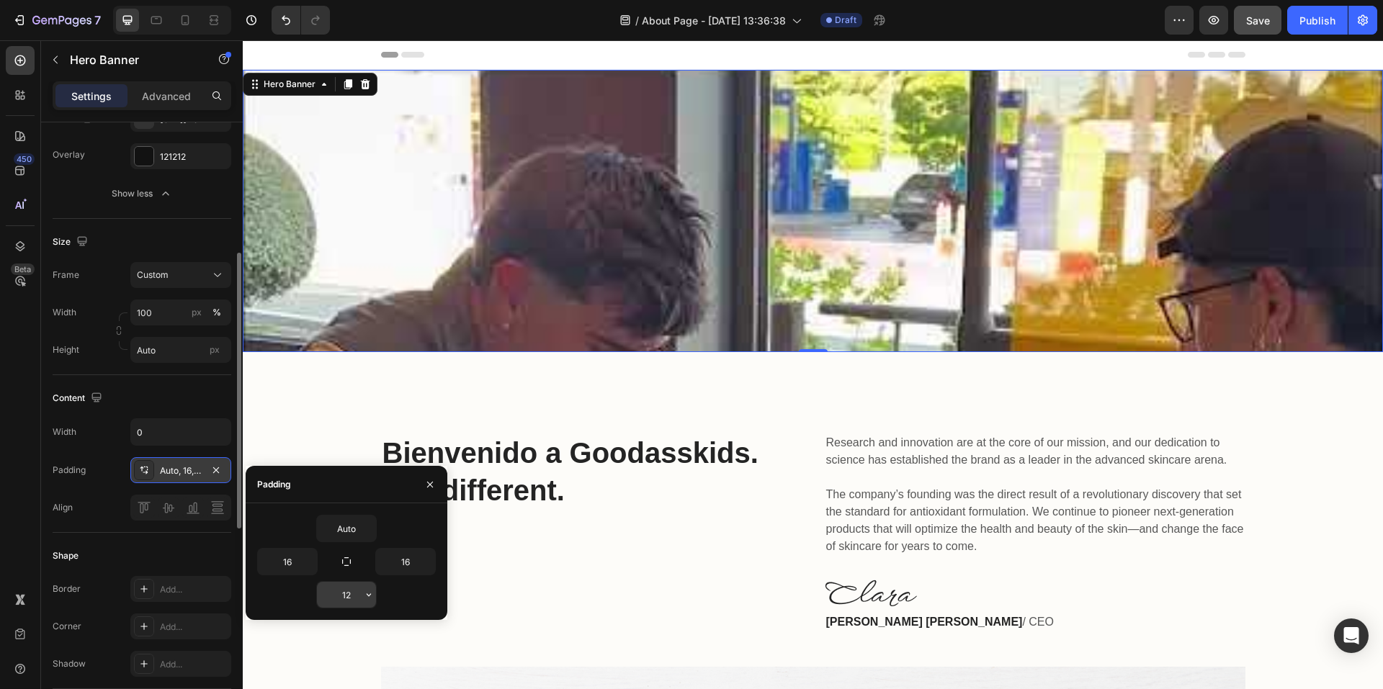
click at [372, 588] on button "button" at bounding box center [369, 595] width 14 height 26
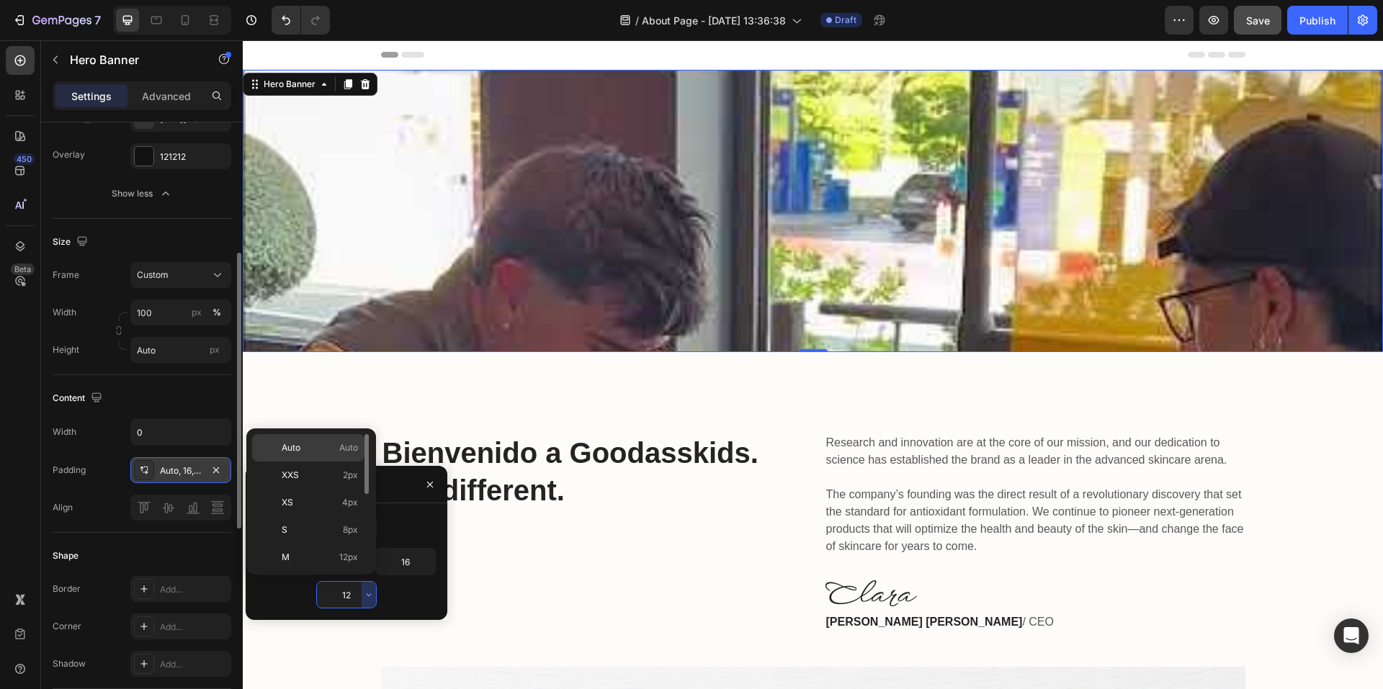
click at [328, 450] on p "Auto Auto" at bounding box center [320, 448] width 76 height 13
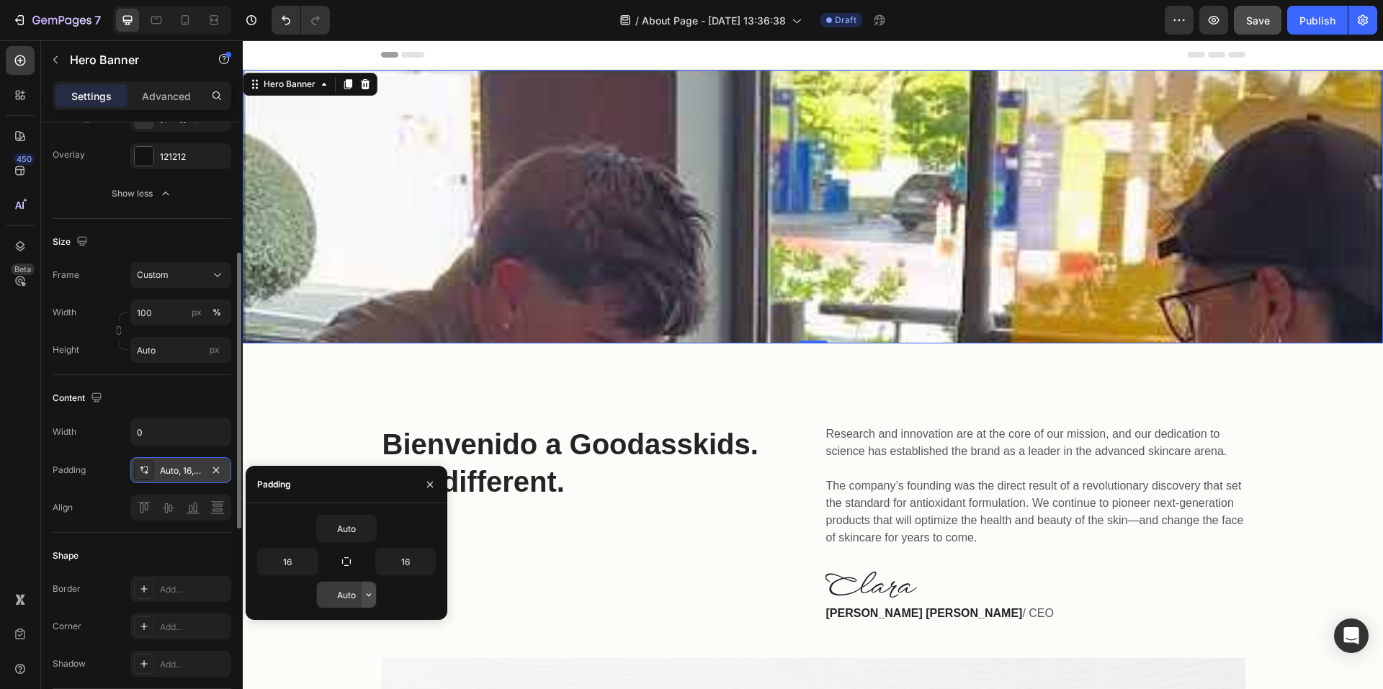
click at [365, 592] on icon "button" at bounding box center [369, 595] width 12 height 12
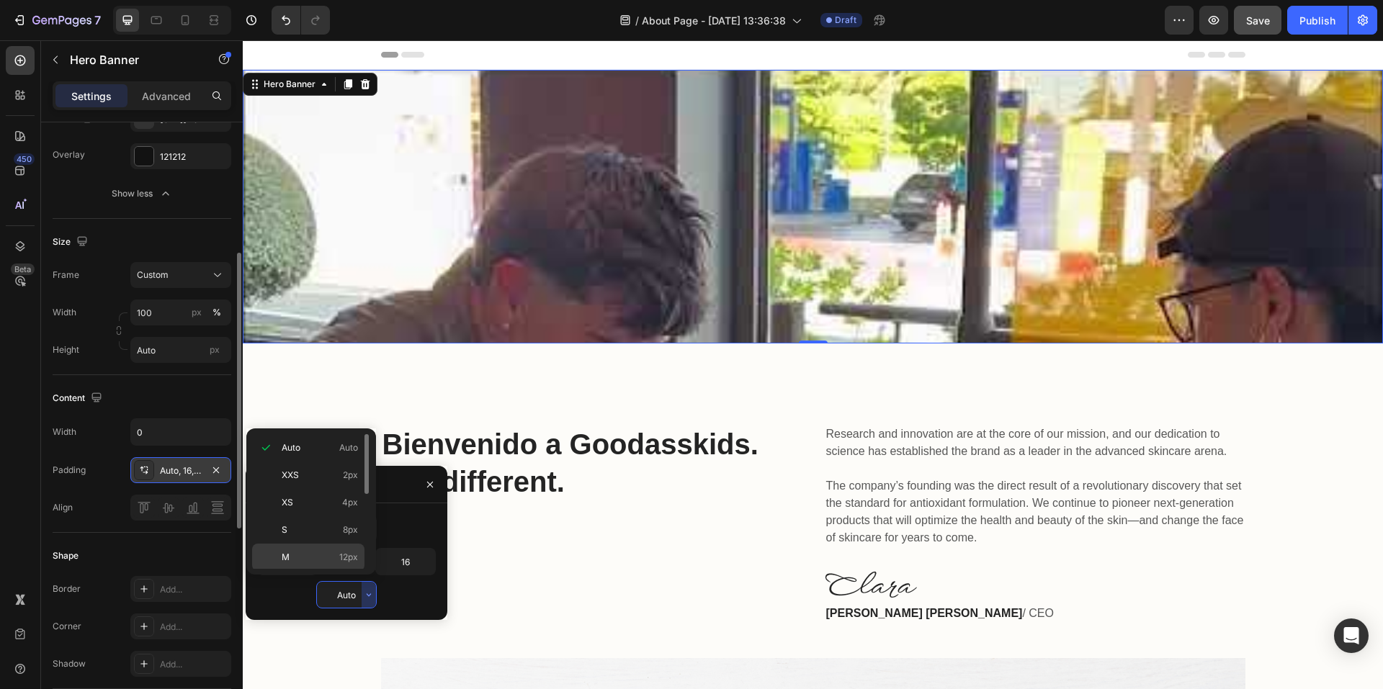
click at [311, 554] on p "M 12px" at bounding box center [320, 557] width 76 height 13
type input "12"
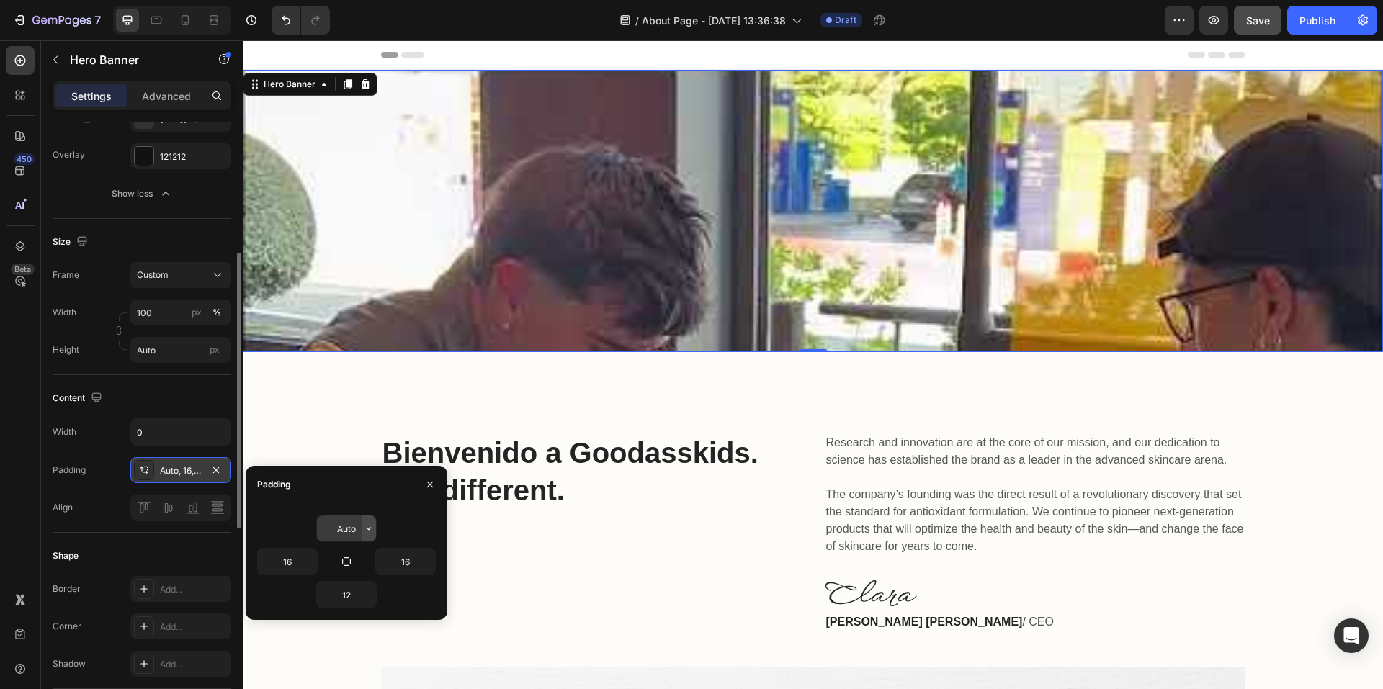
click at [368, 526] on icon "button" at bounding box center [369, 529] width 12 height 12
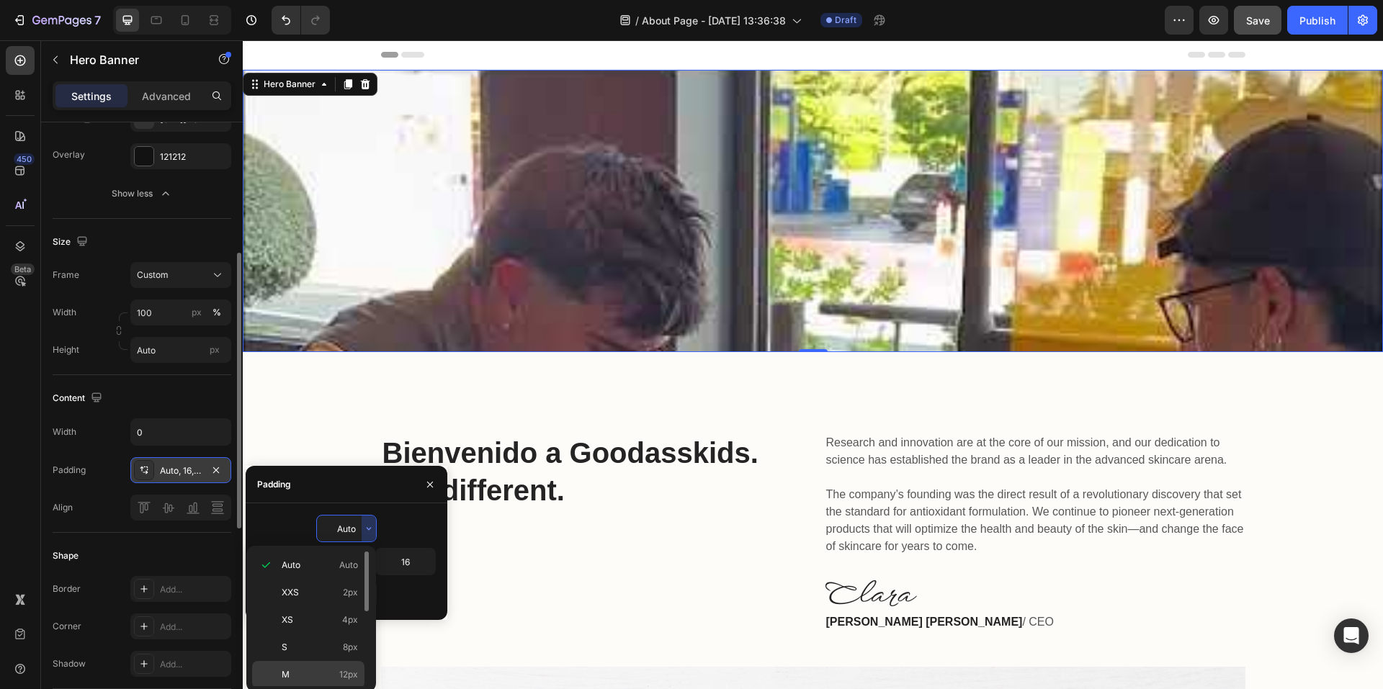
click at [295, 669] on p "M 12px" at bounding box center [320, 675] width 76 height 13
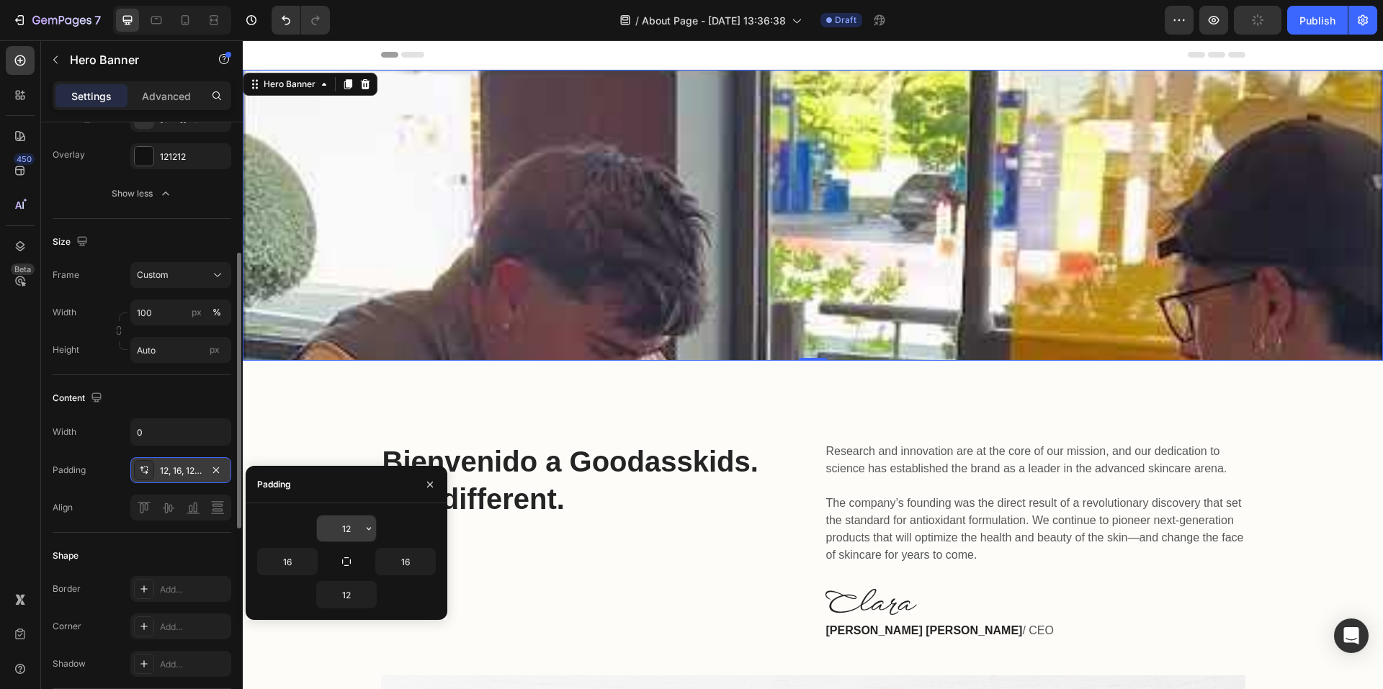
click at [365, 530] on icon "button" at bounding box center [369, 529] width 12 height 12
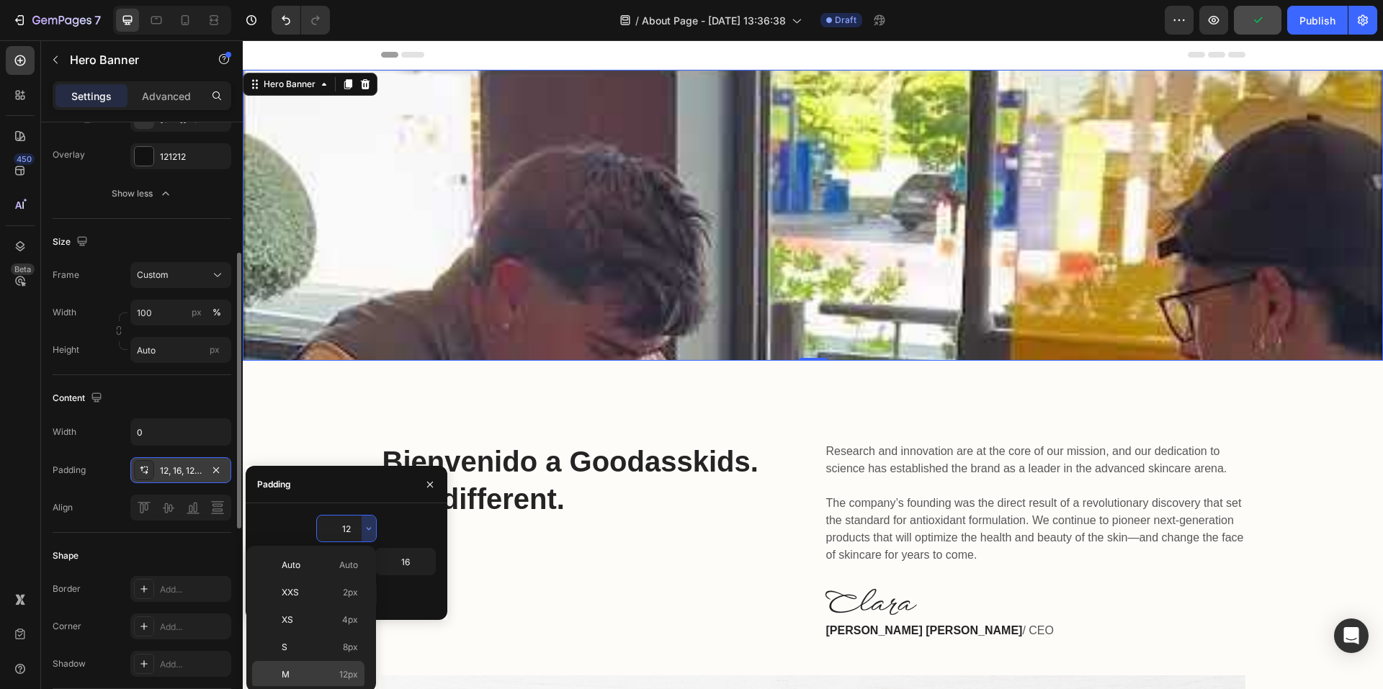
scroll to position [144, 0]
click at [313, 662] on p "4XL 80px" at bounding box center [320, 667] width 76 height 13
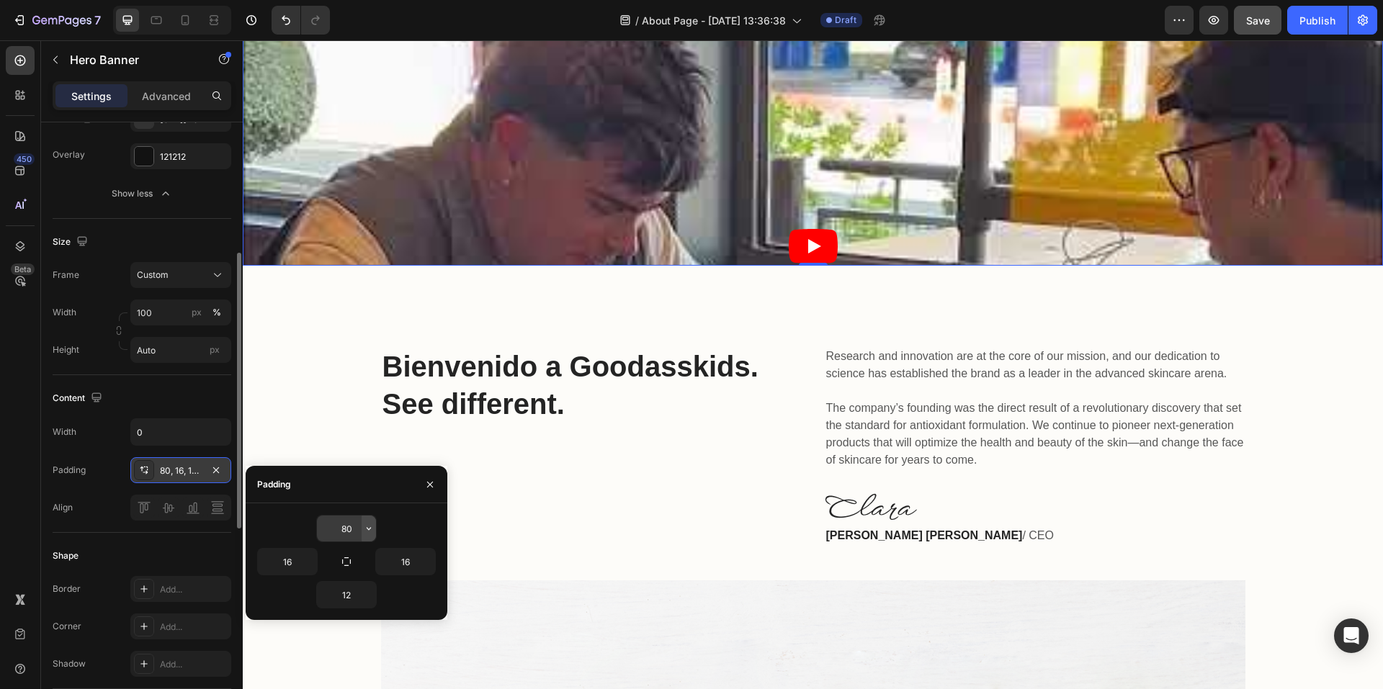
click at [367, 530] on icon "button" at bounding box center [369, 529] width 12 height 12
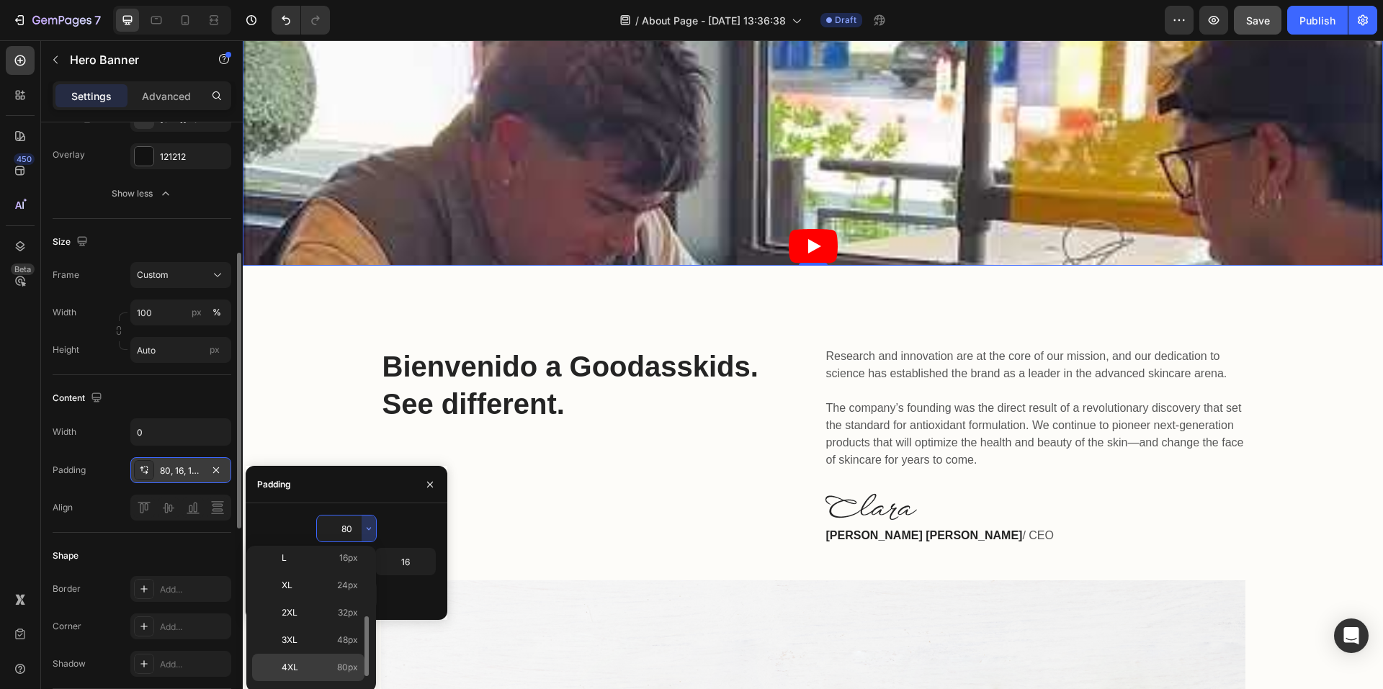
scroll to position [166, 0]
click at [322, 669] on p "5XL 112px" at bounding box center [320, 672] width 76 height 13
type input "112"
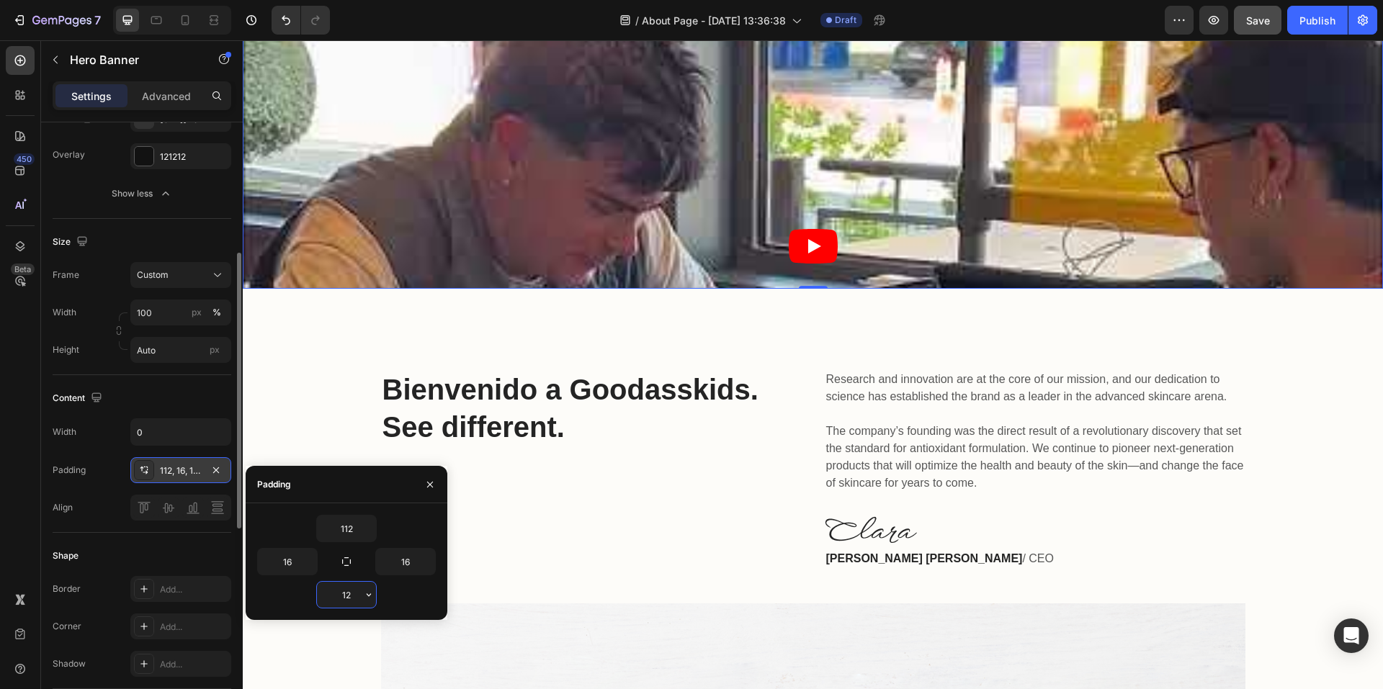
click at [355, 598] on input "12" at bounding box center [346, 595] width 59 height 26
click at [364, 599] on icon "button" at bounding box center [369, 595] width 12 height 12
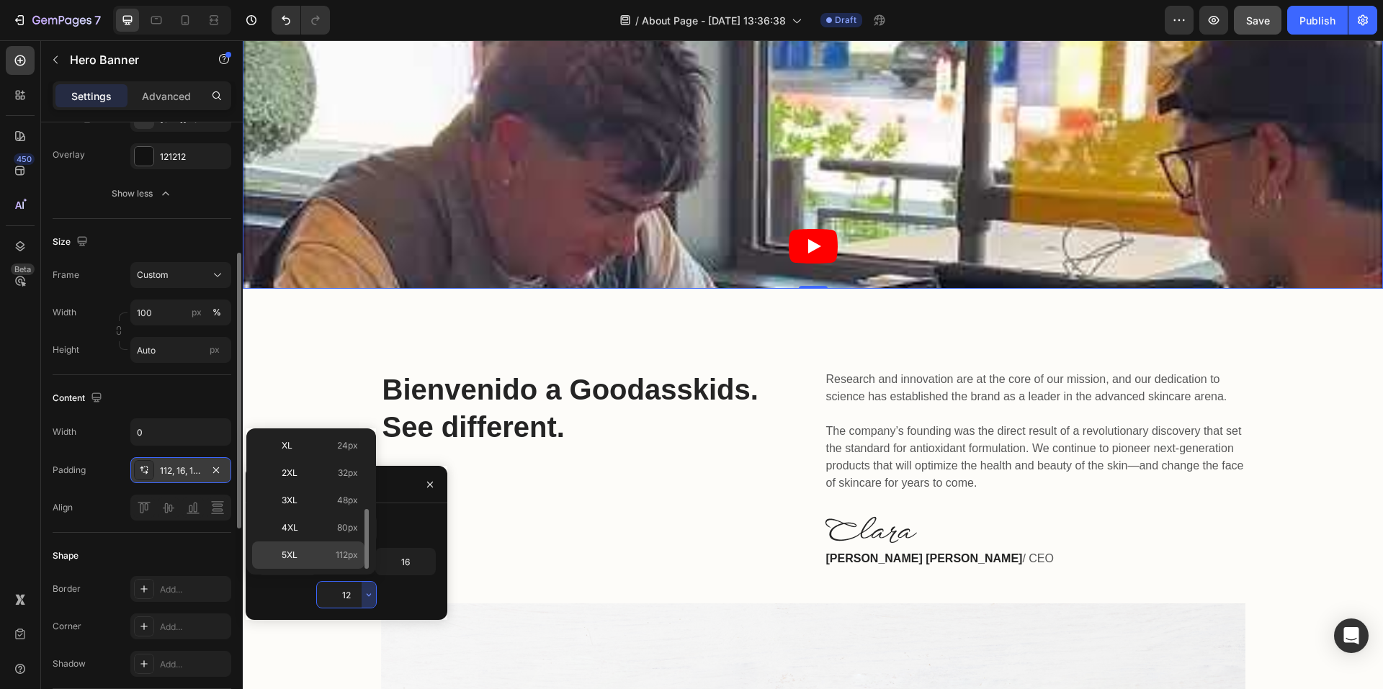
click at [331, 548] on div "5XL 112px" at bounding box center [308, 555] width 112 height 27
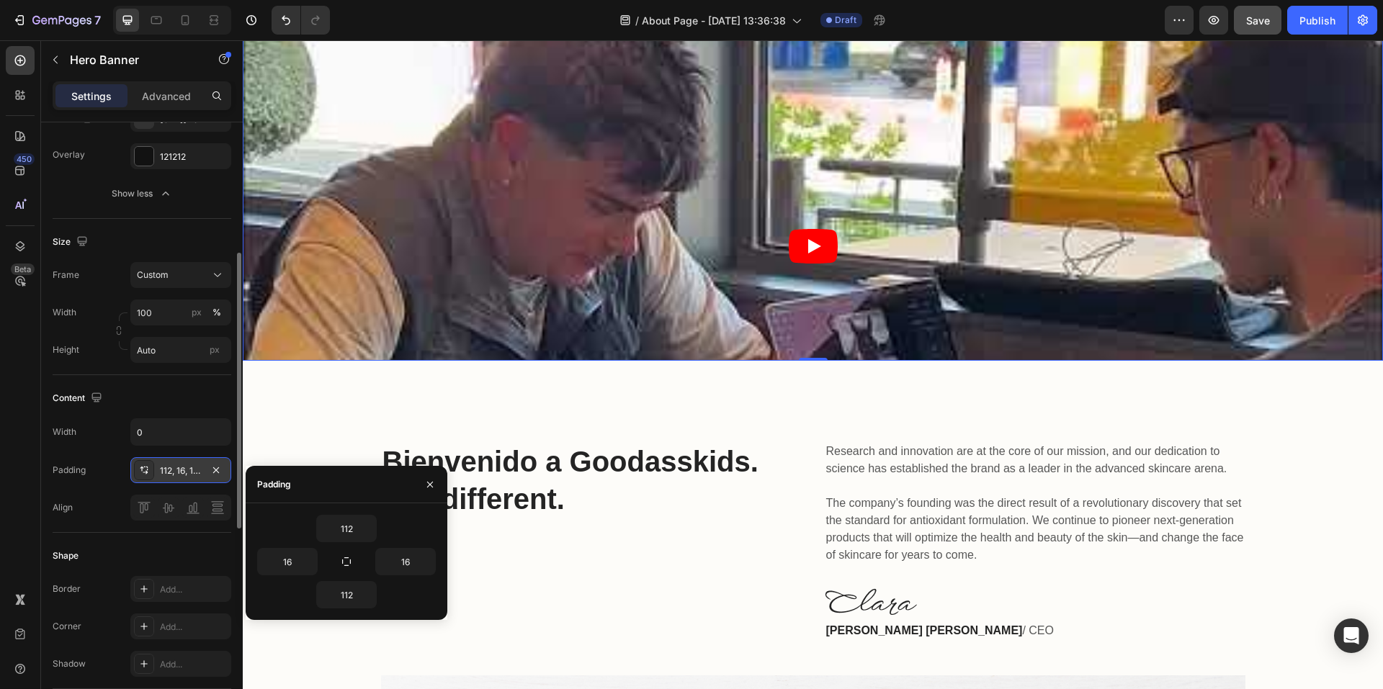
scroll to position [0, 0]
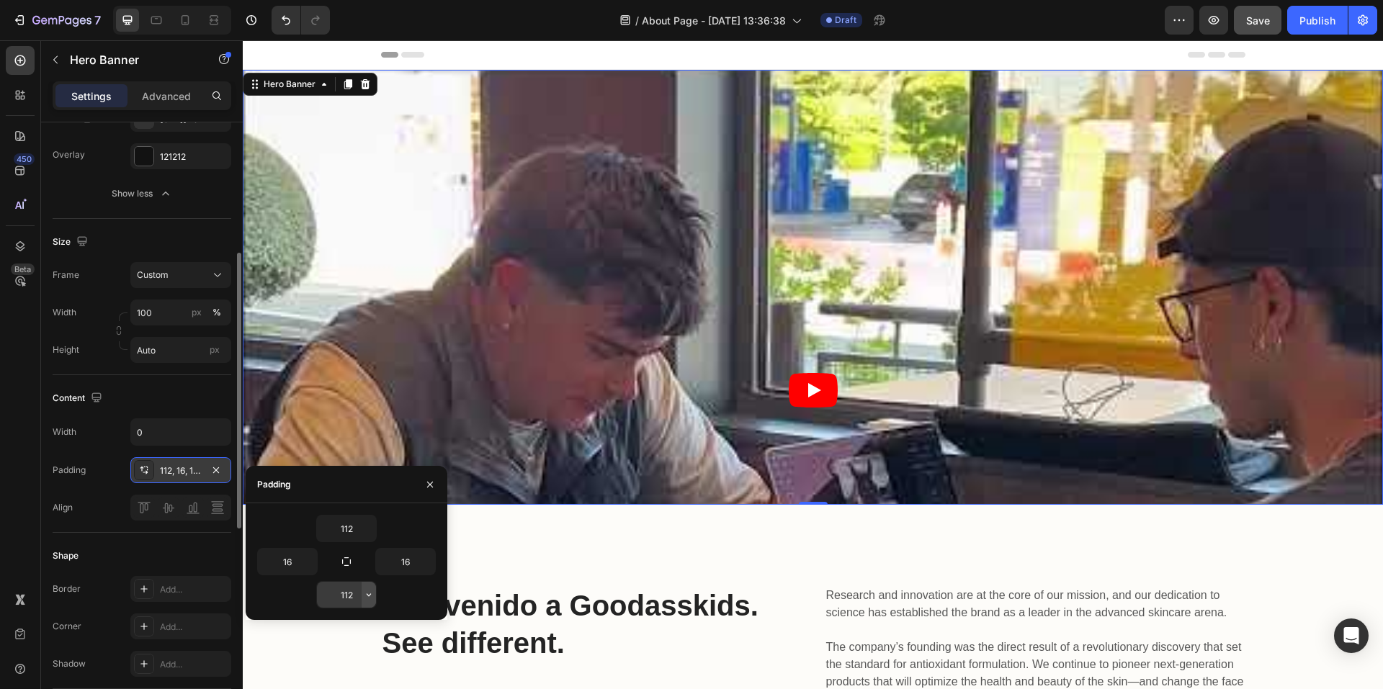
click at [367, 597] on icon "button" at bounding box center [369, 595] width 12 height 12
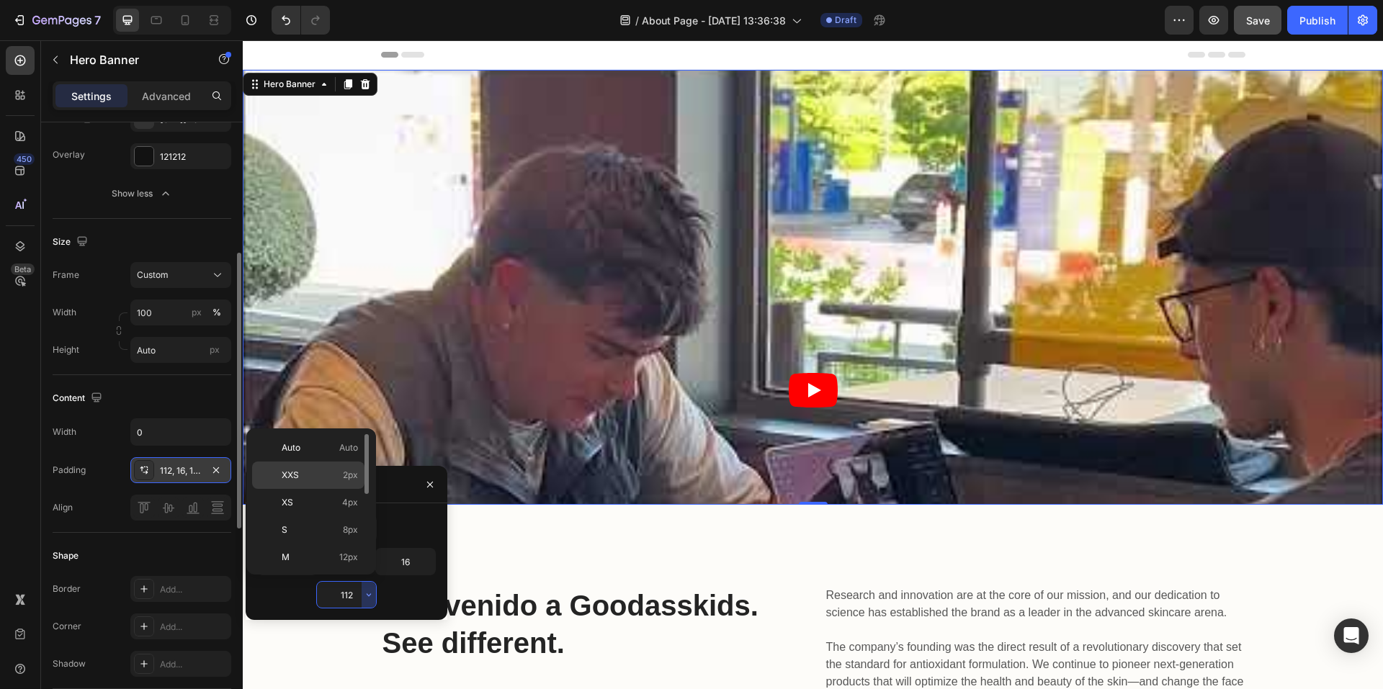
click at [318, 478] on p "XXS 2px" at bounding box center [320, 475] width 76 height 13
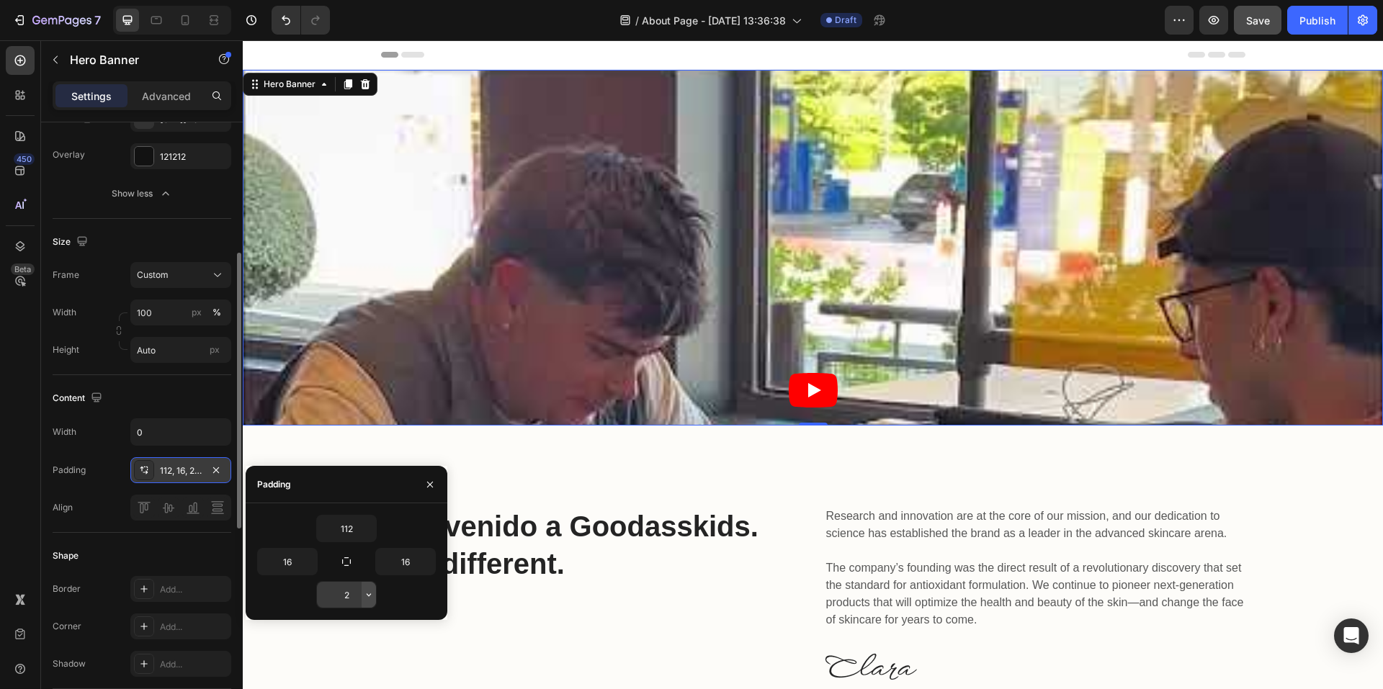
click at [366, 600] on icon "button" at bounding box center [369, 595] width 12 height 12
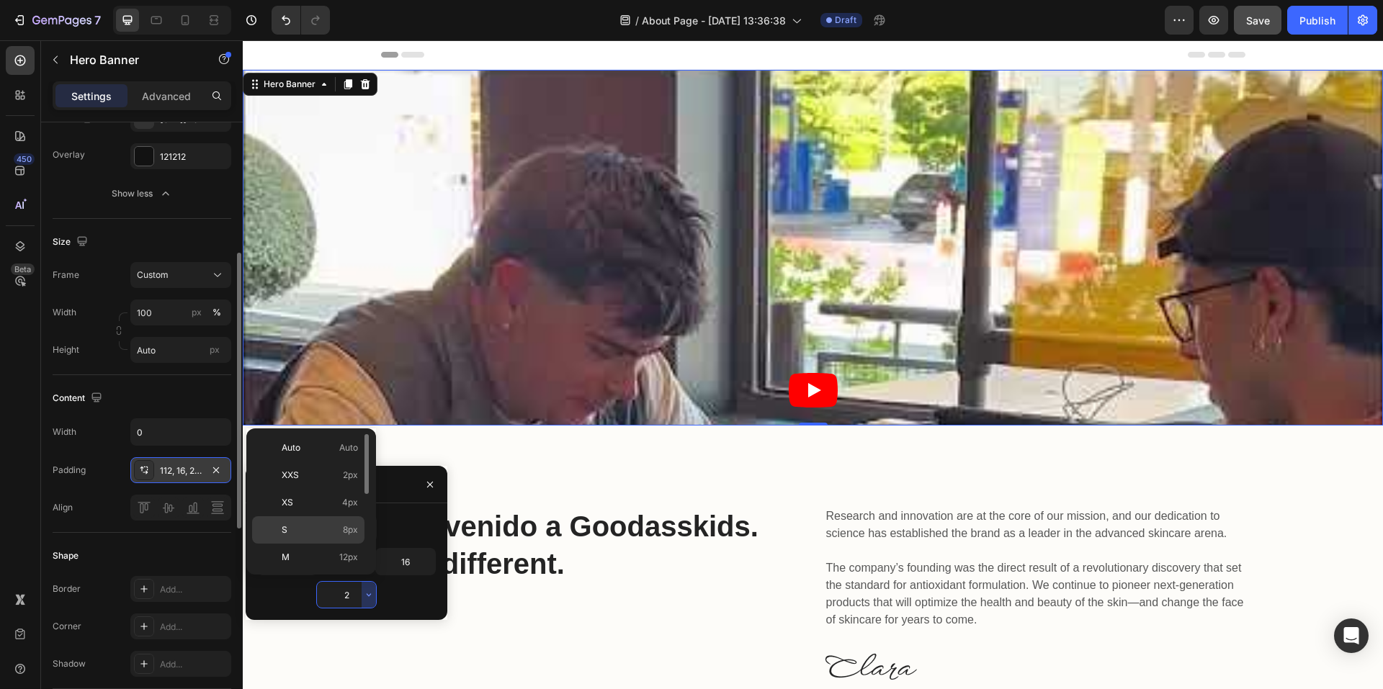
scroll to position [166, 0]
click at [318, 550] on p "5XL 112px" at bounding box center [320, 555] width 76 height 13
type input "112"
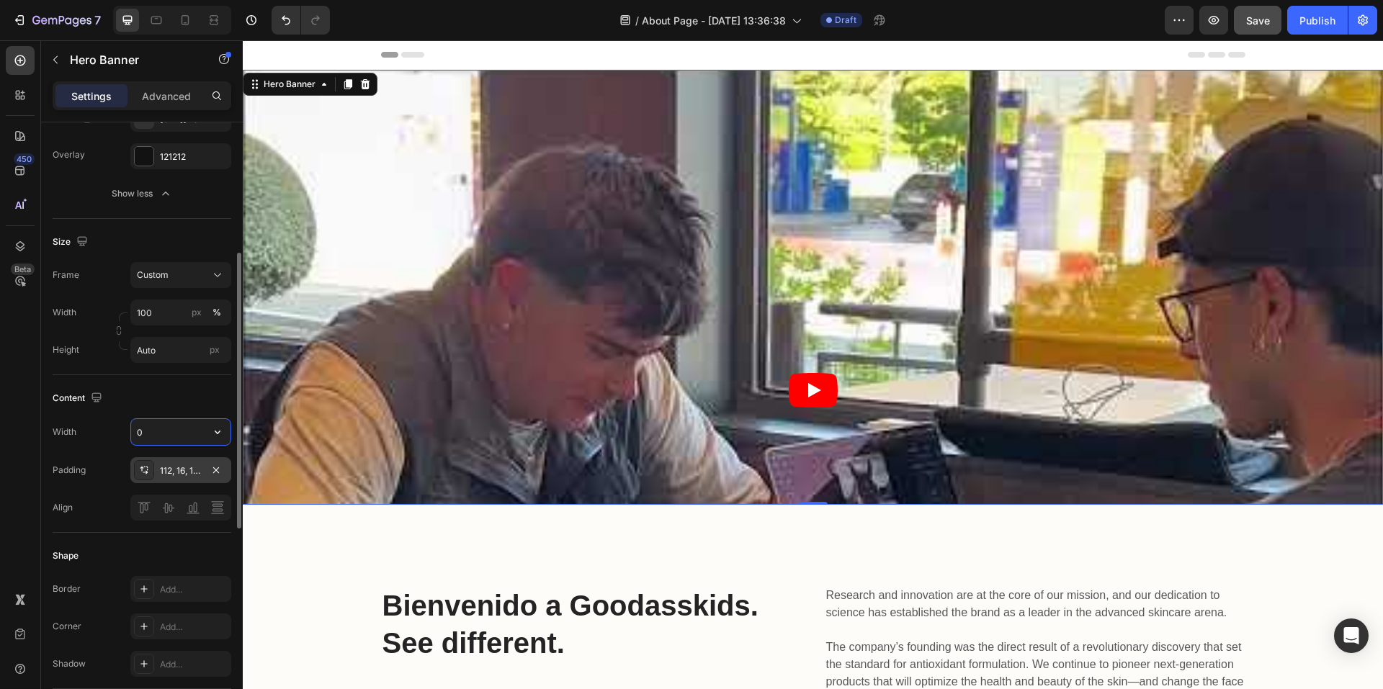
click at [186, 444] on input "0" at bounding box center [180, 432] width 99 height 26
click at [207, 405] on div "Content" at bounding box center [142, 398] width 179 height 23
click at [215, 445] on button "button" at bounding box center [218, 432] width 26 height 26
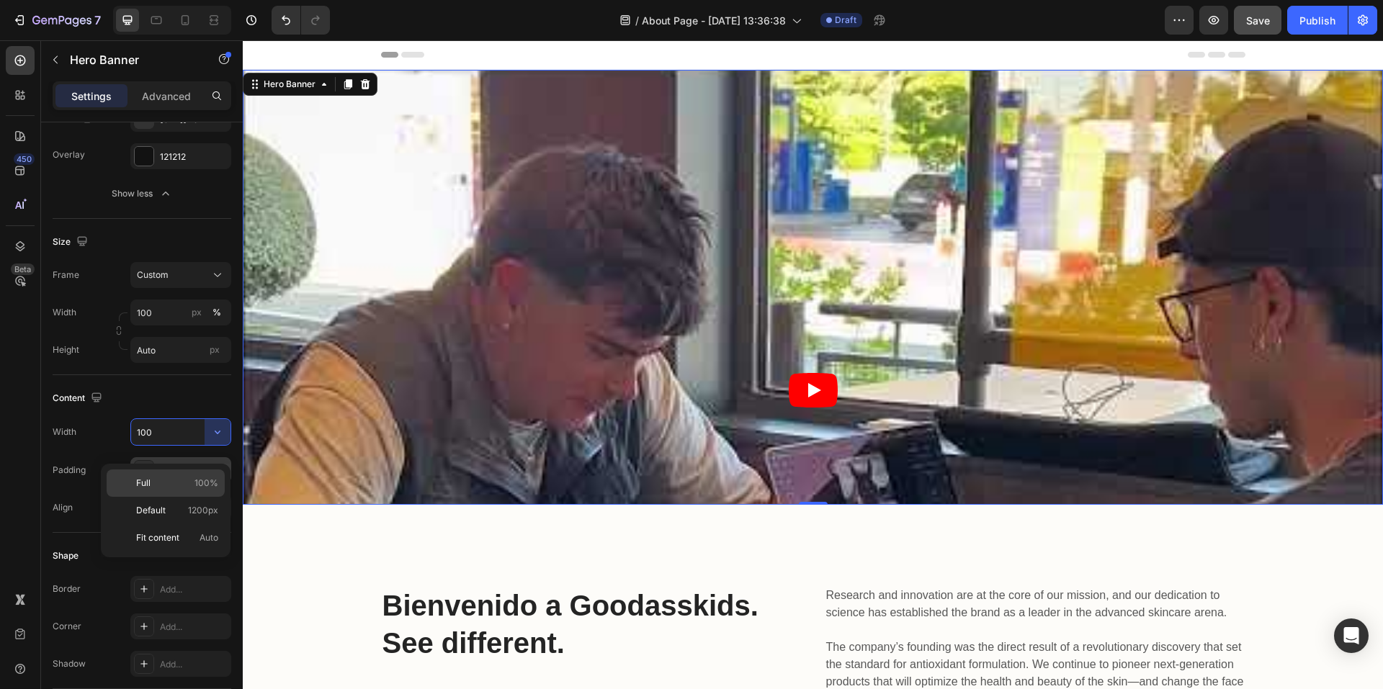
click at [179, 478] on p "Full 100%" at bounding box center [177, 483] width 82 height 13
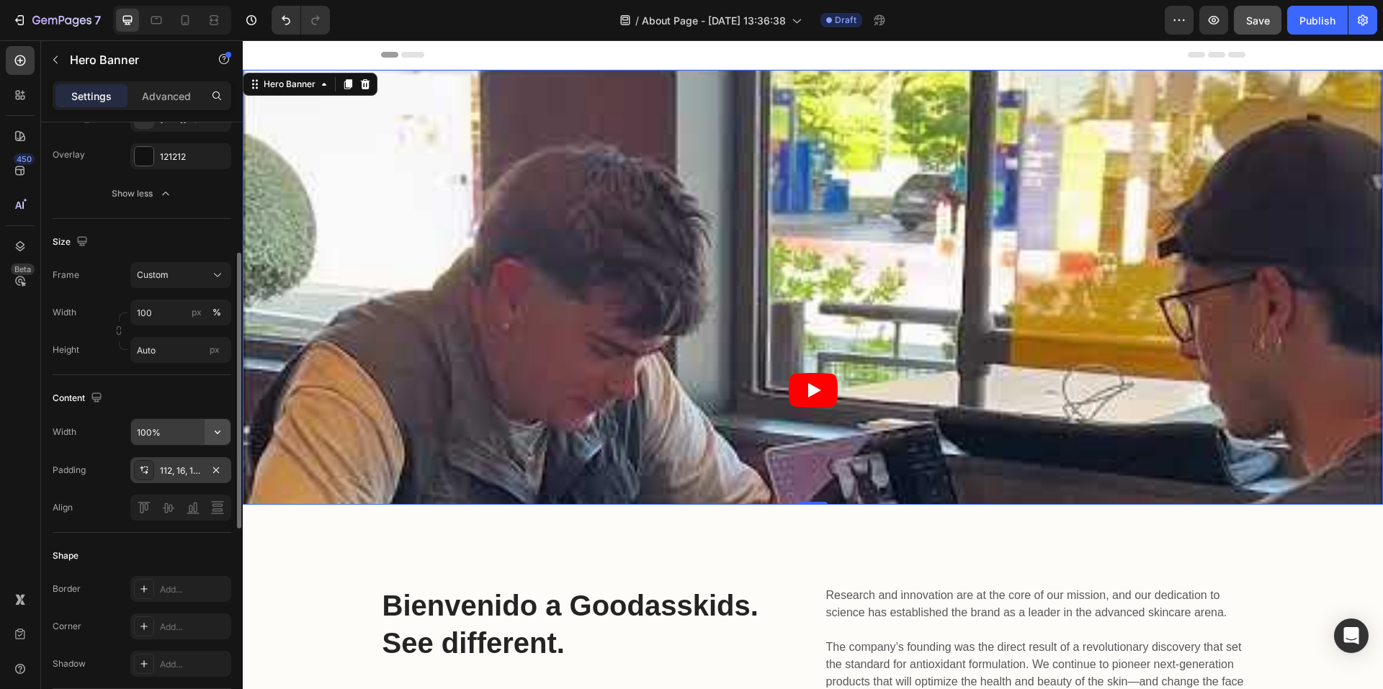
click at [215, 439] on icon "button" at bounding box center [217, 432] width 14 height 14
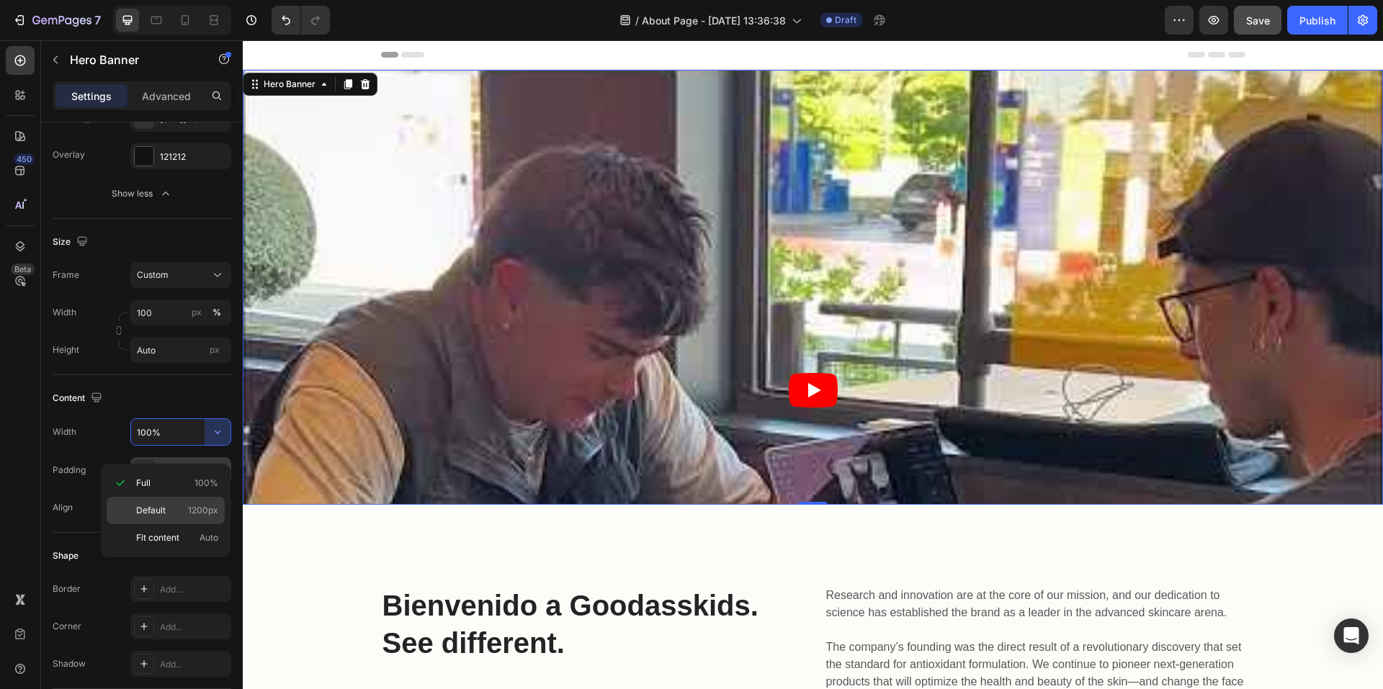
click at [177, 509] on p "Default 1200px" at bounding box center [177, 510] width 82 height 13
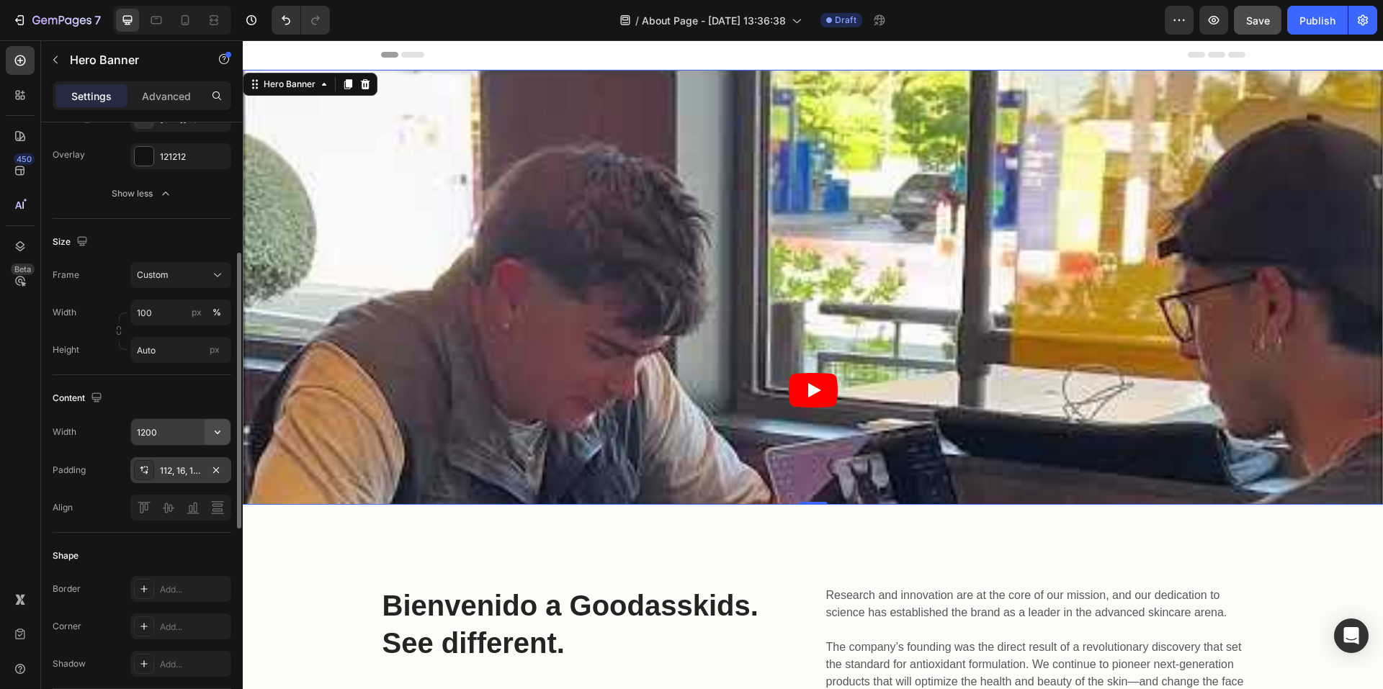
click at [213, 439] on icon "button" at bounding box center [217, 432] width 14 height 14
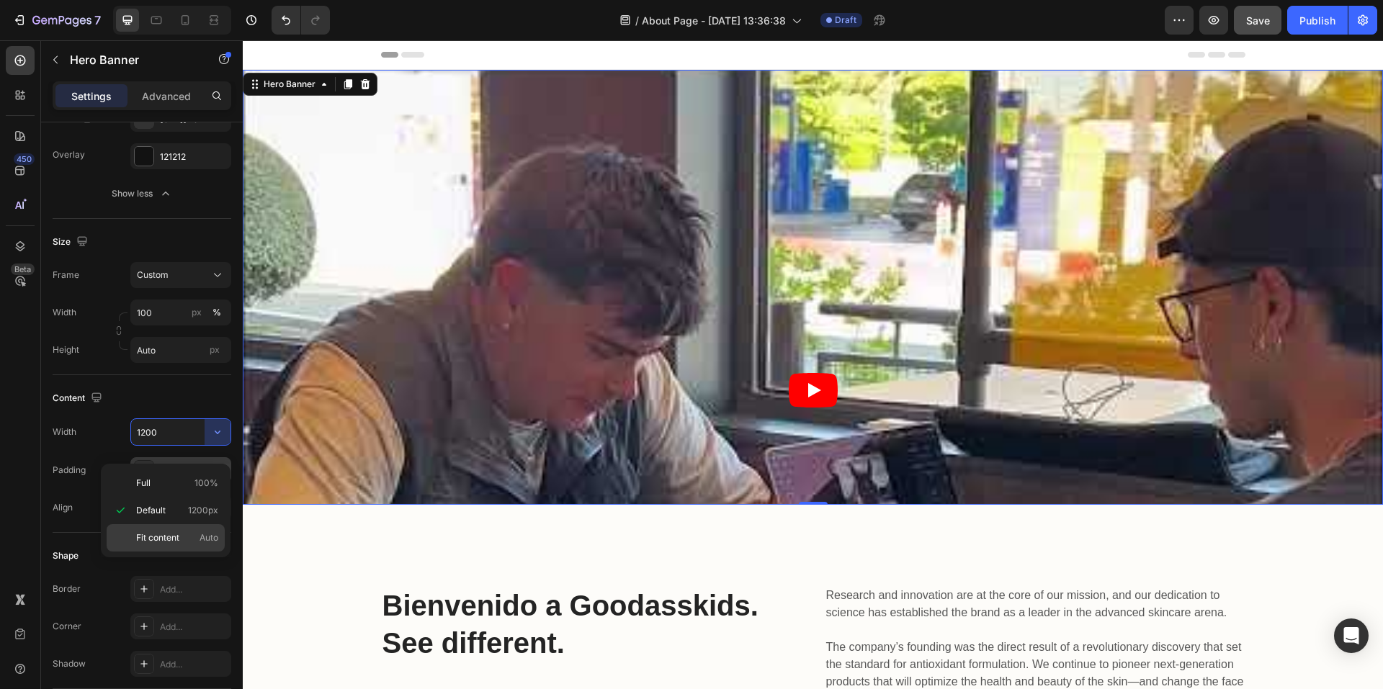
click at [177, 537] on span "Fit content" at bounding box center [157, 538] width 43 height 13
type input "Auto"
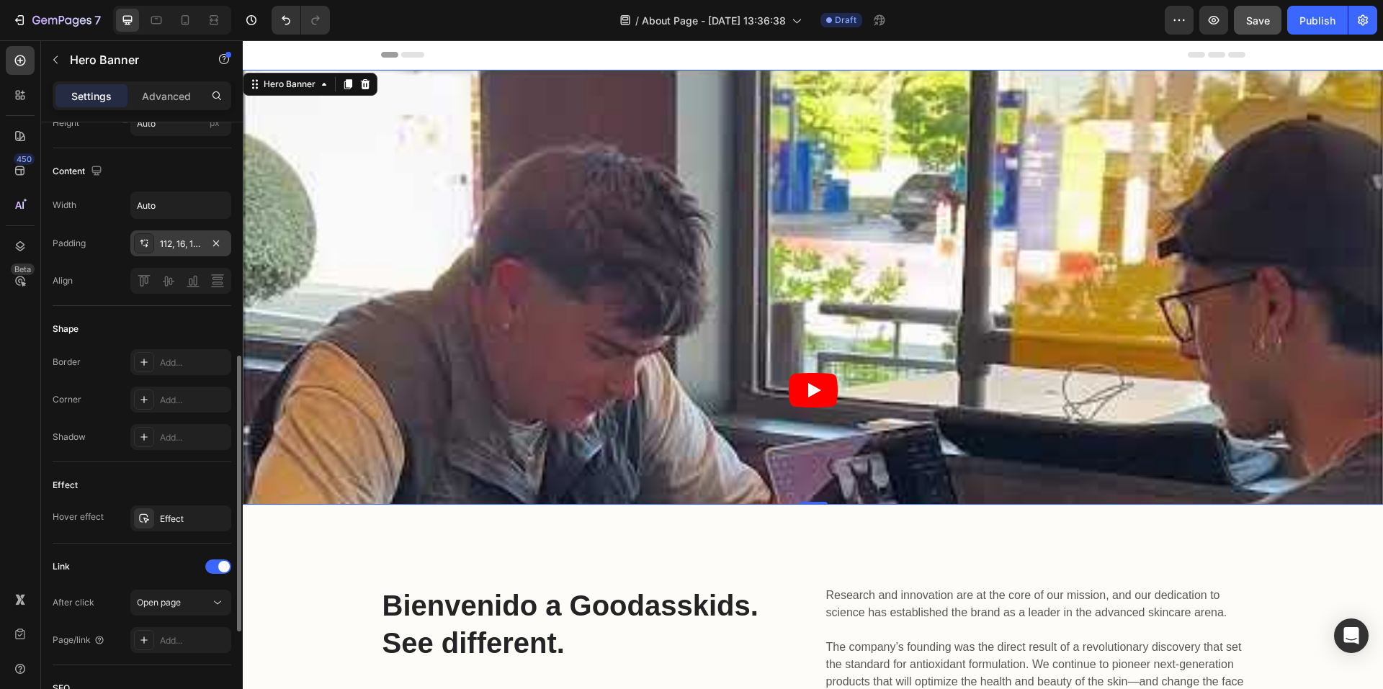
click at [163, 84] on div "Settings Advanced" at bounding box center [142, 95] width 179 height 29
click at [165, 93] on p "Advanced" at bounding box center [166, 96] width 49 height 15
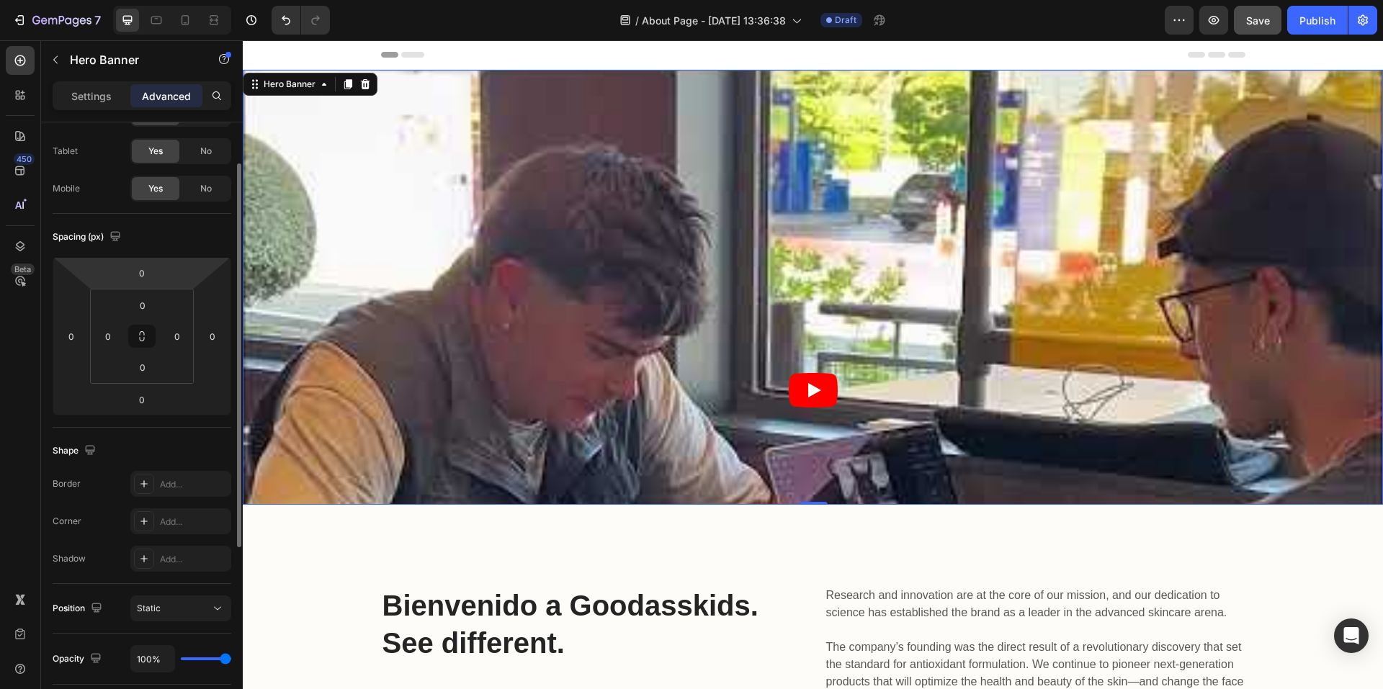
scroll to position [0, 0]
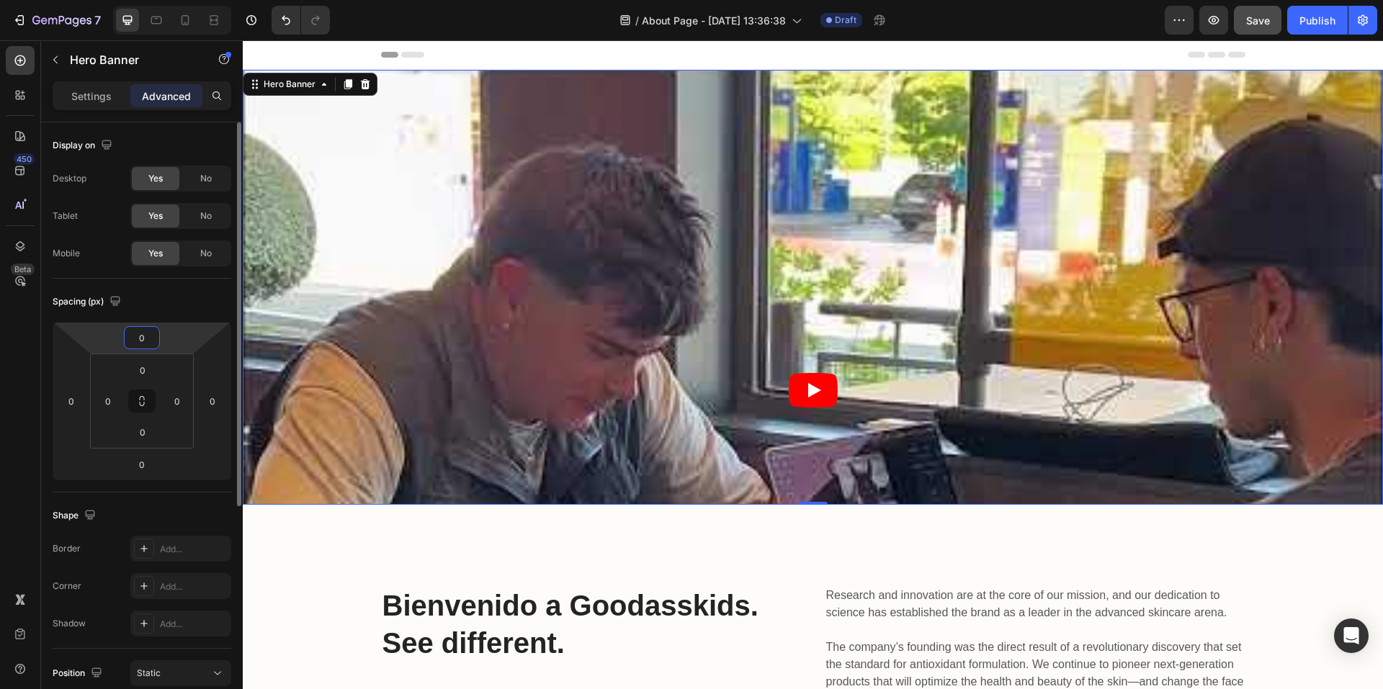
click at [146, 340] on input "0" at bounding box center [142, 338] width 29 height 22
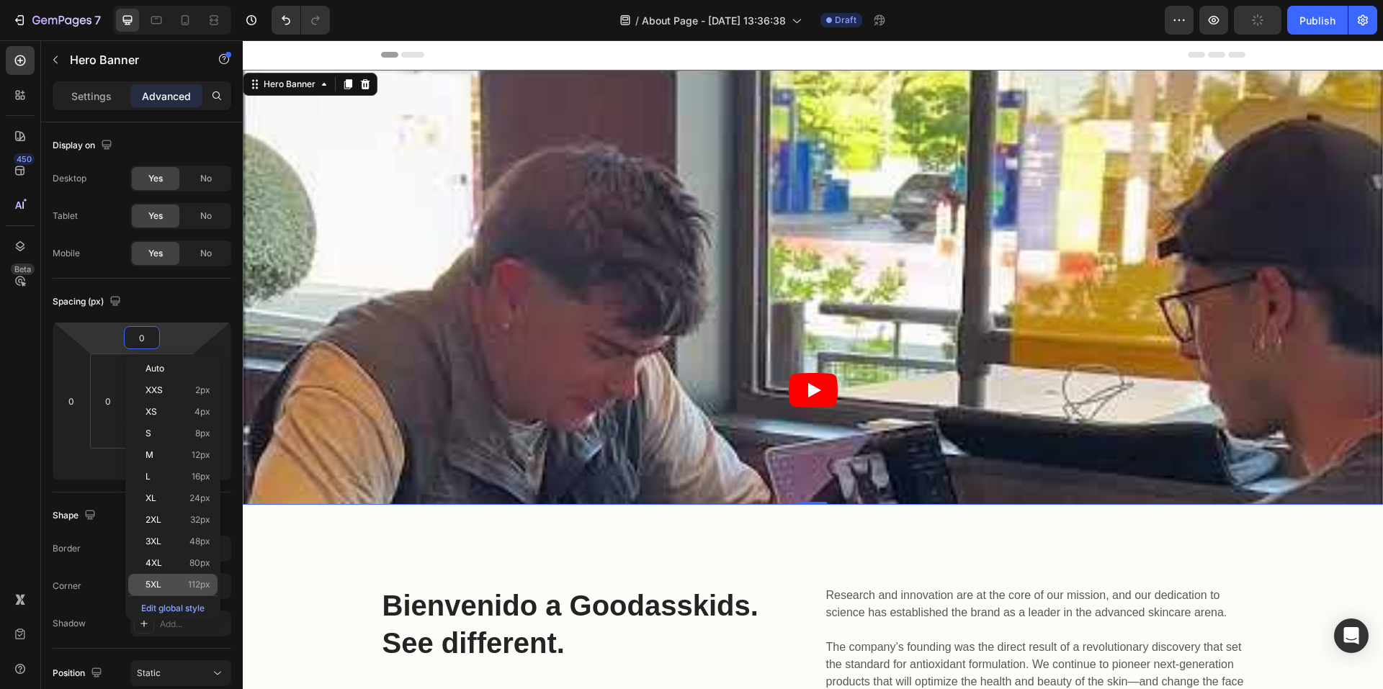
click at [160, 586] on span "5XL" at bounding box center [154, 585] width 16 height 10
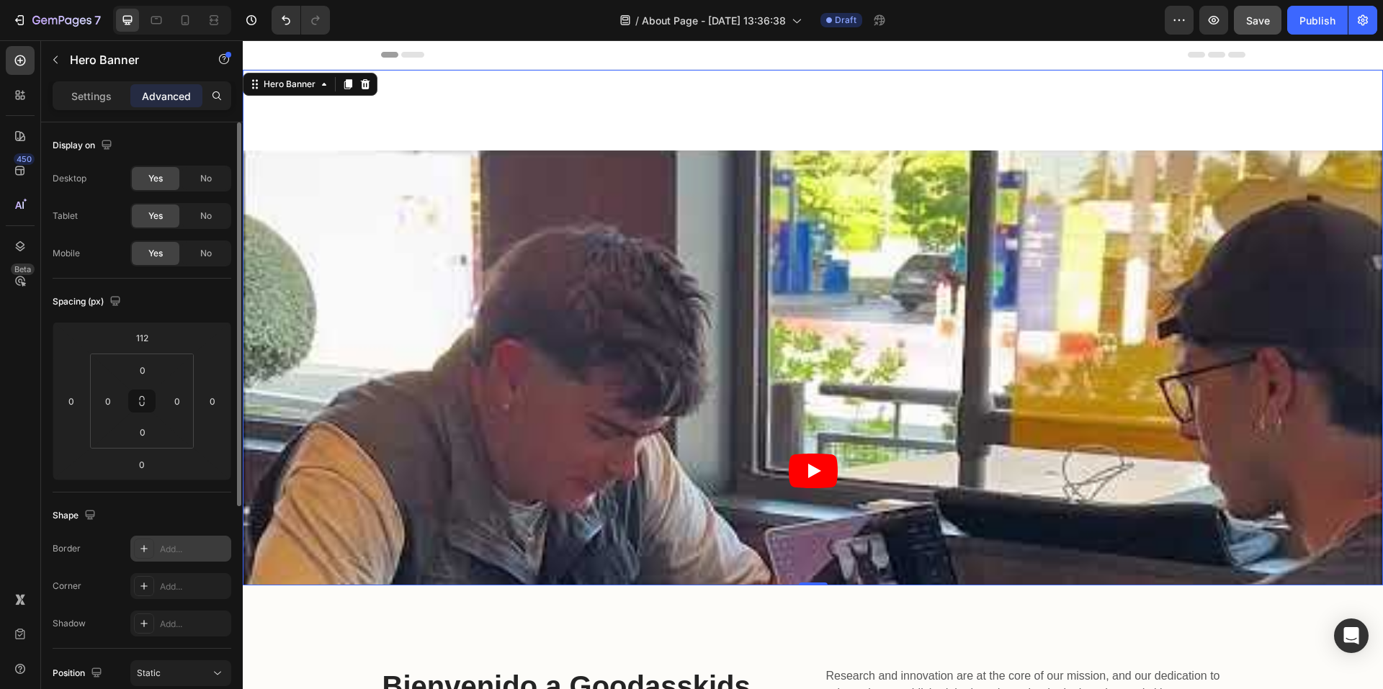
type input "0"
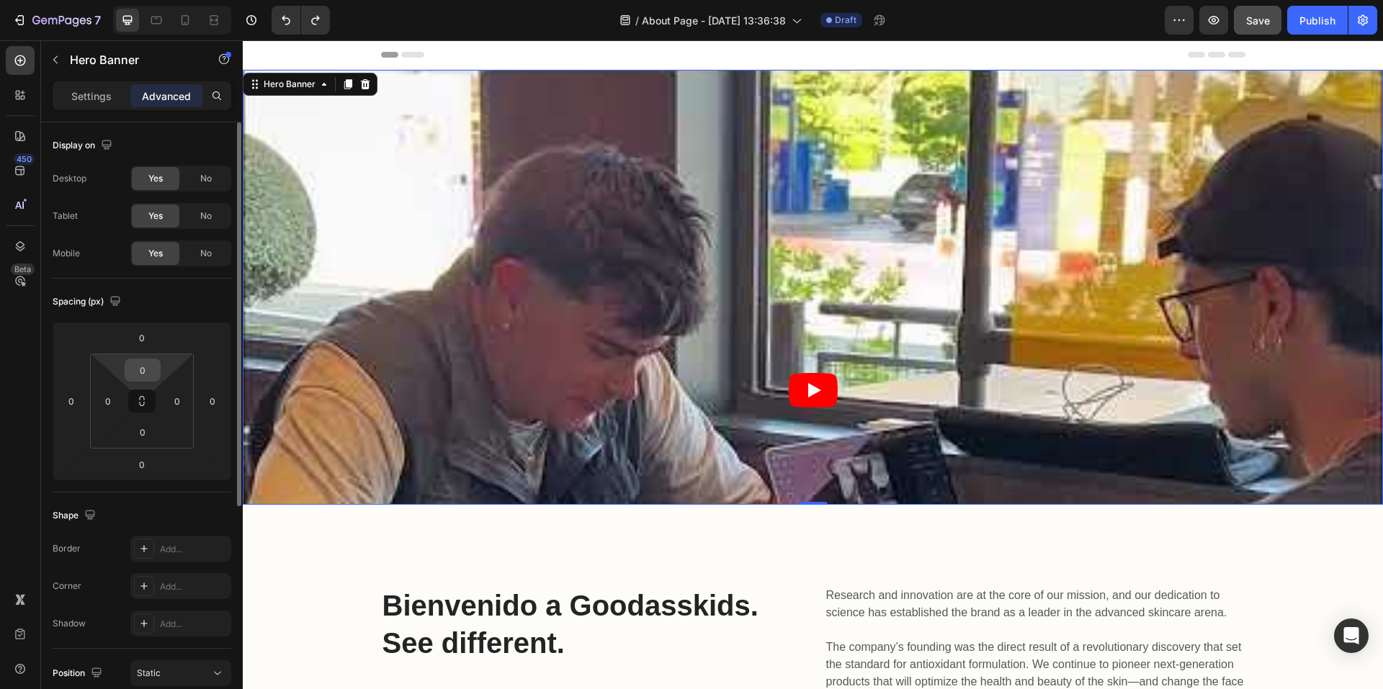
click at [156, 367] on input "0" at bounding box center [142, 370] width 29 height 22
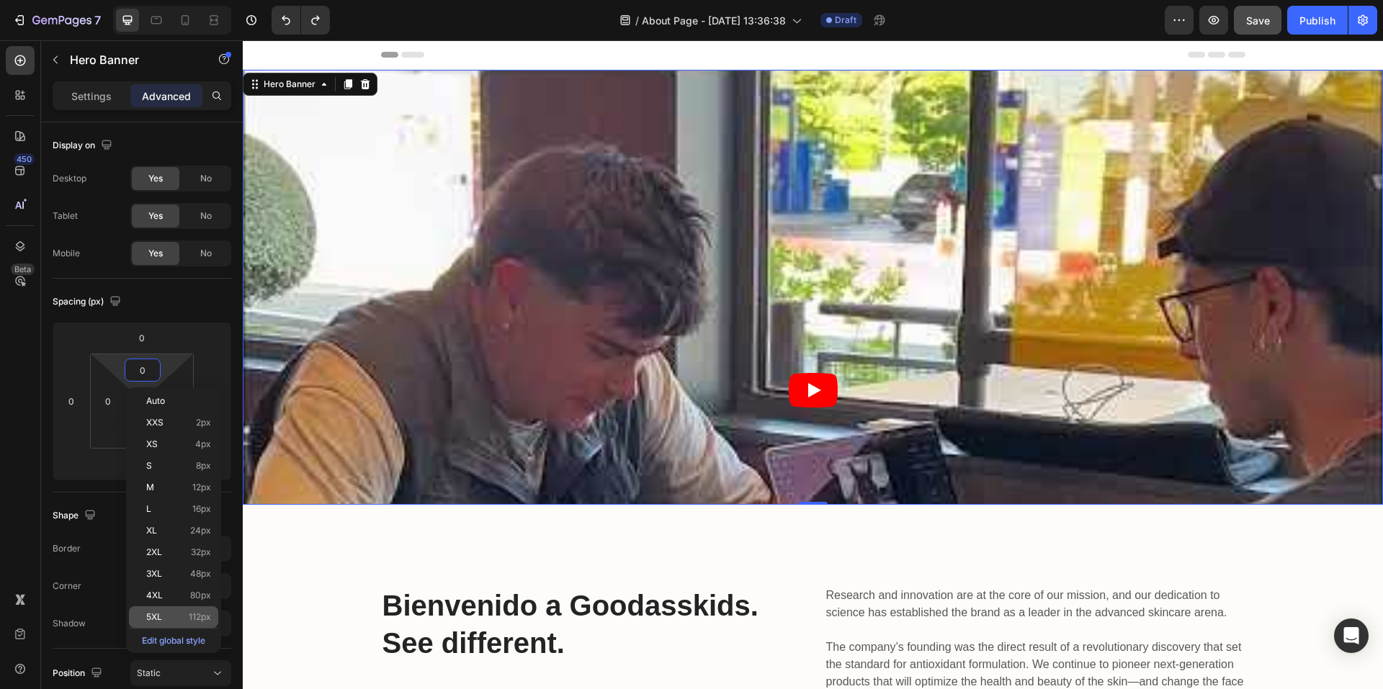
click at [166, 614] on p "5XL 112px" at bounding box center [178, 617] width 65 height 10
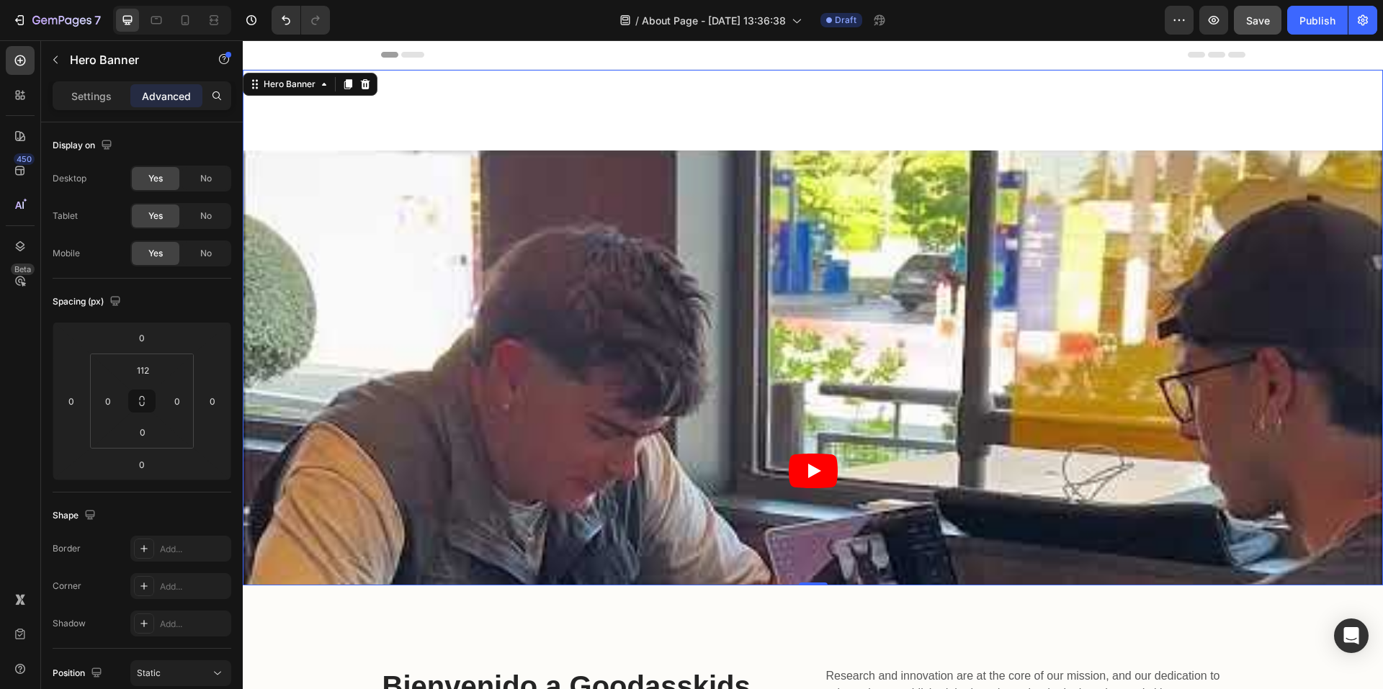
type input "0"
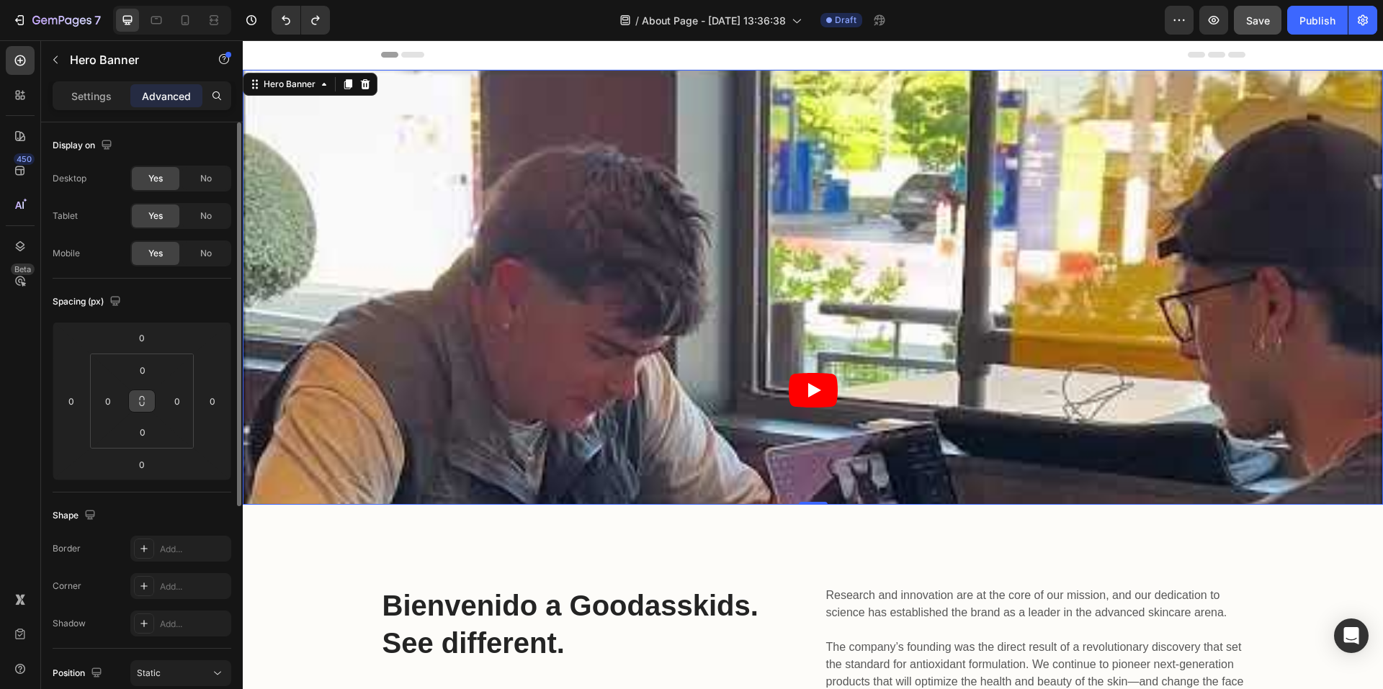
click at [147, 401] on icon at bounding box center [142, 402] width 12 height 12
click at [153, 403] on button at bounding box center [141, 401] width 27 height 23
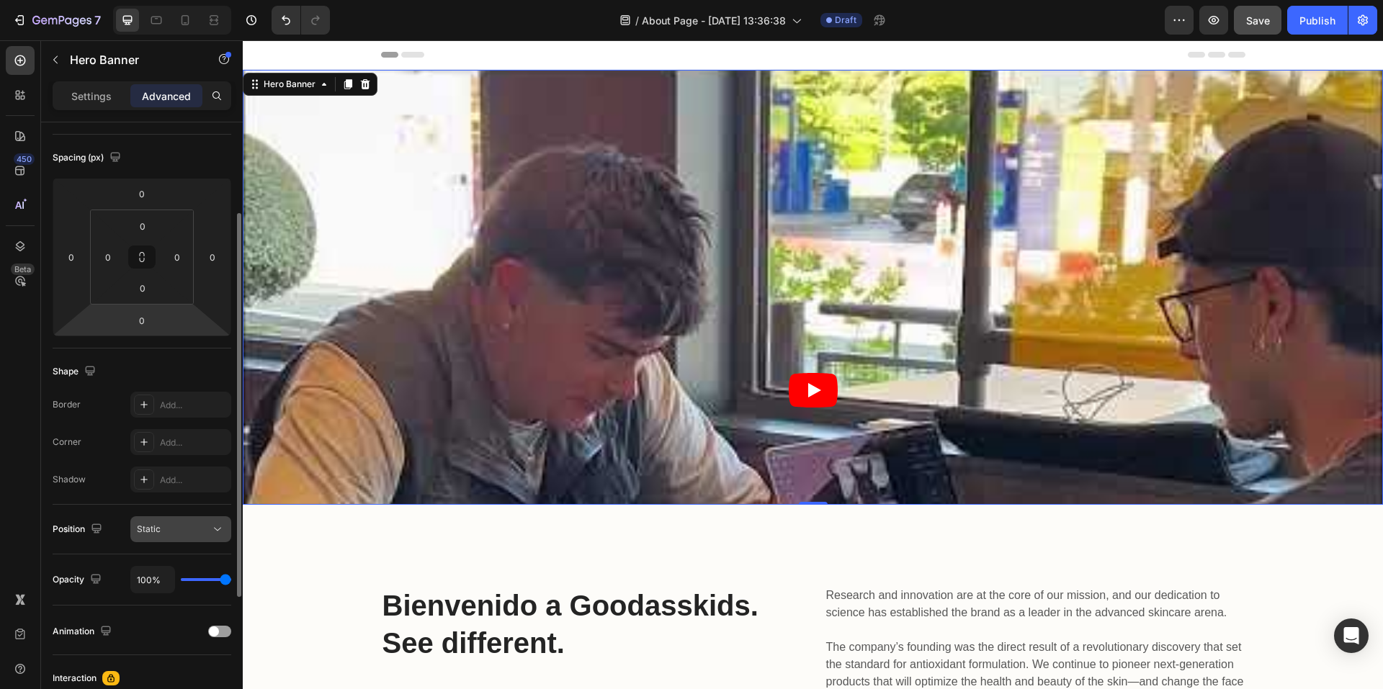
click at [169, 527] on div "Static" at bounding box center [173, 529] width 73 height 13
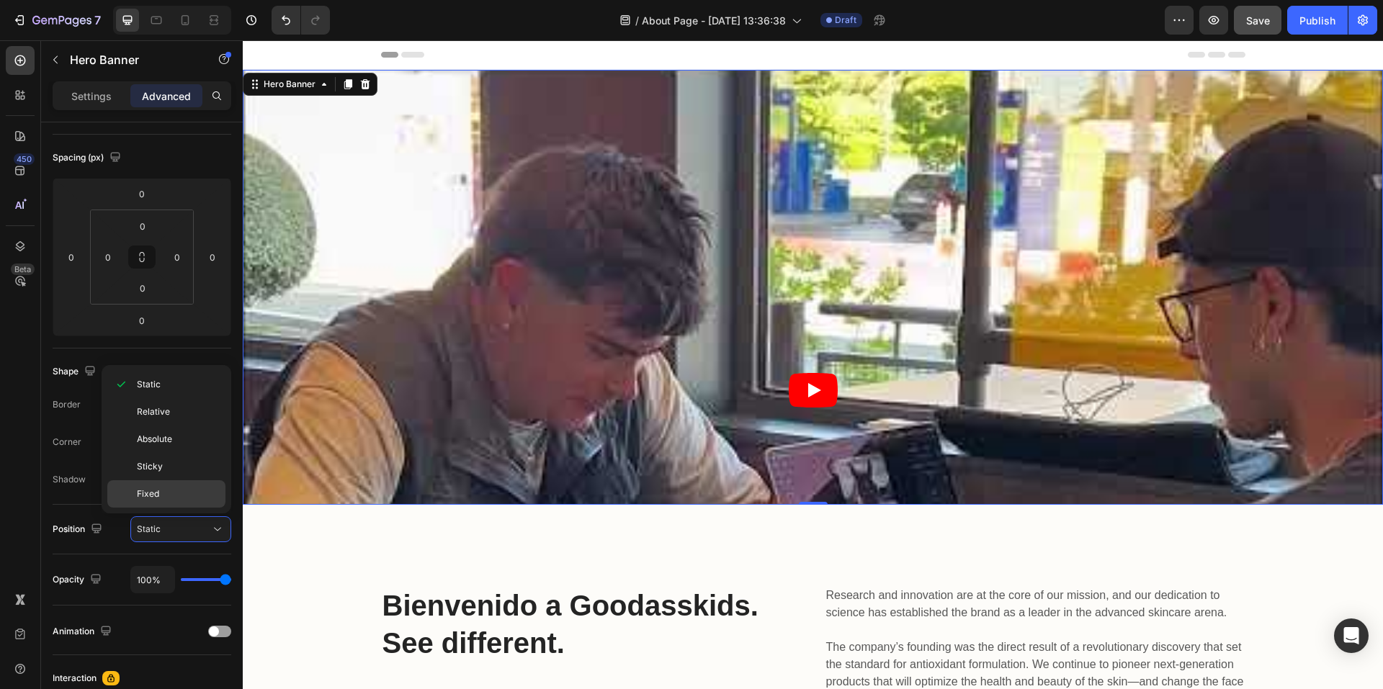
click at [163, 490] on p "Fixed" at bounding box center [178, 494] width 82 height 13
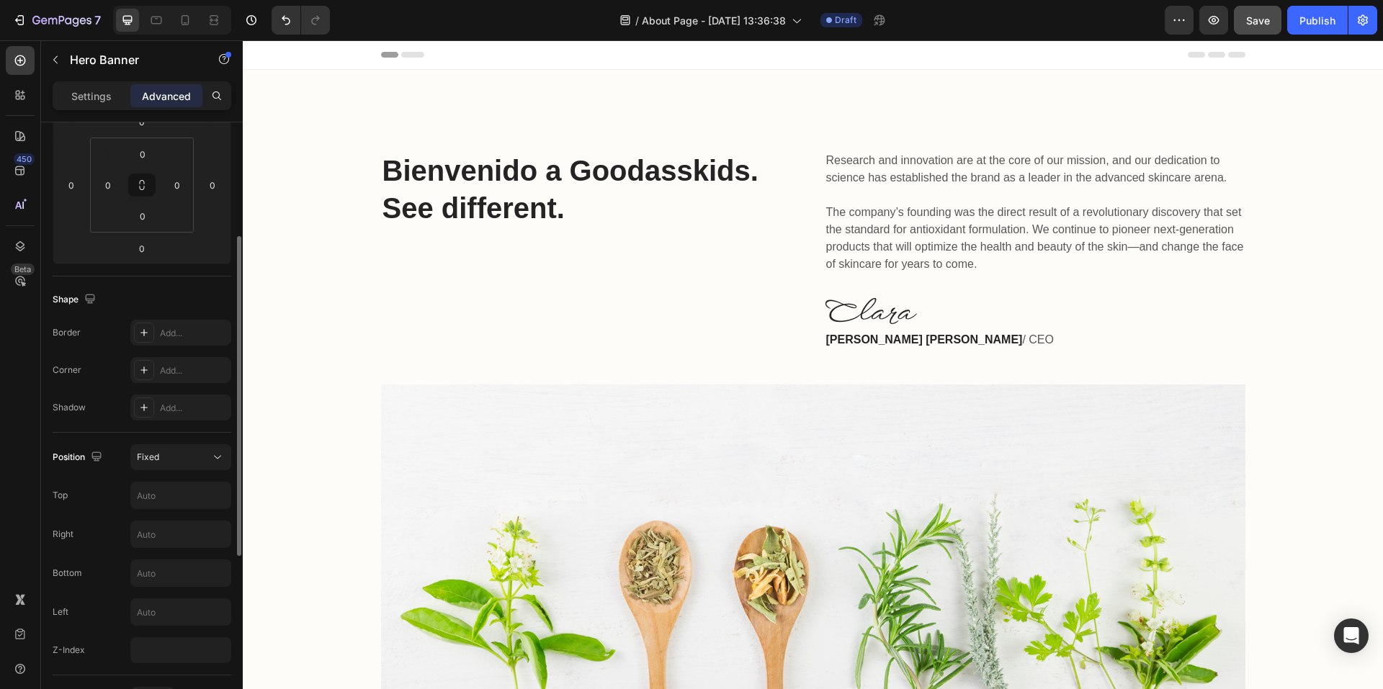
scroll to position [288, 0]
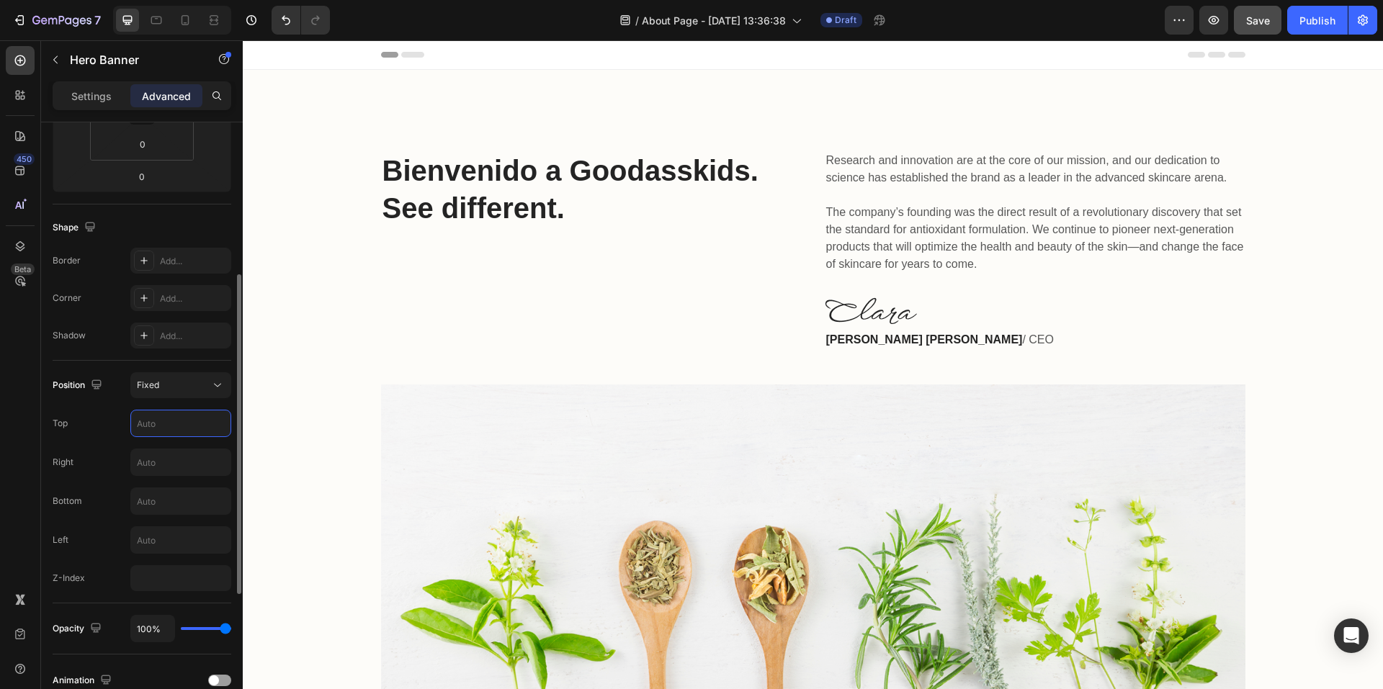
click at [164, 414] on input "text" at bounding box center [180, 424] width 99 height 26
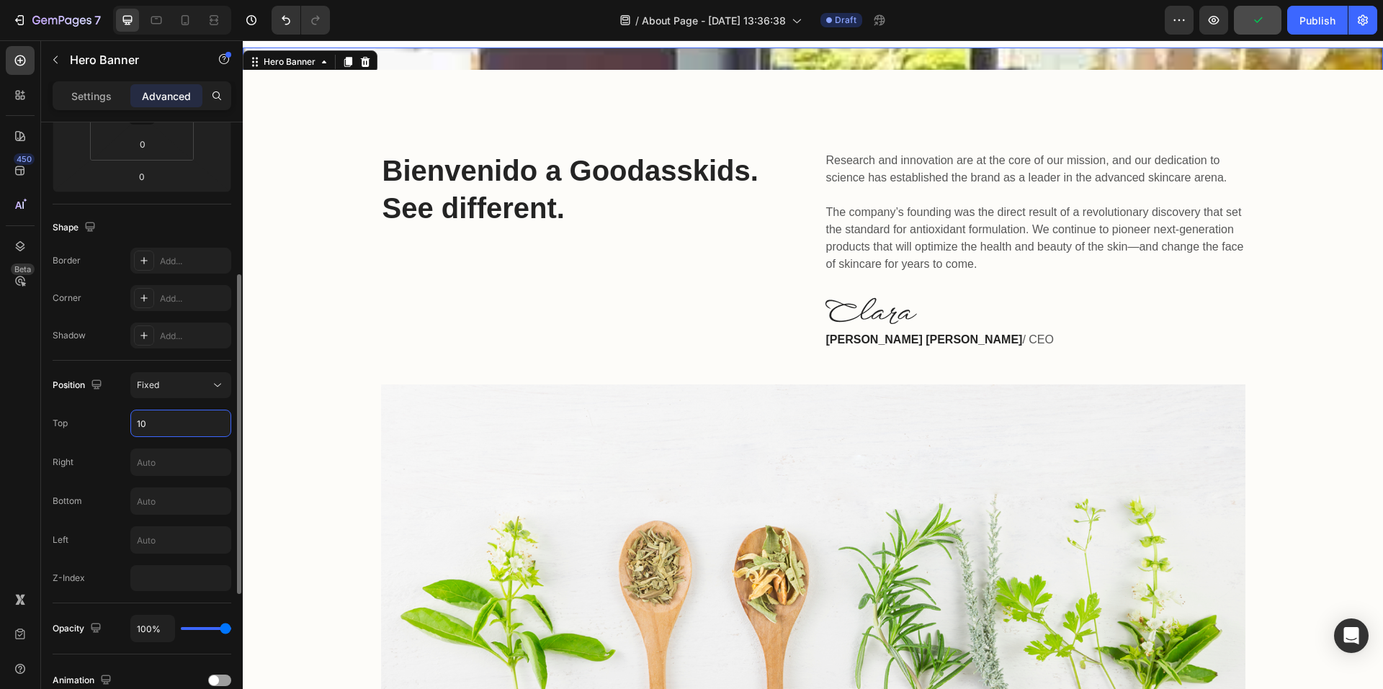
type input "1"
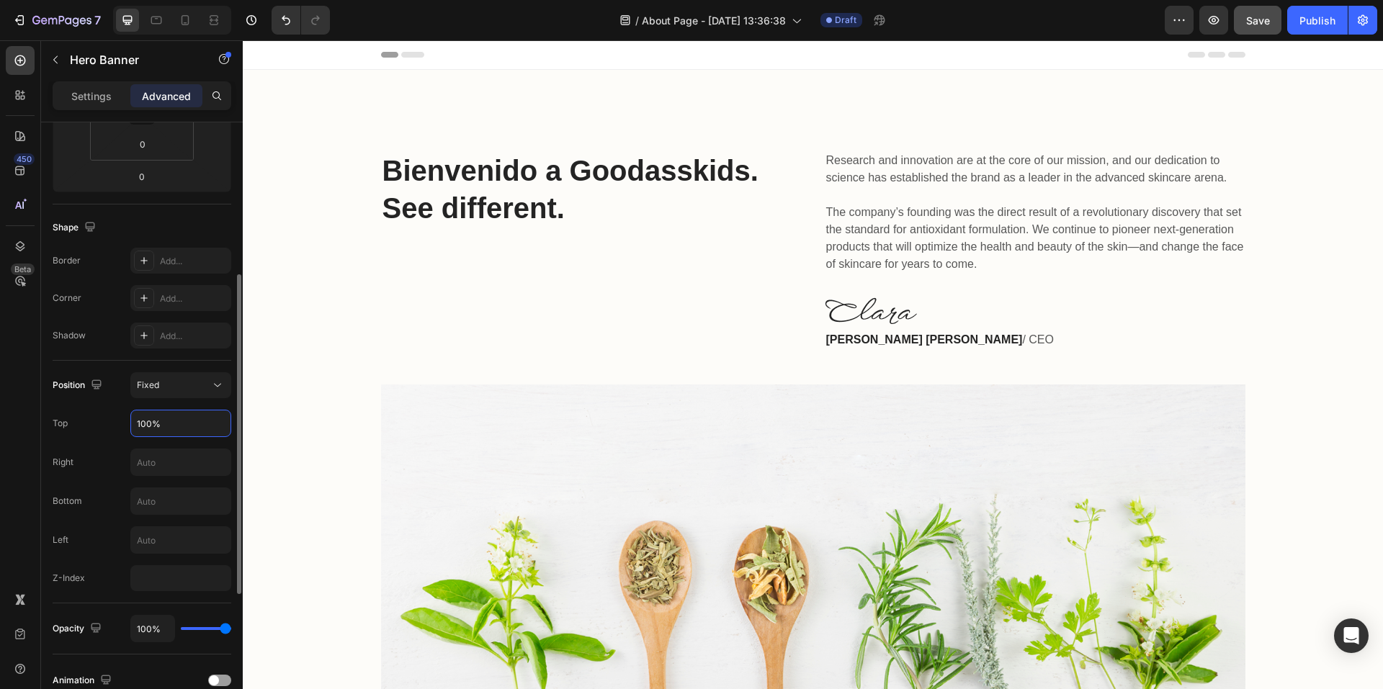
type input "100%"
click at [152, 458] on input "text" at bounding box center [180, 463] width 99 height 26
click at [145, 429] on input "100%" at bounding box center [180, 424] width 99 height 26
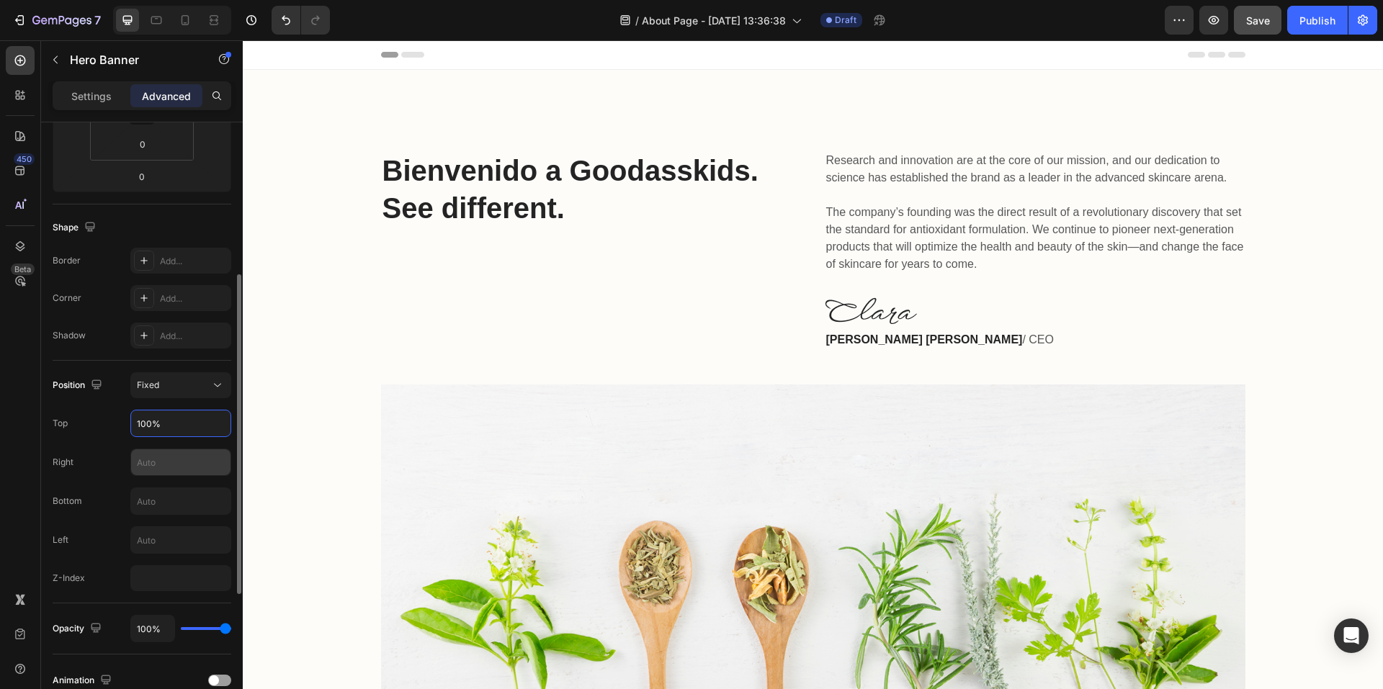
click at [159, 459] on input "text" at bounding box center [180, 463] width 99 height 26
paste input "100%"
type input "100%"
click at [159, 497] on input "text" at bounding box center [180, 501] width 99 height 26
paste input "100%"
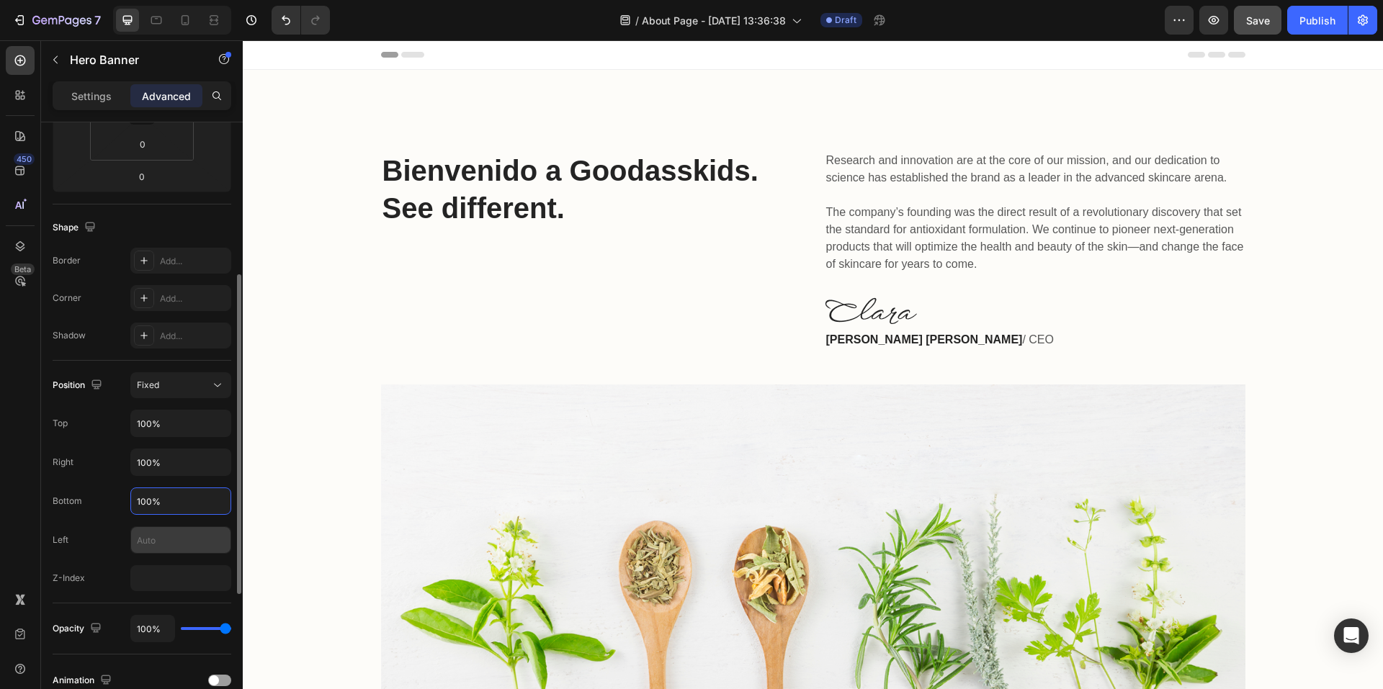
type input "100%"
click at [159, 530] on input "text" at bounding box center [180, 540] width 99 height 26
paste input "100%"
type input "100%"
click at [175, 481] on div "Position Fixed Top 100% Right 100% Bottom 100% Left 100% Z-Index" at bounding box center [142, 481] width 179 height 219
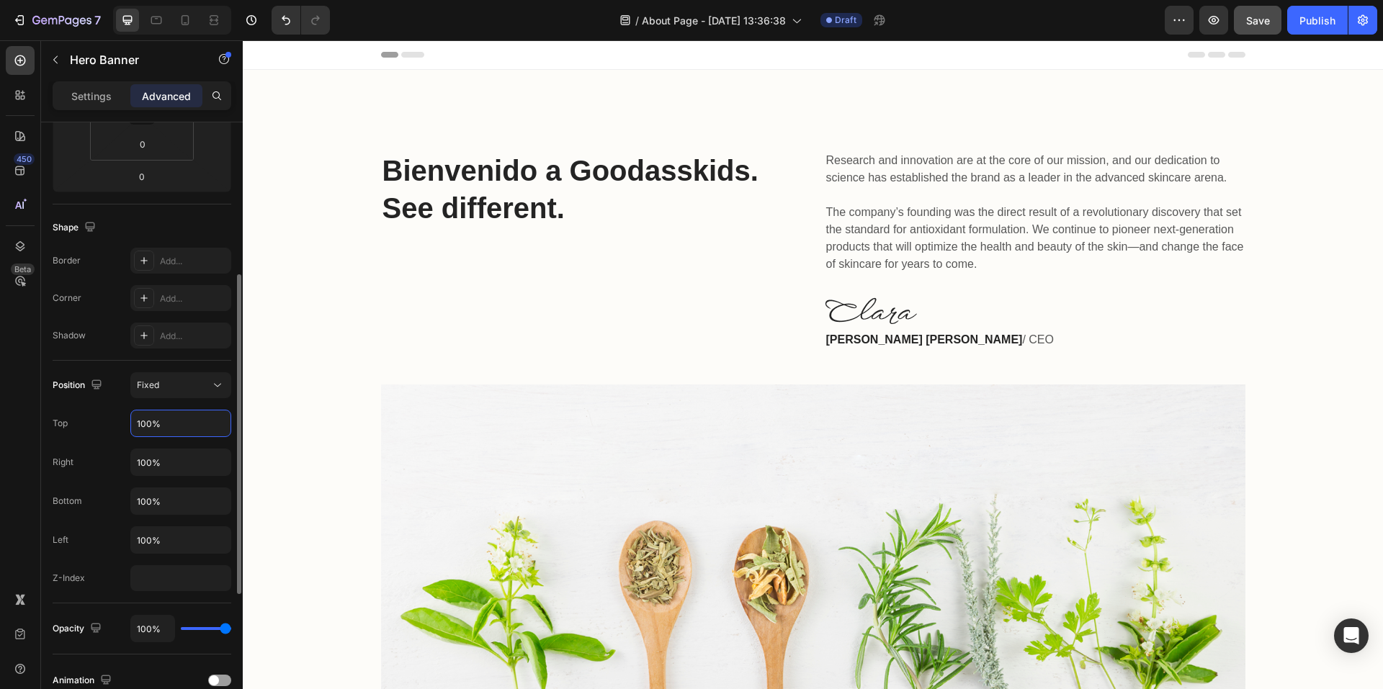
click at [169, 433] on input "100%" at bounding box center [180, 424] width 99 height 26
click at [182, 398] on button "Fixed" at bounding box center [180, 385] width 101 height 26
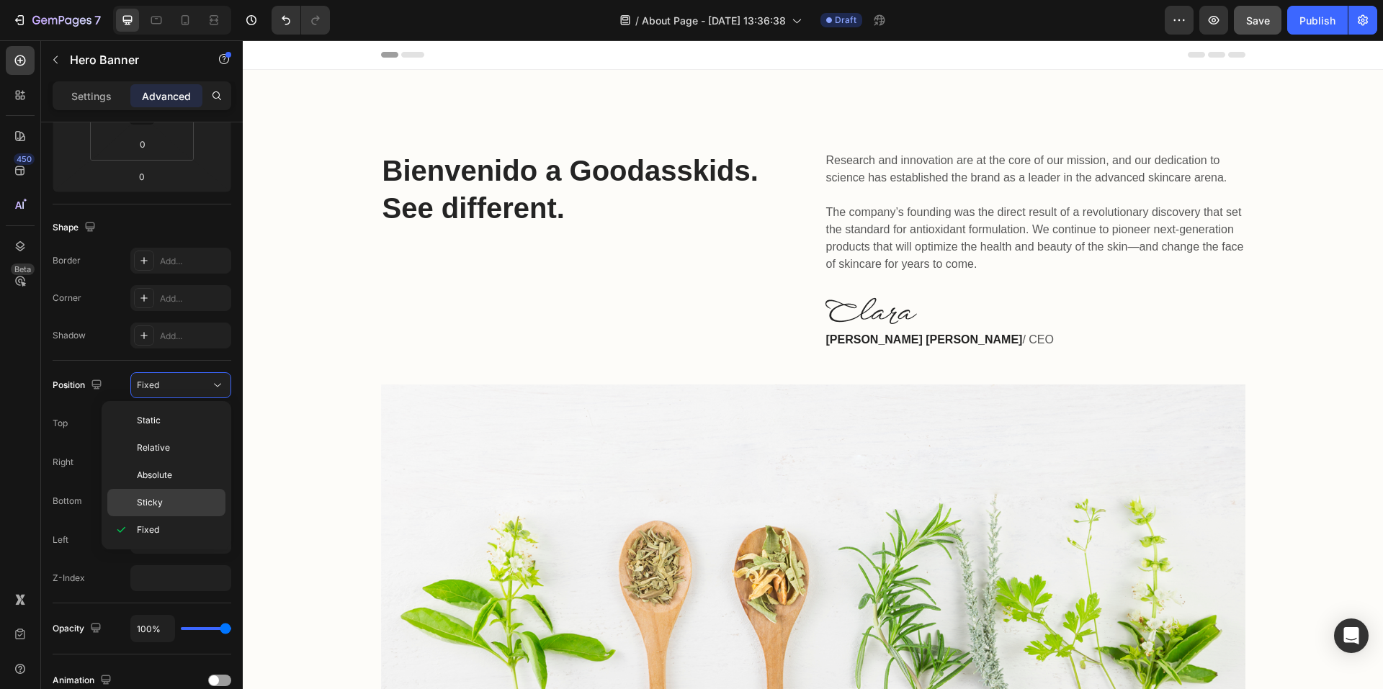
click at [168, 497] on p "Sticky" at bounding box center [178, 502] width 82 height 13
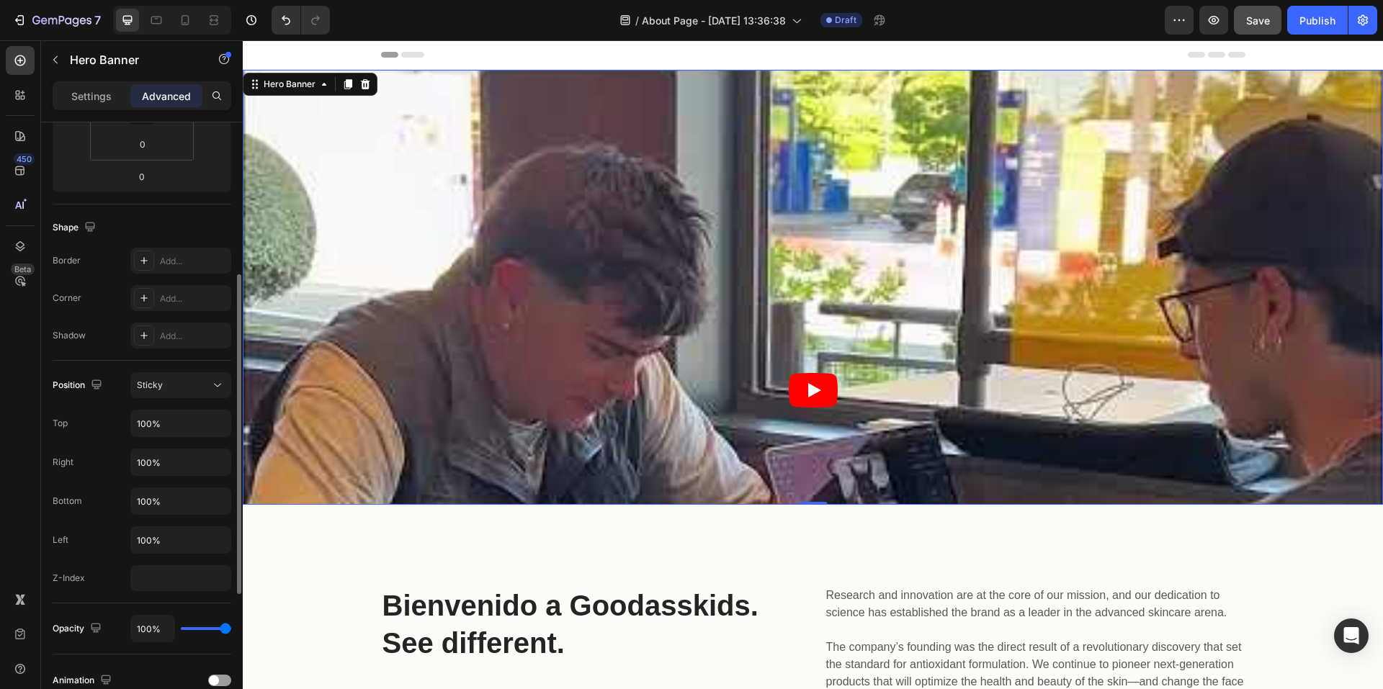
click at [176, 408] on div "Position Sticky Top 100% Right 100% Bottom 100% Left 100% Z-Index" at bounding box center [142, 481] width 179 height 219
click at [187, 388] on div "Sticky" at bounding box center [173, 385] width 73 height 13
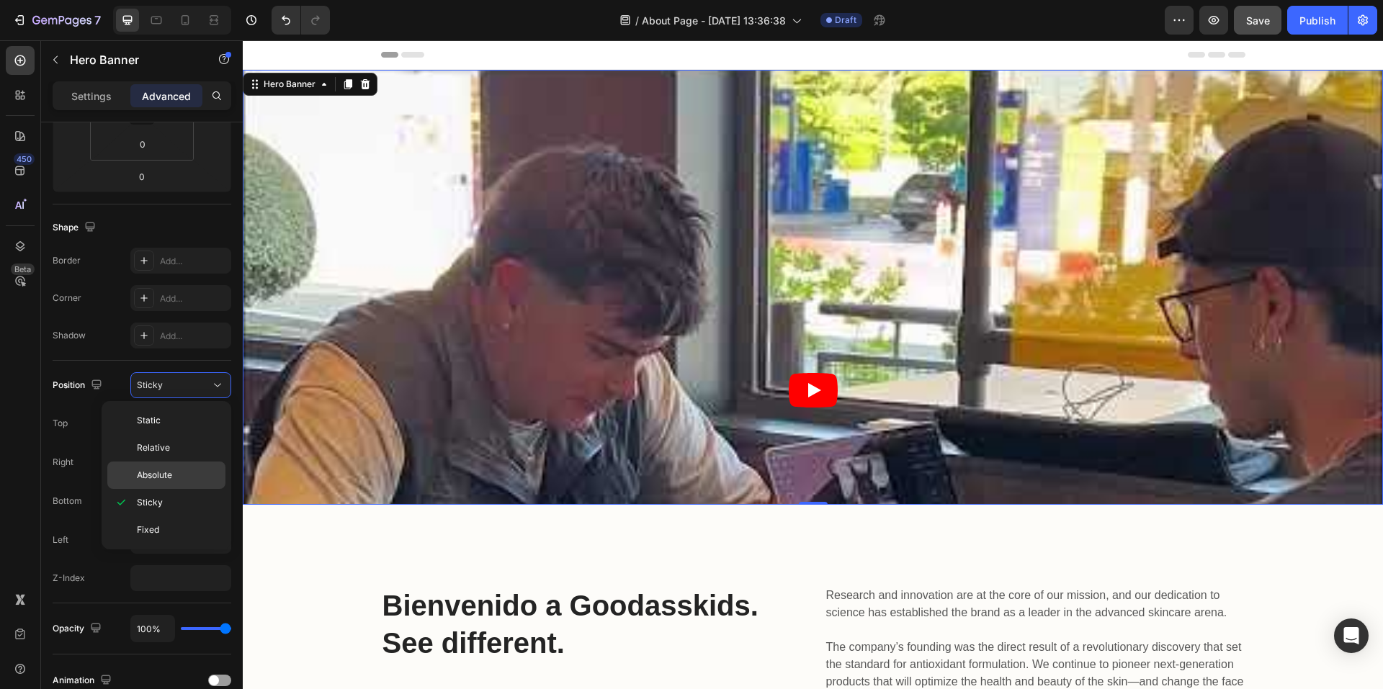
click at [167, 468] on div "Absolute" at bounding box center [166, 475] width 118 height 27
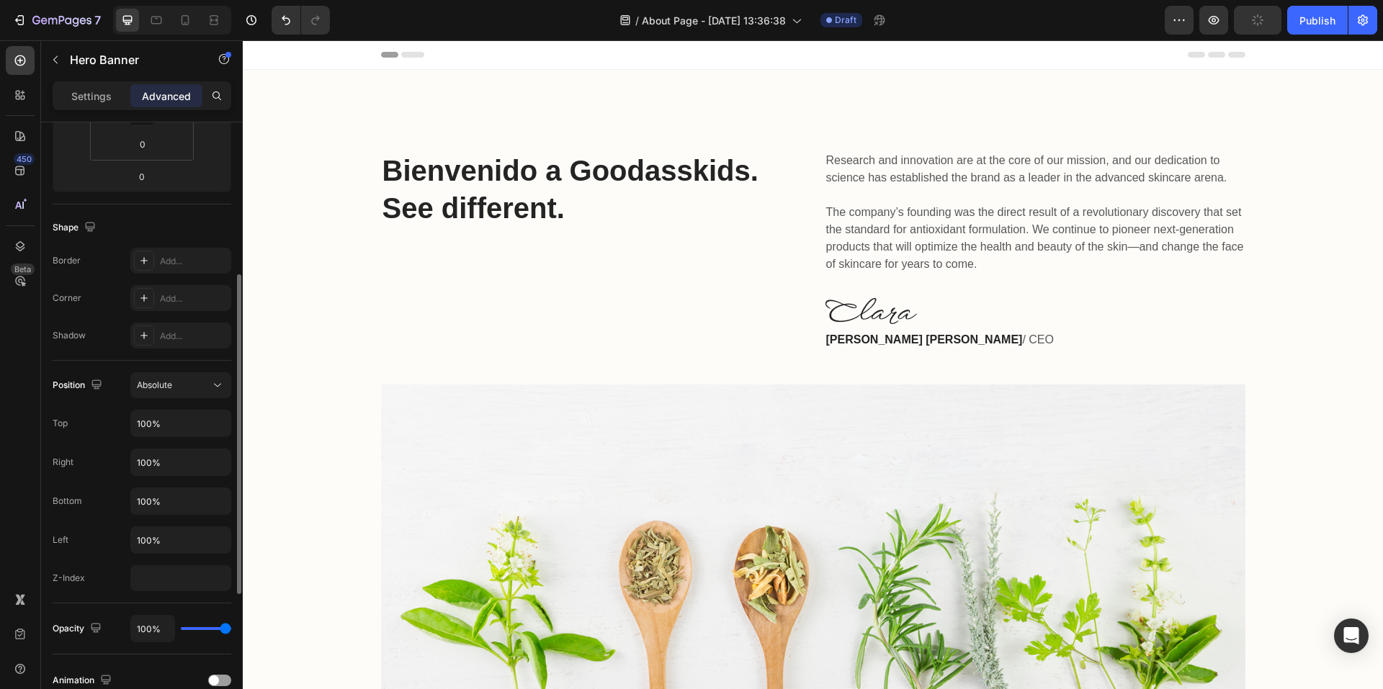
click at [179, 402] on div "Position Absolute Top 100% Right 100% Bottom 100% Left 100% Z-Index" at bounding box center [142, 481] width 179 height 219
click at [182, 389] on div "Absolute" at bounding box center [173, 385] width 73 height 13
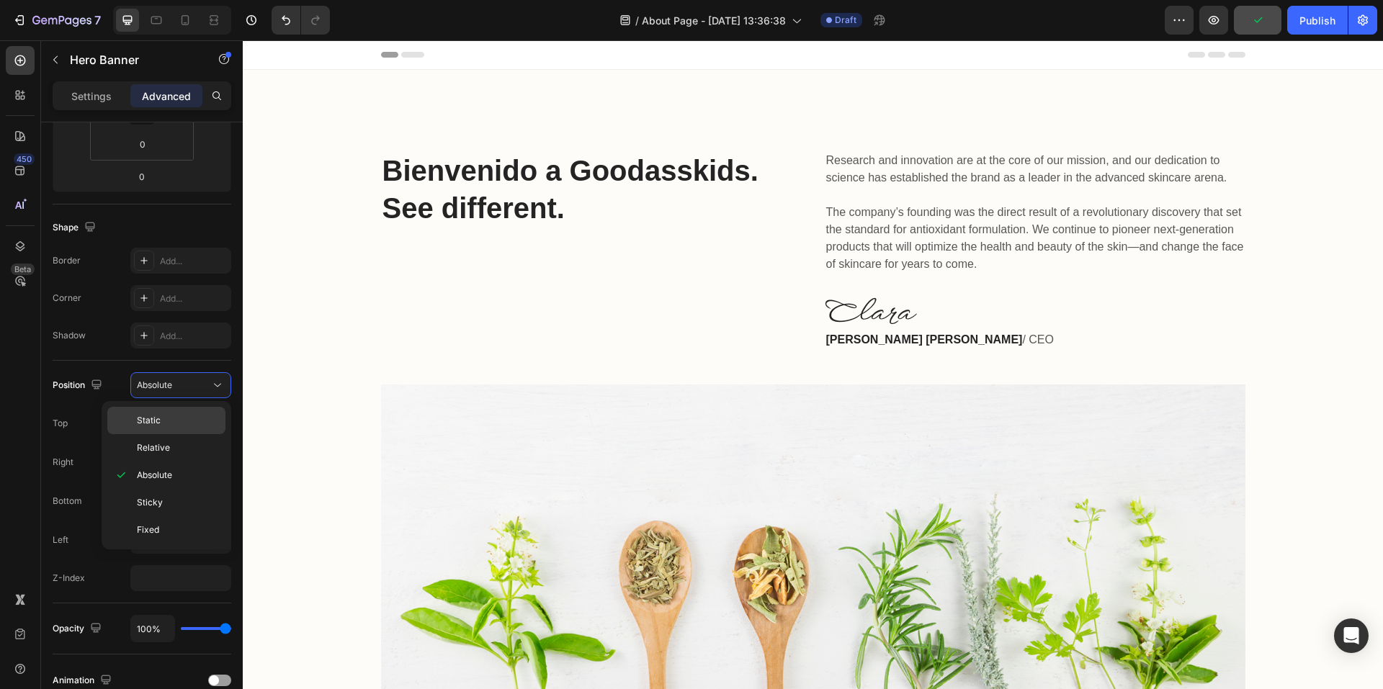
click at [173, 422] on p "Static" at bounding box center [178, 420] width 82 height 13
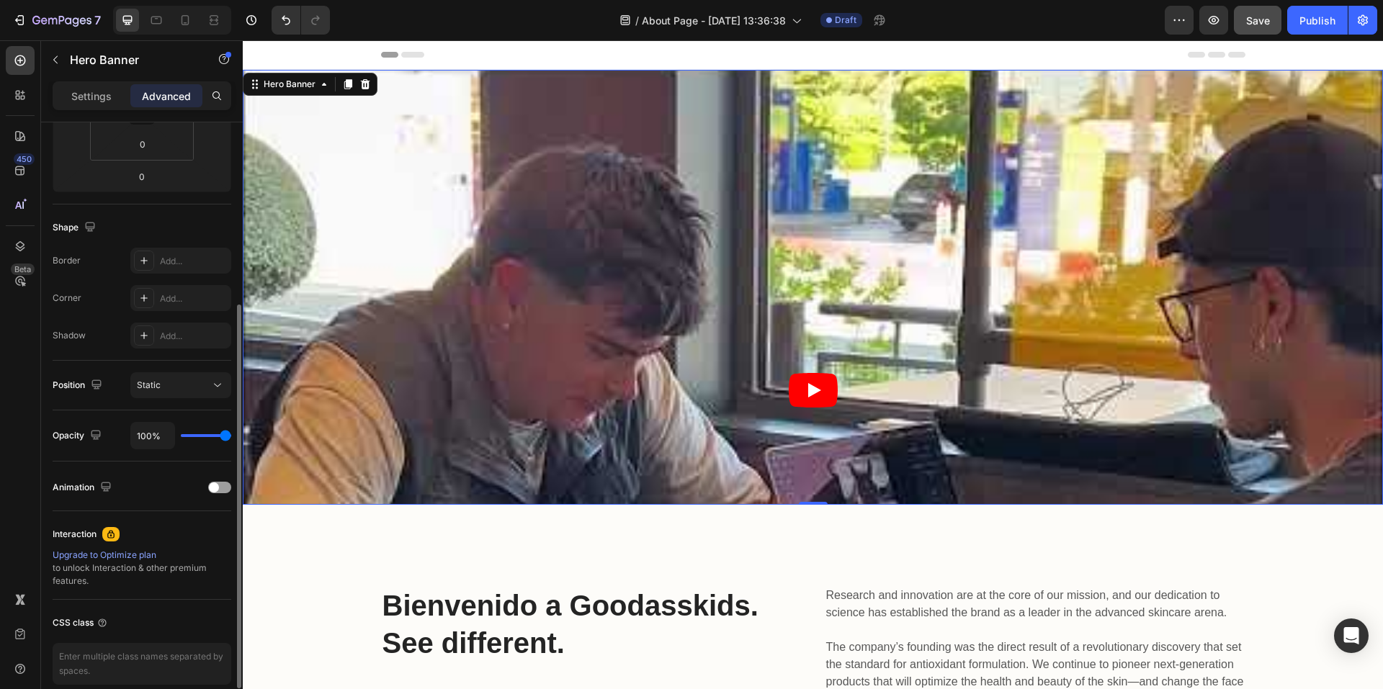
drag, startPoint x: 205, startPoint y: 433, endPoint x: 207, endPoint y: 443, distance: 10.3
click at [207, 443] on div "100%" at bounding box center [180, 435] width 101 height 27
click at [202, 370] on div "Position Static" at bounding box center [142, 386] width 179 height 50
click at [203, 397] on button "Static" at bounding box center [180, 385] width 101 height 26
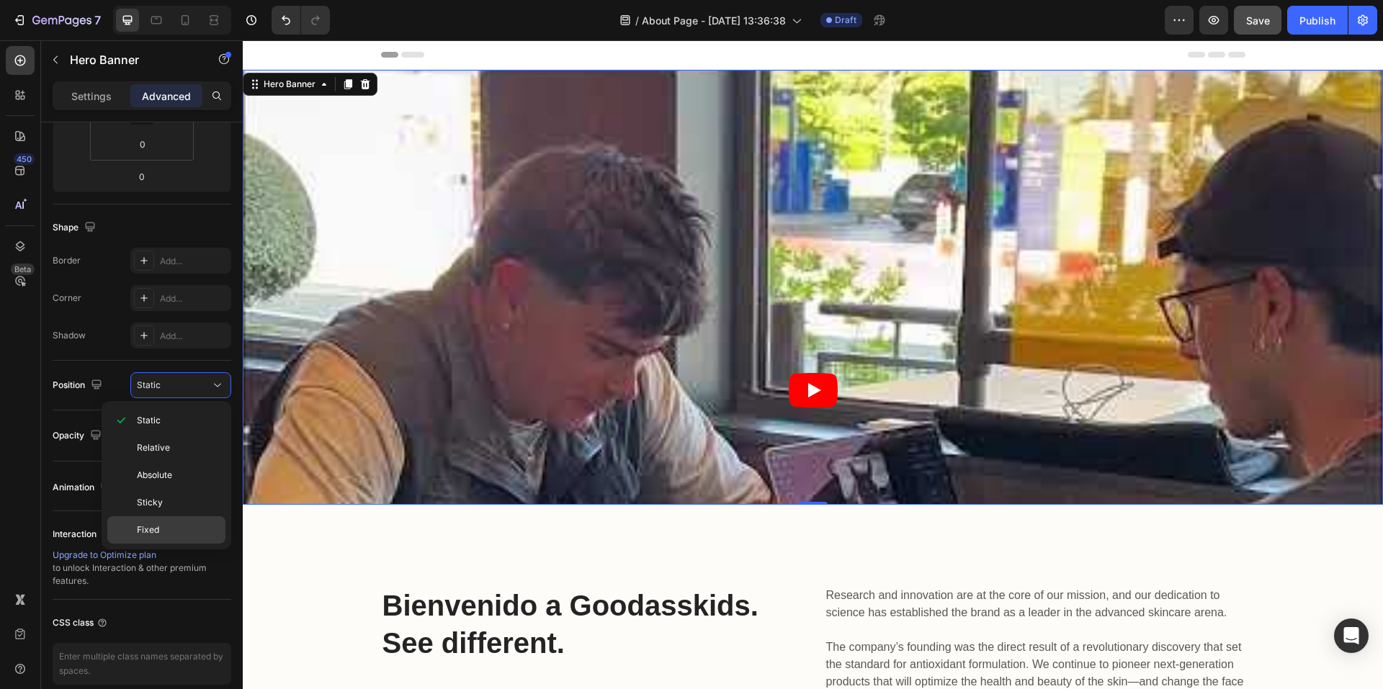
click at [164, 522] on div "Fixed" at bounding box center [166, 530] width 118 height 27
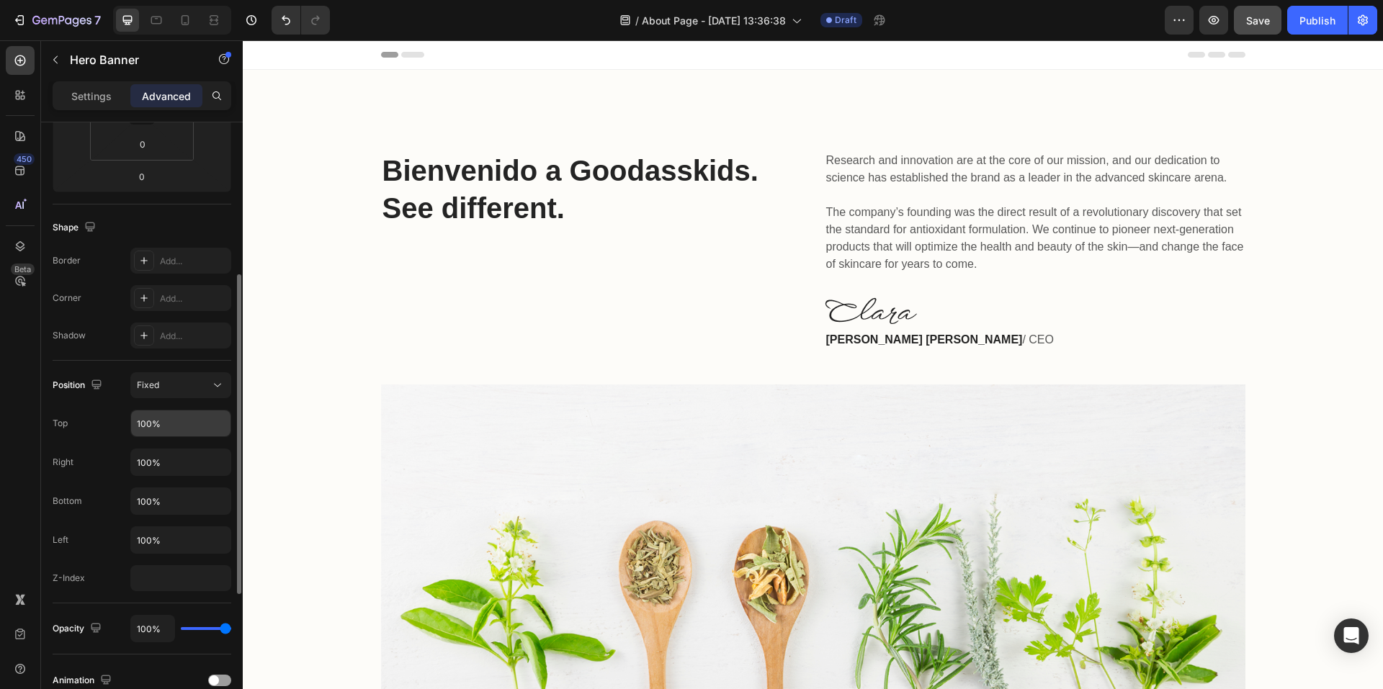
click at [173, 414] on input "100%" at bounding box center [180, 424] width 99 height 26
click at [162, 426] on input "100%" at bounding box center [180, 424] width 99 height 26
type input "1"
type input "100"
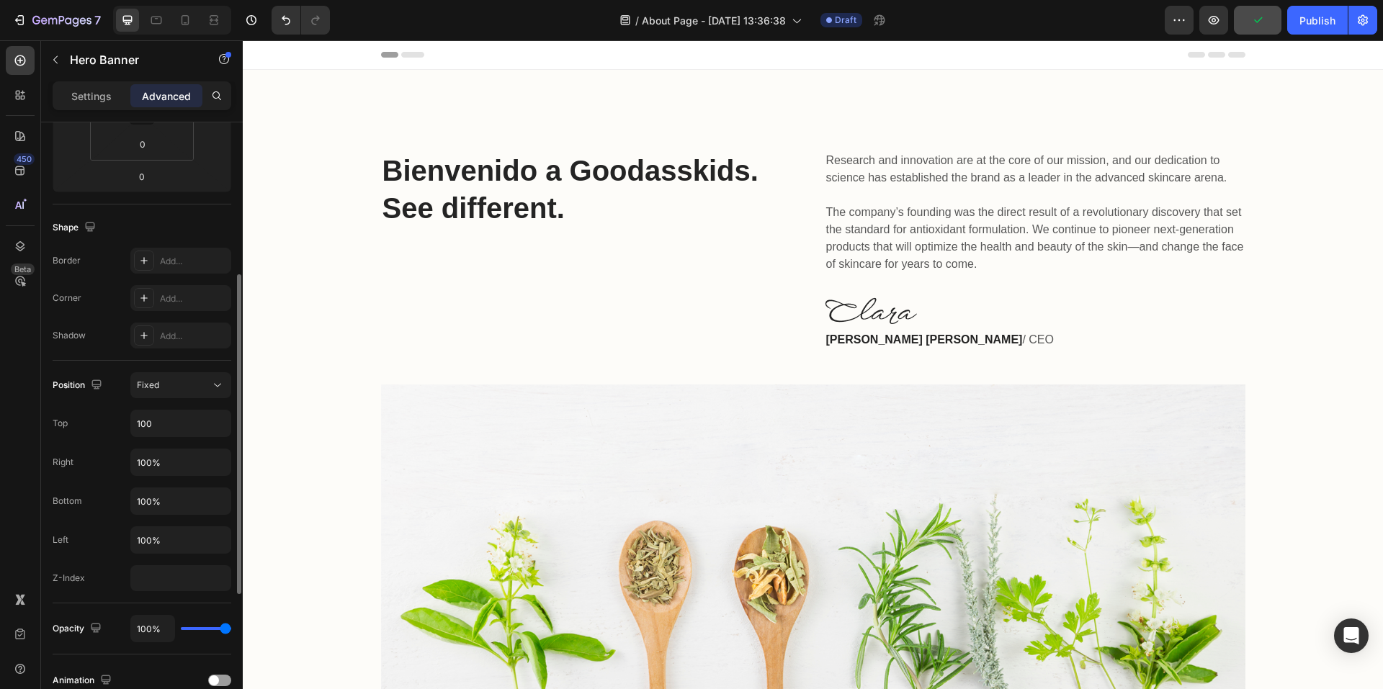
click at [153, 478] on div "Position Fixed Top 100 Right 100% Bottom 100% Left 100% Z-Index" at bounding box center [142, 481] width 179 height 219
click at [154, 456] on input "100%" at bounding box center [180, 463] width 99 height 26
click at [167, 511] on input "100%" at bounding box center [180, 501] width 99 height 26
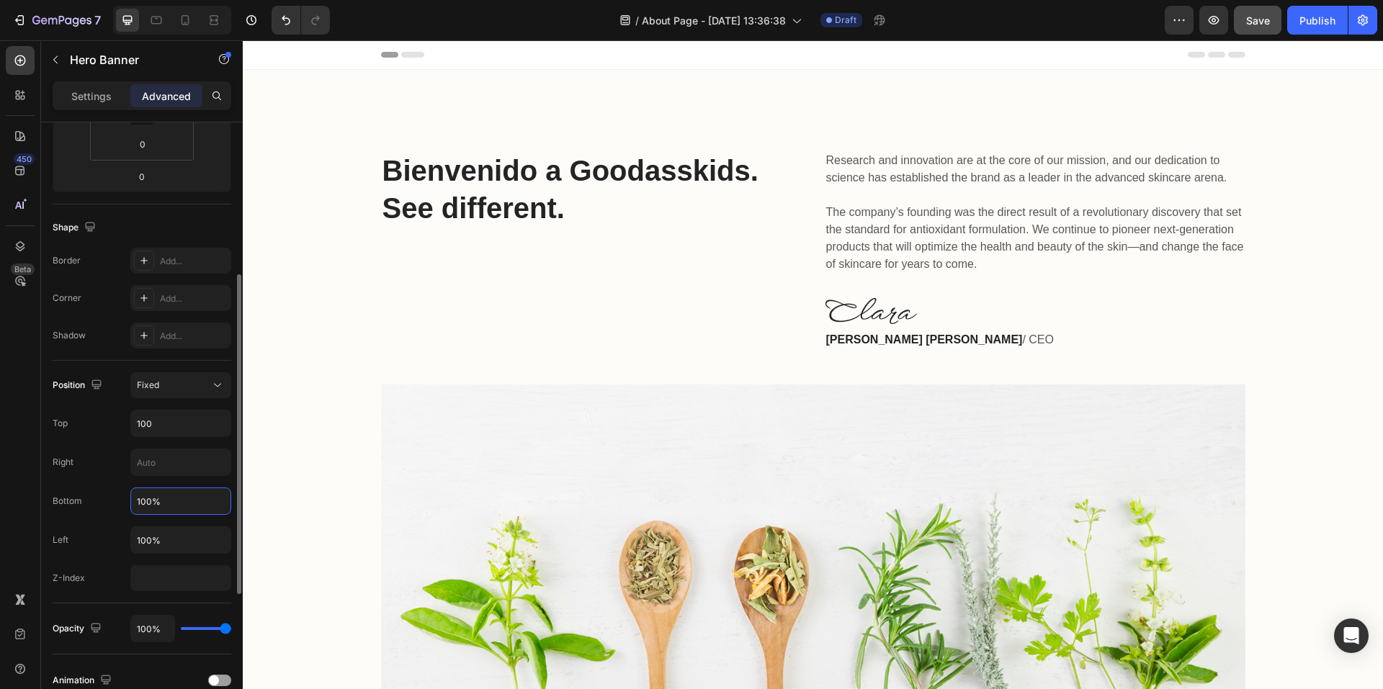
click at [167, 511] on input "100%" at bounding box center [180, 501] width 99 height 26
type input "1"
drag, startPoint x: 191, startPoint y: 517, endPoint x: 169, endPoint y: 536, distance: 29.1
click at [169, 536] on input "100%" at bounding box center [180, 540] width 99 height 26
click at [179, 424] on input "100" at bounding box center [180, 424] width 99 height 26
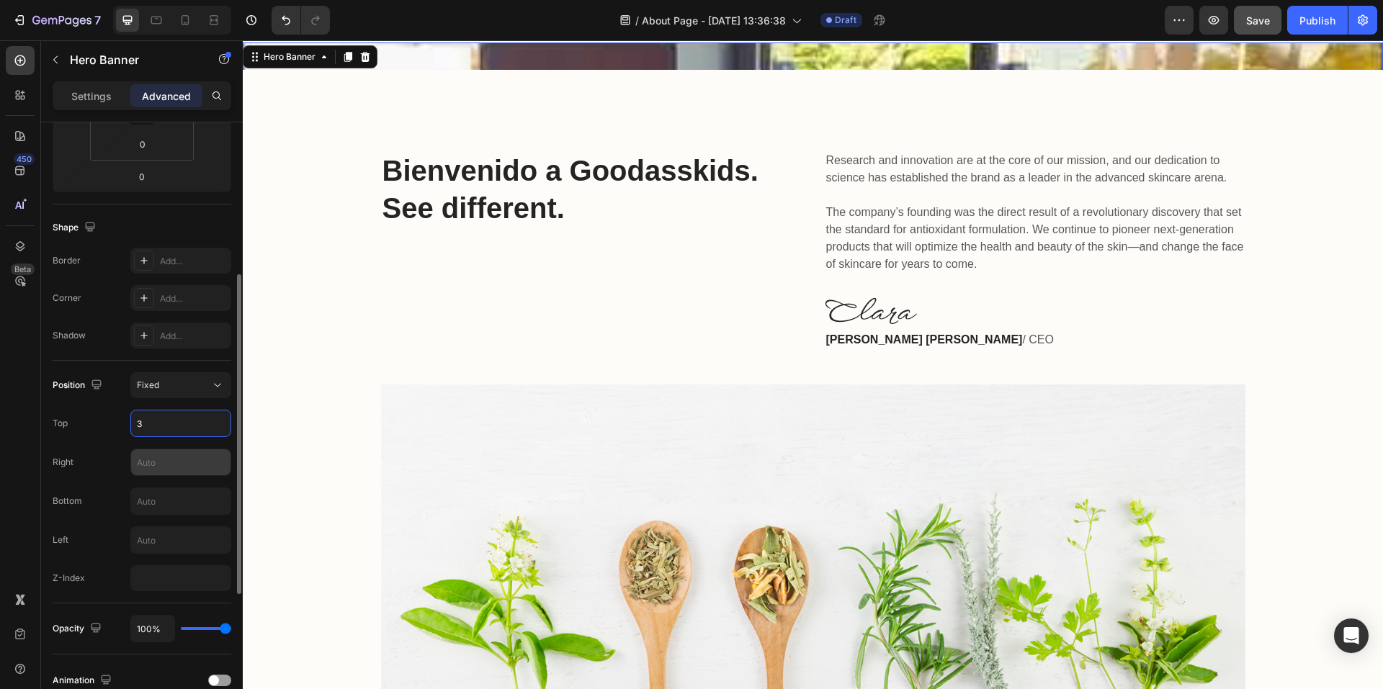
type input "3"
click at [174, 465] on input "text" at bounding box center [180, 463] width 99 height 26
type input "3"
type input "100"
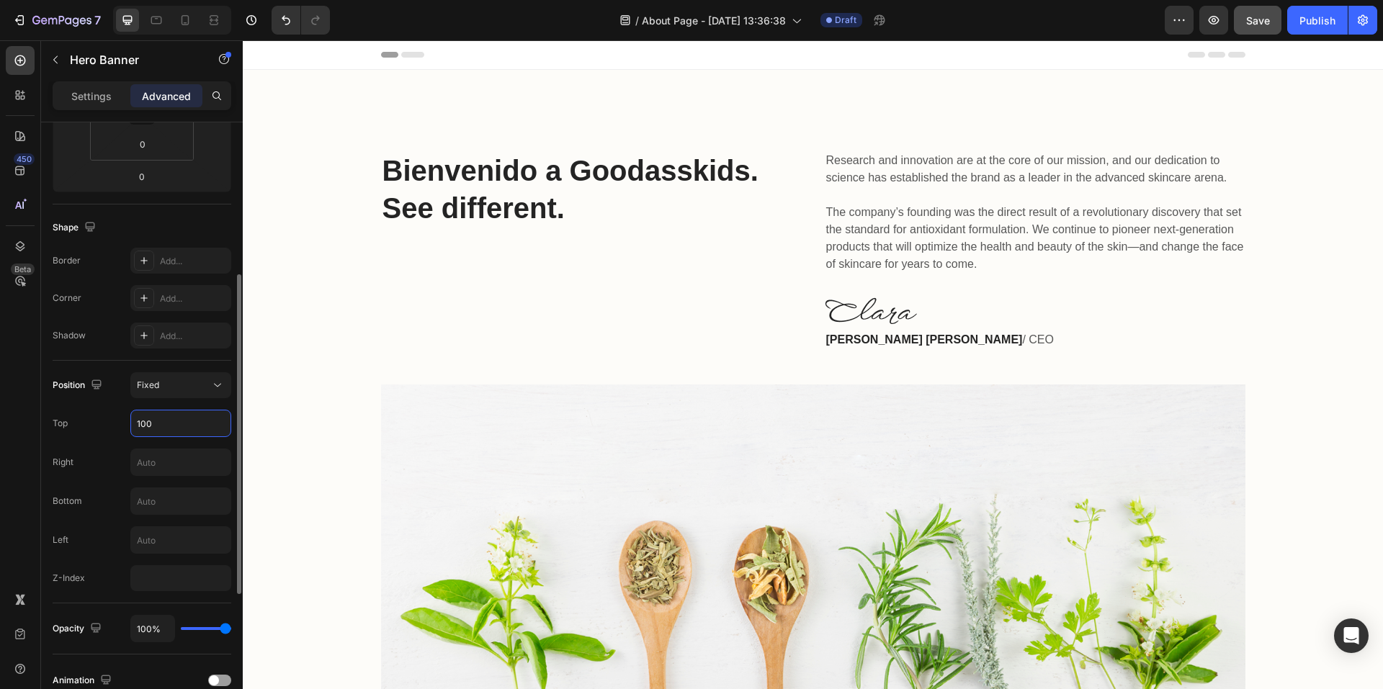
click at [164, 429] on input "100" at bounding box center [180, 424] width 99 height 26
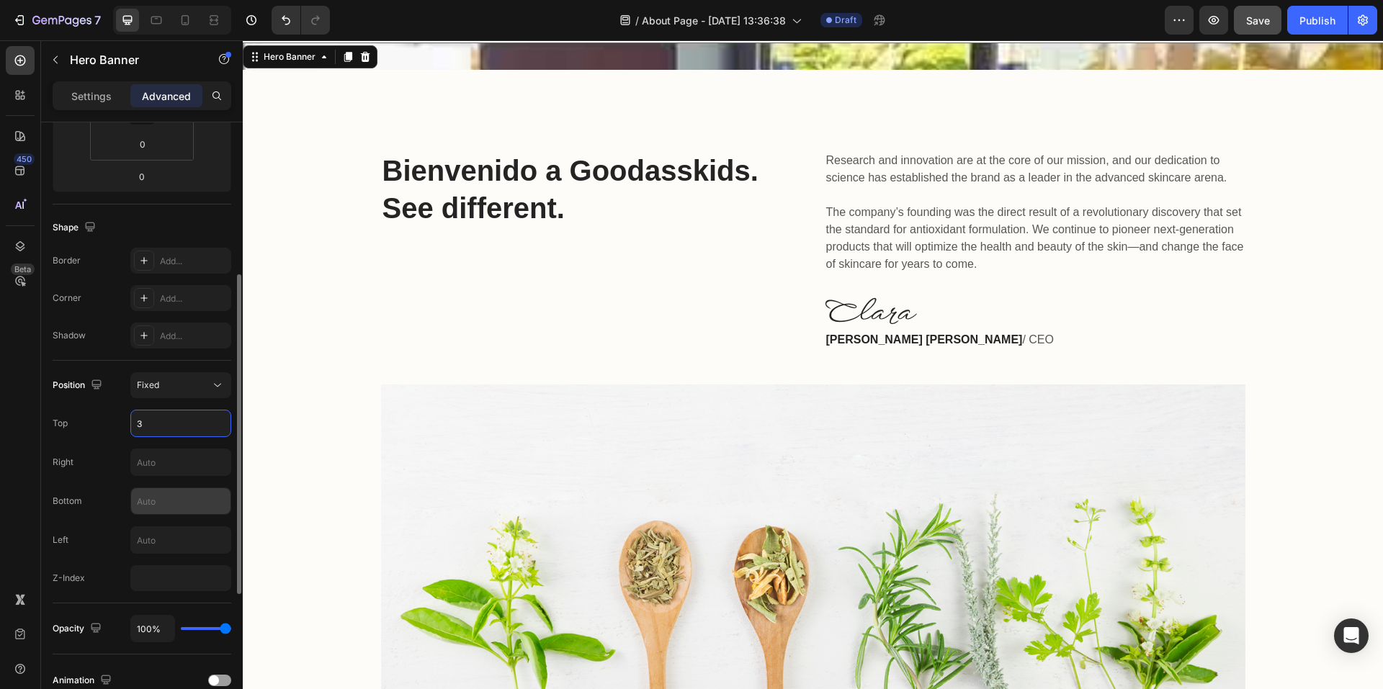
type input "3"
click at [163, 496] on input "text" at bounding box center [180, 501] width 99 height 26
type input "3"
type input "1"
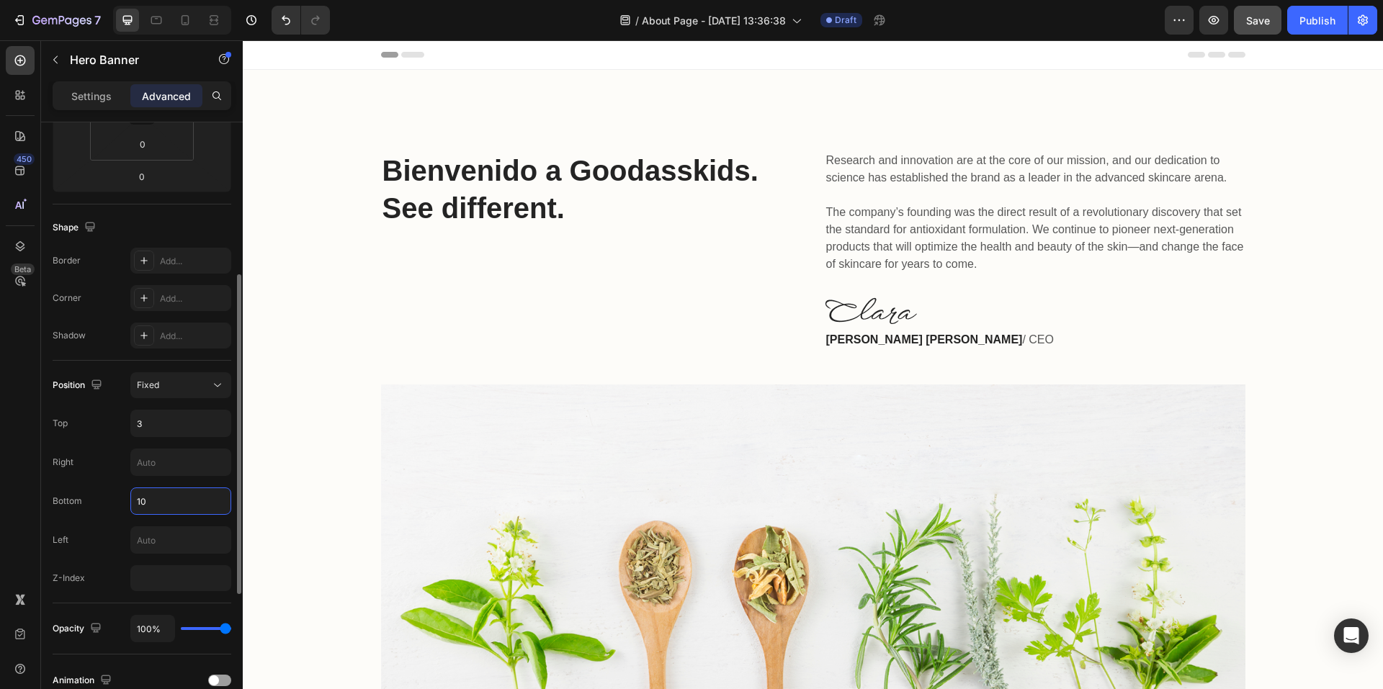
type input "1"
type input "3"
click at [174, 421] on input "3" at bounding box center [180, 424] width 99 height 26
click at [177, 536] on input "text" at bounding box center [180, 540] width 99 height 26
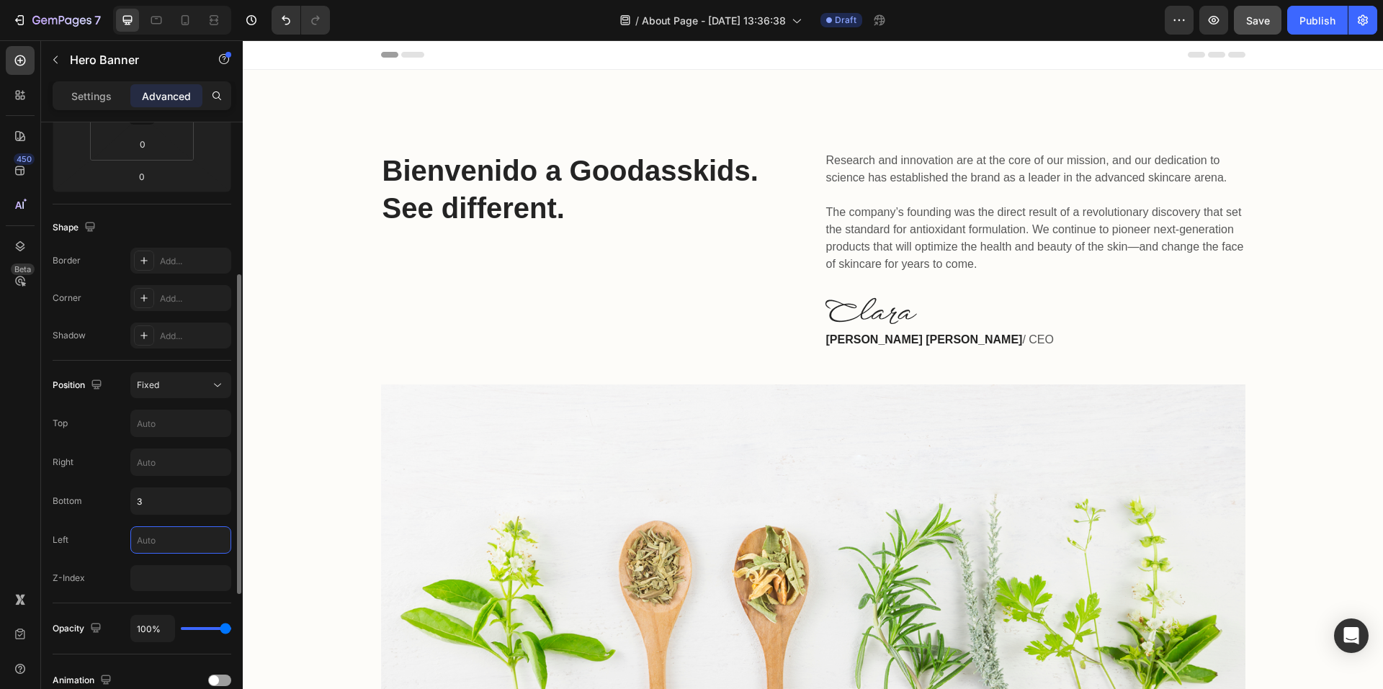
type input "3"
click at [164, 573] on input "number" at bounding box center [180, 579] width 101 height 26
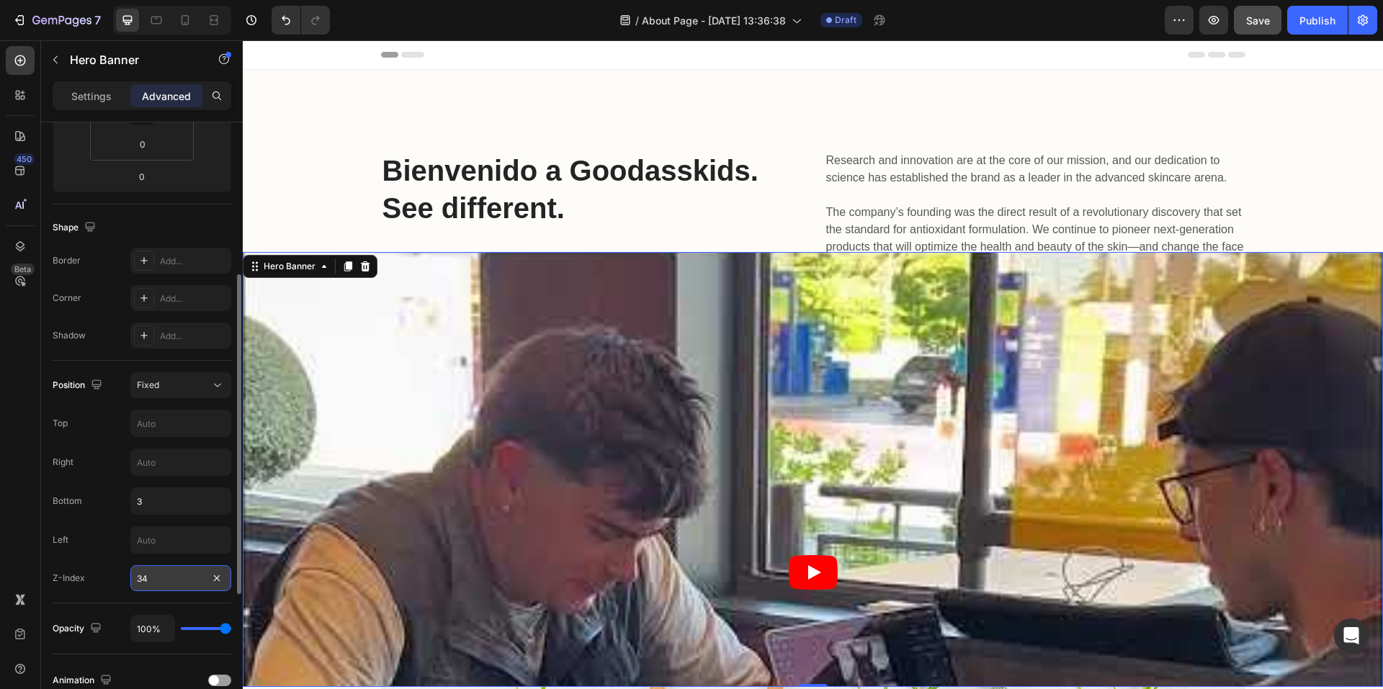
type input "3"
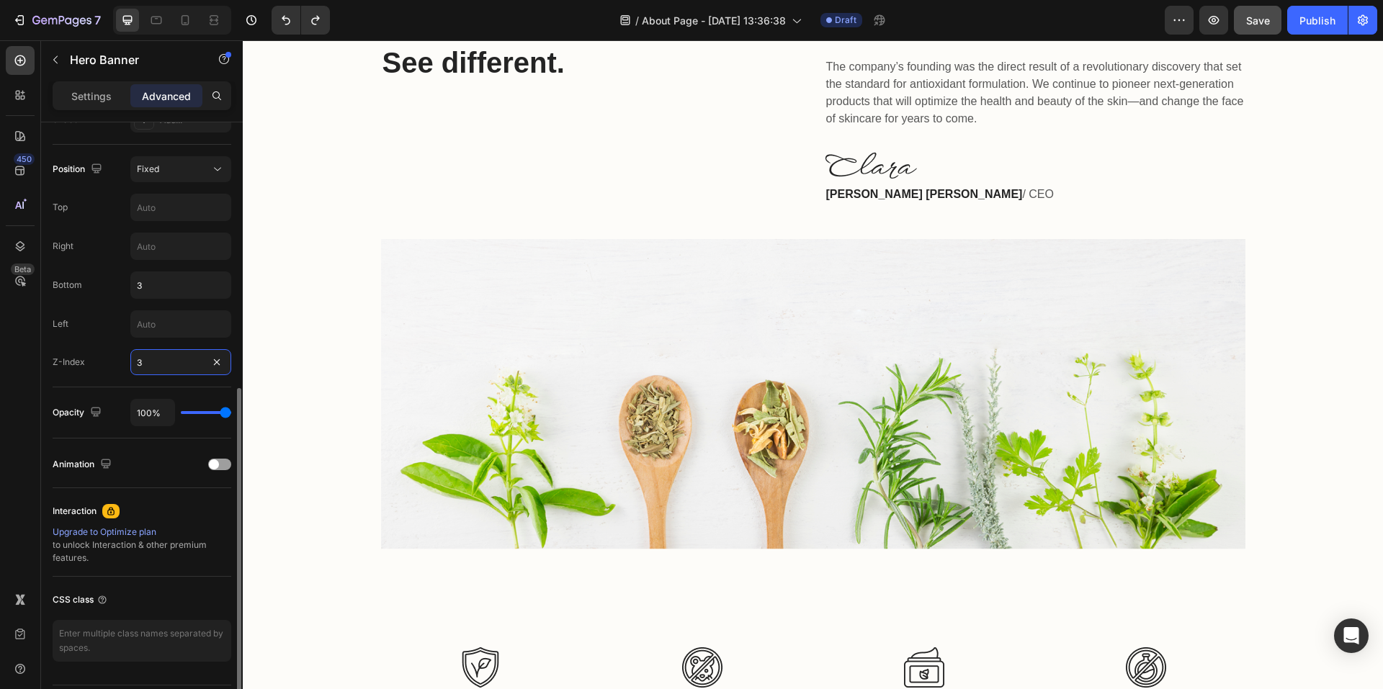
scroll to position [0, 0]
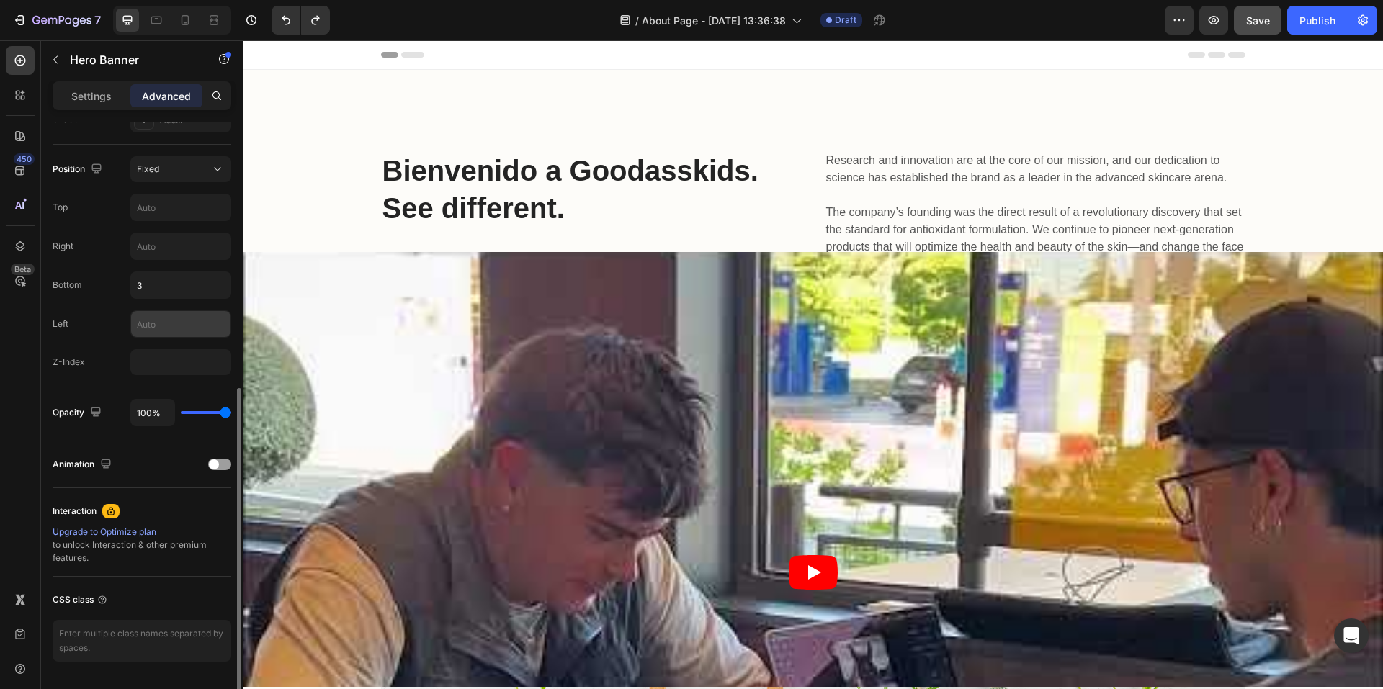
type input "0"
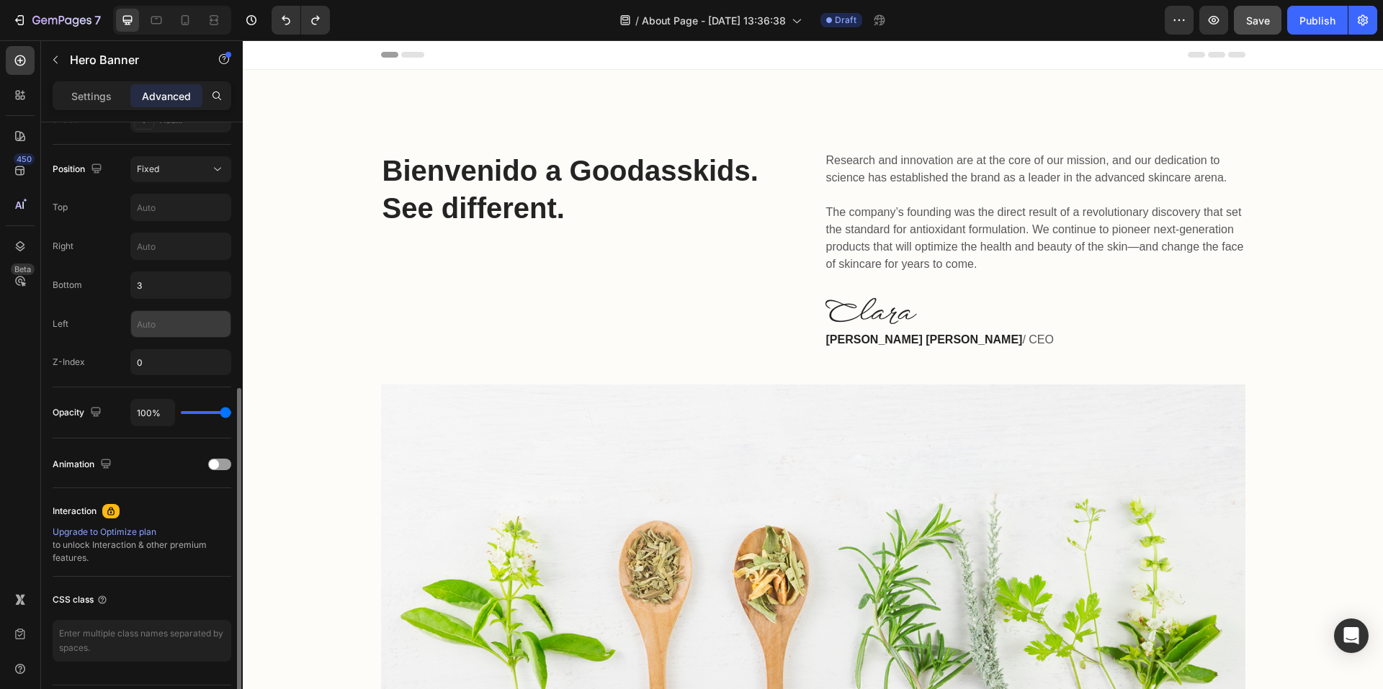
click at [190, 321] on input "text" at bounding box center [180, 324] width 99 height 26
click at [186, 286] on input "3" at bounding box center [180, 285] width 99 height 26
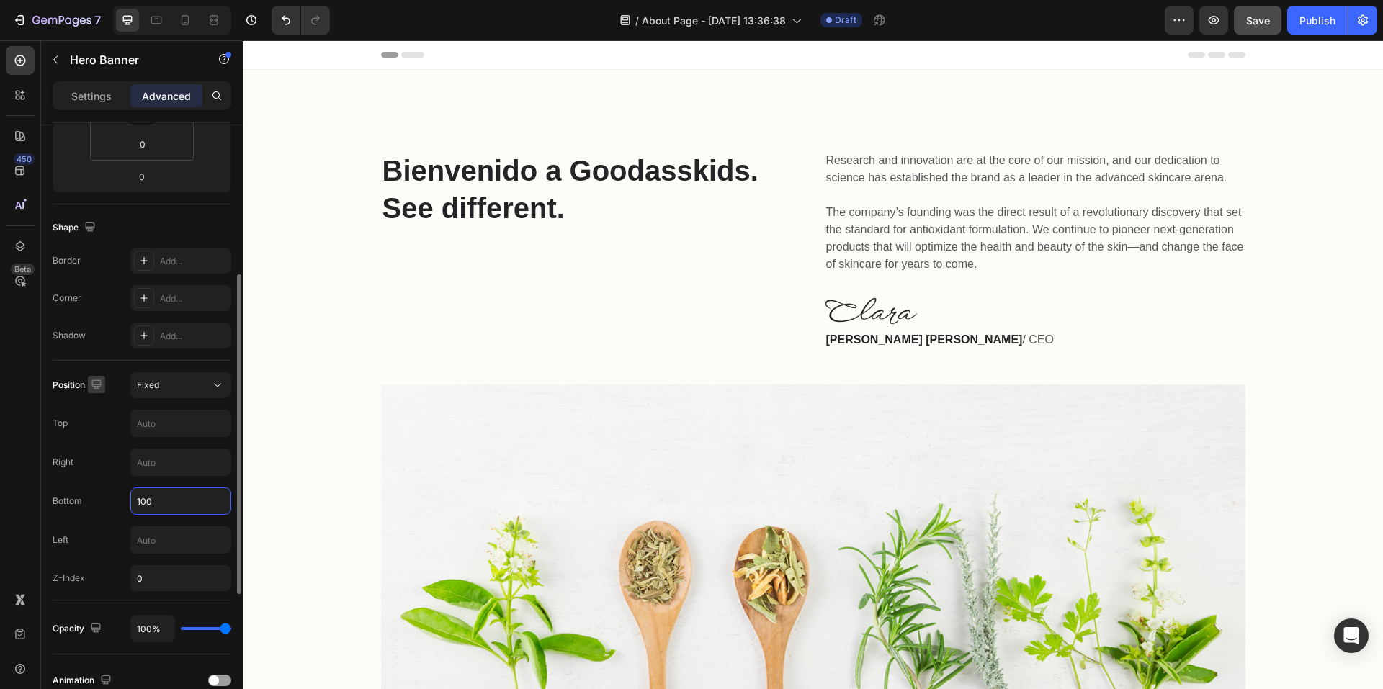
type input "100"
click at [99, 382] on icon "button" at bounding box center [96, 385] width 14 height 14
click at [155, 385] on span "Fixed" at bounding box center [148, 385] width 22 height 11
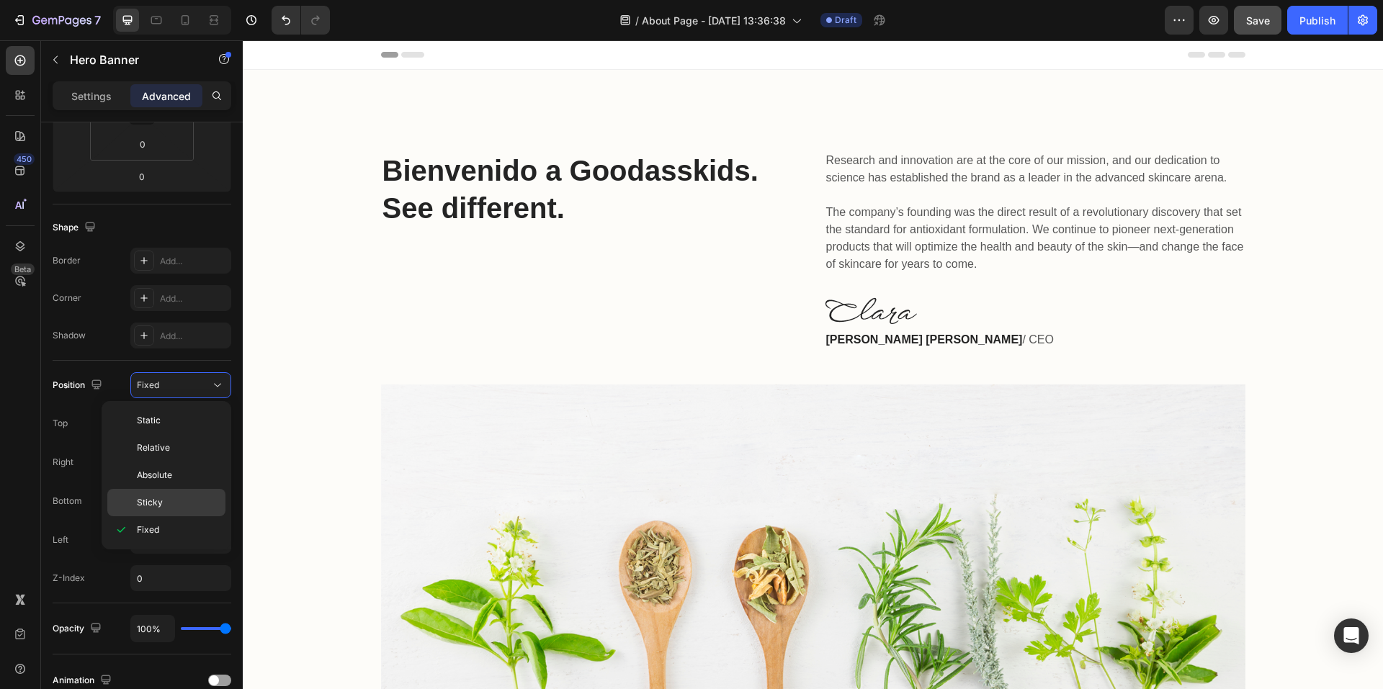
click at [182, 512] on div "Sticky" at bounding box center [166, 502] width 118 height 27
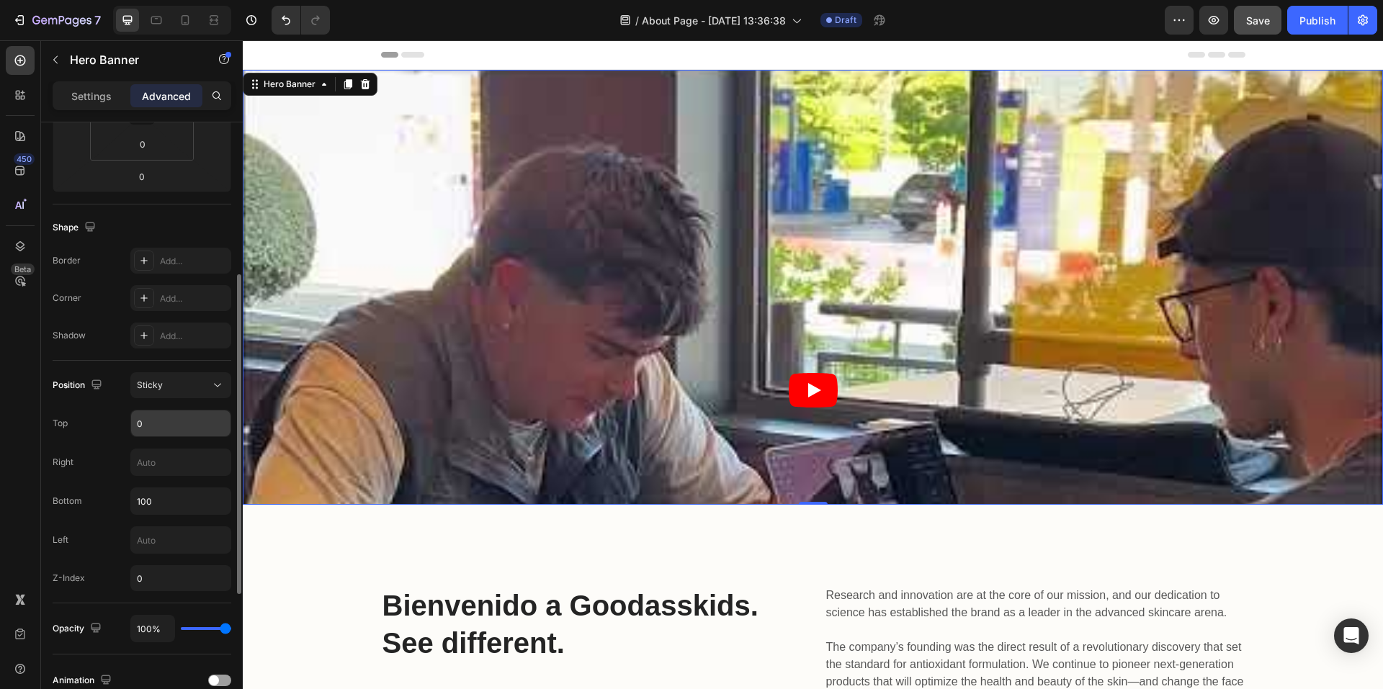
click at [159, 429] on input "0" at bounding box center [180, 424] width 99 height 26
type input "1"
type input "-100"
click at [171, 450] on input "text" at bounding box center [180, 463] width 99 height 26
type input "33"
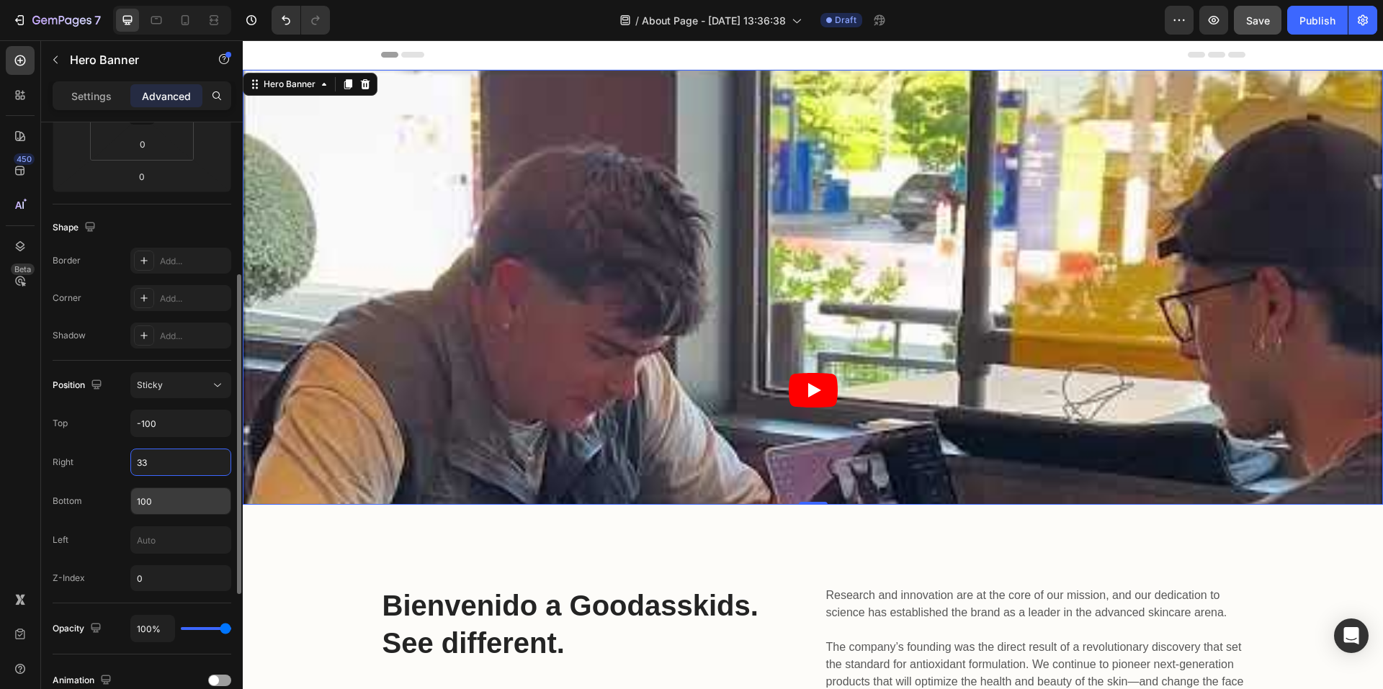
click at [171, 496] on input "100" at bounding box center [180, 501] width 99 height 26
type input "33"
click at [177, 534] on input "text" at bounding box center [180, 540] width 99 height 26
type input "33"
type input "100"
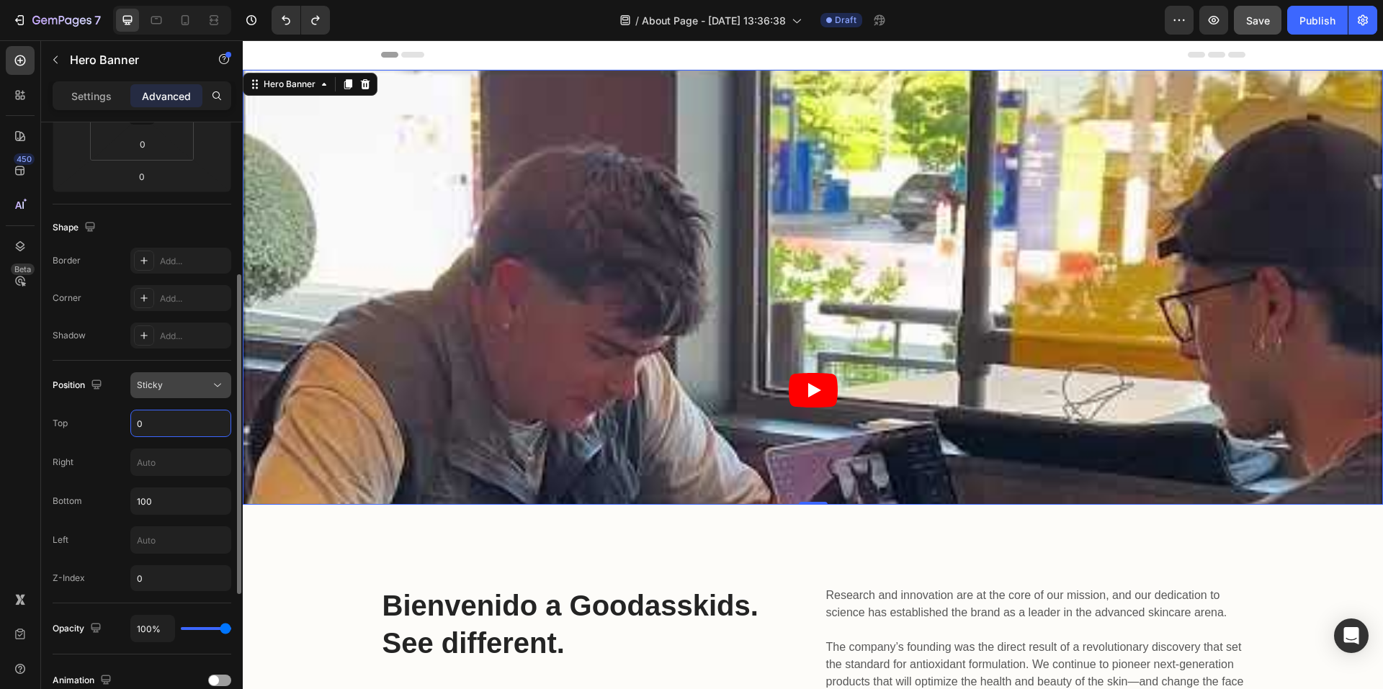
type input "0"
click at [175, 388] on div "Sticky" at bounding box center [173, 385] width 73 height 13
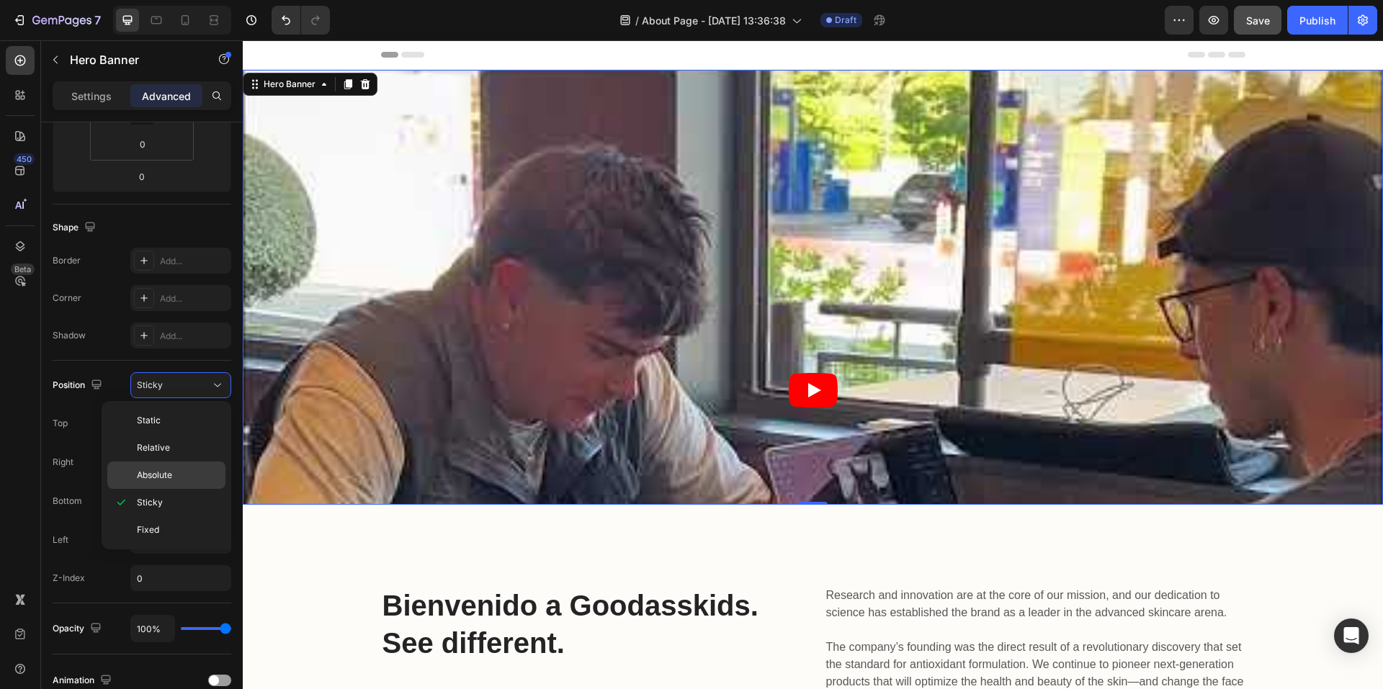
click at [160, 474] on span "Absolute" at bounding box center [154, 475] width 35 height 13
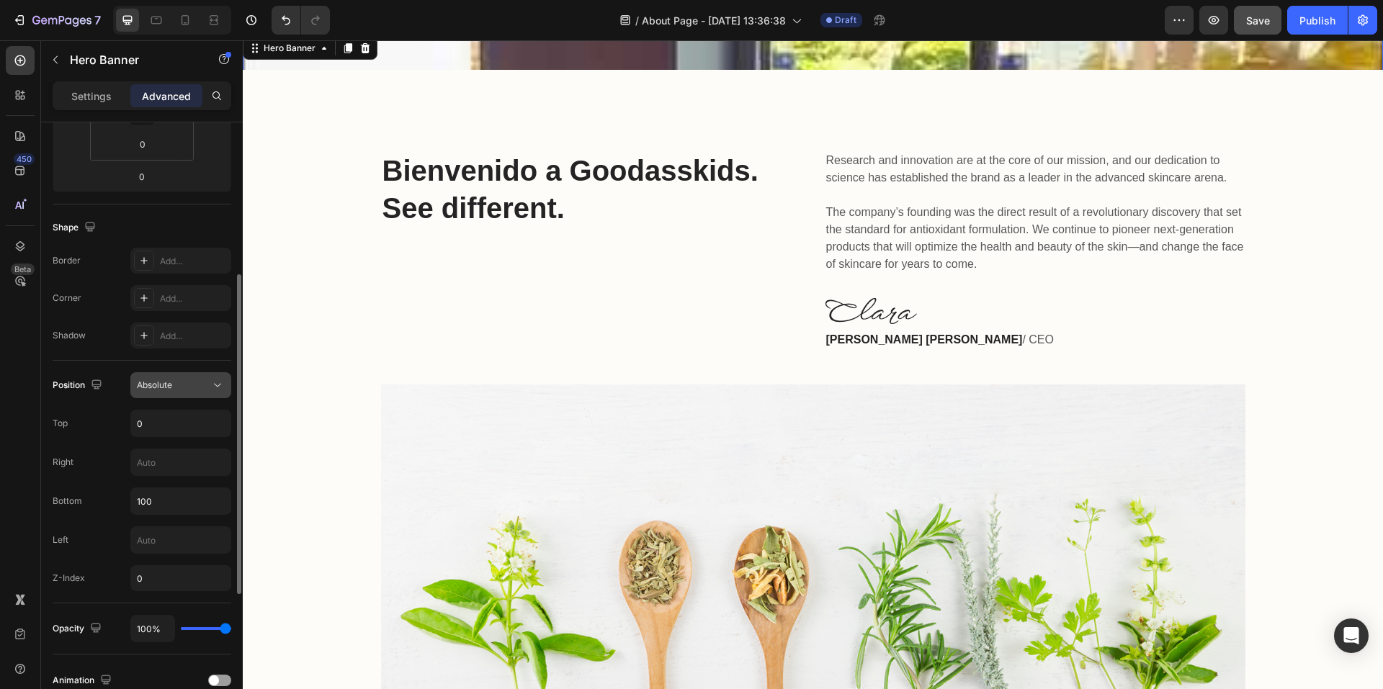
click at [180, 380] on div "Absolute" at bounding box center [173, 385] width 73 height 13
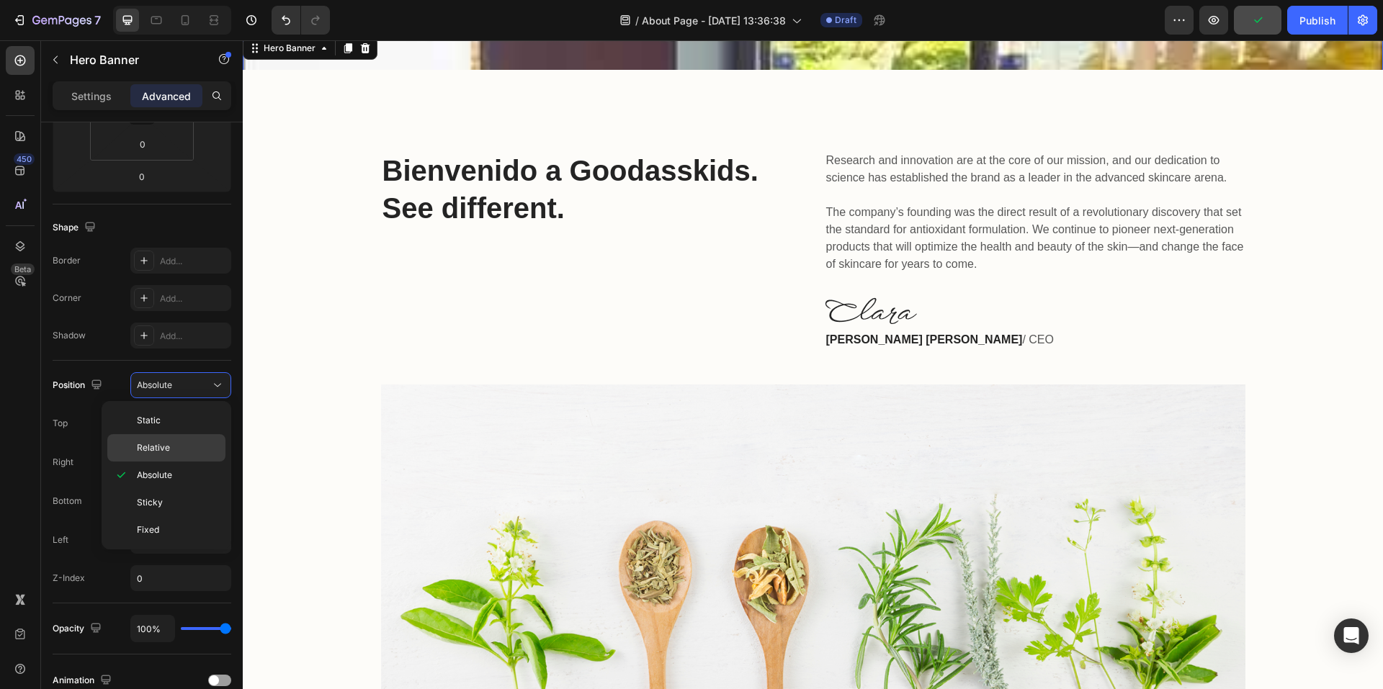
click at [176, 447] on p "Relative" at bounding box center [178, 448] width 82 height 13
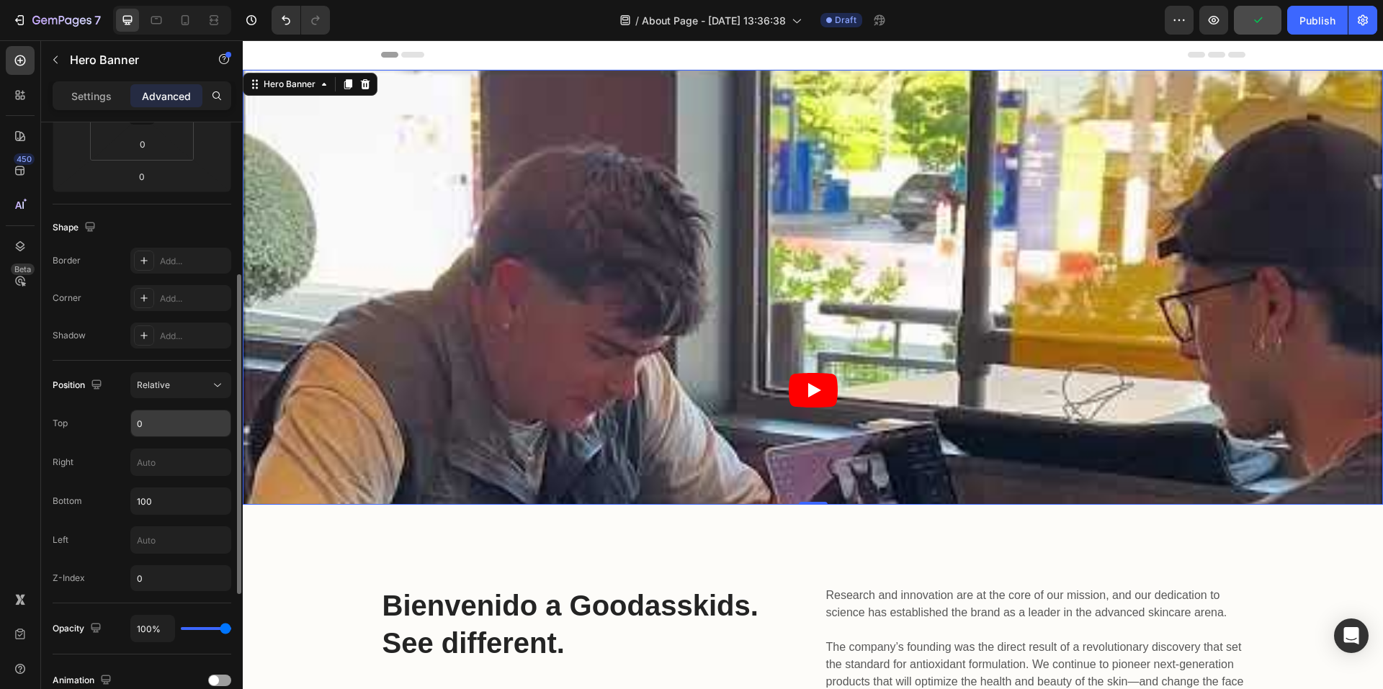
click at [166, 425] on input "0" at bounding box center [180, 424] width 99 height 26
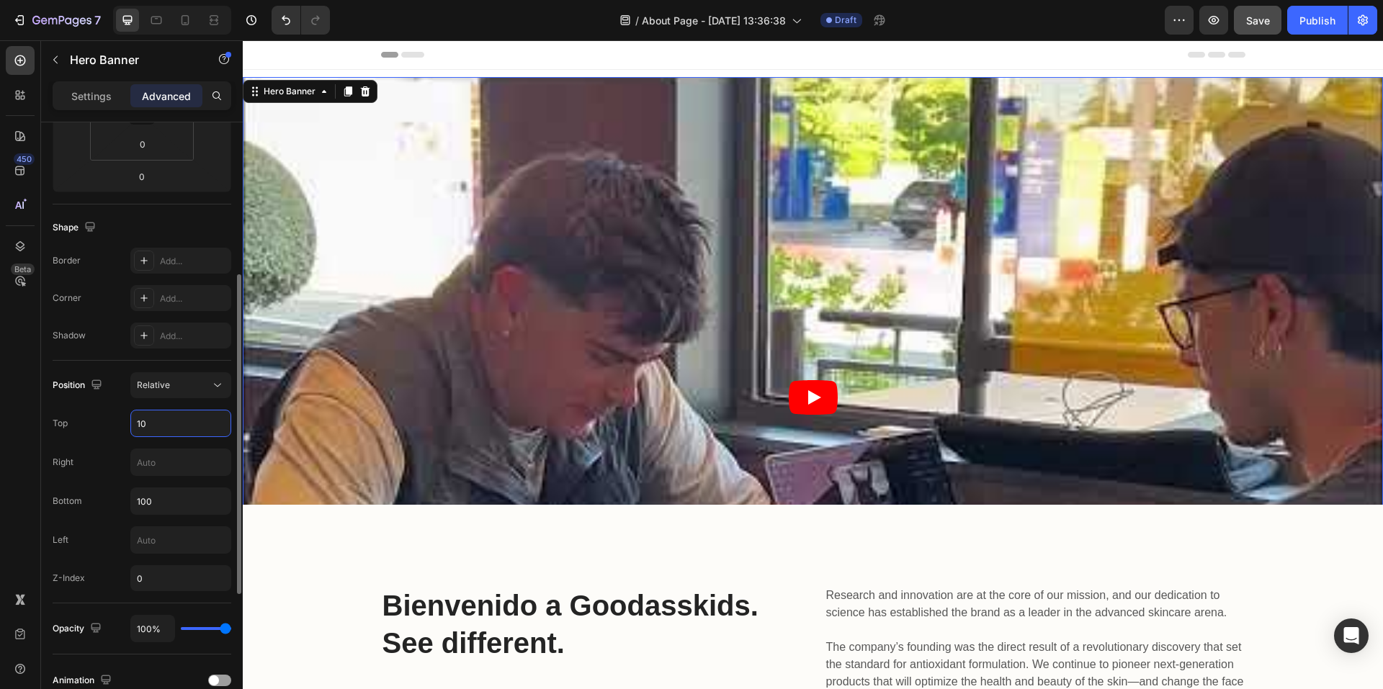
type input "1"
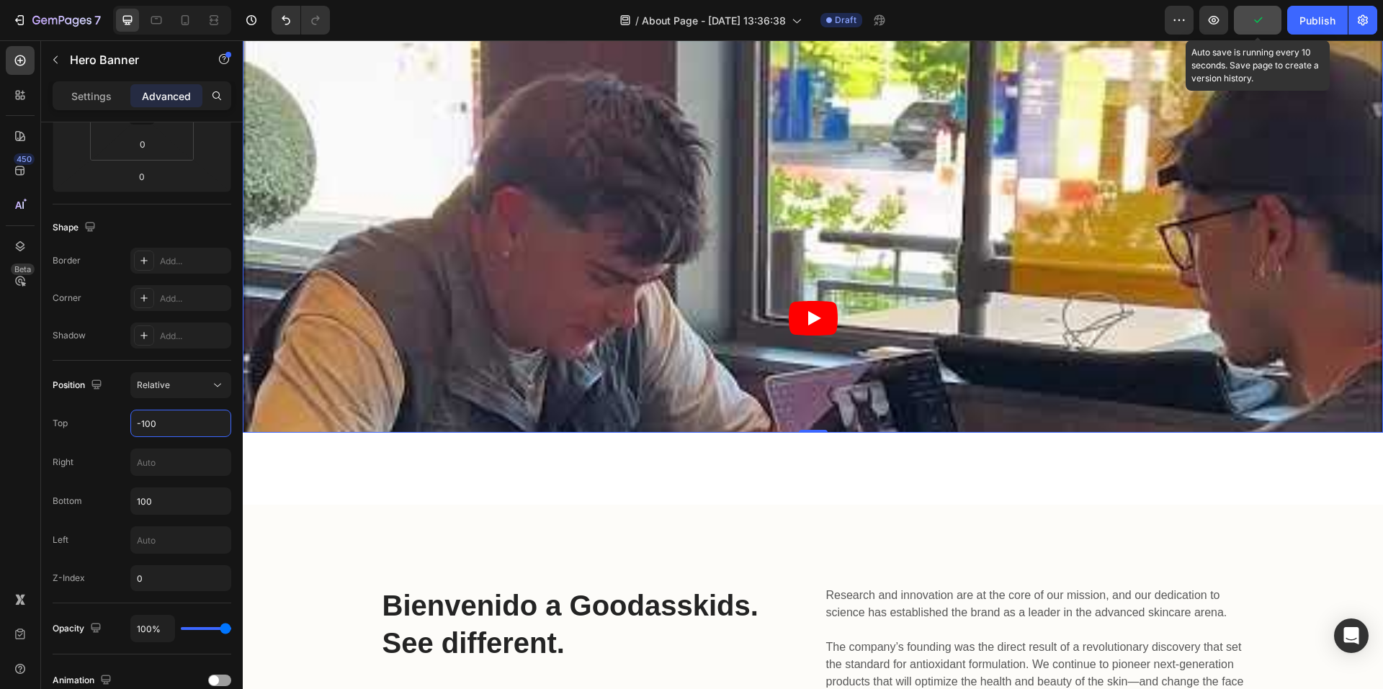
type input "-100"
click at [1270, 23] on button "button" at bounding box center [1258, 20] width 48 height 29
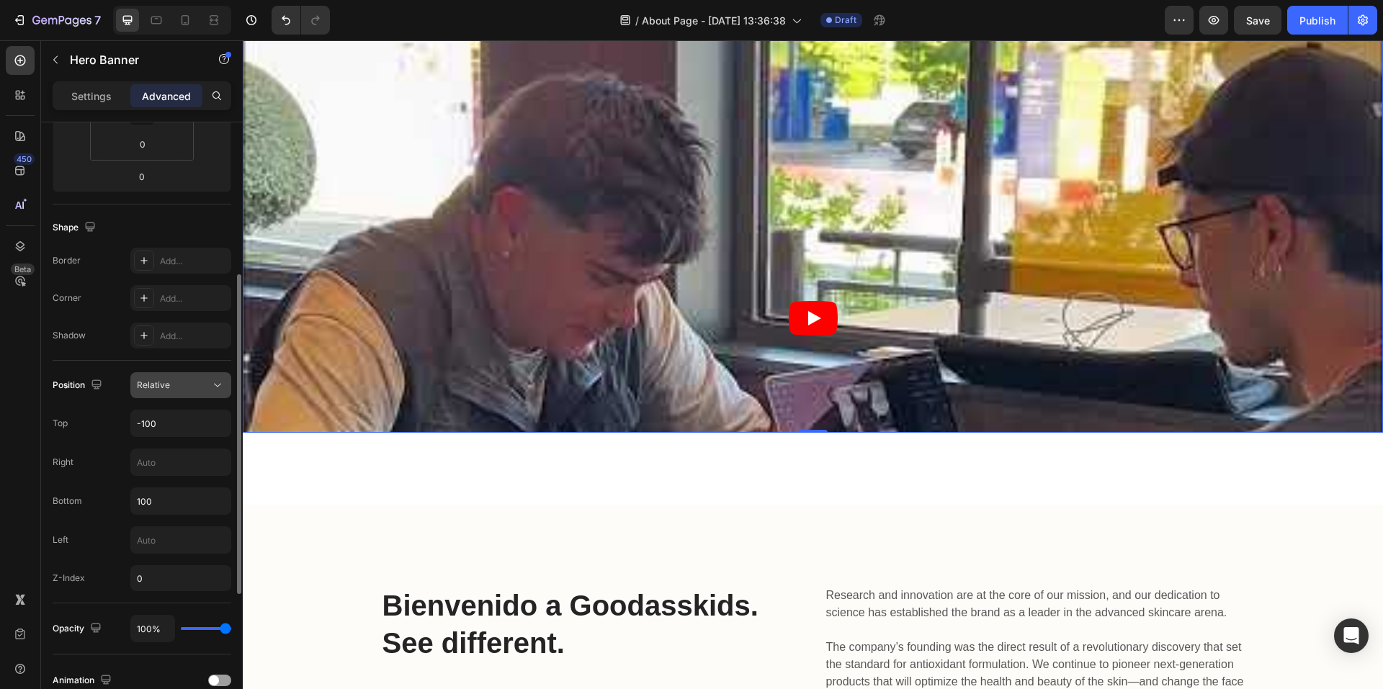
click at [185, 395] on button "Relative" at bounding box center [180, 385] width 101 height 26
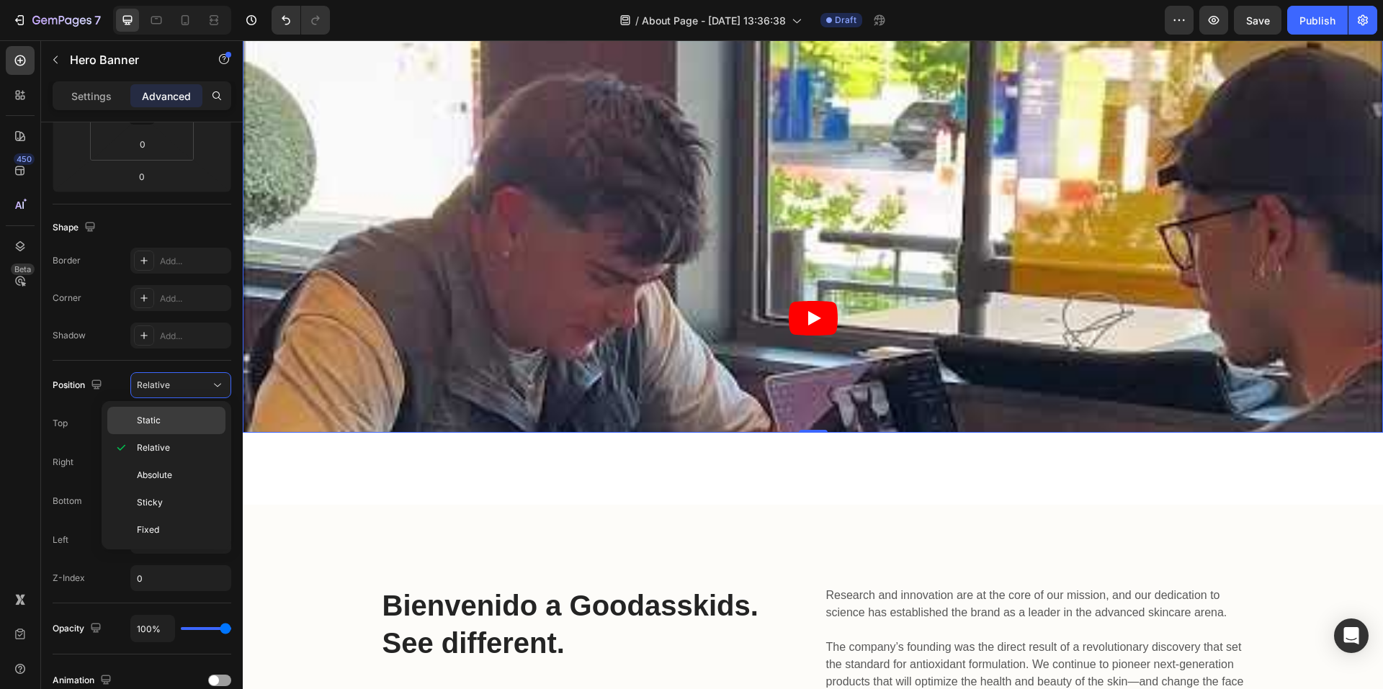
click at [173, 416] on p "Static" at bounding box center [178, 420] width 82 height 13
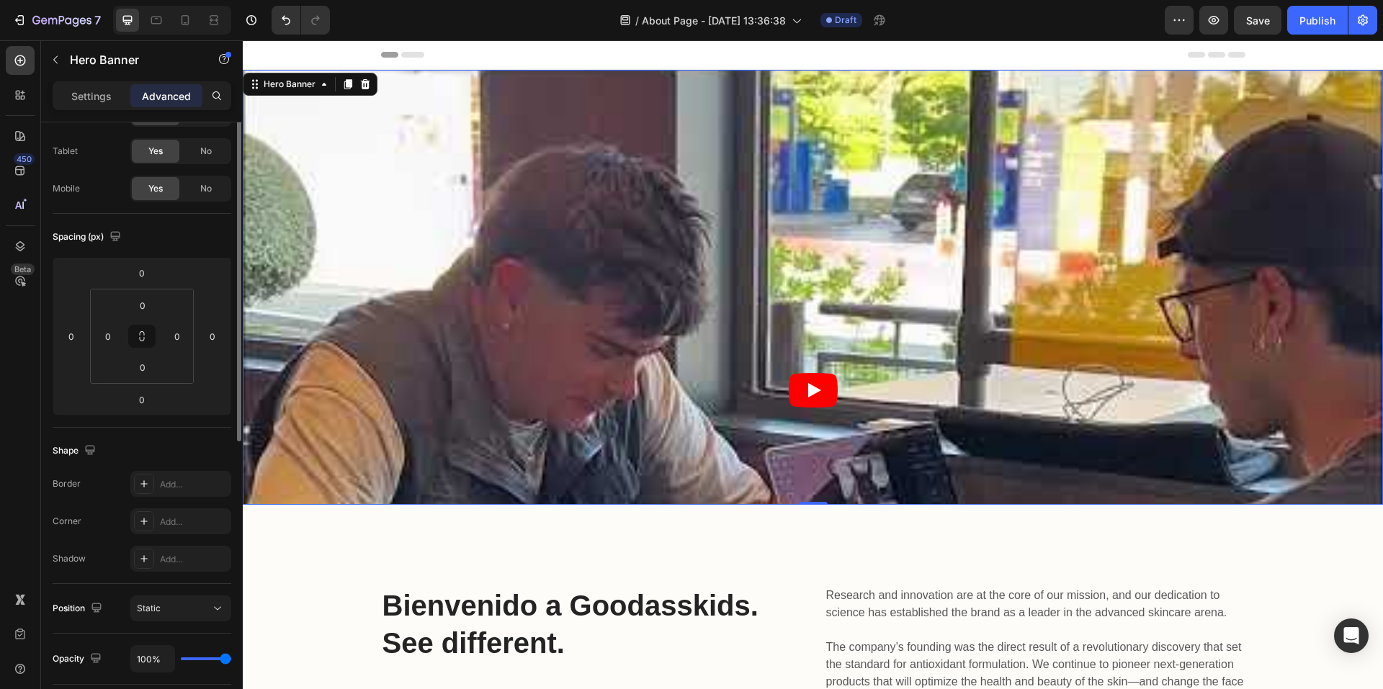
scroll to position [0, 0]
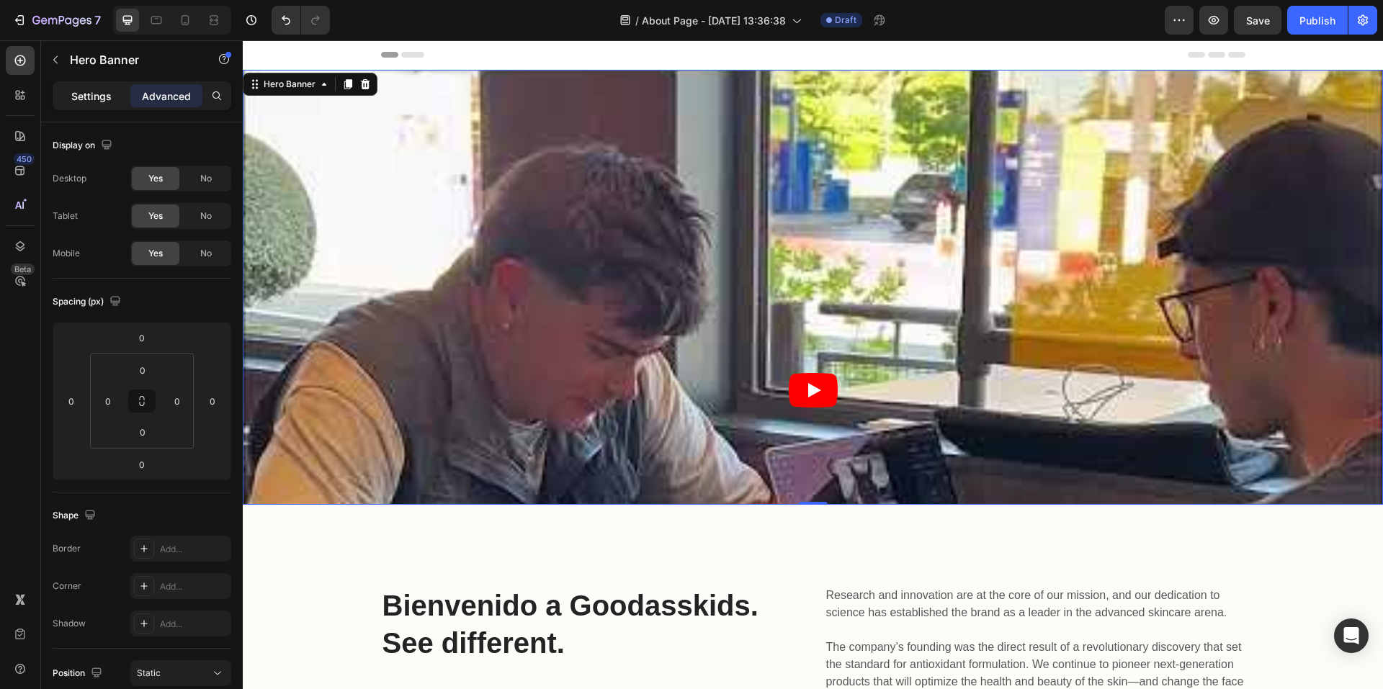
click at [99, 99] on p "Settings" at bounding box center [91, 96] width 40 height 15
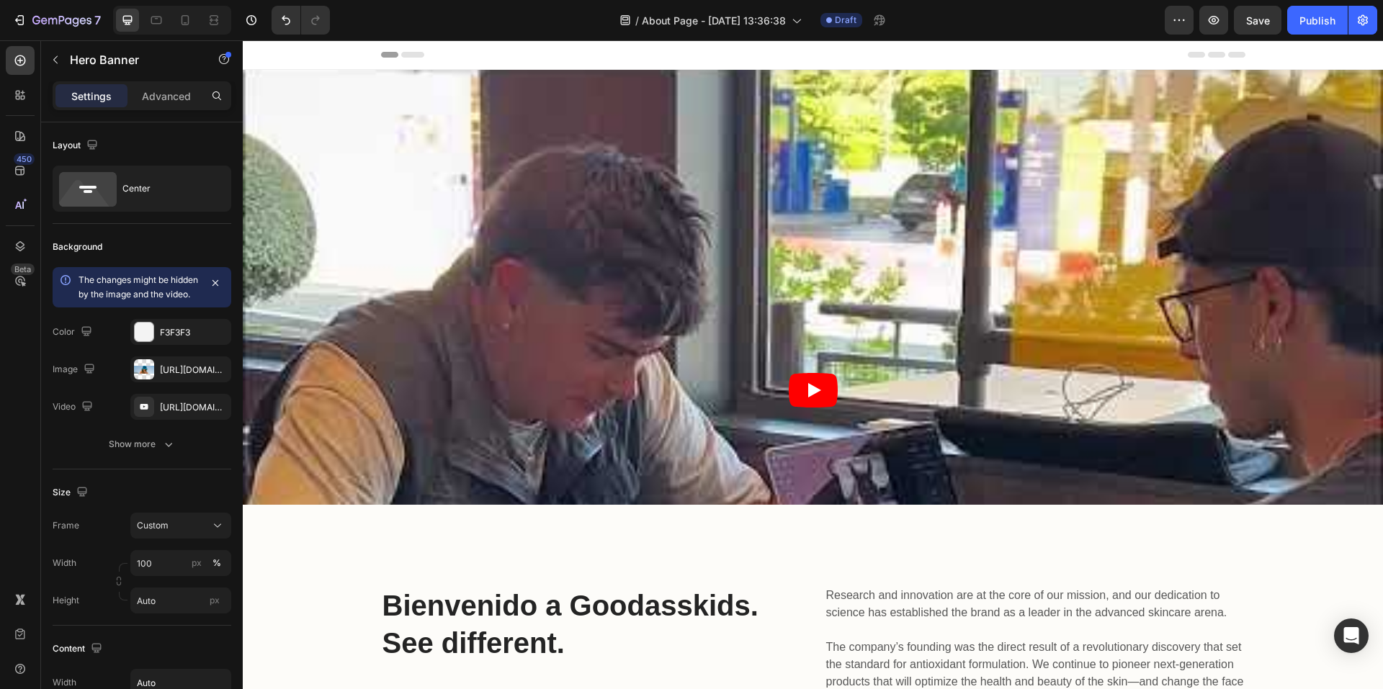
click at [571, 249] on div "Heading Row" at bounding box center [813, 288] width 536 height 274
click at [182, 414] on div "[URL][DOMAIN_NAME]" at bounding box center [181, 407] width 42 height 13
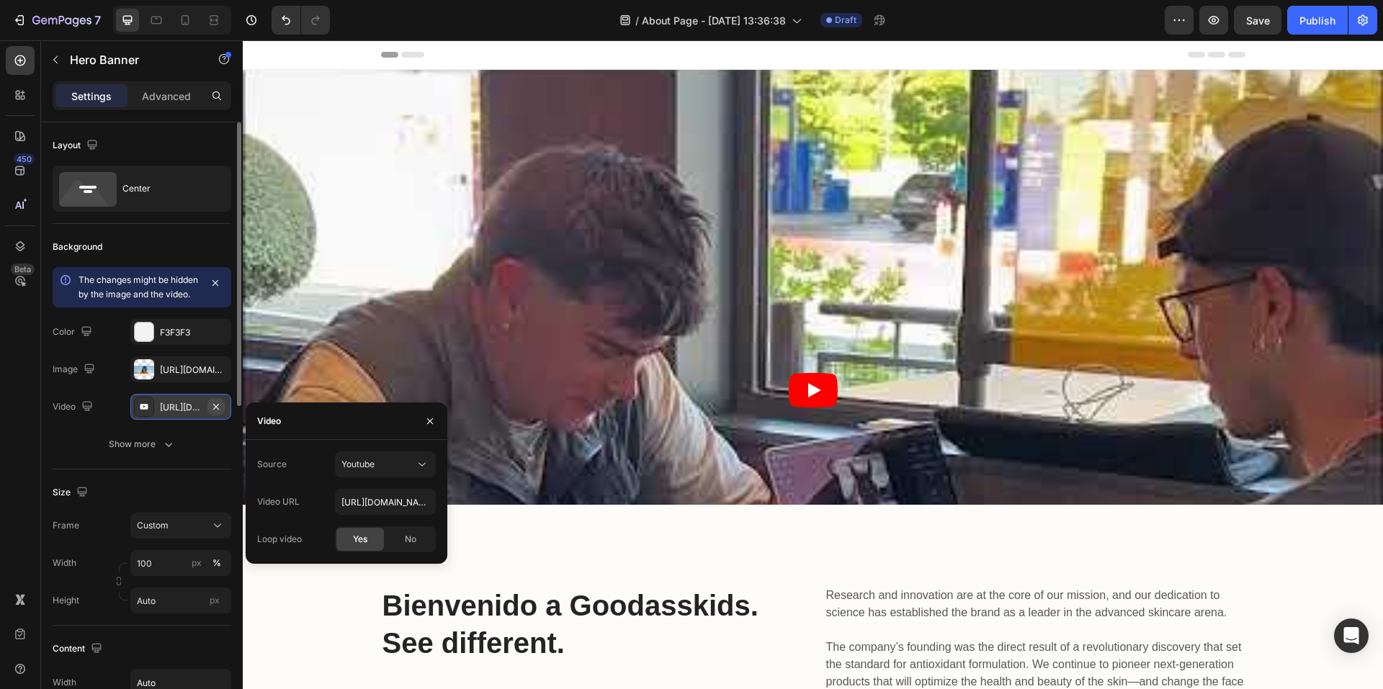
click at [218, 413] on icon "button" at bounding box center [216, 407] width 12 height 12
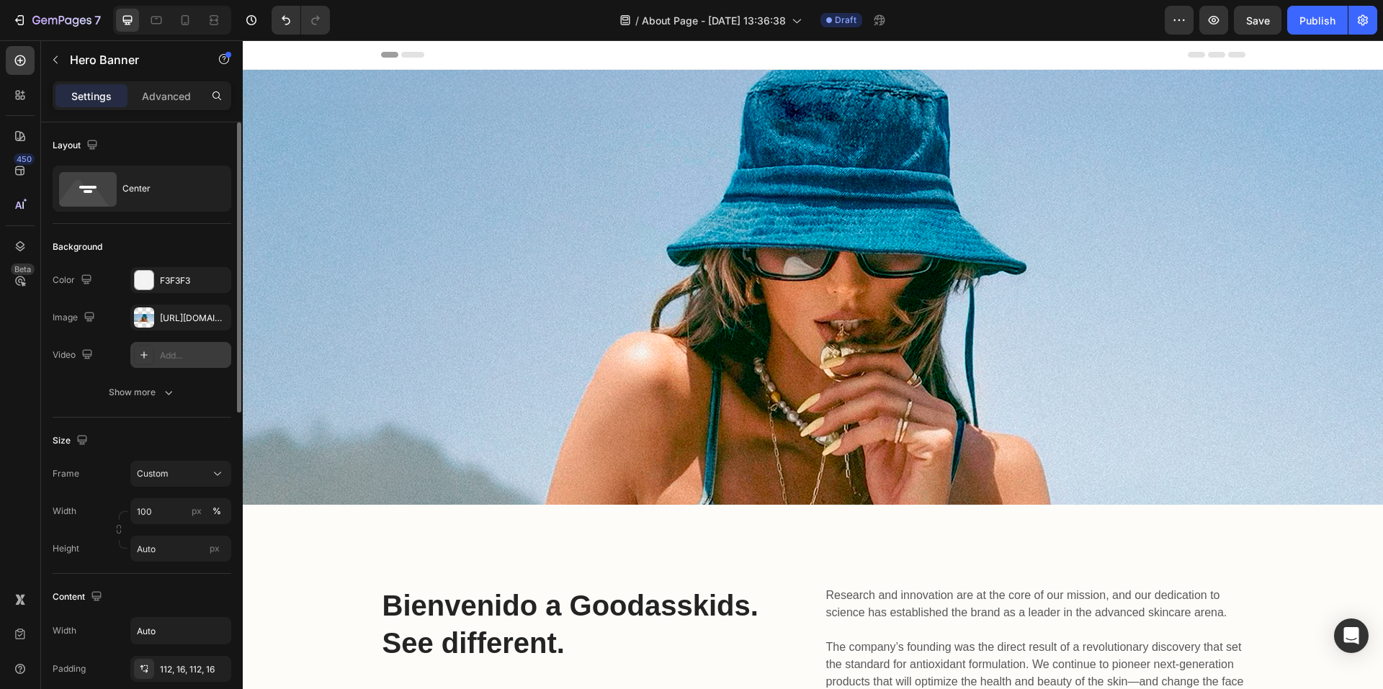
click at [177, 354] on div "Add..." at bounding box center [194, 355] width 68 height 13
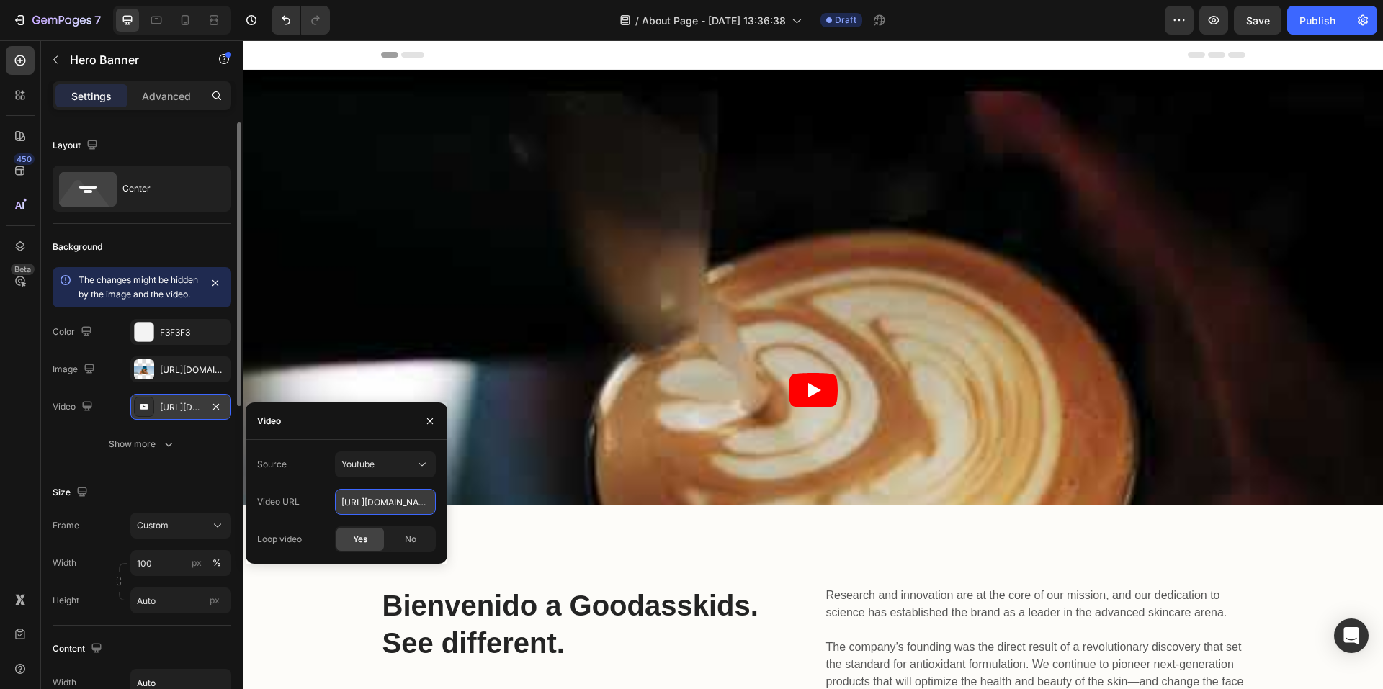
click at [410, 506] on input "[URL][DOMAIN_NAME]" at bounding box center [385, 502] width 101 height 26
paste input "[DOMAIN_NAME][URL]"
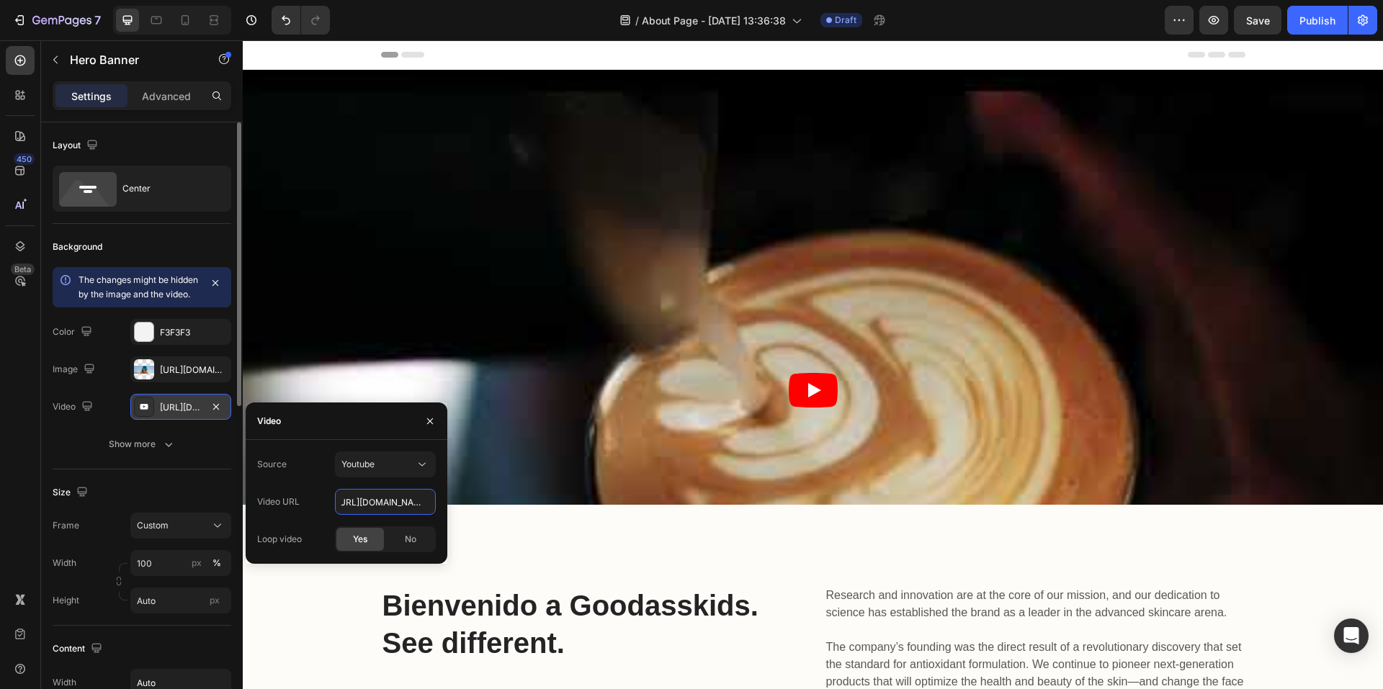
type input "[URL][DOMAIN_NAME]"
click at [365, 545] on span "Yes" at bounding box center [360, 539] width 14 height 13
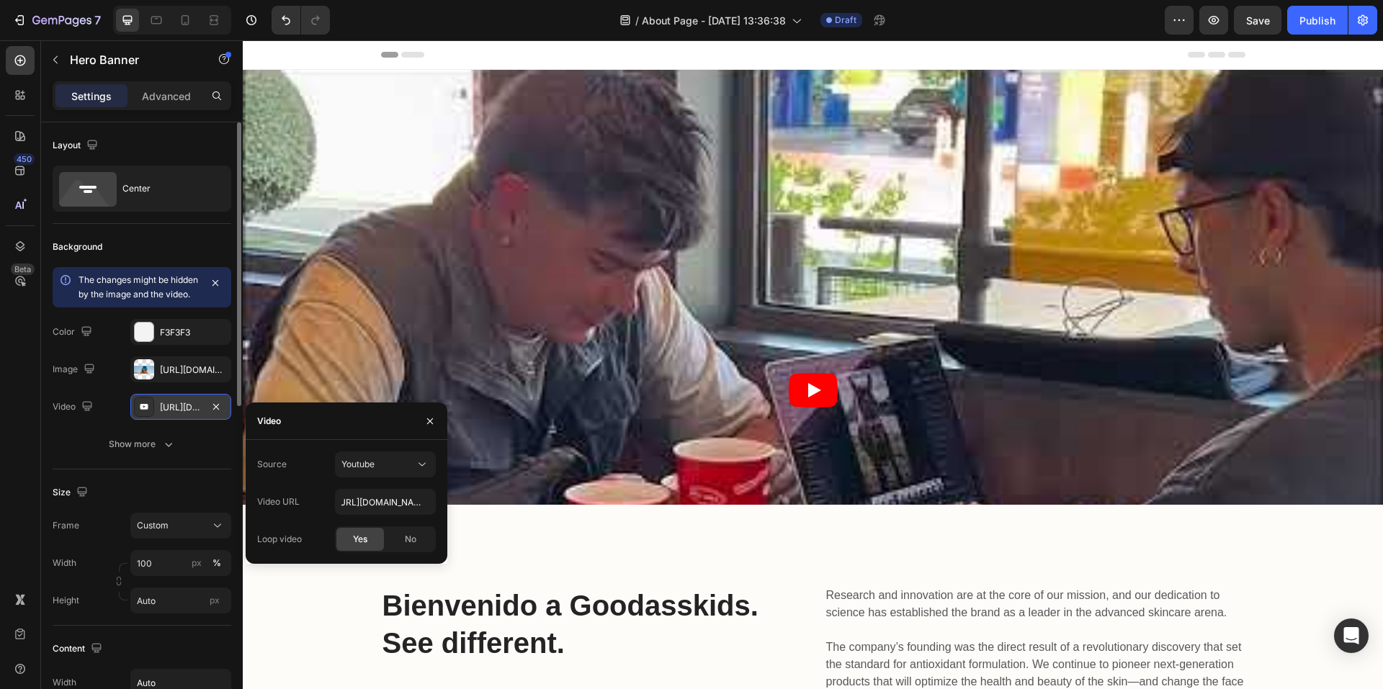
scroll to position [0, 0]
click at [386, 501] on input "[URL][DOMAIN_NAME]" at bounding box center [385, 502] width 101 height 26
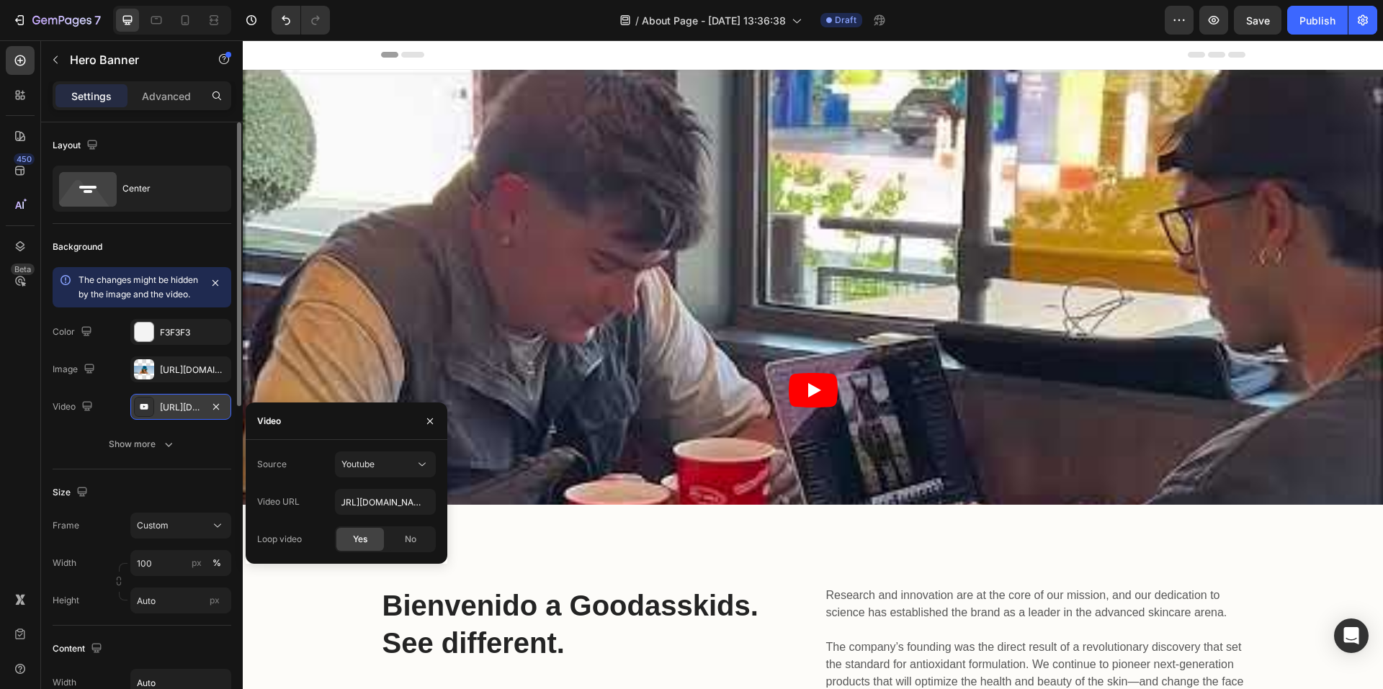
click at [370, 537] on div "Yes" at bounding box center [360, 539] width 48 height 23
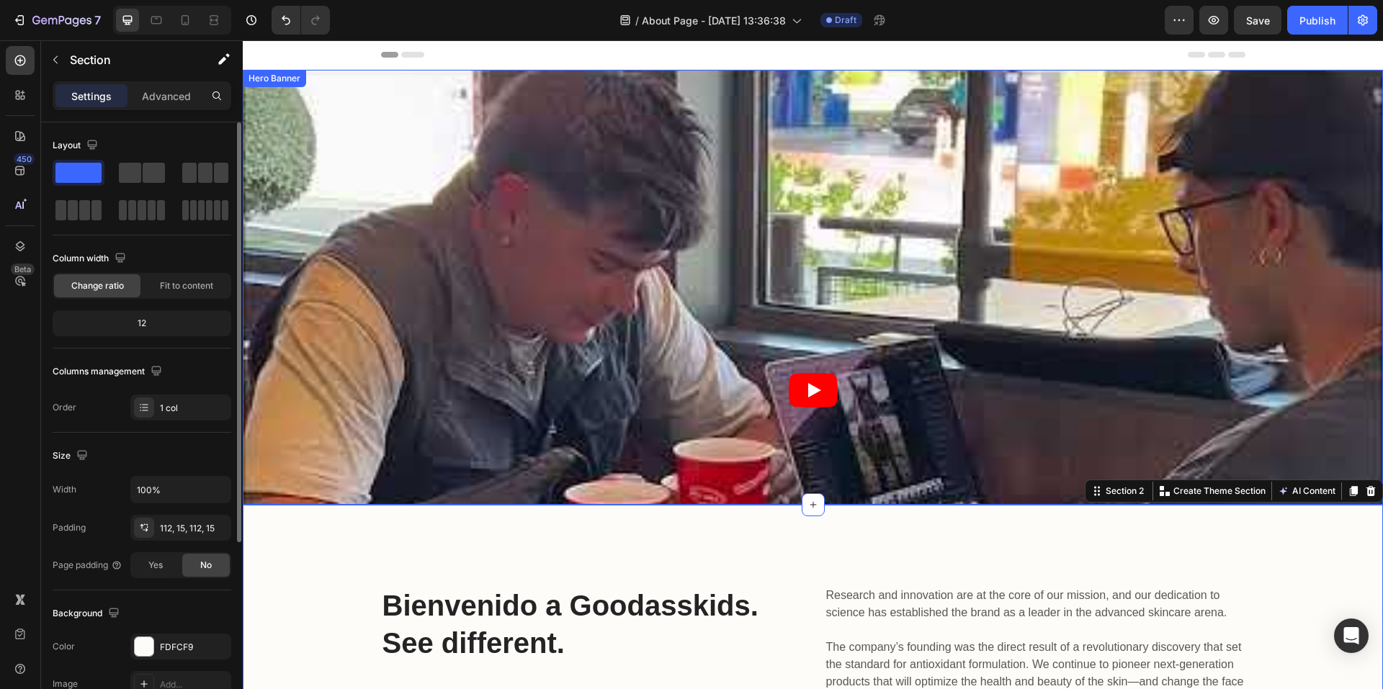
click at [792, 362] on div "Heading Row" at bounding box center [813, 288] width 536 height 274
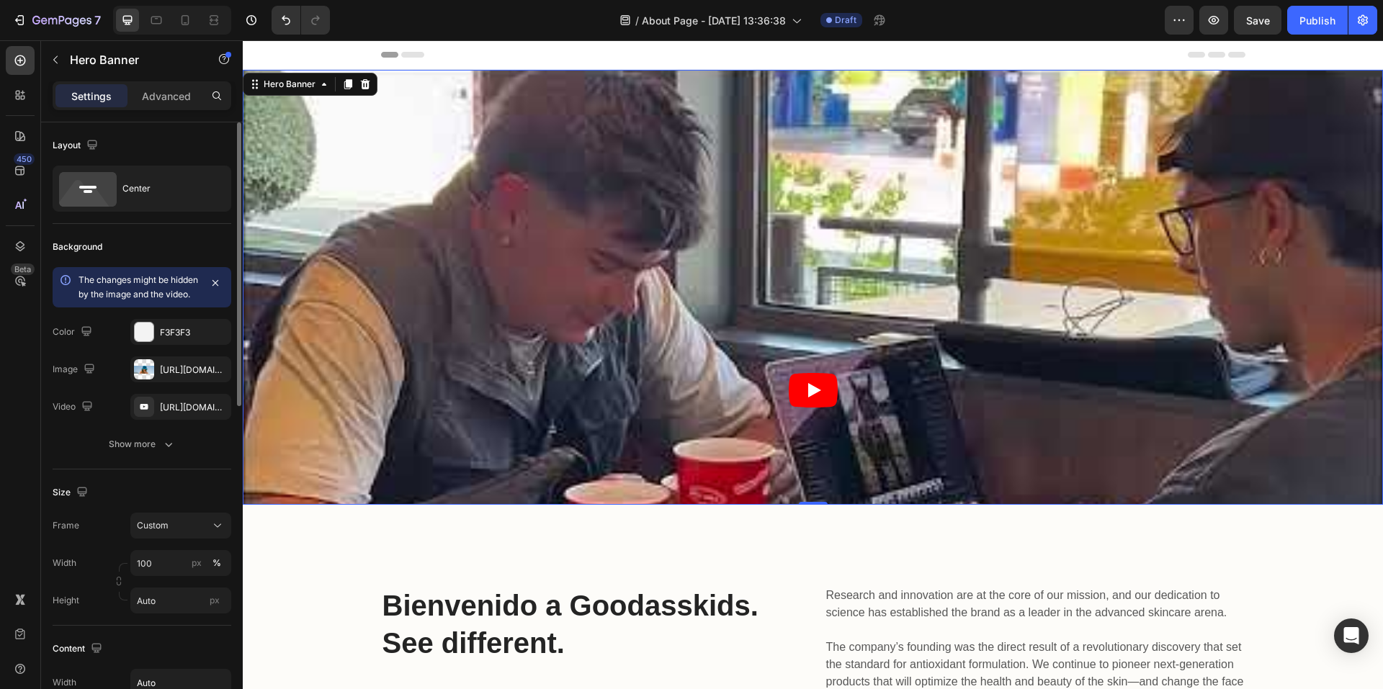
click at [815, 395] on div "Heading Row" at bounding box center [813, 288] width 536 height 274
click at [191, 414] on div "[URL][DOMAIN_NAME]" at bounding box center [181, 407] width 42 height 13
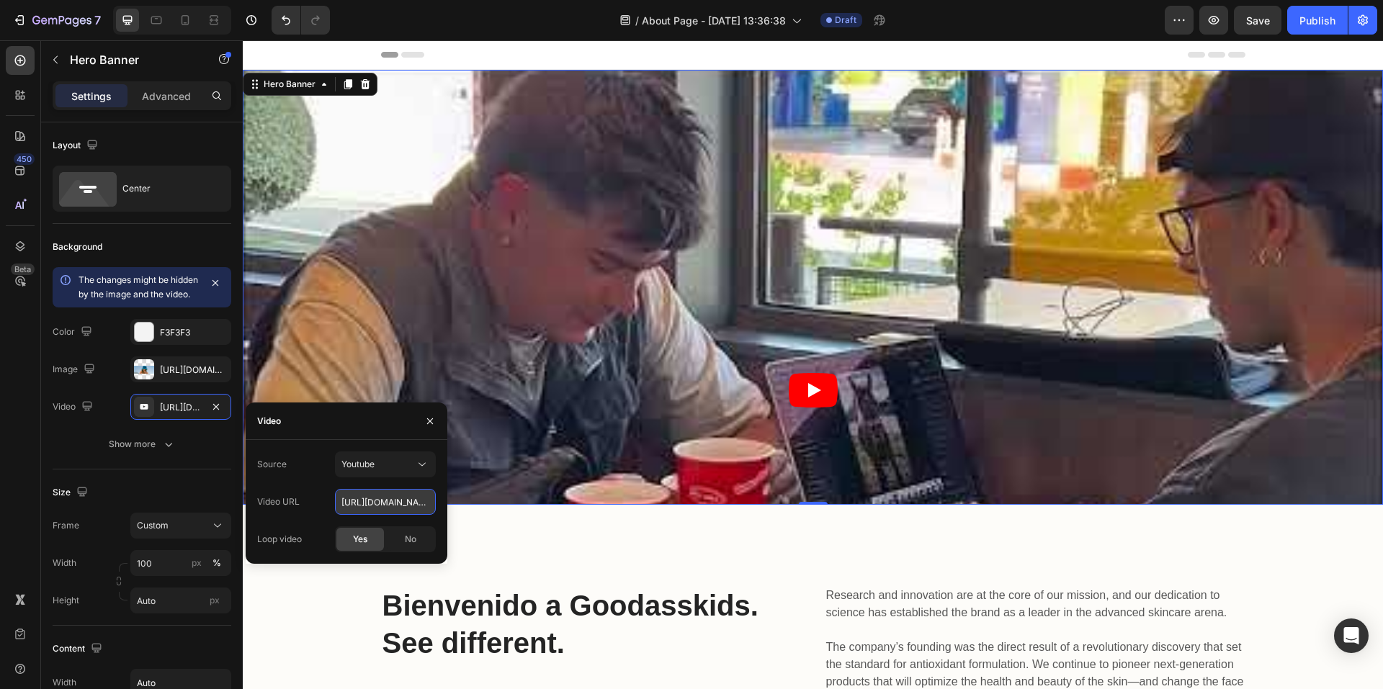
click at [391, 501] on input "[URL][DOMAIN_NAME]" at bounding box center [385, 502] width 101 height 26
click at [354, 544] on span "Yes" at bounding box center [360, 539] width 14 height 13
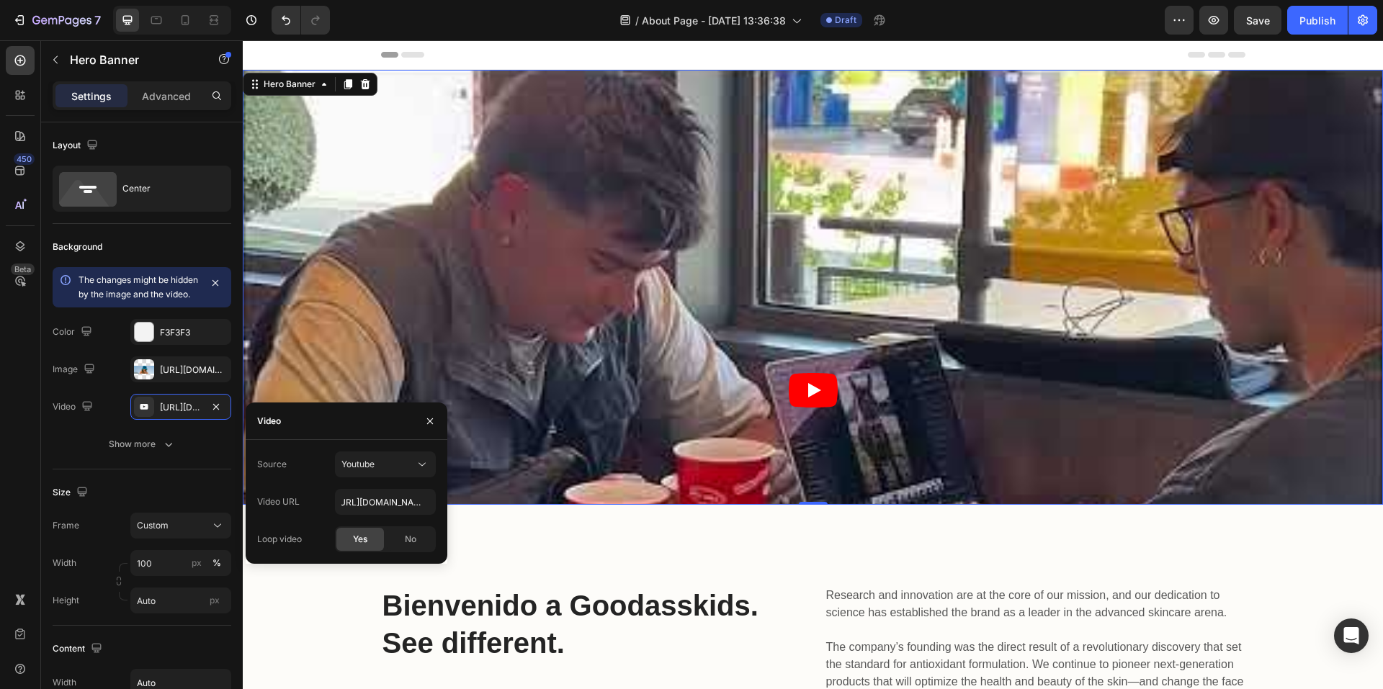
scroll to position [0, 0]
click at [214, 416] on button "button" at bounding box center [215, 406] width 17 height 17
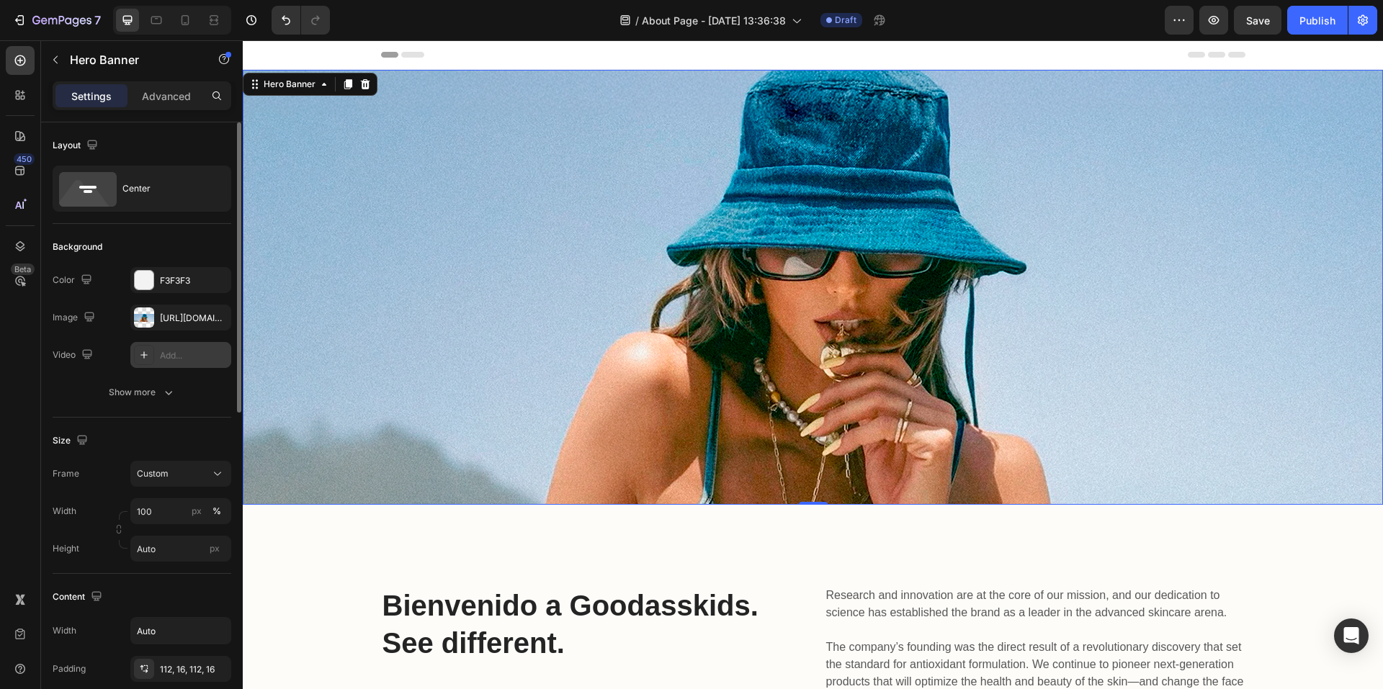
click at [169, 346] on div "Add..." at bounding box center [180, 355] width 101 height 26
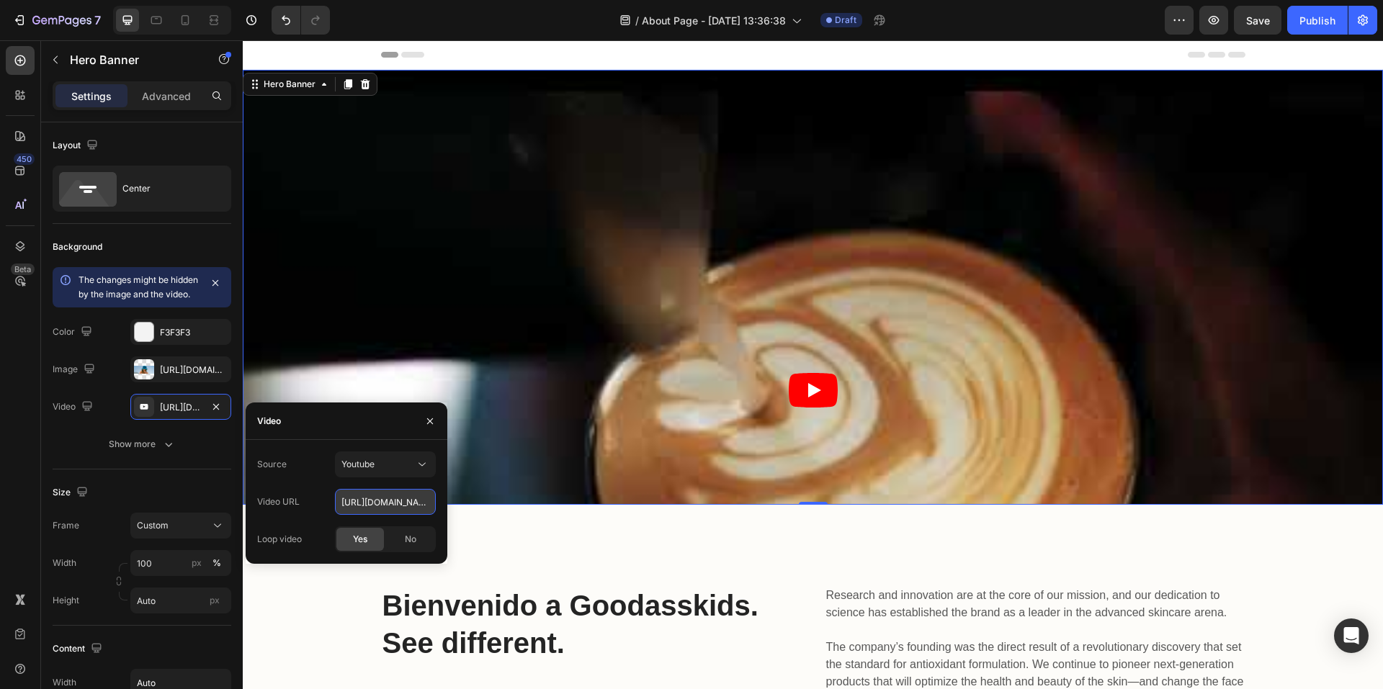
click at [370, 506] on input "[URL][DOMAIN_NAME]" at bounding box center [385, 502] width 101 height 26
paste input "[DOMAIN_NAME][URL]"
type input "[URL][DOMAIN_NAME]"
click at [365, 539] on span "Yes" at bounding box center [360, 539] width 14 height 13
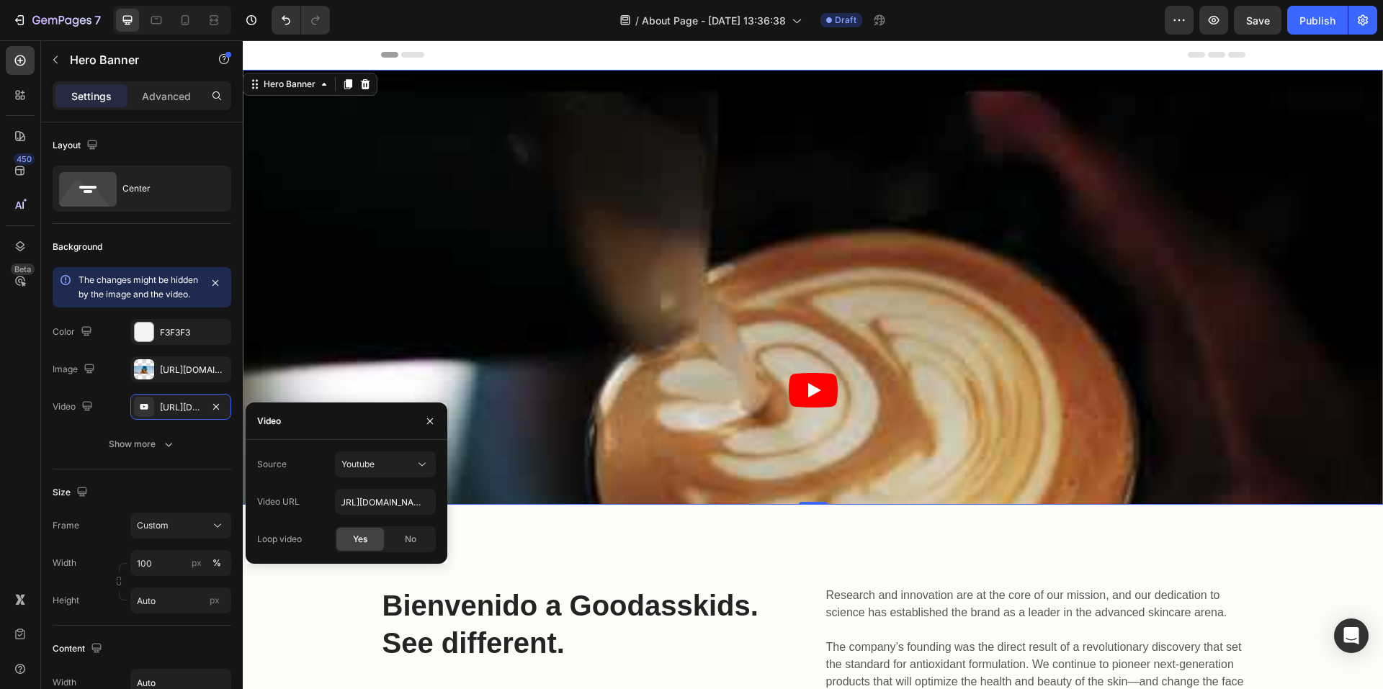
scroll to position [0, 0]
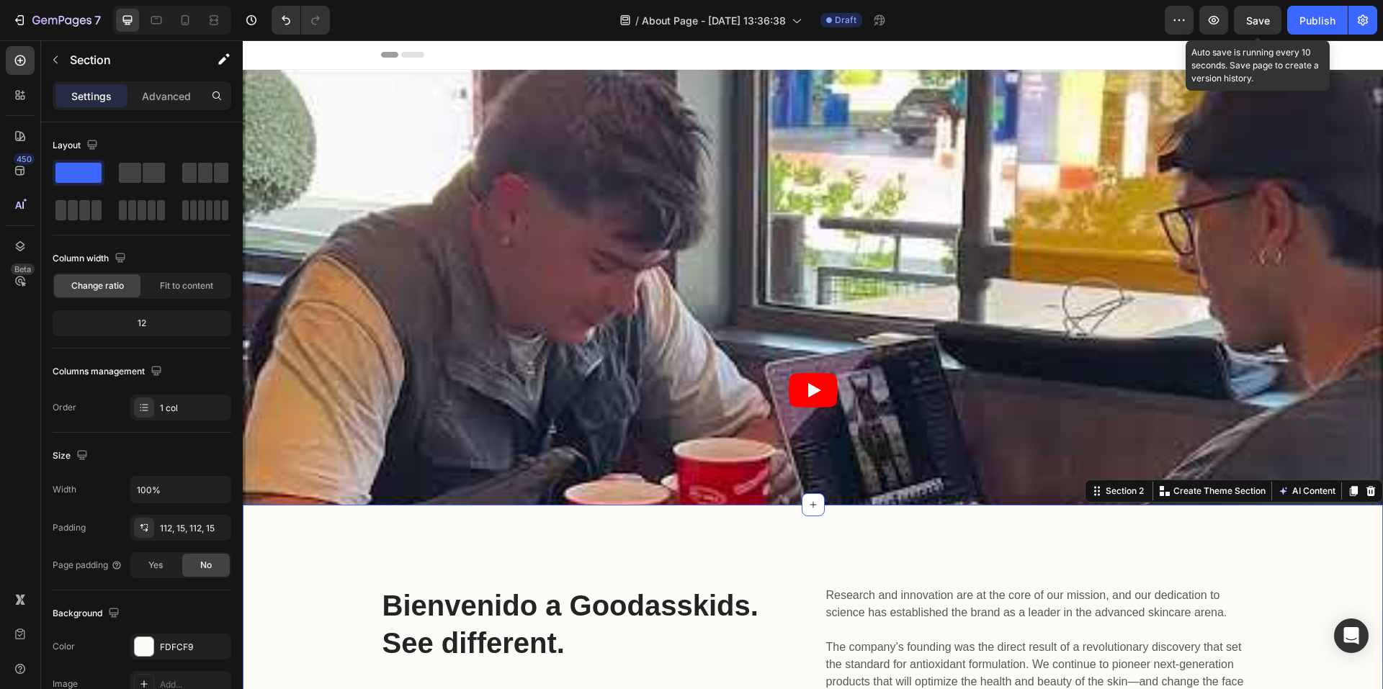
click at [1260, 25] on span "Save" at bounding box center [1258, 20] width 24 height 12
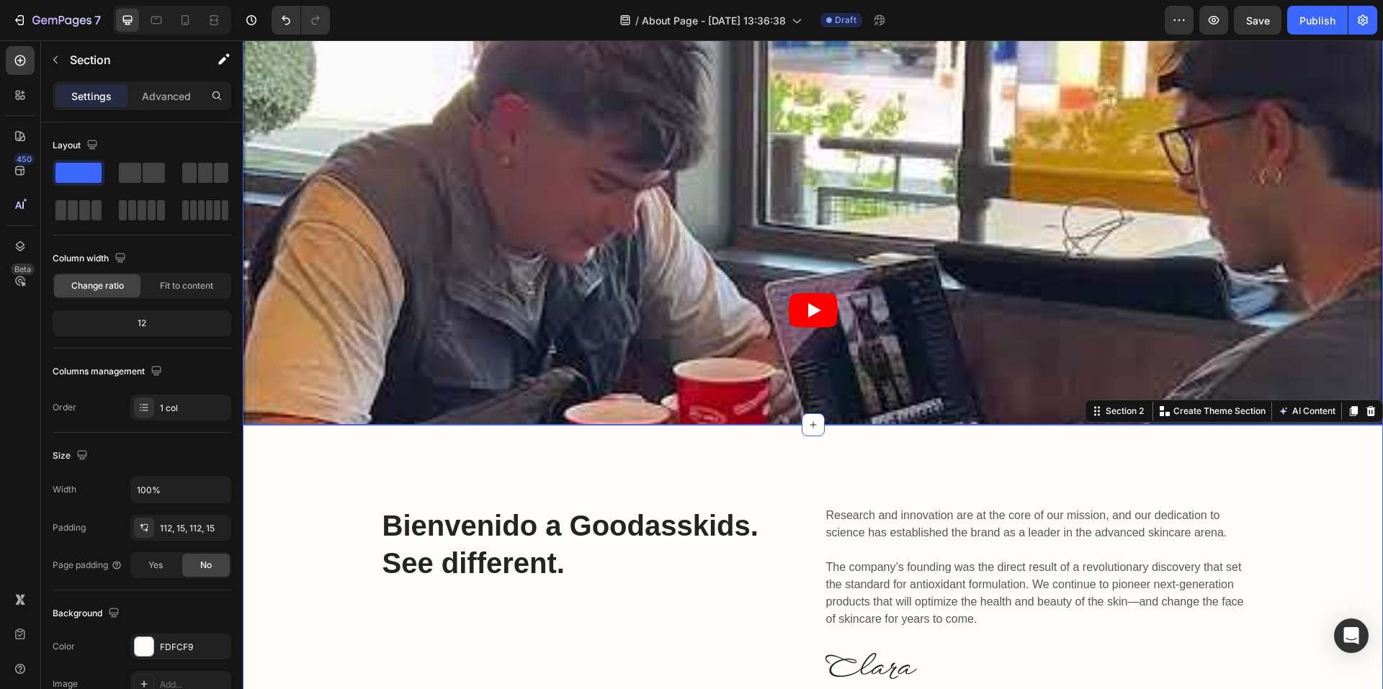
scroll to position [216, 0]
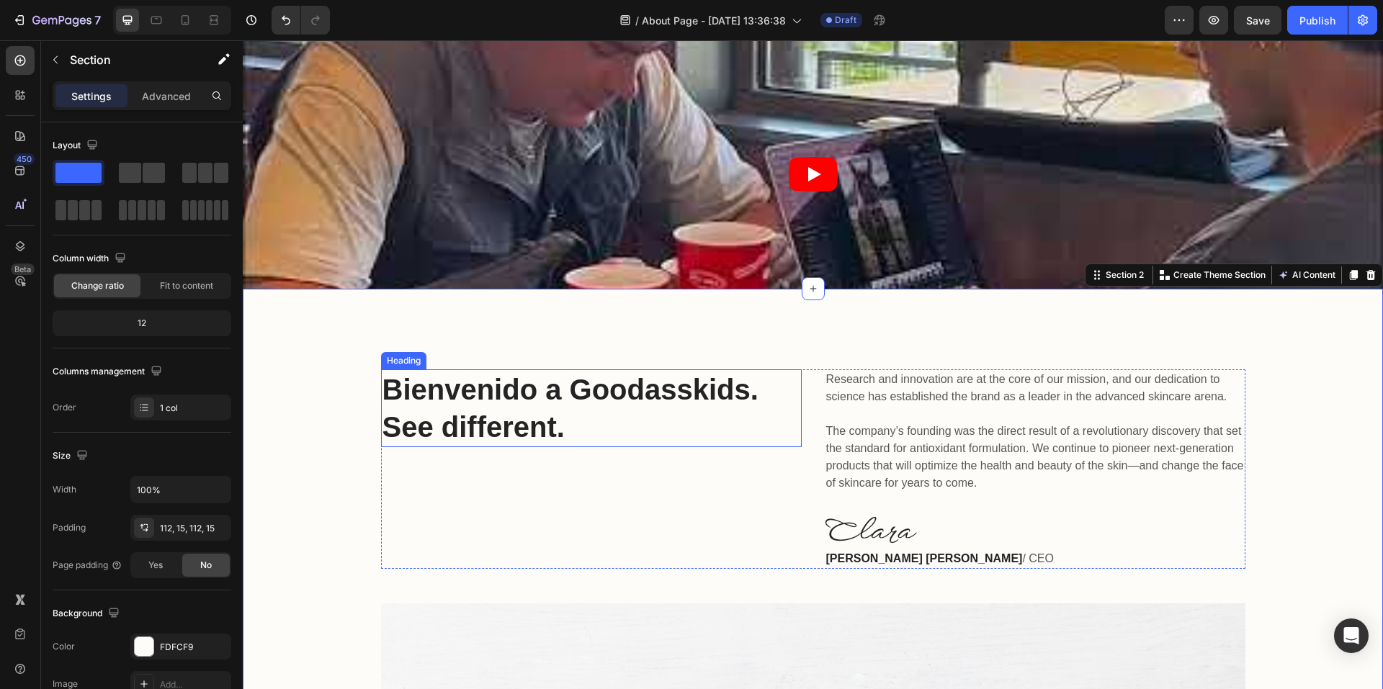
click at [506, 399] on h2 "Bienvenido a Goodasskids. See different." at bounding box center [591, 409] width 421 height 78
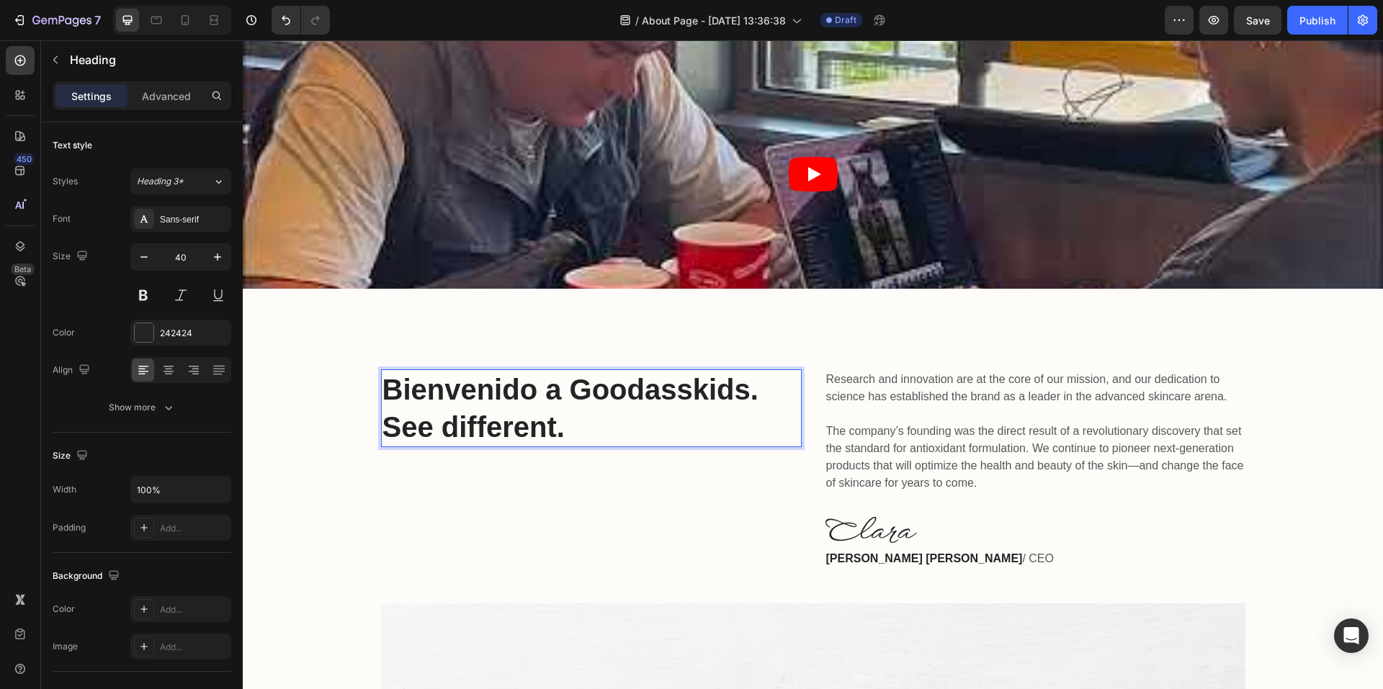
click at [506, 399] on h2 "Bienvenido a Goodasskids. See different." at bounding box center [591, 409] width 421 height 78
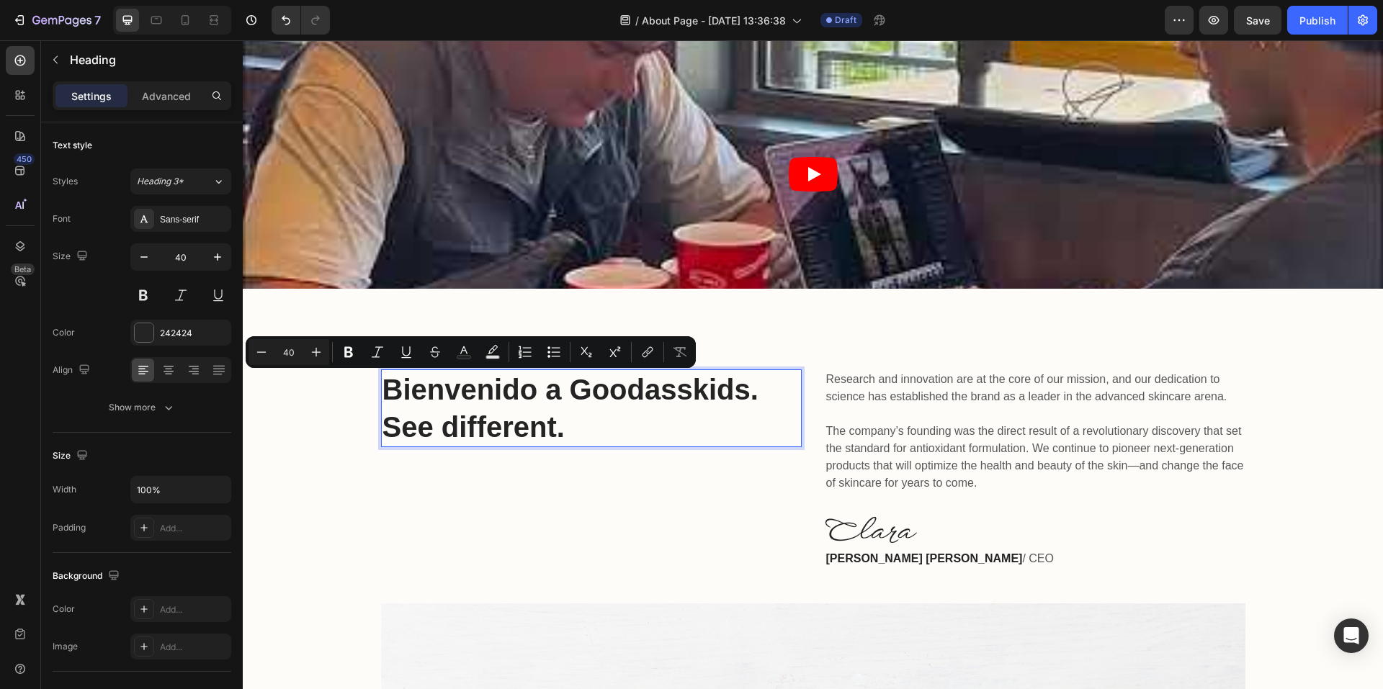
click at [559, 419] on p "Bienvenido a Goodasskids. See different." at bounding box center [592, 408] width 418 height 75
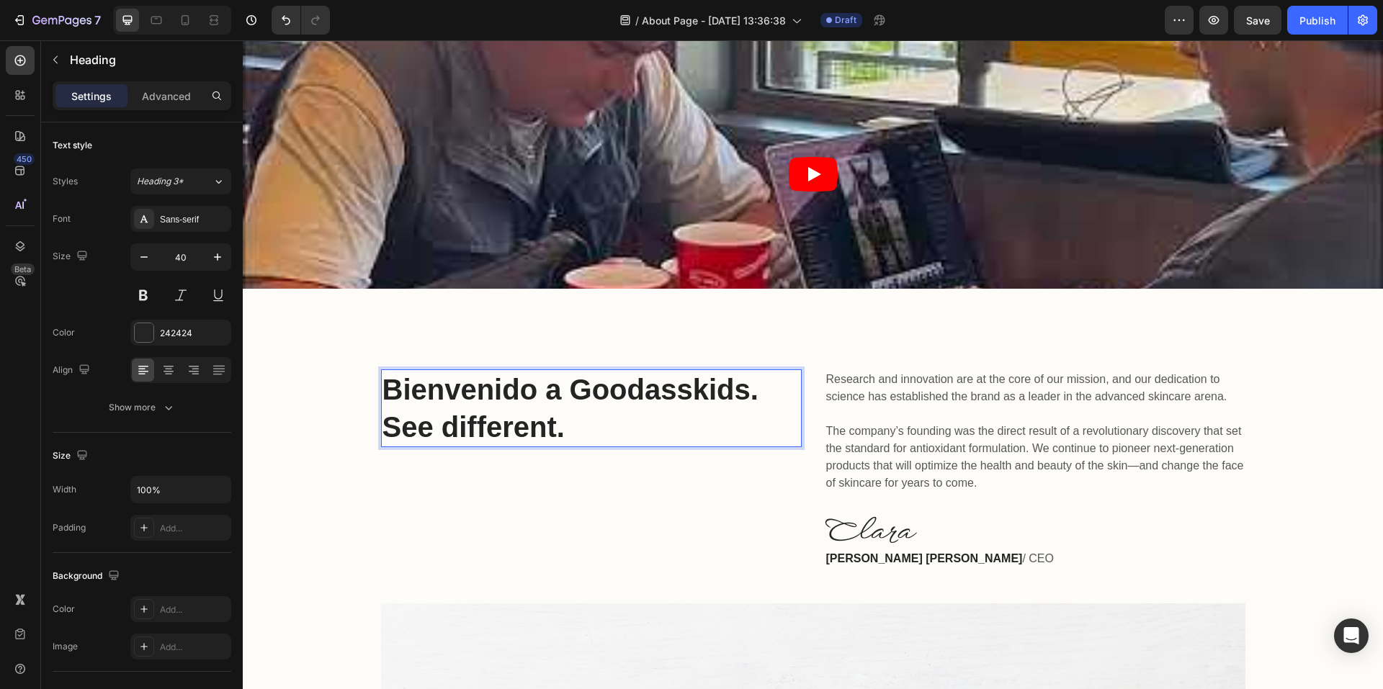
click at [558, 419] on p "Bienvenido a Goodasskids. See different." at bounding box center [592, 408] width 418 height 75
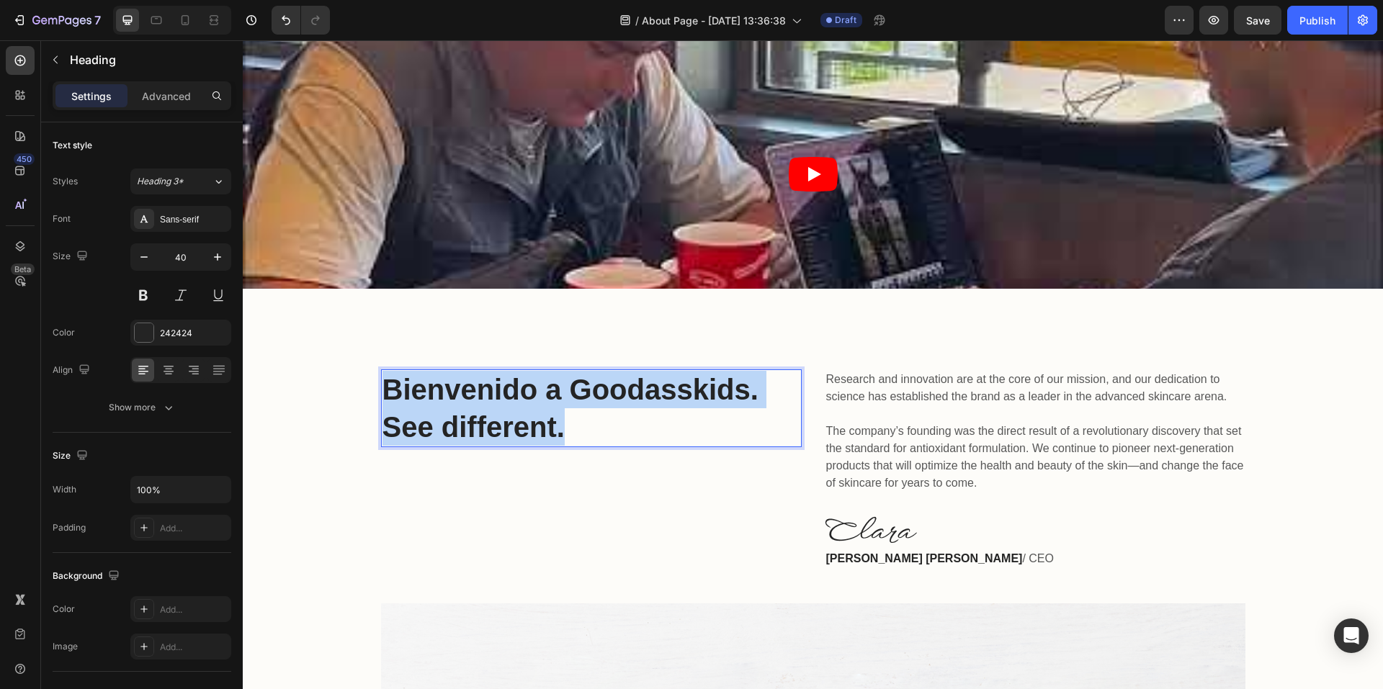
drag, startPoint x: 528, startPoint y: 424, endPoint x: 382, endPoint y: 385, distance: 151.3
click at [383, 385] on p "Bienvenido a Goodasskids. See different." at bounding box center [592, 408] width 418 height 75
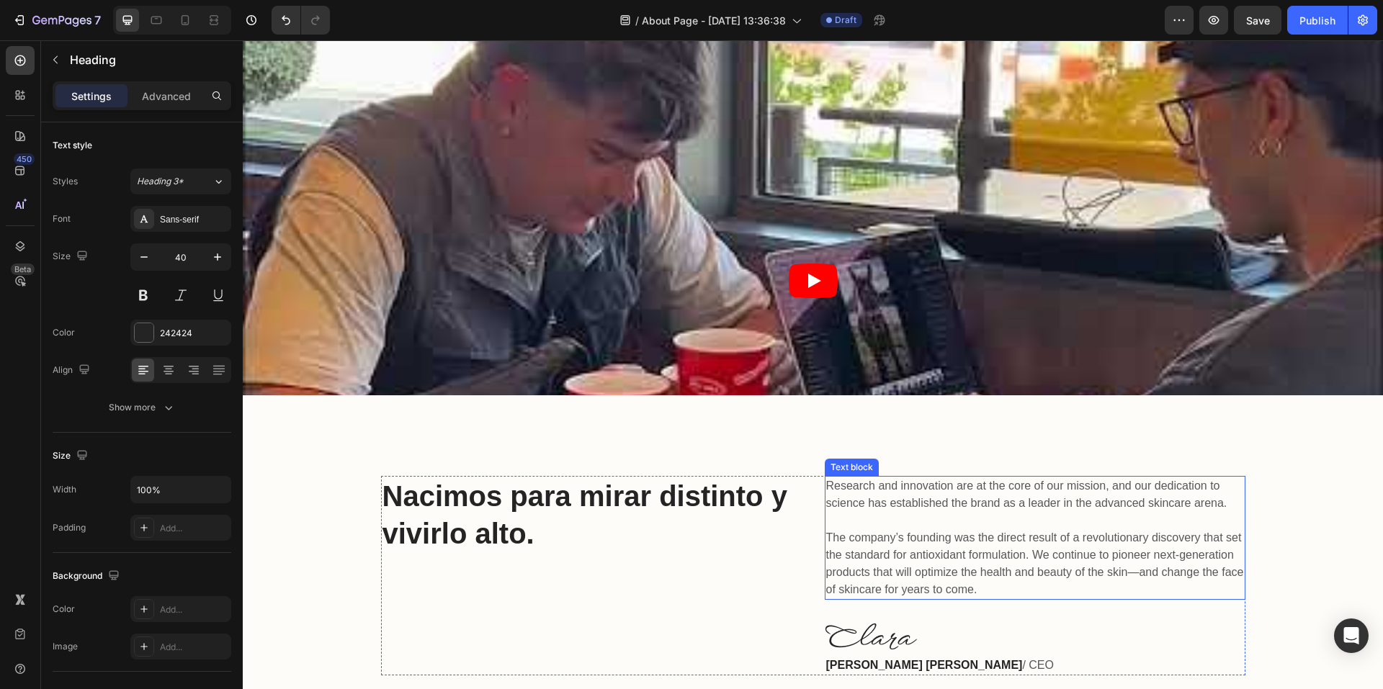
scroll to position [144, 0]
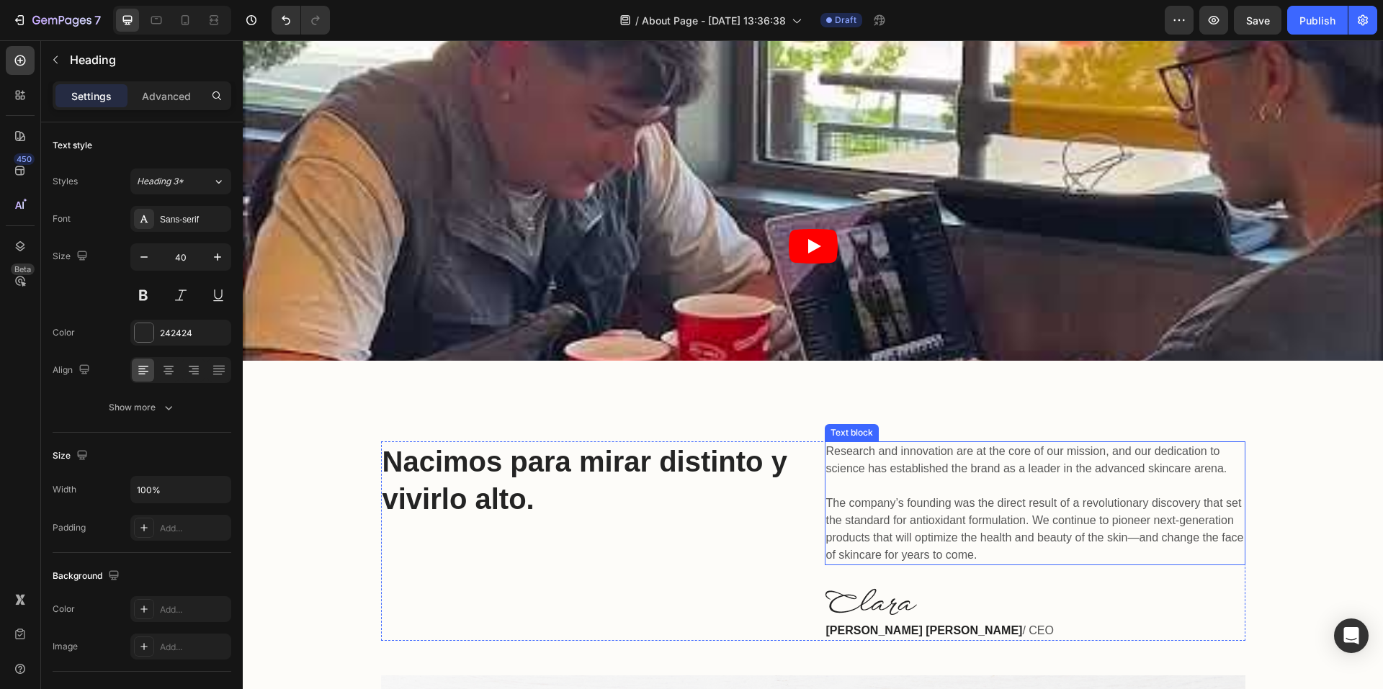
click at [954, 460] on p "Research and innovation are at the core of our mission, and our dedication to s…" at bounding box center [1035, 503] width 418 height 121
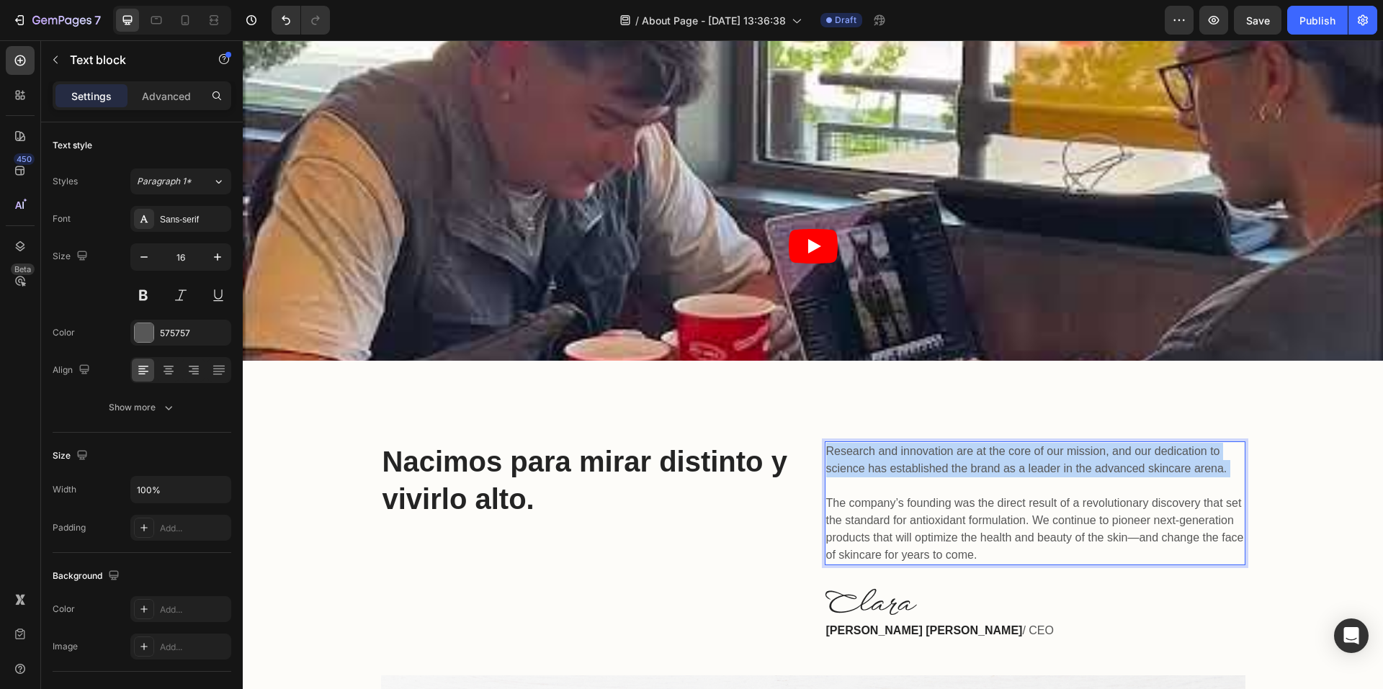
click at [953, 460] on p "Research and innovation are at the core of our mission, and our dedication to s…" at bounding box center [1035, 503] width 418 height 121
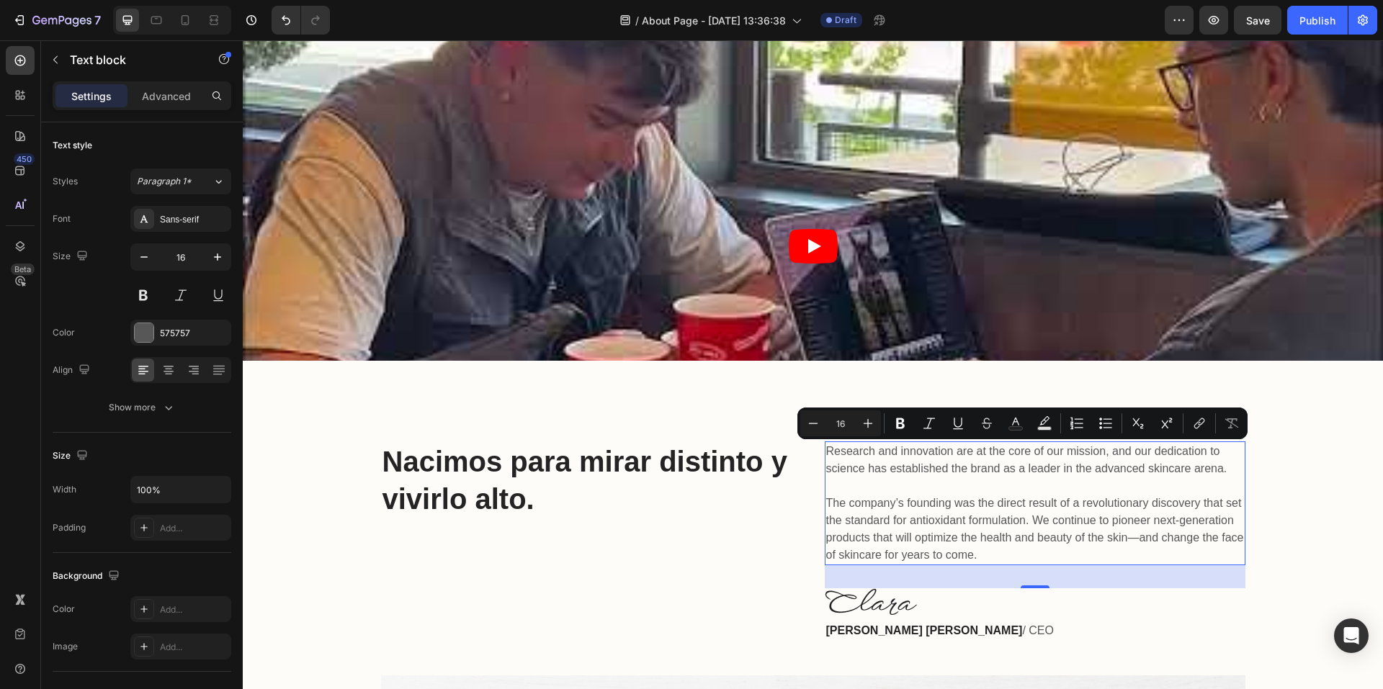
click at [995, 461] on p "Research and innovation are at the core of our mission, and our dedication to s…" at bounding box center [1035, 503] width 418 height 121
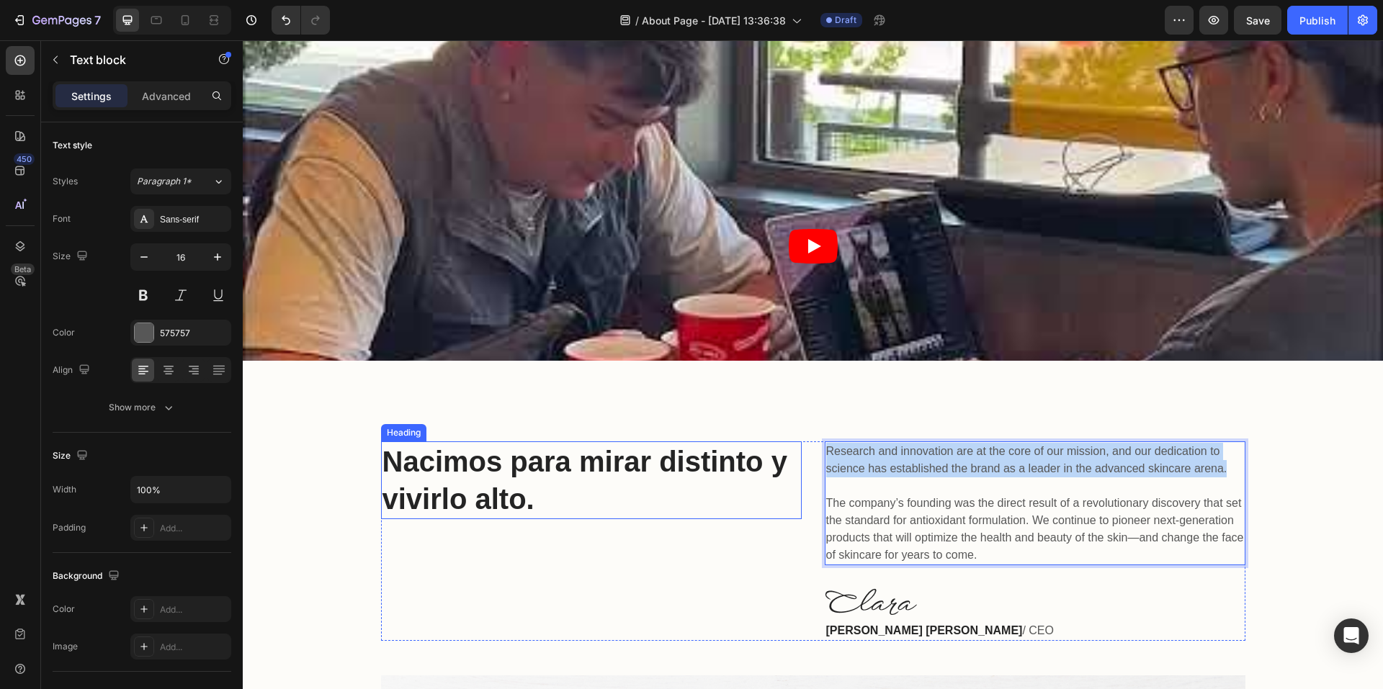
drag, startPoint x: 1220, startPoint y: 465, endPoint x: 785, endPoint y: 457, distance: 435.2
click at [785, 457] on div "Nacimos para mirar distinto y vivirlo alto. Heading Research and innovation are…" at bounding box center [813, 542] width 865 height 200
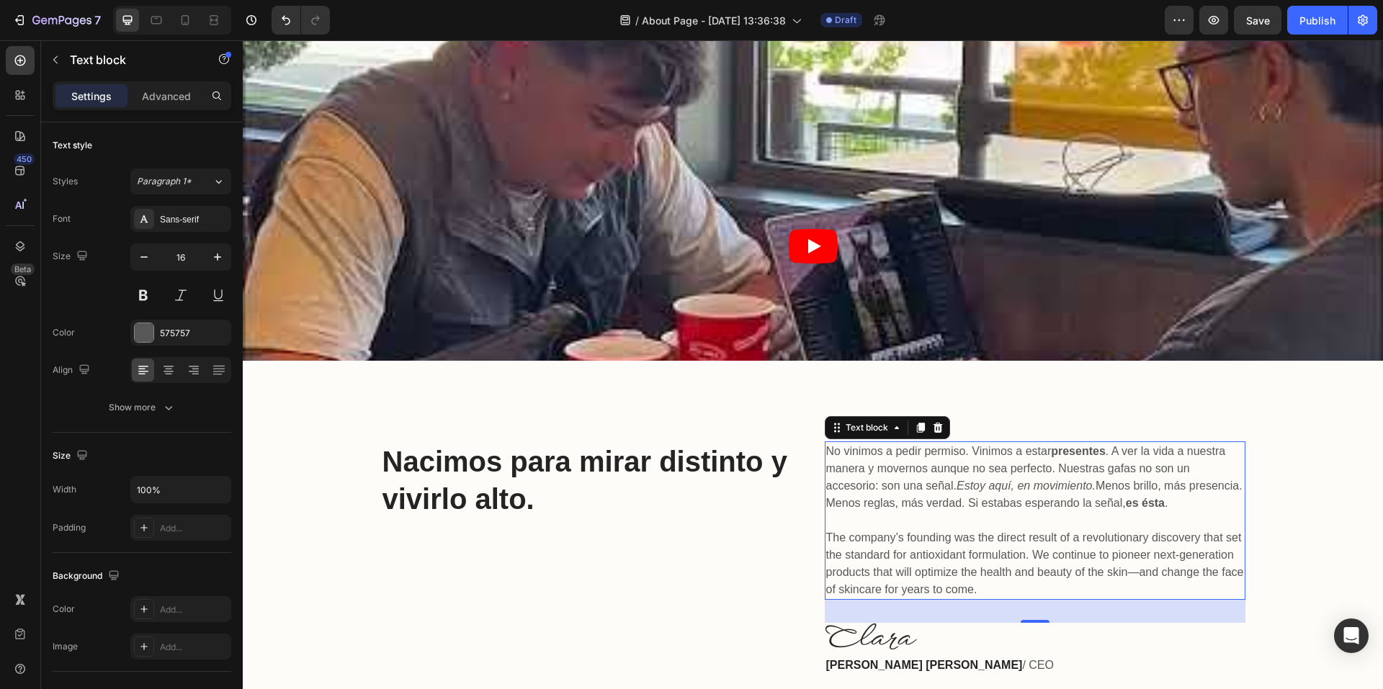
click at [922, 555] on p "No vinimos a pedir permiso. Vinimos a estar presentes . A ver la vida a nuestra…" at bounding box center [1035, 521] width 418 height 156
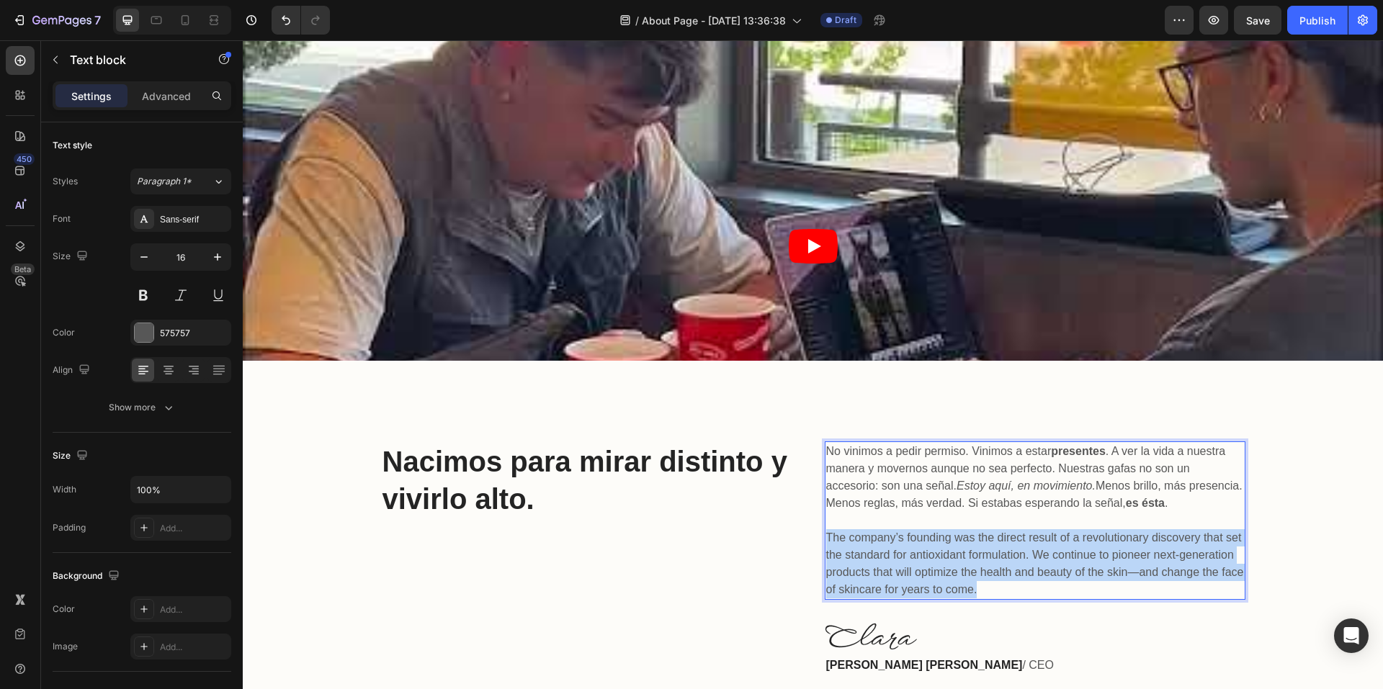
drag, startPoint x: 823, startPoint y: 536, endPoint x: 994, endPoint y: 586, distance: 178.0
click at [994, 586] on p "No vinimos a pedir permiso. Vinimos a estar presentes . A ver la vida a nuestra…" at bounding box center [1035, 521] width 418 height 156
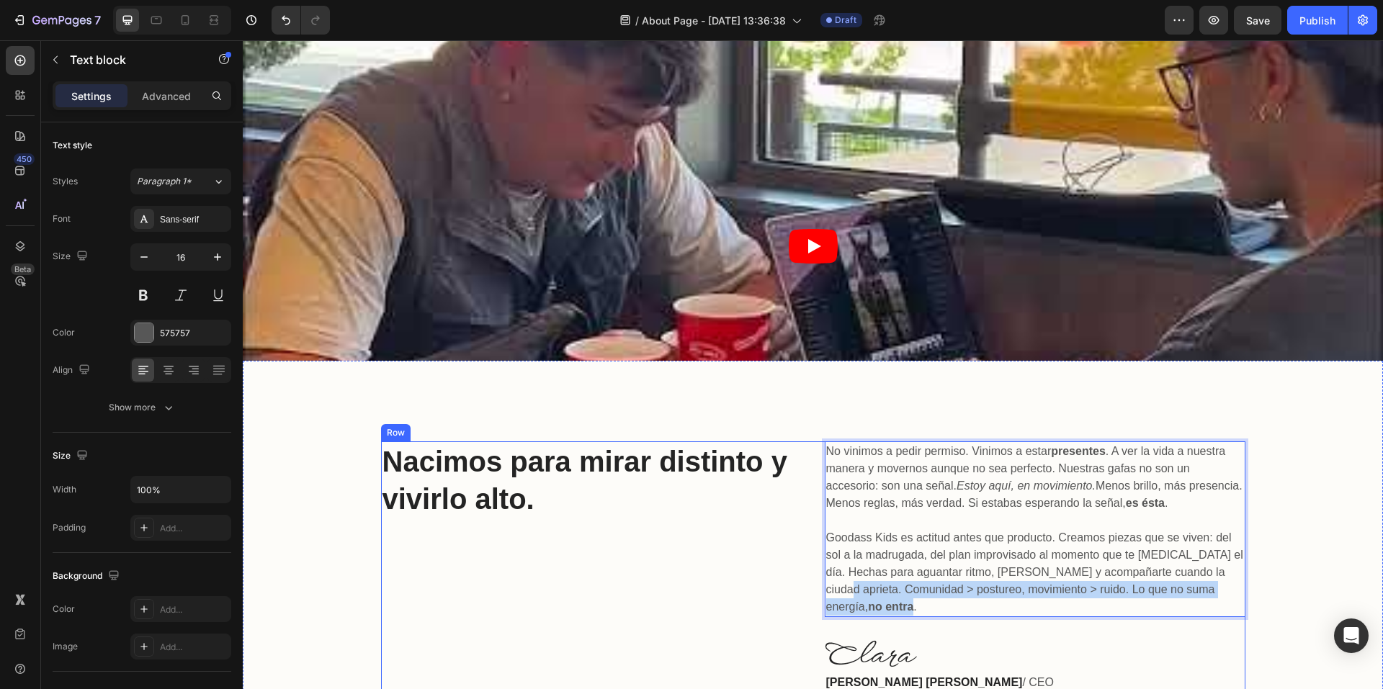
drag, startPoint x: 1226, startPoint y: 584, endPoint x: 813, endPoint y: 588, distance: 413.5
click at [813, 588] on div "Nacimos para mirar distinto y vivirlo alto. Heading No vinimos a pedir permiso.…" at bounding box center [813, 567] width 865 height 251
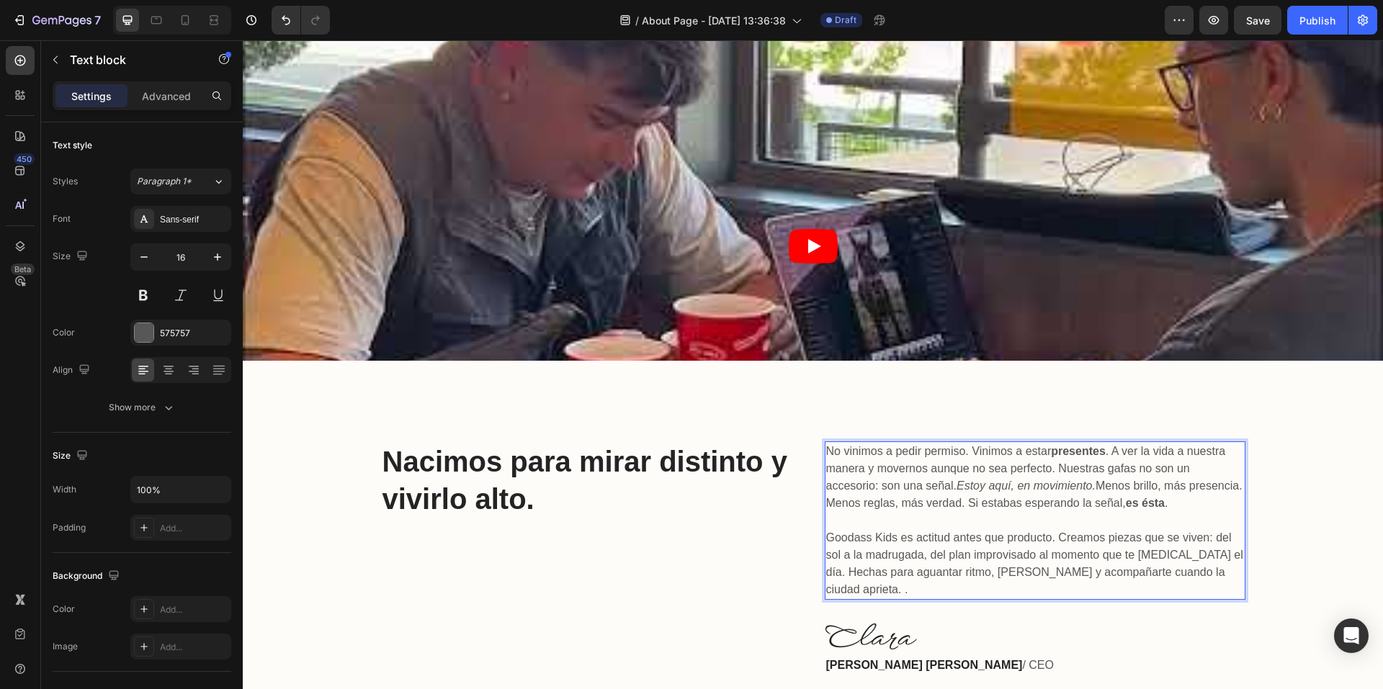
click at [876, 533] on p "No vinimos a pedir permiso. Vinimos a estar presentes . A ver la vida a nuestra…" at bounding box center [1035, 521] width 418 height 156
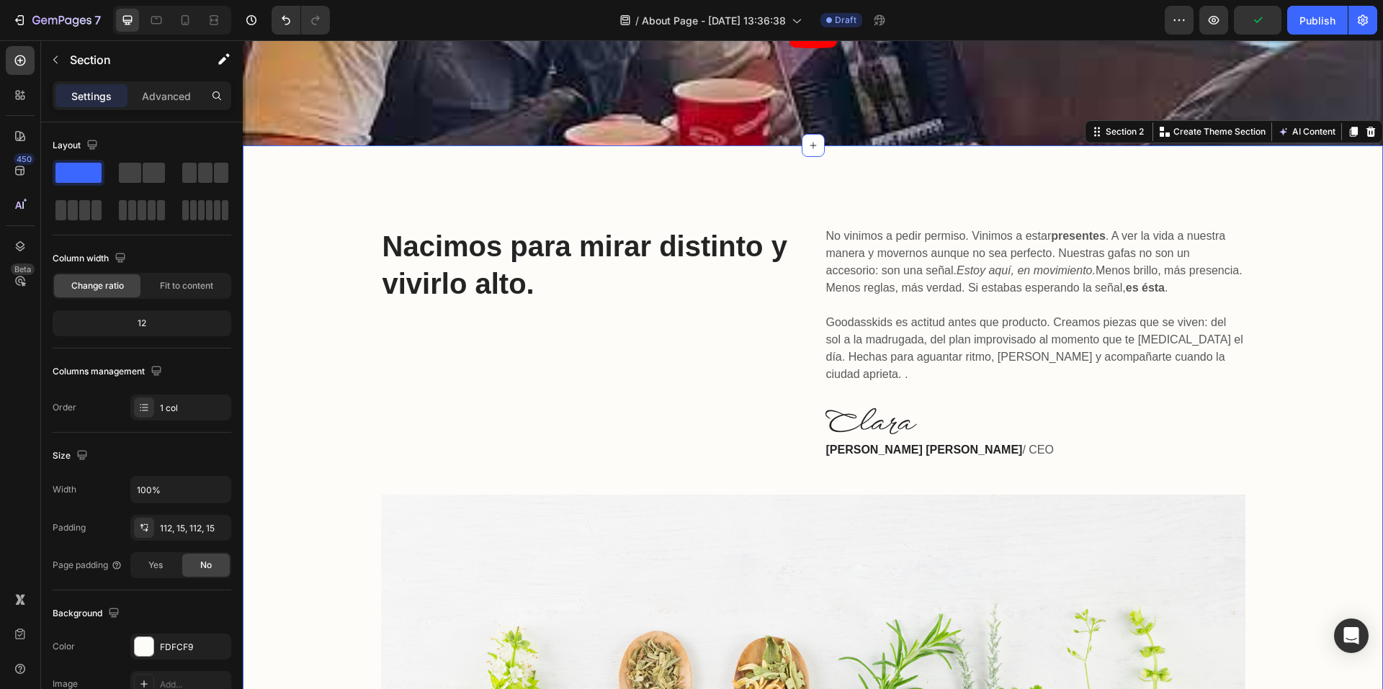
scroll to position [360, 0]
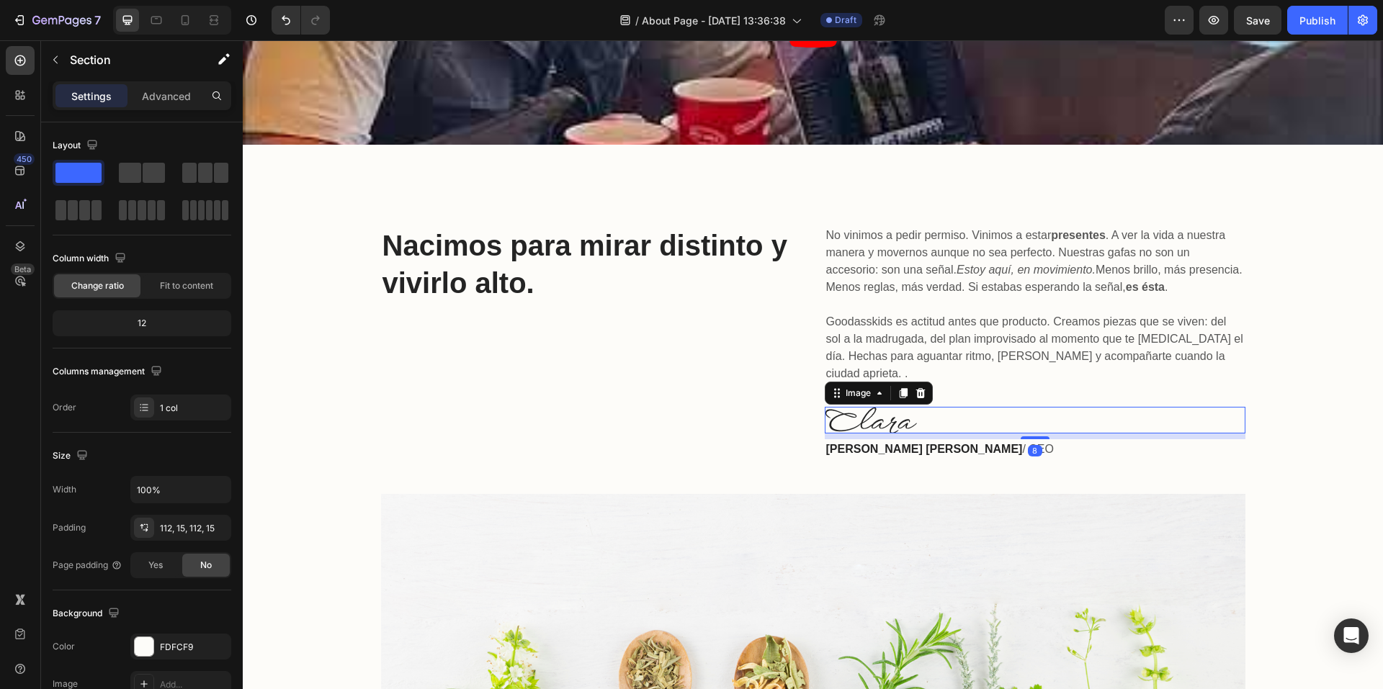
click at [872, 407] on img at bounding box center [871, 420] width 92 height 27
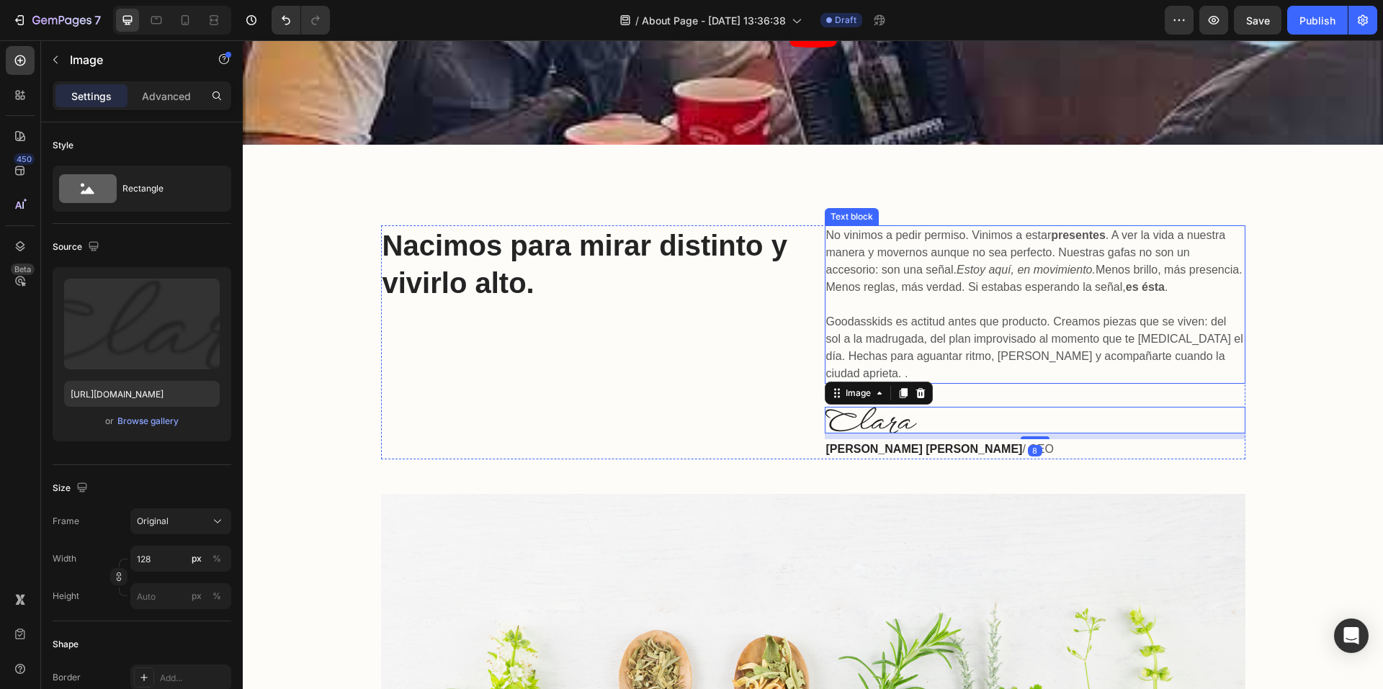
click at [1037, 333] on p "No vinimos a pedir permiso. Vinimos a estar presentes . A ver la vida a nuestra…" at bounding box center [1035, 305] width 418 height 156
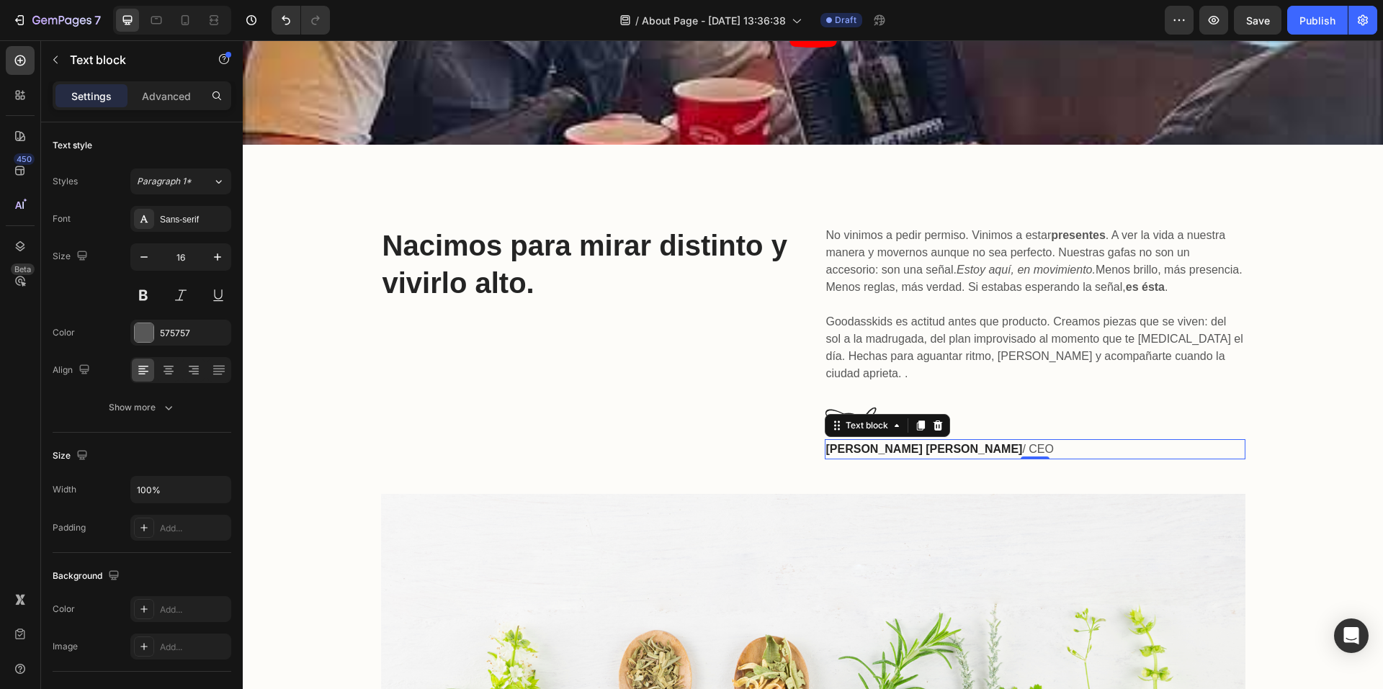
click at [898, 443] on strong "[PERSON_NAME] [PERSON_NAME]" at bounding box center [924, 449] width 197 height 12
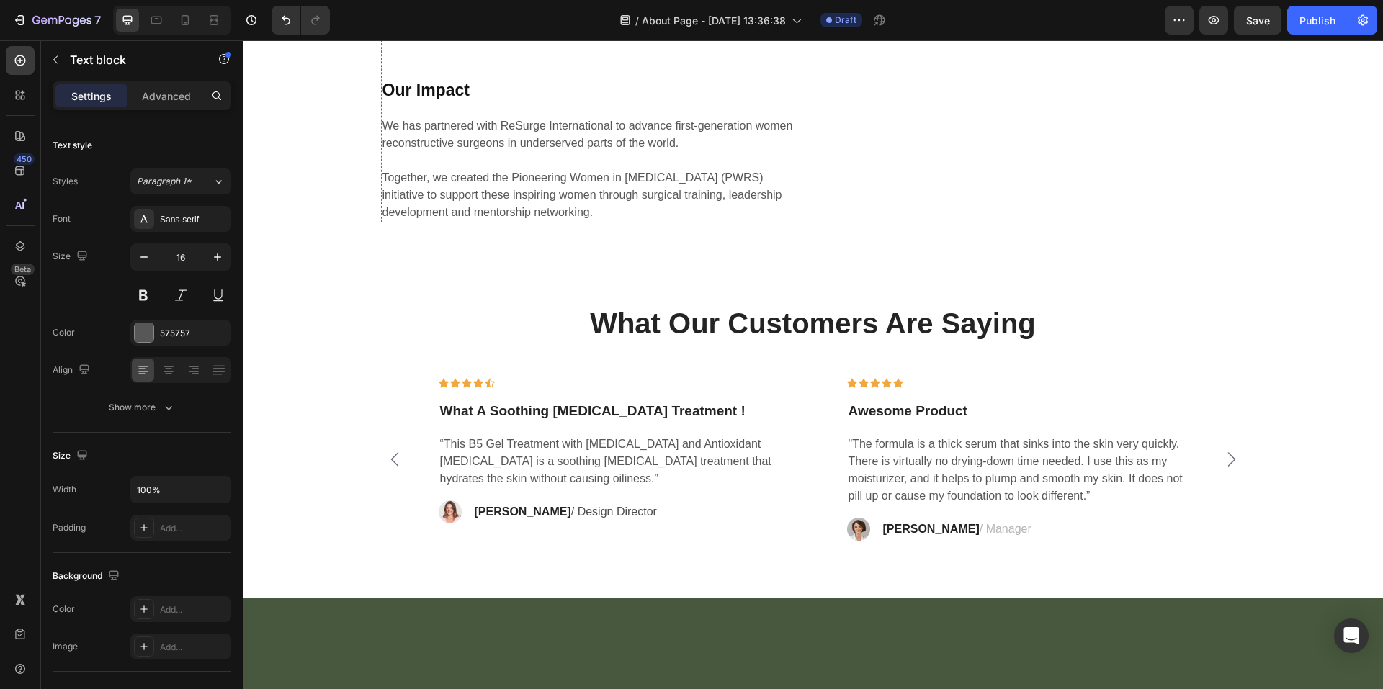
scroll to position [2233, 0]
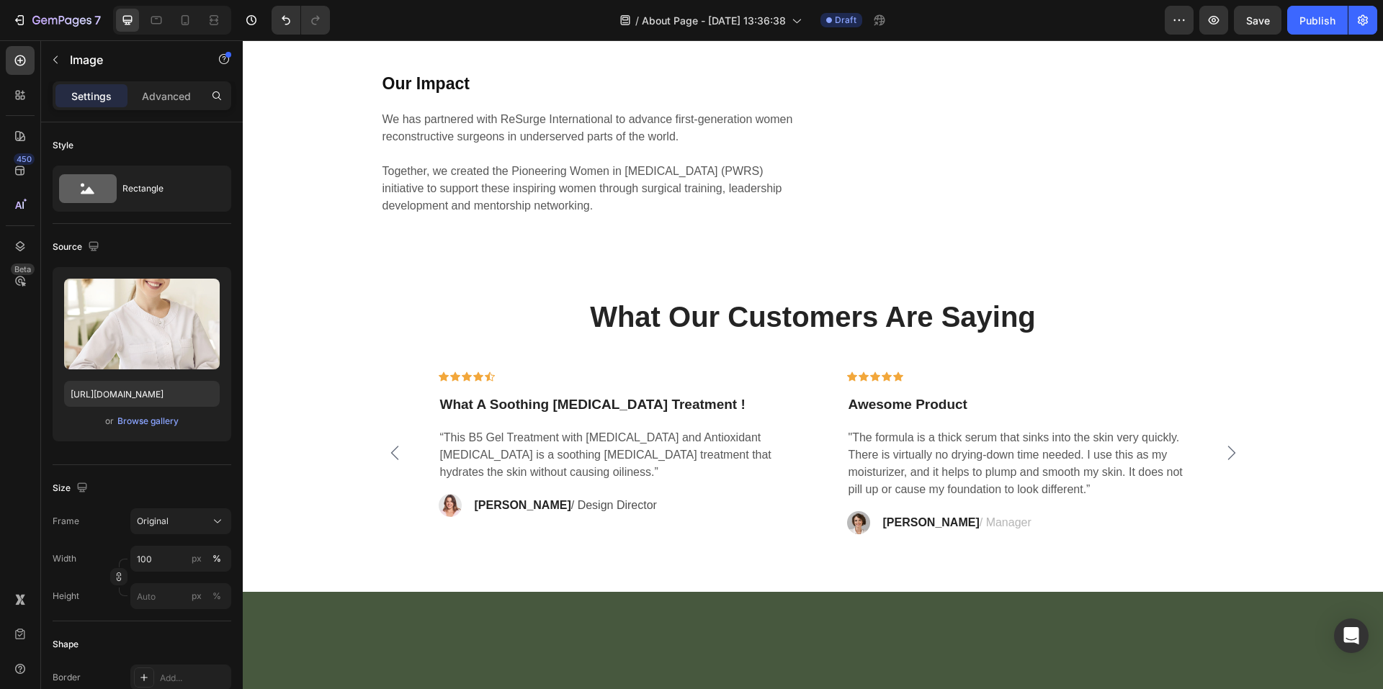
click at [929, 5] on img at bounding box center [1035, 5] width 421 height 0
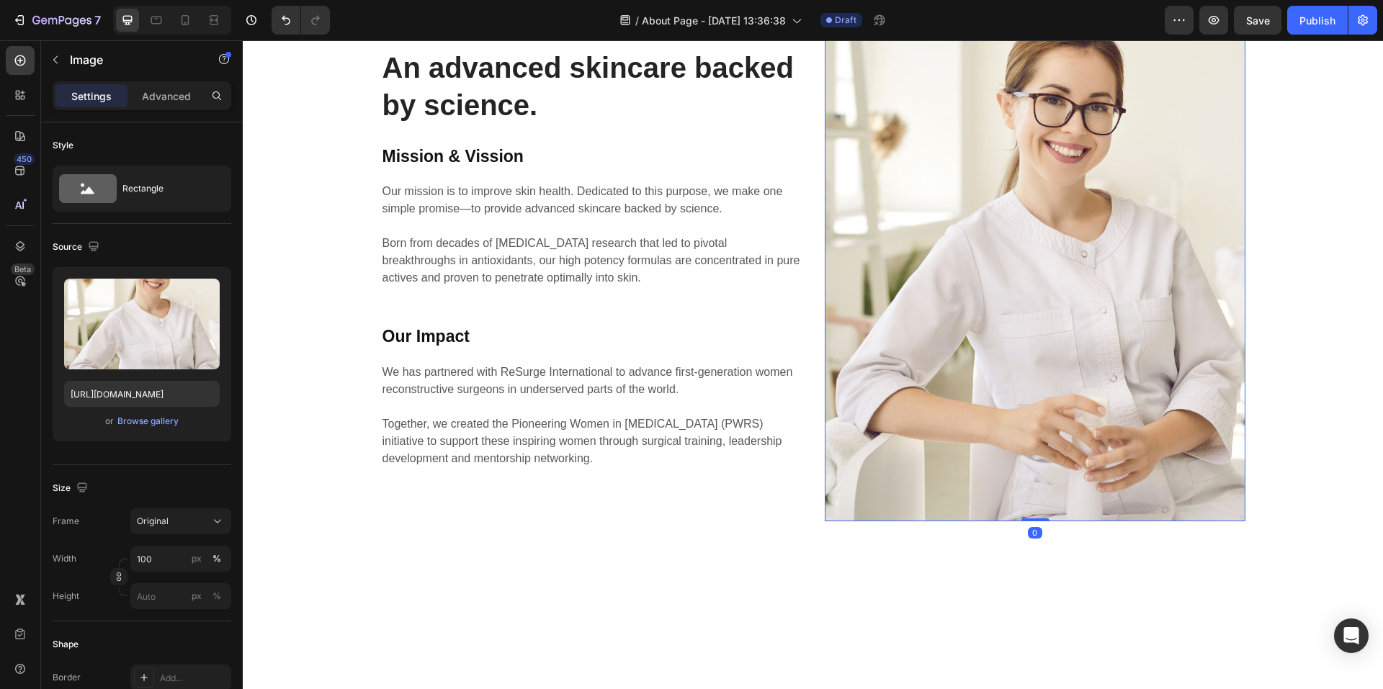
scroll to position [1729, 0]
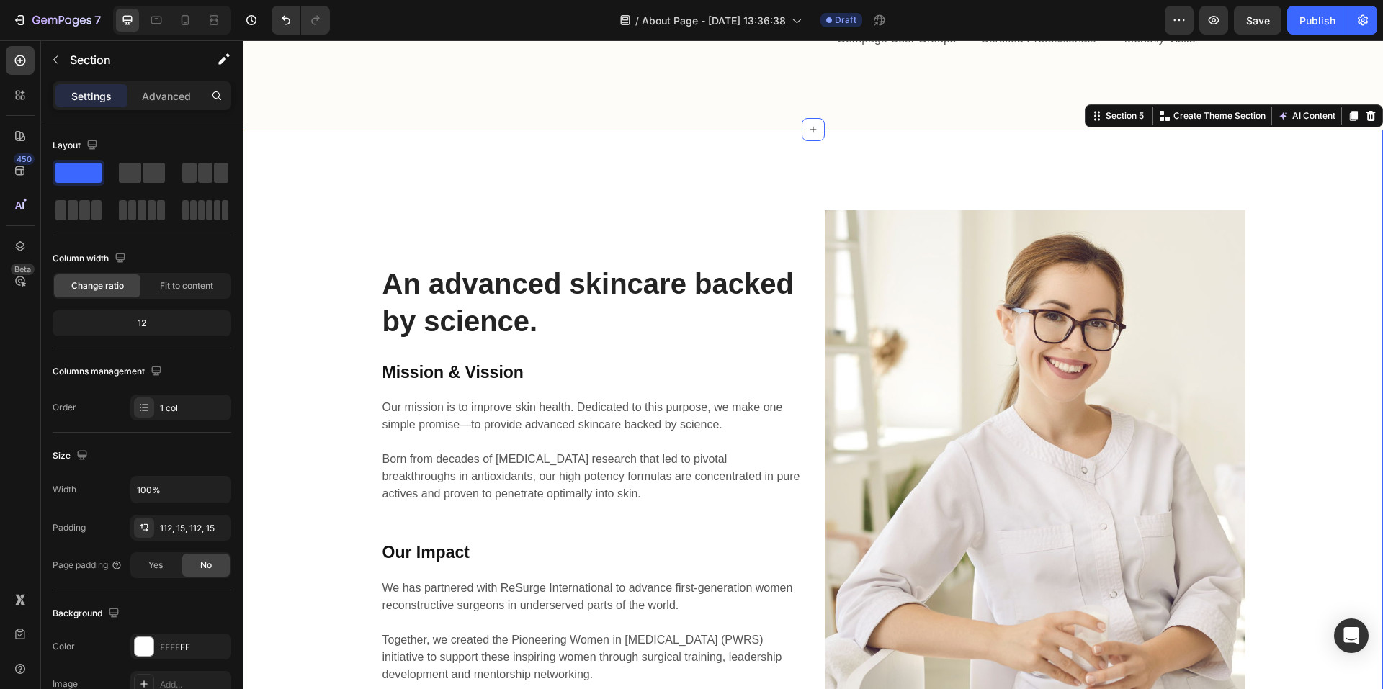
click at [736, 277] on div "An advanced skincare backed by science. Heading Mission & Vission Heading Our m…" at bounding box center [813, 474] width 1140 height 689
click at [1365, 122] on icon at bounding box center [1371, 116] width 12 height 12
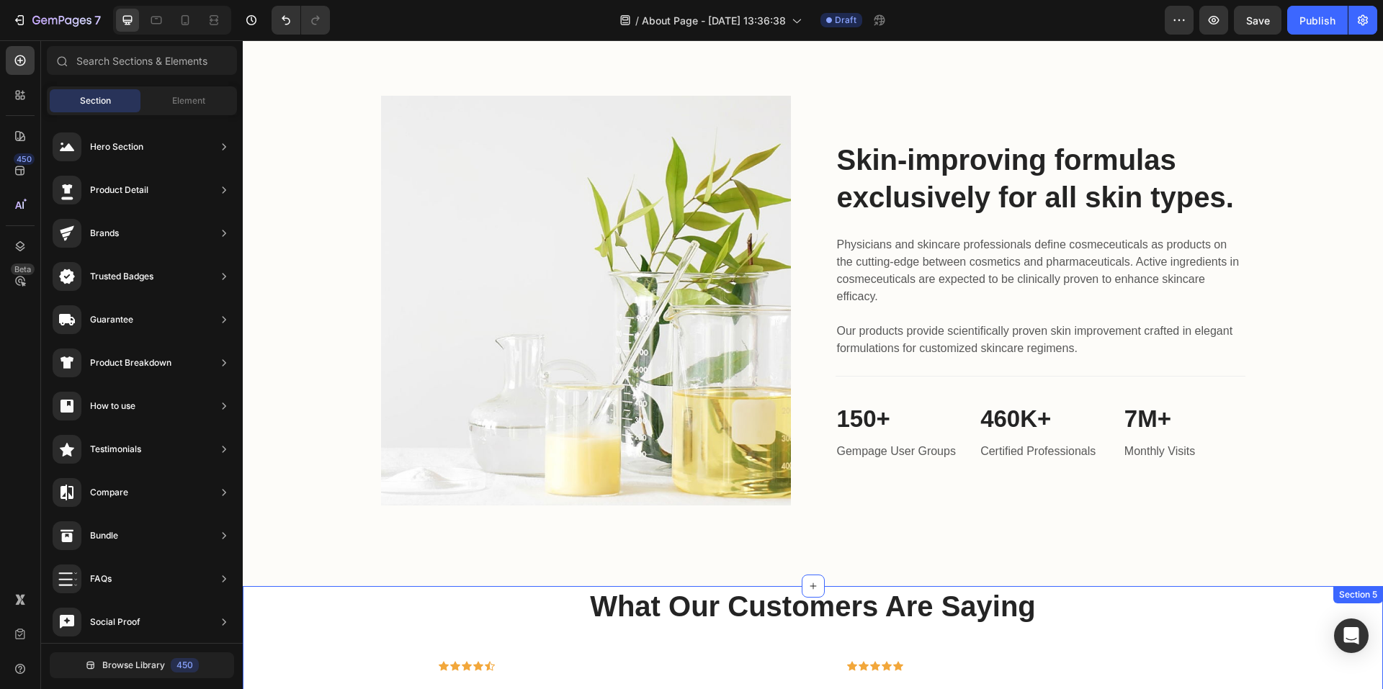
scroll to position [1189, 0]
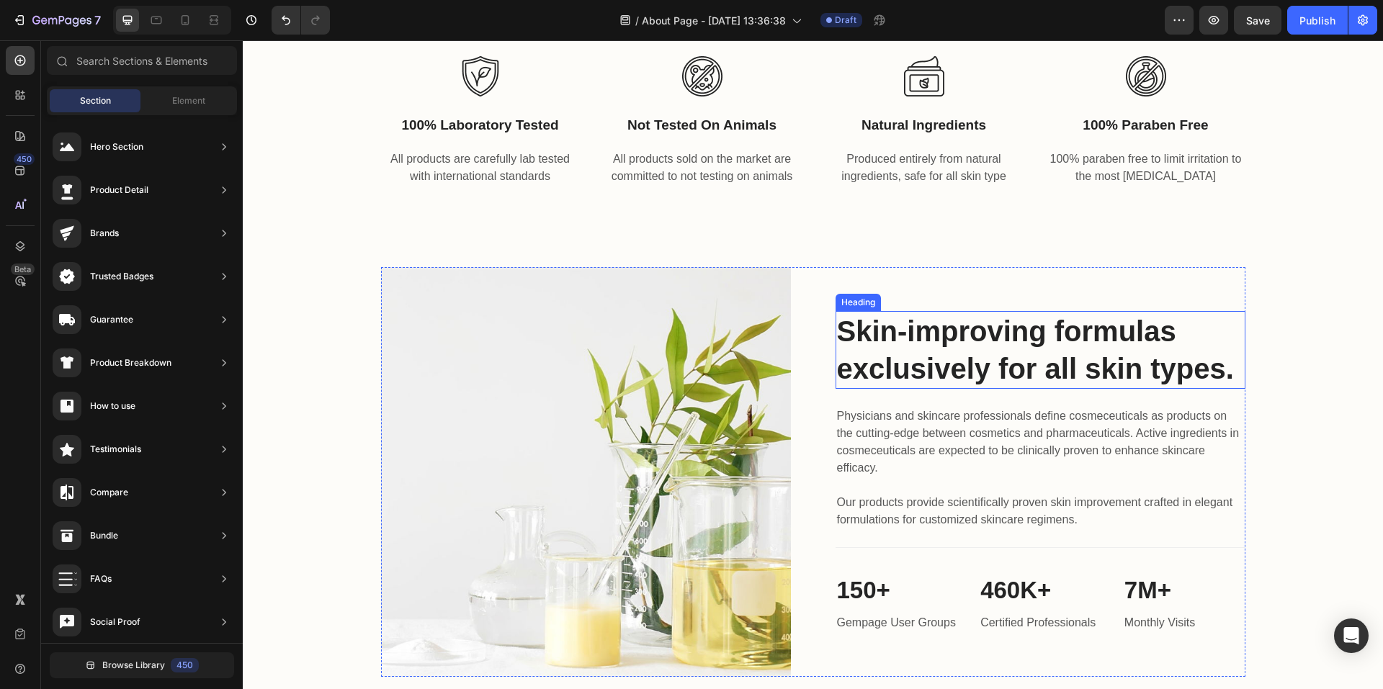
click at [1033, 352] on p "Skin-improving formulas exclusively for all skin types." at bounding box center [1040, 350] width 407 height 75
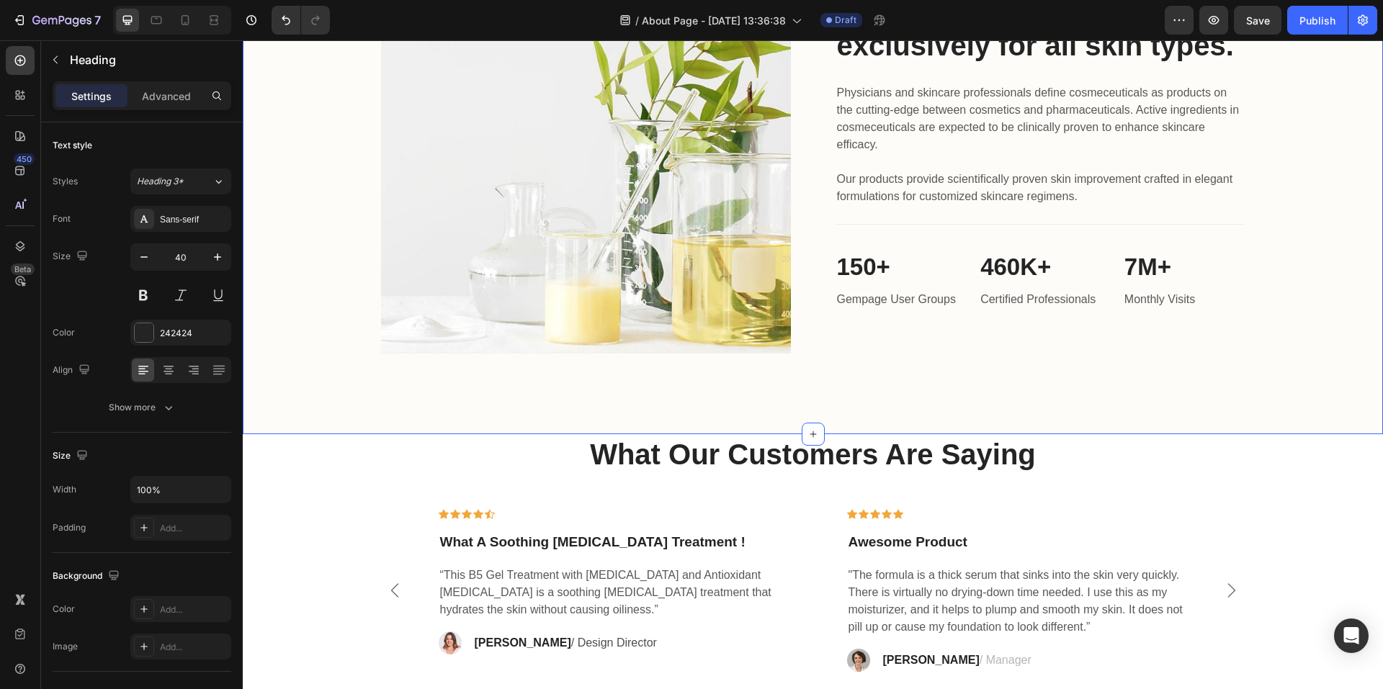
scroll to position [1081, 0]
